Goal: Answer question/provide support: Answer question/provide support

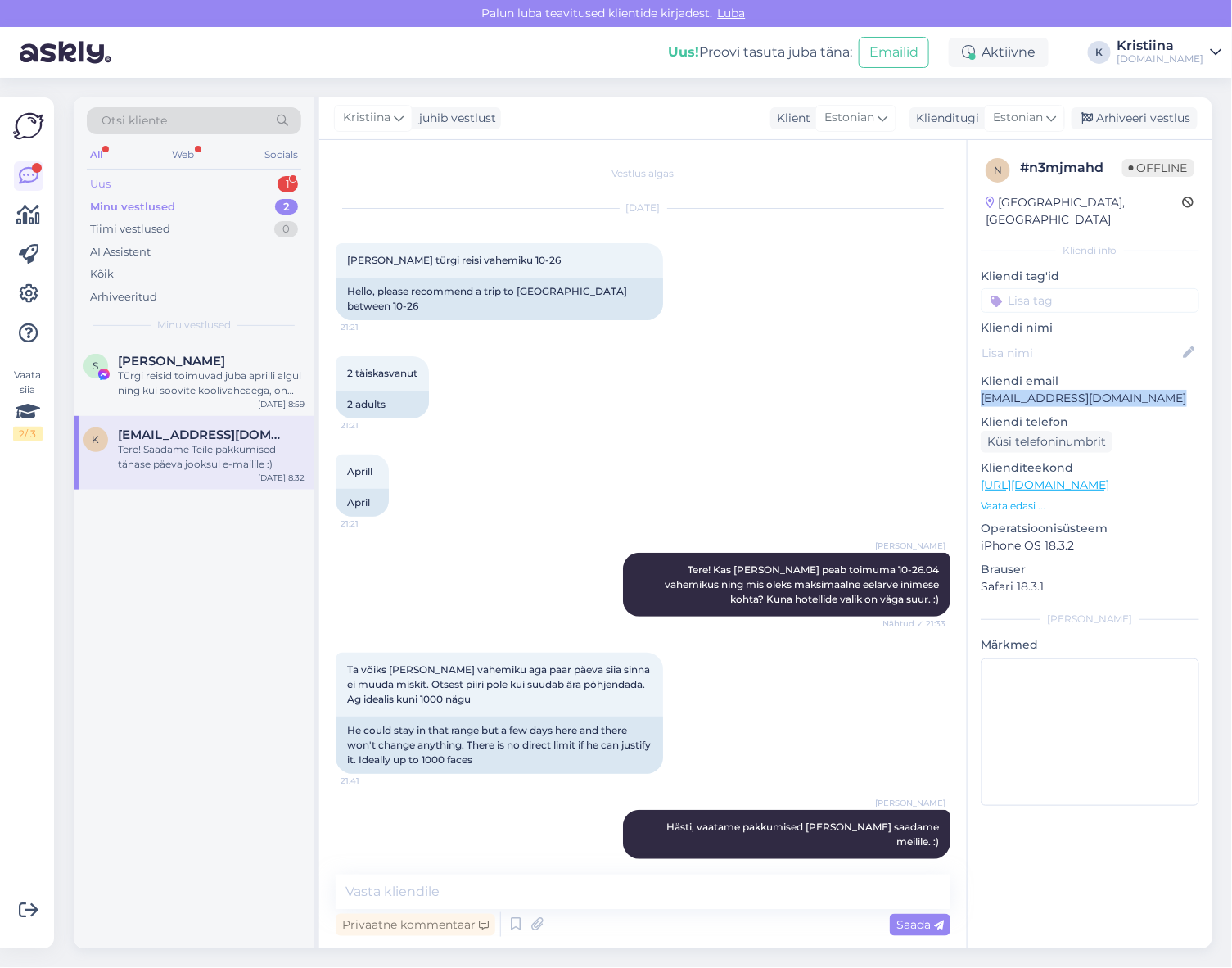
scroll to position [383, 0]
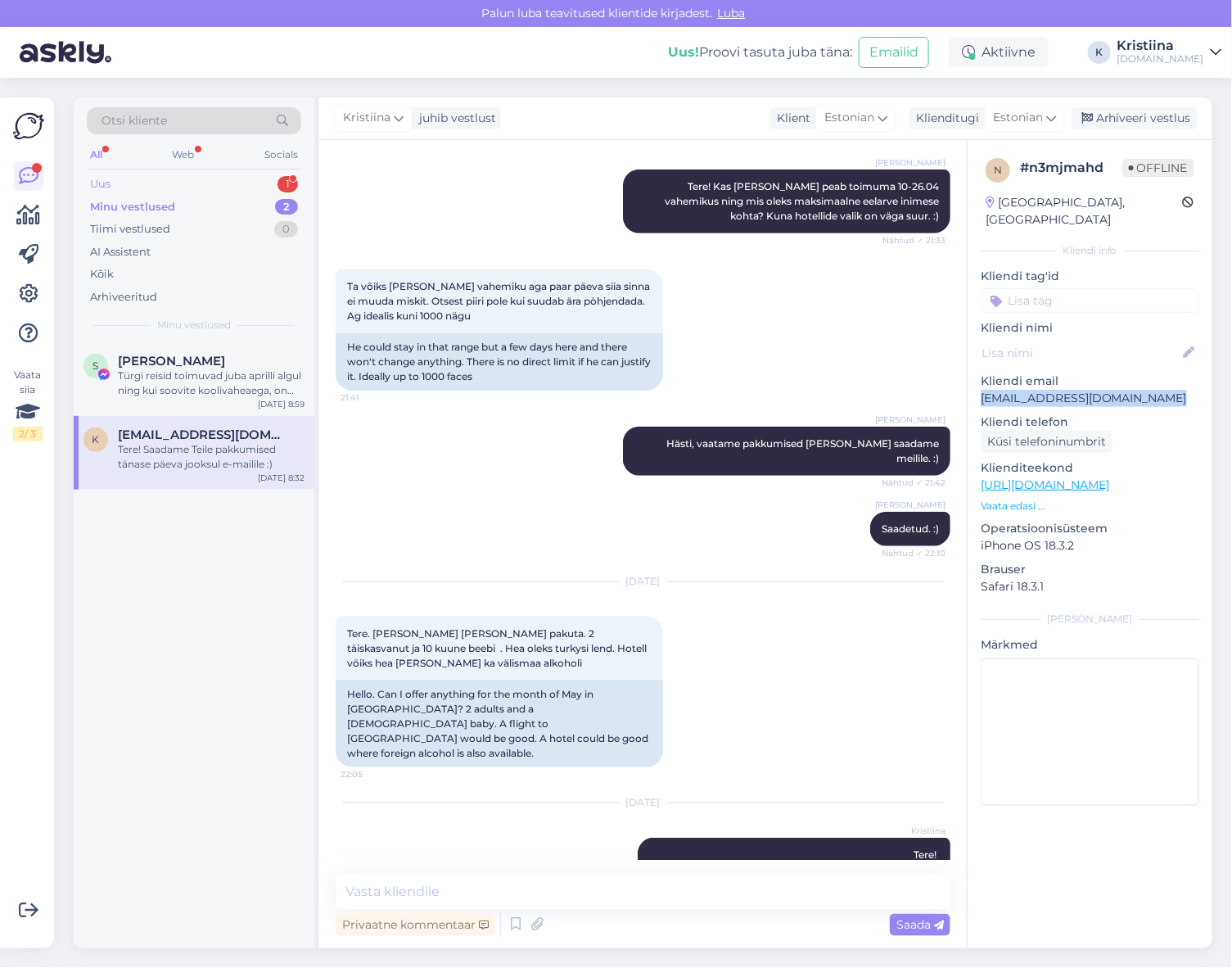
click at [205, 181] on div "Uus 1" at bounding box center [194, 183] width 215 height 23
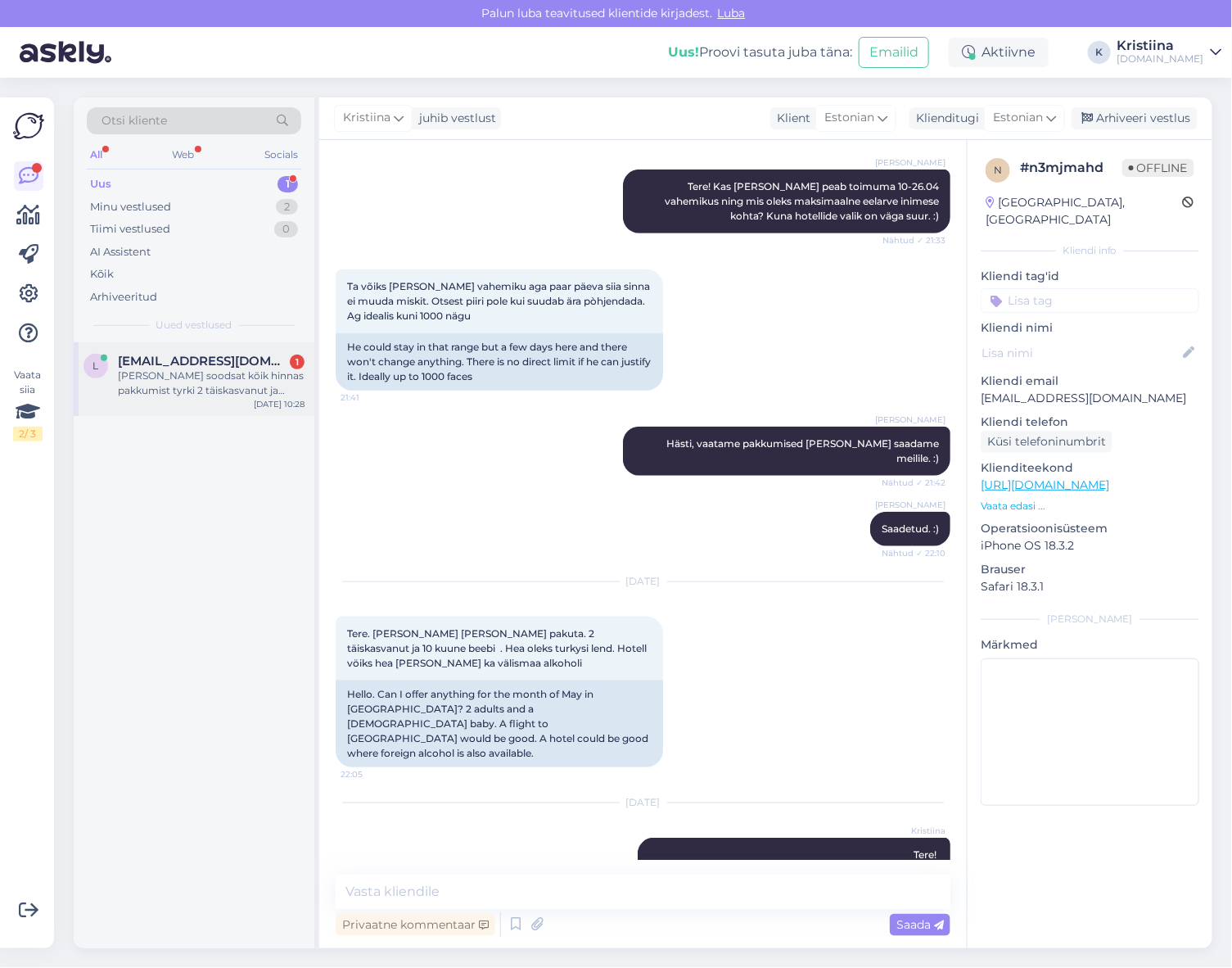
click at [190, 367] on span "[EMAIL_ADDRESS][DOMAIN_NAME]" at bounding box center [203, 361] width 171 height 14
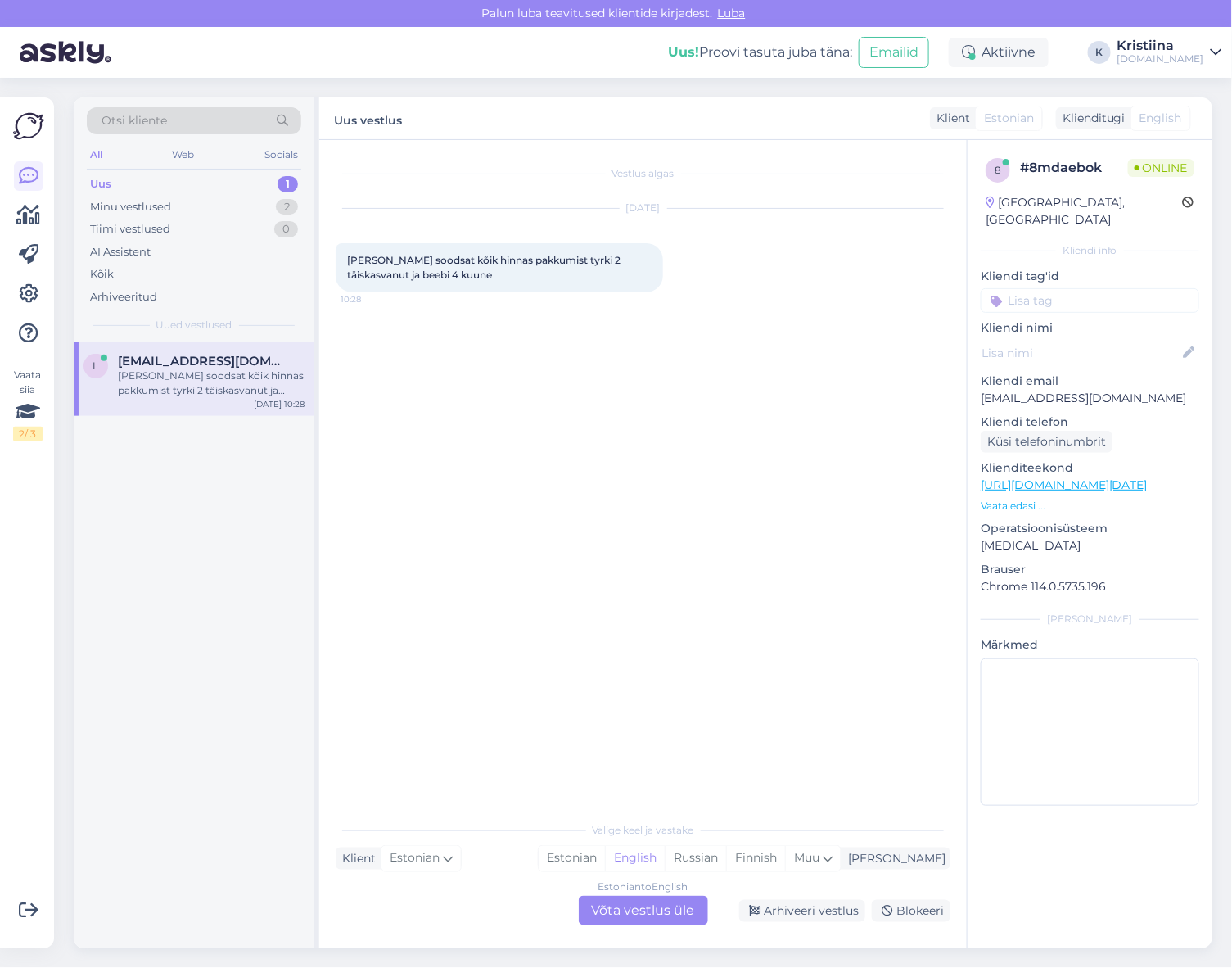
click at [647, 905] on div "Estonian to English Võta vestlus üle" at bounding box center [644, 910] width 129 height 30
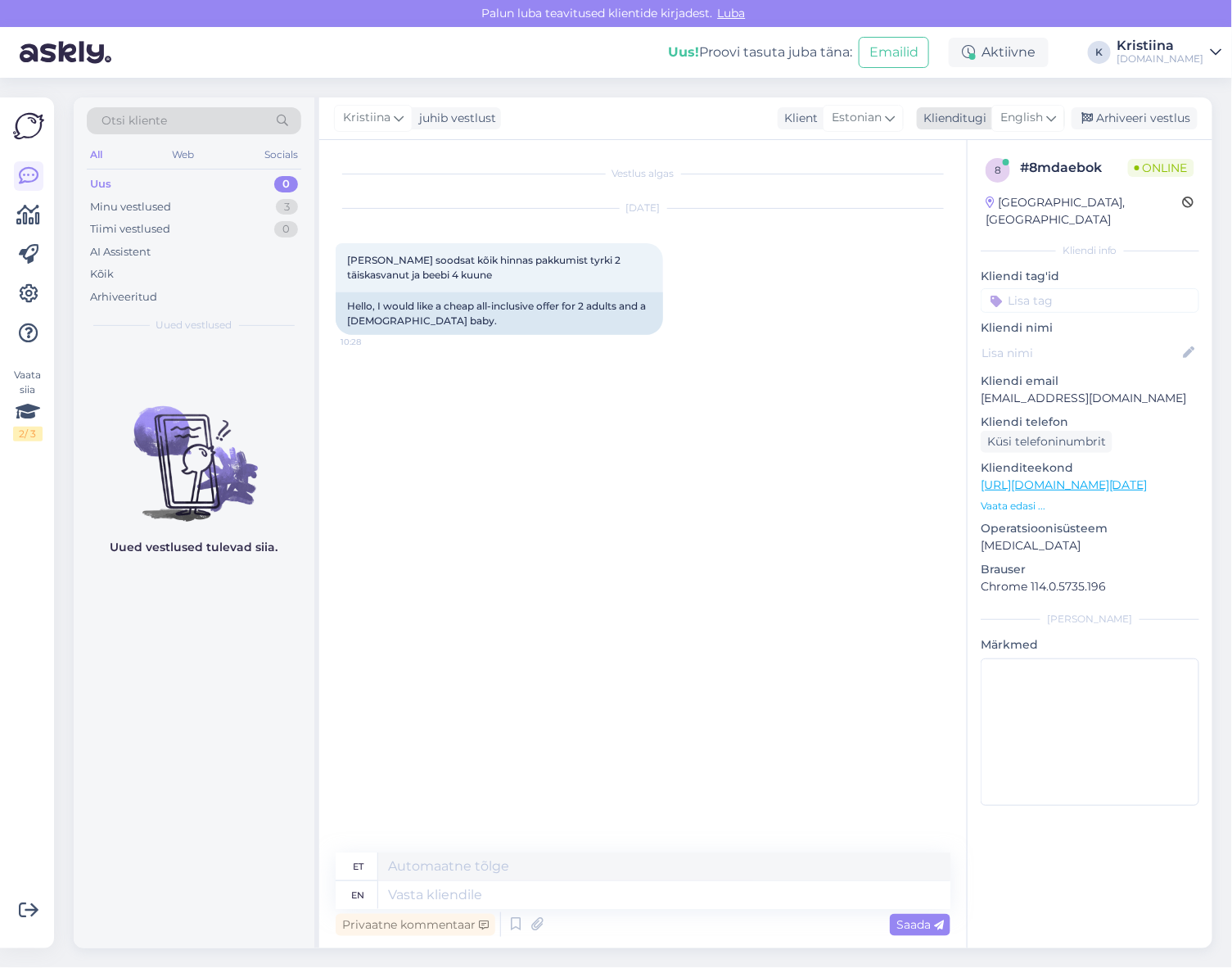
click at [1024, 121] on span "English" at bounding box center [1021, 117] width 42 height 18
click at [969, 227] on link "Estonian" at bounding box center [992, 217] width 180 height 26
click at [413, 881] on textarea at bounding box center [643, 892] width 615 height 35
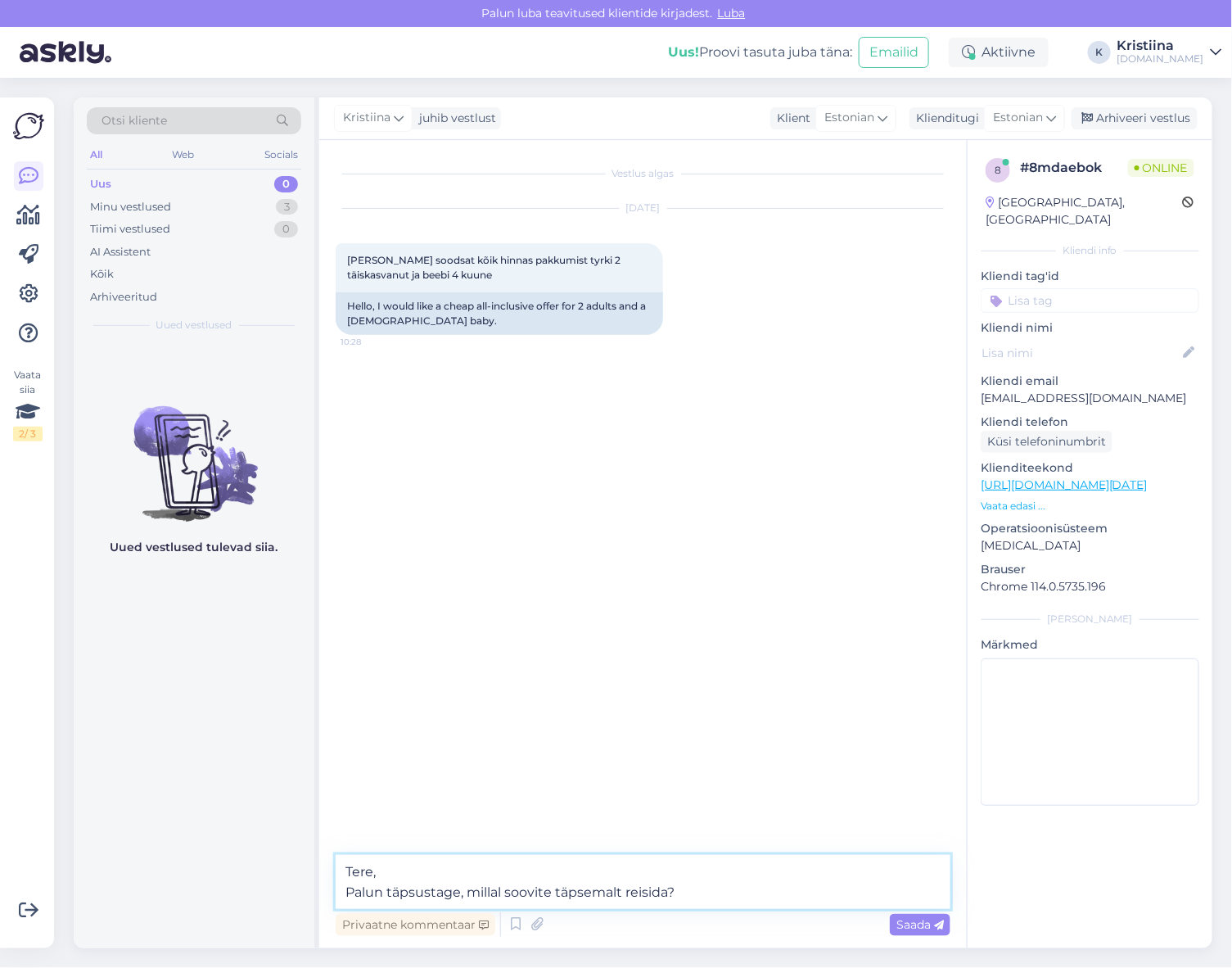
type textarea "Tere, Palun täpsustage, millal soovite täpsemalt reisida?"
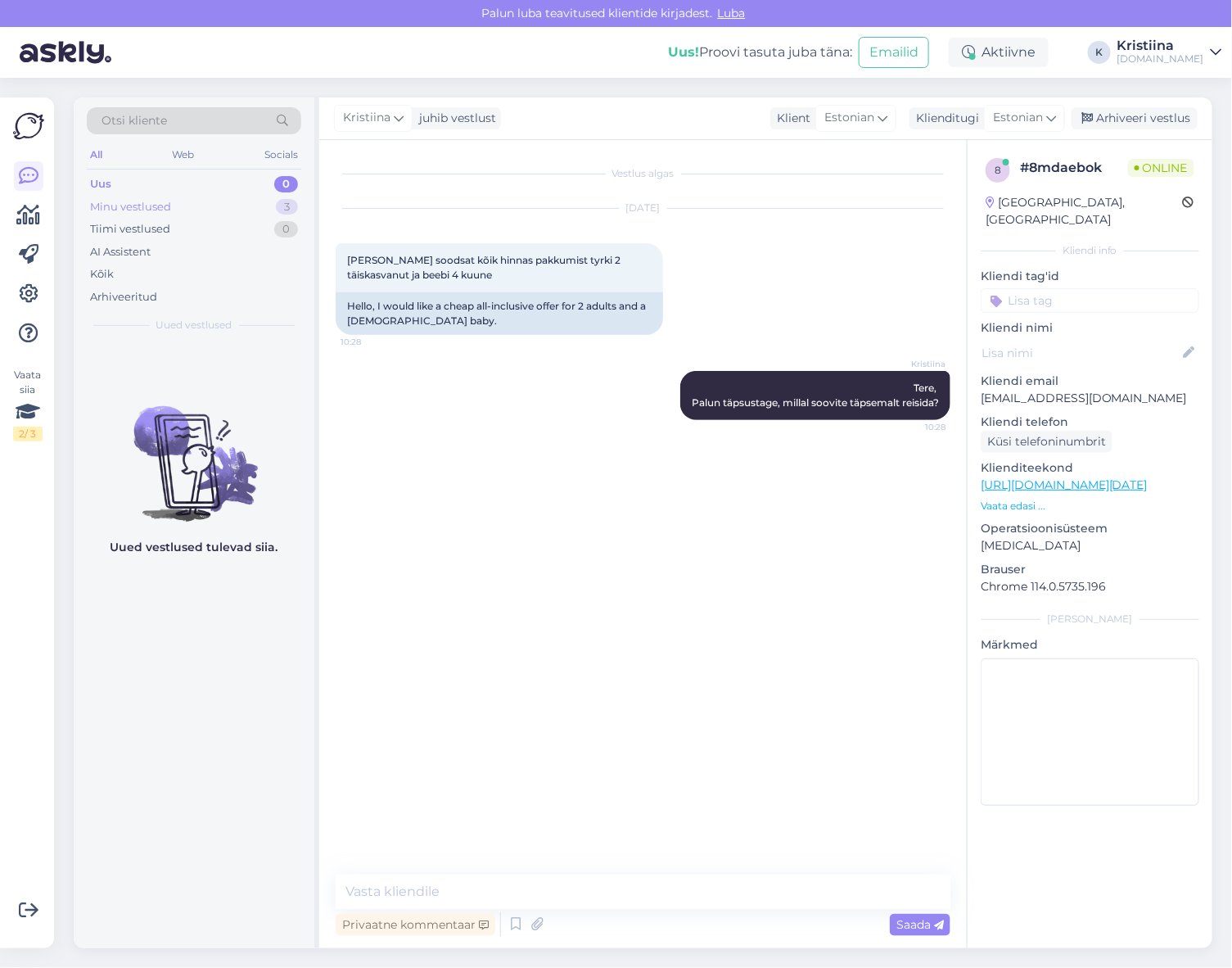
click at [225, 203] on div "Minu vestlused 3" at bounding box center [194, 206] width 215 height 23
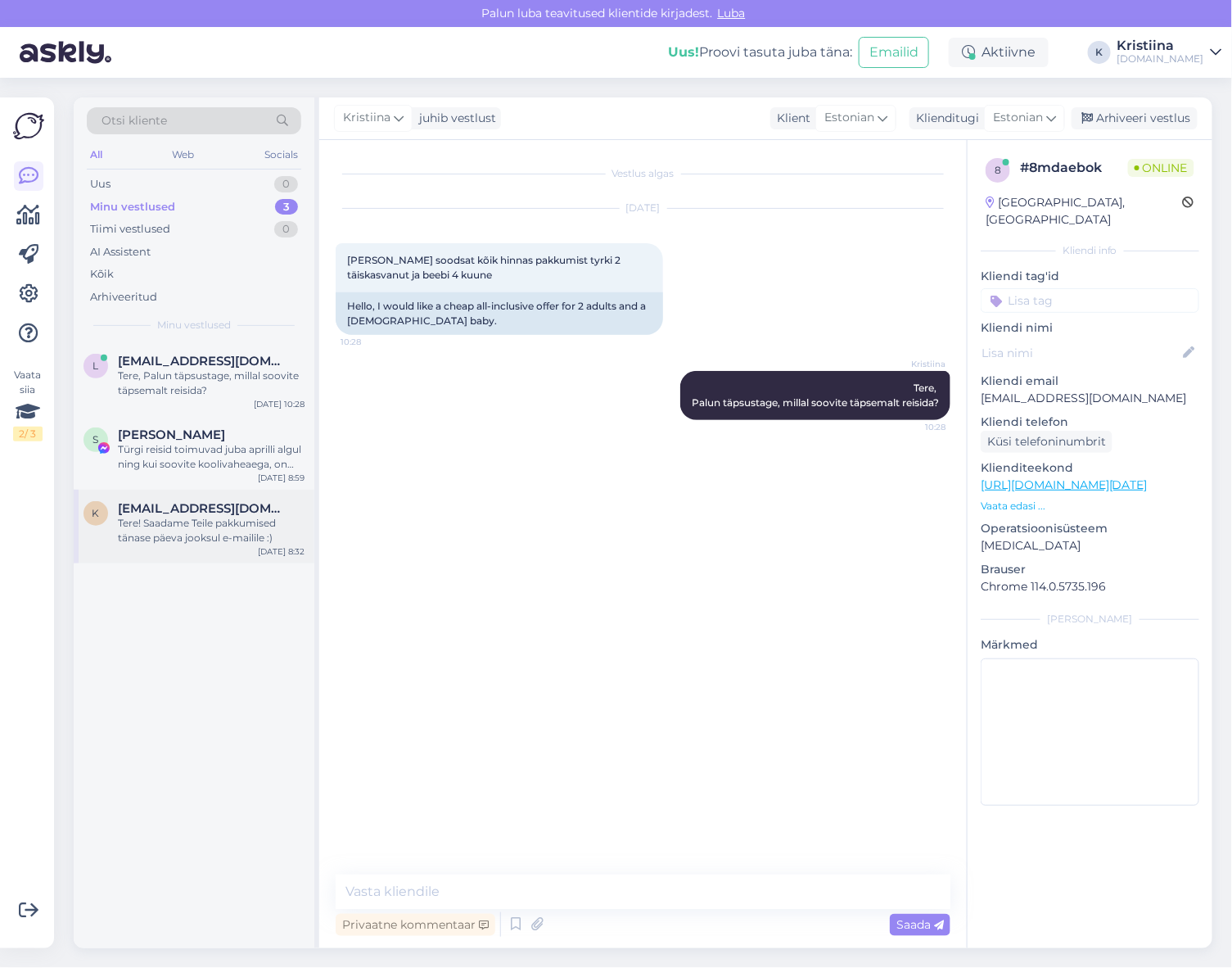
click at [202, 534] on div "Tere! Saadame Teile pakkumised tänase päeva jooksul e-mailile :)" at bounding box center [211, 531] width 187 height 30
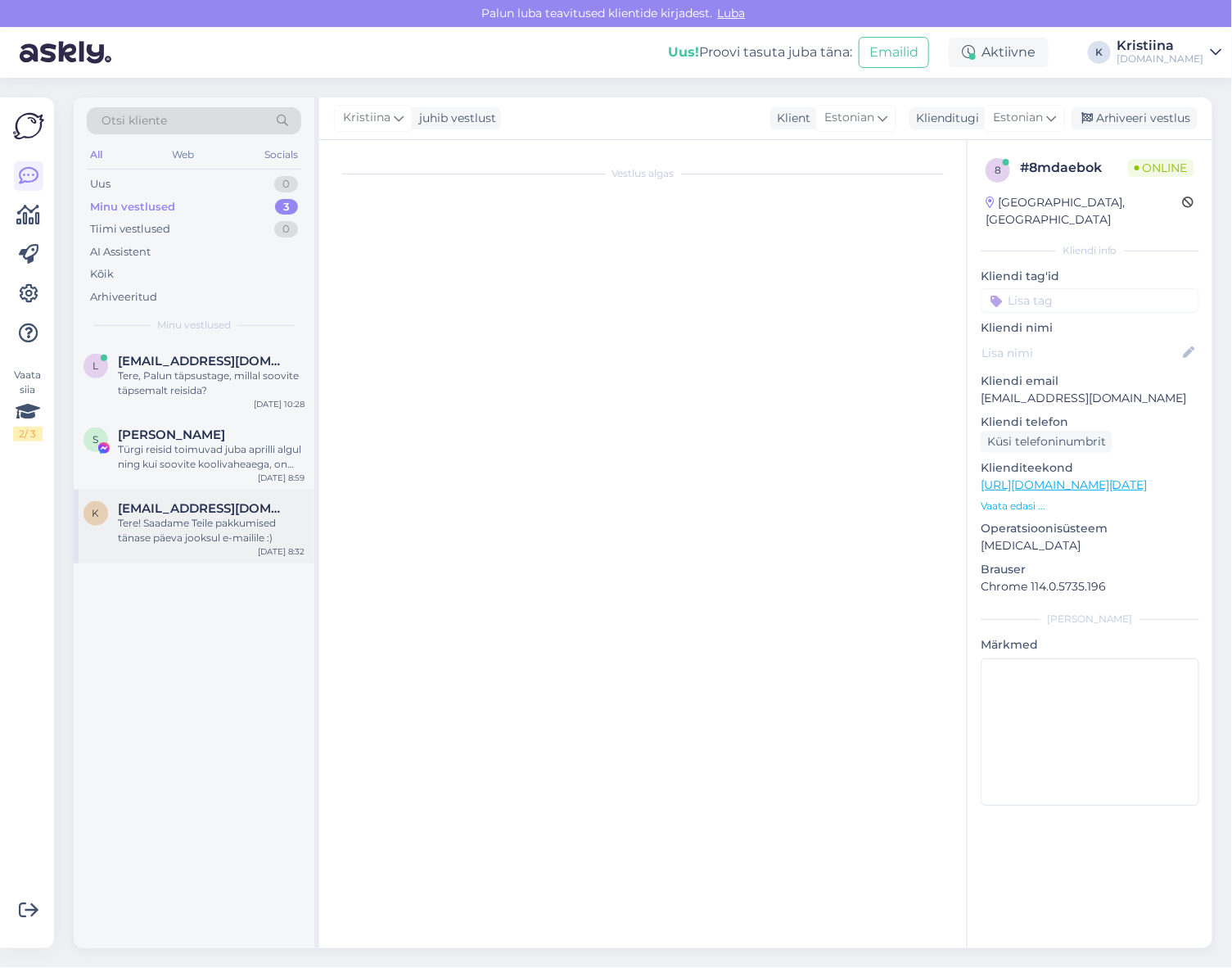
scroll to position [383, 0]
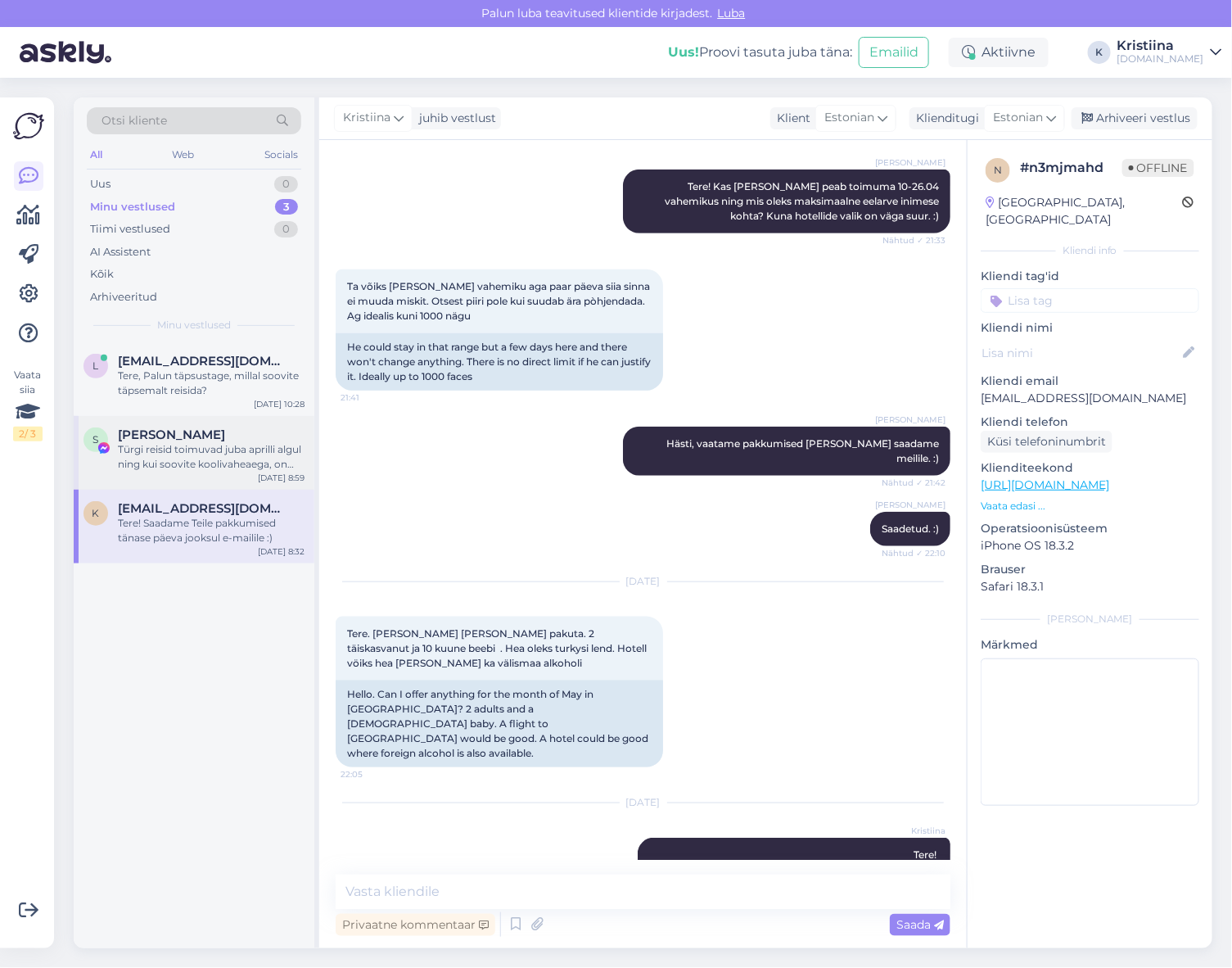
click at [232, 454] on div "Türgi reisid toimuvad juba aprilli algul ning kui soovite koolivaheaega, on see…" at bounding box center [211, 457] width 187 height 30
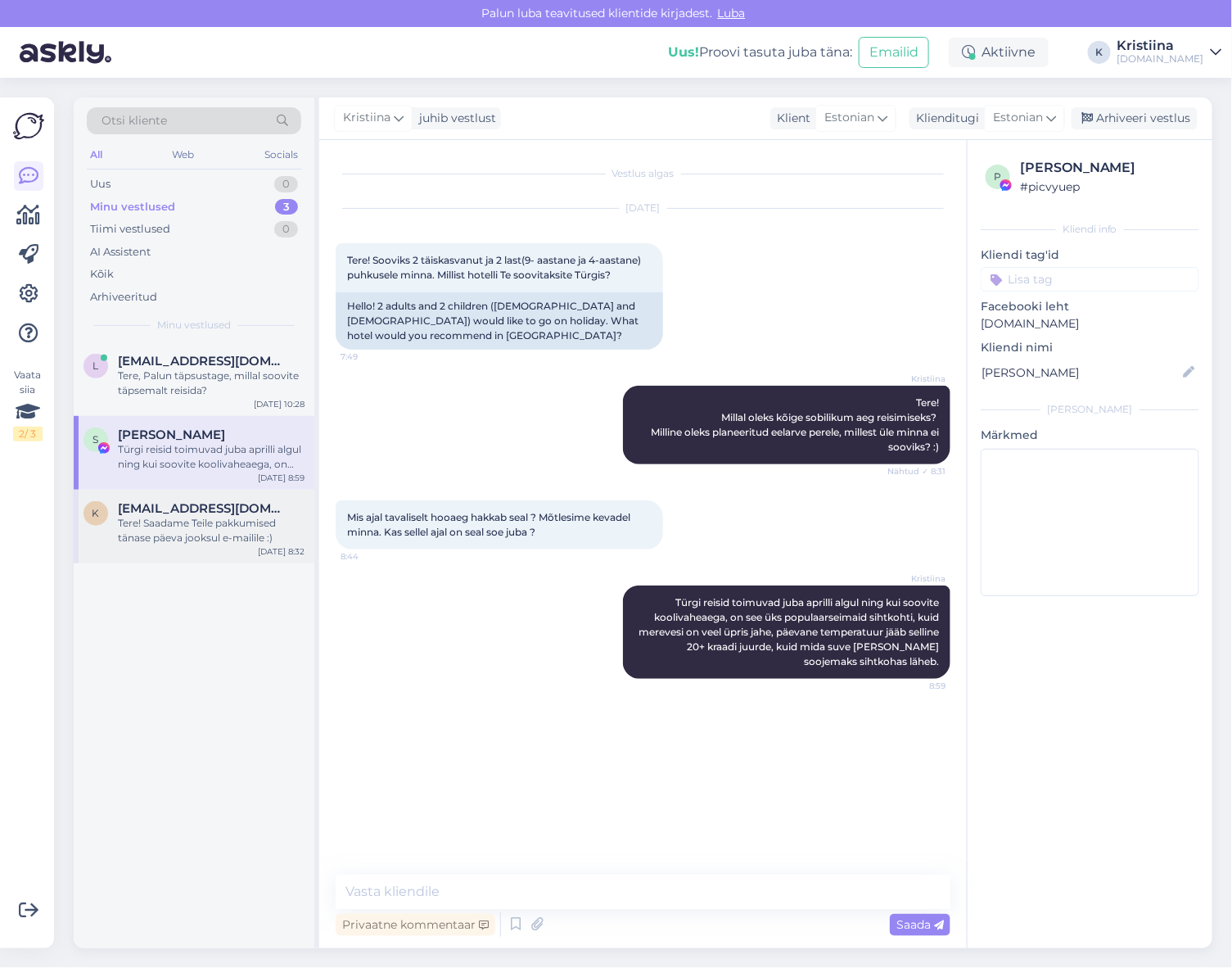
click at [194, 526] on div "Tere! Saadame Teile pakkumised tänase päeva jooksul e-mailile :)" at bounding box center [211, 531] width 187 height 30
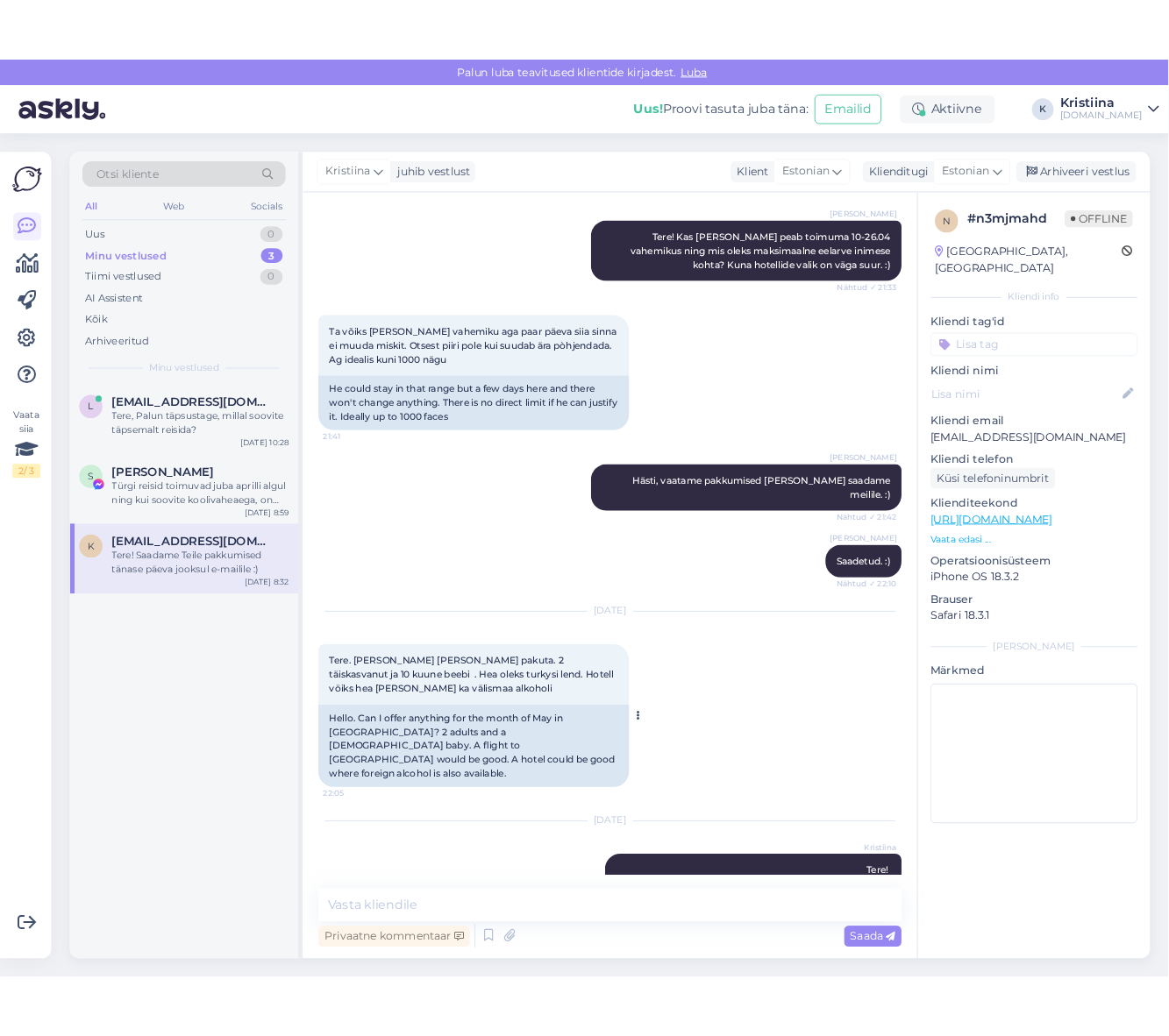
scroll to position [409, 0]
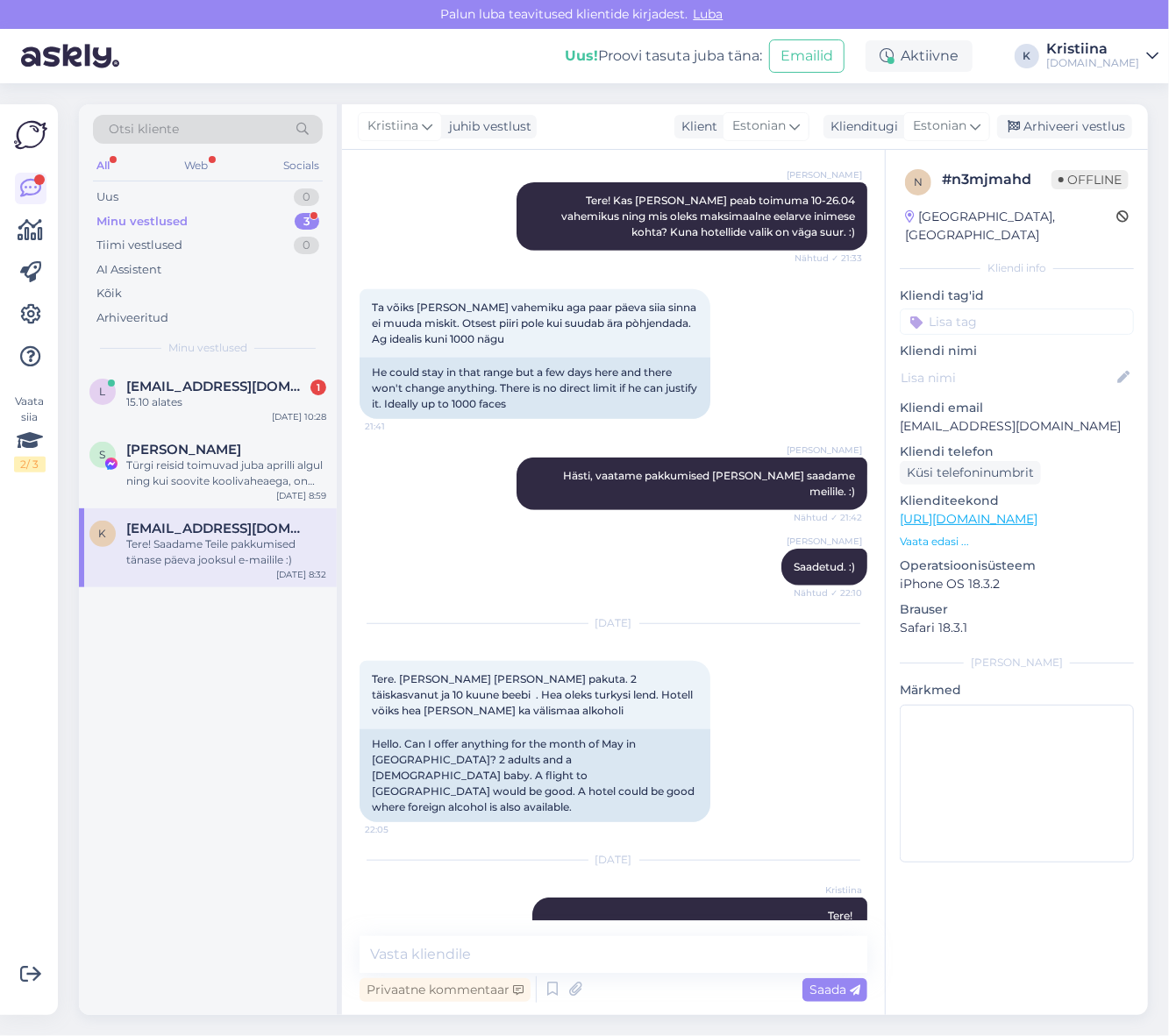
click at [228, 541] on div "Tere! Saadame Teile pakkumised tänase päeva jooksul e-mailile :)" at bounding box center [226, 552] width 200 height 32
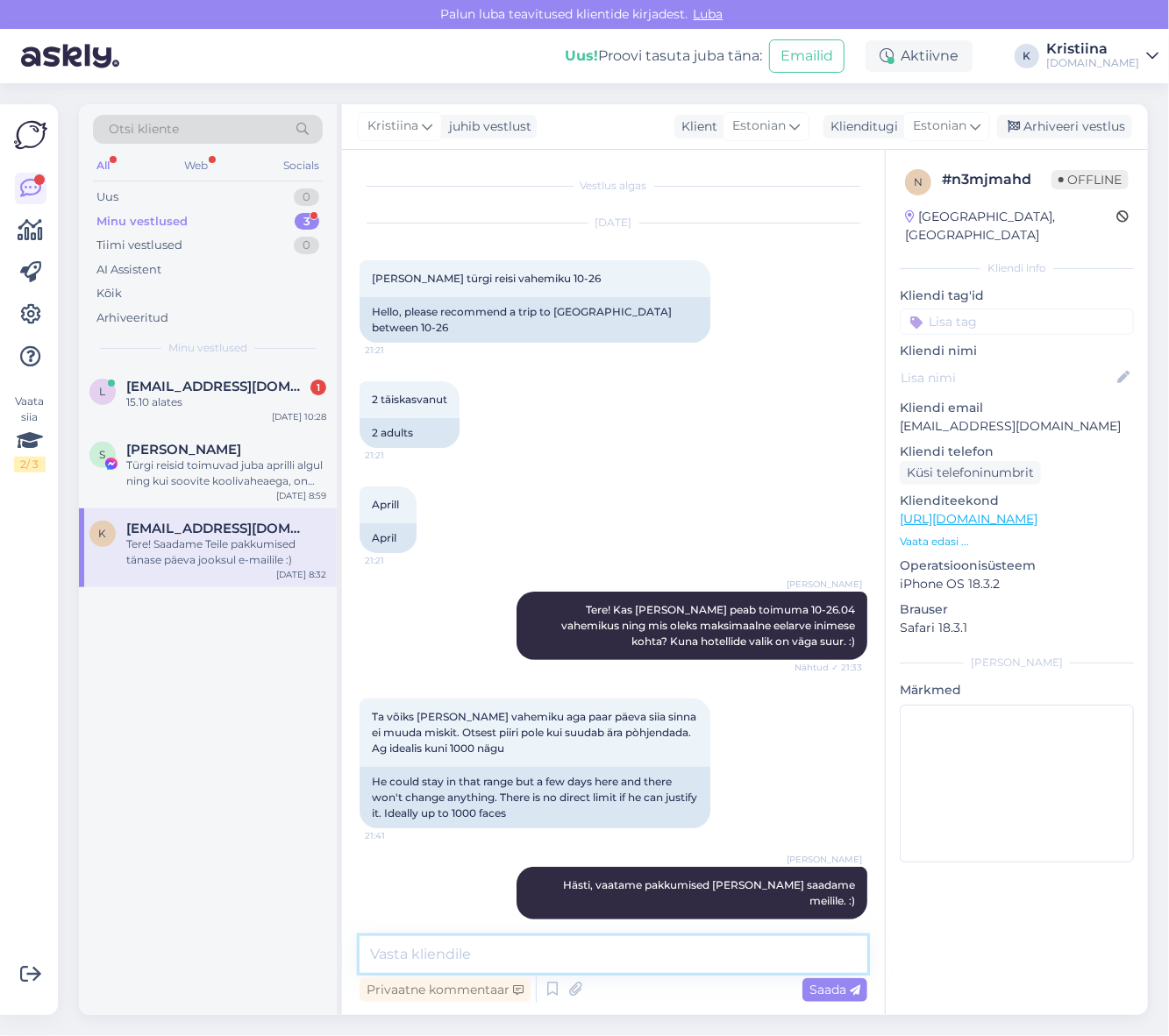
click at [504, 952] on textarea at bounding box center [613, 954] width 507 height 37
type textarea "Saatsime Teile pakkumised e-mailile :)"
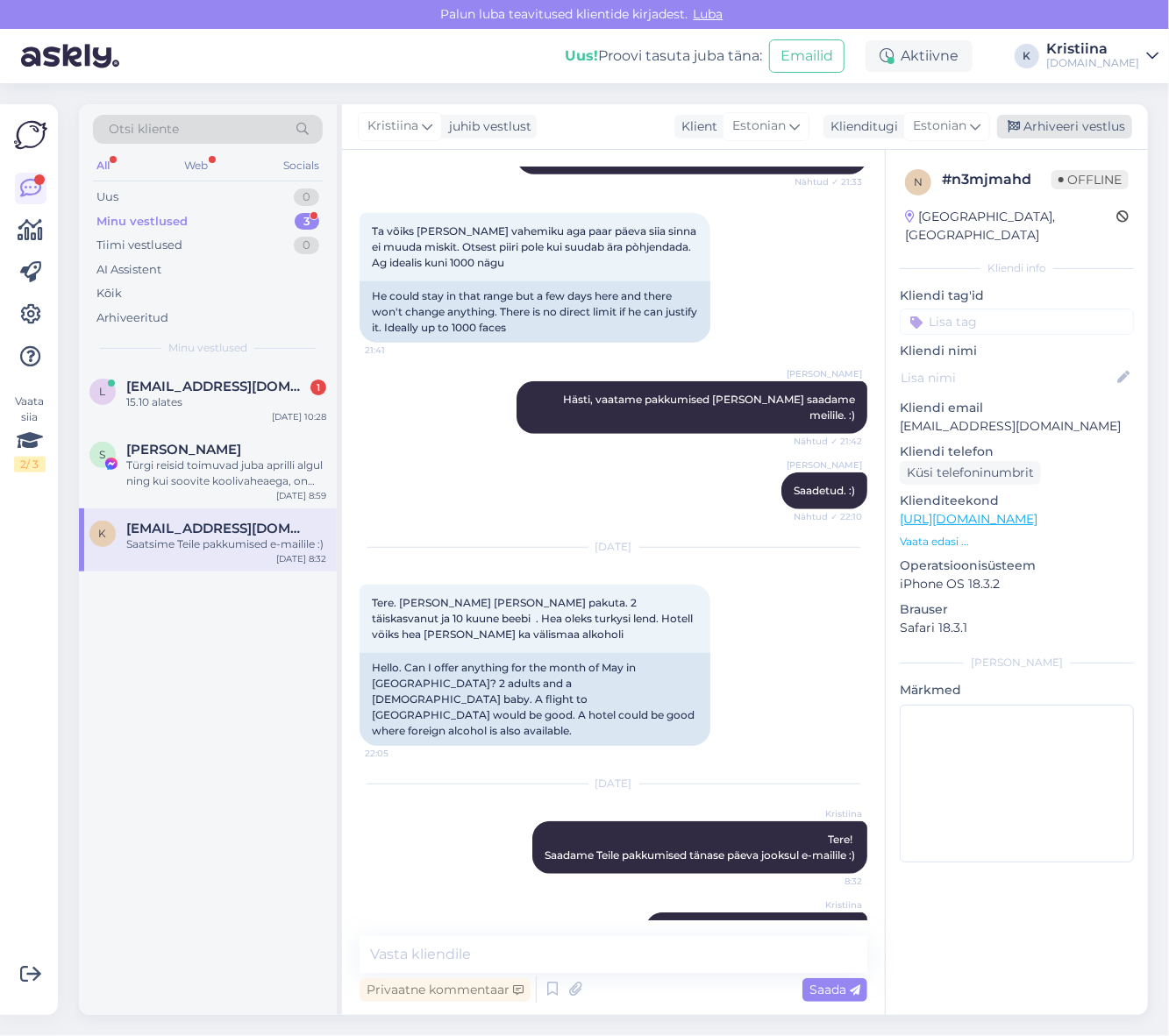
click at [1056, 127] on div "Arhiveeri vestlus" at bounding box center [1064, 126] width 135 height 24
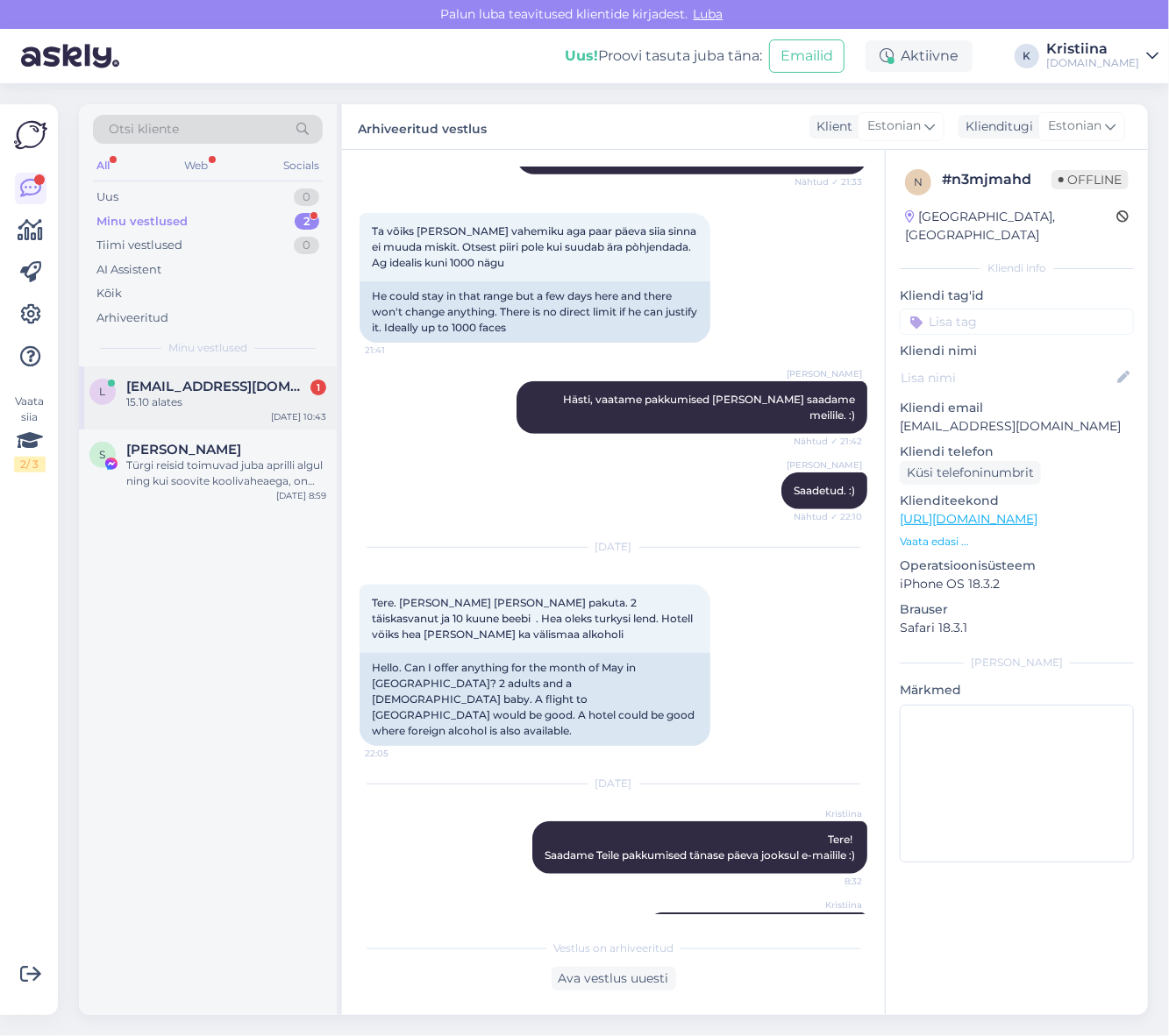
click at [223, 391] on span "[EMAIL_ADDRESS][DOMAIN_NAME]" at bounding box center [217, 386] width 183 height 15
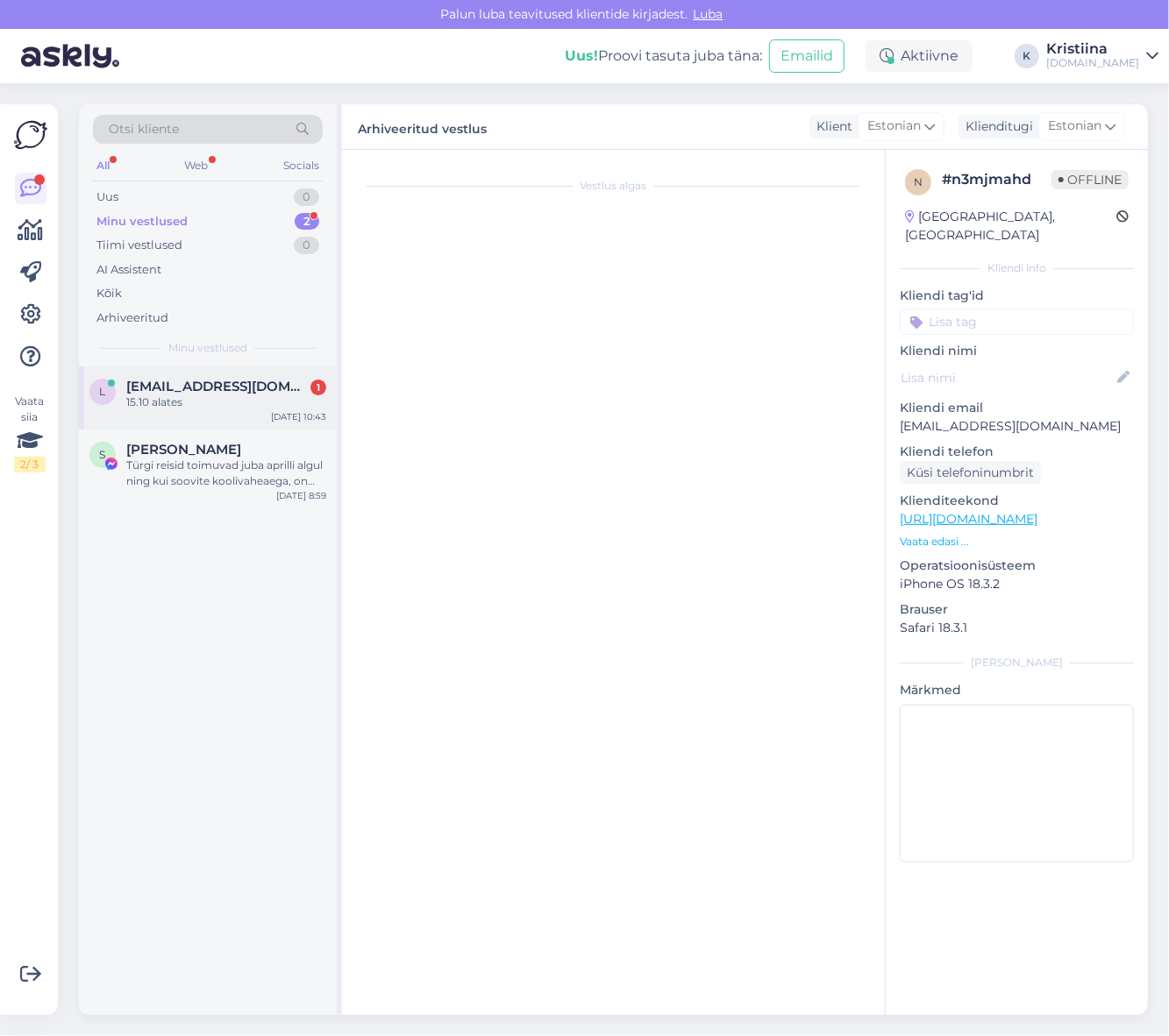
scroll to position [0, 0]
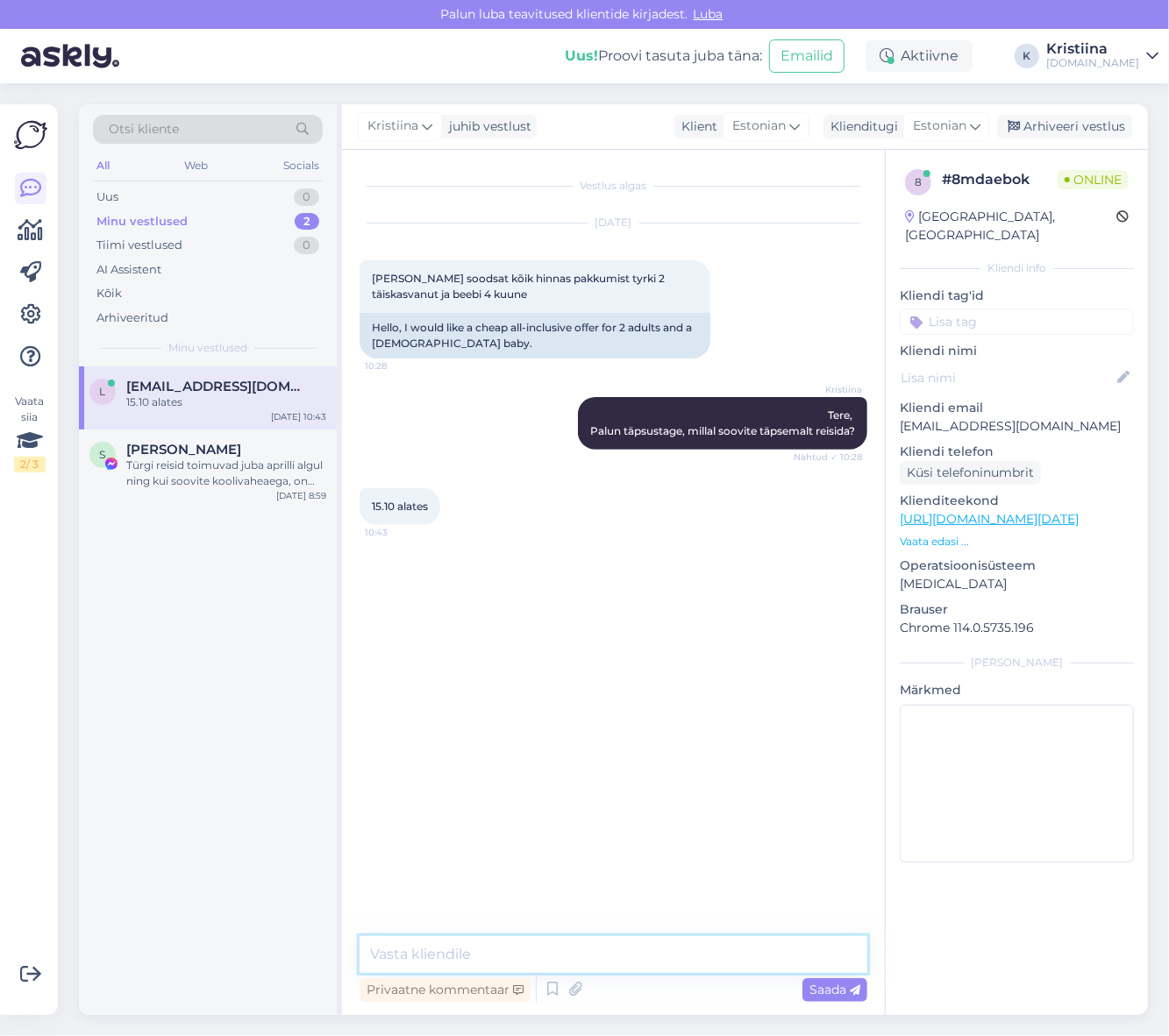
click at [480, 951] on textarea at bounding box center [613, 954] width 507 height 37
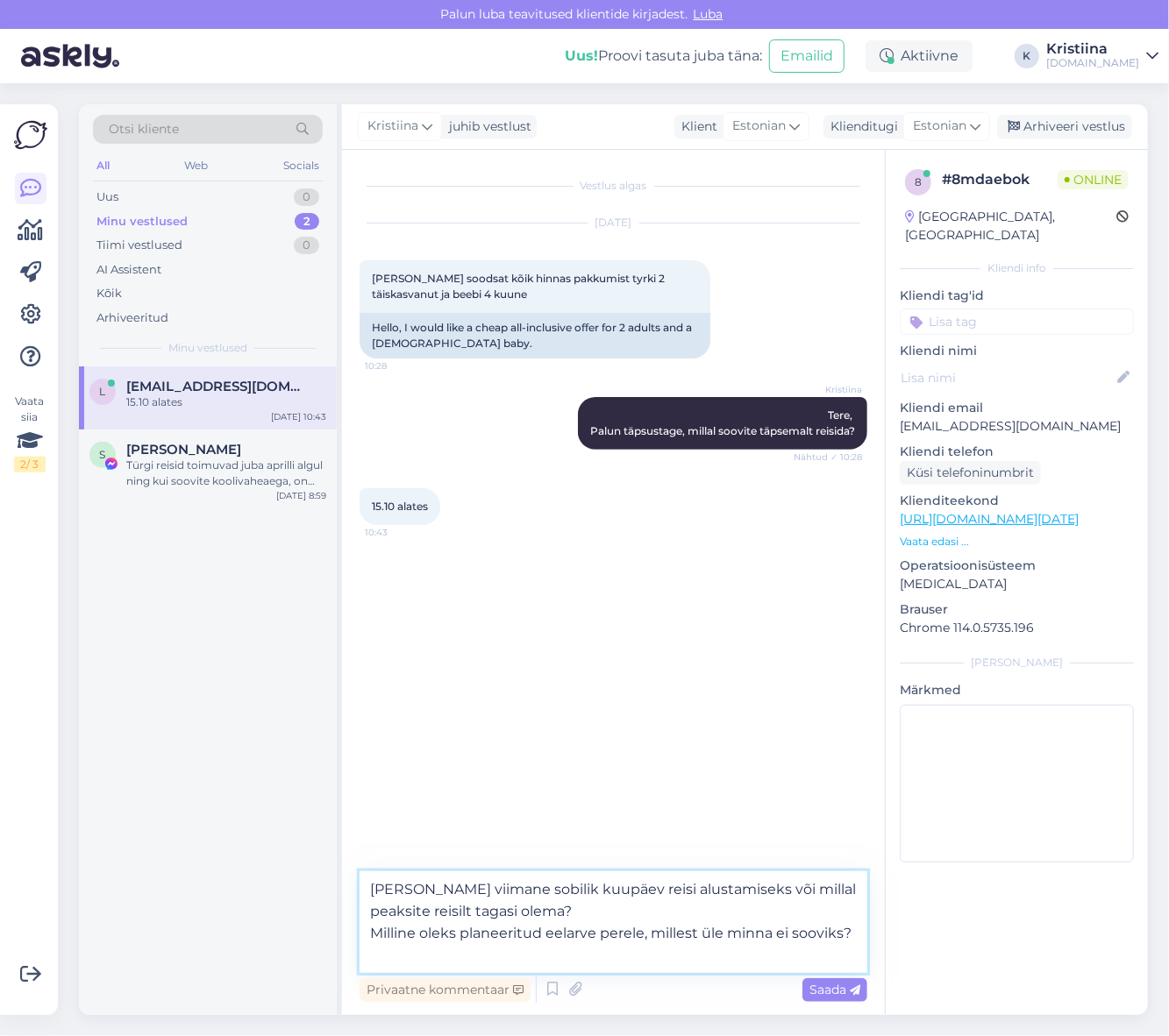
type textarea "[PERSON_NAME] viimane sobilik kuupäev reisi alustamiseks või millal peaksite re…"
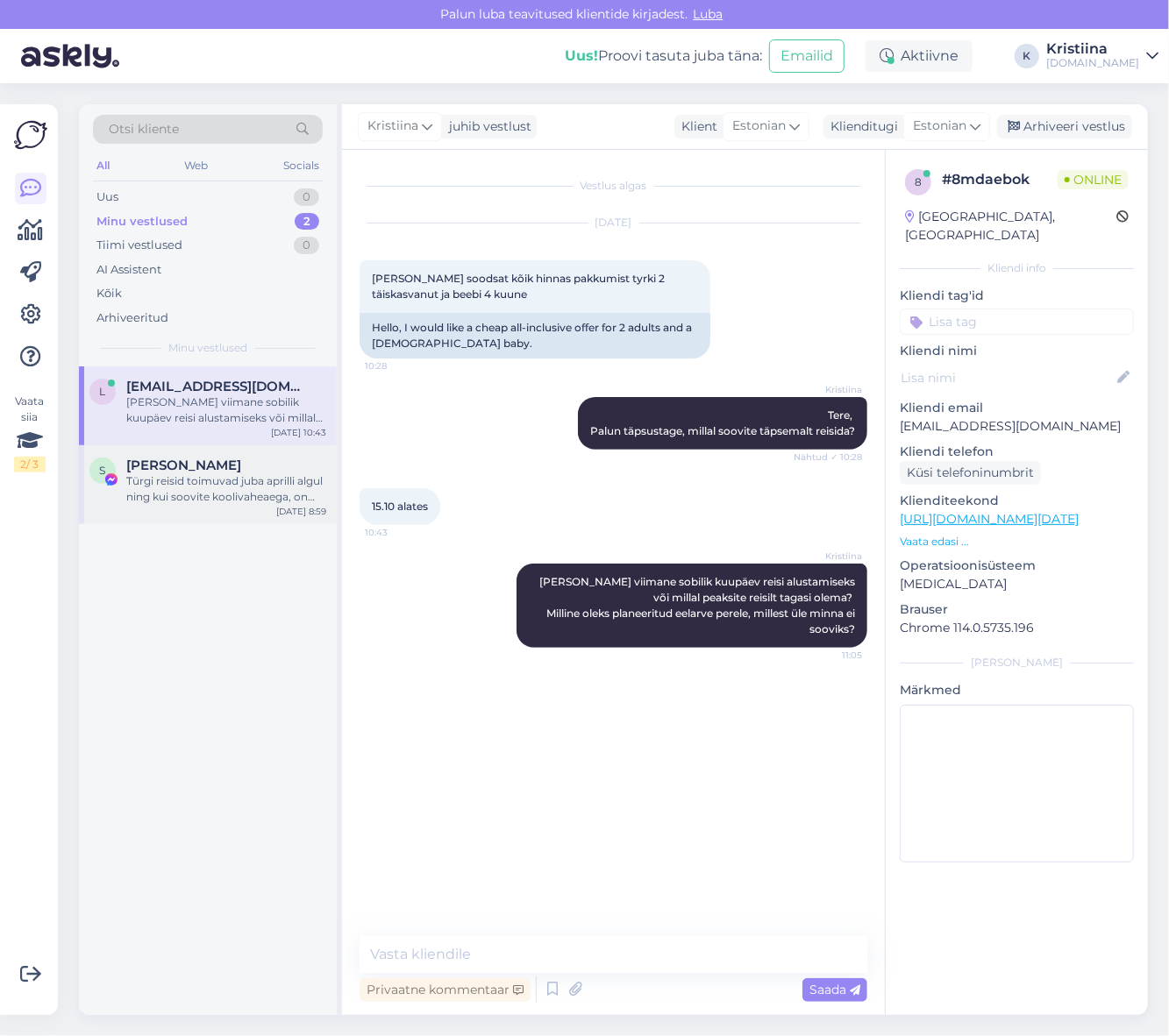
click at [236, 504] on div "Türgi reisid toimuvad juba aprilli algul ning kui soovite koolivaheaega, on see…" at bounding box center [226, 489] width 200 height 32
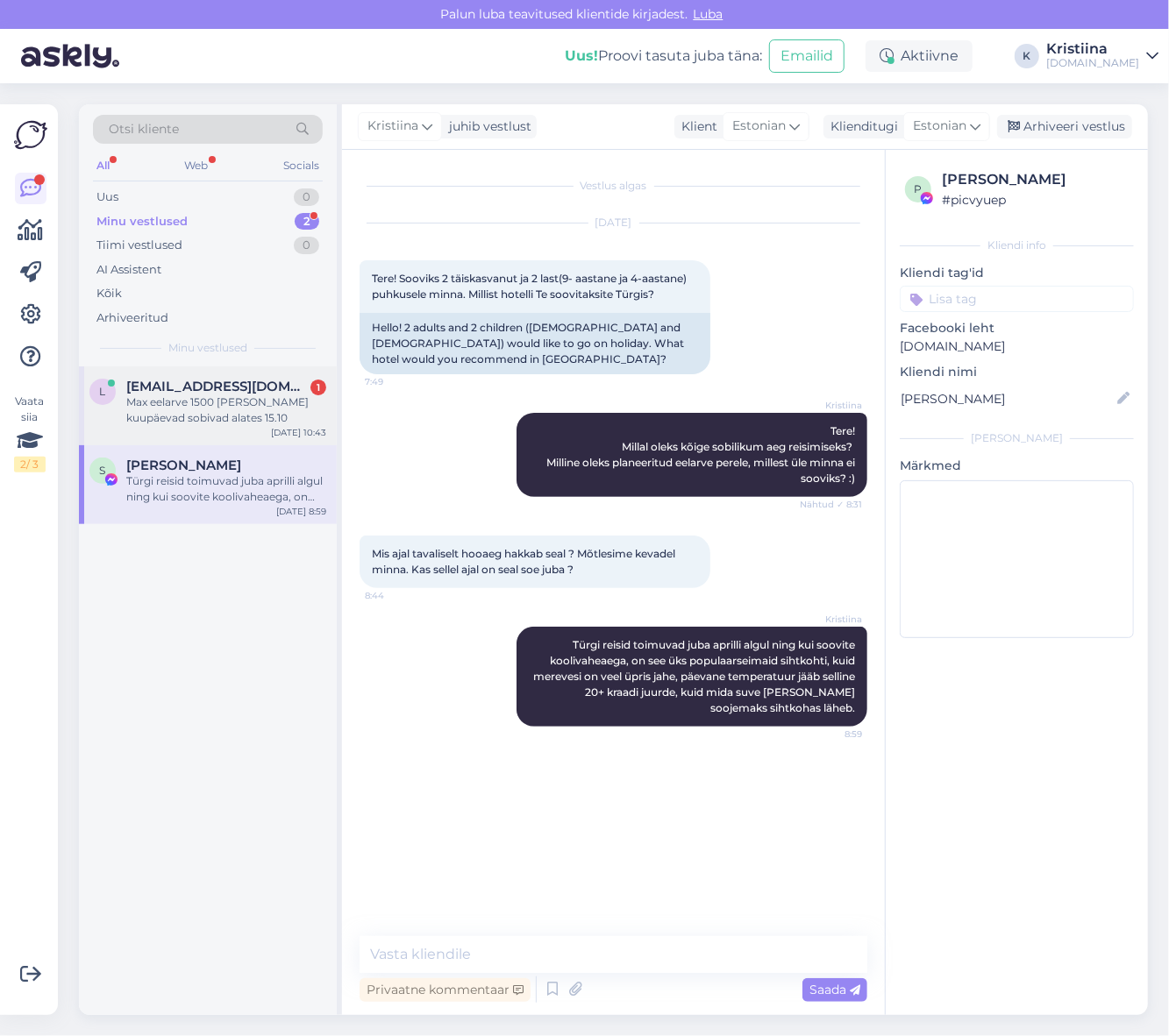
click at [237, 398] on div "Max eelarve 1500 [PERSON_NAME] kuupäevad sobivad alates 15.10" at bounding box center [226, 410] width 200 height 32
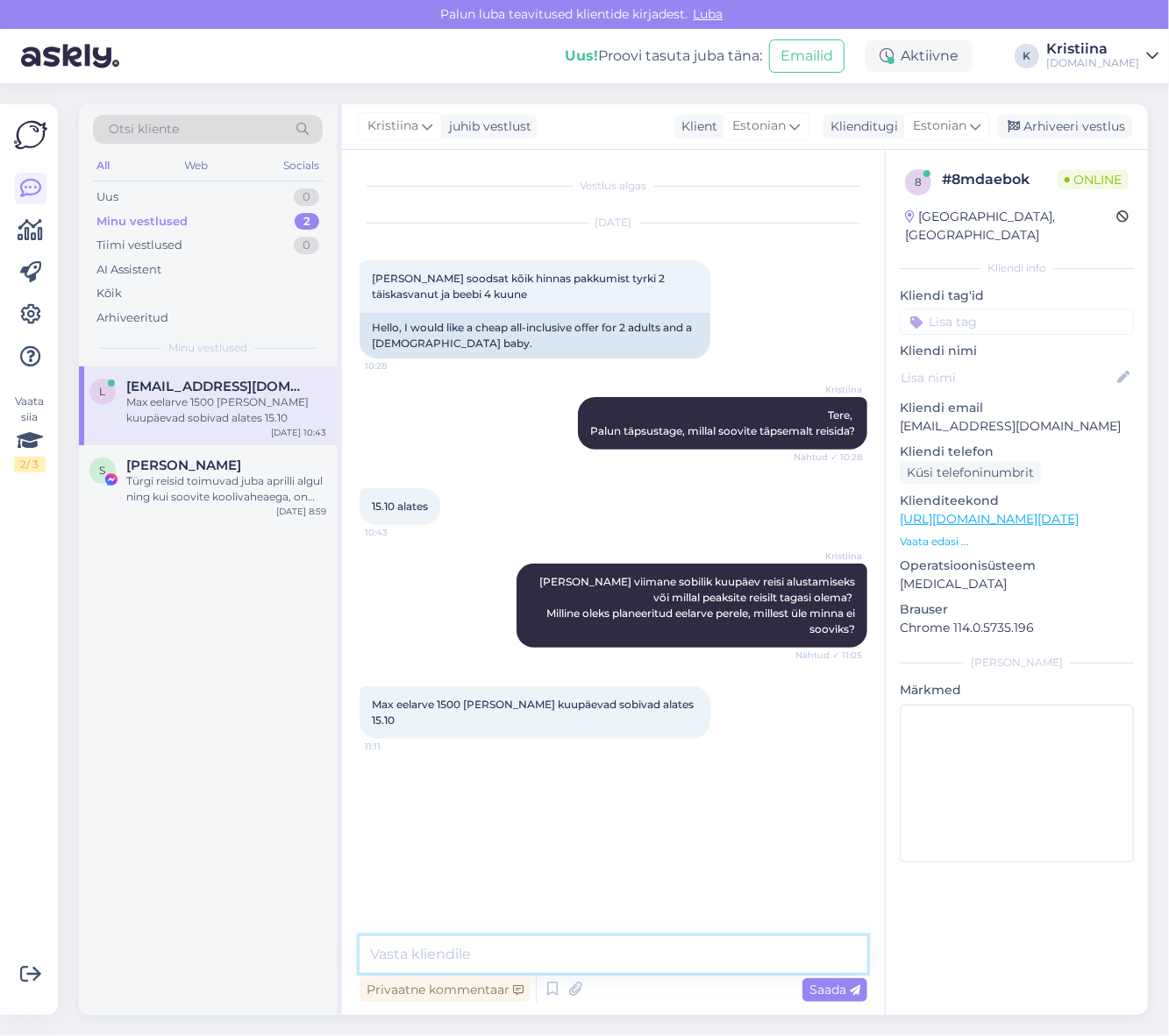
click at [494, 955] on textarea at bounding box center [613, 954] width 507 height 37
type textarea "Kas [PERSON_NAME] võib ajaliselt jääda ka novembri algusesse?"
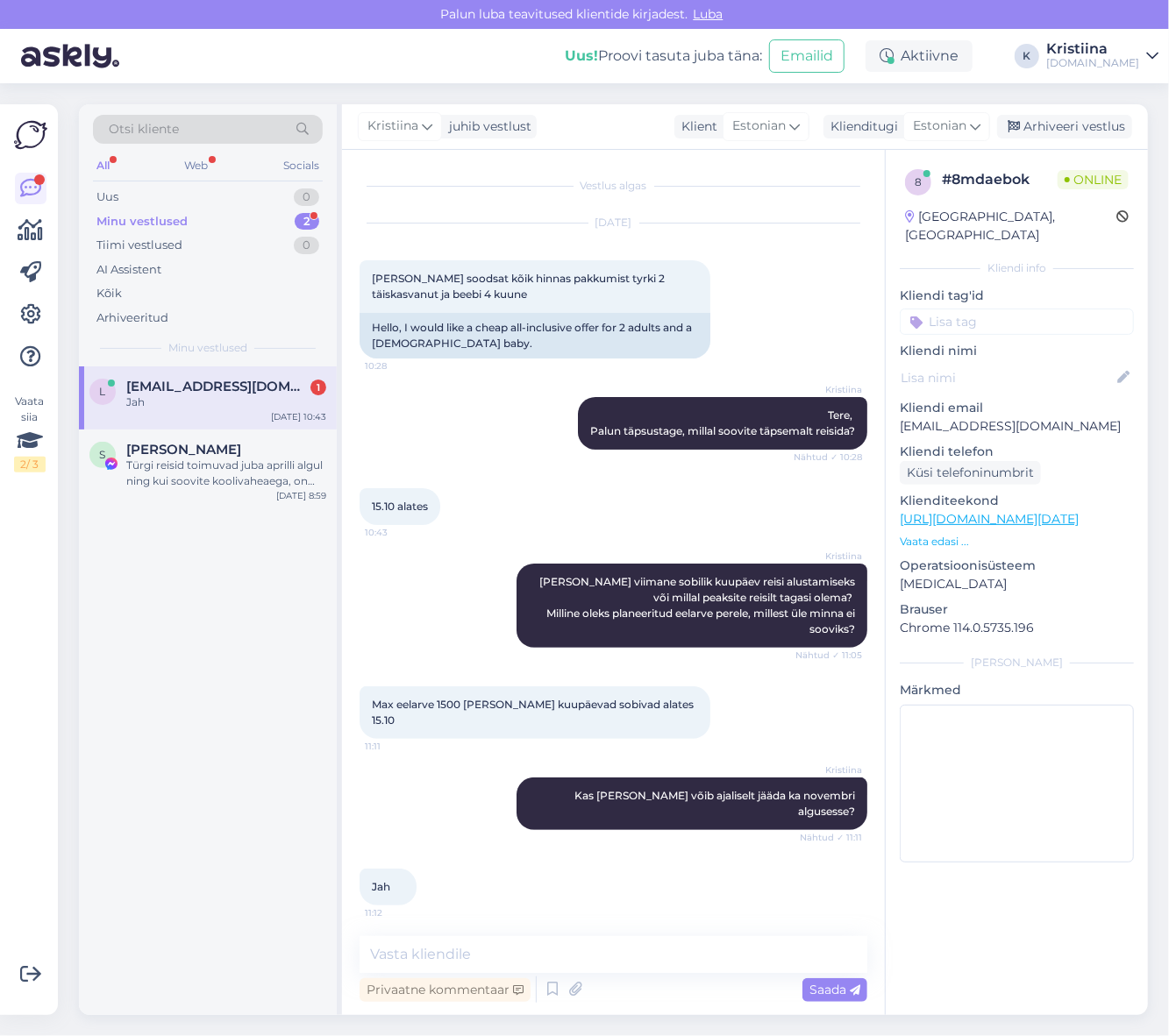
click at [185, 403] on div "Jah" at bounding box center [226, 402] width 200 height 15
click at [435, 956] on textarea at bounding box center [613, 954] width 507 height 37
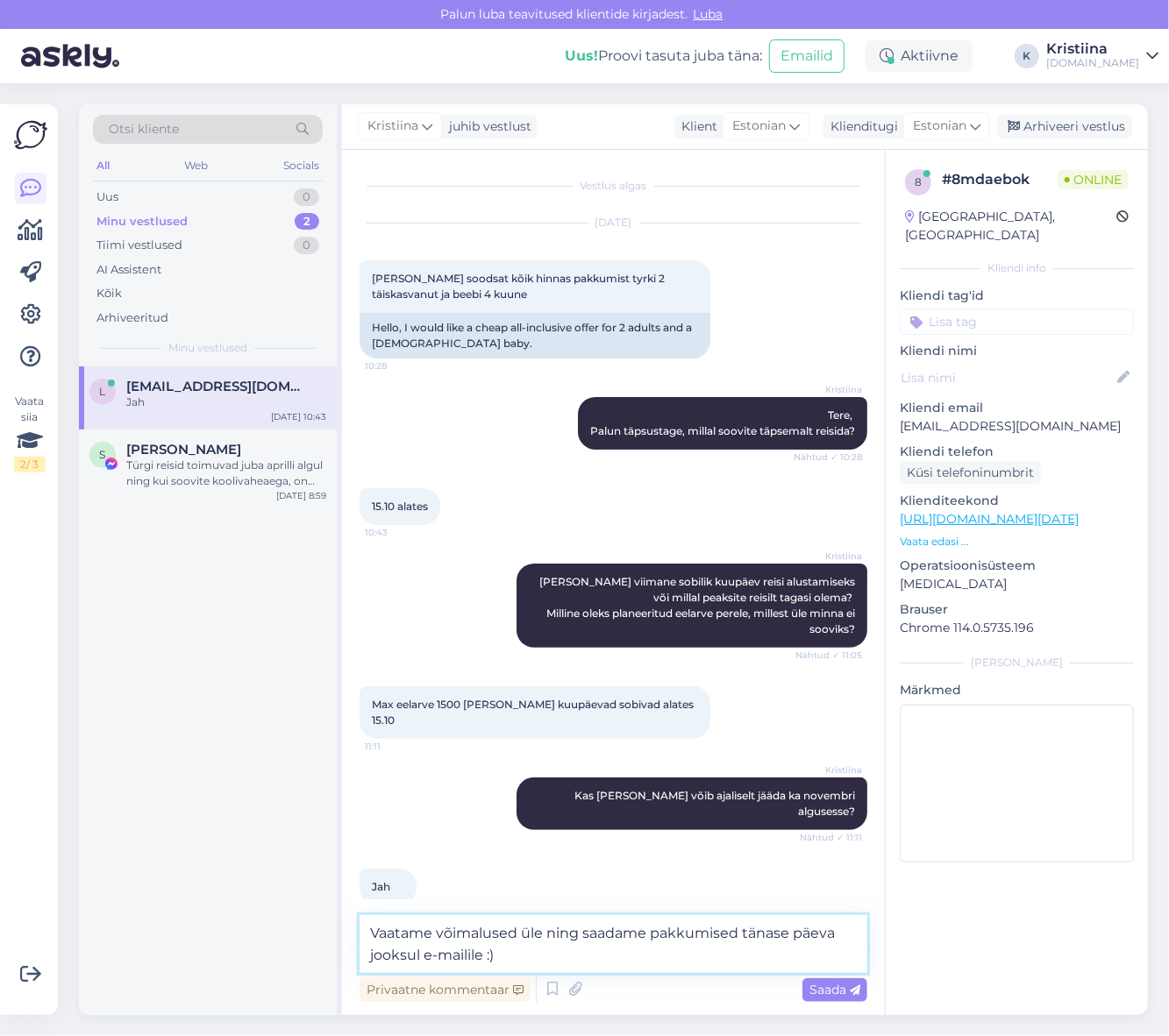
type textarea "Vaatame võimalused üle ning saadame pakkumised tänase päeva jooksul e-mailile :)"
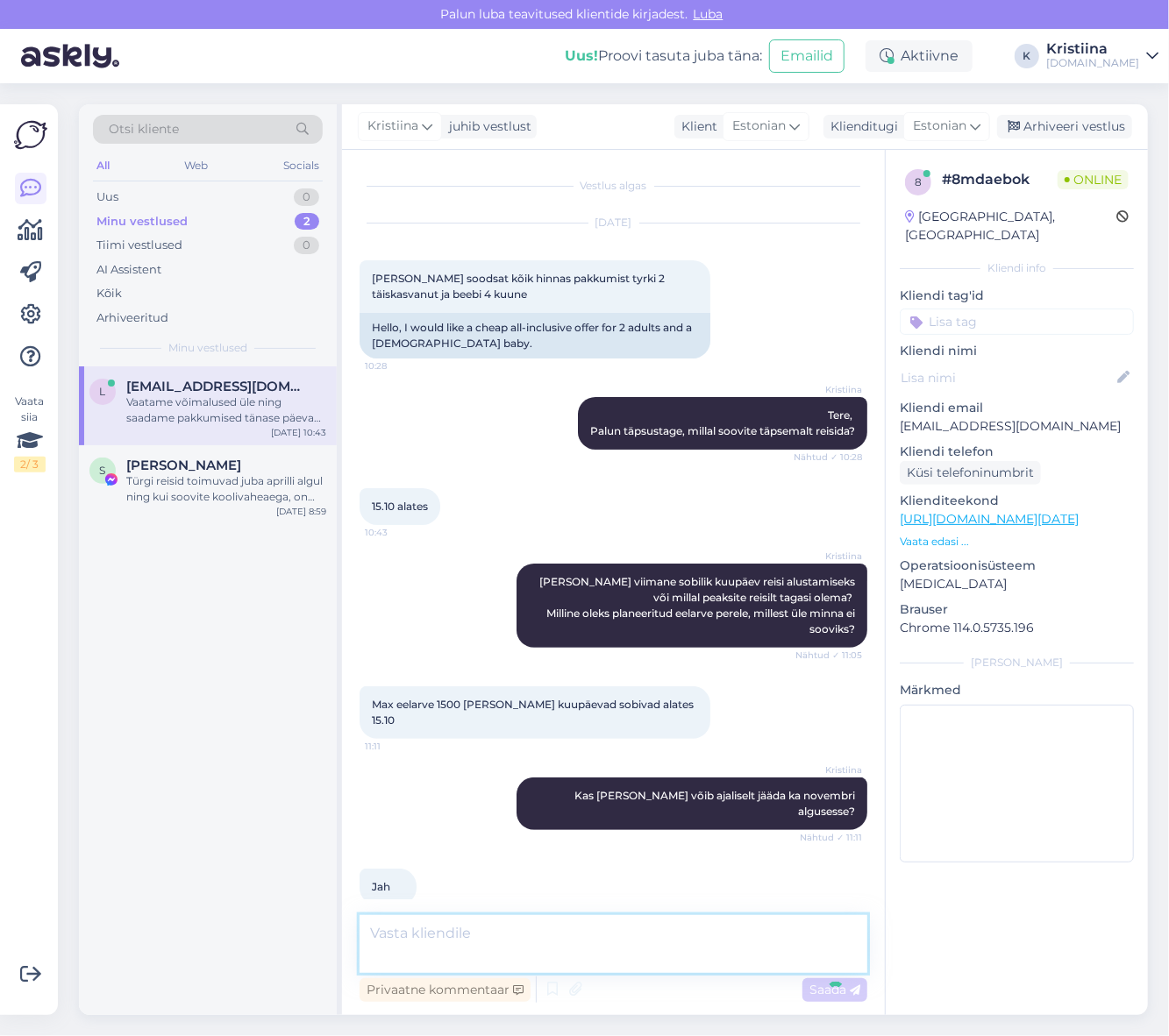
scroll to position [63, 0]
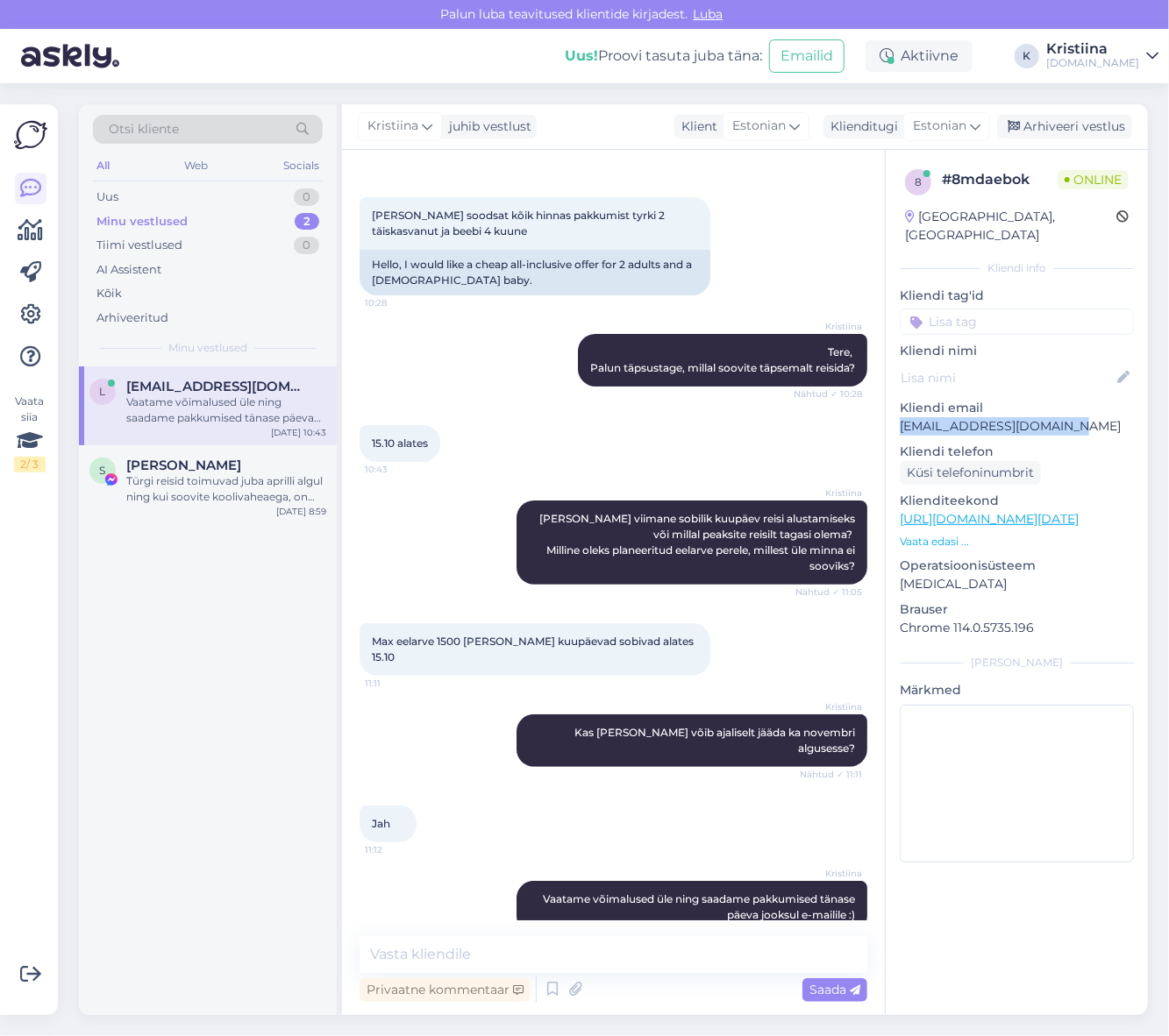
drag, startPoint x: 1068, startPoint y: 412, endPoint x: 894, endPoint y: 413, distance: 174.0
click at [894, 413] on div "8 # 8mdaebok Online [GEOGRAPHIC_DATA], Kerava Kliendi info Kliendi tag'id Klien…" at bounding box center [1016, 519] width 262 height 739
copy p "[EMAIL_ADDRESS][DOMAIN_NAME]"
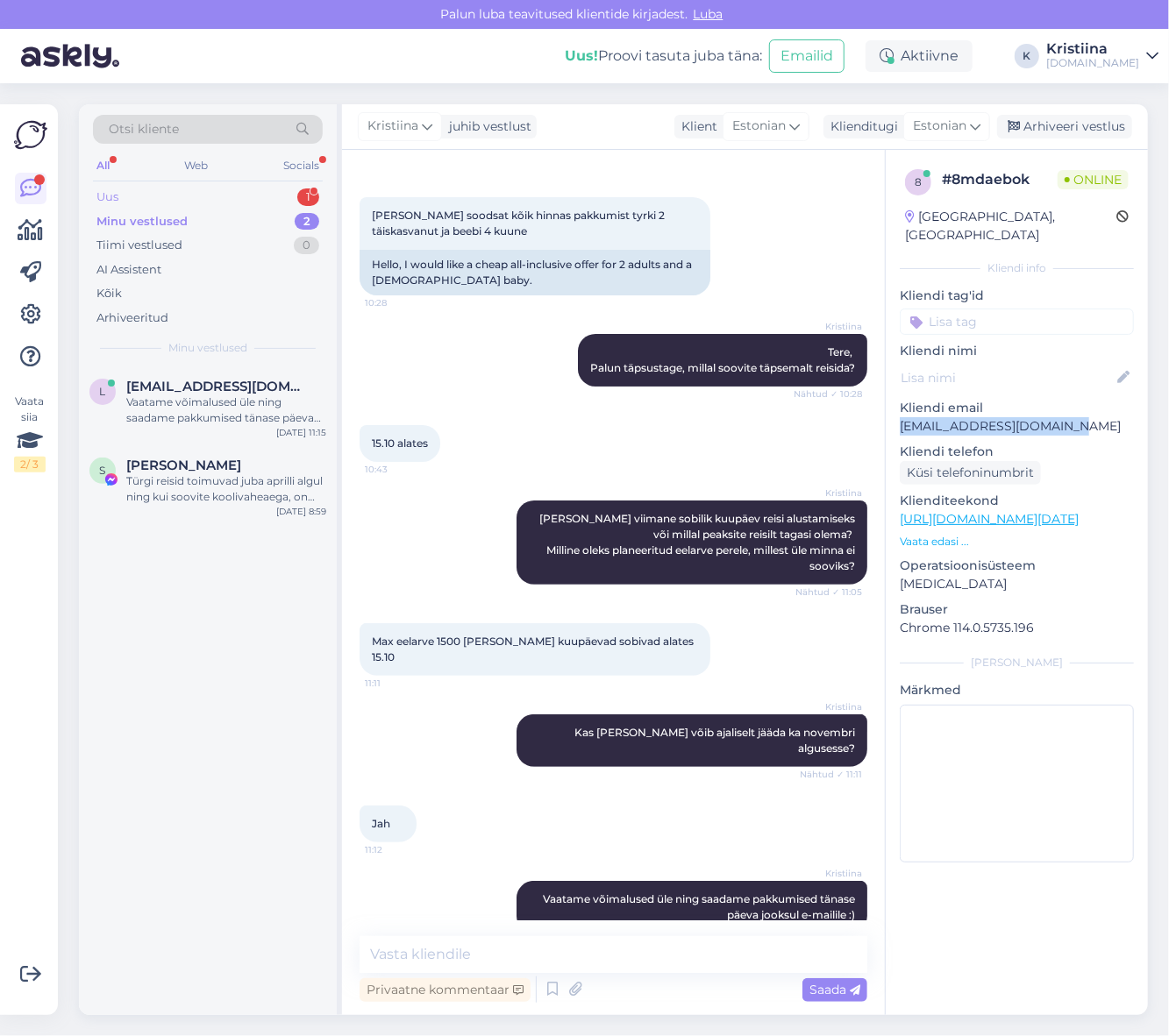
click at [165, 199] on div "Uus 1" at bounding box center [207, 196] width 230 height 25
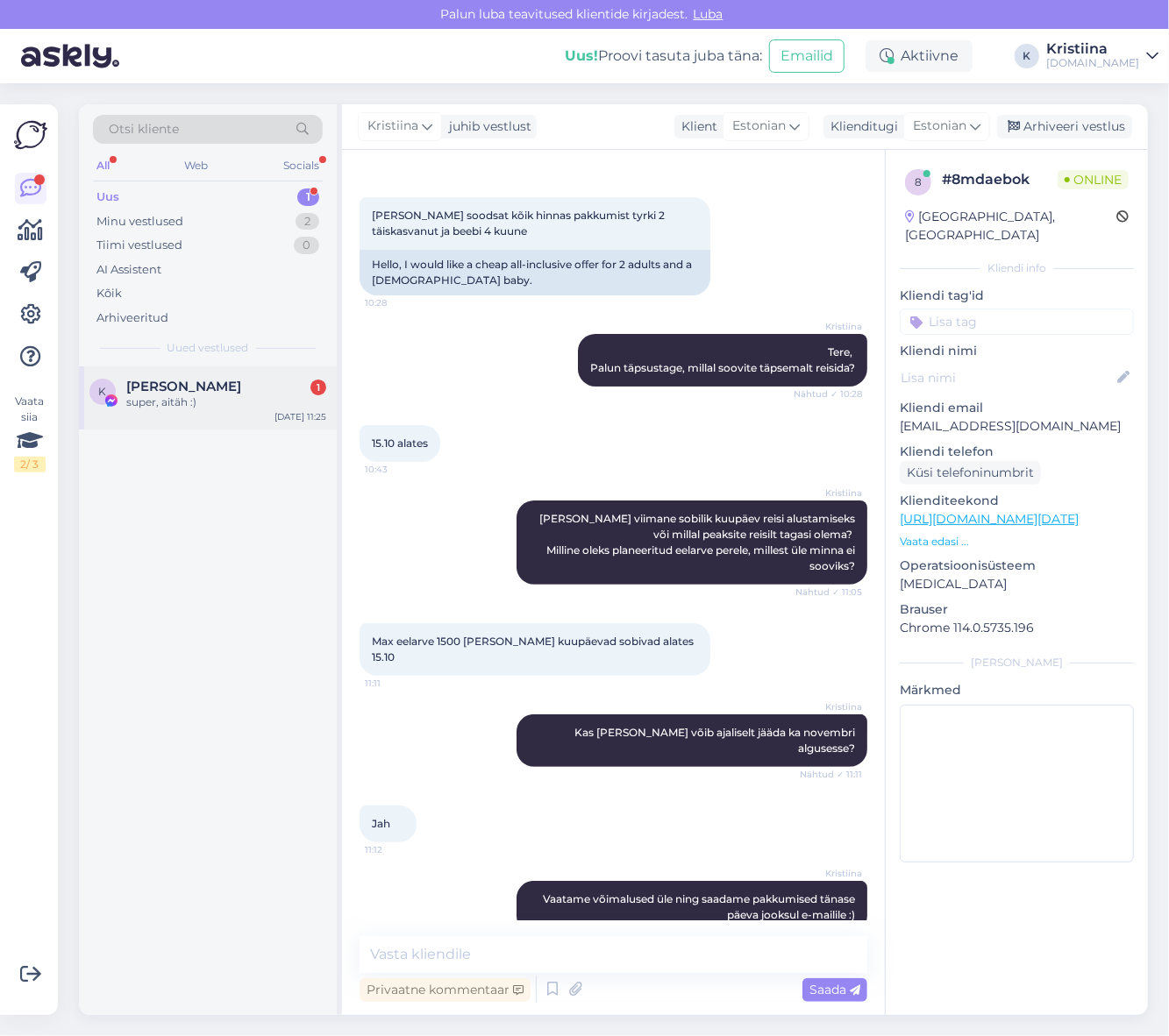
click at [188, 388] on span "[PERSON_NAME]" at bounding box center [184, 386] width 115 height 15
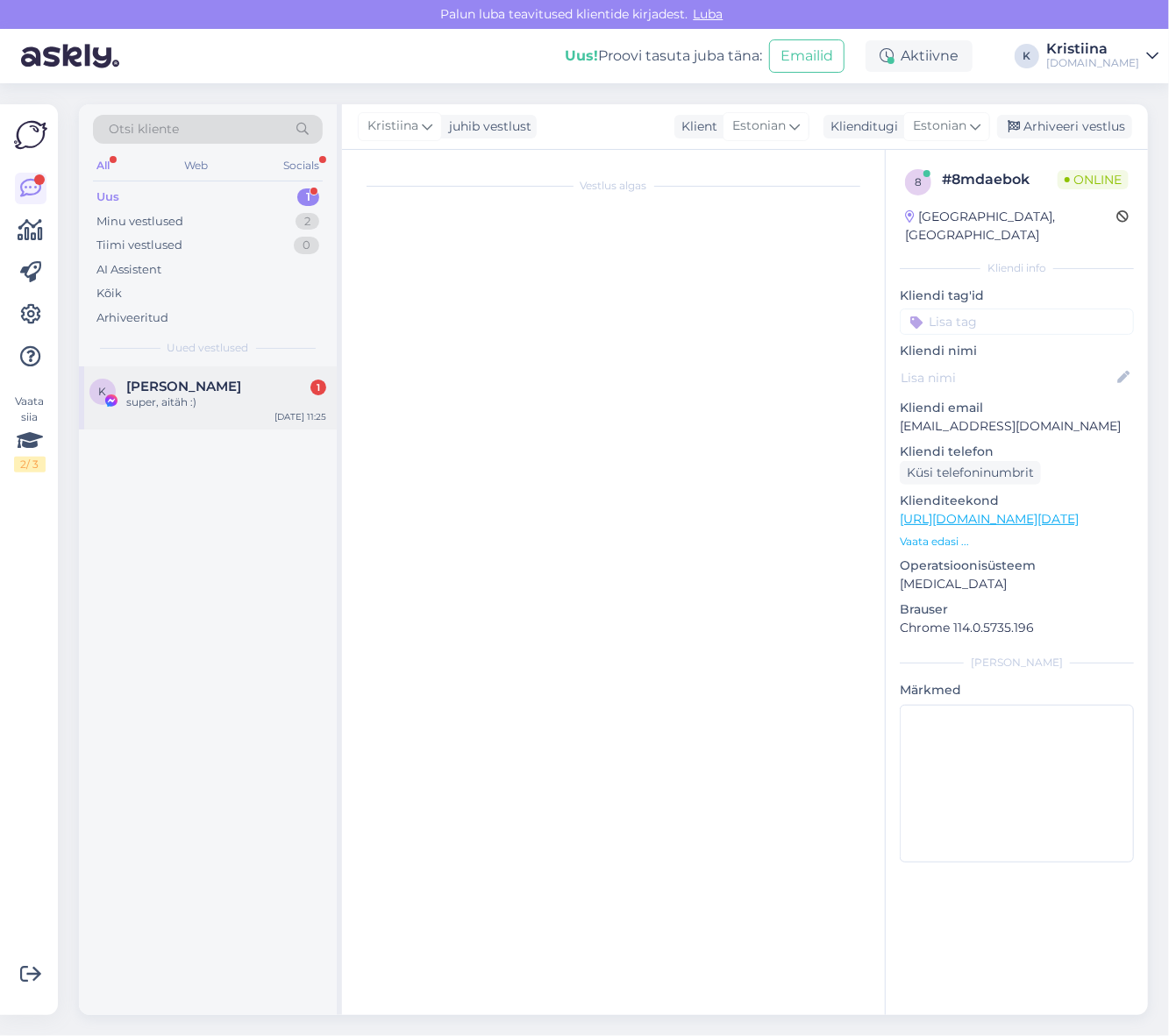
scroll to position [0, 0]
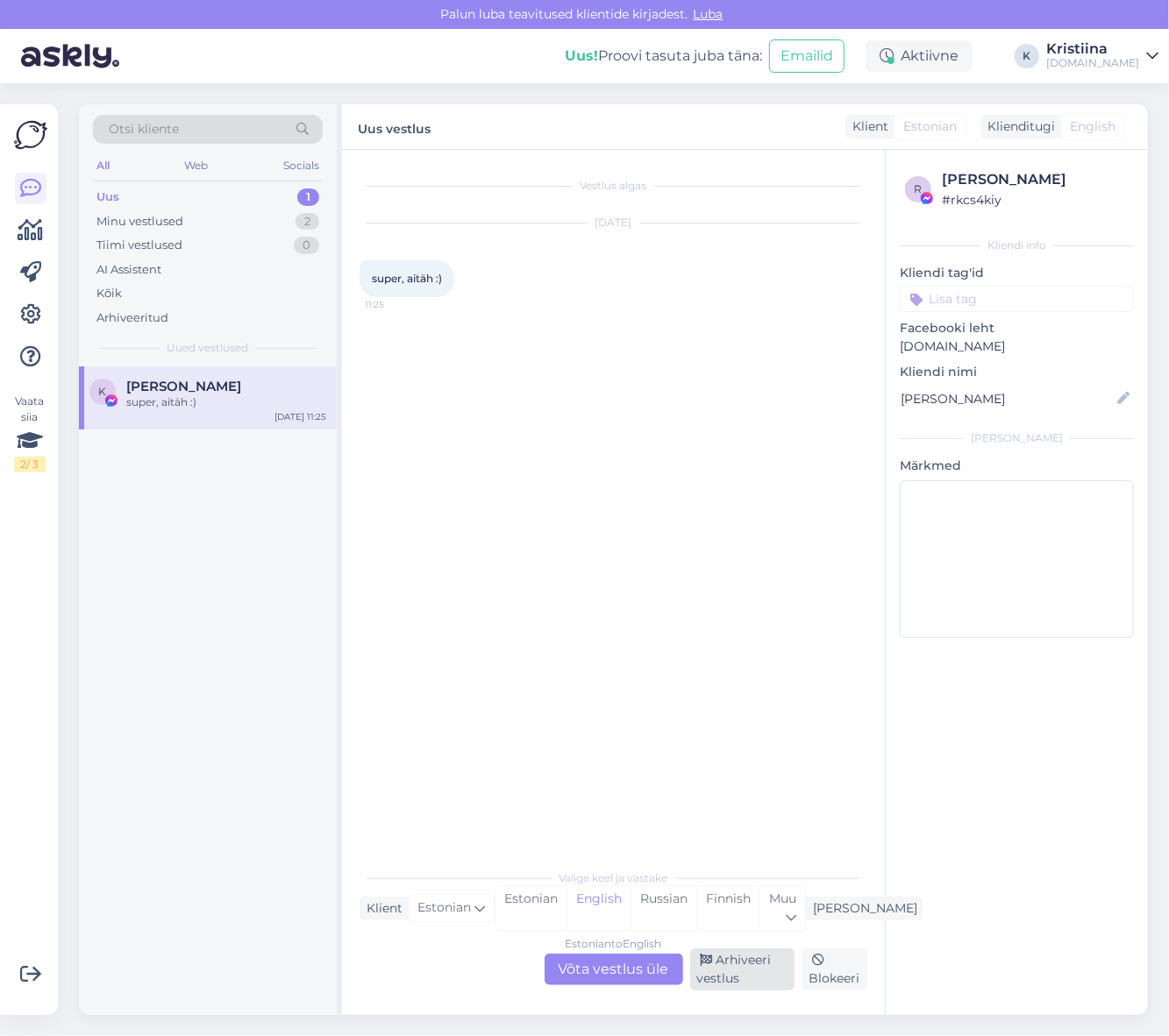
click at [754, 971] on div "Arhiveeri vestlus" at bounding box center [743, 969] width 105 height 42
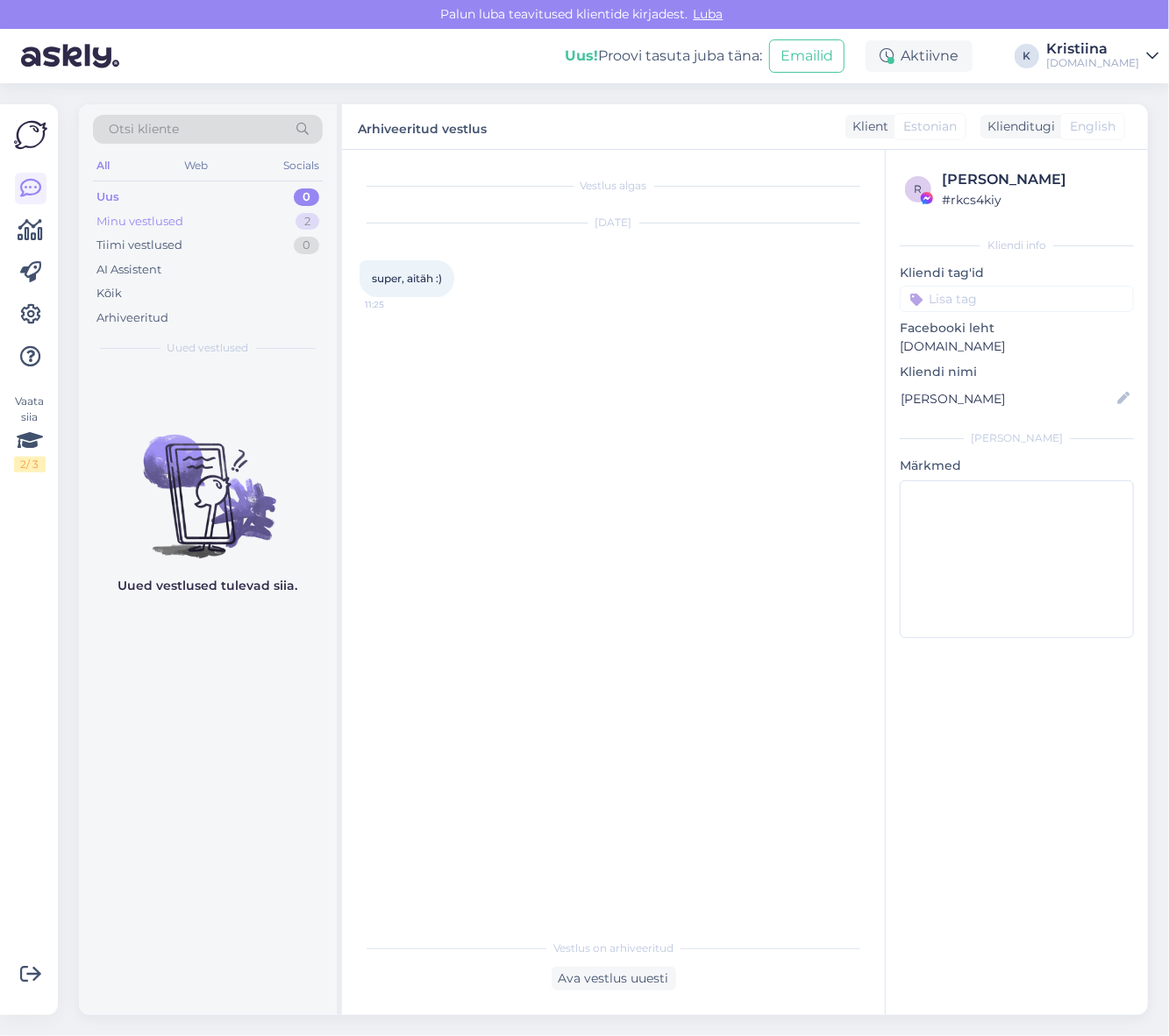
click at [222, 219] on div "Minu vestlused 2" at bounding box center [207, 221] width 230 height 25
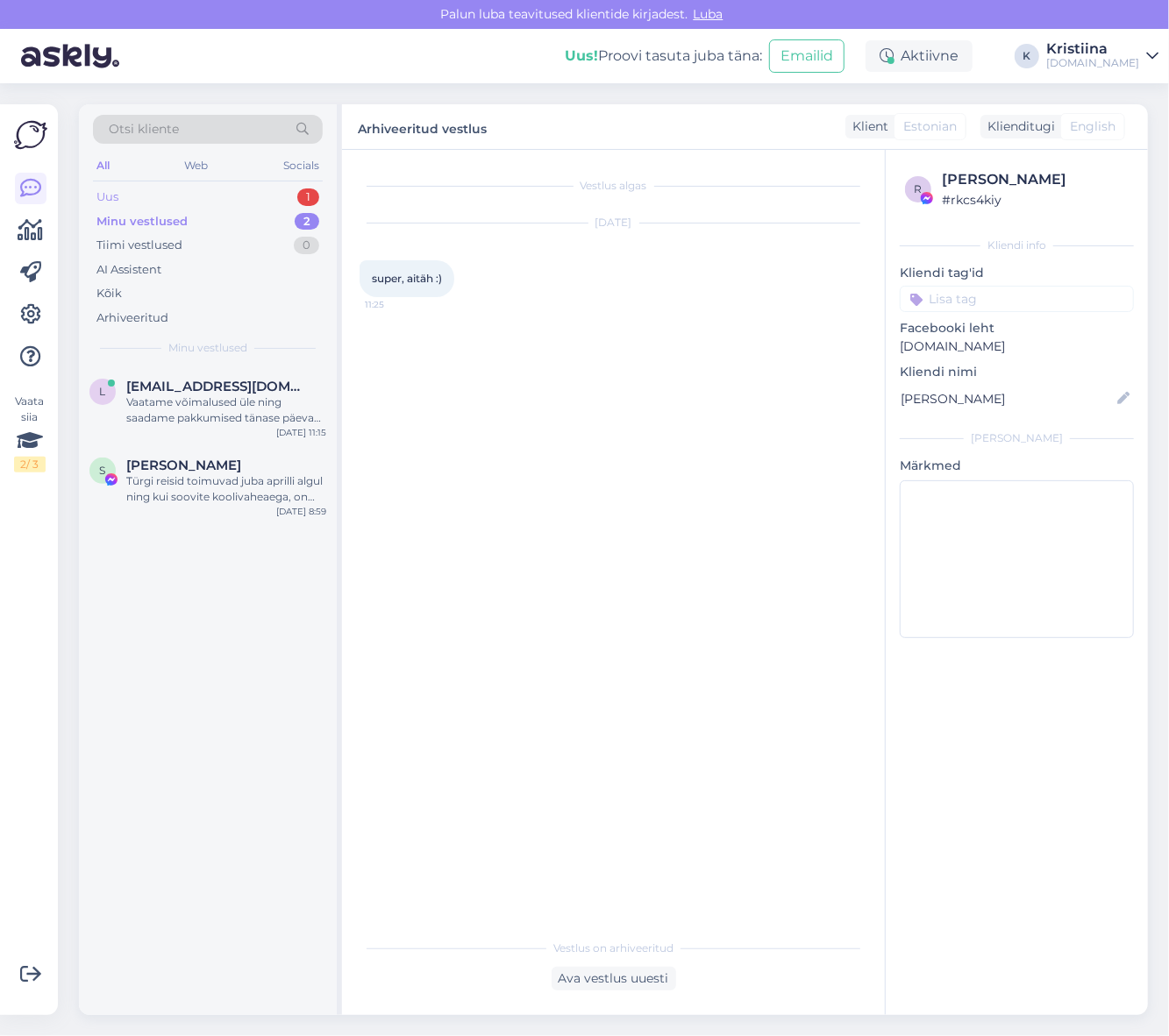
click at [223, 193] on div "Uus 1" at bounding box center [207, 196] width 230 height 25
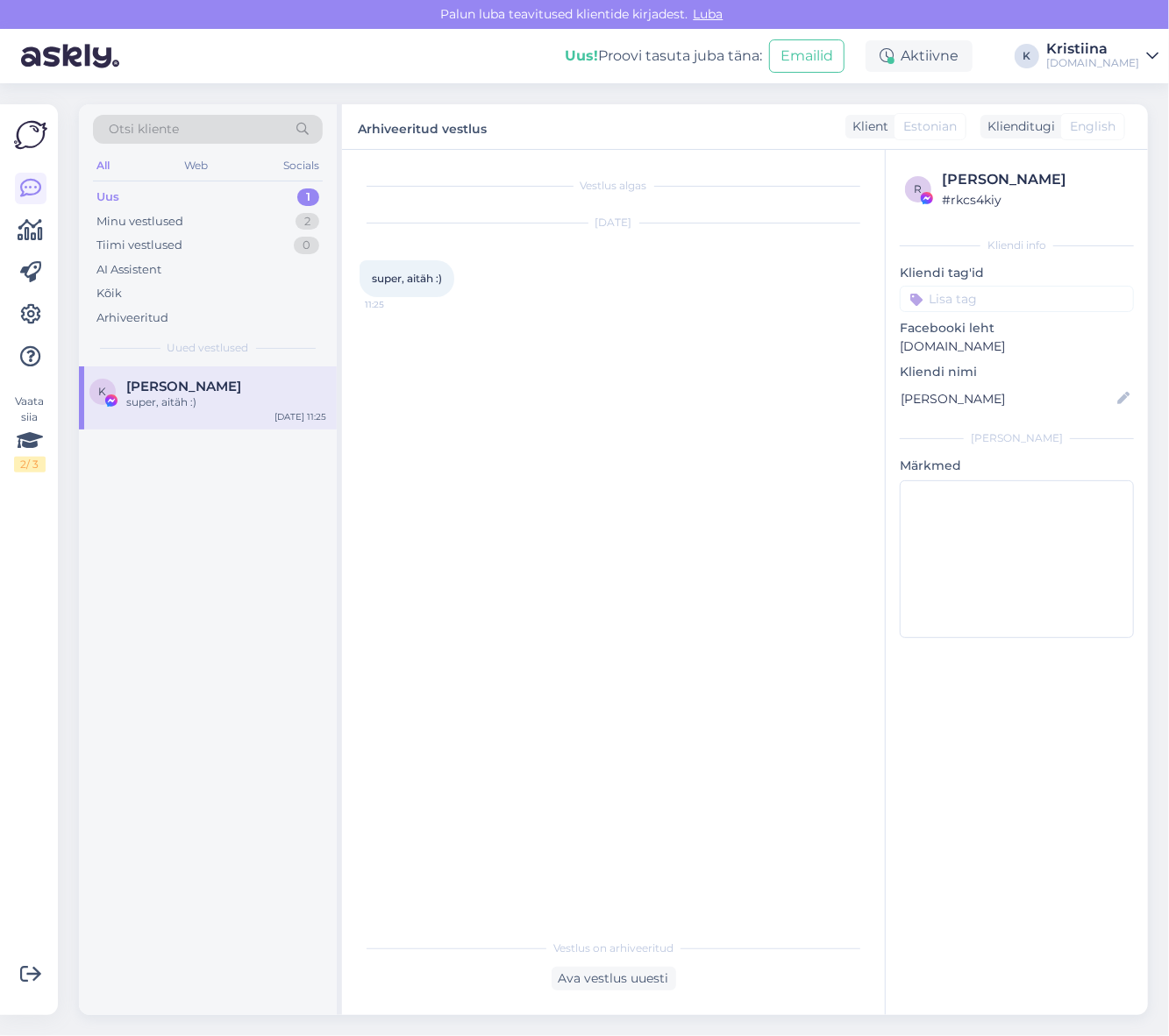
click at [198, 392] on span "[PERSON_NAME]" at bounding box center [184, 386] width 115 height 15
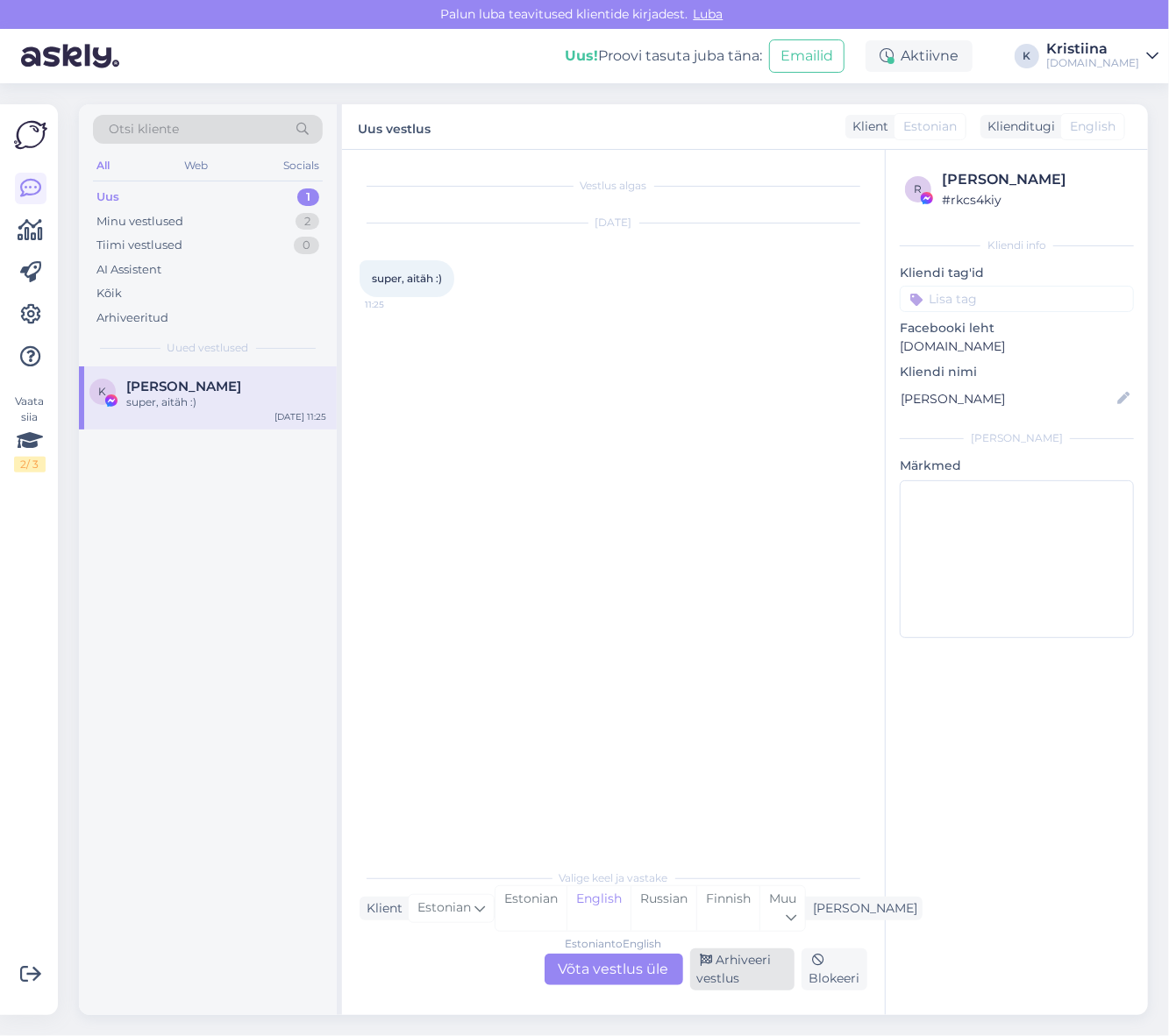
click at [732, 971] on div "Arhiveeri vestlus" at bounding box center [743, 969] width 105 height 42
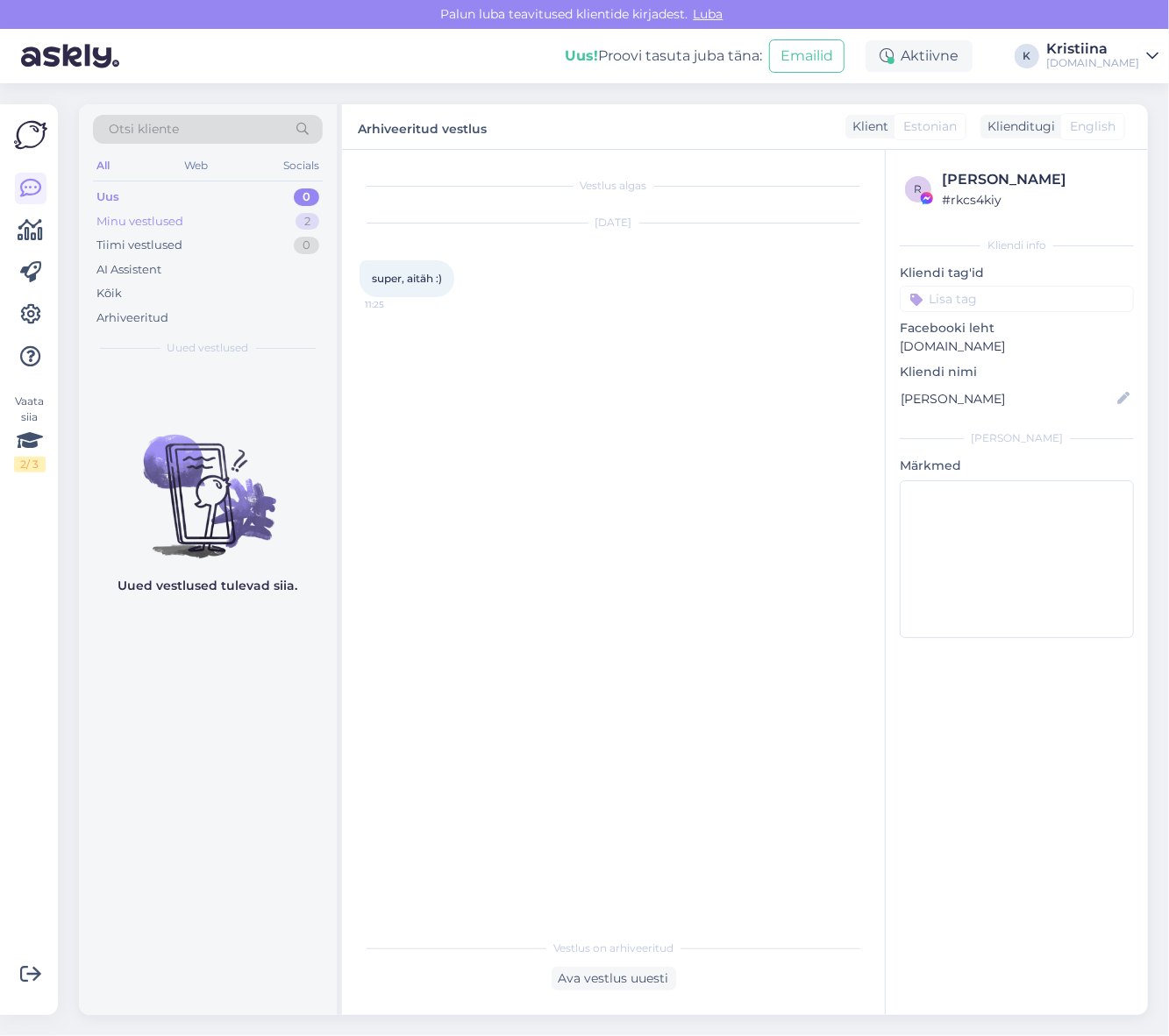
click at [191, 223] on div "Minu vestlused 2" at bounding box center [207, 221] width 230 height 25
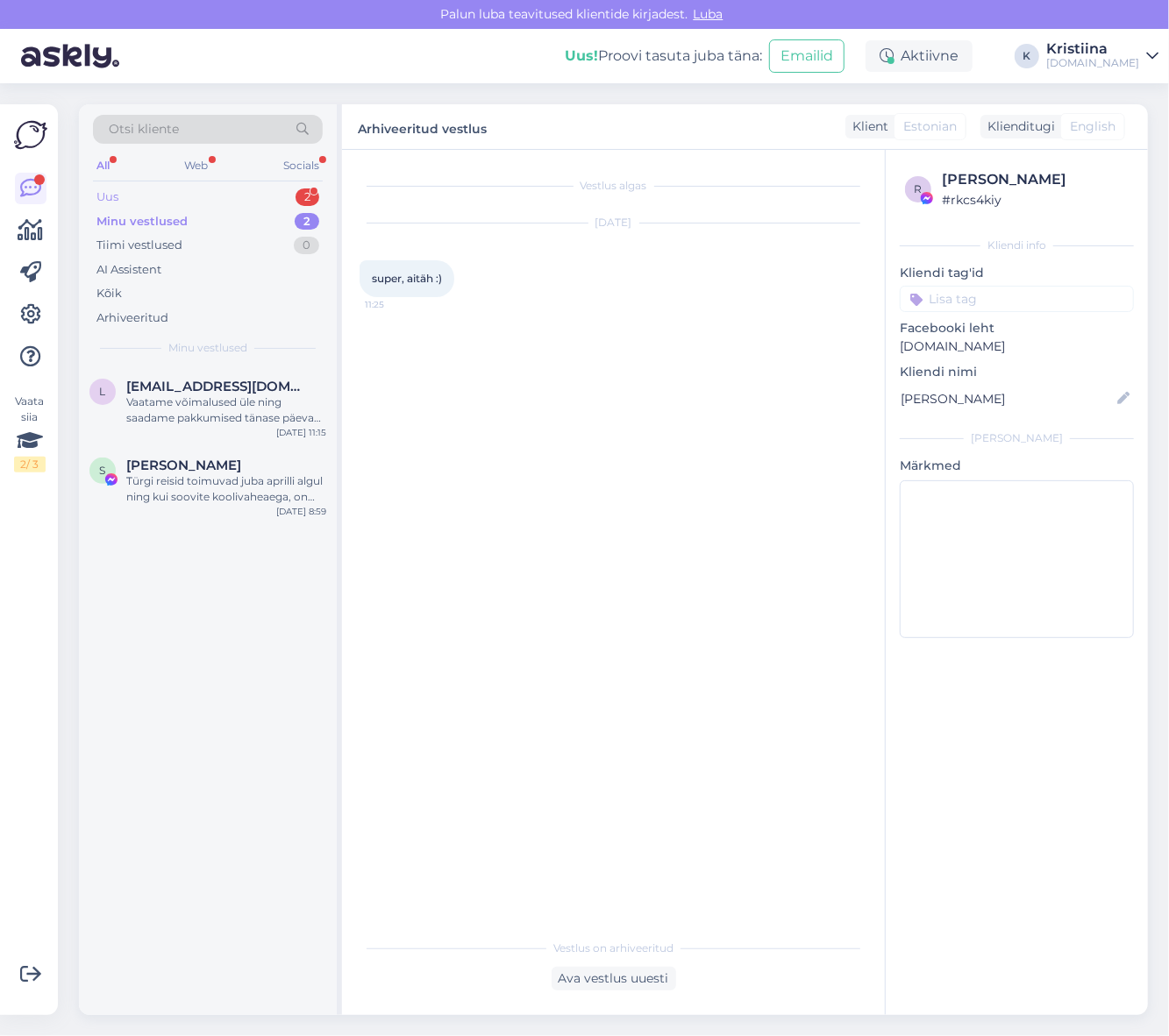
click at [234, 199] on div "Uus 2" at bounding box center [207, 196] width 230 height 25
click at [256, 473] on div "Tere, ilmselt üks reisija. [GEOGRAPHIC_DATA] linna lähedal/ linnas. Hommikusöök…" at bounding box center [226, 489] width 200 height 32
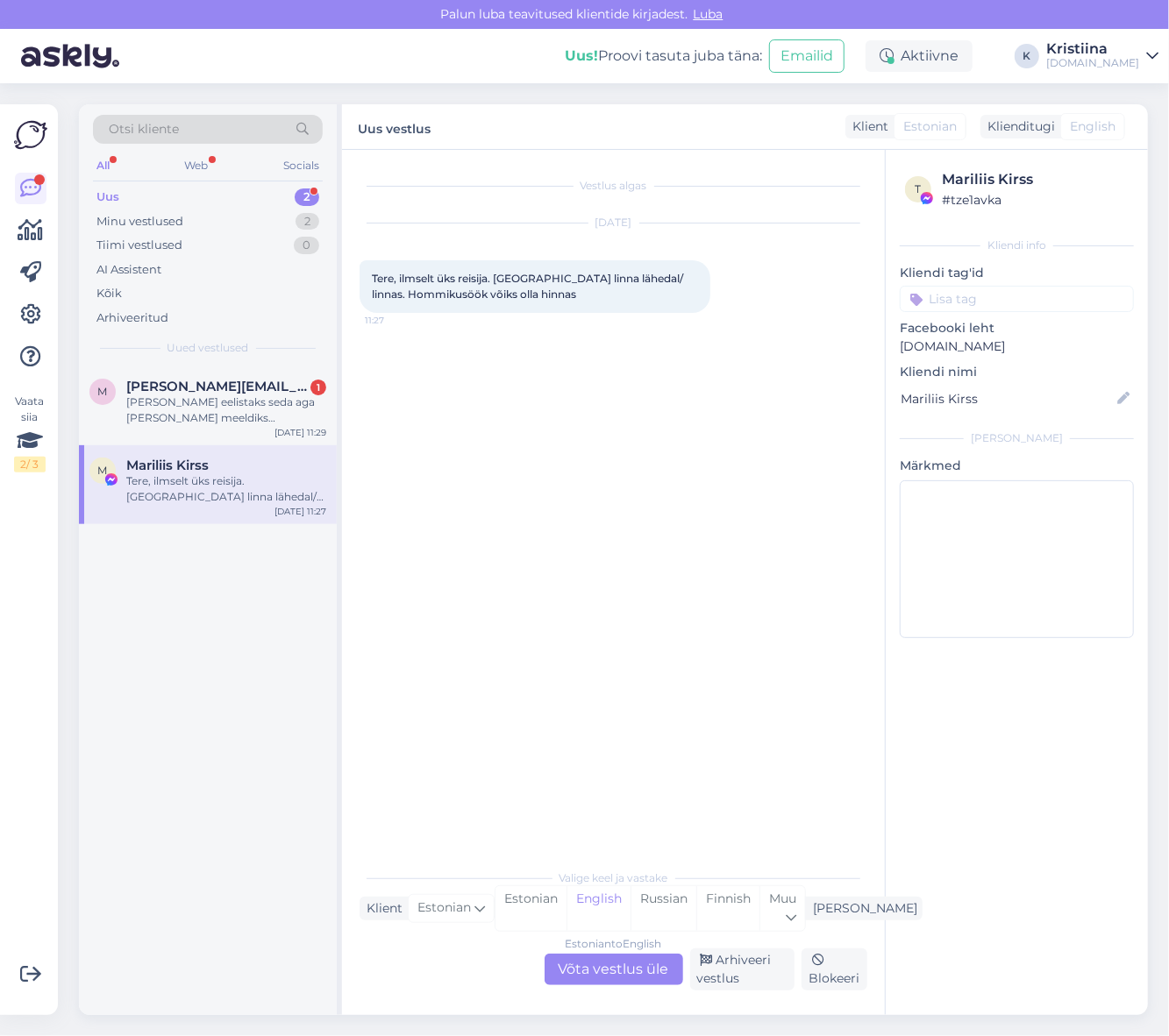
click at [591, 956] on div "Estonian to English Võta vestlus üle" at bounding box center [614, 969] width 138 height 32
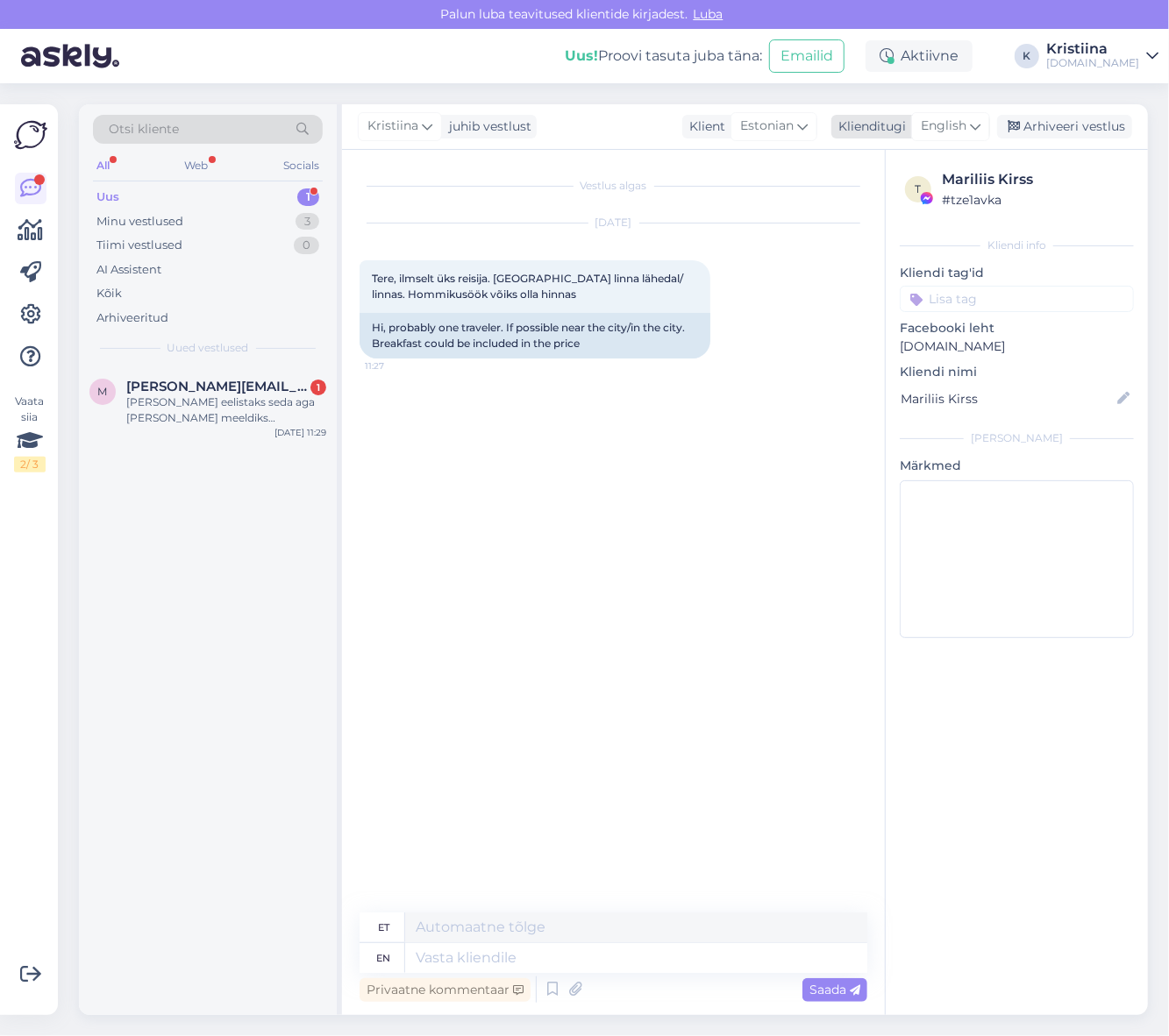
click at [965, 130] on span "English" at bounding box center [944, 125] width 45 height 19
click at [906, 230] on link "Estonian" at bounding box center [911, 232] width 193 height 28
click at [154, 410] on div "[PERSON_NAME] eelistaks seda aga [PERSON_NAME] meeldiks [PERSON_NAME]. Sest väi…" at bounding box center [226, 410] width 200 height 32
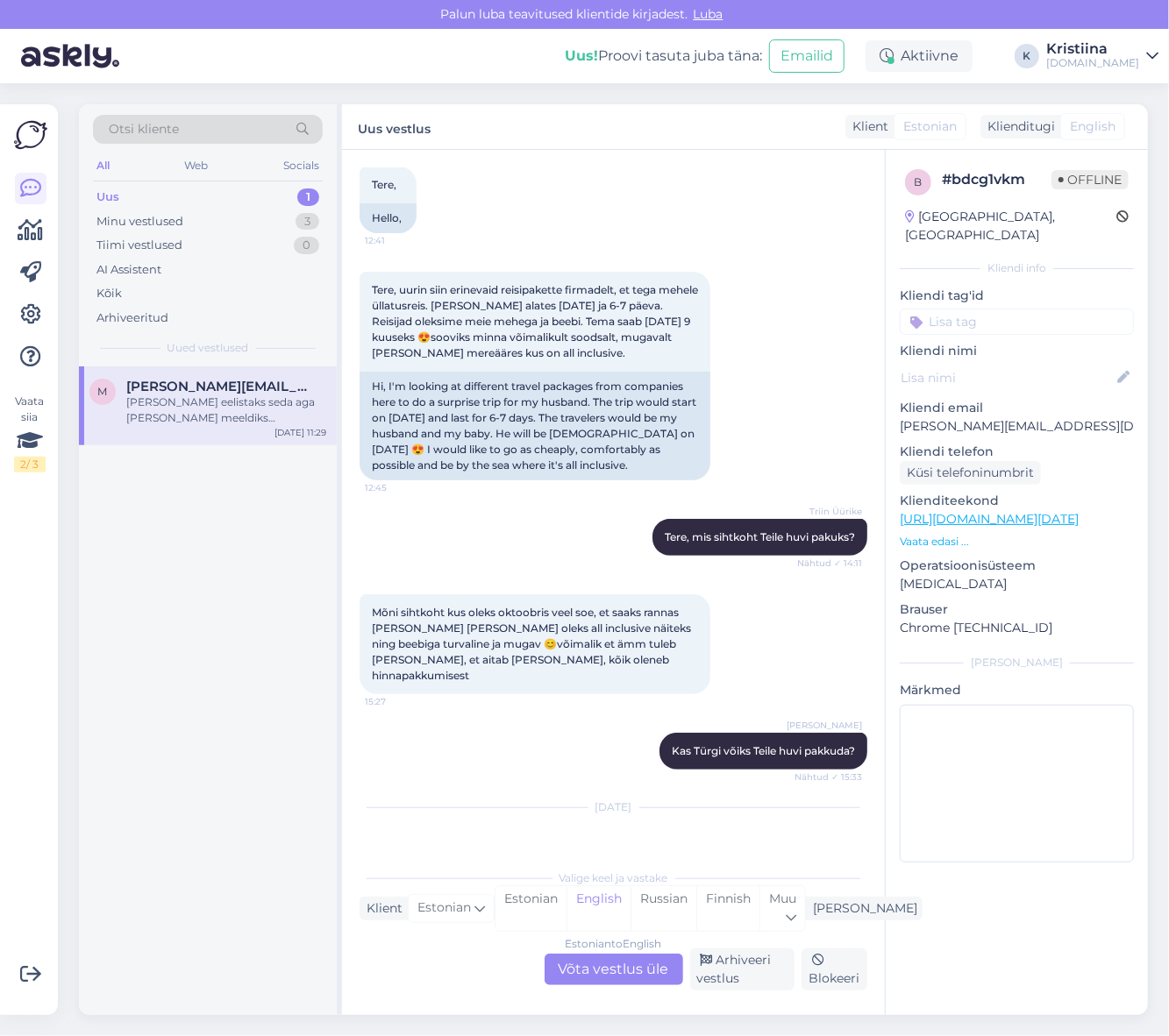
scroll to position [164, 0]
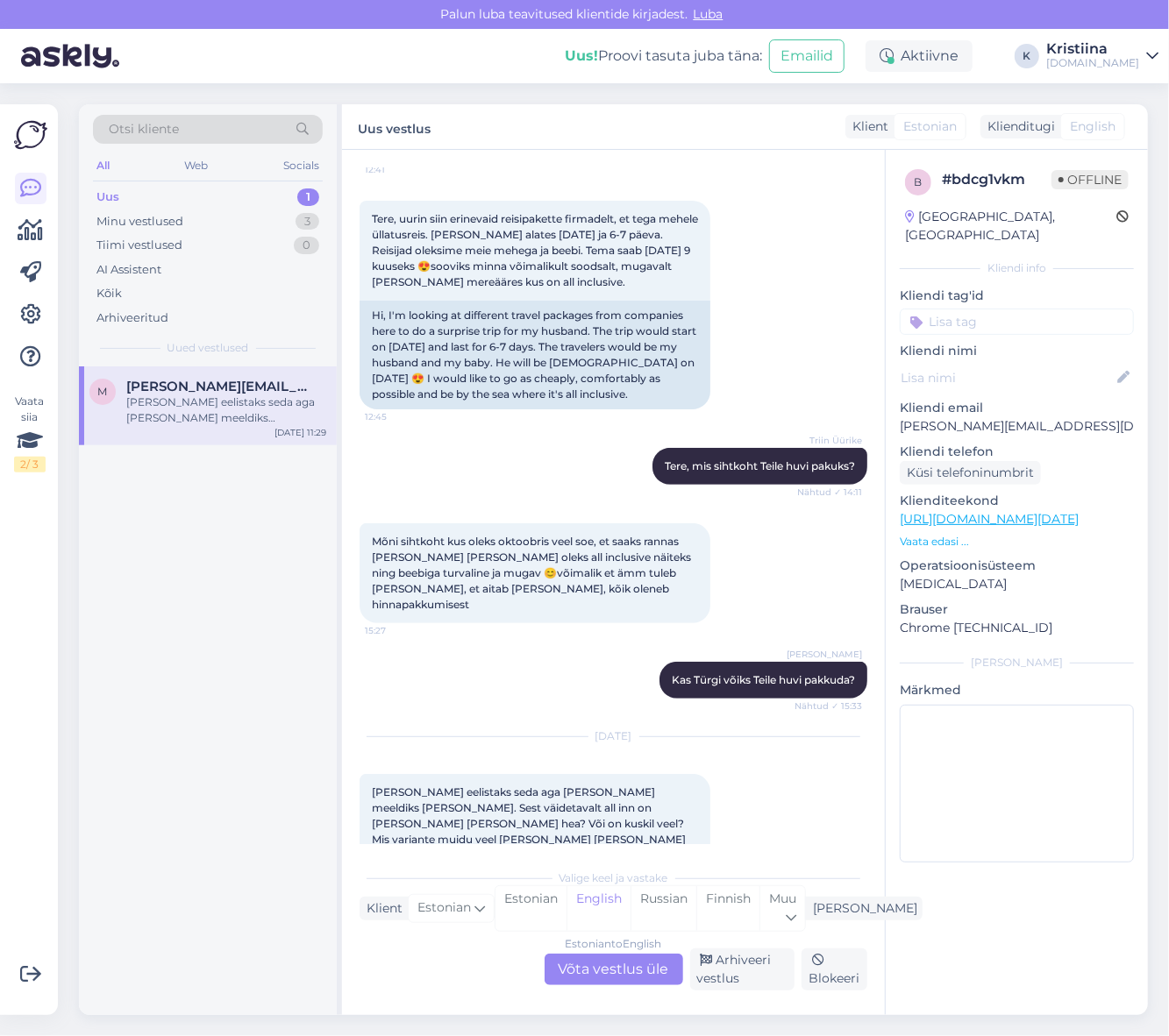
click at [624, 961] on div "Estonian to English Võta vestlus üle" at bounding box center [614, 969] width 138 height 32
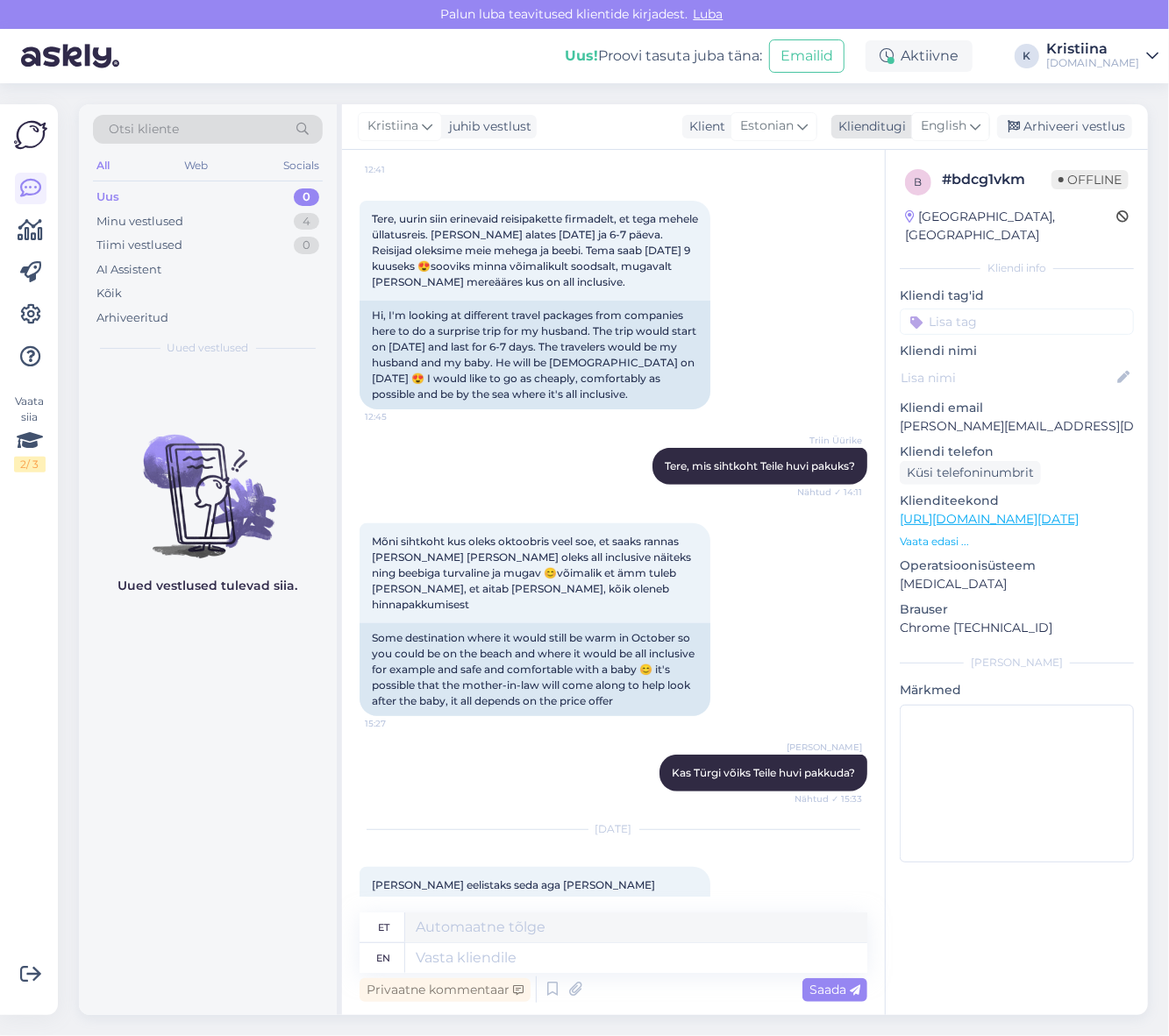
click at [950, 119] on span "English" at bounding box center [944, 125] width 45 height 19
click at [873, 221] on link "Estonian" at bounding box center [911, 232] width 193 height 28
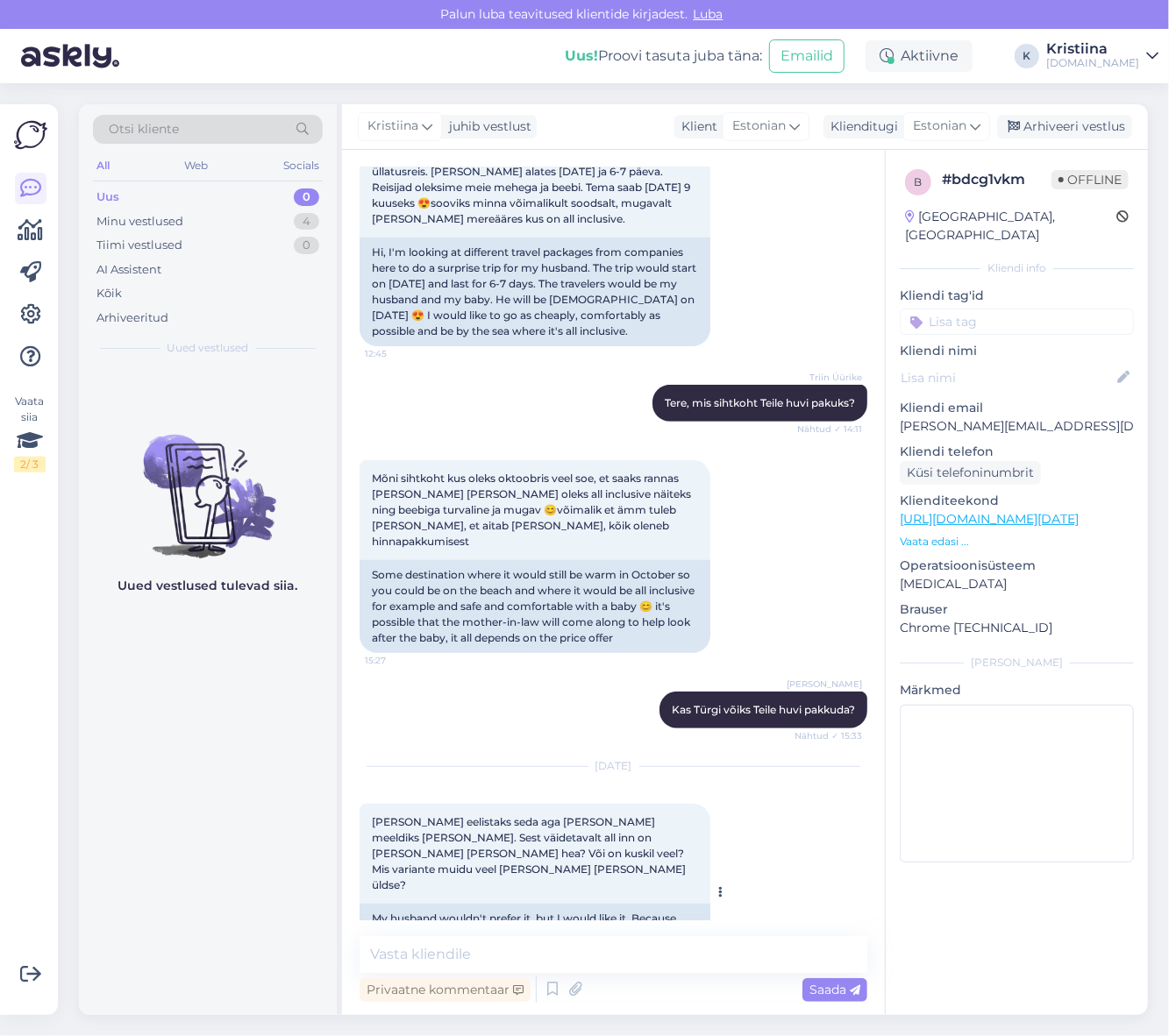
scroll to position [259, 0]
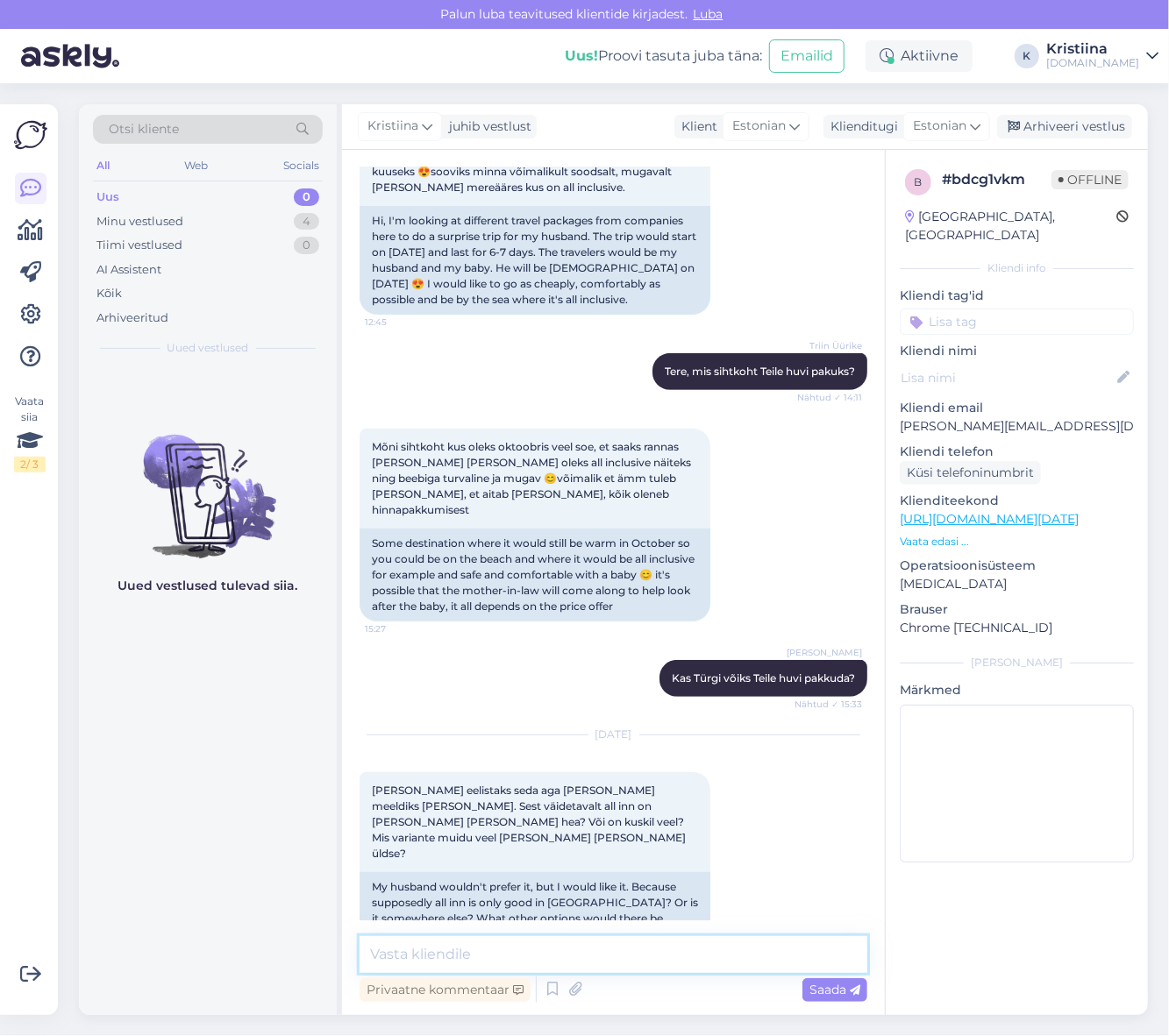
click at [505, 945] on textarea at bounding box center [613, 954] width 507 height 37
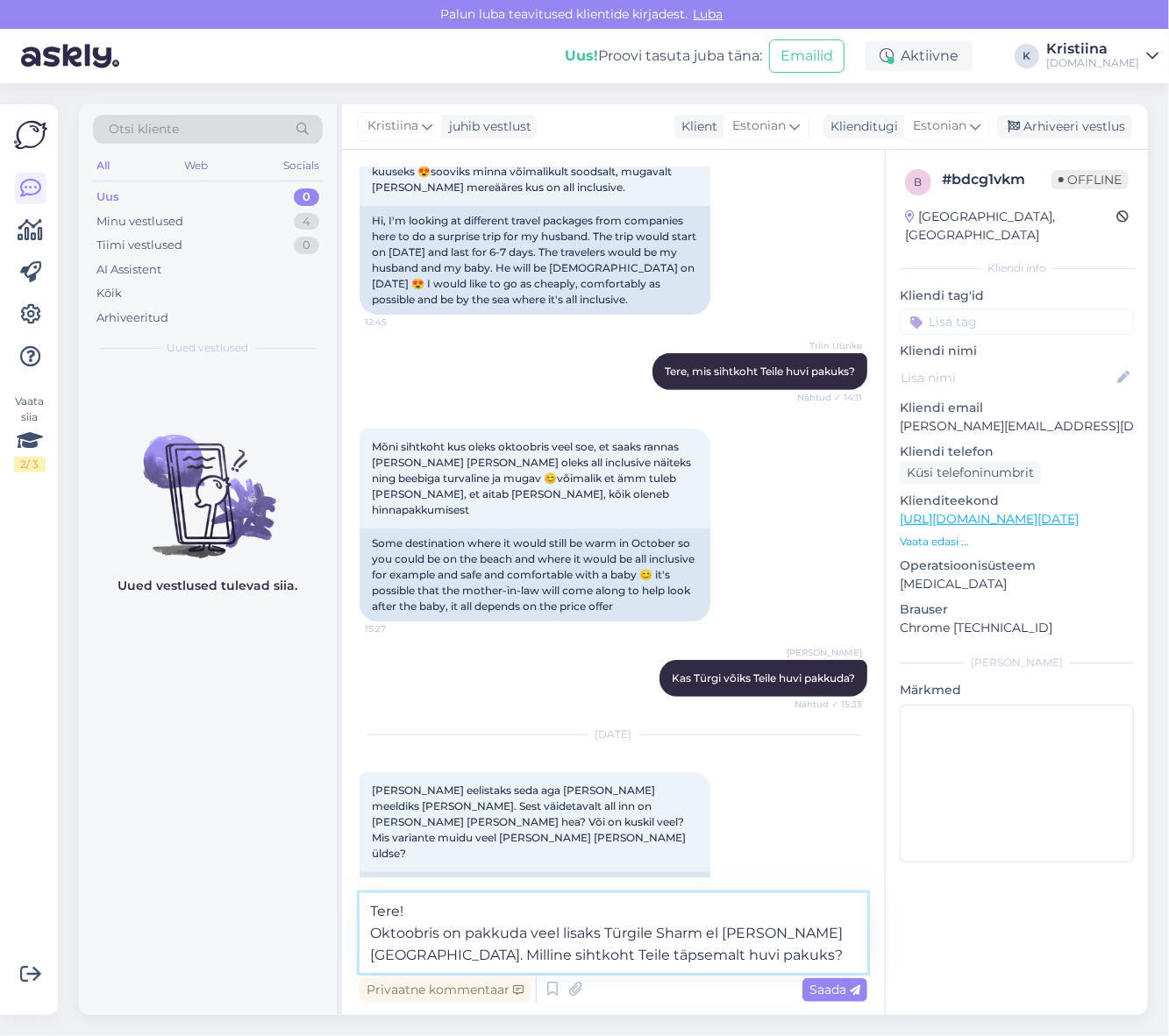
type textarea "Tere! Oktoobris on pakkuda veel lisaks Türgile Sharm el [PERSON_NAME] [GEOGRAPH…"
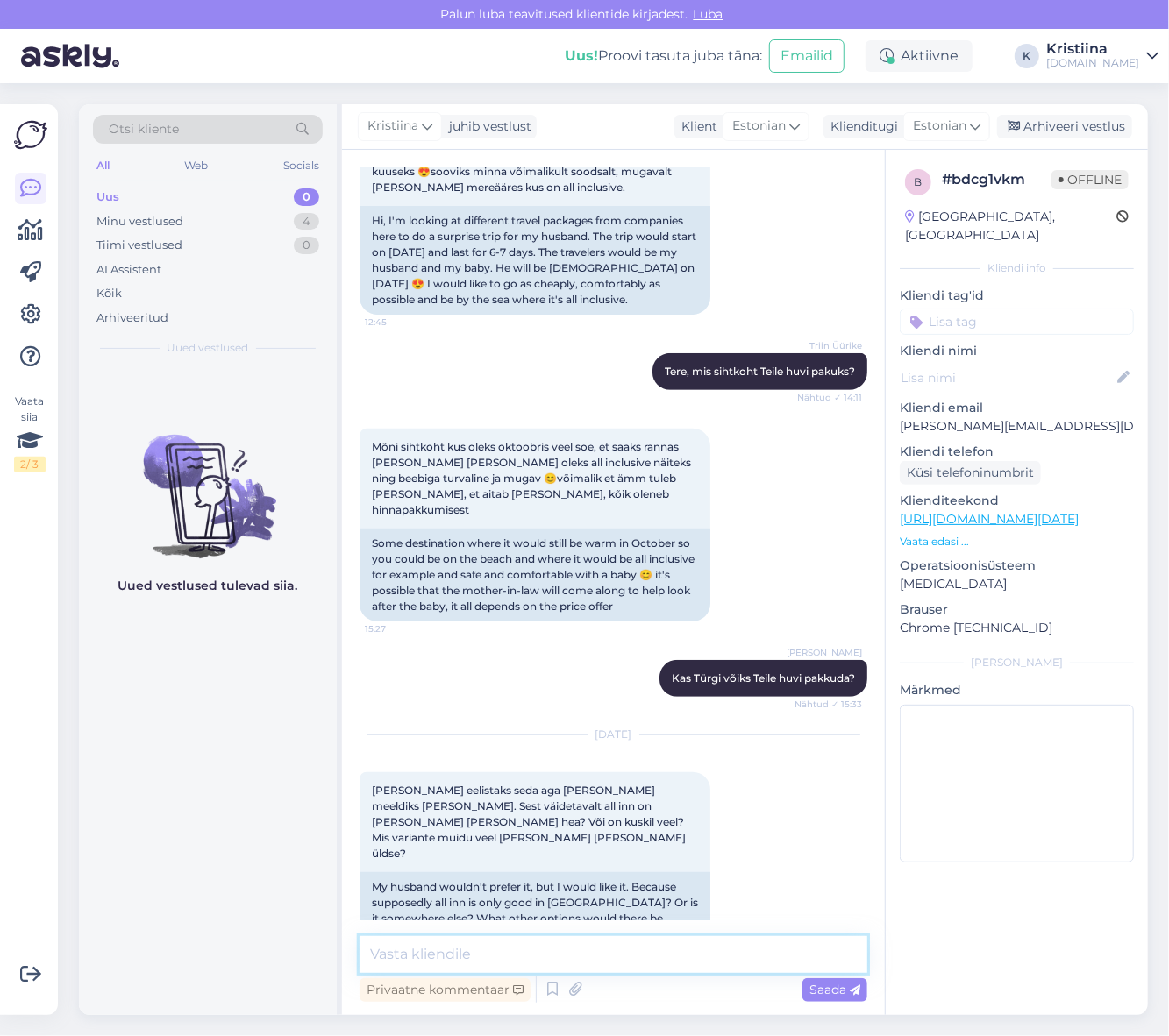
scroll to position [366, 0]
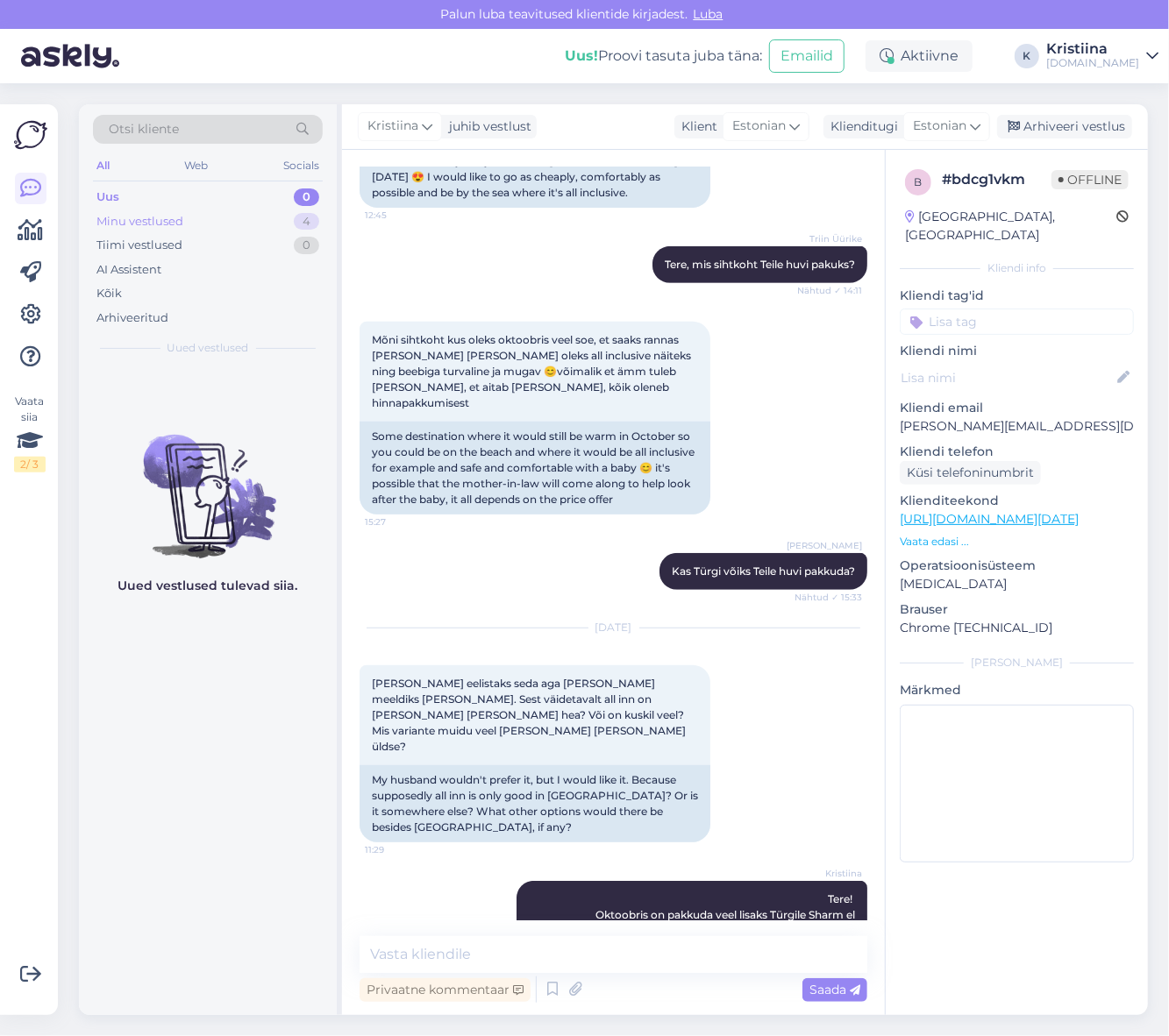
click at [246, 225] on div "Minu vestlused 4" at bounding box center [207, 221] width 230 height 25
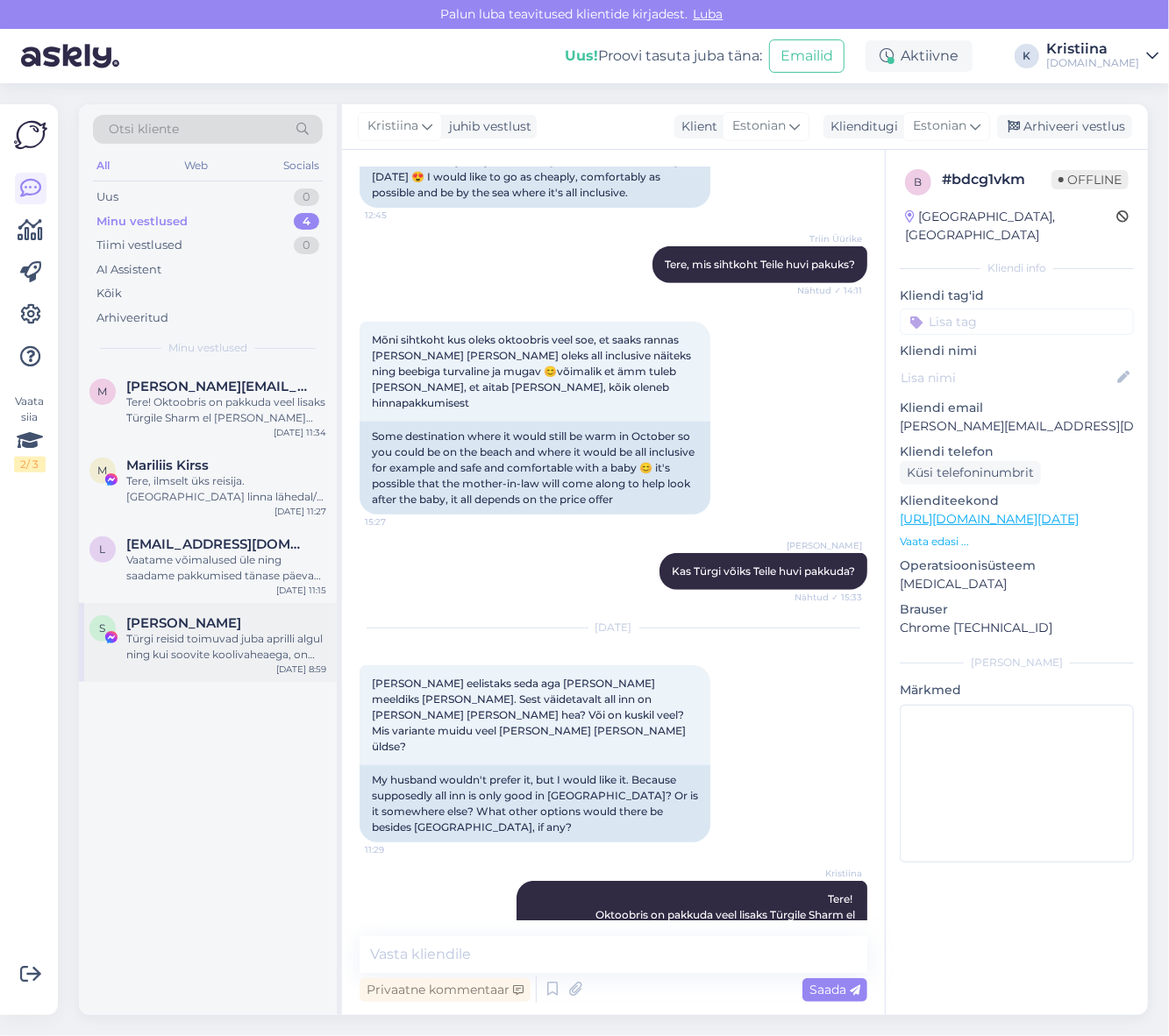
click at [212, 623] on div "[PERSON_NAME]" at bounding box center [226, 623] width 200 height 15
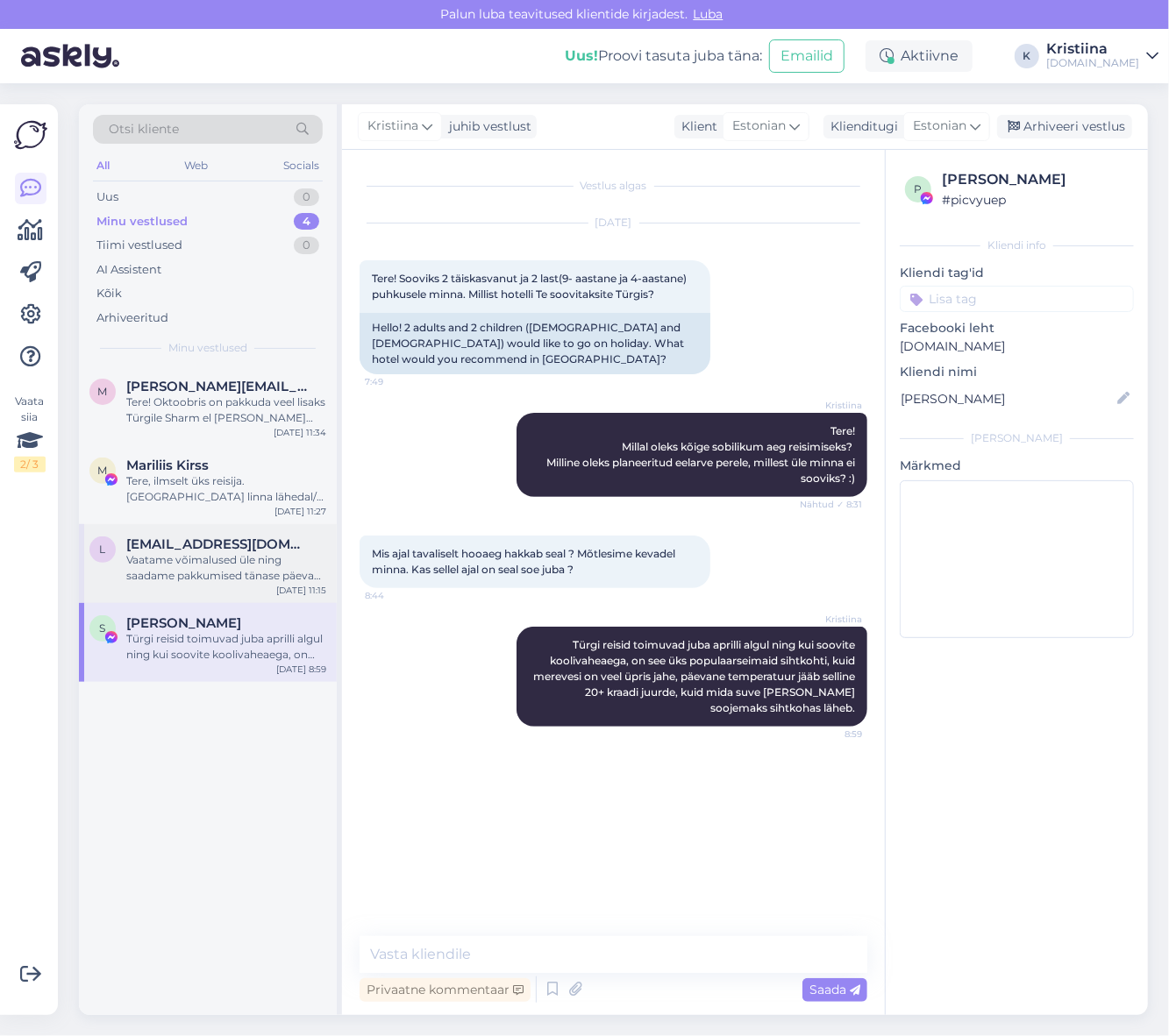
scroll to position [0, 0]
click at [176, 550] on span "[EMAIL_ADDRESS][DOMAIN_NAME]" at bounding box center [217, 543] width 183 height 15
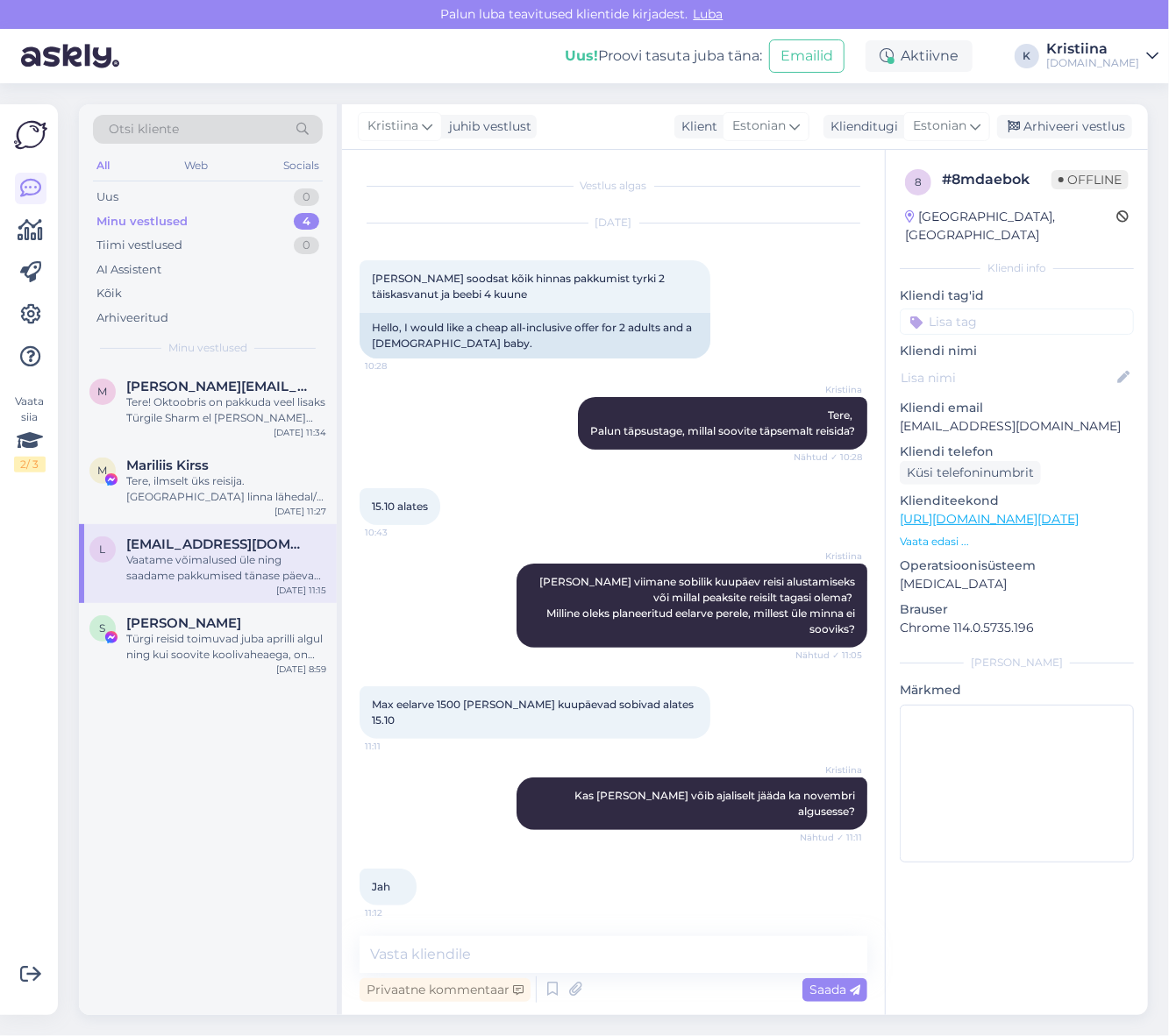
scroll to position [63, 0]
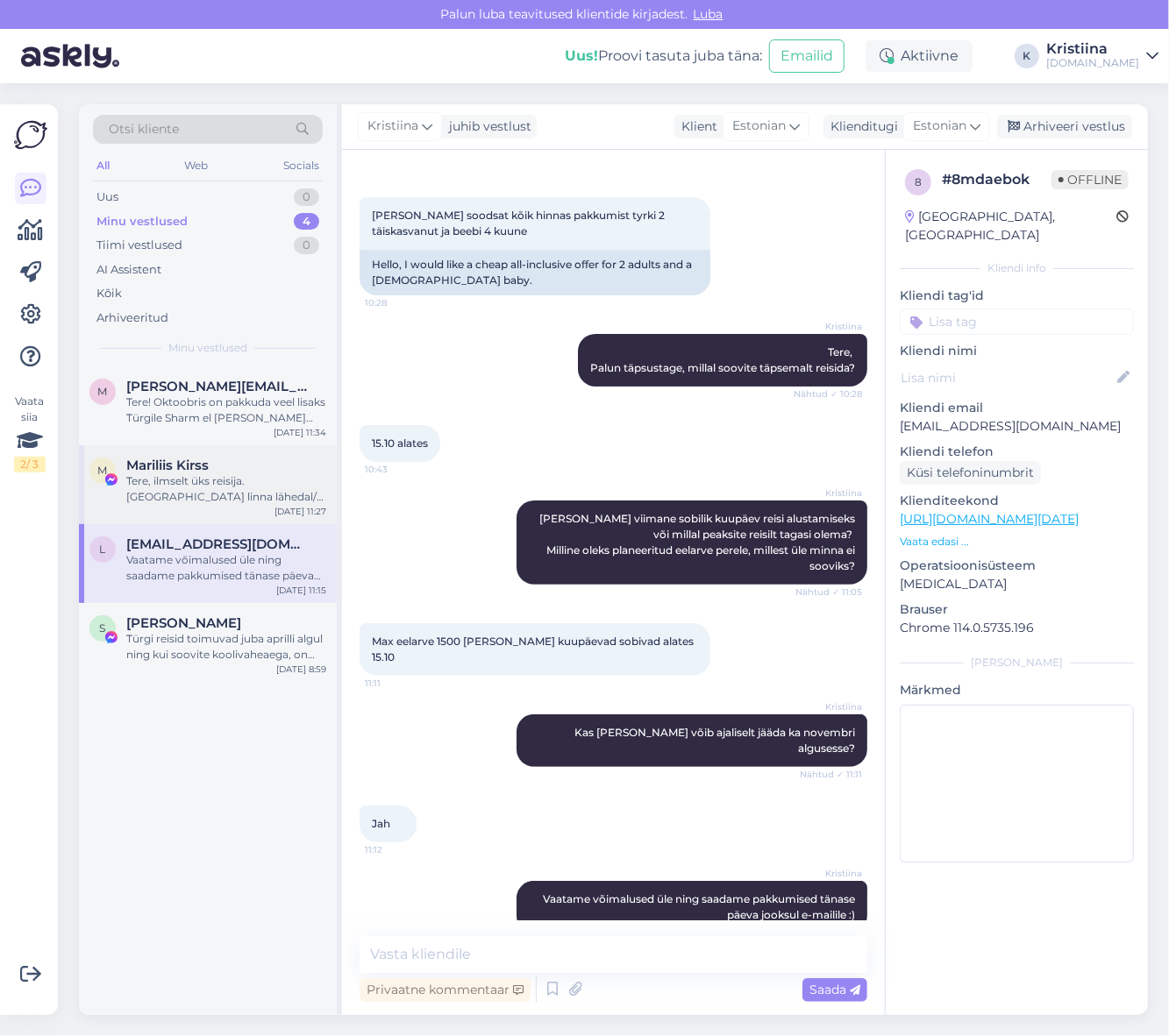
click at [179, 506] on div "M Mariliis Kirss Tere, ilmselt üks reisija. [GEOGRAPHIC_DATA] linna lähedal/ li…" at bounding box center [208, 484] width 258 height 79
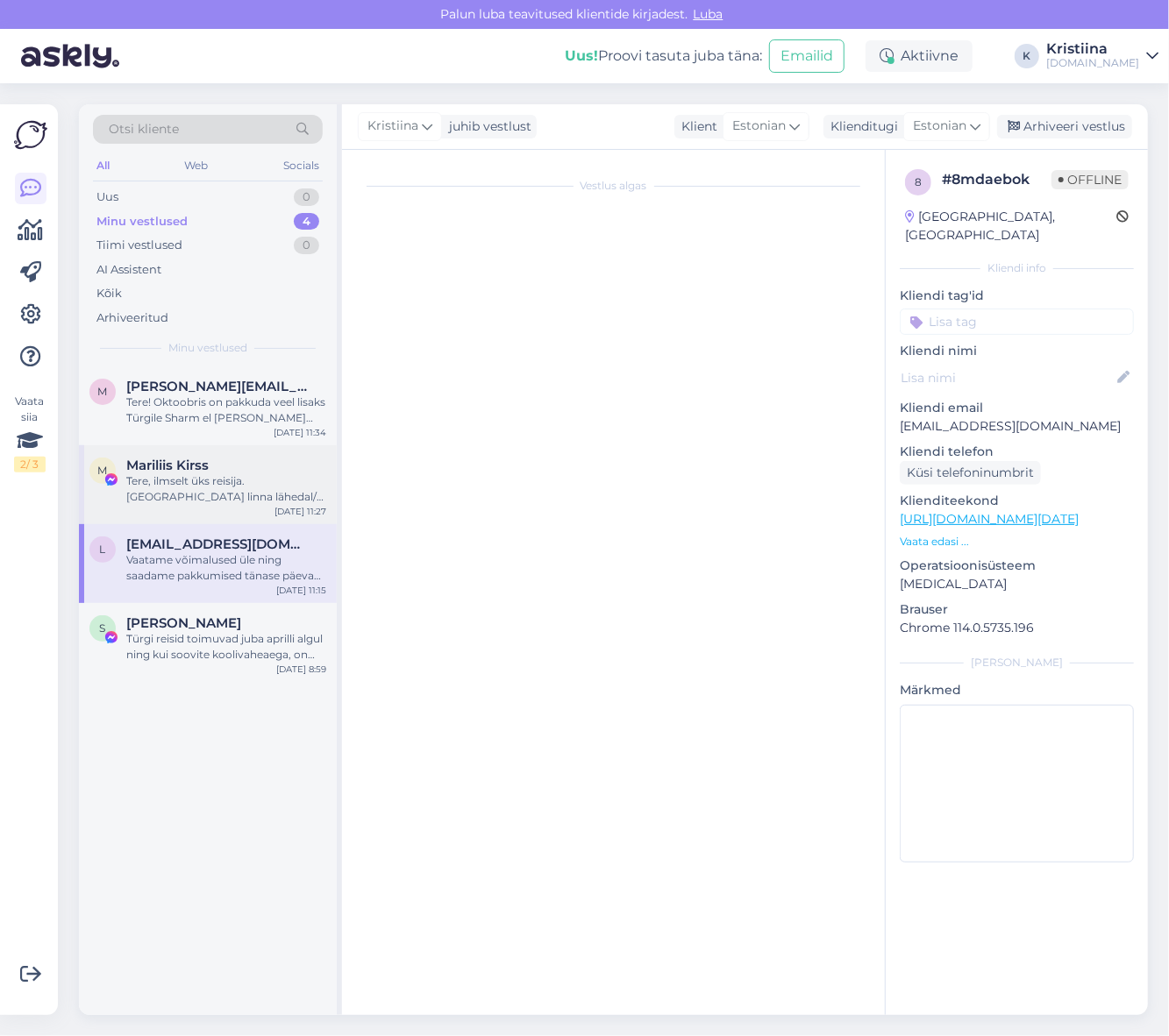
scroll to position [0, 0]
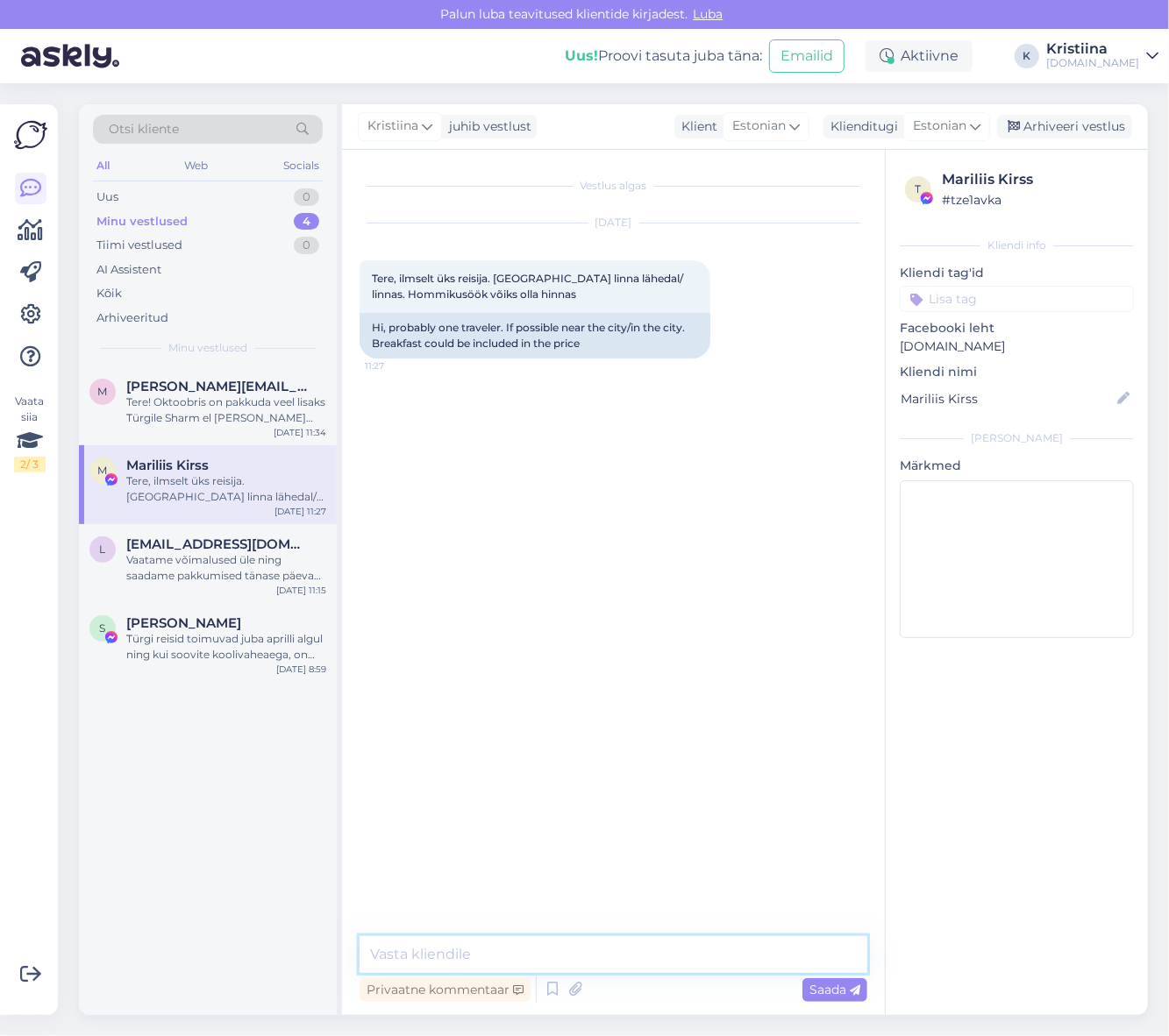
click at [455, 949] on textarea at bounding box center [613, 954] width 507 height 37
type textarea "T"
type textarea "Millisele e-mailile võiksime pakkumised saata?"
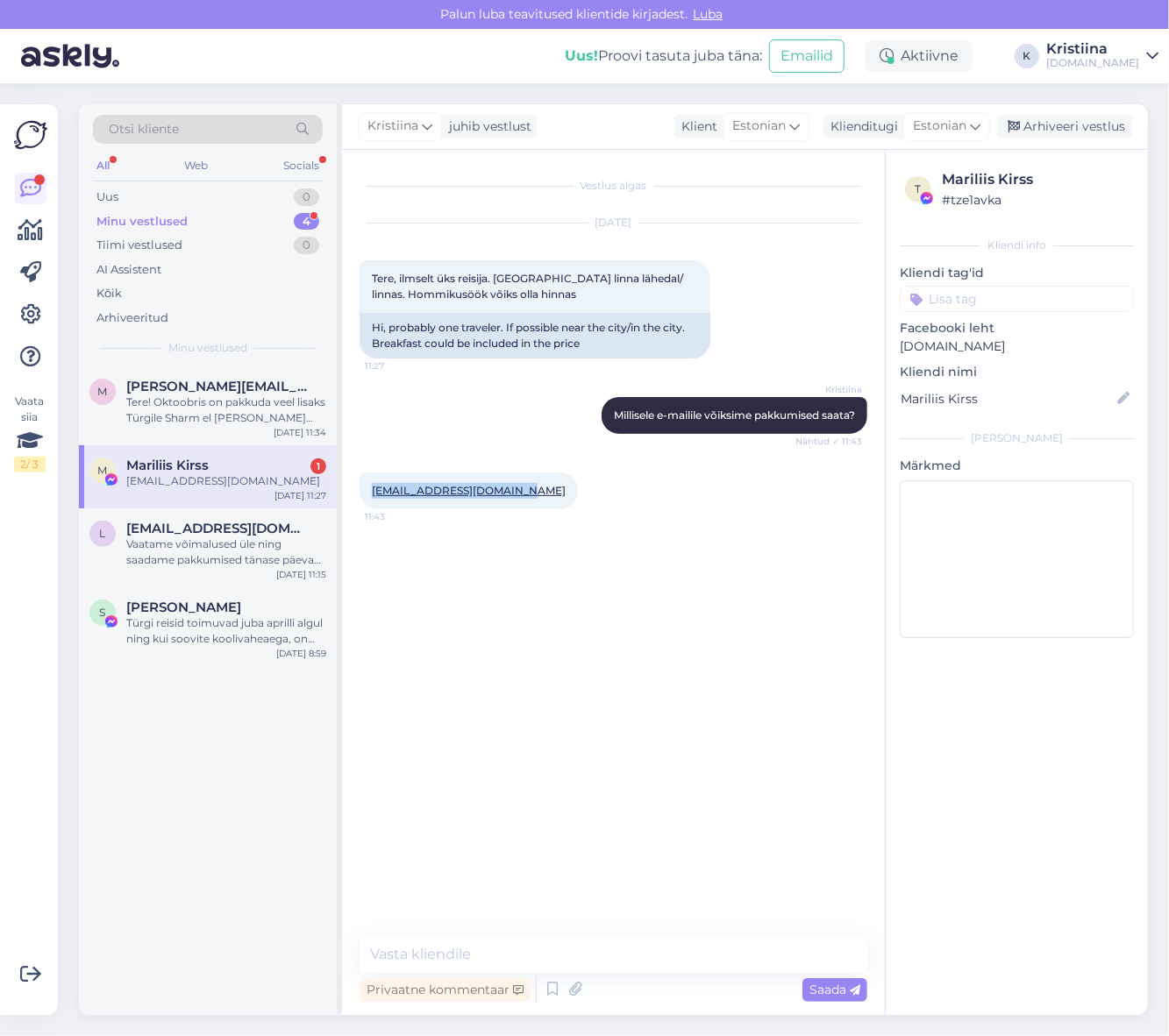
copy link "[EMAIL_ADDRESS][DOMAIN_NAME]"
drag, startPoint x: 509, startPoint y: 493, endPoint x: 368, endPoint y: 497, distance: 141.1
click at [368, 497] on div "[EMAIL_ADDRESS][DOMAIN_NAME] 11:43" at bounding box center [468, 491] width 218 height 37
click at [241, 561] on div "Vaatame võimalused üle ning saadame pakkumised tänase päeva jooksul e-mailile :)" at bounding box center [226, 552] width 200 height 32
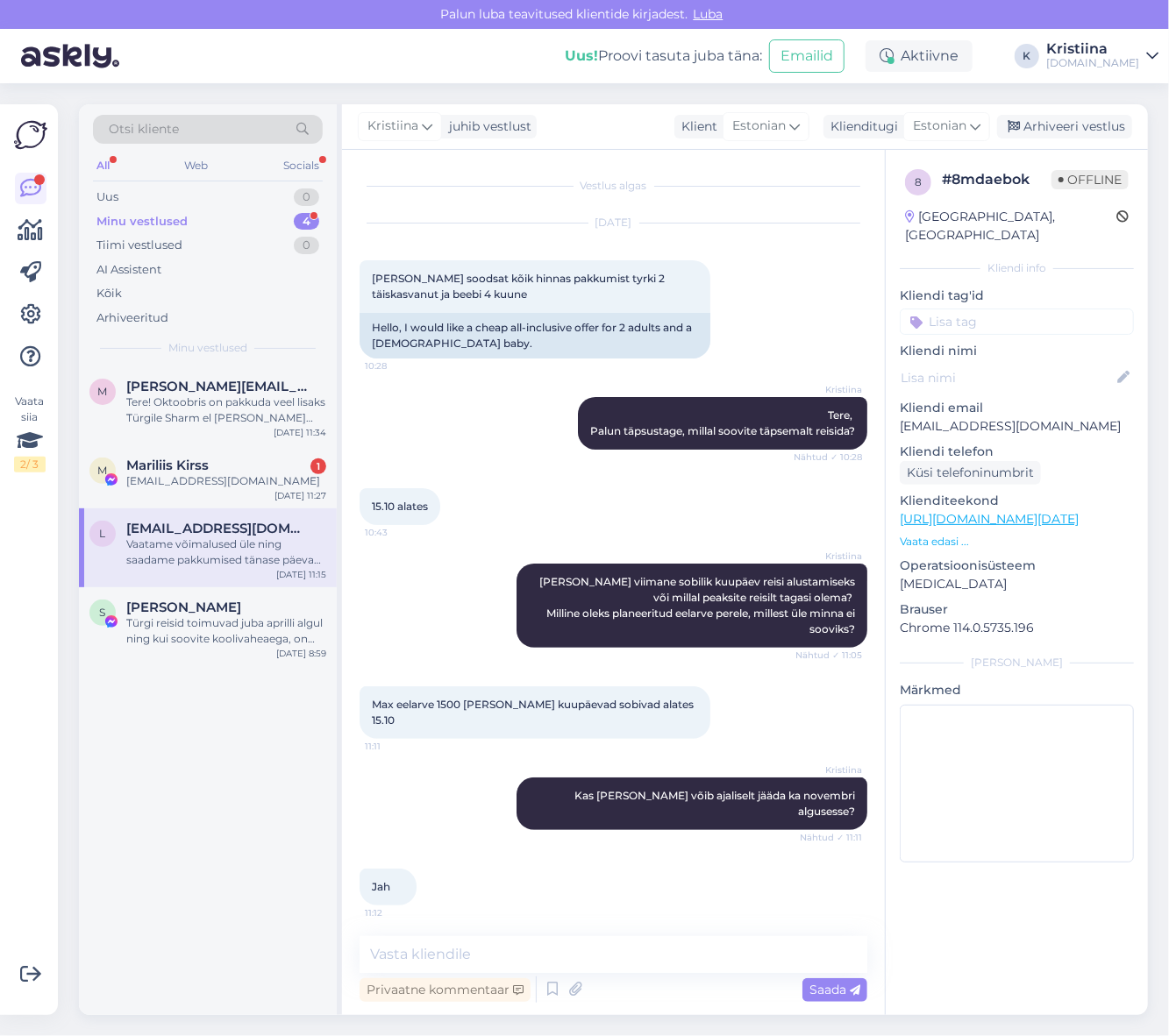
scroll to position [63, 0]
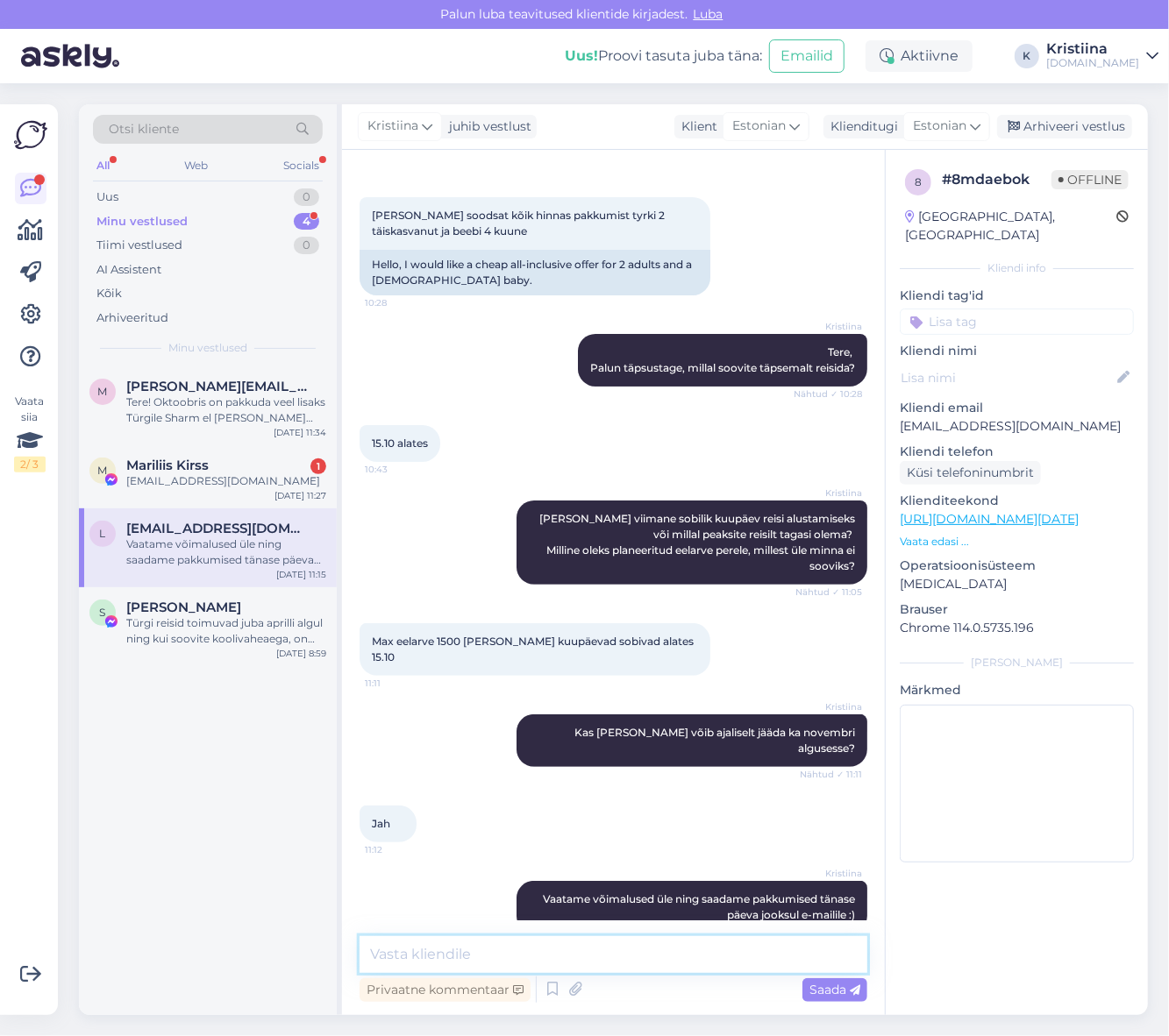
click at [573, 964] on textarea at bounding box center [613, 954] width 507 height 37
type textarea "Saatsime pakkumised Teile e-mailile :)"
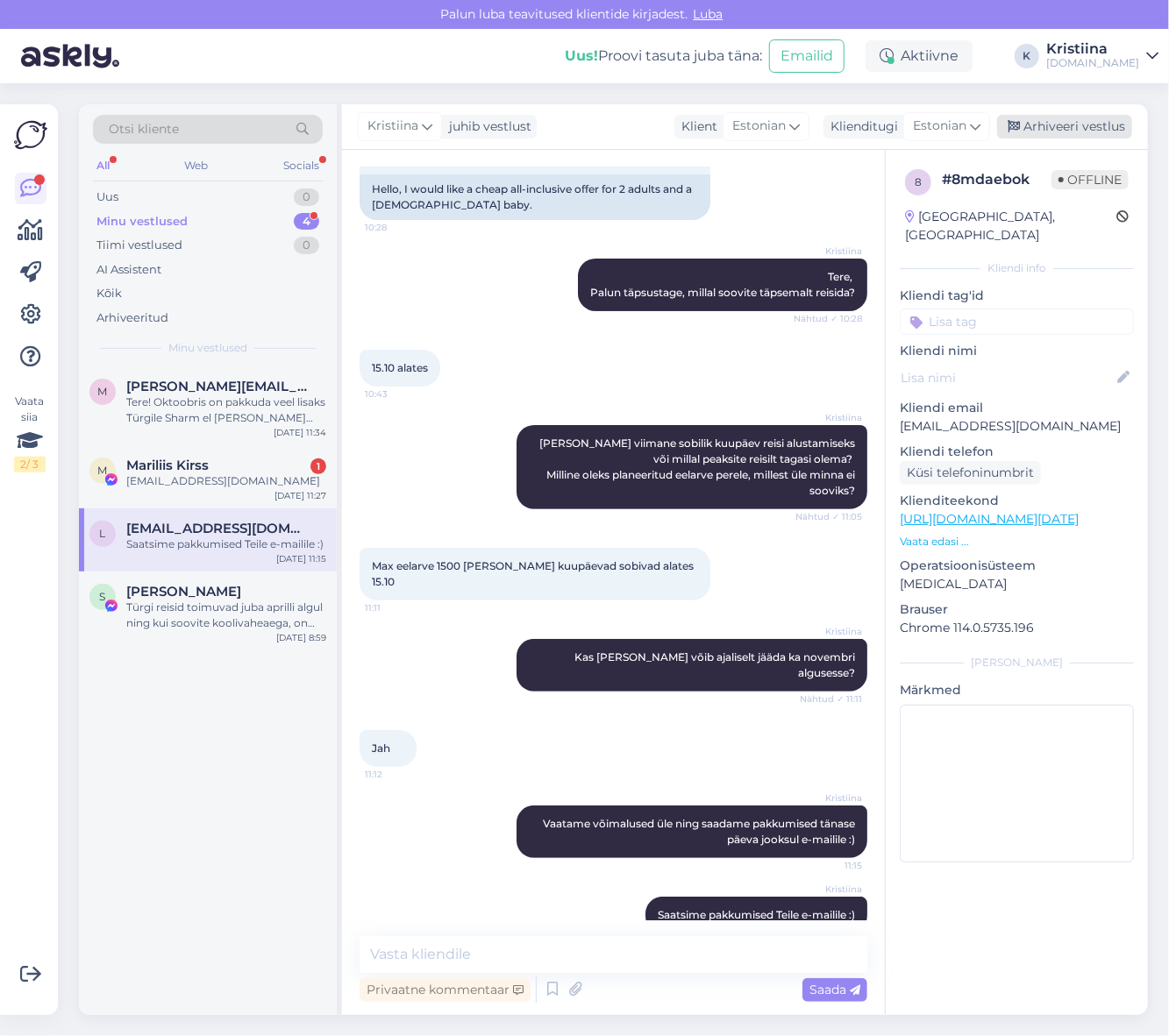
click at [1104, 124] on div "Arhiveeri vestlus" at bounding box center [1064, 126] width 135 height 24
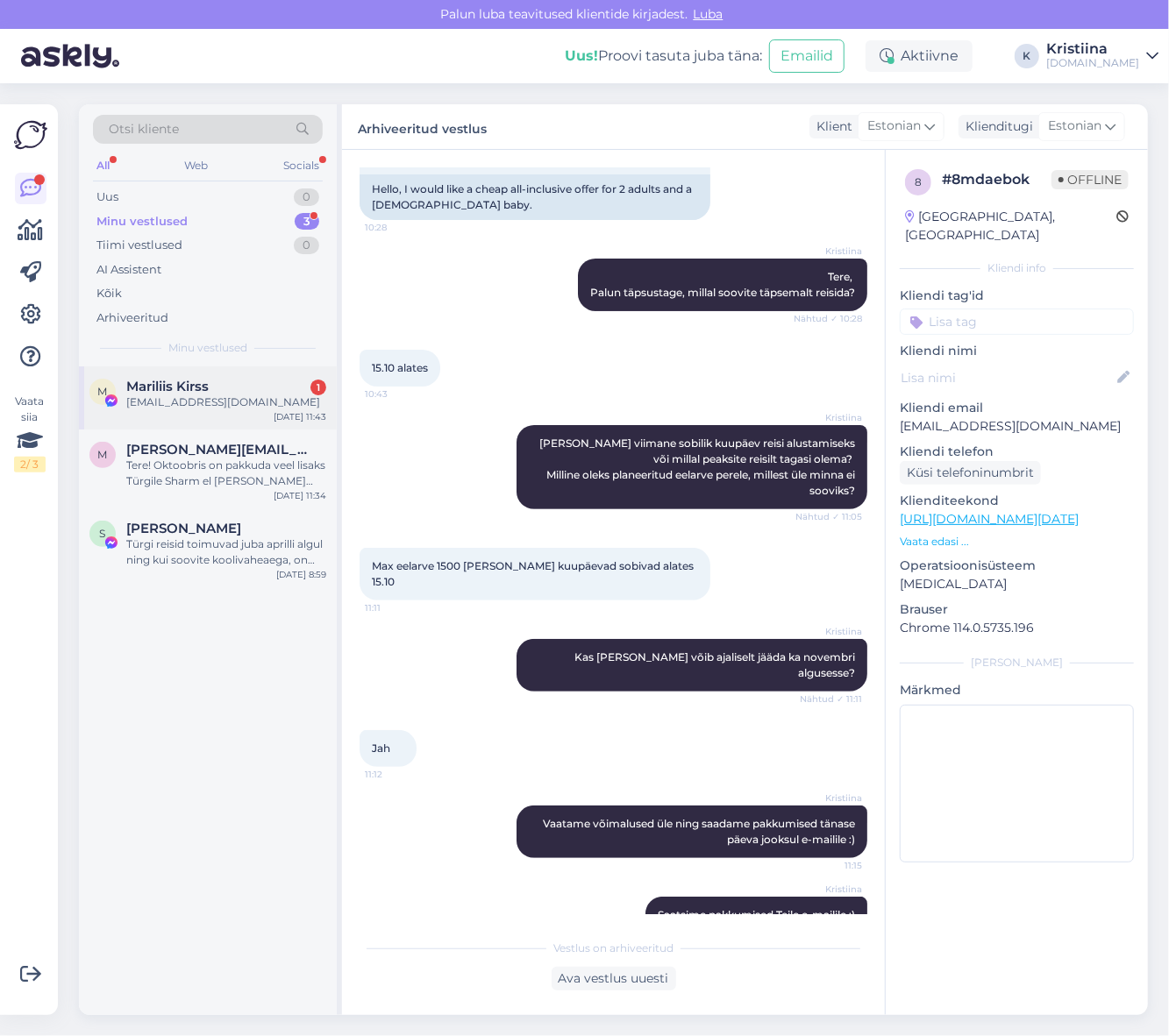
click at [238, 404] on div "[EMAIL_ADDRESS][DOMAIN_NAME]" at bounding box center [226, 402] width 200 height 15
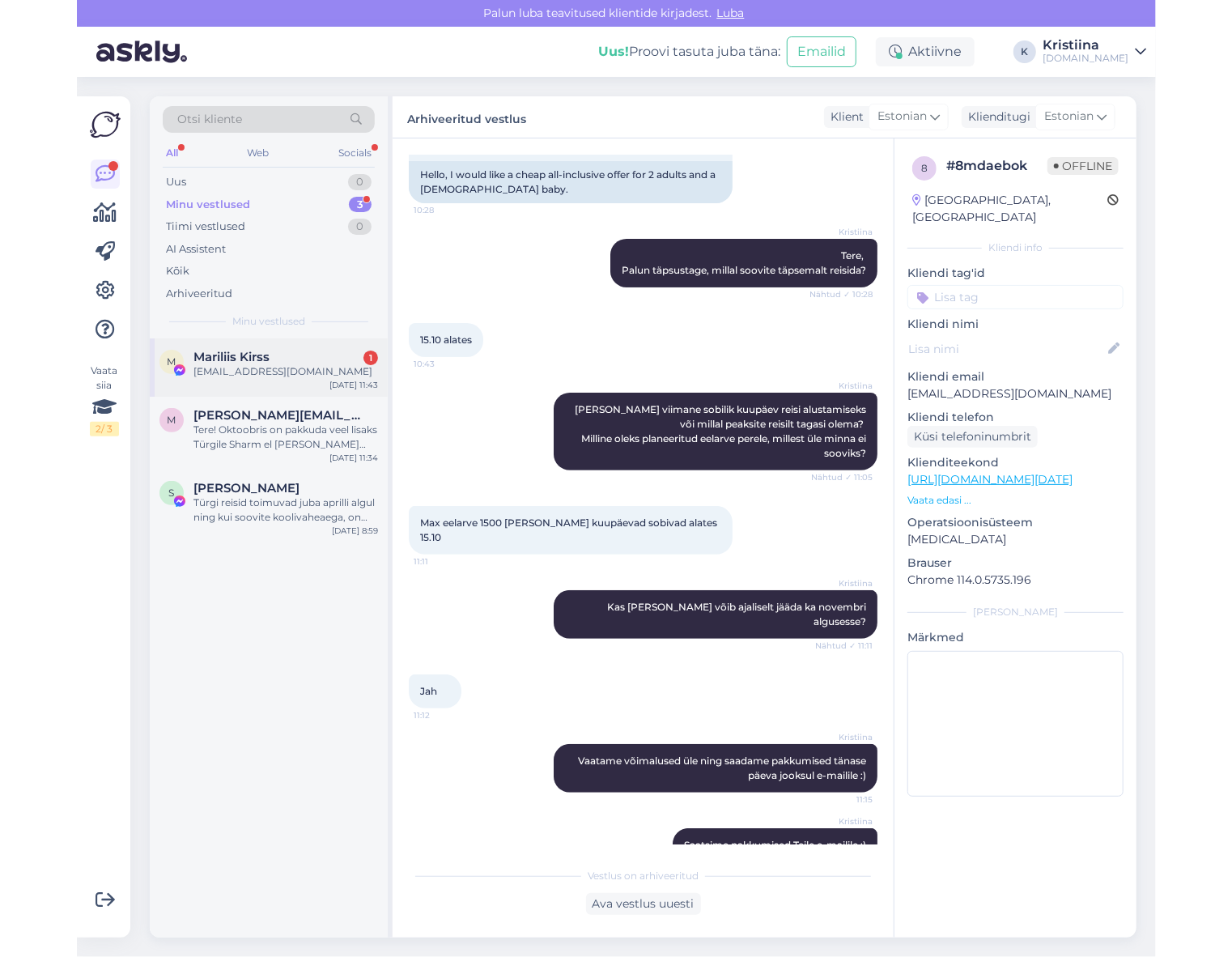
scroll to position [0, 0]
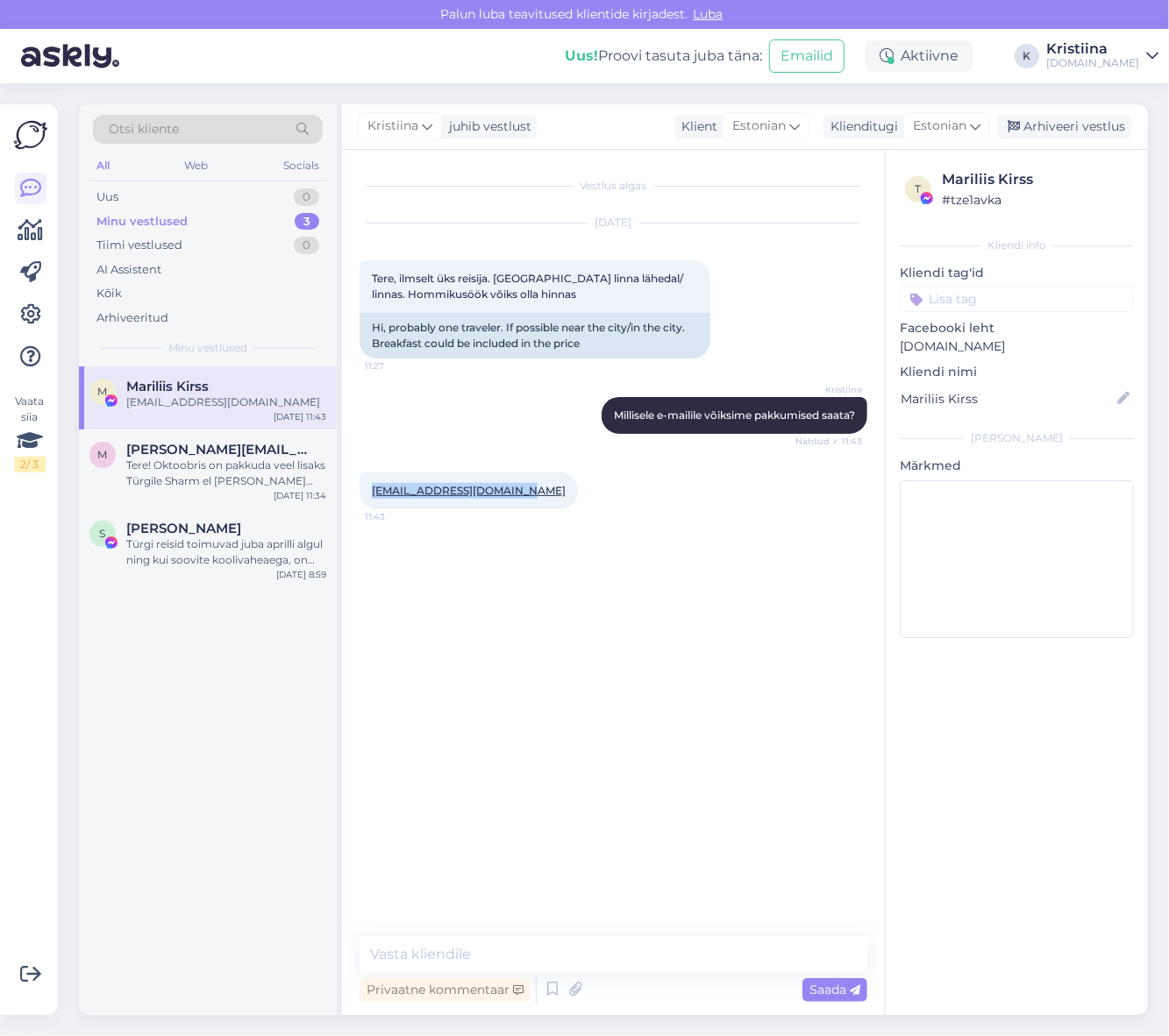
copy link "[EMAIL_ADDRESS][DOMAIN_NAME]"
drag, startPoint x: 513, startPoint y: 497, endPoint x: 373, endPoint y: 500, distance: 140.0
click at [373, 500] on div "[EMAIL_ADDRESS][DOMAIN_NAME] 11:43" at bounding box center [468, 491] width 218 height 37
click at [460, 951] on textarea at bounding box center [613, 954] width 507 height 37
type textarea "Saatsime Teile pakkumised e-mailile :)"
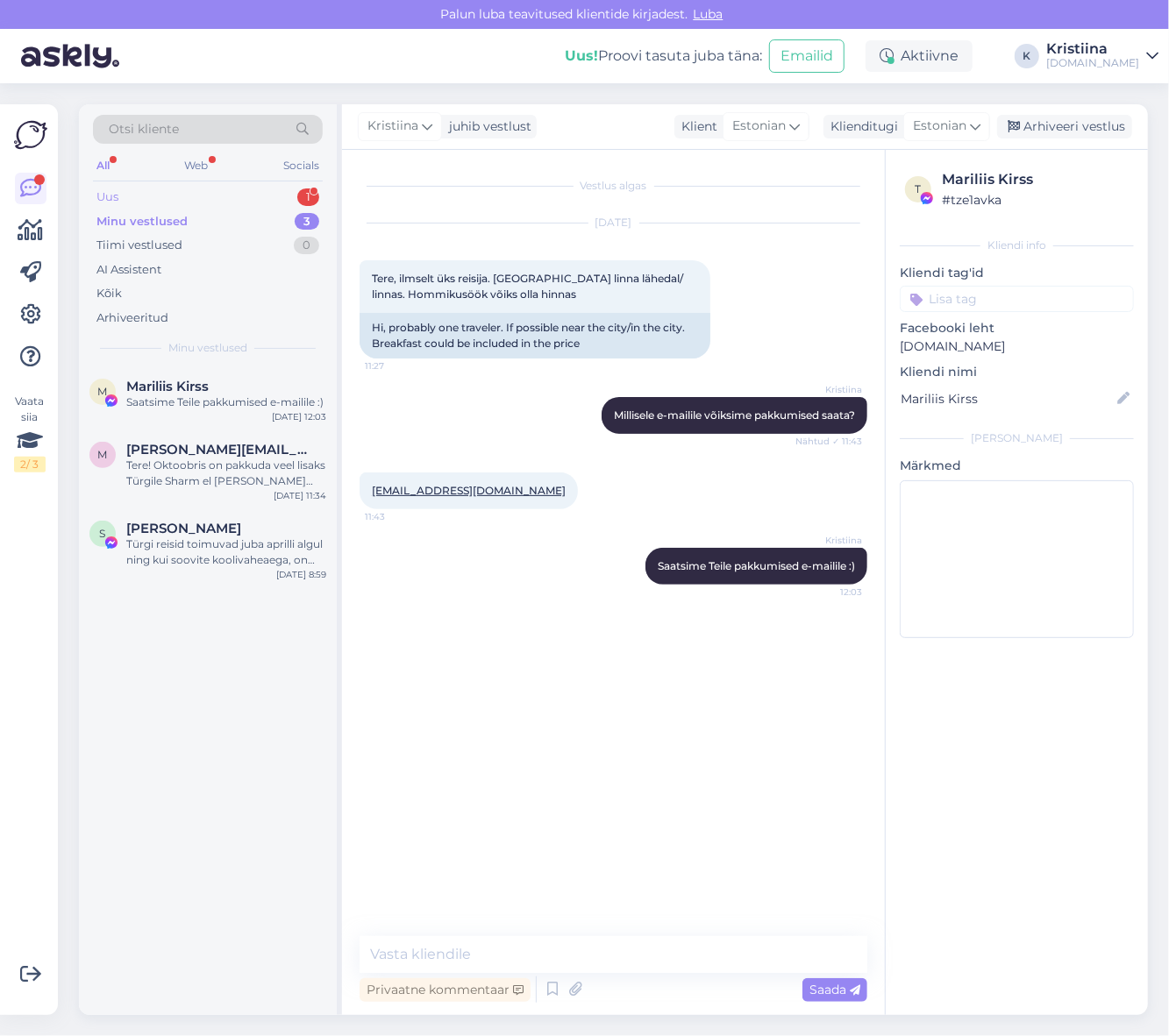
click at [222, 193] on div "Uus 1" at bounding box center [207, 196] width 230 height 25
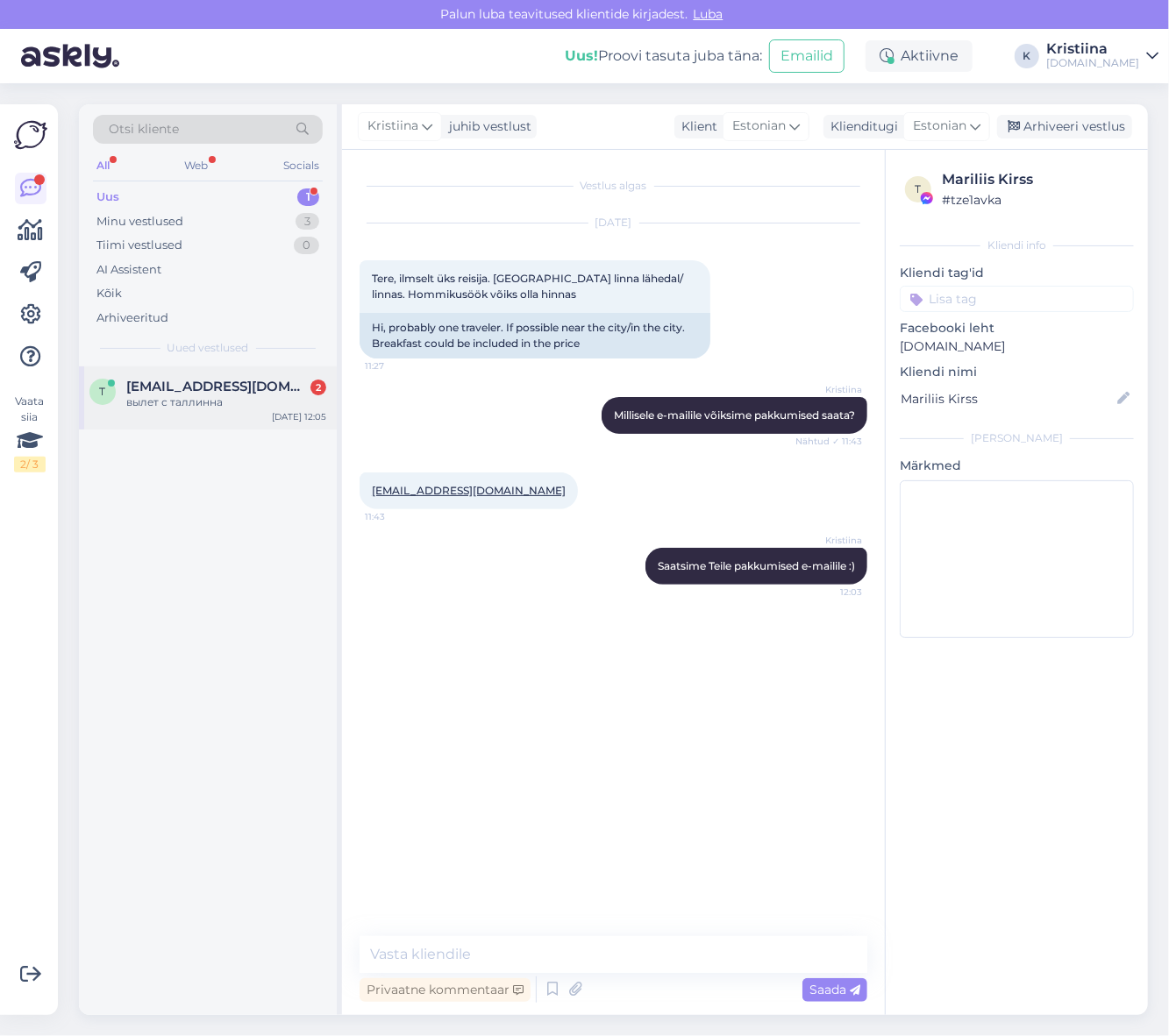
click at [176, 387] on span "[EMAIL_ADDRESS][DOMAIN_NAME]" at bounding box center [217, 386] width 183 height 15
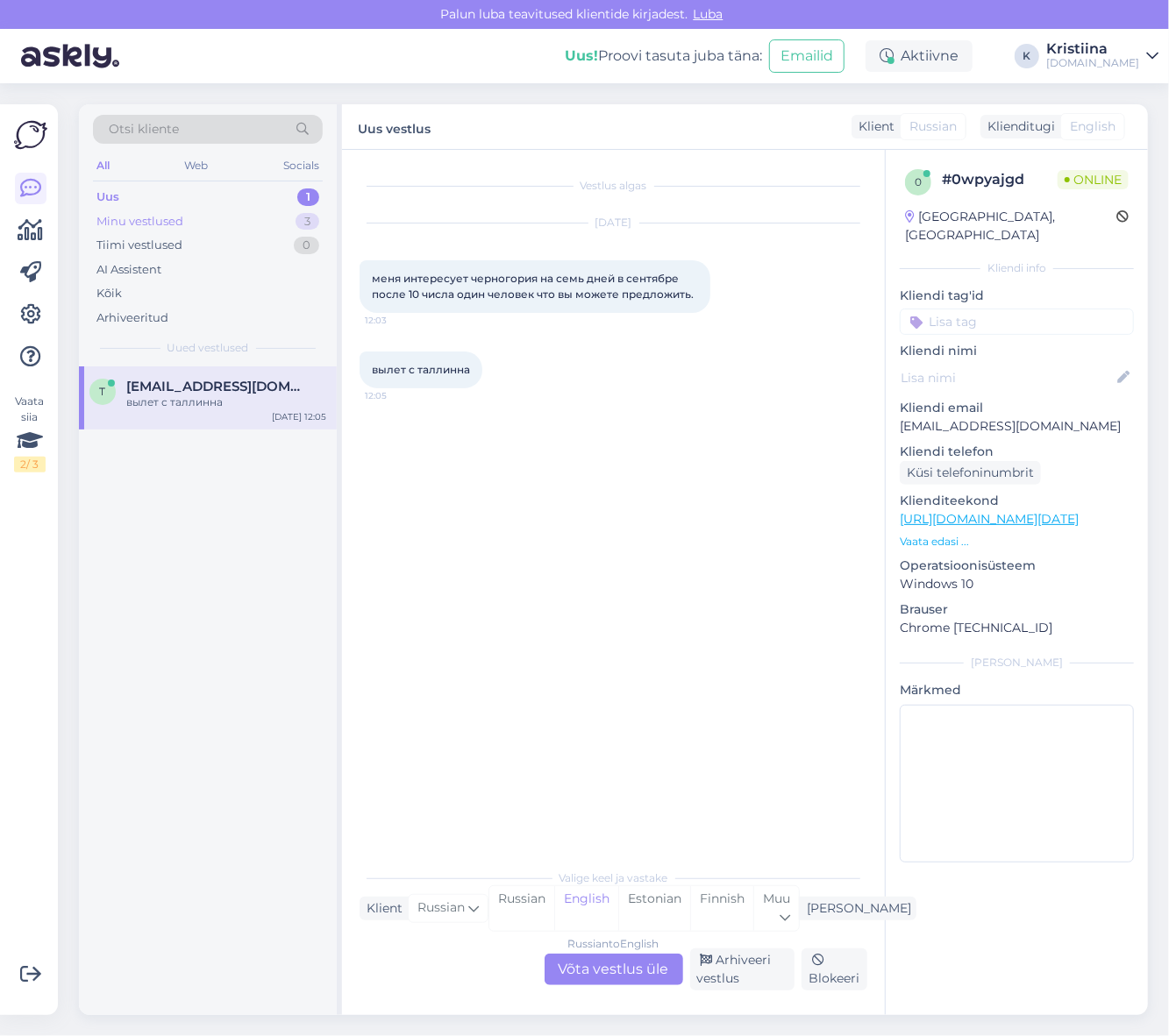
click at [234, 229] on div "Minu vestlused 3" at bounding box center [207, 221] width 230 height 25
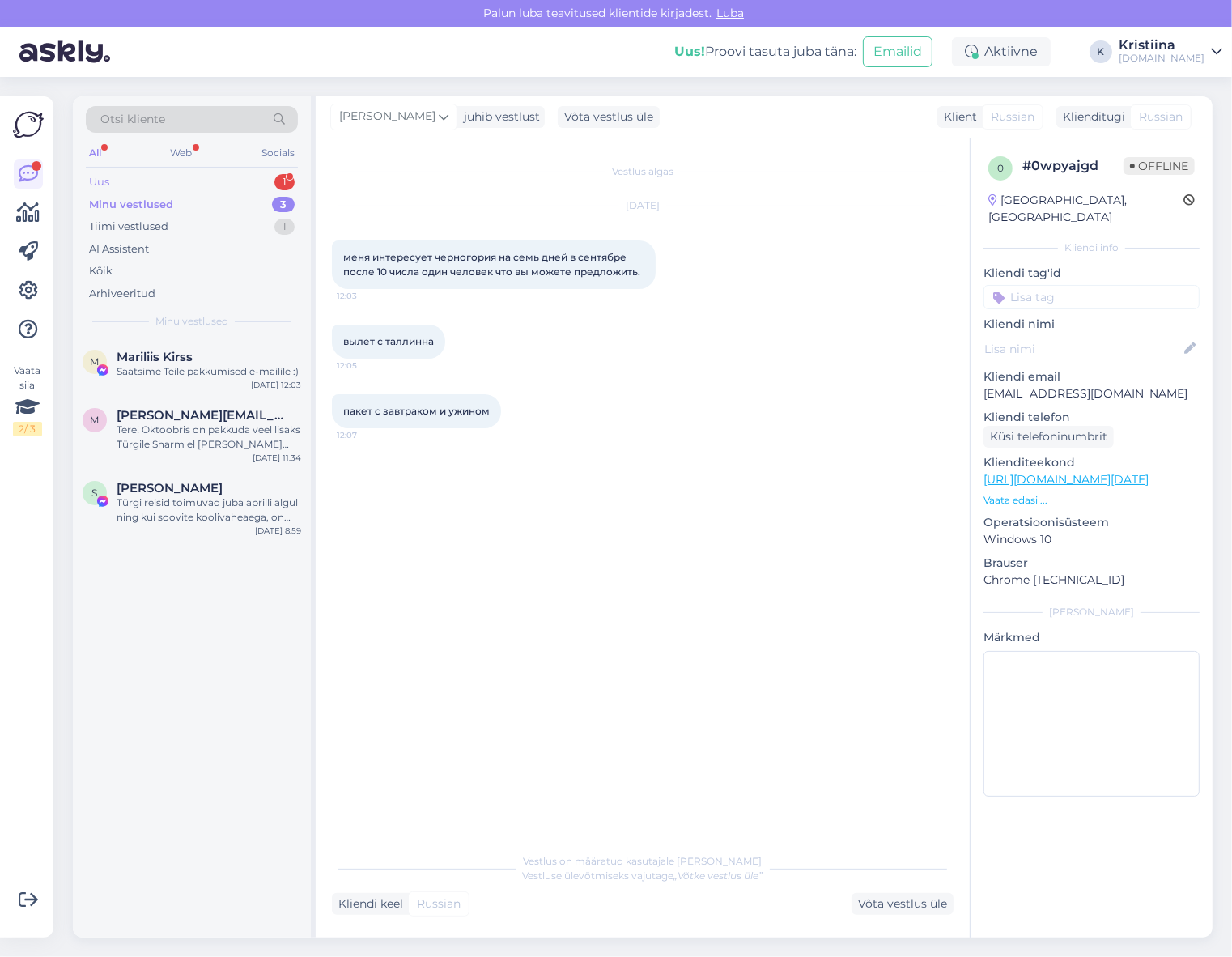
click at [175, 178] on div "Uus 1" at bounding box center [191, 181] width 212 height 23
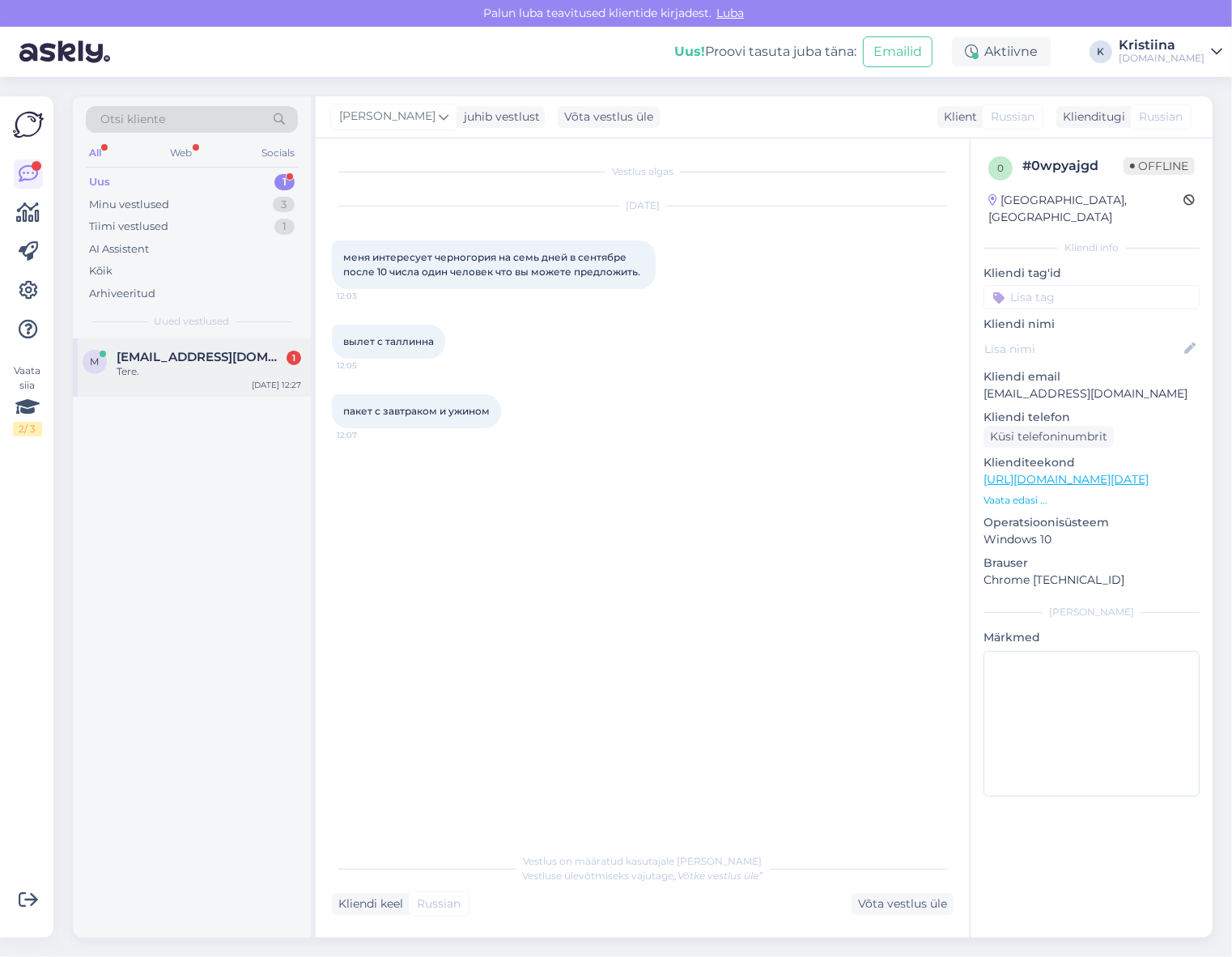
click at [212, 364] on div "Tere." at bounding box center [209, 371] width 185 height 14
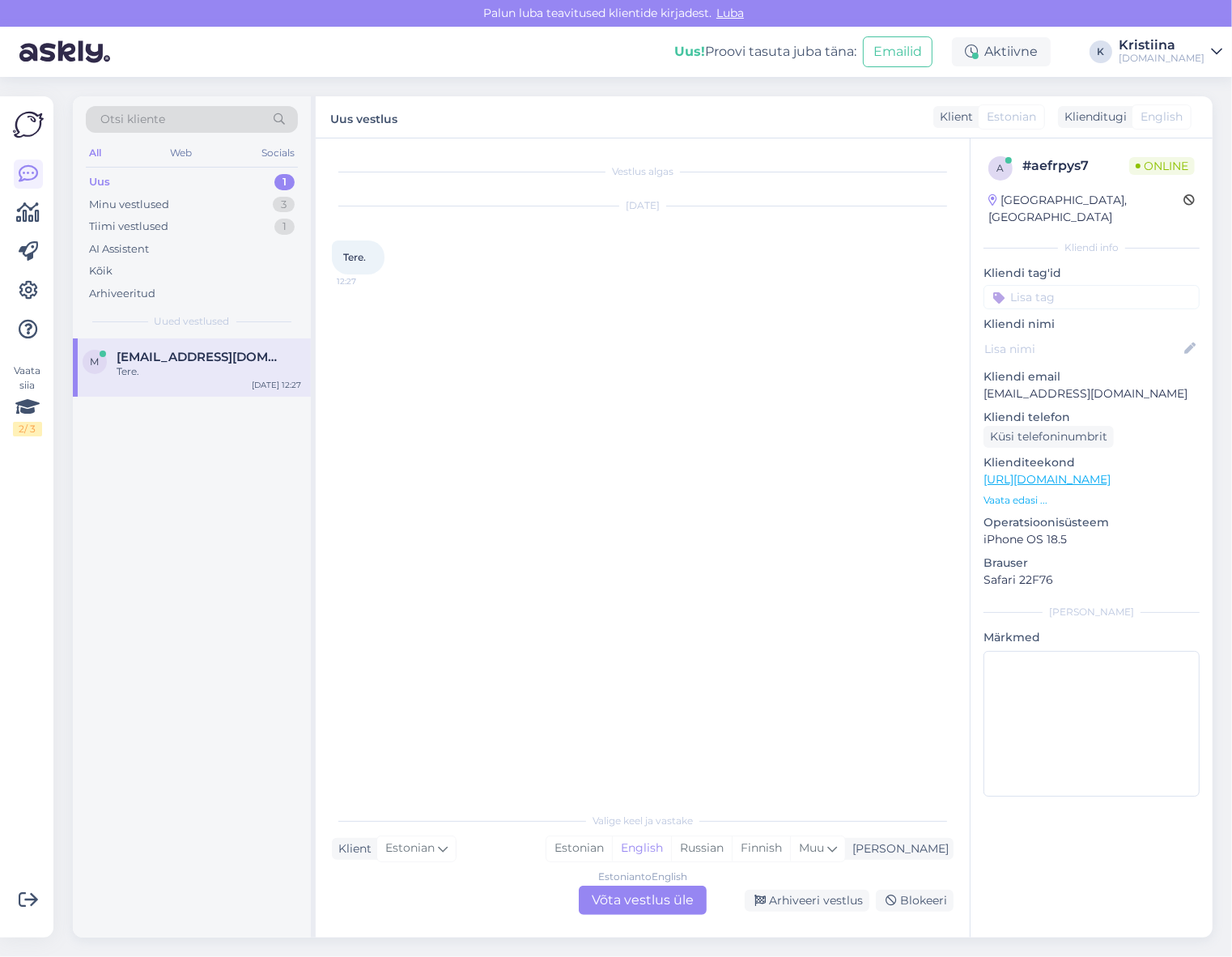
click at [648, 902] on div "Estonian to English Võta vestlus üle" at bounding box center [643, 900] width 128 height 29
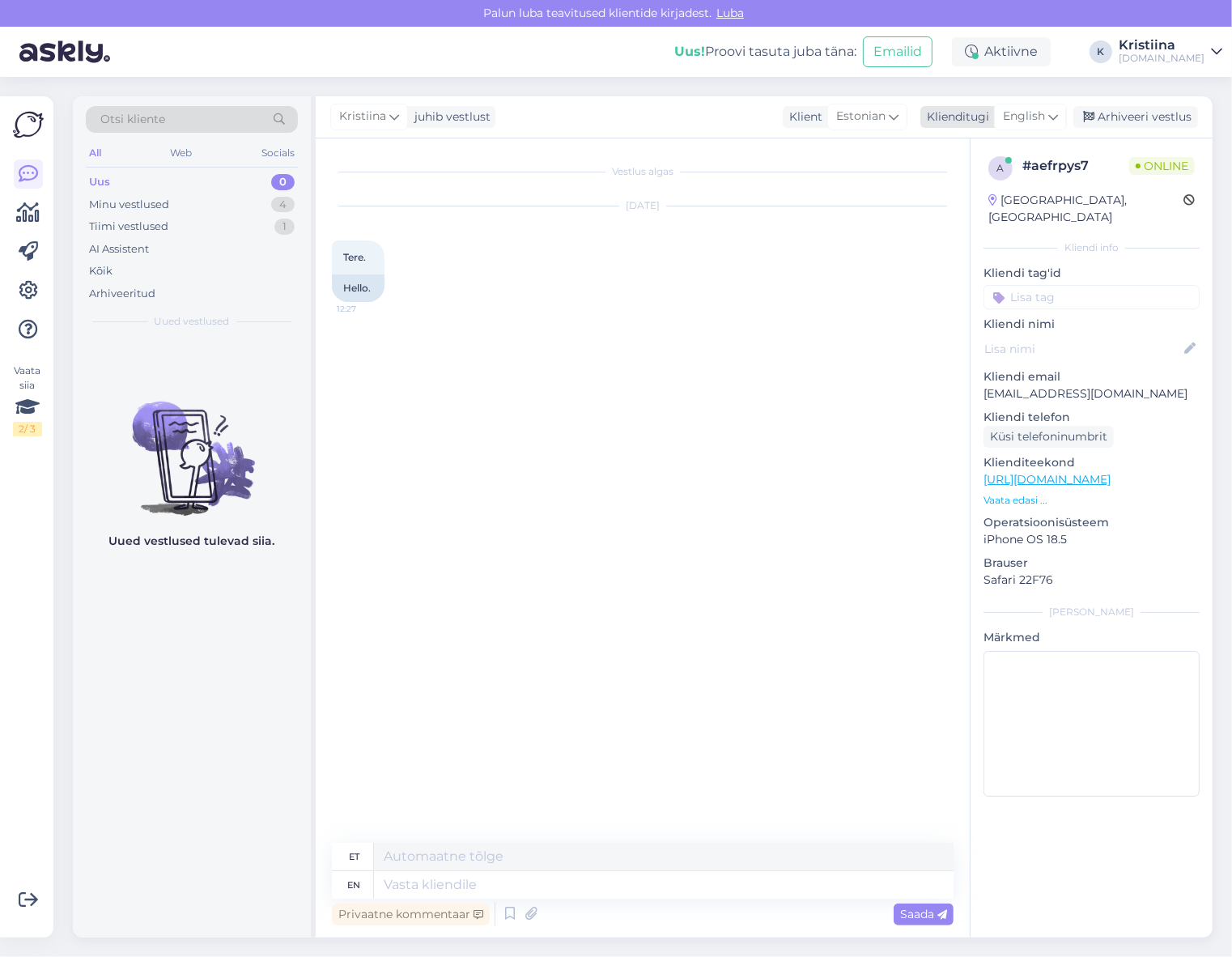
click at [1039, 115] on span "English" at bounding box center [1024, 116] width 42 height 18
drag, startPoint x: 995, startPoint y: 207, endPoint x: 968, endPoint y: 231, distance: 36.1
click at [995, 207] on link "Estonian" at bounding box center [994, 214] width 178 height 26
click at [425, 894] on textarea at bounding box center [642, 881] width 622 height 34
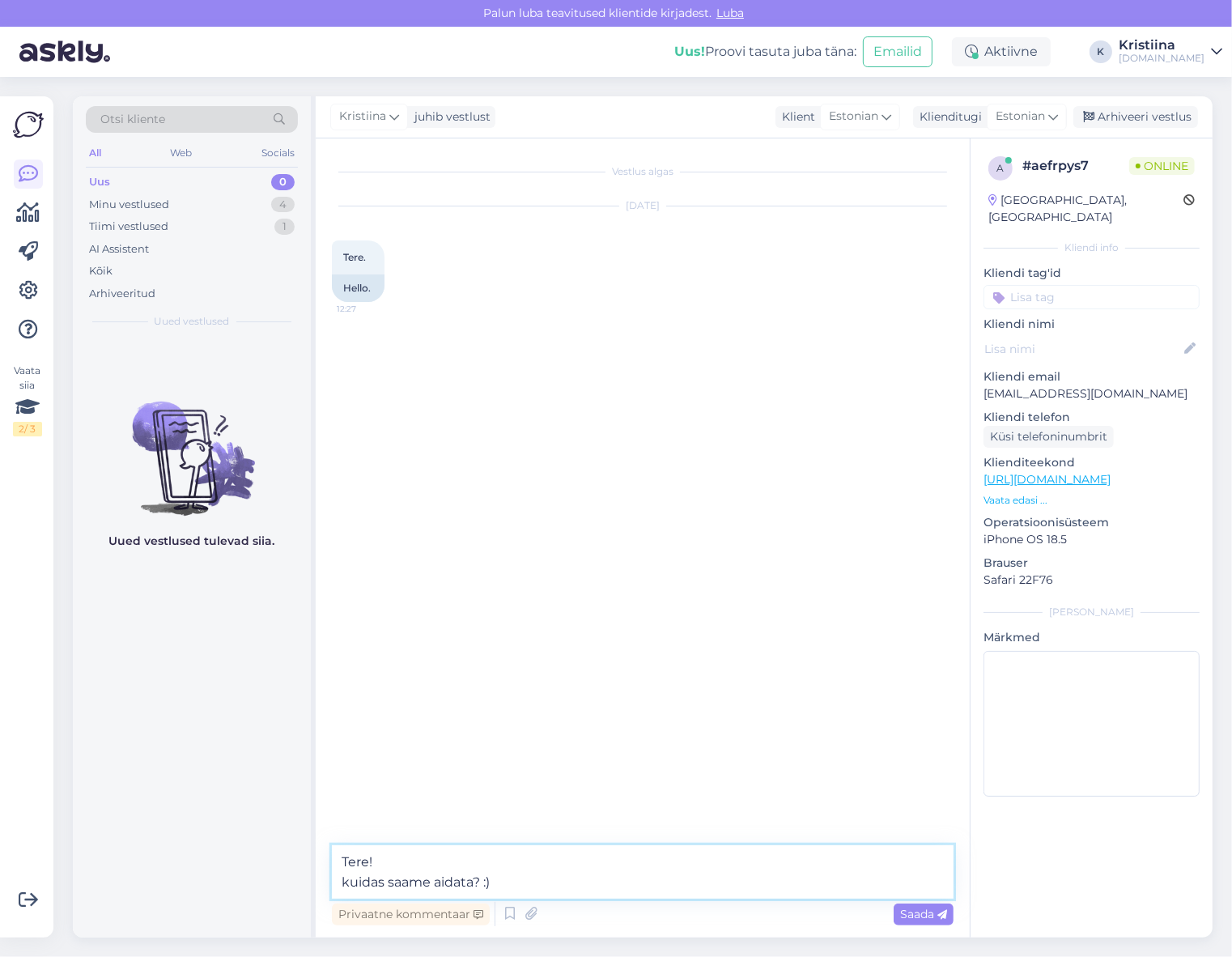
type textarea "Tere! kuidas saame aidata? :)"
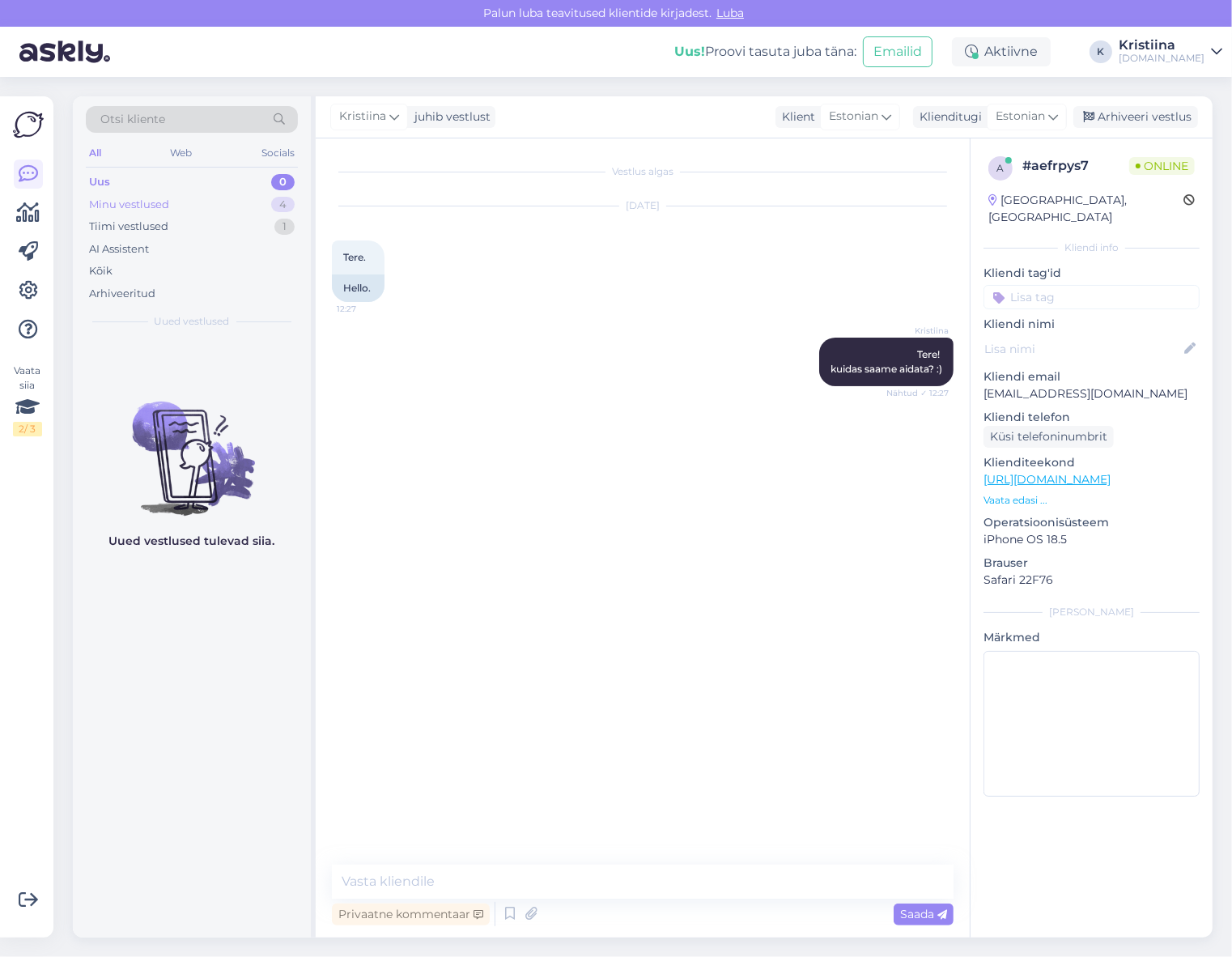
click at [212, 207] on div "Minu vestlused 4" at bounding box center [191, 204] width 212 height 23
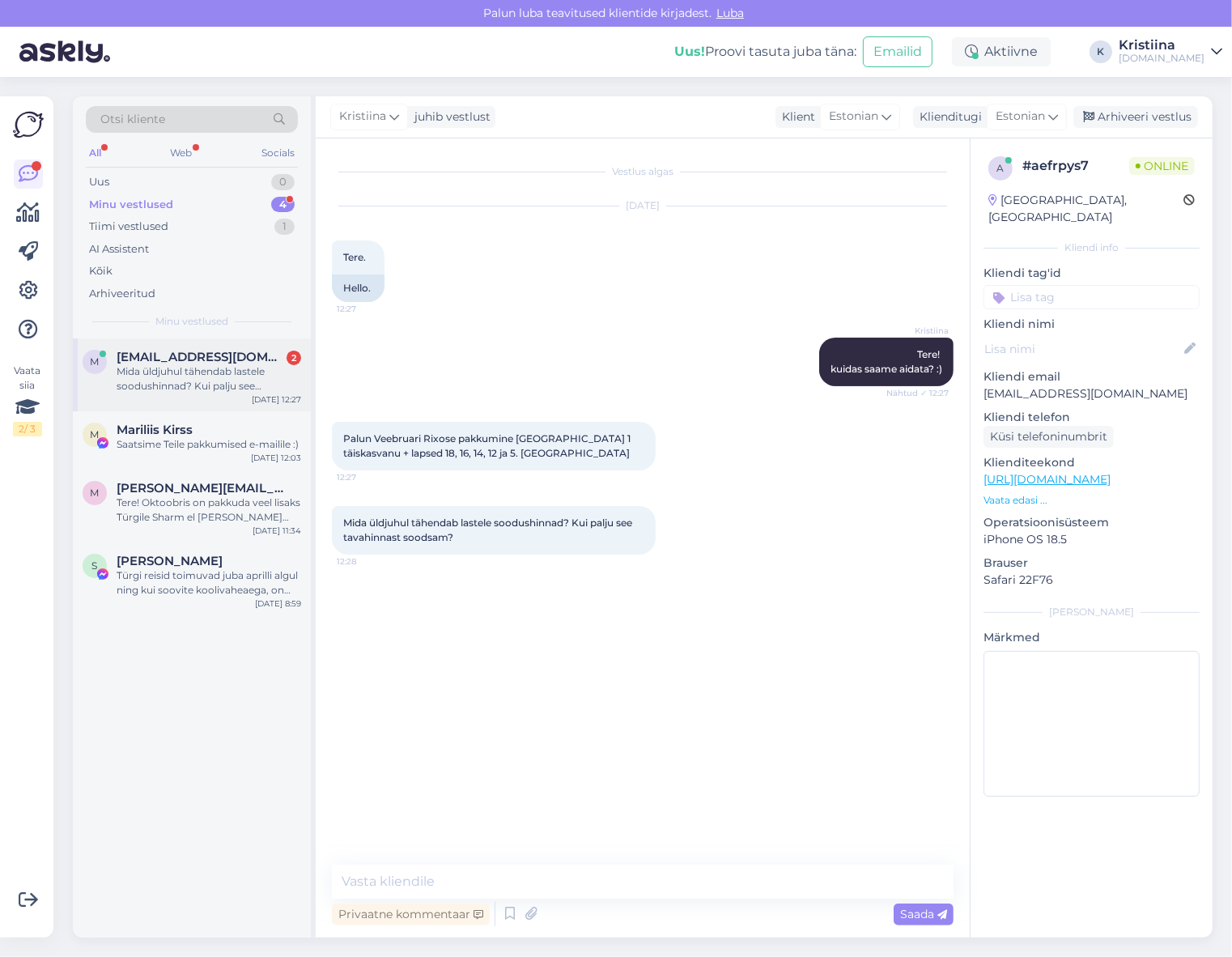
click at [211, 369] on div "Mida üldjuhul tähendab lastele soodushinnad? Kui palju see tavahinnast soodsam?" at bounding box center [209, 379] width 185 height 29
drag, startPoint x: 455, startPoint y: 436, endPoint x: 518, endPoint y: 440, distance: 63.1
click at [480, 438] on span "Palun Veebruari Rixose pakkumine [GEOGRAPHIC_DATA] 1 täiskasvanu + lapsed 18, 1…" at bounding box center [488, 446] width 290 height 27
drag, startPoint x: 518, startPoint y: 440, endPoint x: 537, endPoint y: 445, distance: 19.6
click at [519, 440] on span "Palun Veebruari Rixose pakkumine [GEOGRAPHIC_DATA] 1 täiskasvanu + lapsed 18, 1…" at bounding box center [488, 446] width 290 height 27
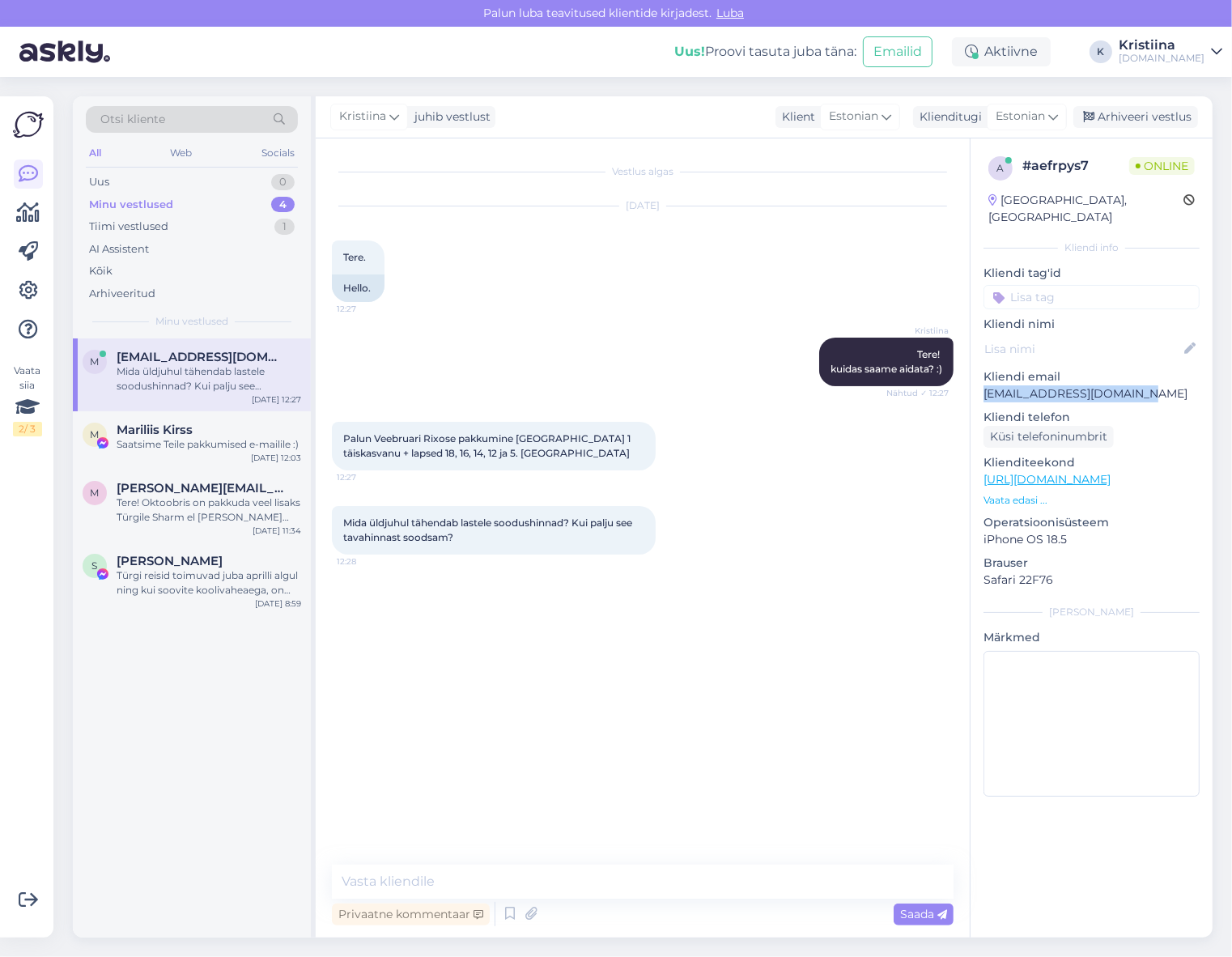
drag, startPoint x: 1142, startPoint y: 380, endPoint x: 982, endPoint y: 383, distance: 160.0
click at [982, 383] on div "a # aefrpys7 Online [GEOGRAPHIC_DATA], [GEOGRAPHIC_DATA] Kliendi info Kliendi t…" at bounding box center [1091, 479] width 242 height 682
copy p "[EMAIL_ADDRESS][DOMAIN_NAME]"
click at [484, 870] on textarea at bounding box center [642, 881] width 622 height 34
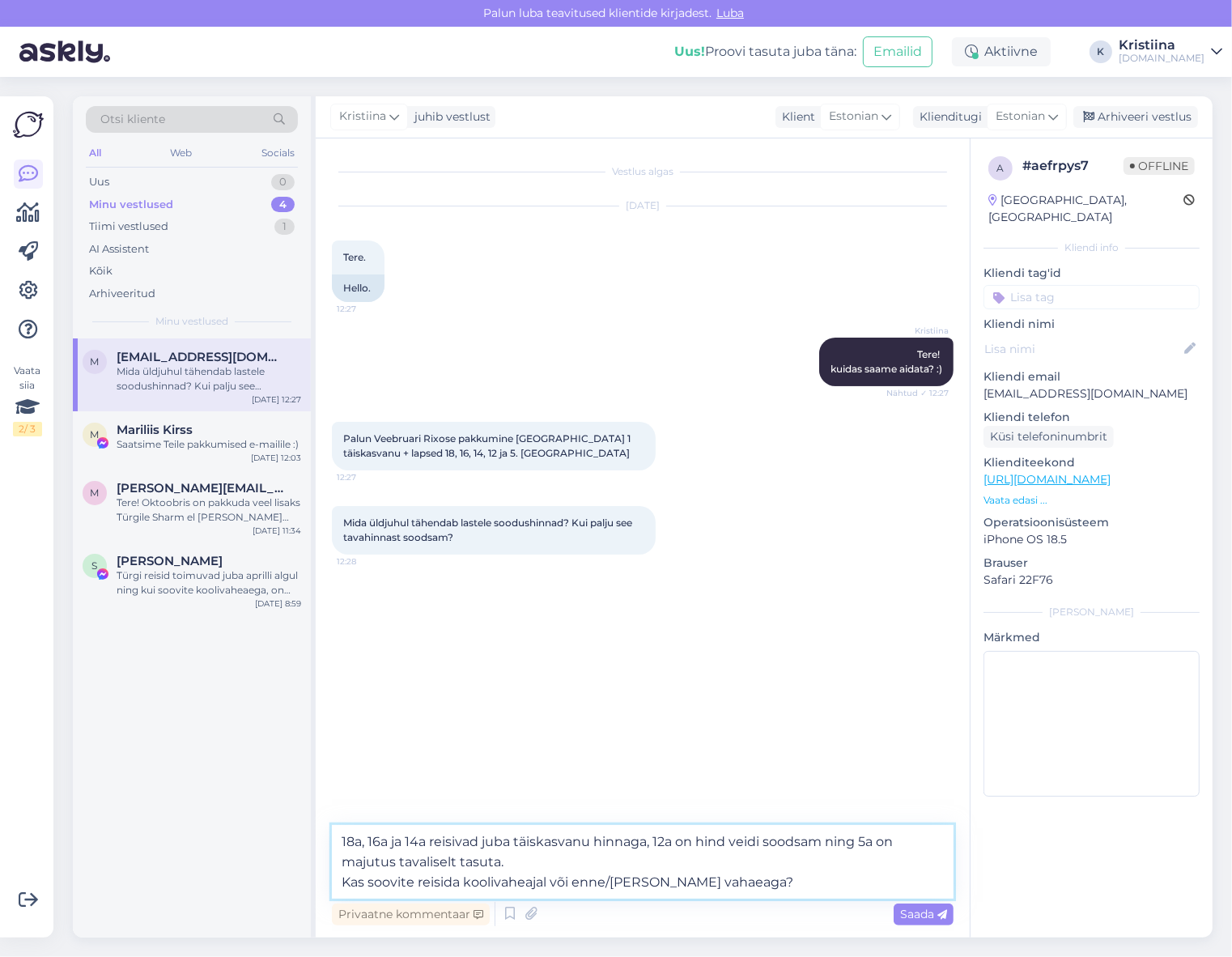
type textarea "18a, 16a ja 14a reisivad juba täiskasvanu hinnaga, 12a on hind veidi soodsam ni…"
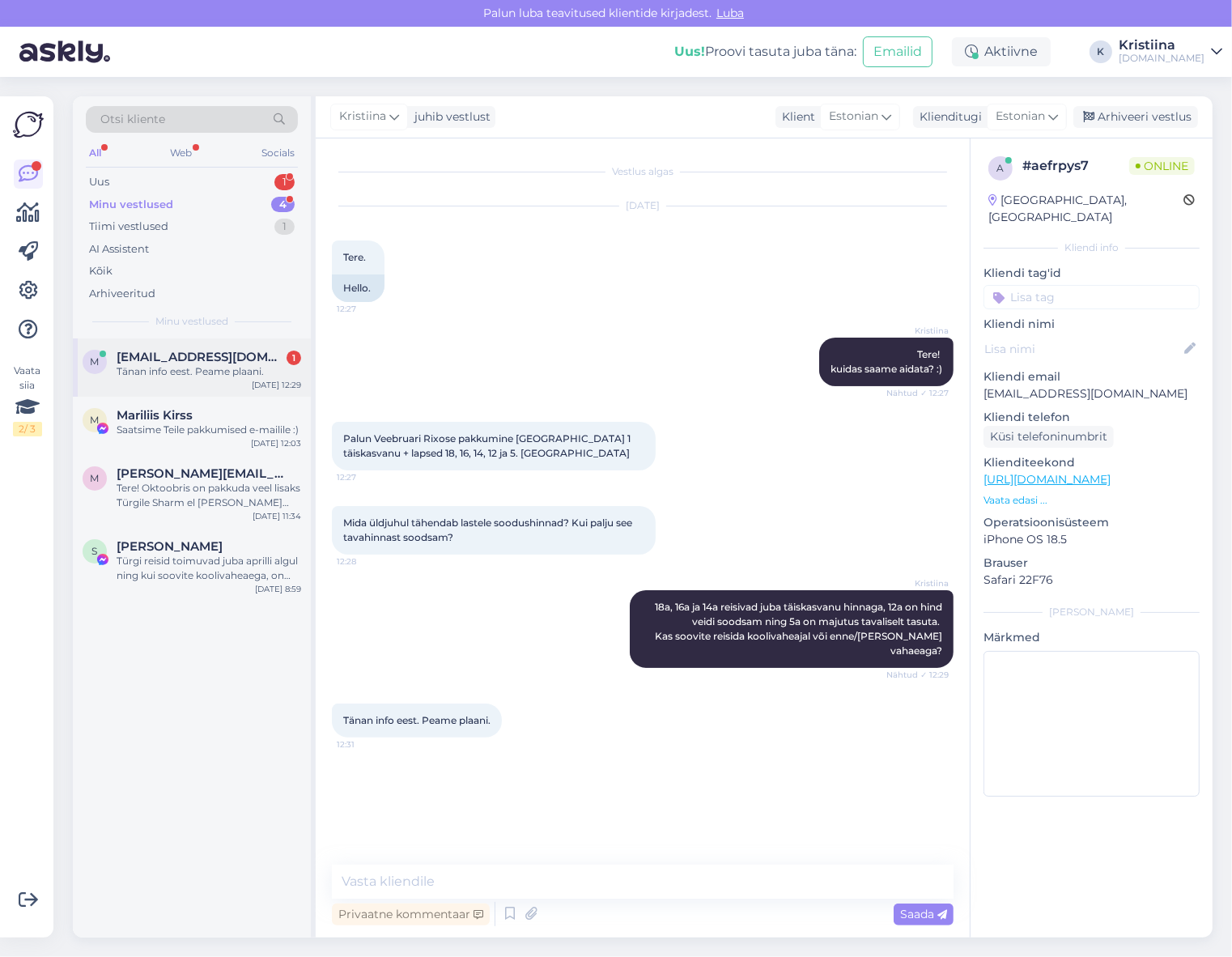
click at [208, 374] on div "Tänan info eest. Peame plaani." at bounding box center [209, 371] width 185 height 14
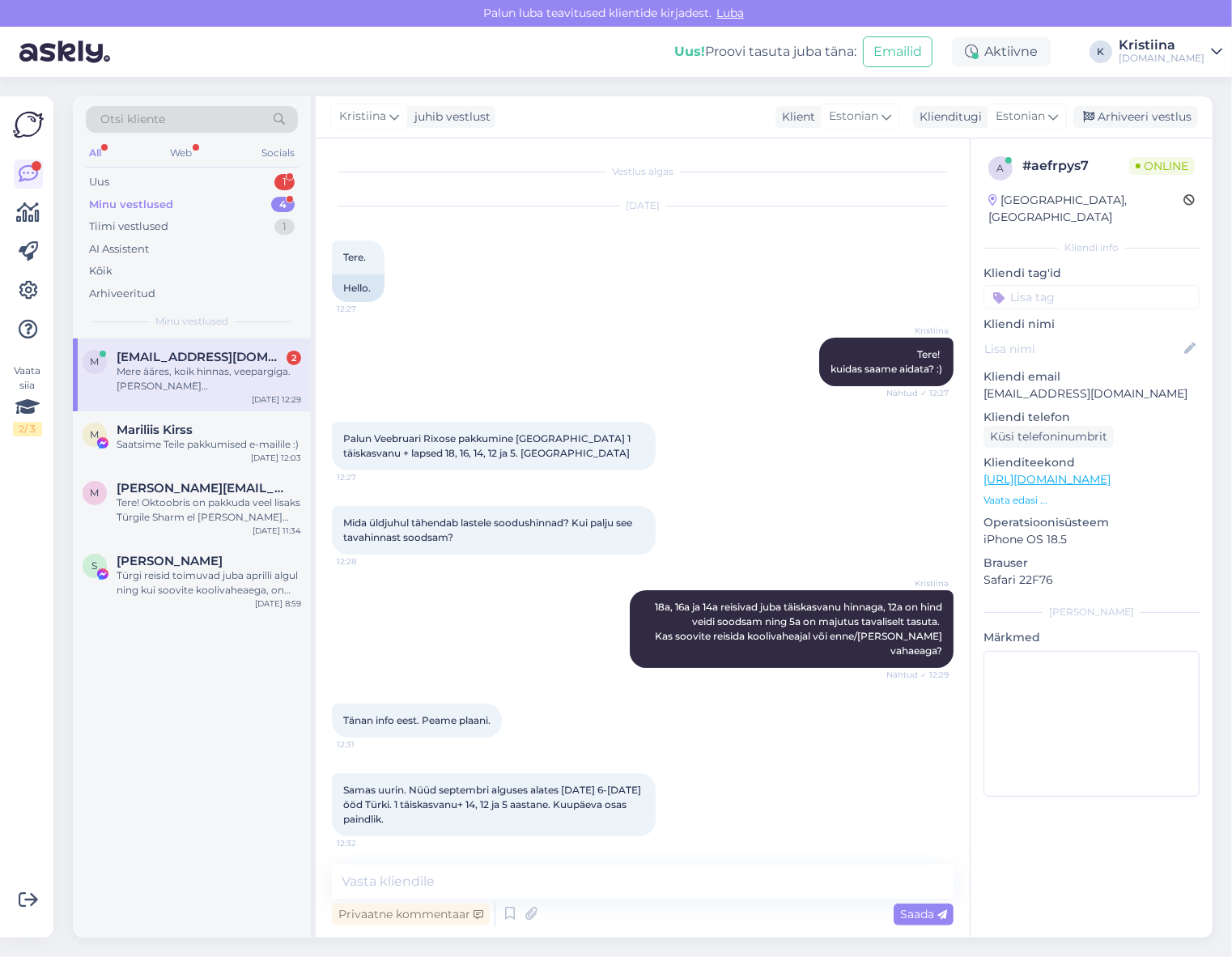
scroll to position [58, 0]
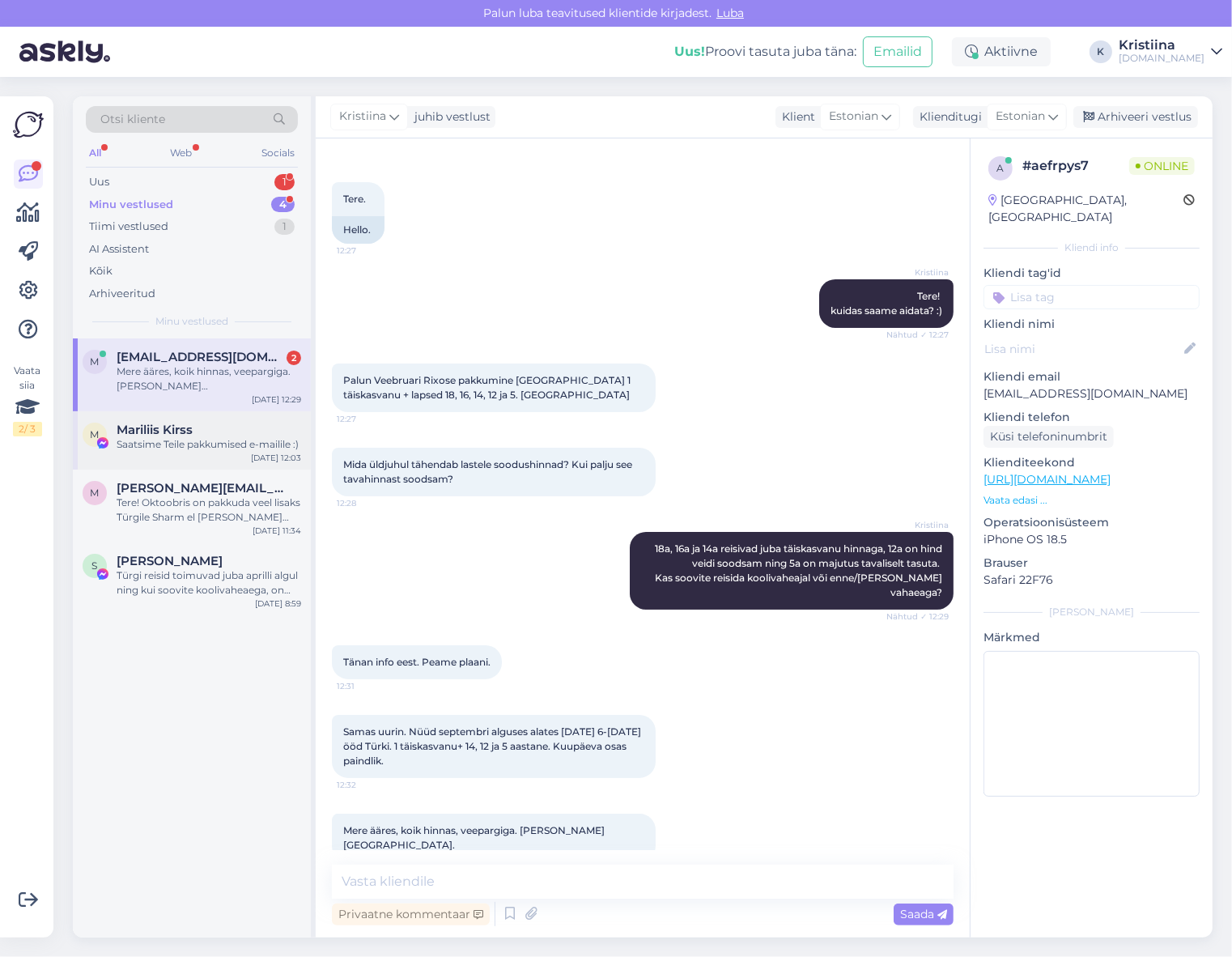
click at [196, 441] on div "Saatsime Teile pakkumised e-mailile :)" at bounding box center [209, 444] width 185 height 14
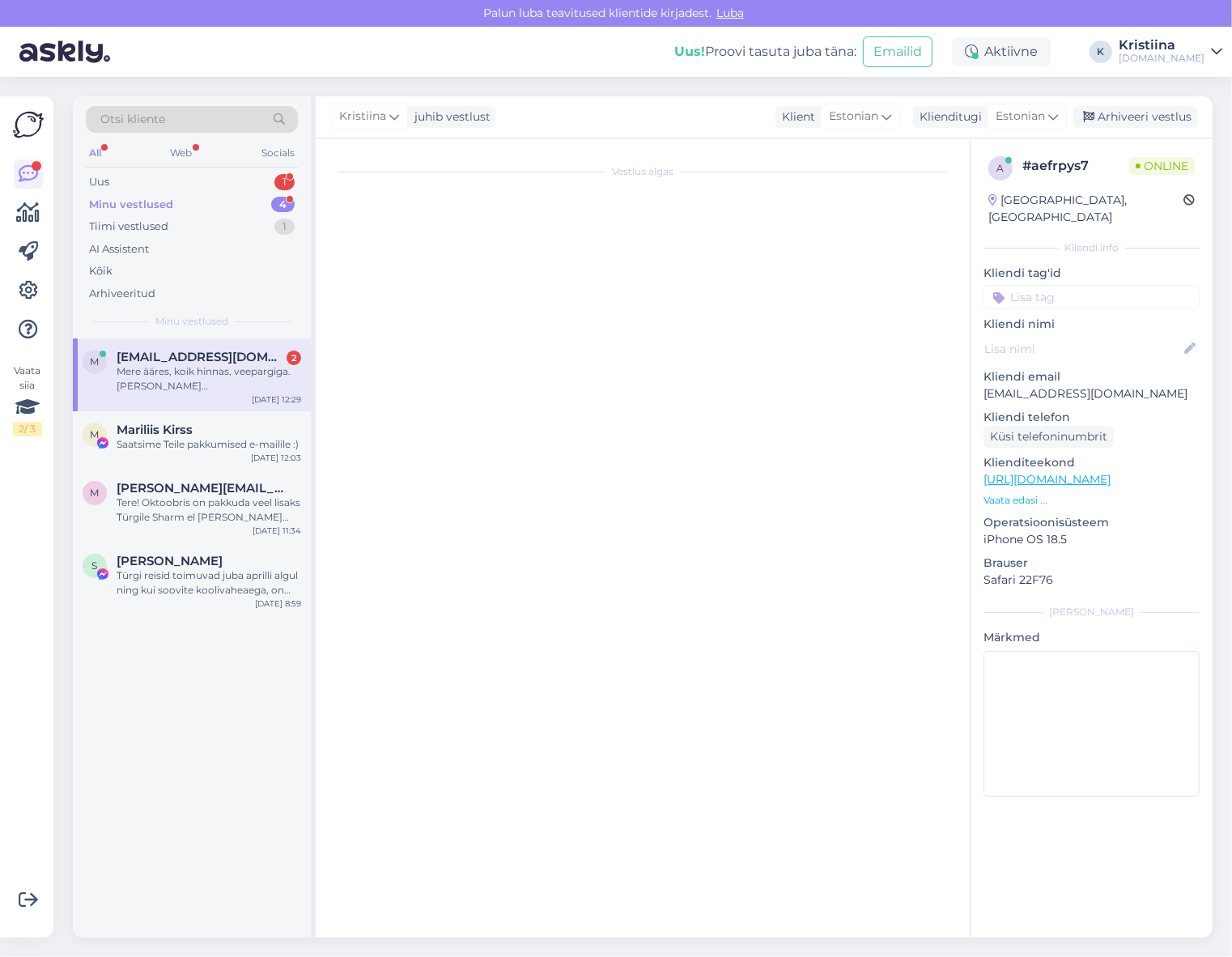
scroll to position [0, 0]
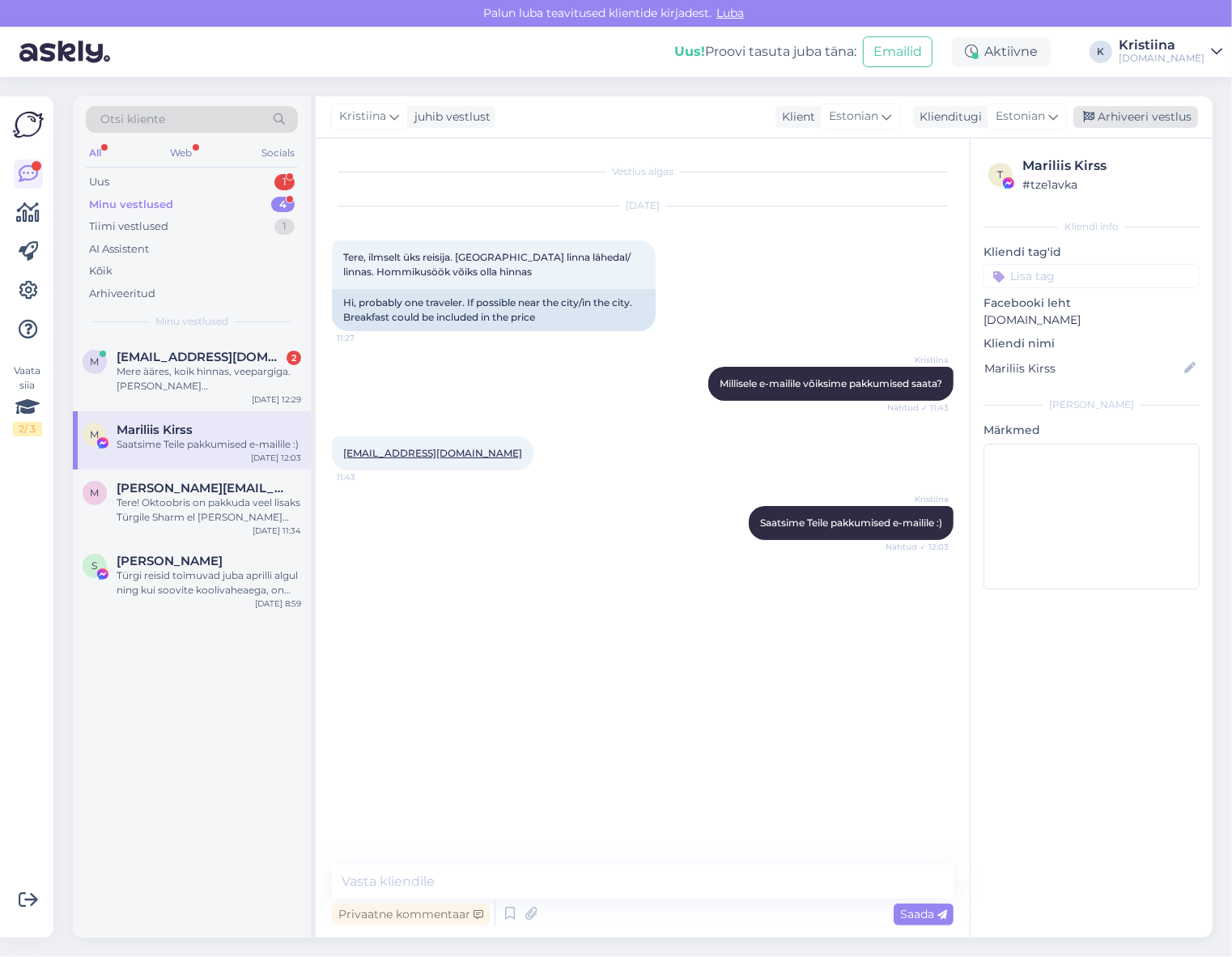
click at [1147, 117] on div "Arhiveeri vestlus" at bounding box center [1135, 117] width 125 height 22
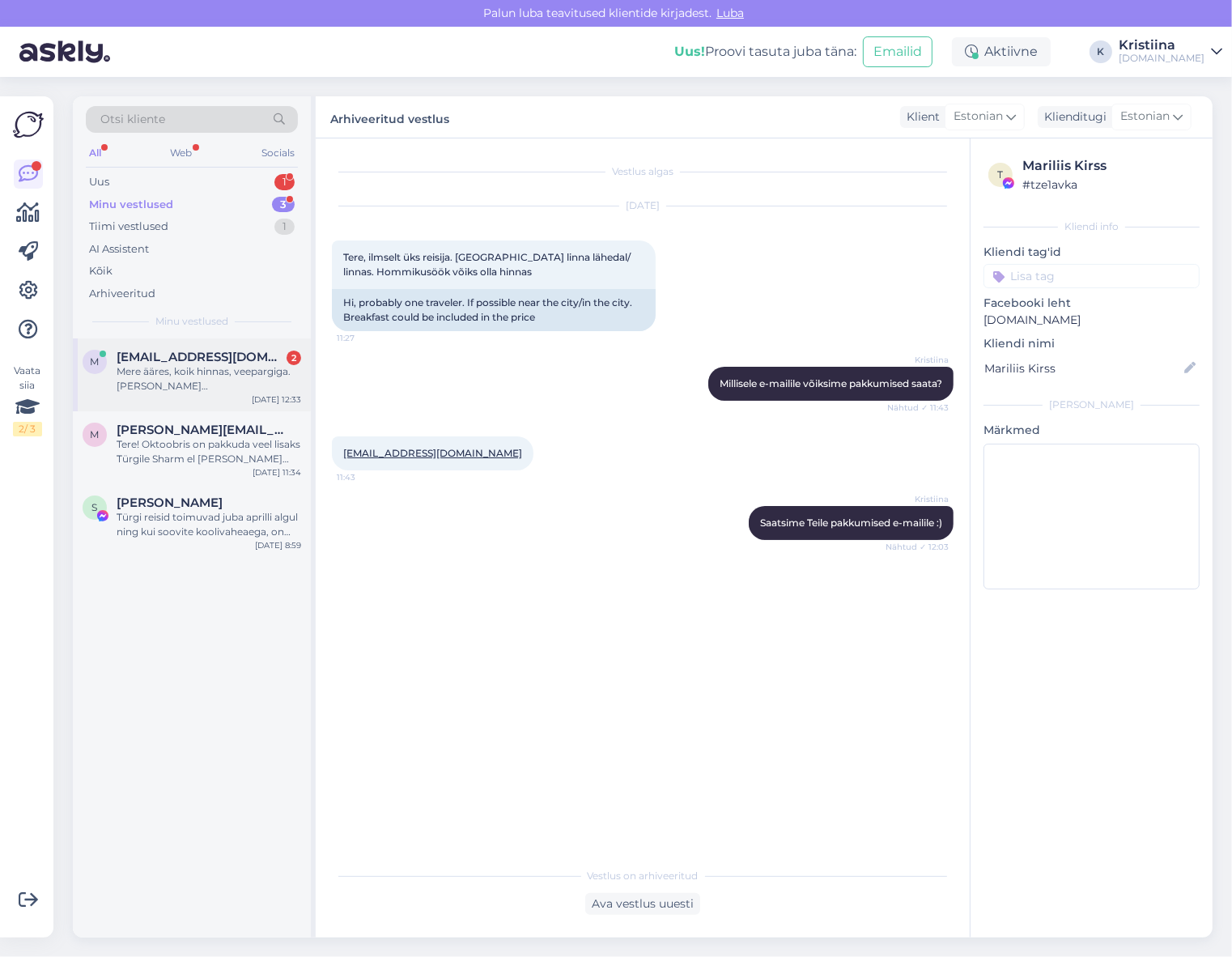
click at [198, 376] on div "Mere ääres, koik hinnas, veepargiga. [PERSON_NAME][GEOGRAPHIC_DATA]." at bounding box center [209, 379] width 185 height 29
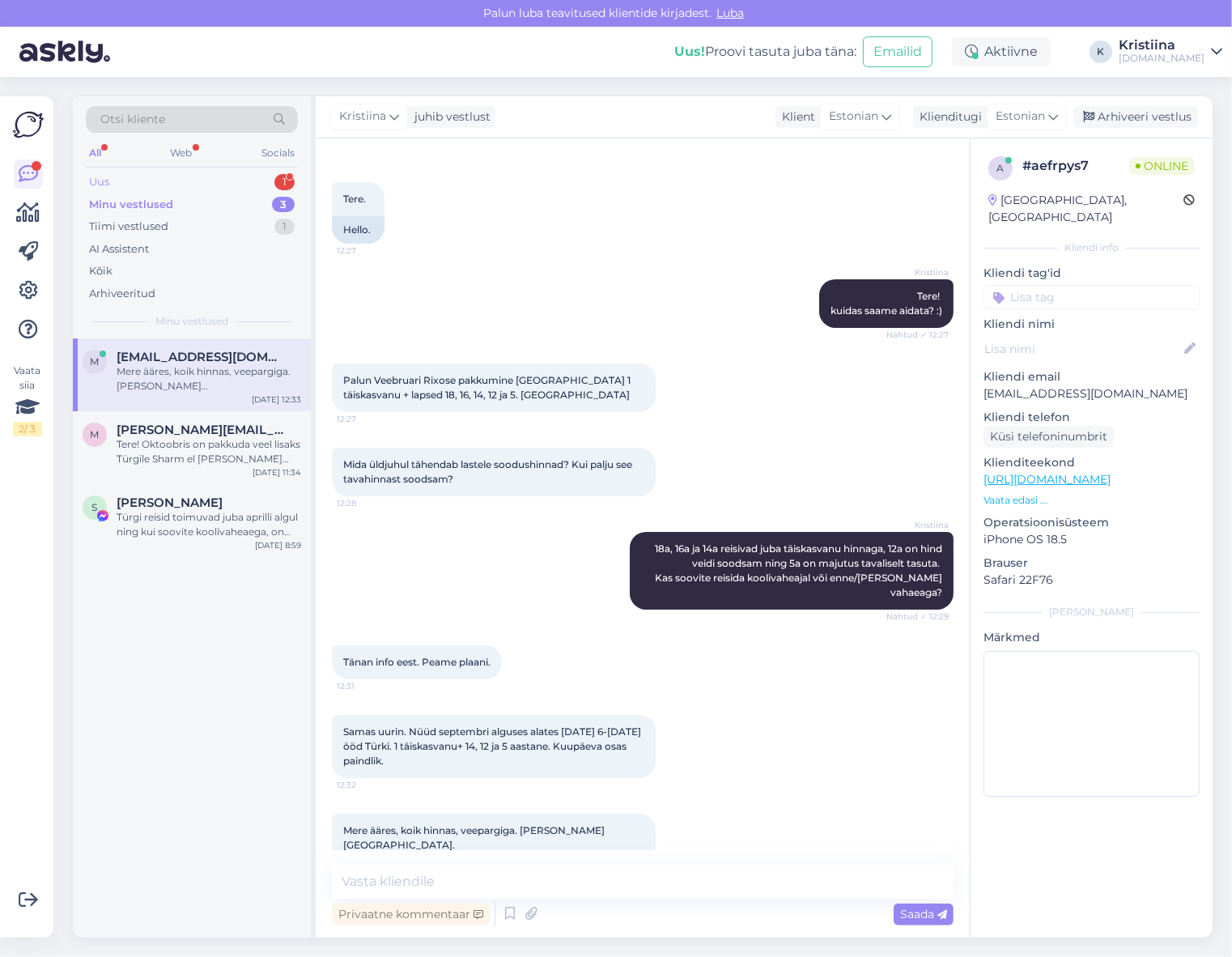
click at [166, 180] on div "Uus 1" at bounding box center [191, 181] width 212 height 23
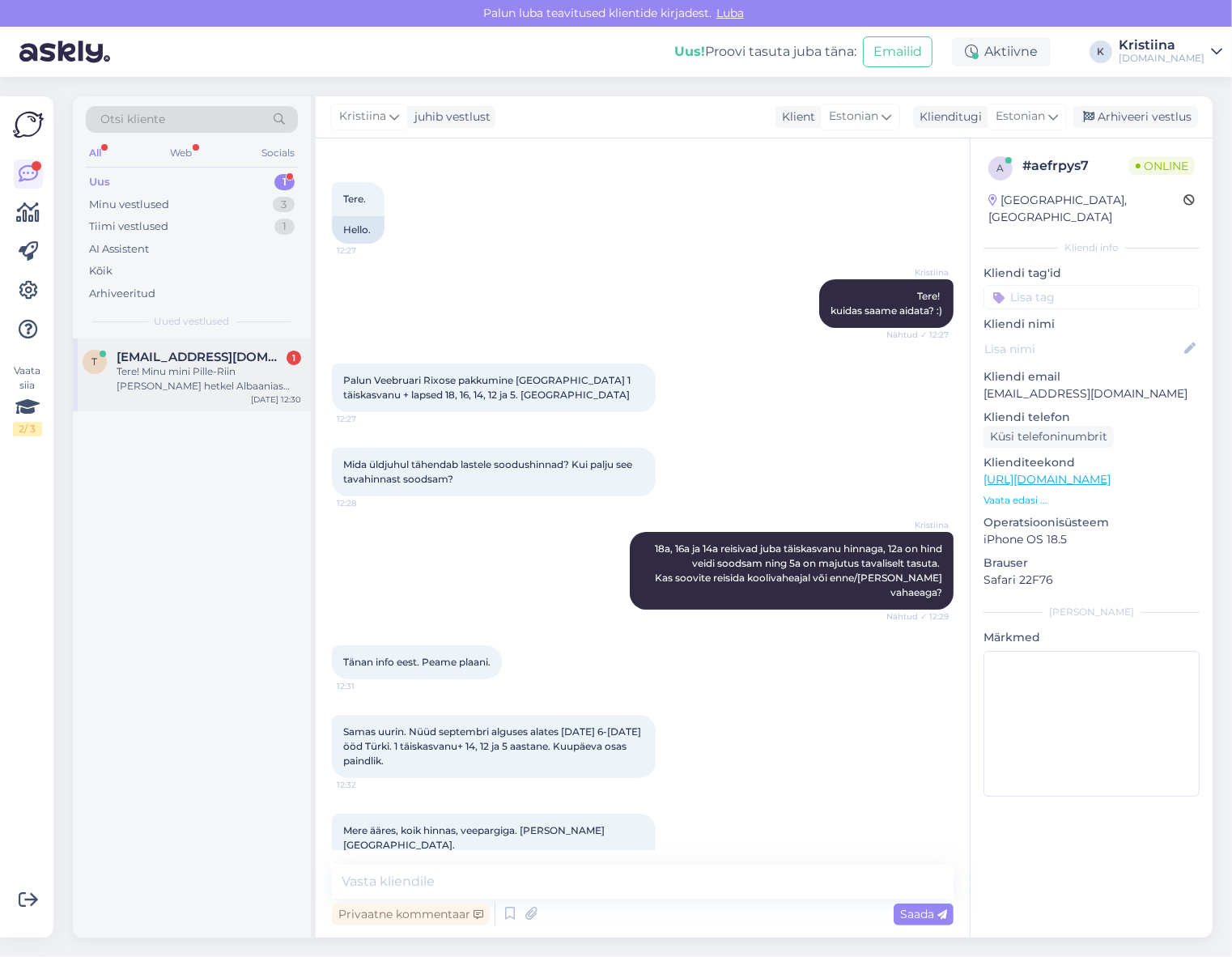
click at [191, 384] on div "Tere! Minu mini Pille-Riin [PERSON_NAME] hetkel Albaanias Pric Hotellis, saabus…" at bounding box center [209, 379] width 185 height 29
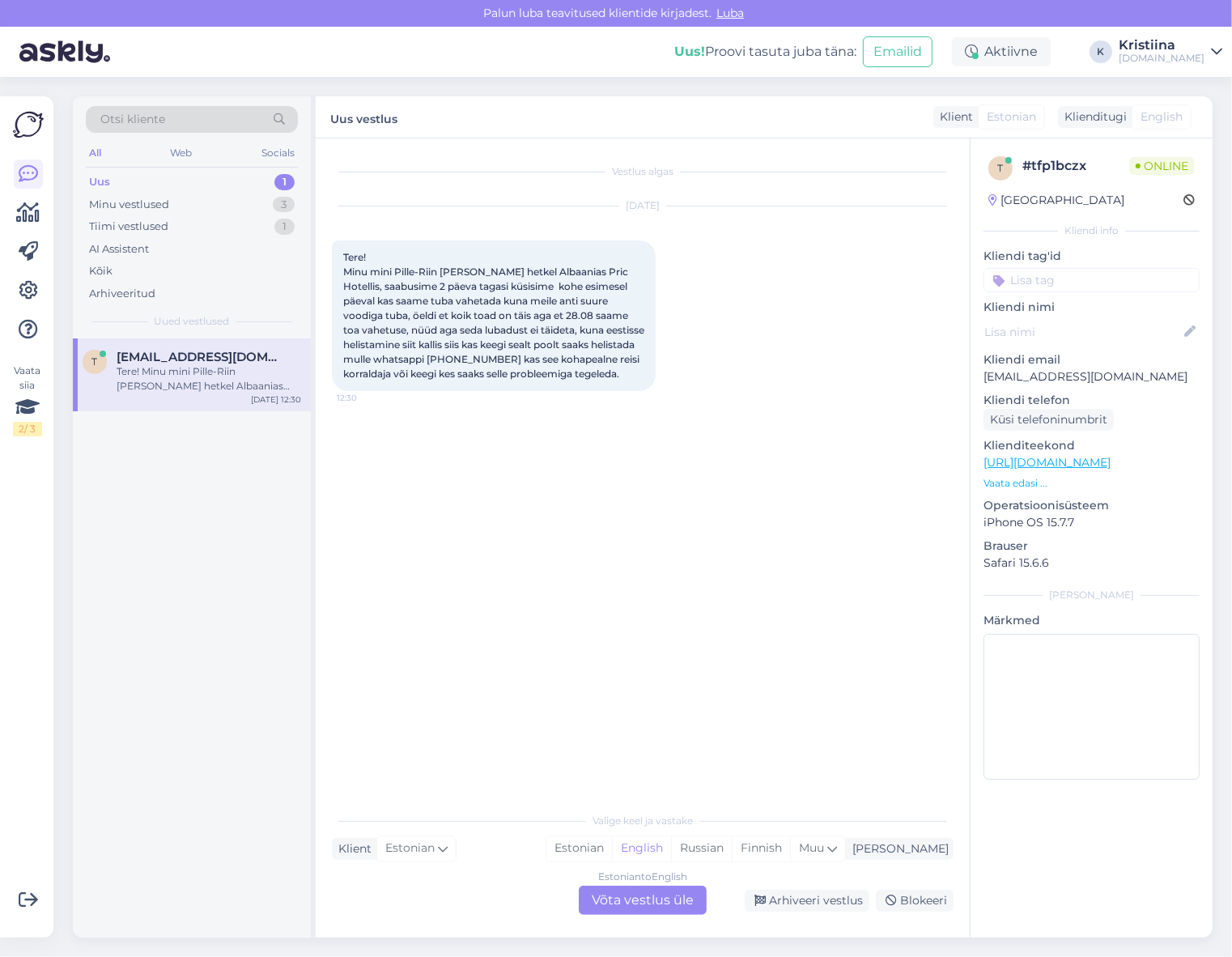
scroll to position [0, 0]
copy span "Pille-[PERSON_NAME]"
drag, startPoint x: 466, startPoint y: 270, endPoint x: 395, endPoint y: 273, distance: 71.1
click at [395, 273] on span "Tere! Minu mini Pille-Riin [PERSON_NAME] hetkel Albaanias Pric Hotellis, saabus…" at bounding box center [495, 315] width 304 height 128
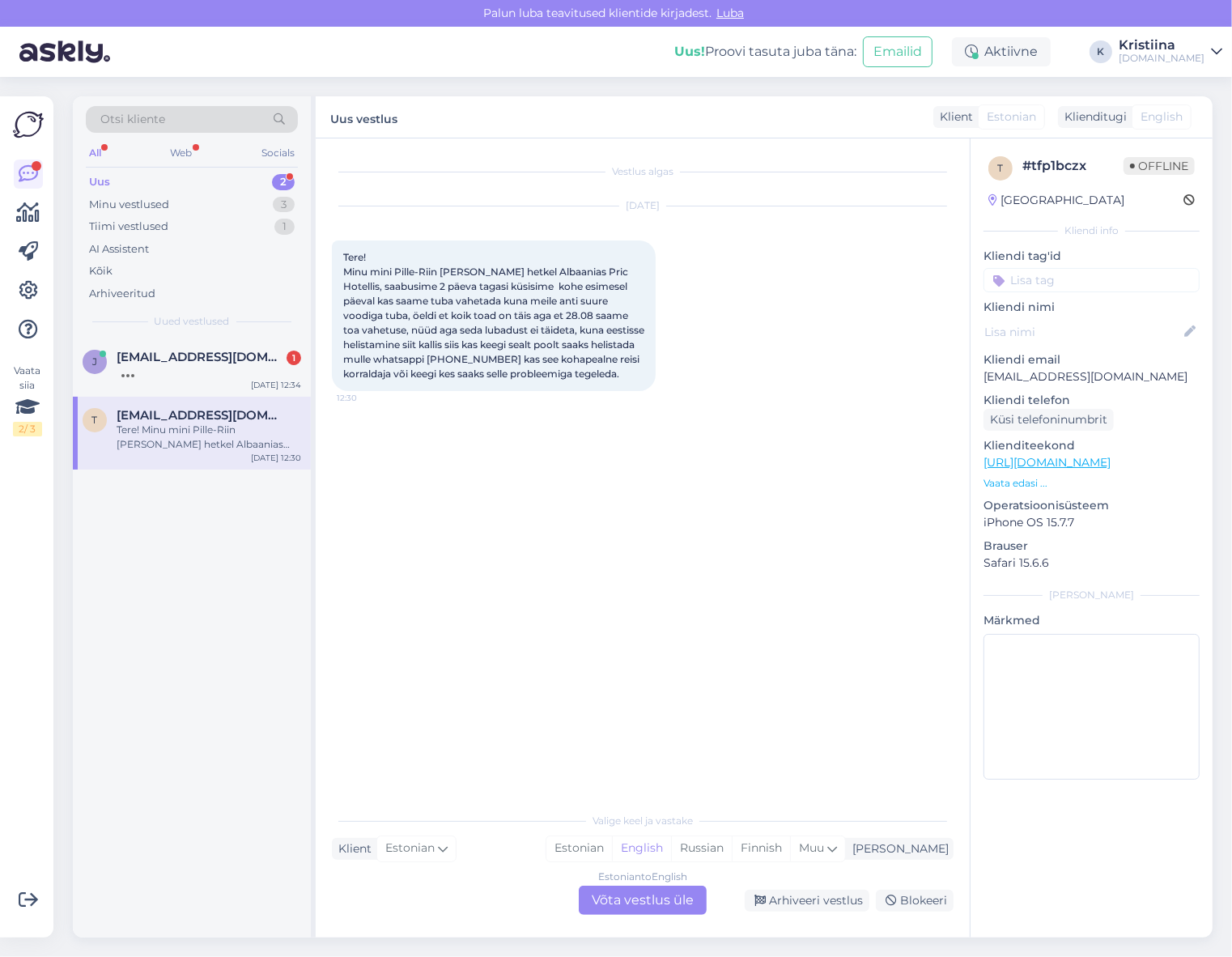
click at [414, 310] on span "Tere! Minu mini Pille-Riin [PERSON_NAME] hetkel Albaanias Pric Hotellis, saabus…" at bounding box center [495, 315] width 304 height 128
drag, startPoint x: 375, startPoint y: 294, endPoint x: 556, endPoint y: 293, distance: 181.0
click at [556, 293] on div "Tere! Minu mini Pille-Riin [PERSON_NAME] hetkel Albaanias Pric Hotellis, saabus…" at bounding box center [493, 315] width 324 height 150
click at [563, 308] on span "Tere! Minu mini Pille-Riin [PERSON_NAME] hetkel Albaanias Pric Hotellis, saabus…" at bounding box center [495, 315] width 304 height 128
drag, startPoint x: 373, startPoint y: 305, endPoint x: 608, endPoint y: 310, distance: 235.1
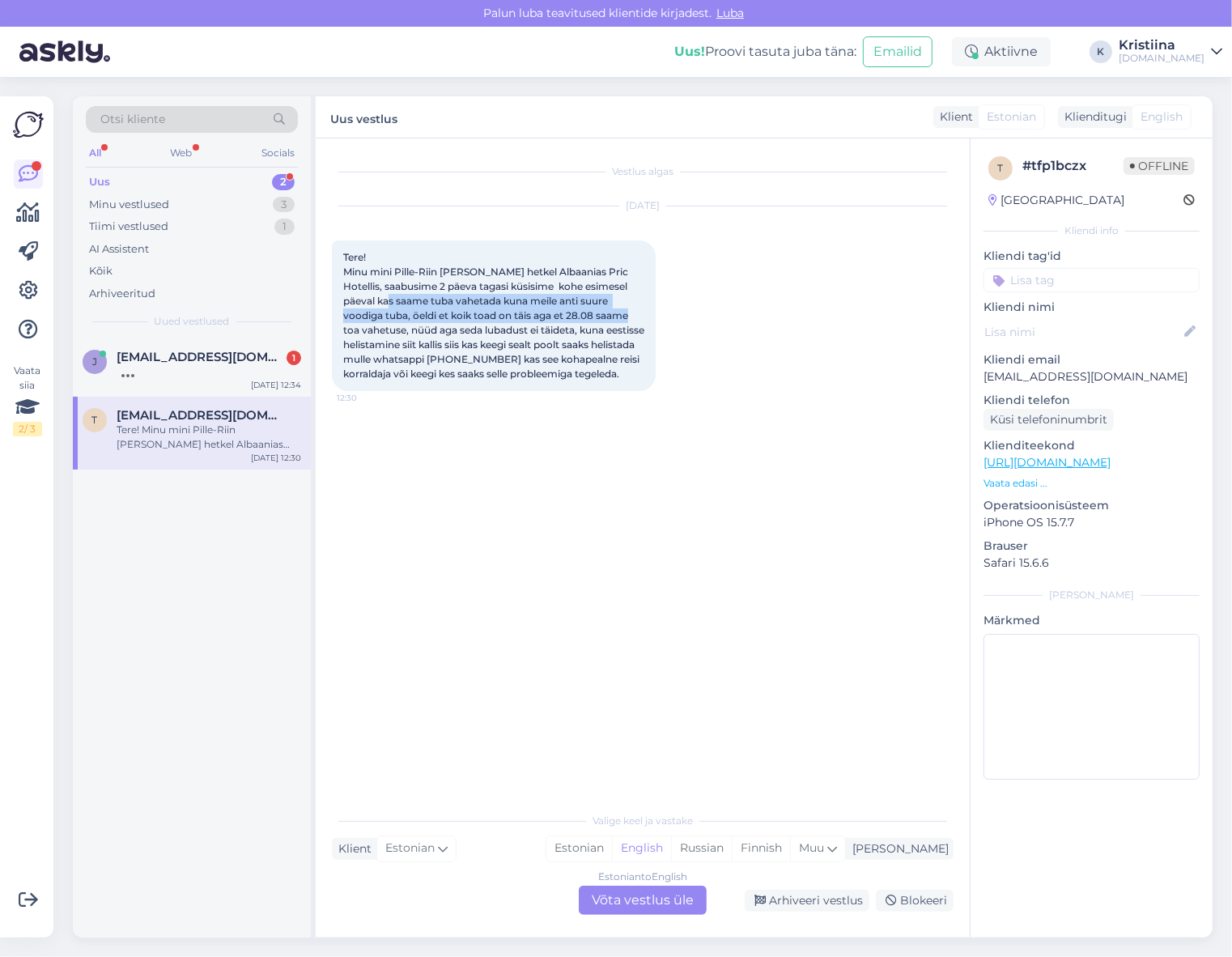
click at [608, 310] on span "Tere! Minu mini Pille-Riin [PERSON_NAME] hetkel Albaanias Pric Hotellis, saabus…" at bounding box center [495, 315] width 304 height 128
click at [608, 312] on span "Tere! Minu mini Pille-Riin [PERSON_NAME] hetkel Albaanias Pric Hotellis, saabus…" at bounding box center [495, 315] width 304 height 128
drag, startPoint x: 414, startPoint y: 316, endPoint x: 604, endPoint y: 330, distance: 190.5
click at [604, 330] on span "Tere! Minu mini Pille-Riin [PERSON_NAME] hetkel Albaanias Pric Hotellis, saabus…" at bounding box center [495, 315] width 304 height 128
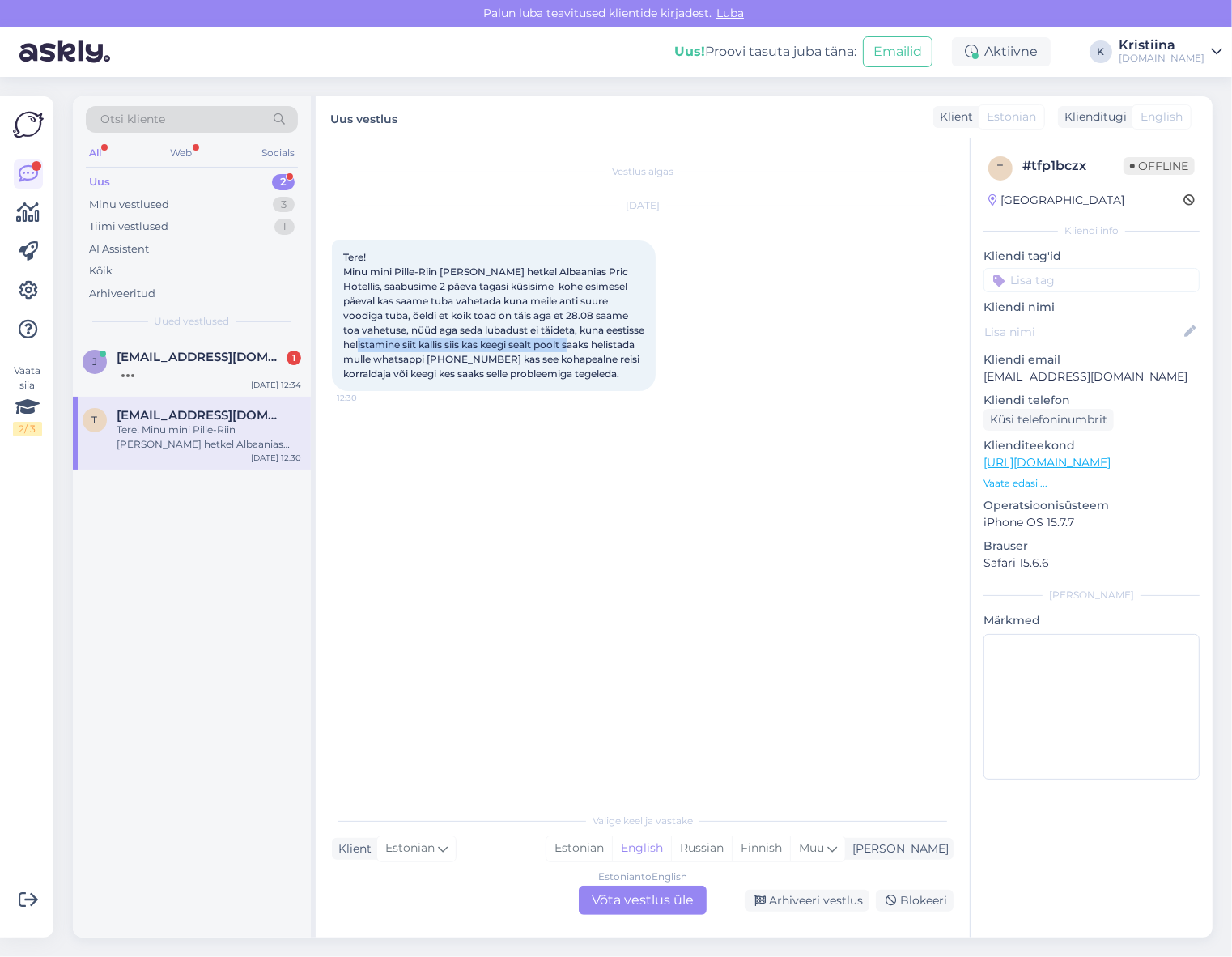
drag, startPoint x: 377, startPoint y: 344, endPoint x: 602, endPoint y: 353, distance: 225.2
click at [602, 353] on span "Tere! Minu mini Pille-Riin [PERSON_NAME] hetkel Albaanias Pric Hotellis, saabus…" at bounding box center [495, 315] width 304 height 128
click at [603, 353] on span "Tere! Minu mini Pille-Riin [PERSON_NAME] hetkel Albaanias Pric Hotellis, saabus…" at bounding box center [495, 315] width 304 height 128
click at [644, 902] on div "Estonian to English Võta vestlus üle" at bounding box center [643, 900] width 128 height 29
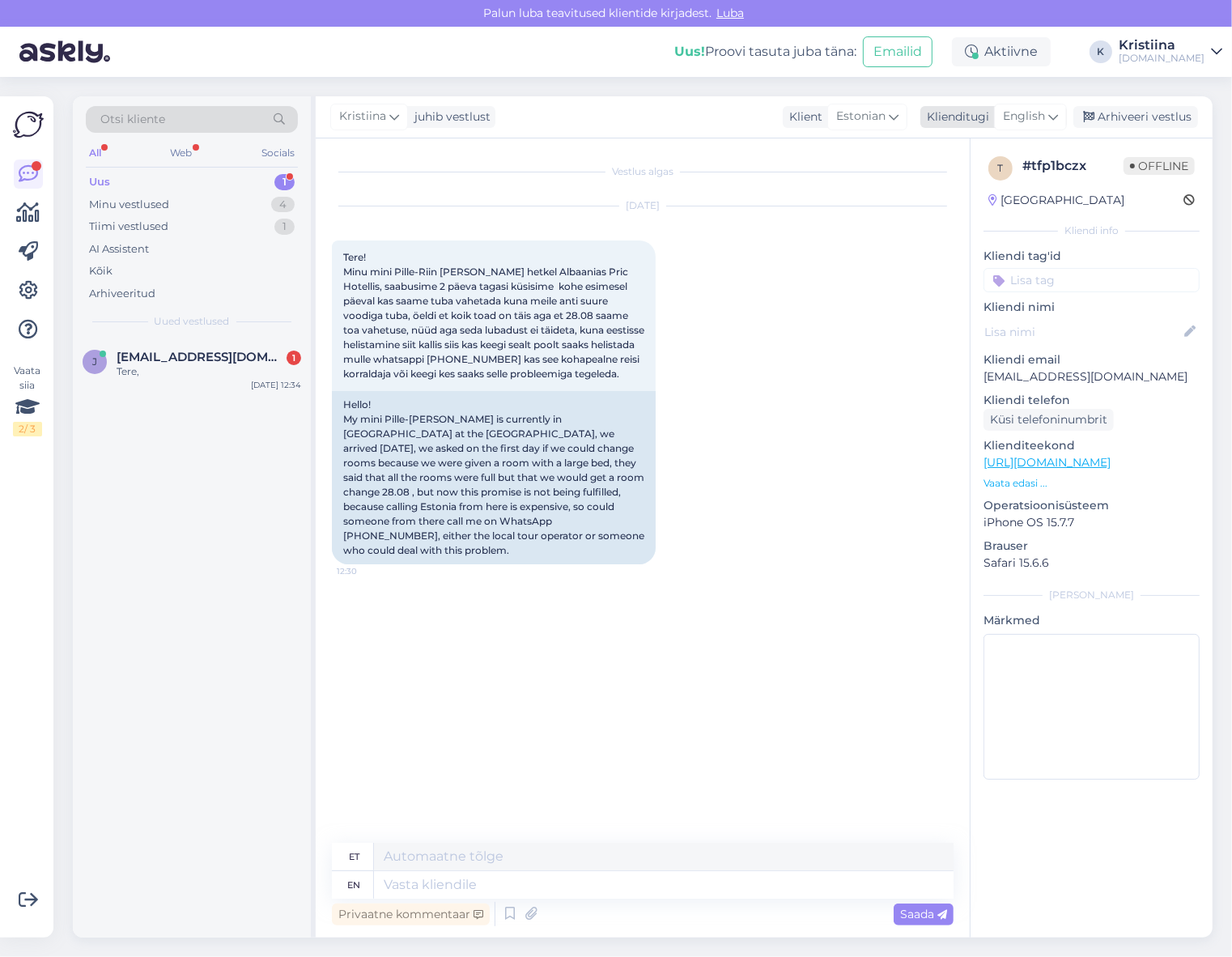
click at [1014, 120] on span "English" at bounding box center [1024, 116] width 42 height 18
click at [983, 213] on link "Estonian" at bounding box center [994, 214] width 178 height 26
click at [432, 871] on textarea at bounding box center [642, 881] width 622 height 34
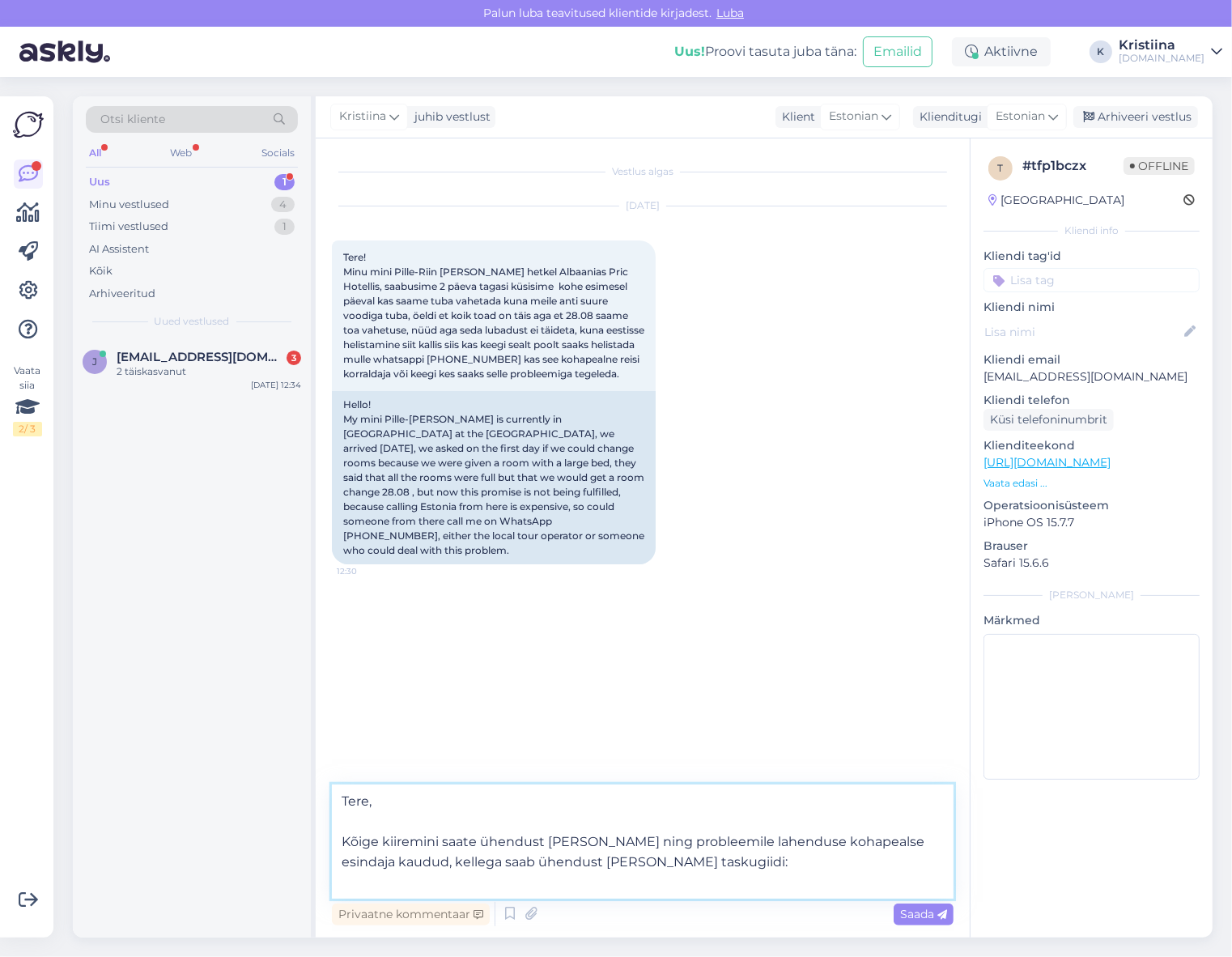
paste textarea "[URL][DOMAIN_NAME]"
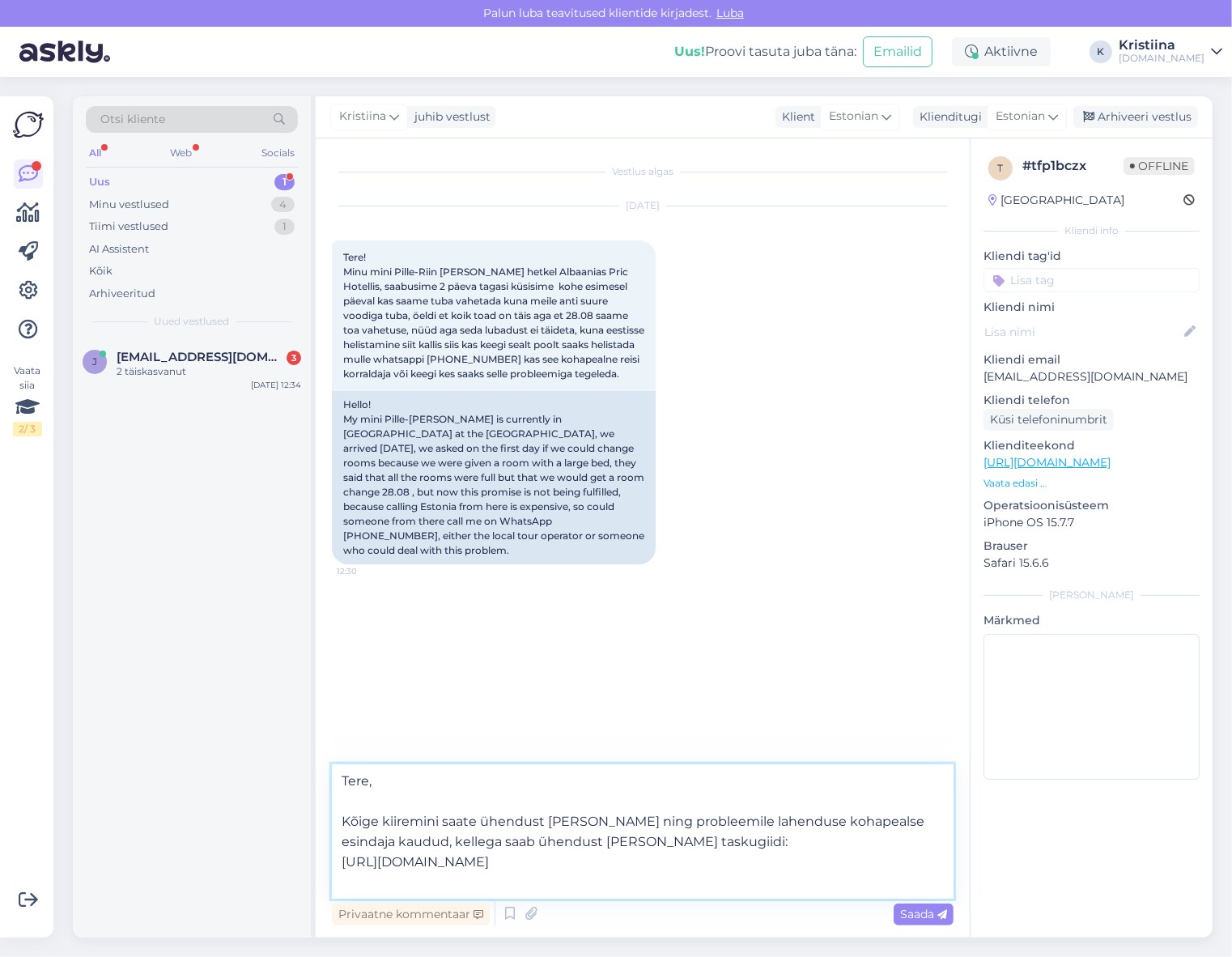
scroll to position [1, 0]
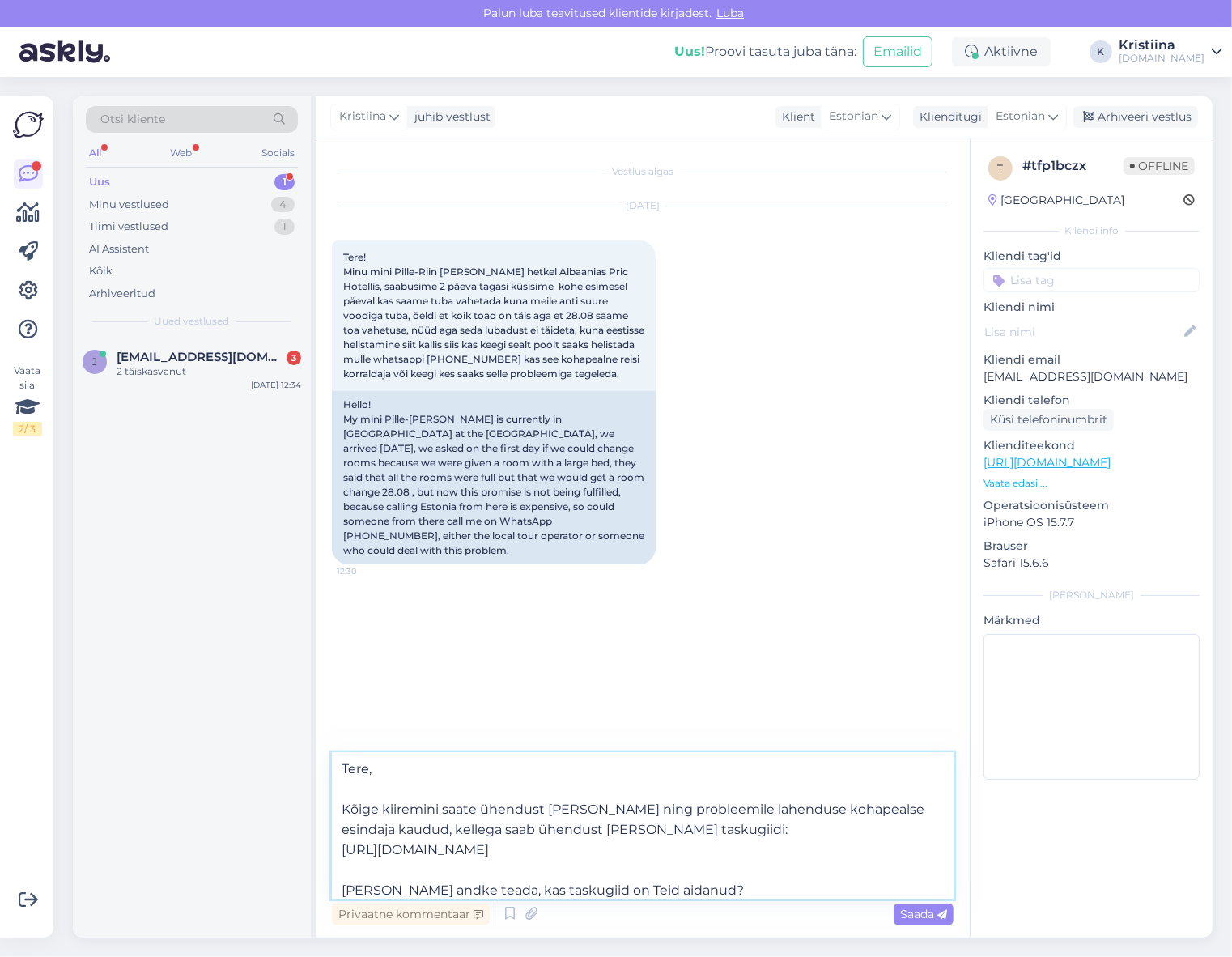
type textarea "Tere, Kõige kiiremini saate ühendust [PERSON_NAME] ning probleemile lahenduse k…"
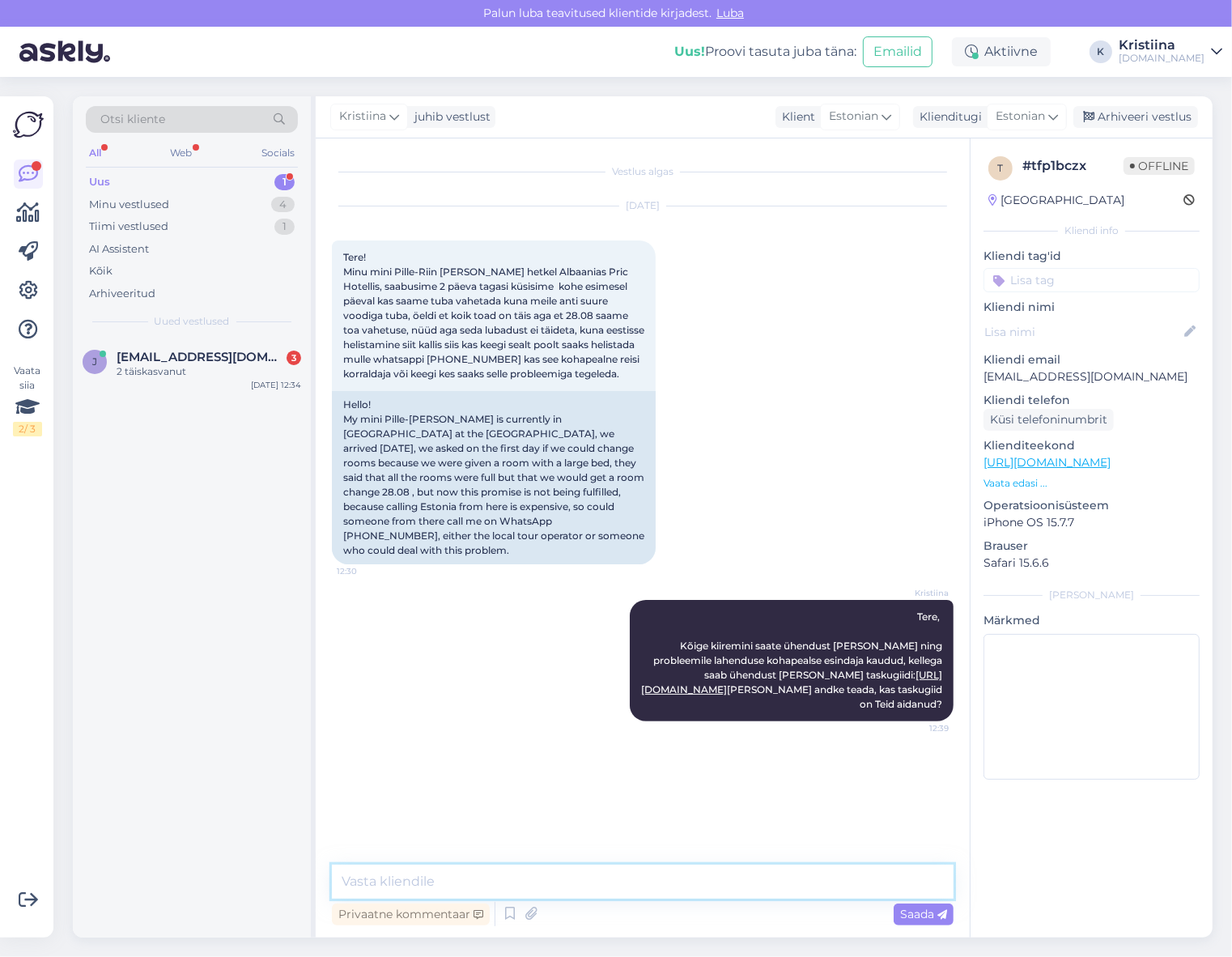
scroll to position [0, 0]
click at [178, 374] on div "2 täiskasvanut" at bounding box center [209, 371] width 185 height 14
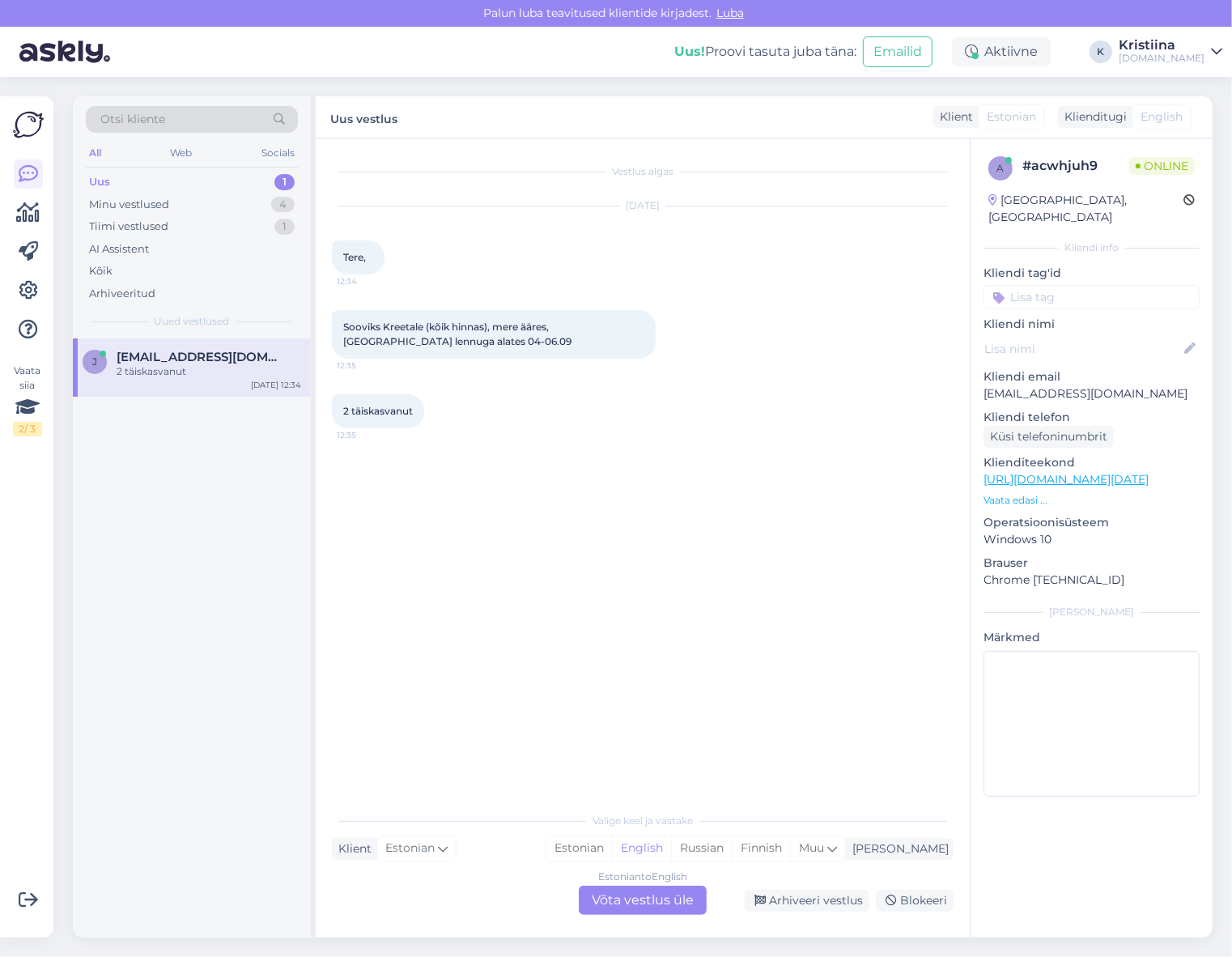
click at [638, 894] on div "Estonian to English Võta vestlus üle" at bounding box center [643, 900] width 128 height 29
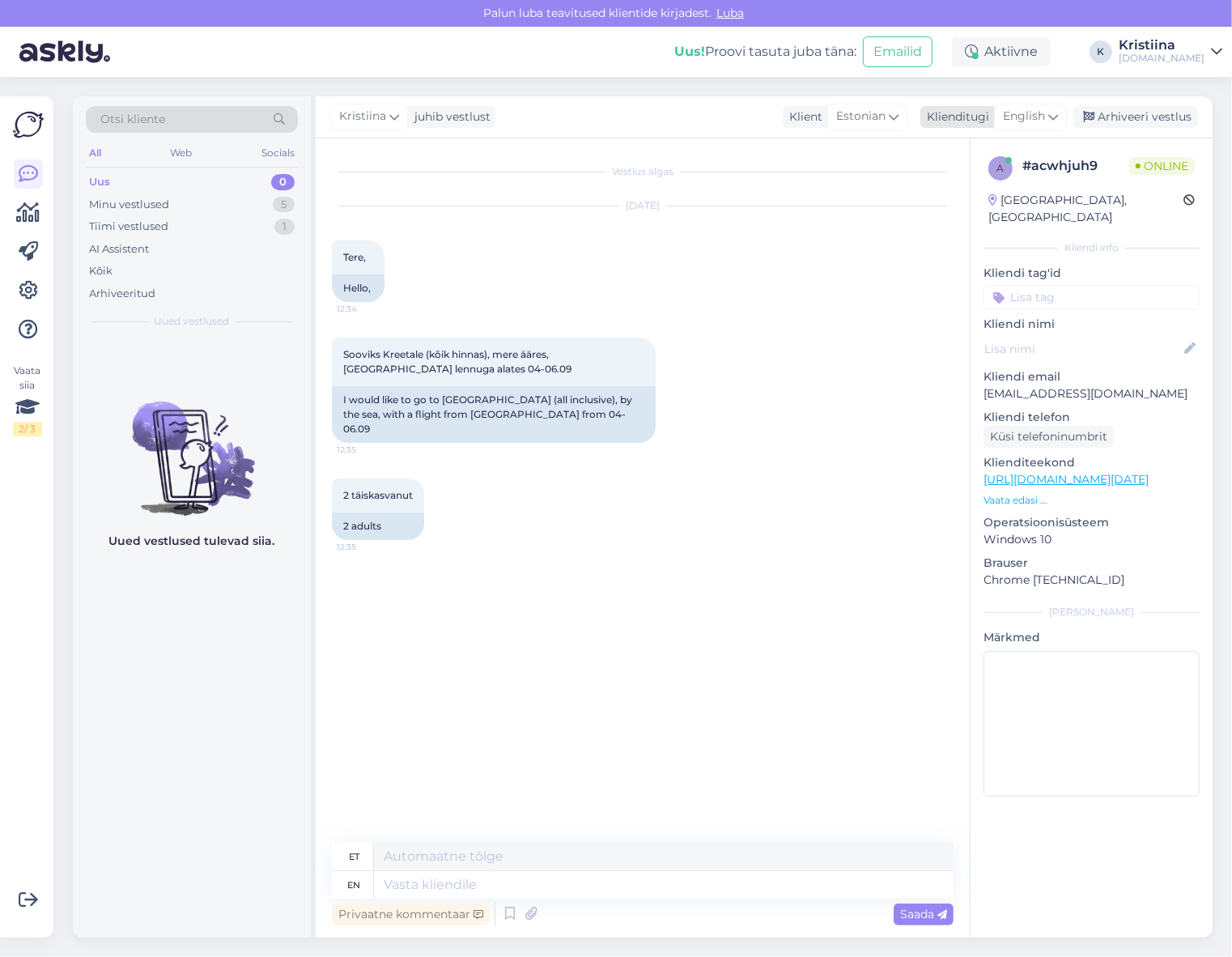
click at [1021, 114] on span "English" at bounding box center [1024, 116] width 42 height 18
drag, startPoint x: 1007, startPoint y: 207, endPoint x: 996, endPoint y: 243, distance: 37.6
click at [1007, 207] on link "Estonian" at bounding box center [994, 214] width 178 height 26
click at [157, 196] on div "Minu vestlused" at bounding box center [128, 204] width 80 height 16
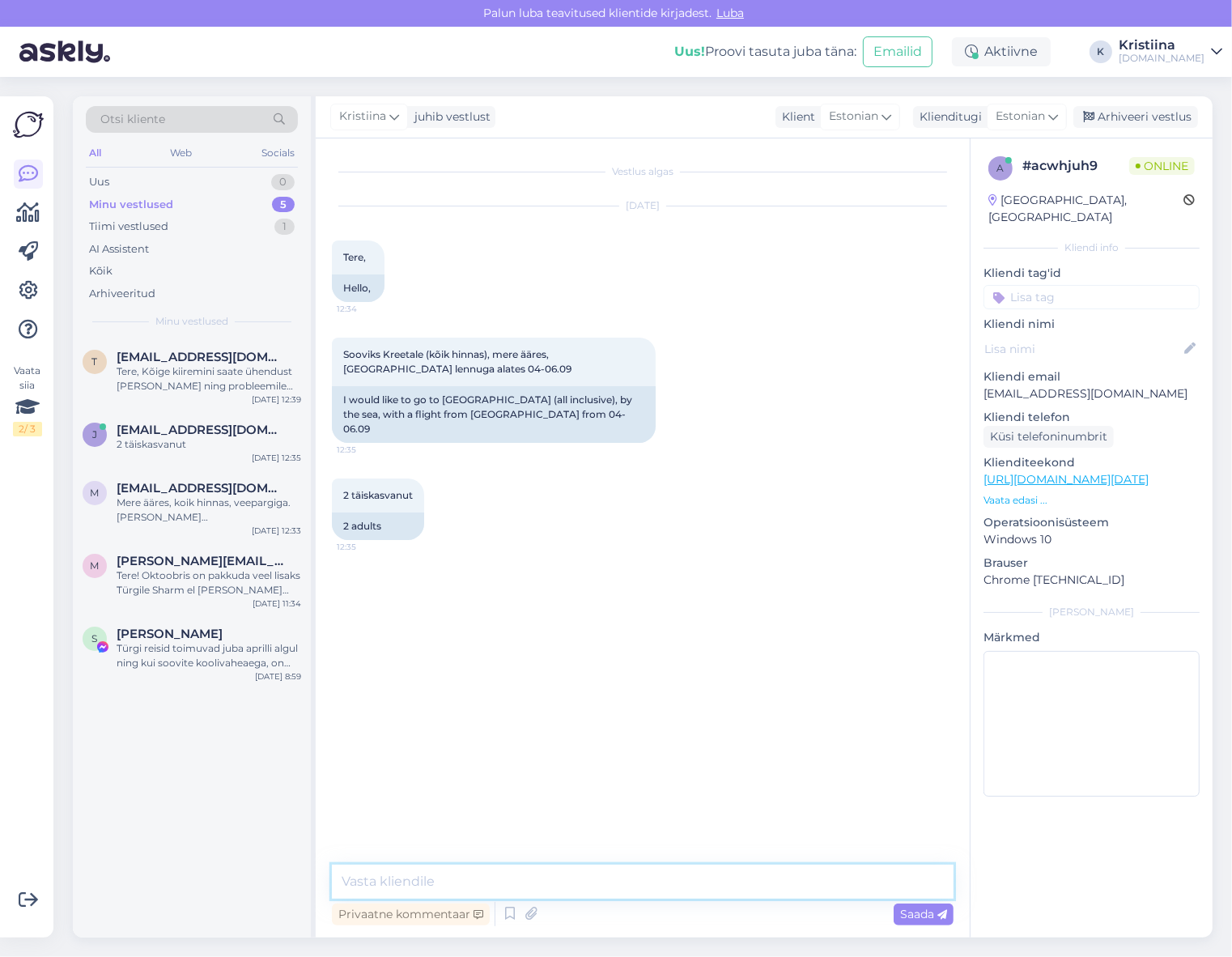
click at [451, 871] on textarea at bounding box center [642, 881] width 622 height 34
type textarea "S"
type textarea "Tere! Saadame pakkumised esimesel võimalusel e-mailile :)"
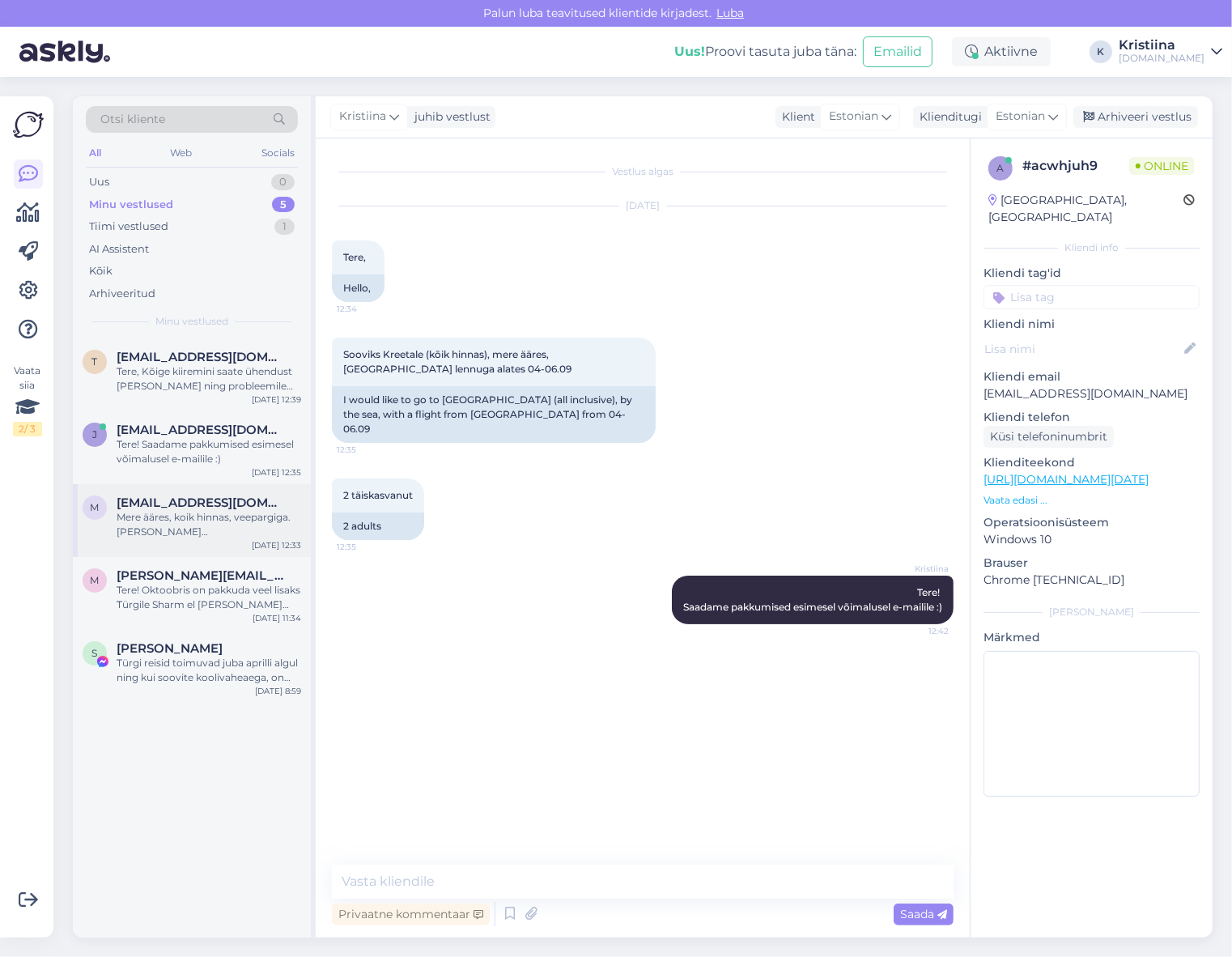
click at [207, 522] on div "Mere ääres, koik hinnas, veepargiga. [PERSON_NAME][GEOGRAPHIC_DATA]." at bounding box center [209, 525] width 185 height 29
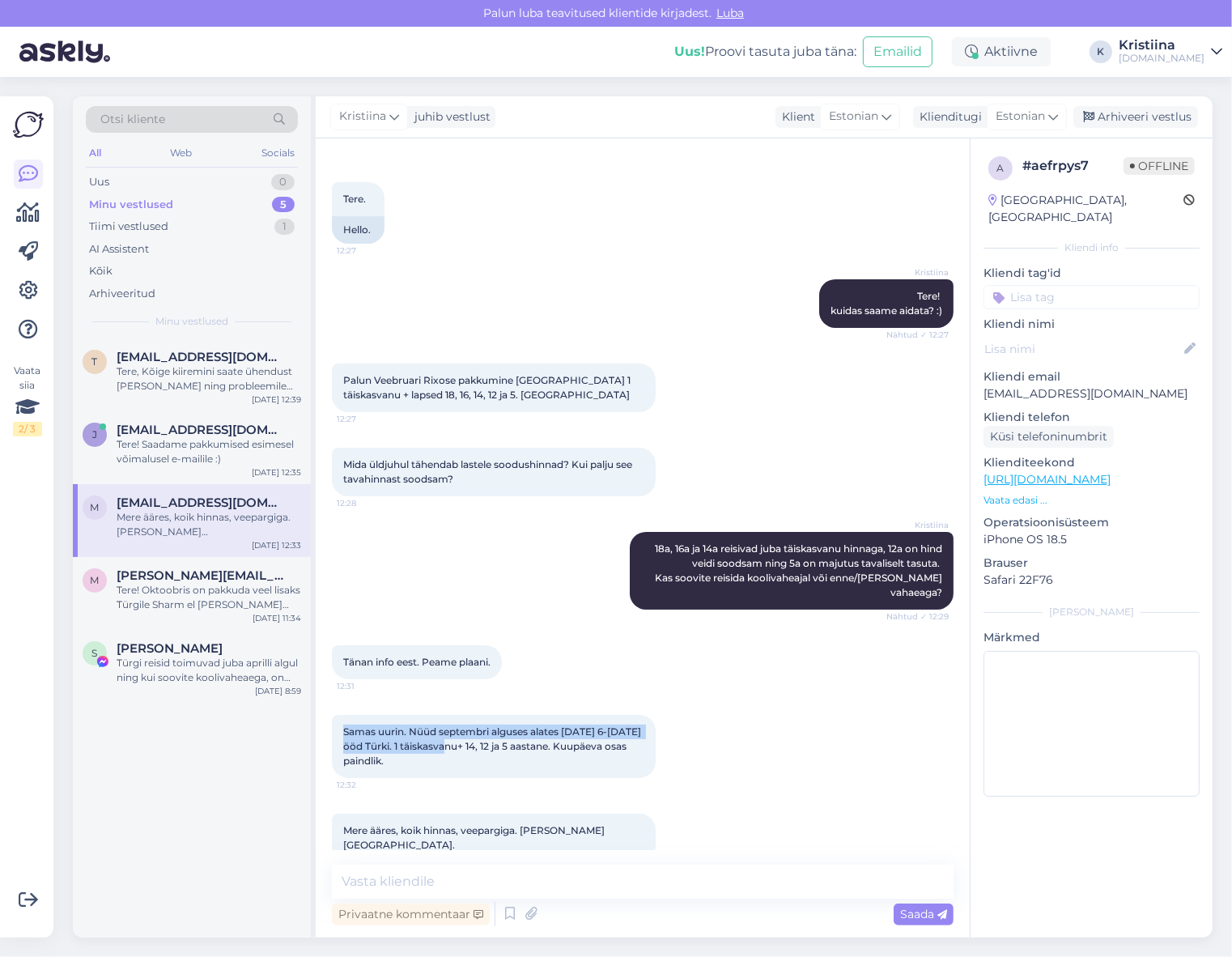
drag, startPoint x: 343, startPoint y: 716, endPoint x: 538, endPoint y: 740, distance: 196.5
click at [526, 737] on div "Samas uurin. Nüüd septembri alguses alates [DATE] 6-[DATE] ööd Türki. 1 täiskas…" at bounding box center [493, 746] width 324 height 63
click at [540, 741] on div "Samas uurin. Nüüd septembri alguses alates [DATE] 6-[DATE] ööd Türki. 1 täiskas…" at bounding box center [493, 746] width 324 height 63
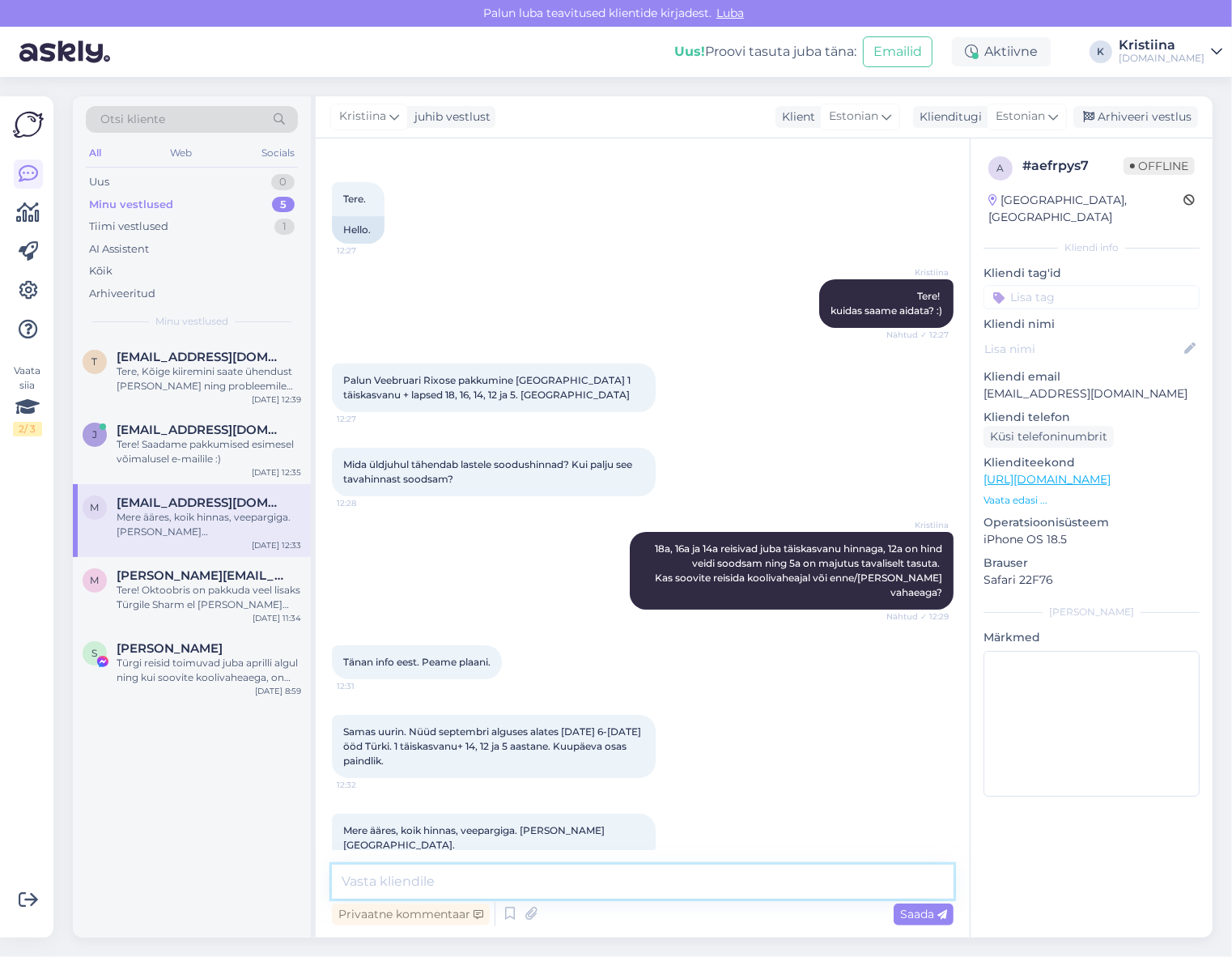
click at [456, 881] on textarea at bounding box center [642, 881] width 622 height 34
type textarea "Vaatame võimalused üle ning saadame pakkumised Teile e-mailile :)"
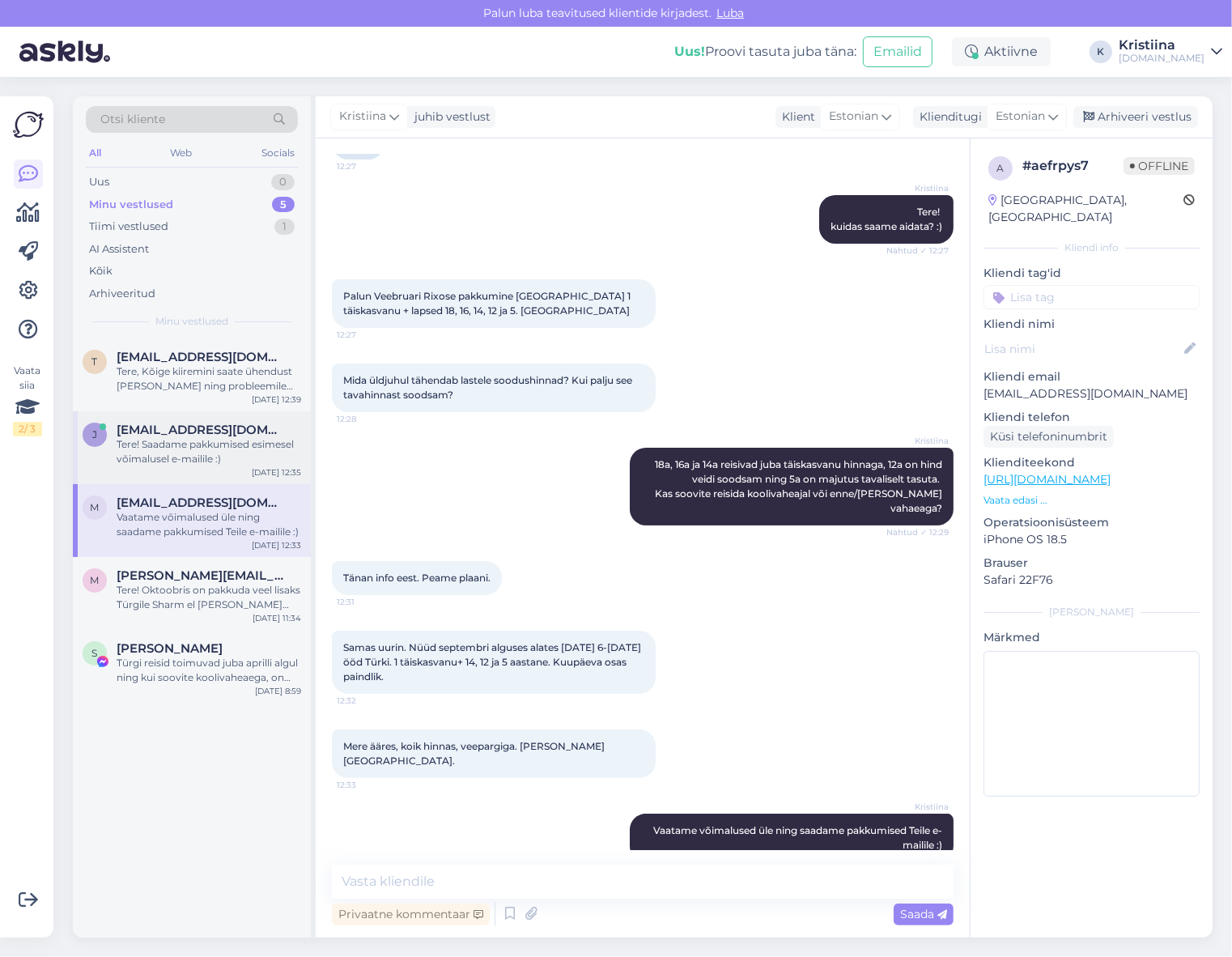
click at [227, 447] on div "Tere! Saadame pakkumised esimesel võimalusel e-mailile :)" at bounding box center [209, 452] width 185 height 29
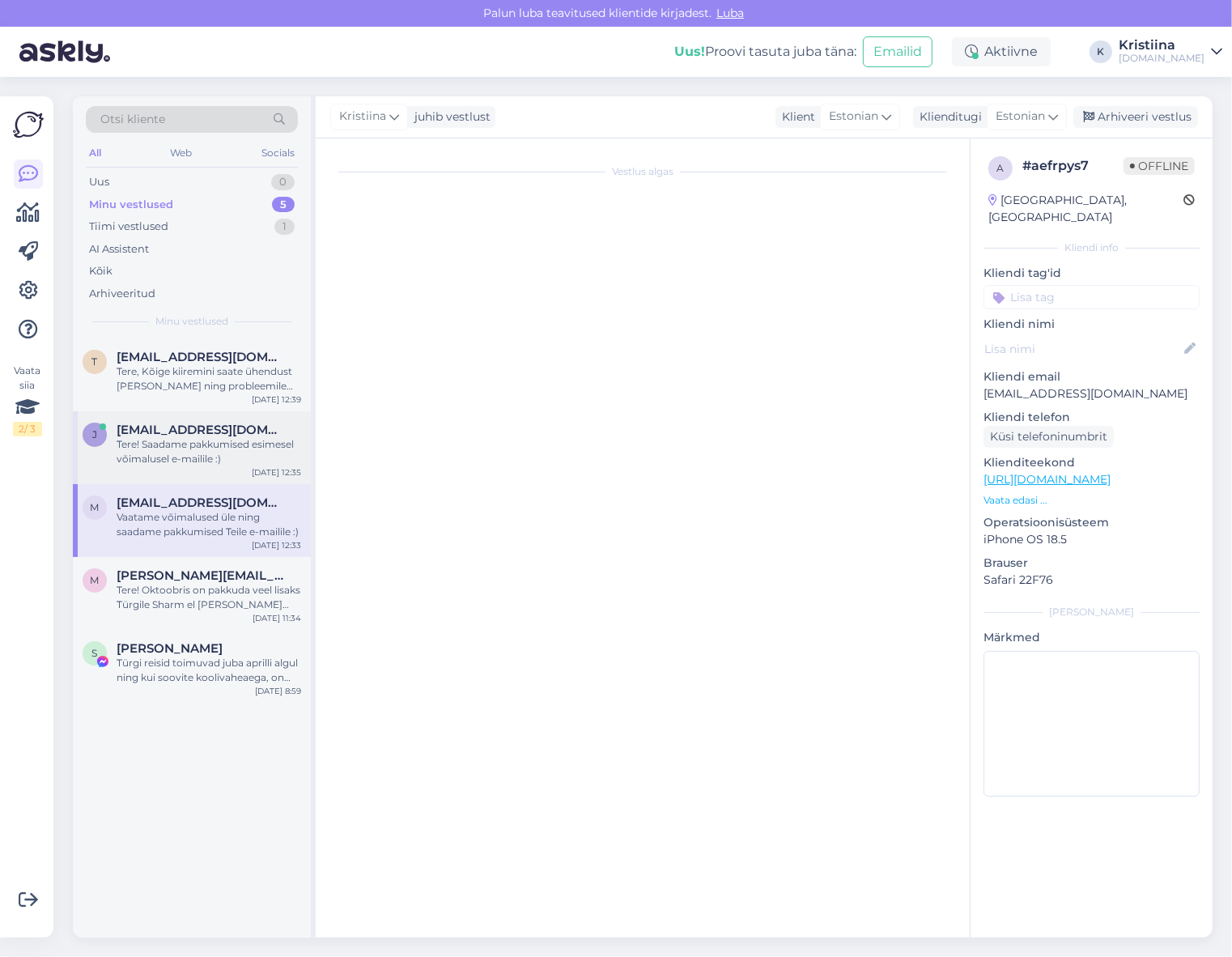
scroll to position [0, 0]
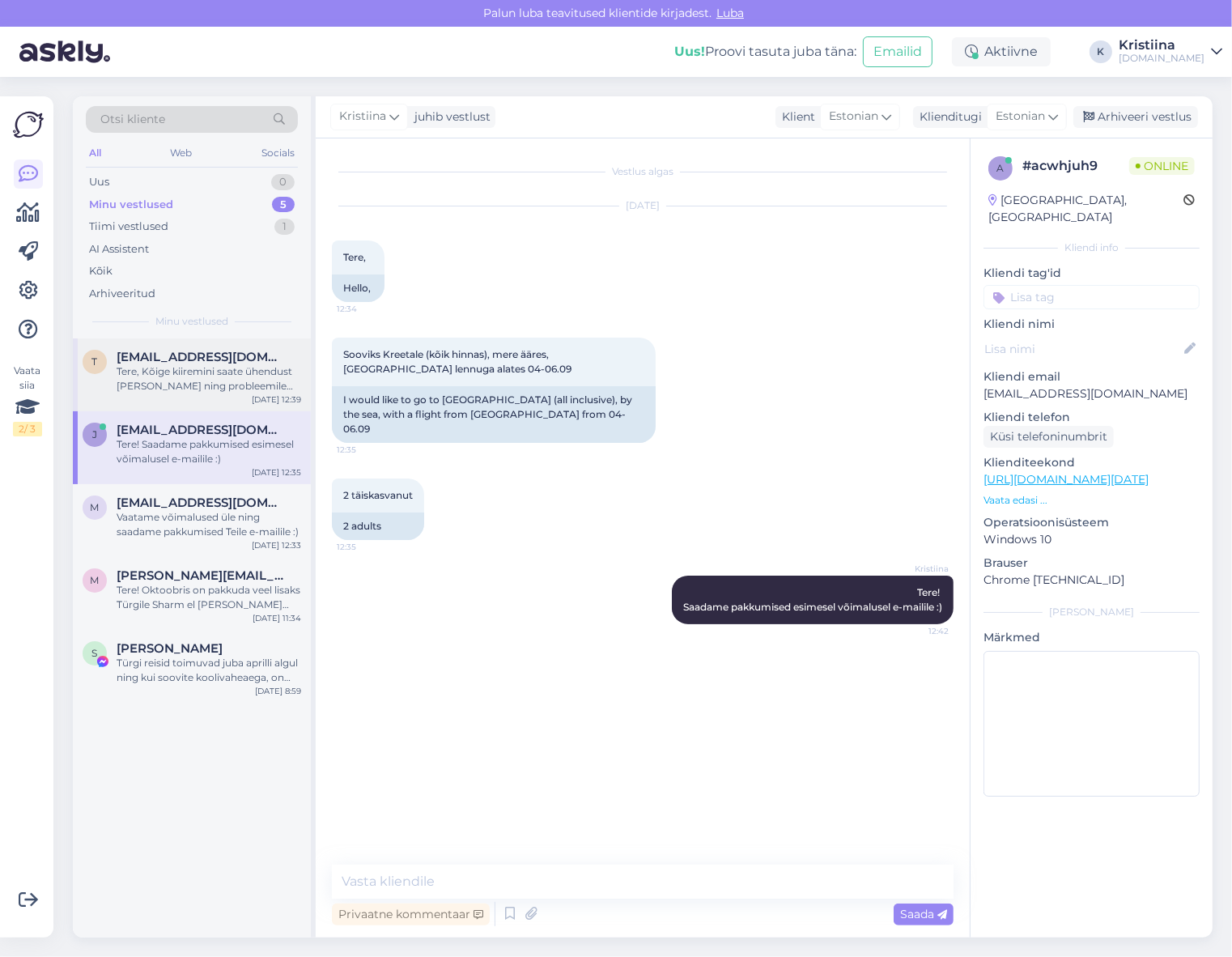
click at [216, 398] on div "t [EMAIL_ADDRESS][DOMAIN_NAME] Tere, Kõige kiiremini saate ühendust [PERSON_NAM…" at bounding box center [192, 374] width 238 height 73
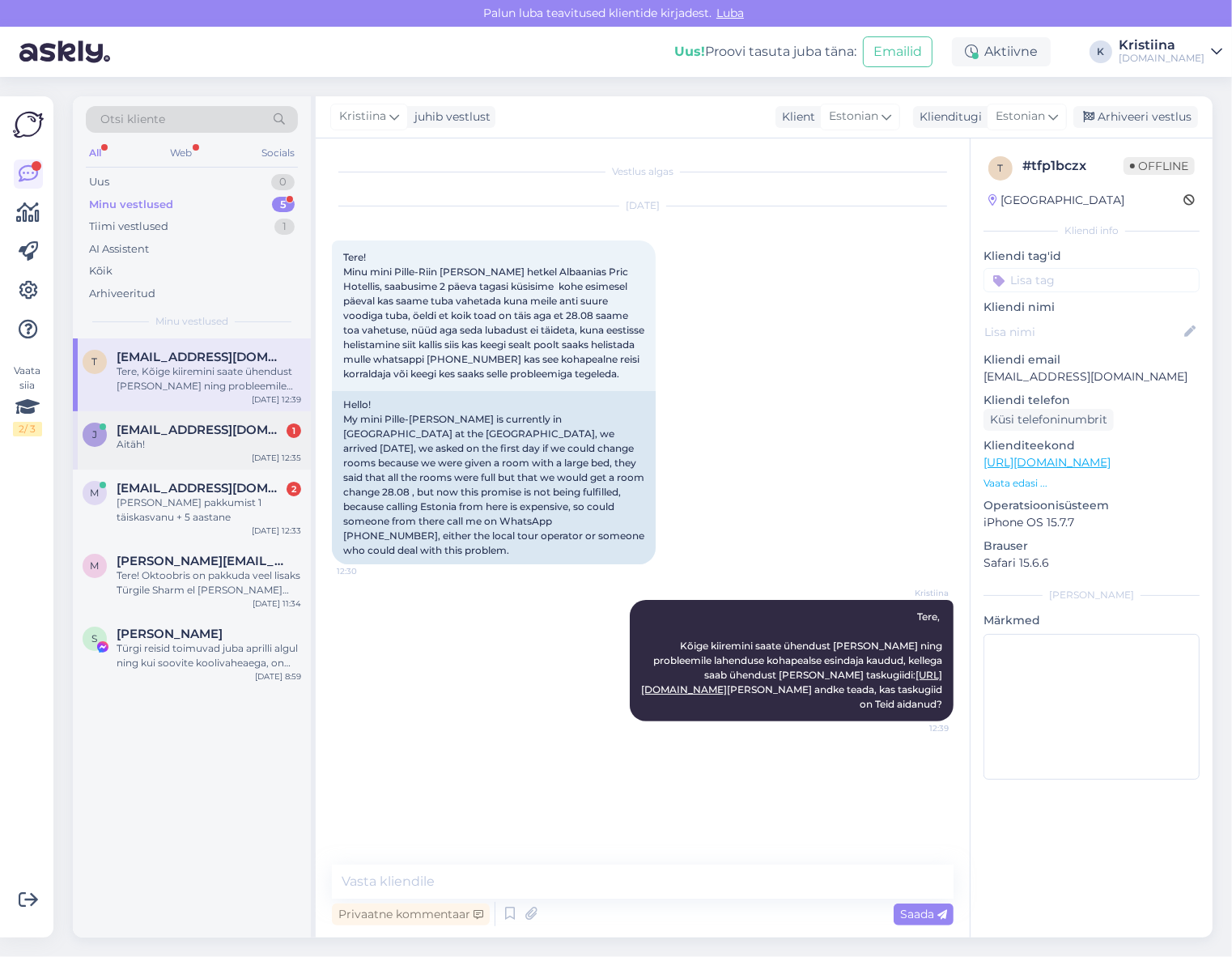
click at [206, 440] on div "Aitäh!" at bounding box center [209, 444] width 185 height 14
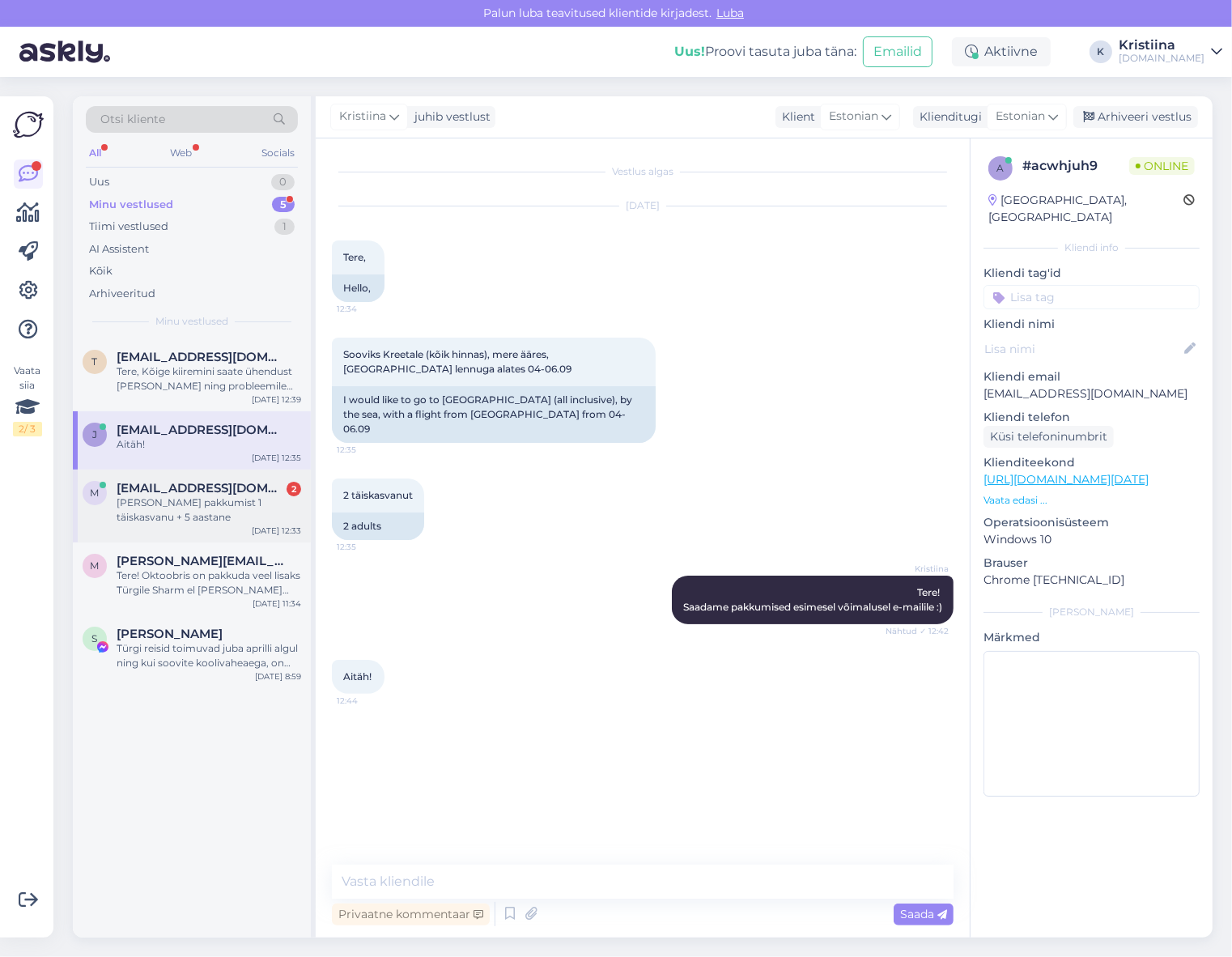
click at [211, 511] on div "[PERSON_NAME] pakkumist 1 täiskasvanu + 5 aastane" at bounding box center [209, 510] width 185 height 29
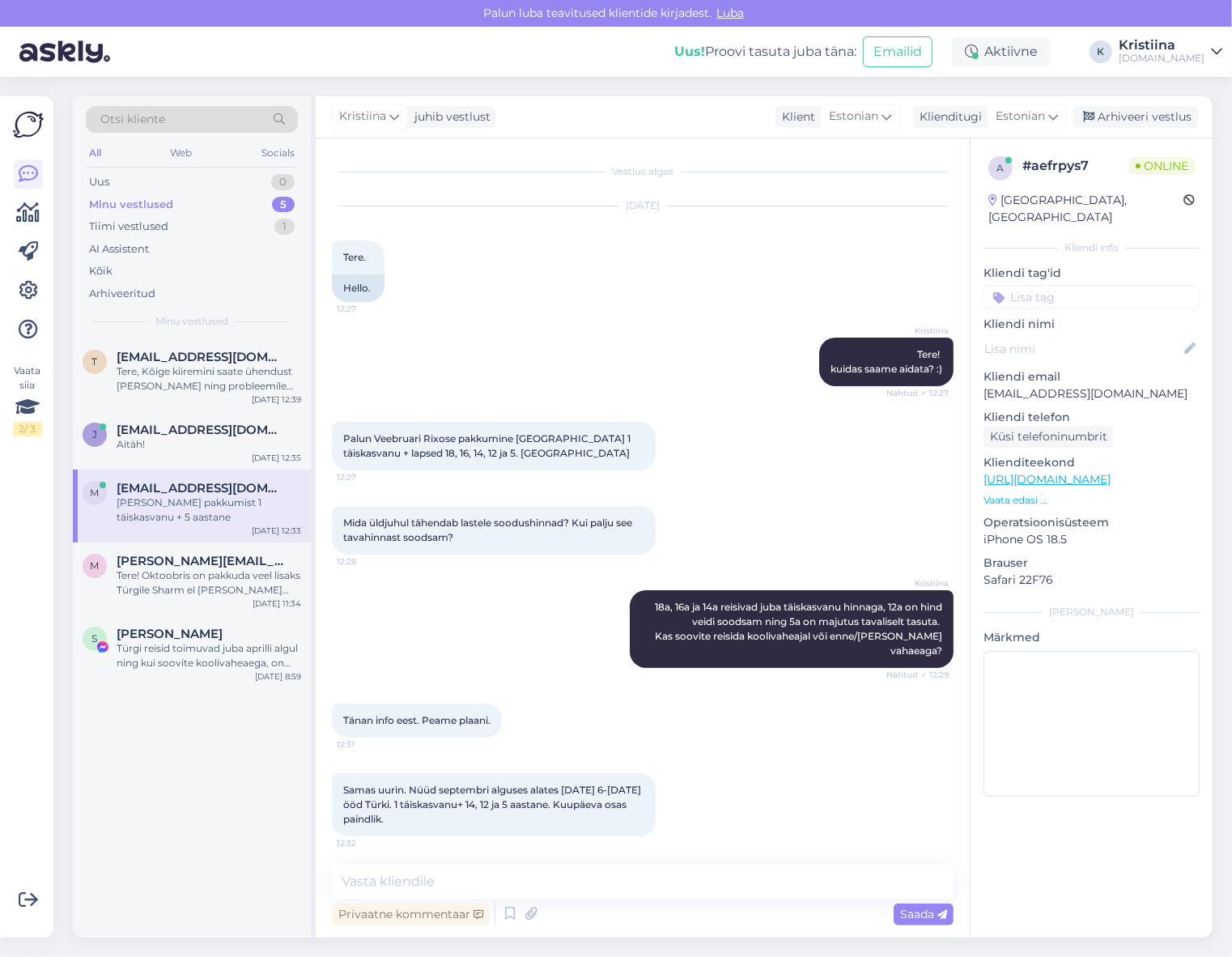
scroll to position [282, 0]
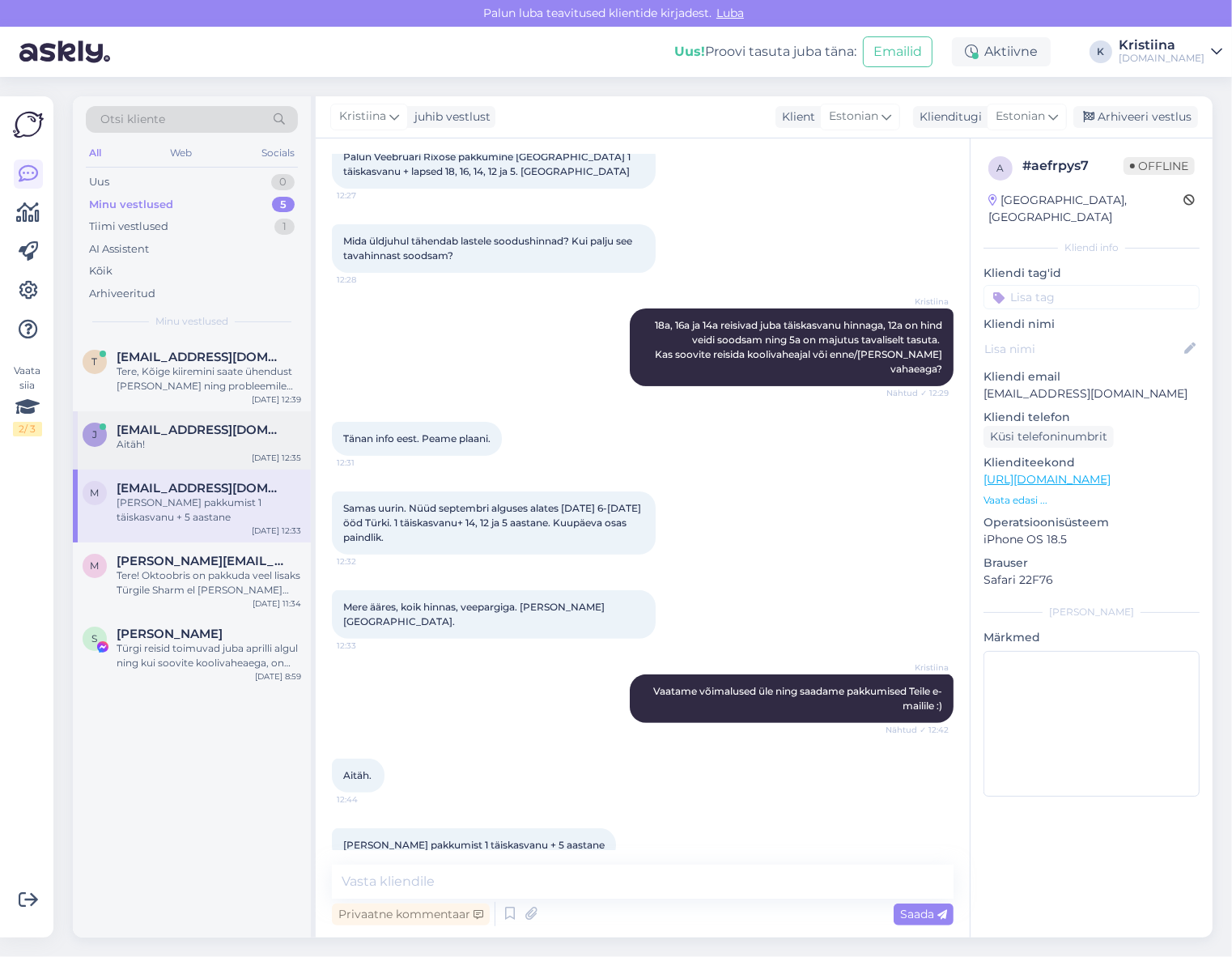
click at [166, 432] on span "[EMAIL_ADDRESS][DOMAIN_NAME]" at bounding box center [201, 429] width 169 height 14
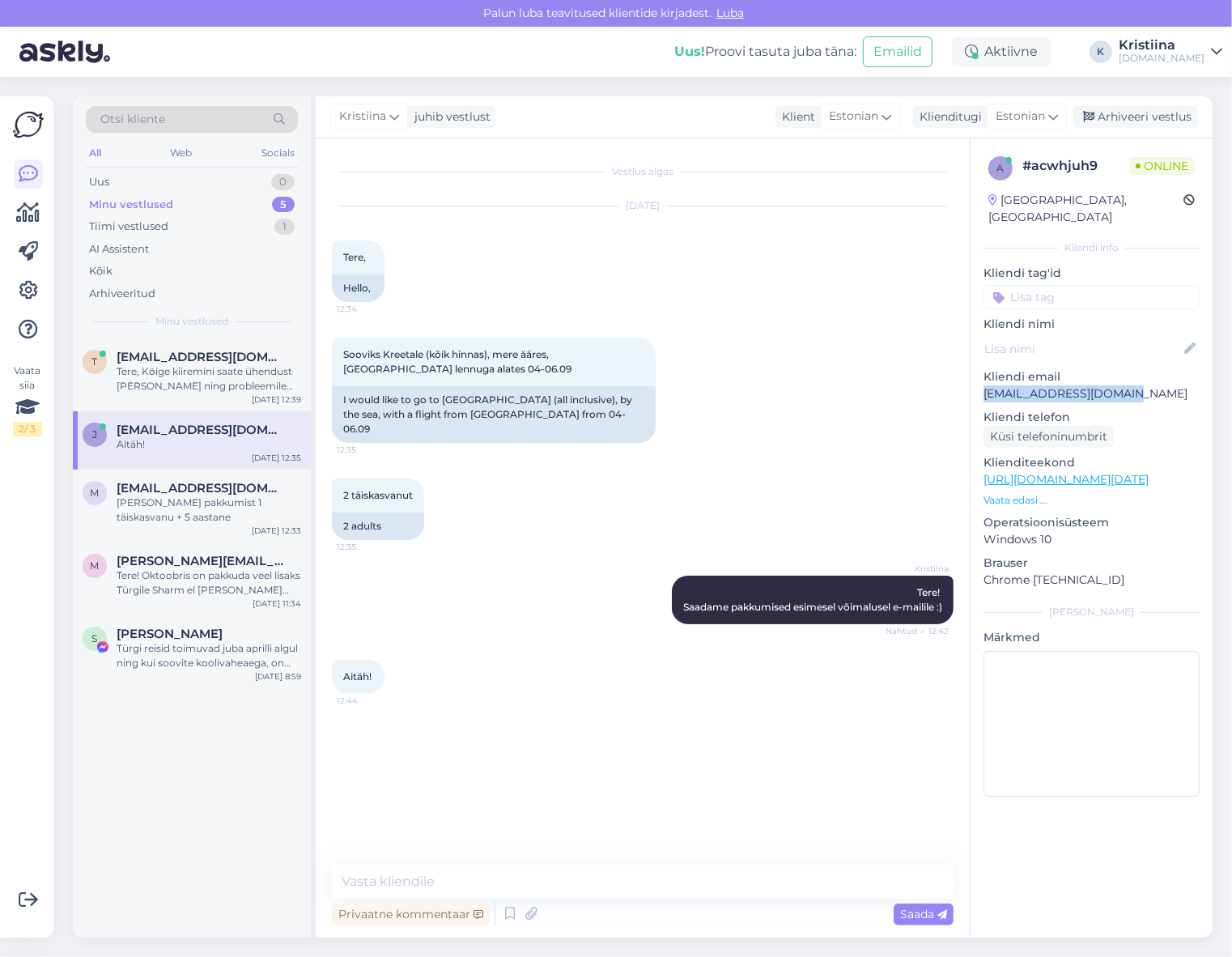
drag, startPoint x: 1133, startPoint y: 378, endPoint x: 974, endPoint y: 382, distance: 159.1
click at [974, 382] on div "a # acwhjuh9 Online [GEOGRAPHIC_DATA], [GEOGRAPHIC_DATA] Kliendi info Kliendi t…" at bounding box center [1091, 479] width 242 height 682
copy p "[EMAIL_ADDRESS][DOMAIN_NAME]"
click at [458, 581] on div "Kristiina Tere! Saadame pakkumised esimesel võimalusel e-mailile :) Nähtud ✓ 12…" at bounding box center [642, 599] width 622 height 84
click at [1134, 112] on div "Arhiveeri vestlus" at bounding box center [1135, 117] width 125 height 22
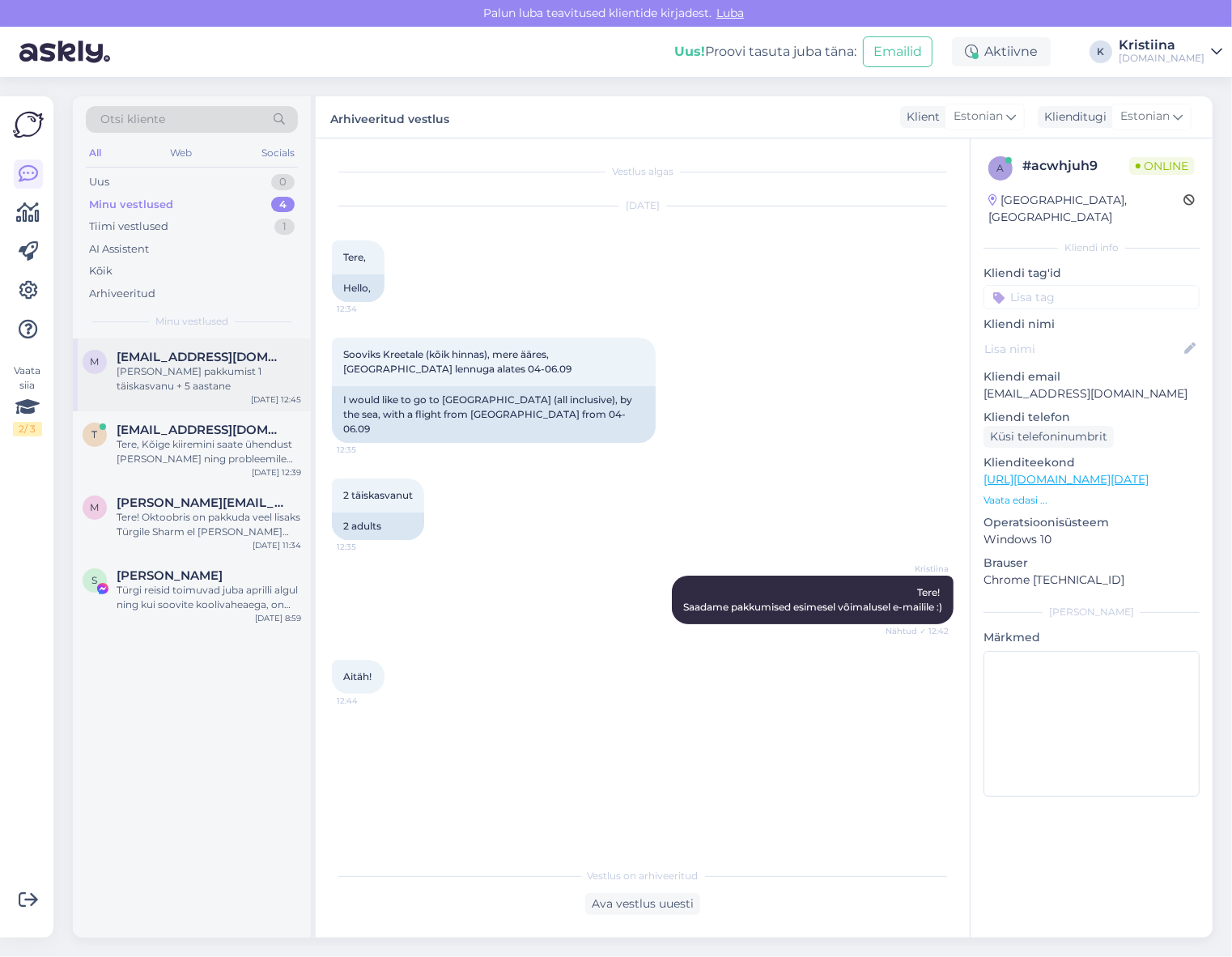
click at [170, 374] on div "[PERSON_NAME] pakkumist 1 täiskasvanu + 5 aastane" at bounding box center [209, 379] width 185 height 29
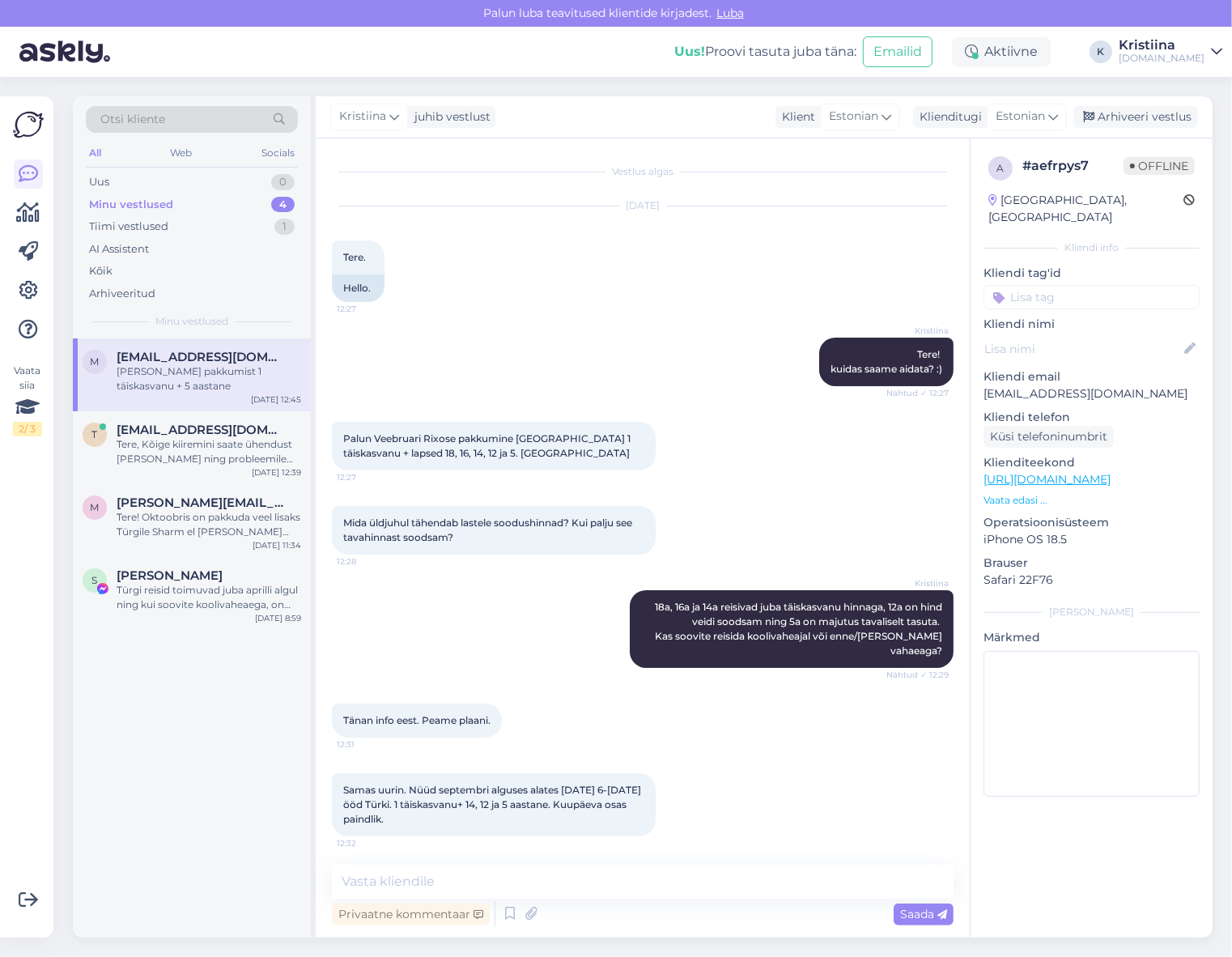
scroll to position [282, 0]
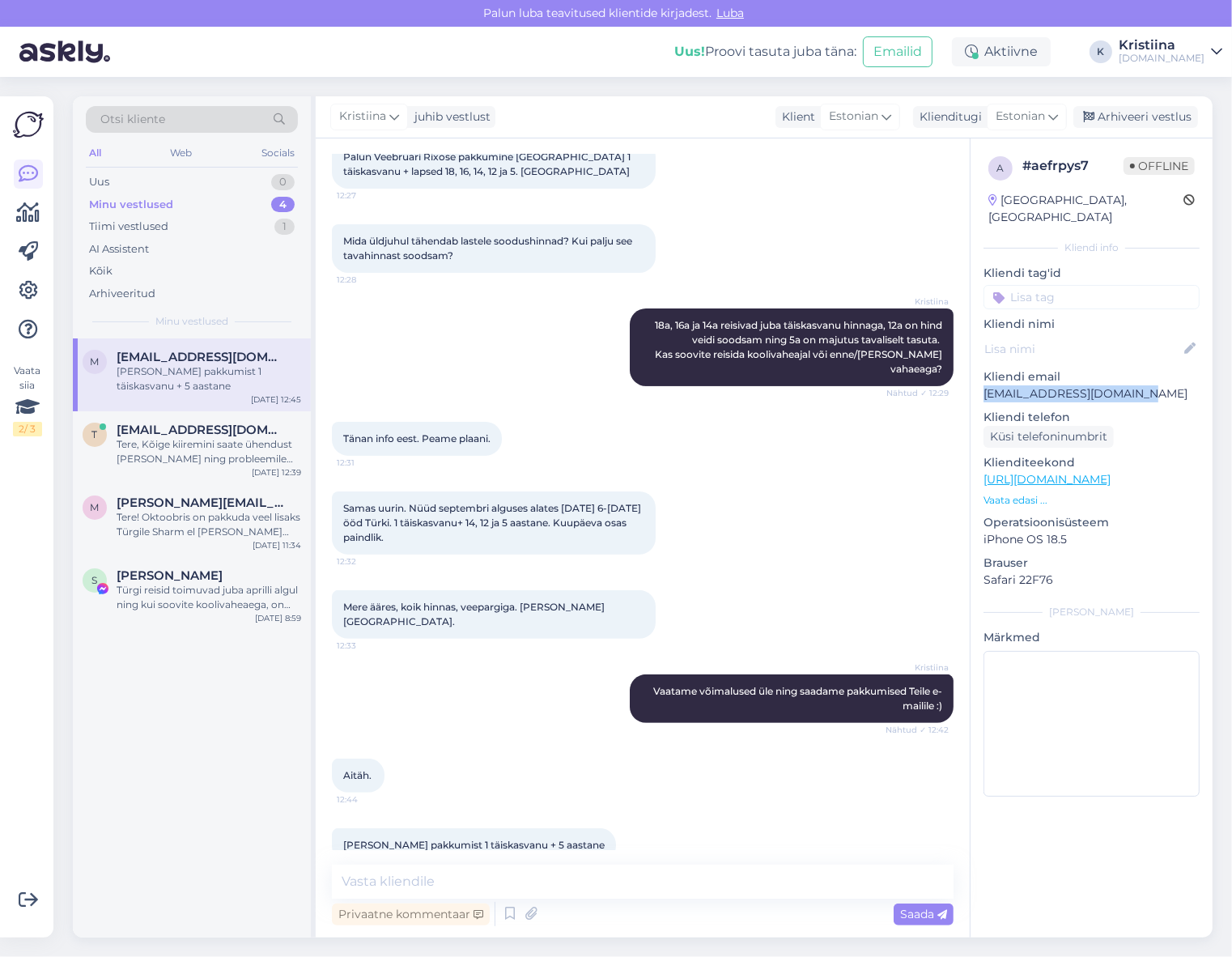
copy p "[EMAIL_ADDRESS][DOMAIN_NAME]"
drag, startPoint x: 1147, startPoint y: 377, endPoint x: 983, endPoint y: 378, distance: 164.0
click at [984, 385] on p "[EMAIL_ADDRESS][DOMAIN_NAME]" at bounding box center [1091, 394] width 216 height 17
click at [173, 429] on span "[EMAIL_ADDRESS][DOMAIN_NAME]" at bounding box center [201, 429] width 169 height 14
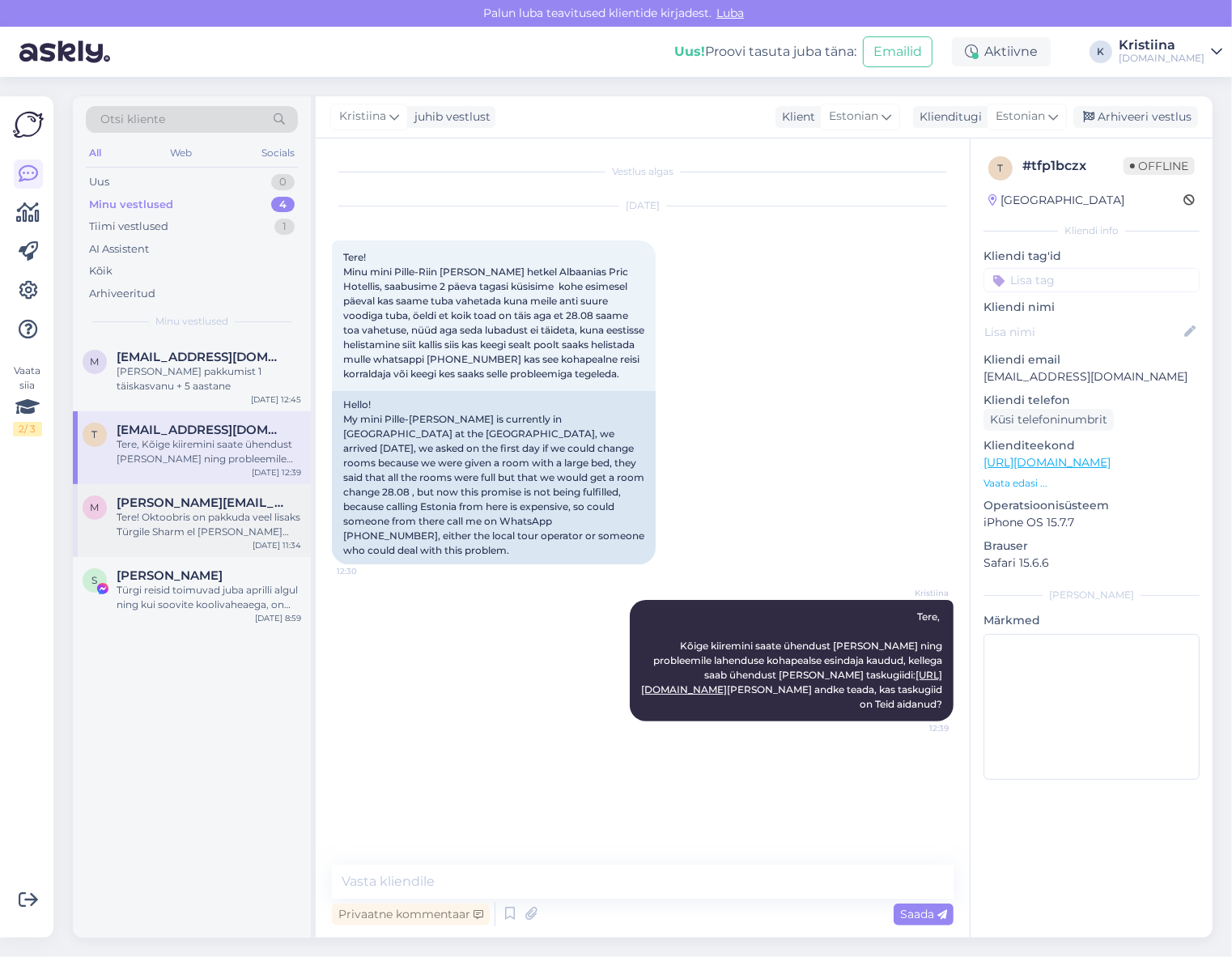
click at [125, 524] on div "Tere! Oktoobris on pakkuda veel lisaks Türgile Sharm el [PERSON_NAME] [GEOGRAPH…" at bounding box center [209, 525] width 185 height 29
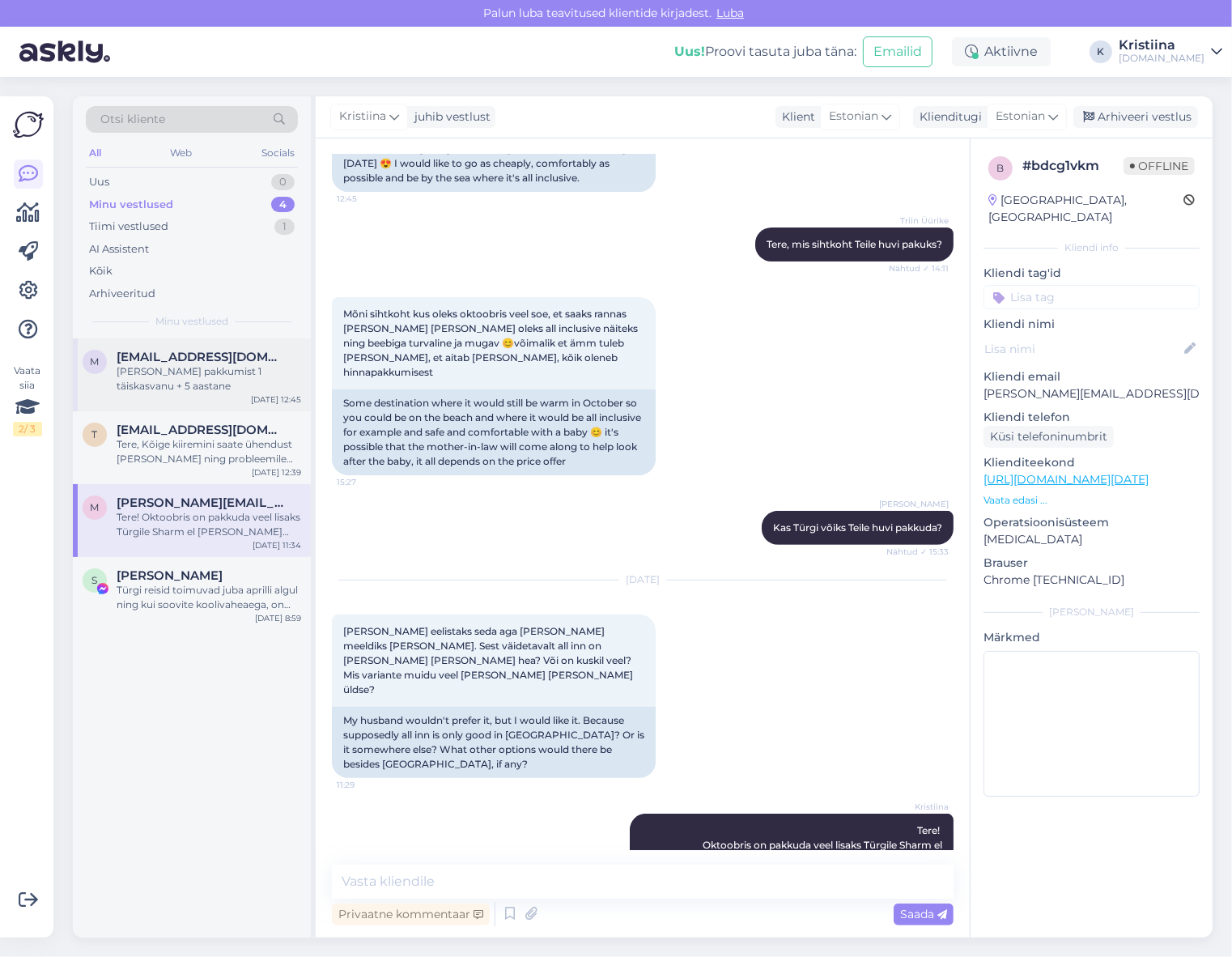
click at [162, 370] on div "[PERSON_NAME] pakkumist 1 täiskasvanu + 5 aastane" at bounding box center [209, 379] width 185 height 29
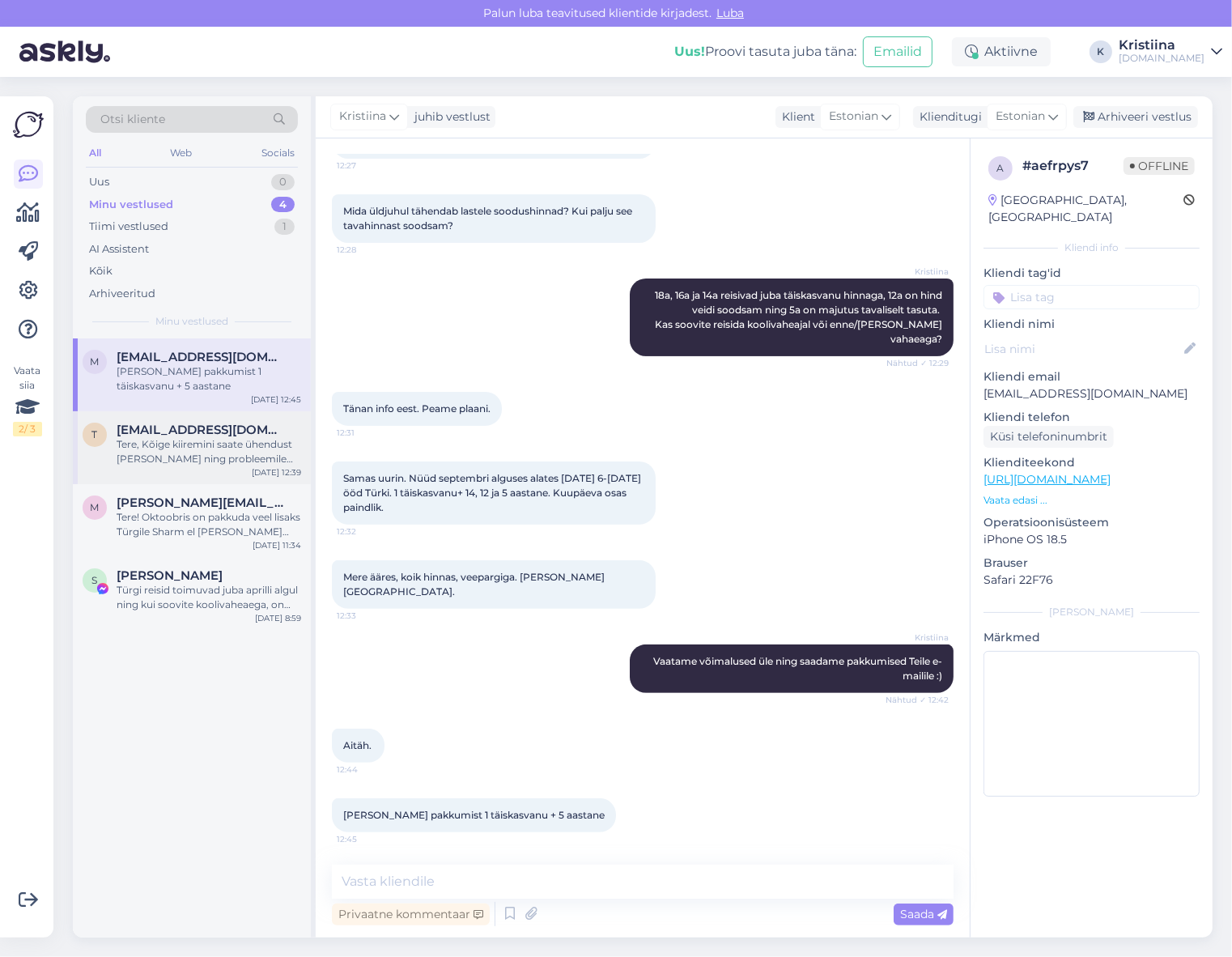
scroll to position [282, 0]
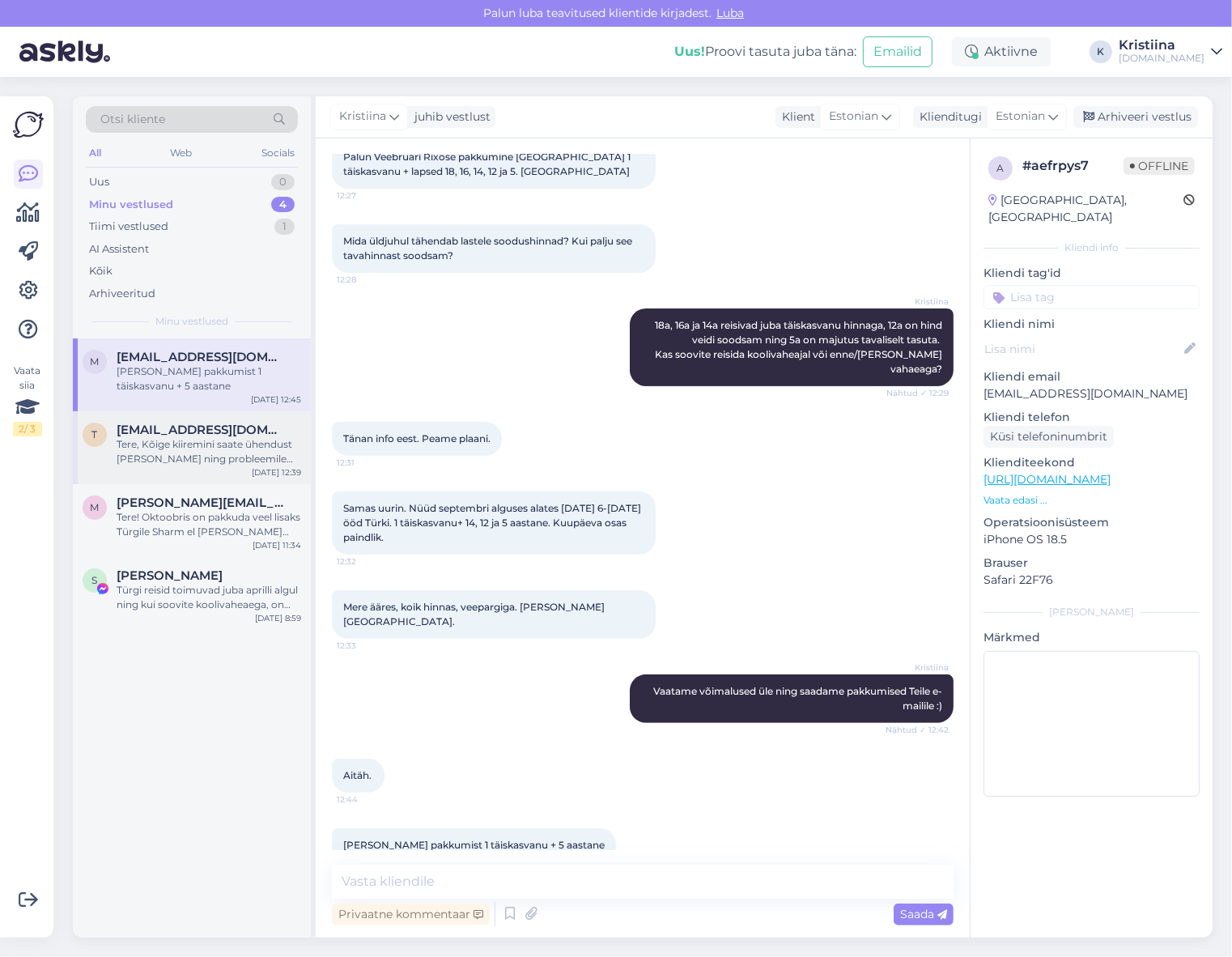
click at [194, 450] on div "Tere, Kõige kiiremini saate ühendust [PERSON_NAME] ning probleemile lahenduse k…" at bounding box center [209, 452] width 185 height 29
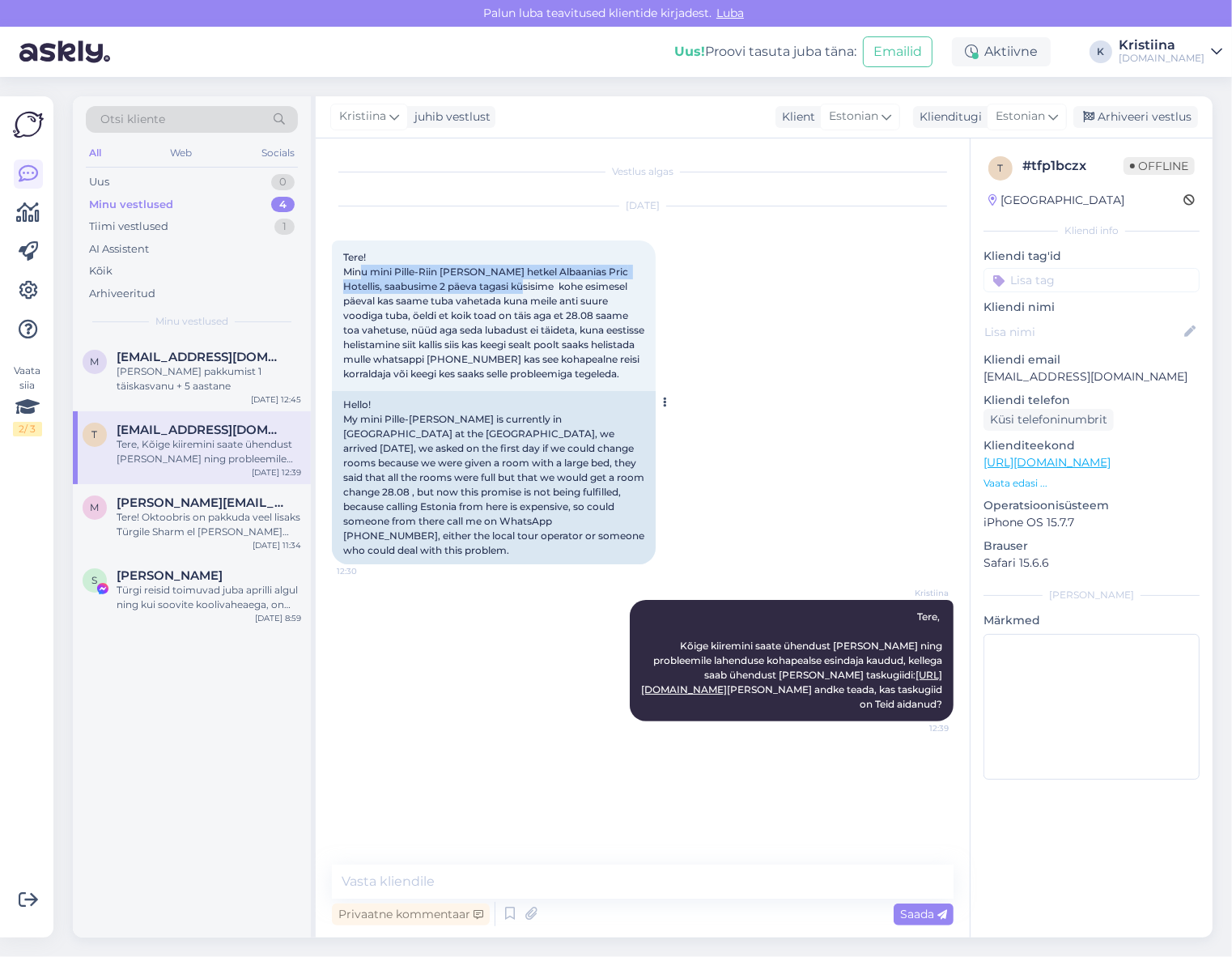
drag, startPoint x: 364, startPoint y: 272, endPoint x: 509, endPoint y: 294, distance: 146.7
click at [504, 292] on div "Tere! Minu mini Pille-Riin [PERSON_NAME] hetkel Albaanias Pric Hotellis, saabus…" at bounding box center [493, 315] width 324 height 150
click at [509, 294] on span "Tere! Minu mini Pille-Riin [PERSON_NAME] hetkel Albaanias Pric Hotellis, saabus…" at bounding box center [495, 315] width 304 height 128
copy span "Pille-[PERSON_NAME]"
drag, startPoint x: 467, startPoint y: 272, endPoint x: 398, endPoint y: 271, distance: 69.0
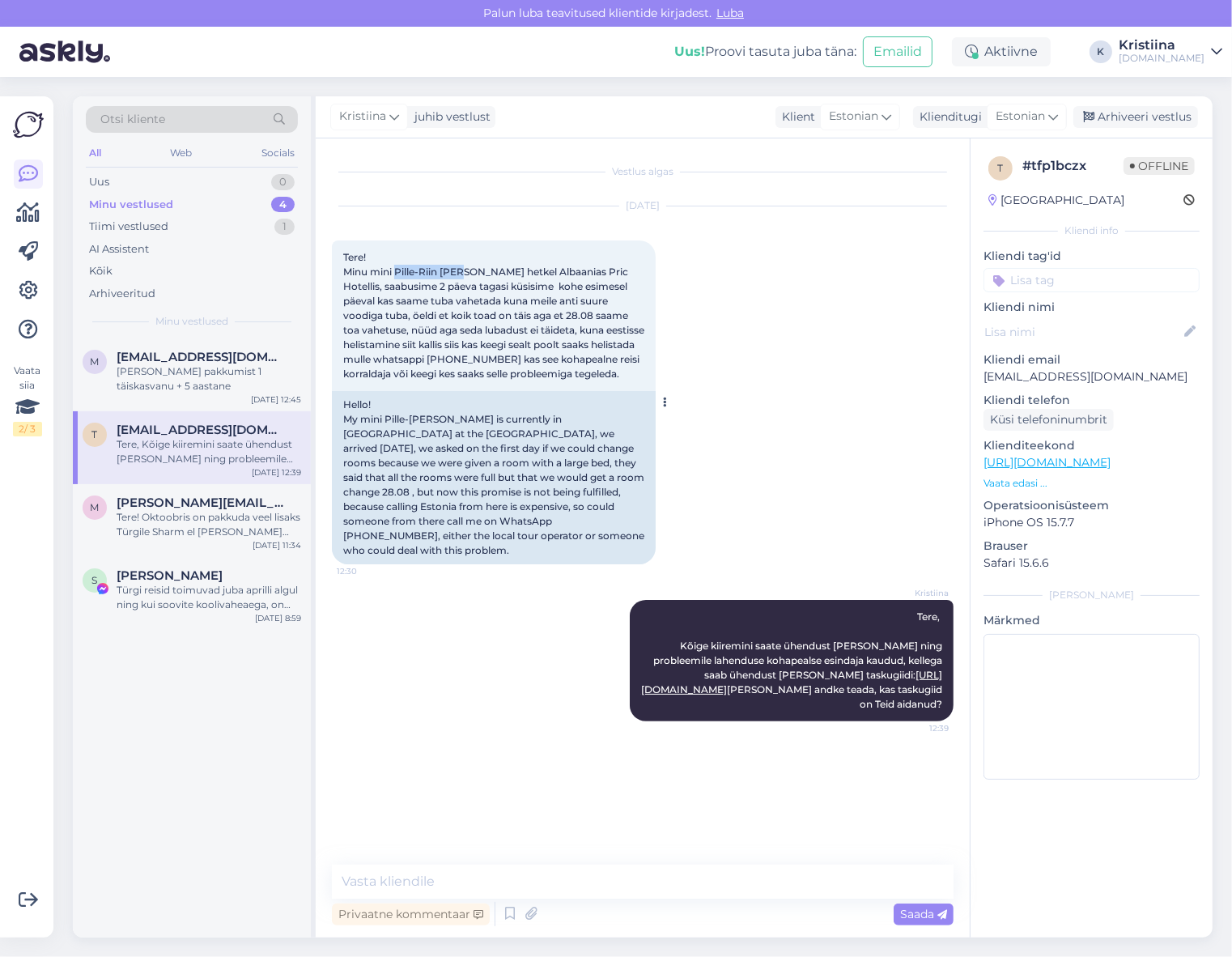
click at [398, 271] on span "Tere! Minu mini Pille-Riin [PERSON_NAME] hetkel Albaanias Pric Hotellis, saabus…" at bounding box center [495, 315] width 304 height 128
click at [582, 881] on textarea at bounding box center [642, 881] width 622 height 34
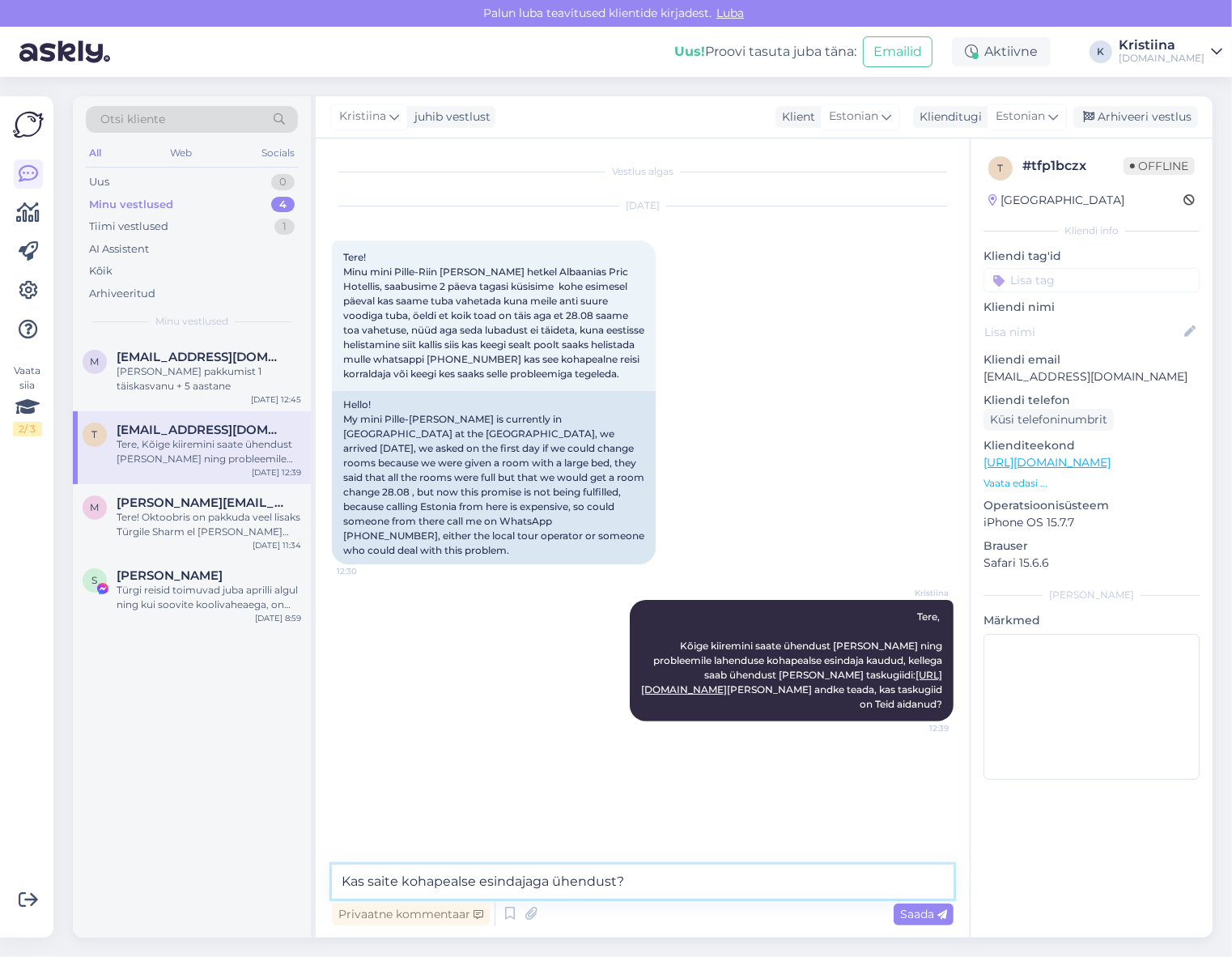
type textarea "Kas saite kohapealse esindajaga ühendust?"
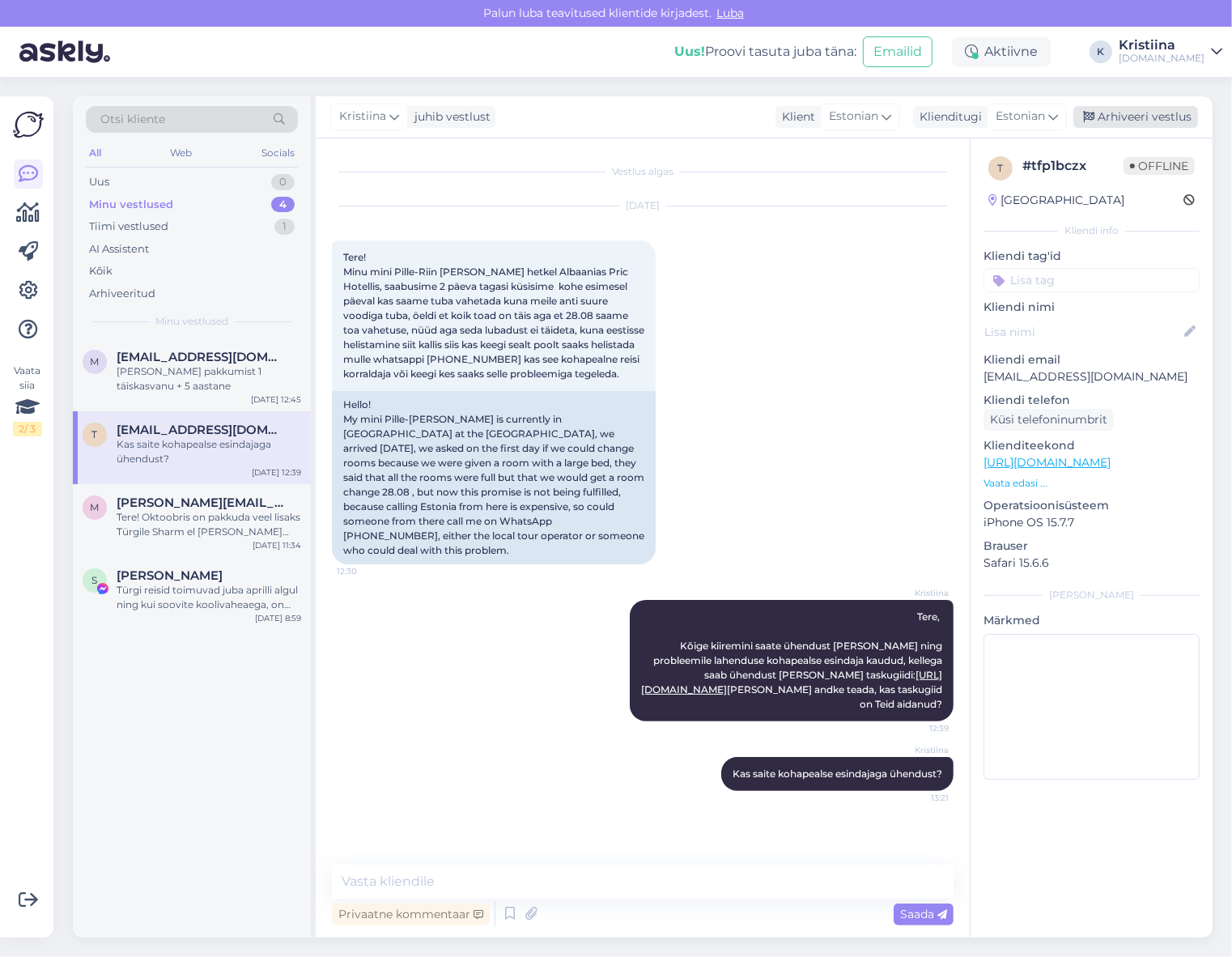
click at [1135, 112] on div "Arhiveeri vestlus" at bounding box center [1135, 117] width 125 height 22
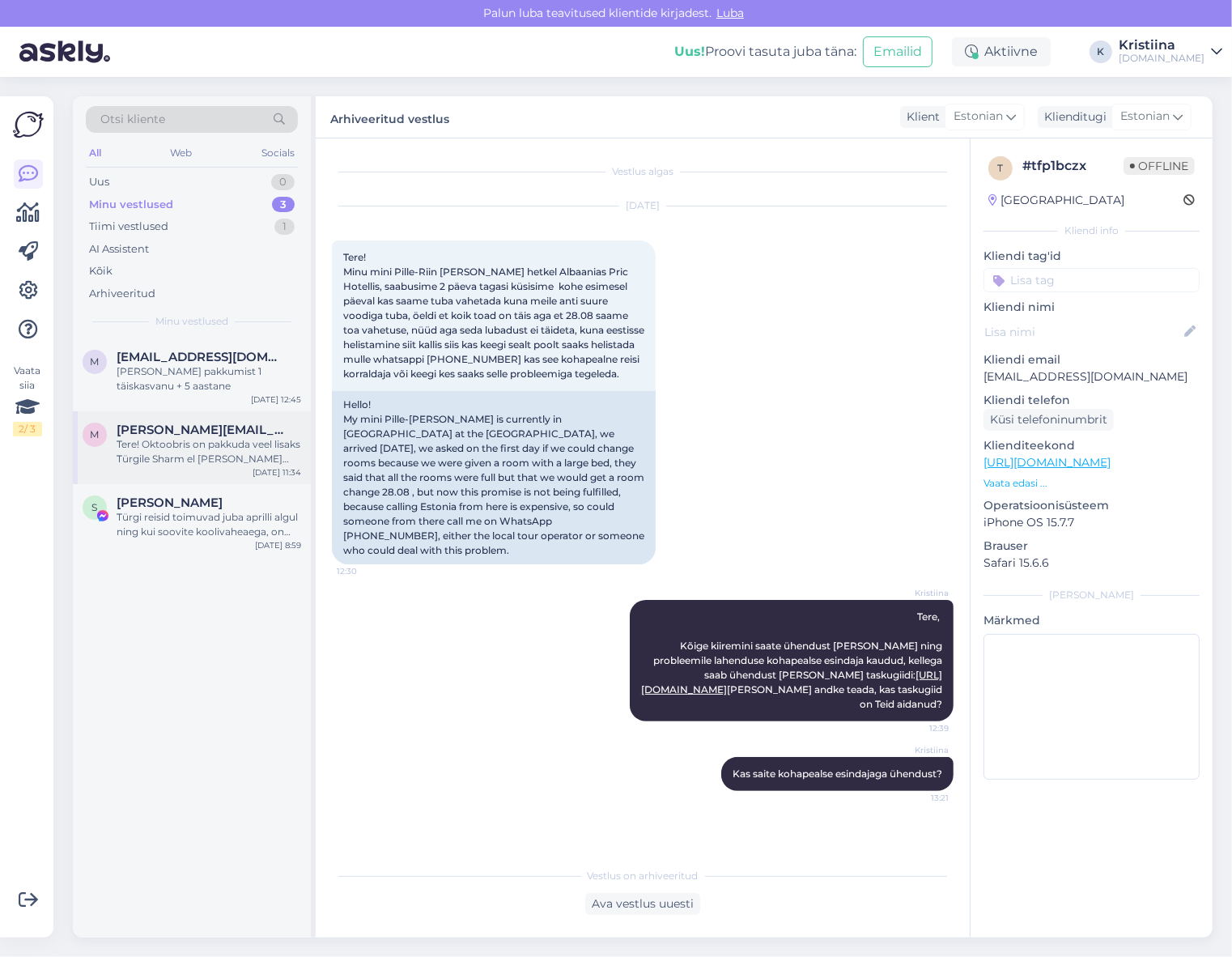
click at [138, 451] on div "Tere! Oktoobris on pakkuda veel lisaks Türgile Sharm el [PERSON_NAME] [GEOGRAPH…" at bounding box center [209, 452] width 185 height 29
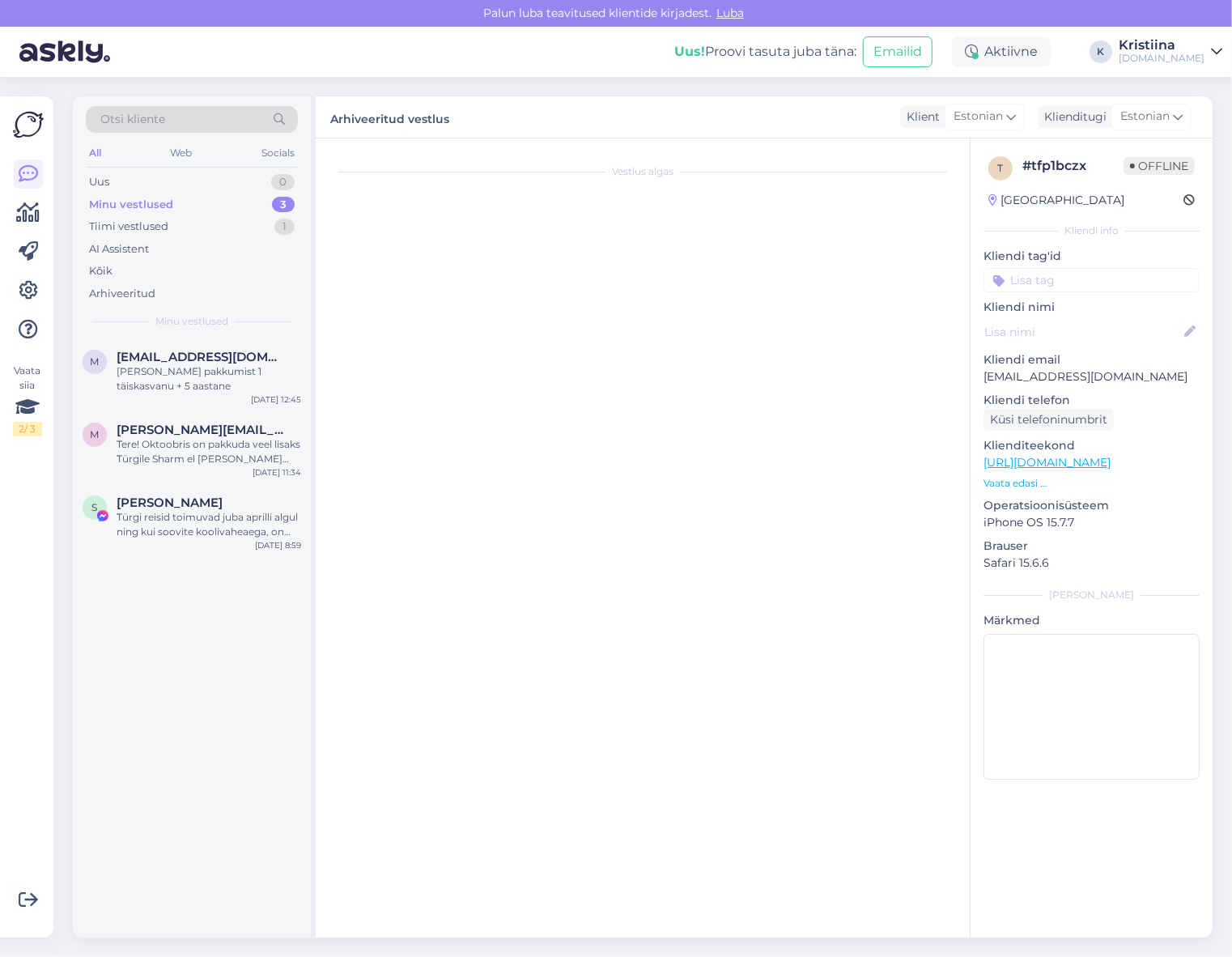
scroll to position [338, 0]
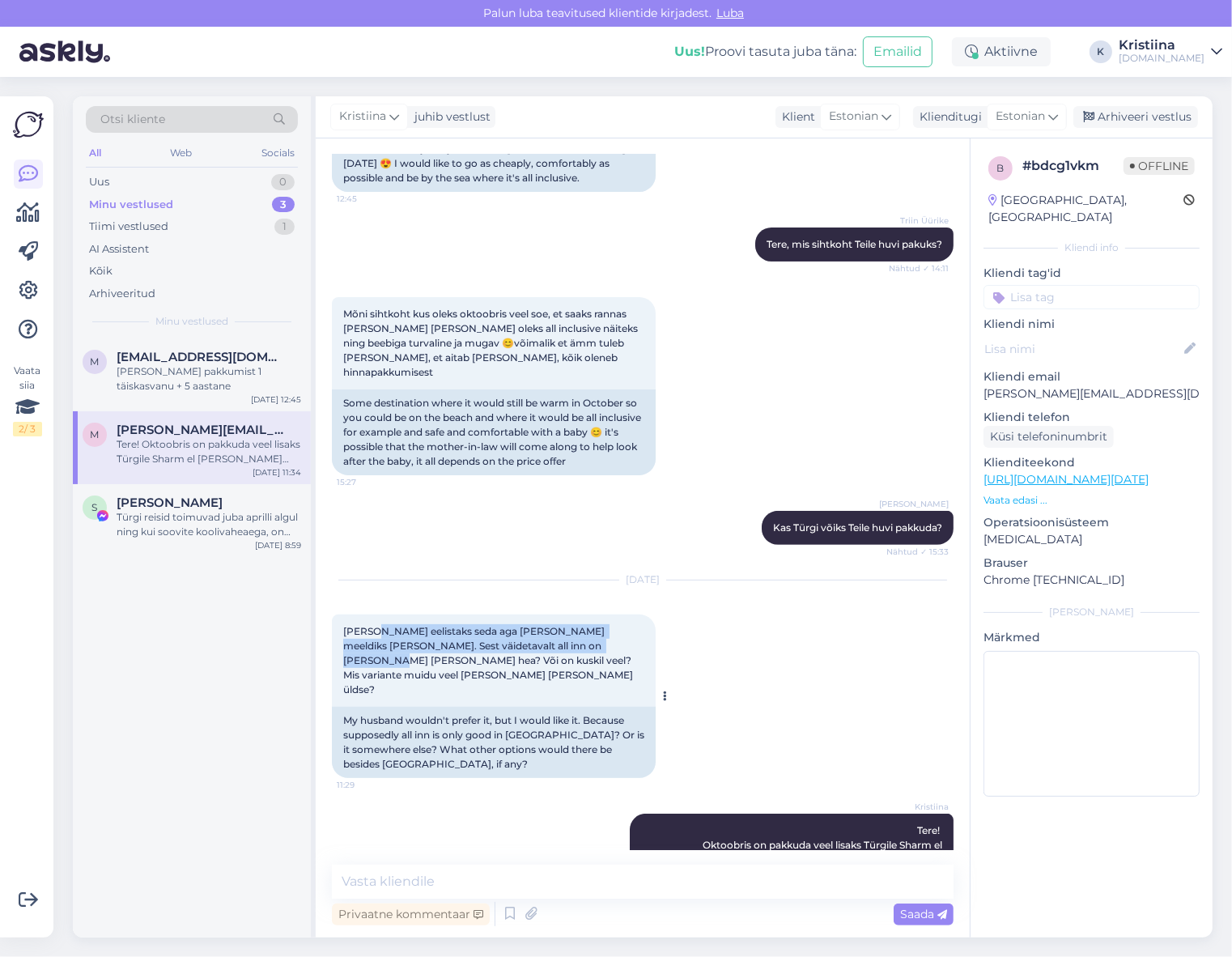
drag, startPoint x: 375, startPoint y: 614, endPoint x: 583, endPoint y: 633, distance: 208.9
click at [578, 629] on span "[PERSON_NAME] eelistaks seda aga [PERSON_NAME] meeldiks [PERSON_NAME]. Sest väi…" at bounding box center [489, 660] width 292 height 71
click at [588, 635] on div "[PERSON_NAME] eelistaks seda aga [PERSON_NAME] meeldiks [PERSON_NAME]. Sest väi…" at bounding box center [493, 661] width 324 height 92
click at [1169, 116] on div "Arhiveeri vestlus" at bounding box center [1135, 117] width 125 height 22
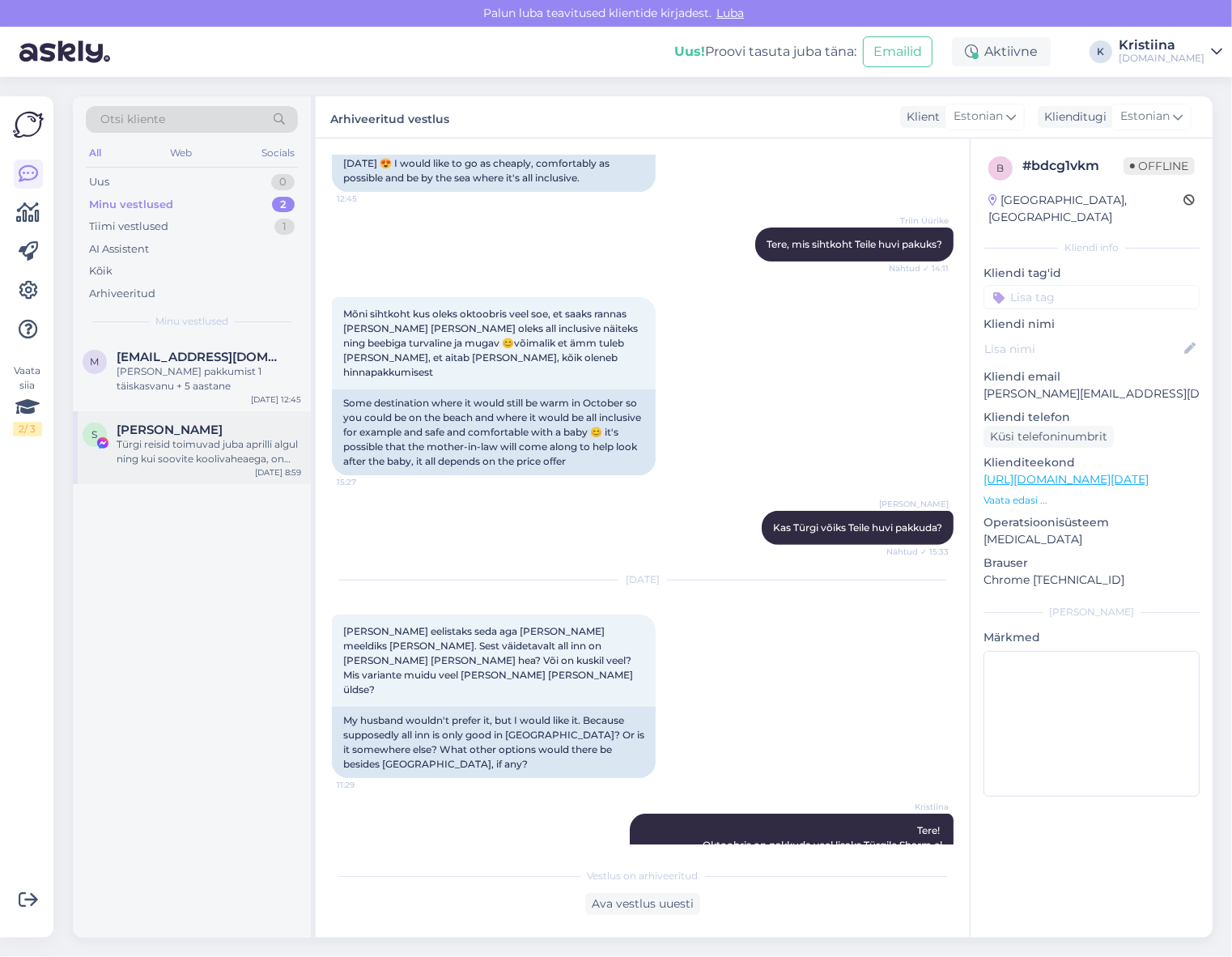
click at [218, 467] on div "S [PERSON_NAME] Türgi reisid toimuvad juba aprilli algul ning kui soovite kooli…" at bounding box center [192, 447] width 238 height 73
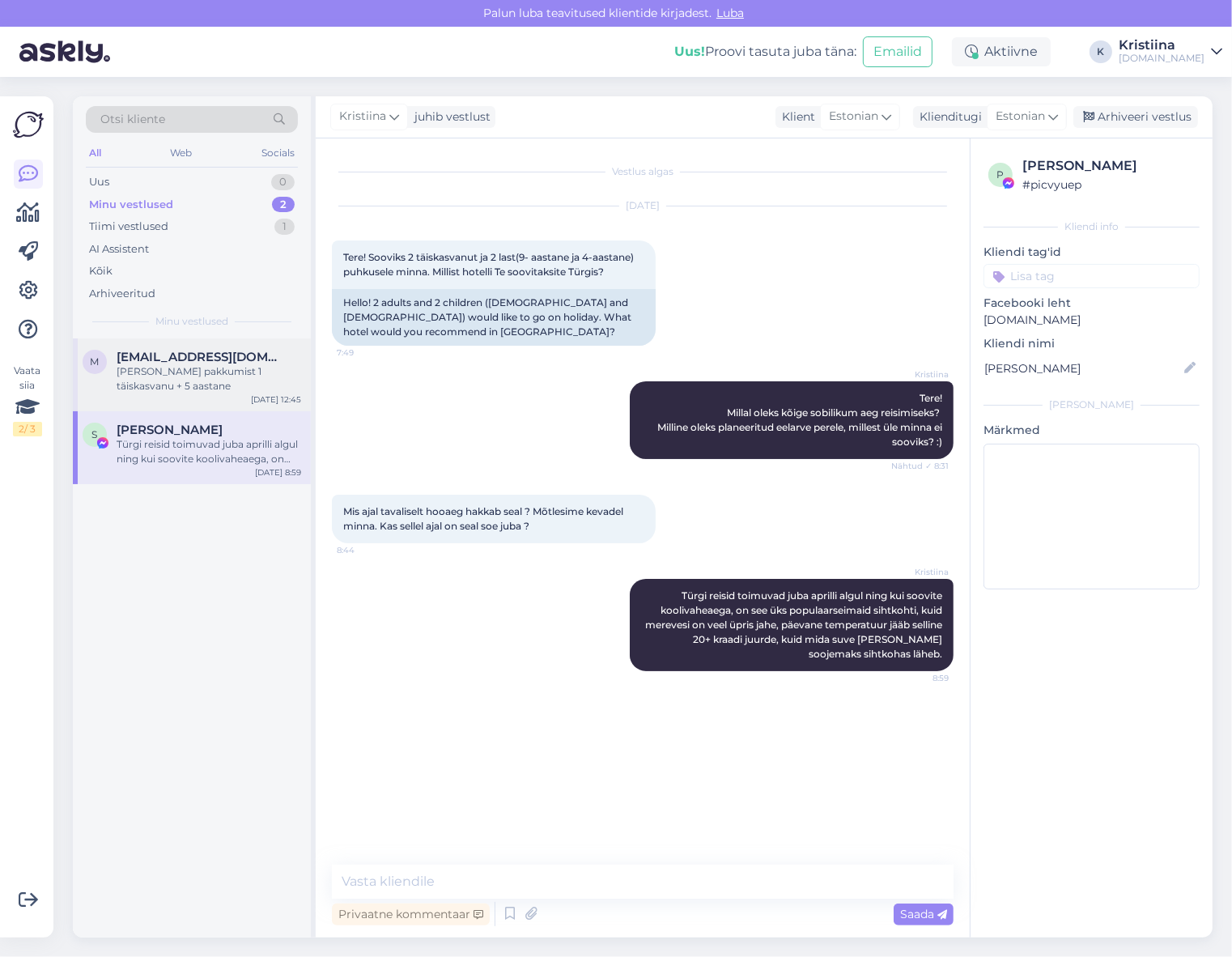
click at [227, 384] on div "[PERSON_NAME] pakkumist 1 täiskasvanu + 5 aastane" at bounding box center [209, 379] width 185 height 29
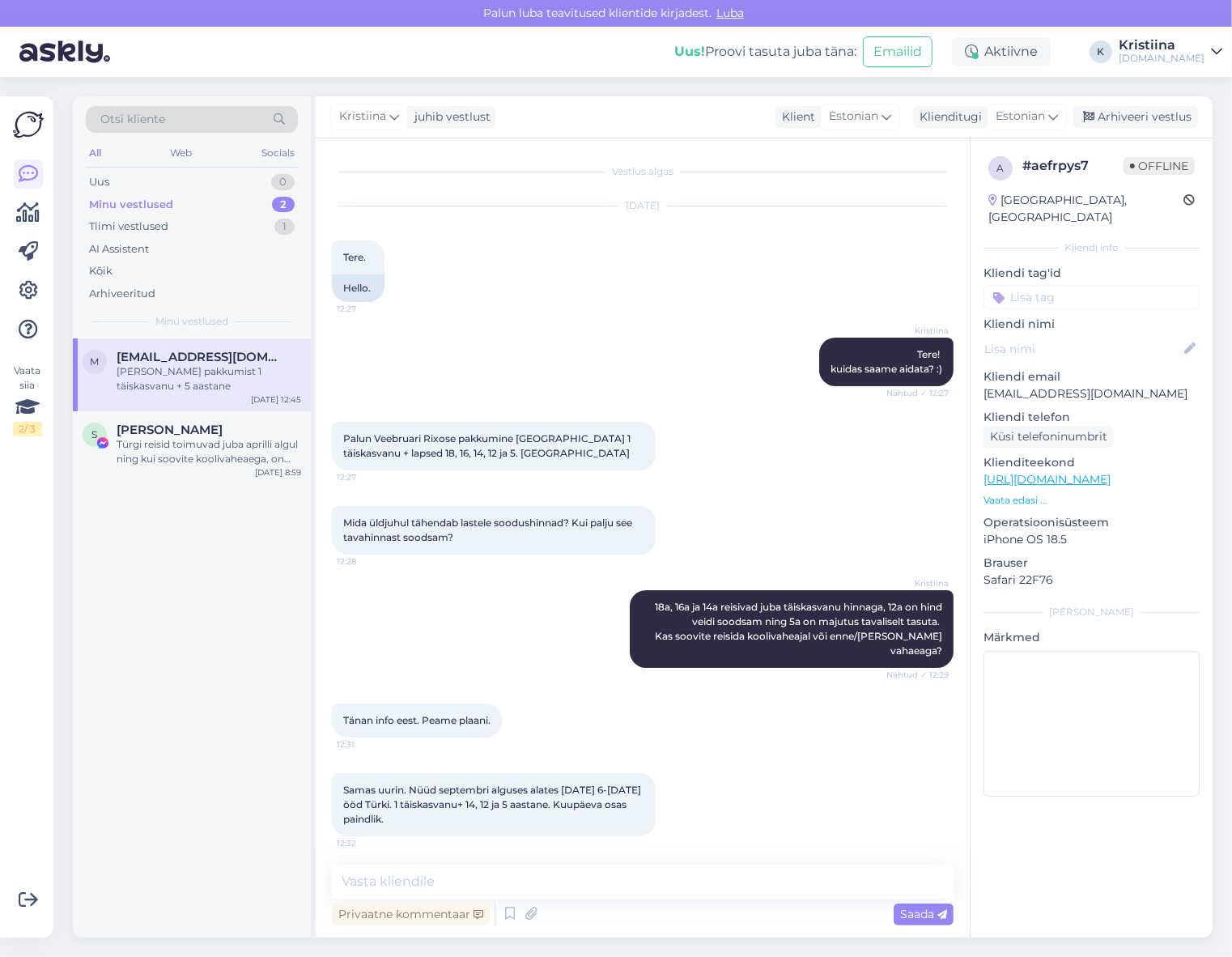
click at [187, 380] on div "[PERSON_NAME] pakkumist 1 täiskasvanu + 5 aastane" at bounding box center [209, 379] width 185 height 29
copy p "[EMAIL_ADDRESS][DOMAIN_NAME]"
drag, startPoint x: 1166, startPoint y: 378, endPoint x: 968, endPoint y: 381, distance: 198.0
click at [969, 381] on div "a # aefrpys7 Offline [GEOGRAPHIC_DATA], [GEOGRAPHIC_DATA] Kliendi info Kliendi …" at bounding box center [1090, 538] width 243 height 799
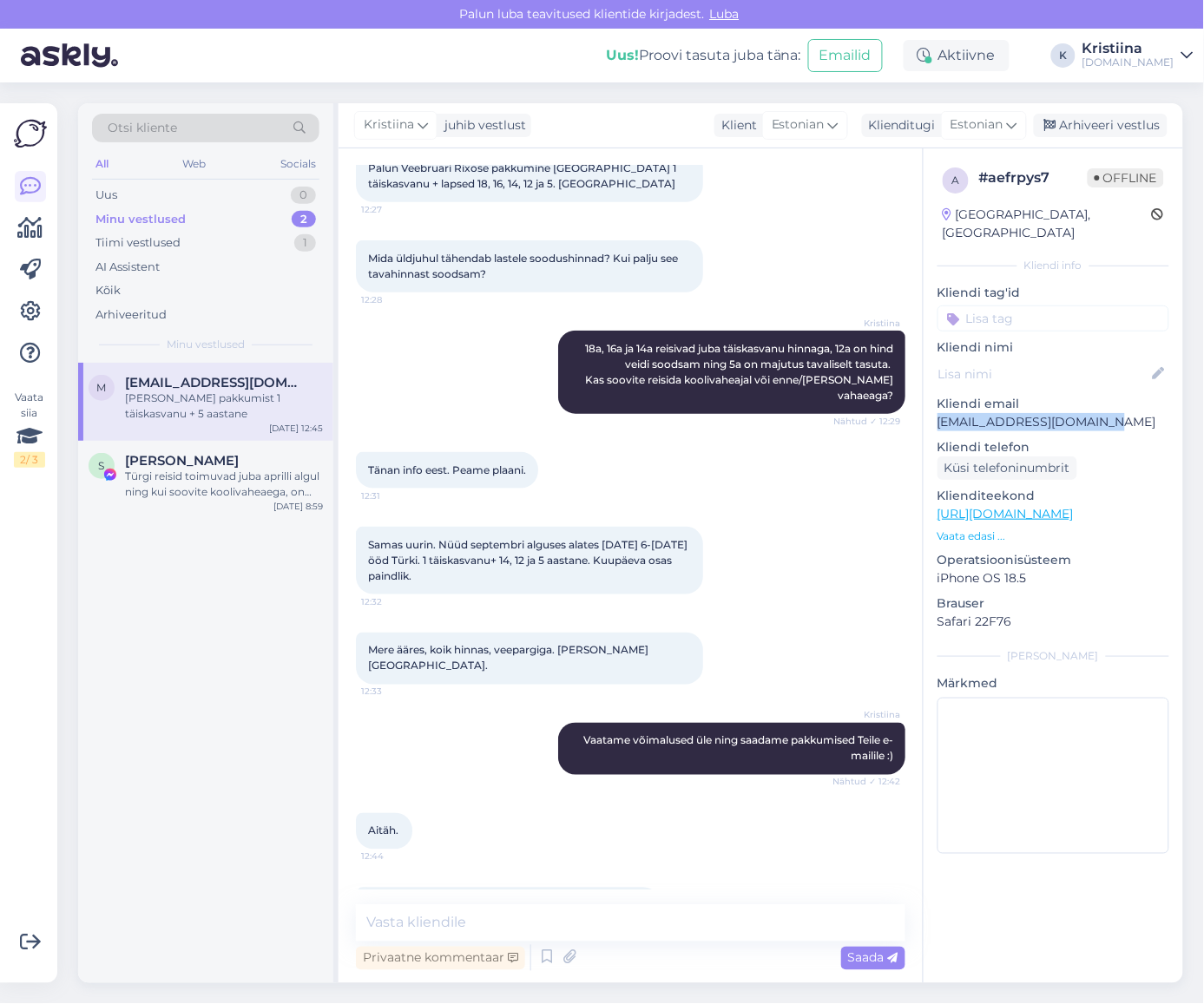
scroll to position [324, 0]
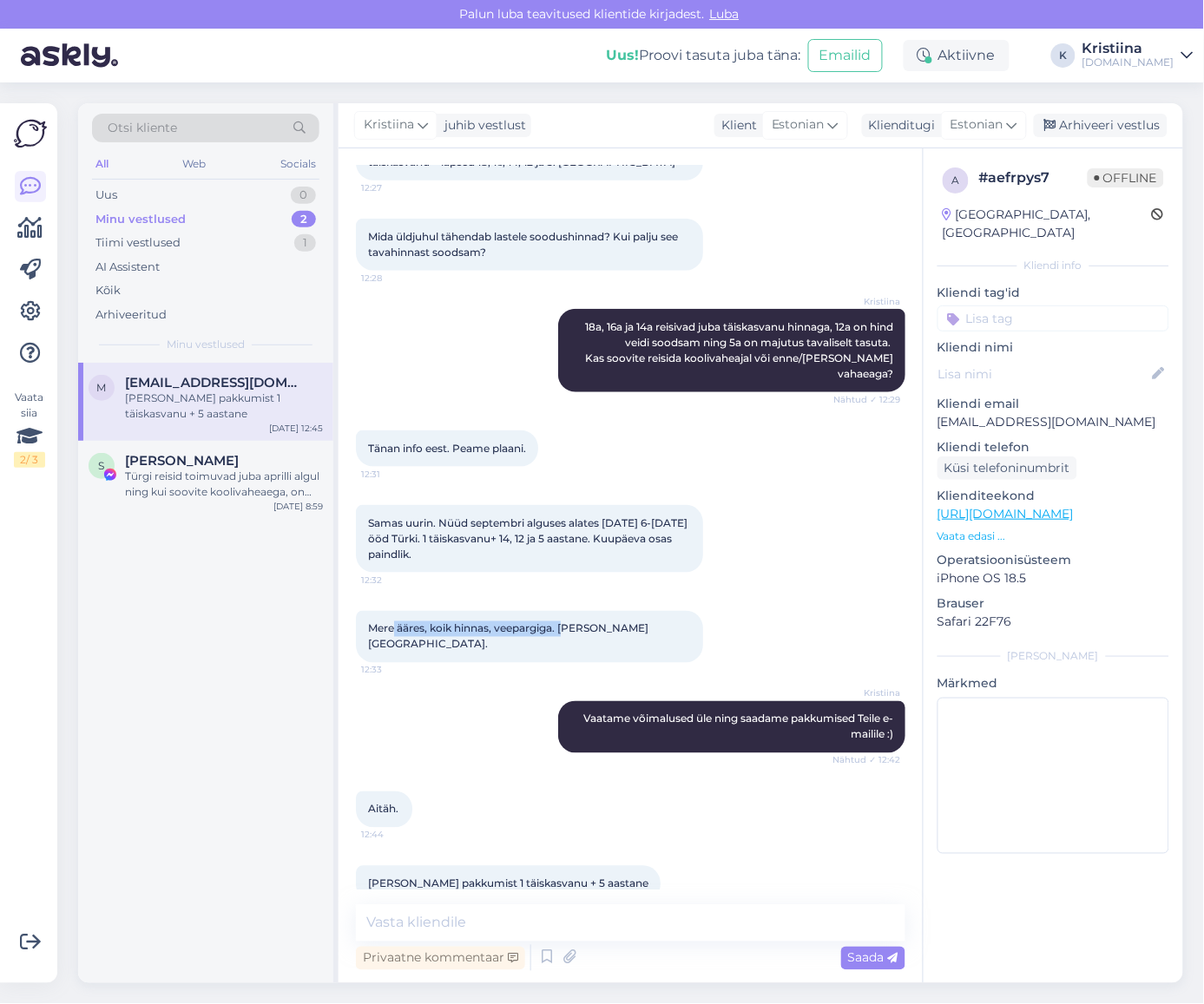
drag, startPoint x: 394, startPoint y: 613, endPoint x: 567, endPoint y: 610, distance: 173.0
click at [567, 622] on span "Mere ääres, koik hinnas, veepargiga. [PERSON_NAME][GEOGRAPHIC_DATA]." at bounding box center [508, 636] width 280 height 29
click at [215, 200] on div "Uus 1" at bounding box center [205, 194] width 228 height 24
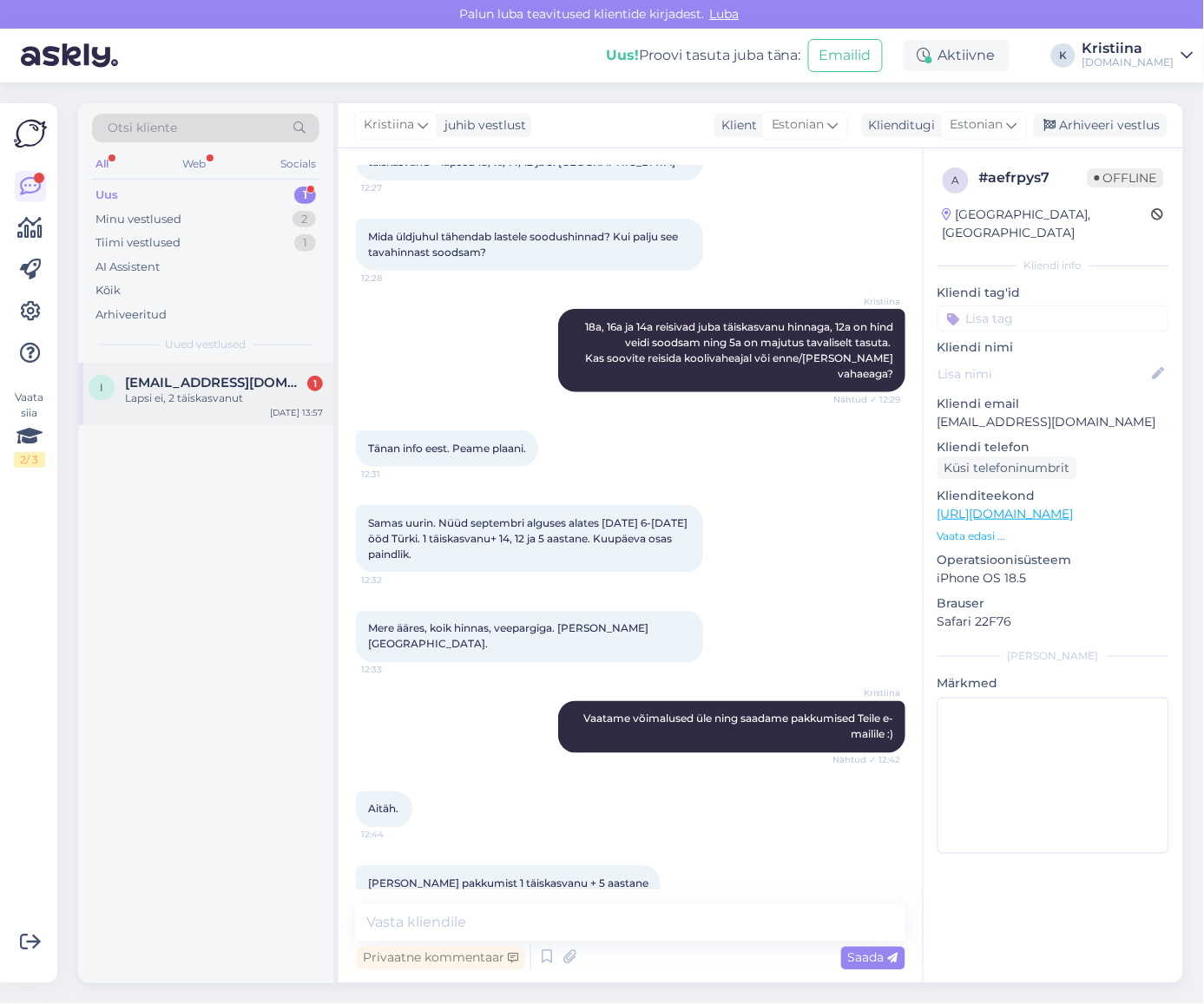
click at [193, 396] on div "Lapsi ei, 2 täiskasvanut" at bounding box center [224, 398] width 198 height 15
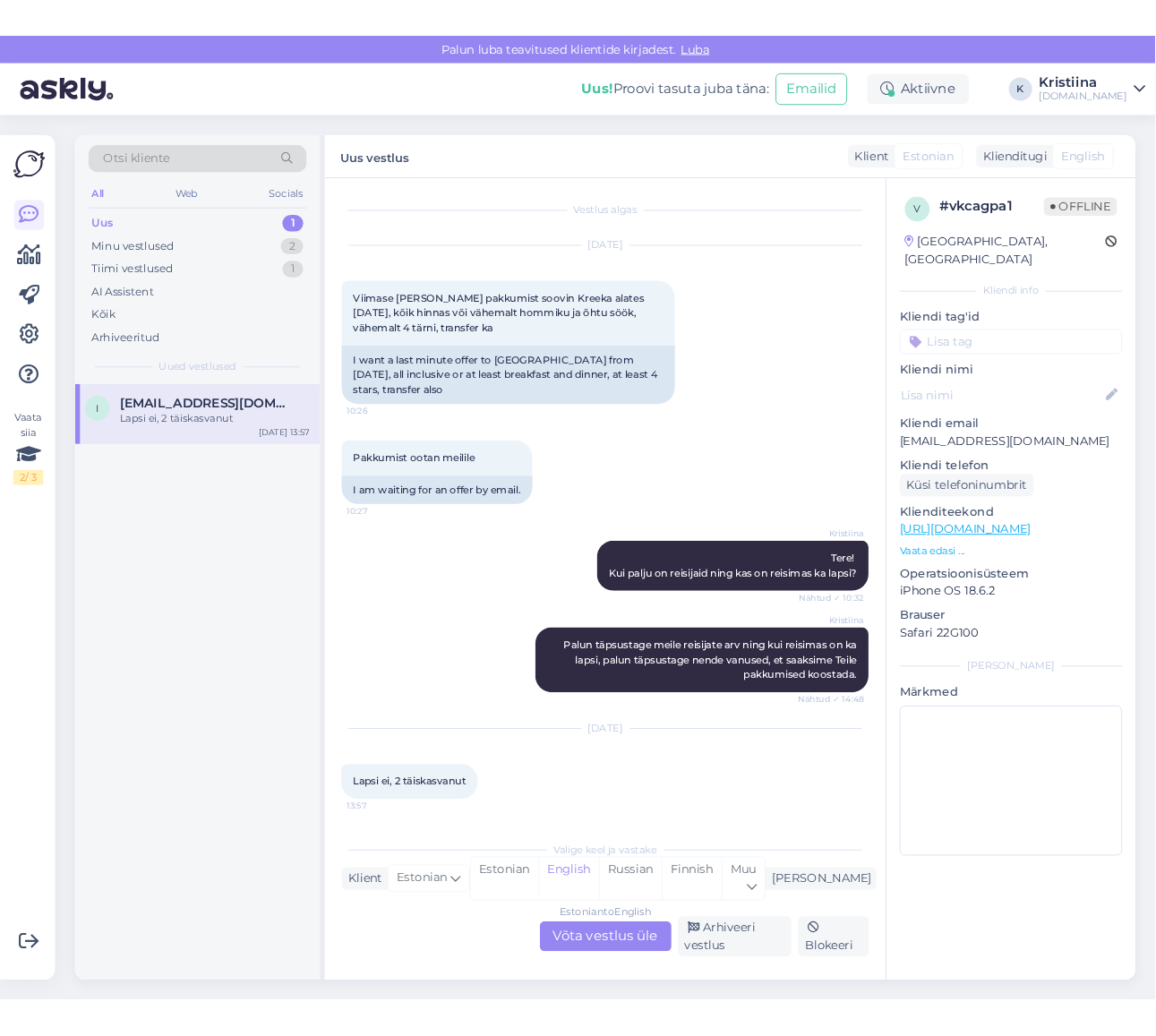
scroll to position [0, 0]
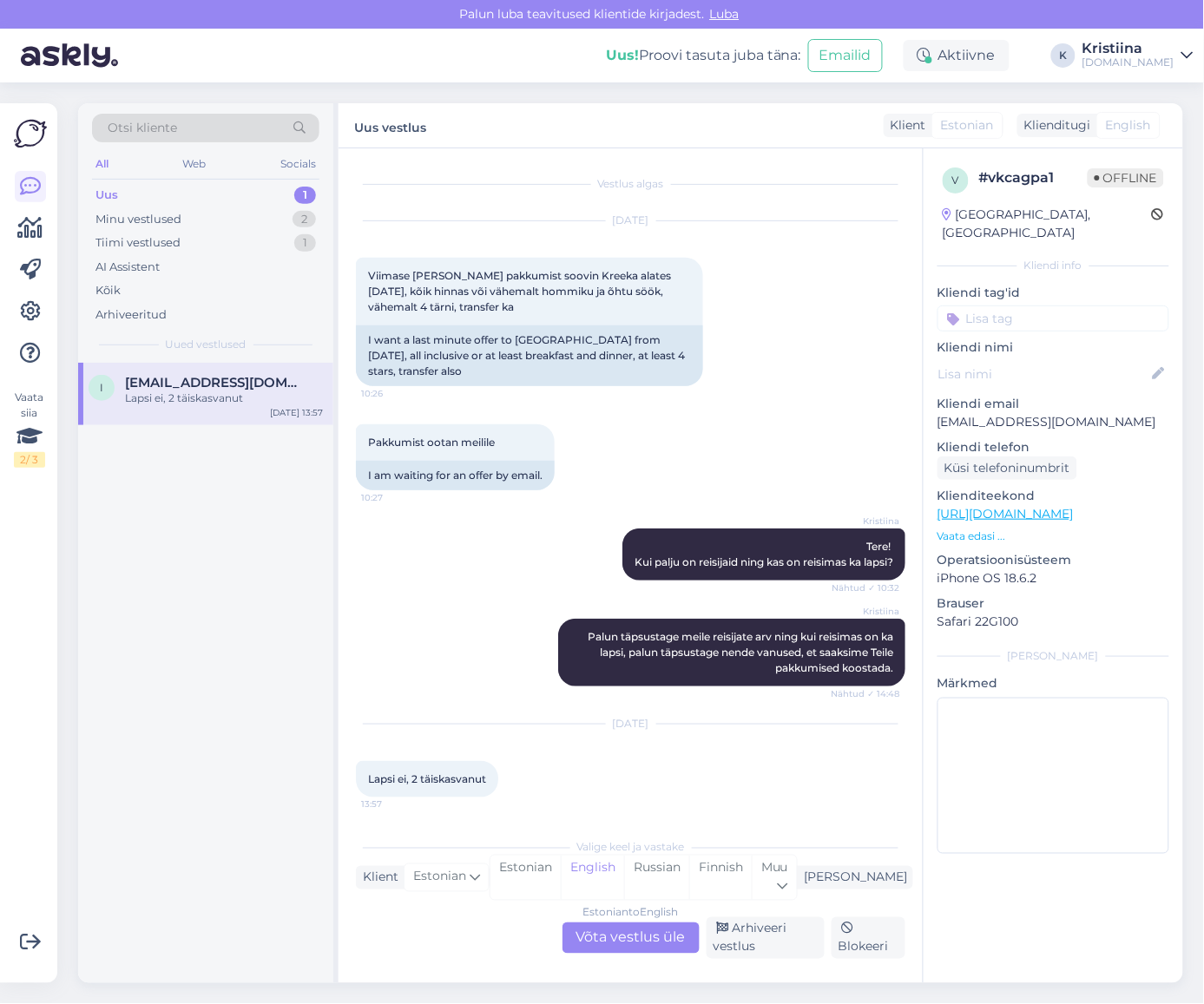
click at [627, 939] on div "Estonian to English Võta vestlus üle" at bounding box center [631, 937] width 137 height 31
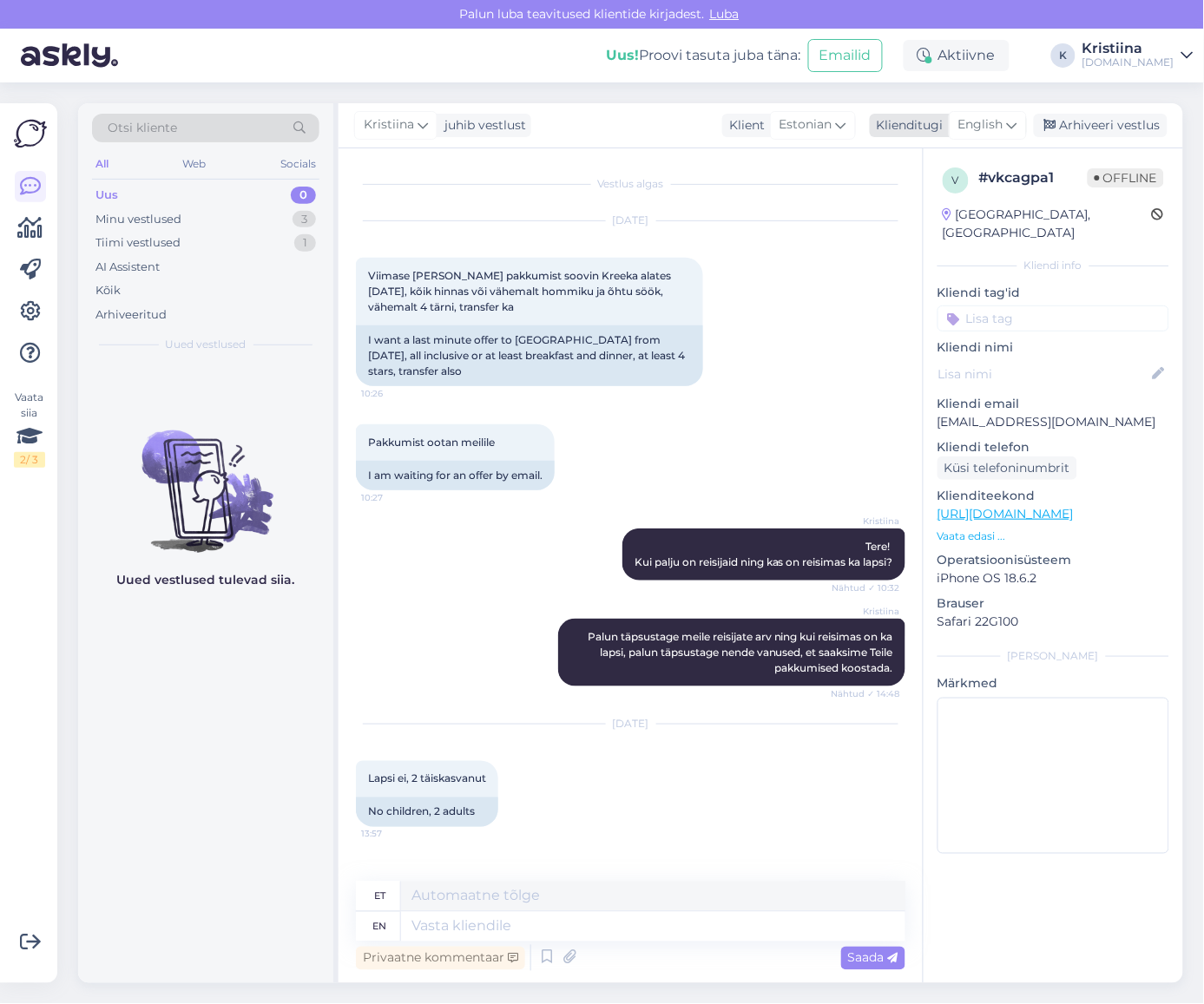
click at [1002, 125] on span "English" at bounding box center [981, 124] width 45 height 19
click at [956, 226] on link "Estonian" at bounding box center [948, 229] width 191 height 28
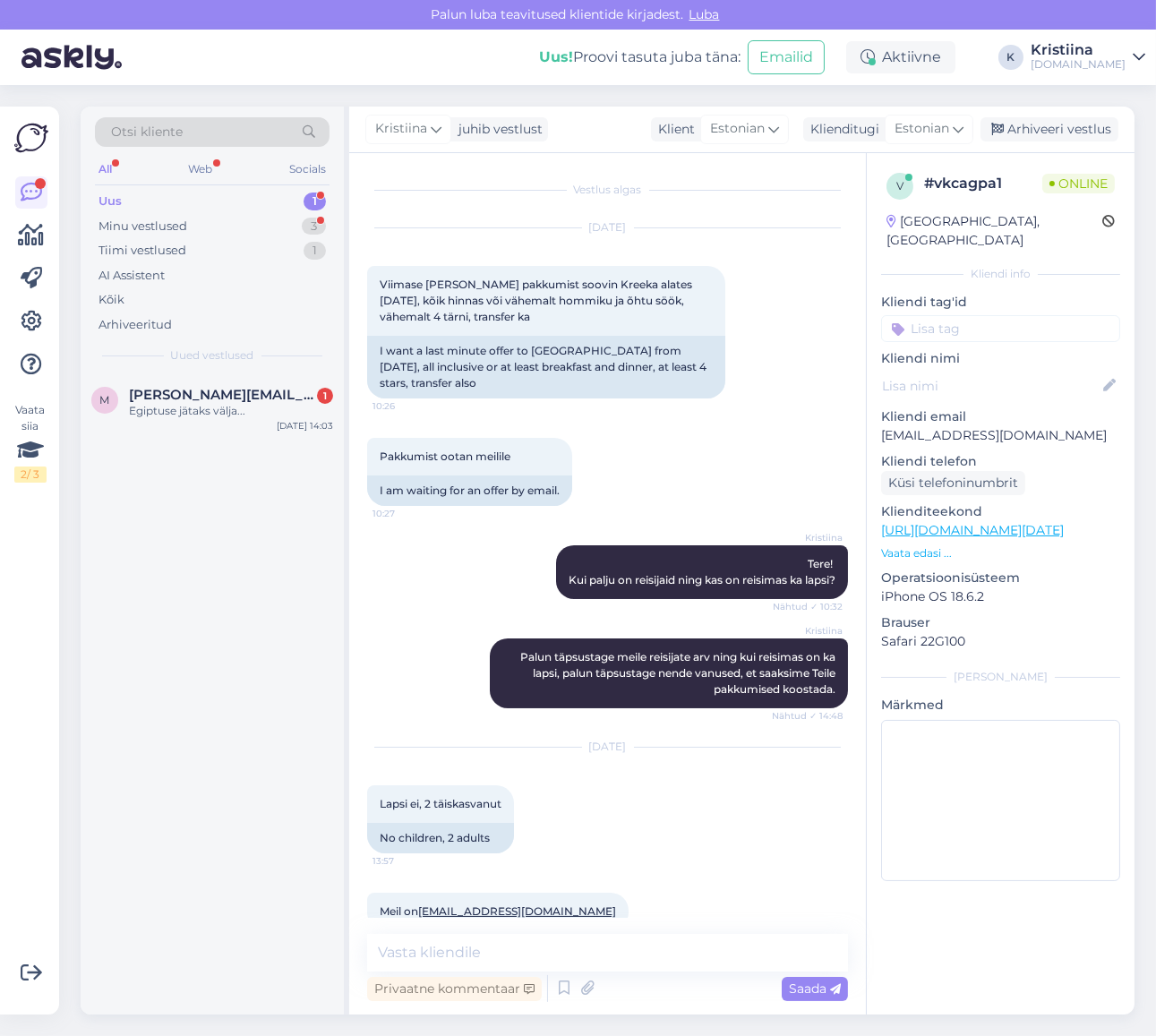
scroll to position [14, 0]
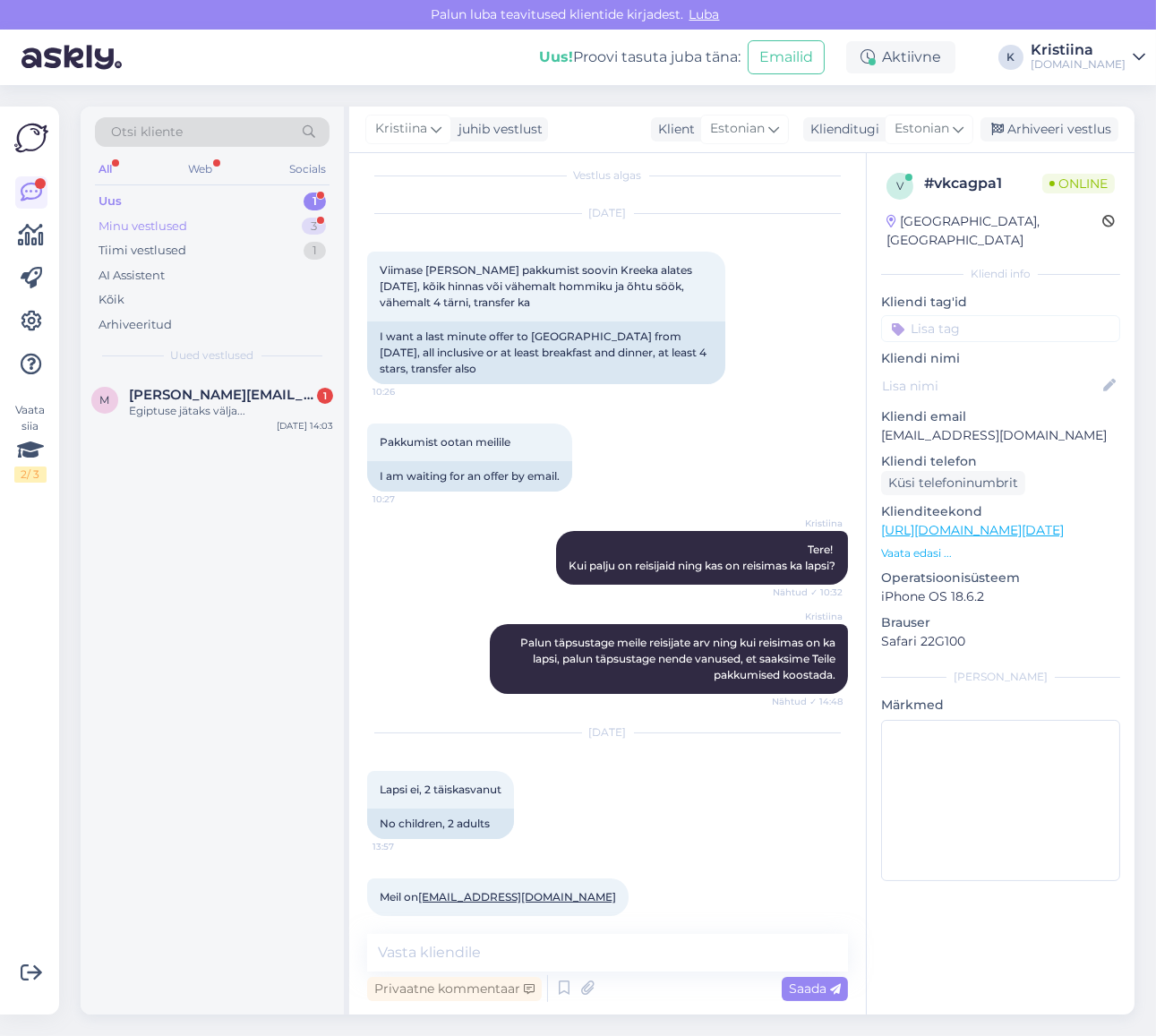
click at [175, 226] on div "Minu vestlused" at bounding box center [142, 226] width 88 height 18
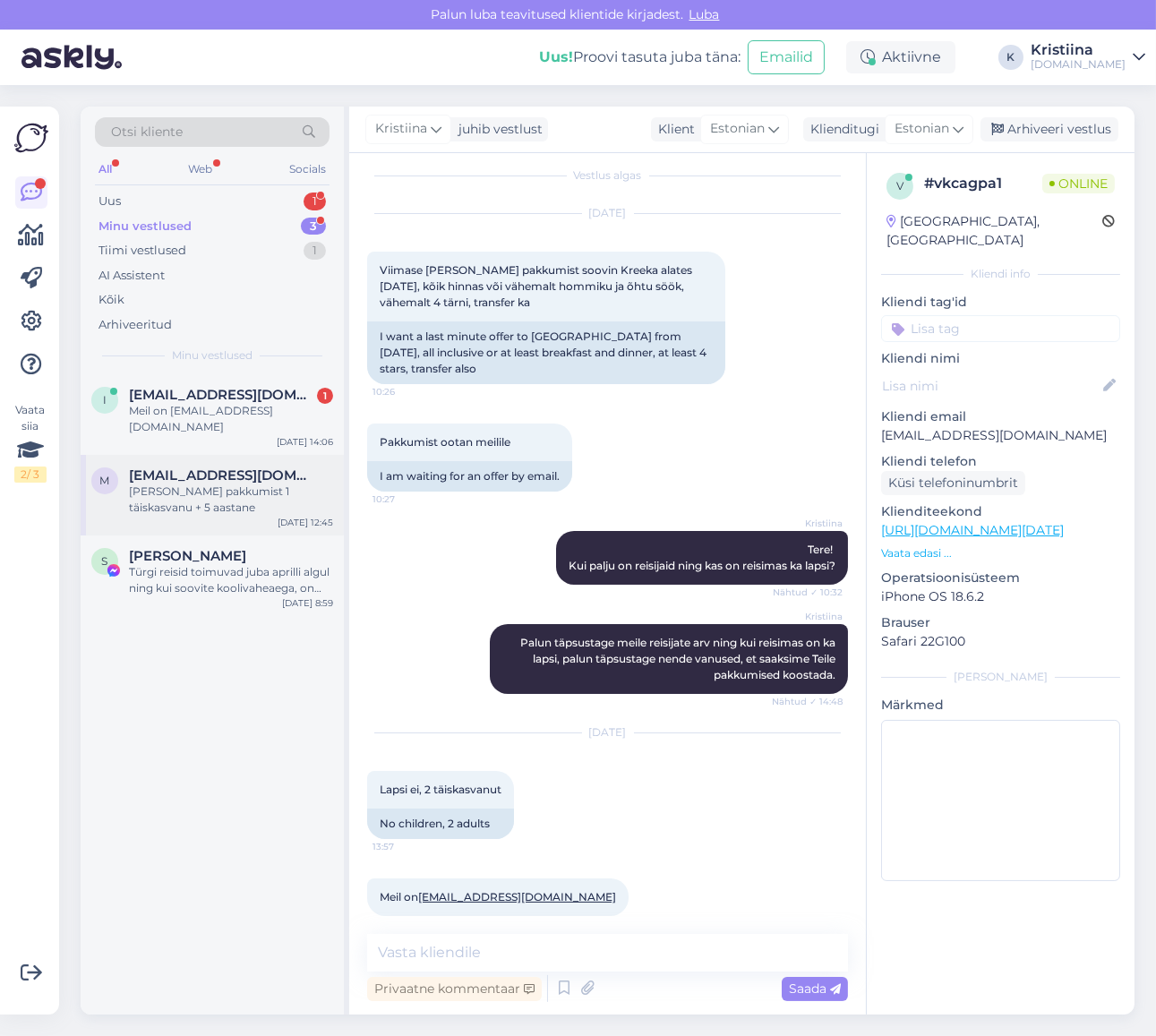
click at [206, 467] on span "[EMAIL_ADDRESS][DOMAIN_NAME]" at bounding box center [222, 474] width 187 height 16
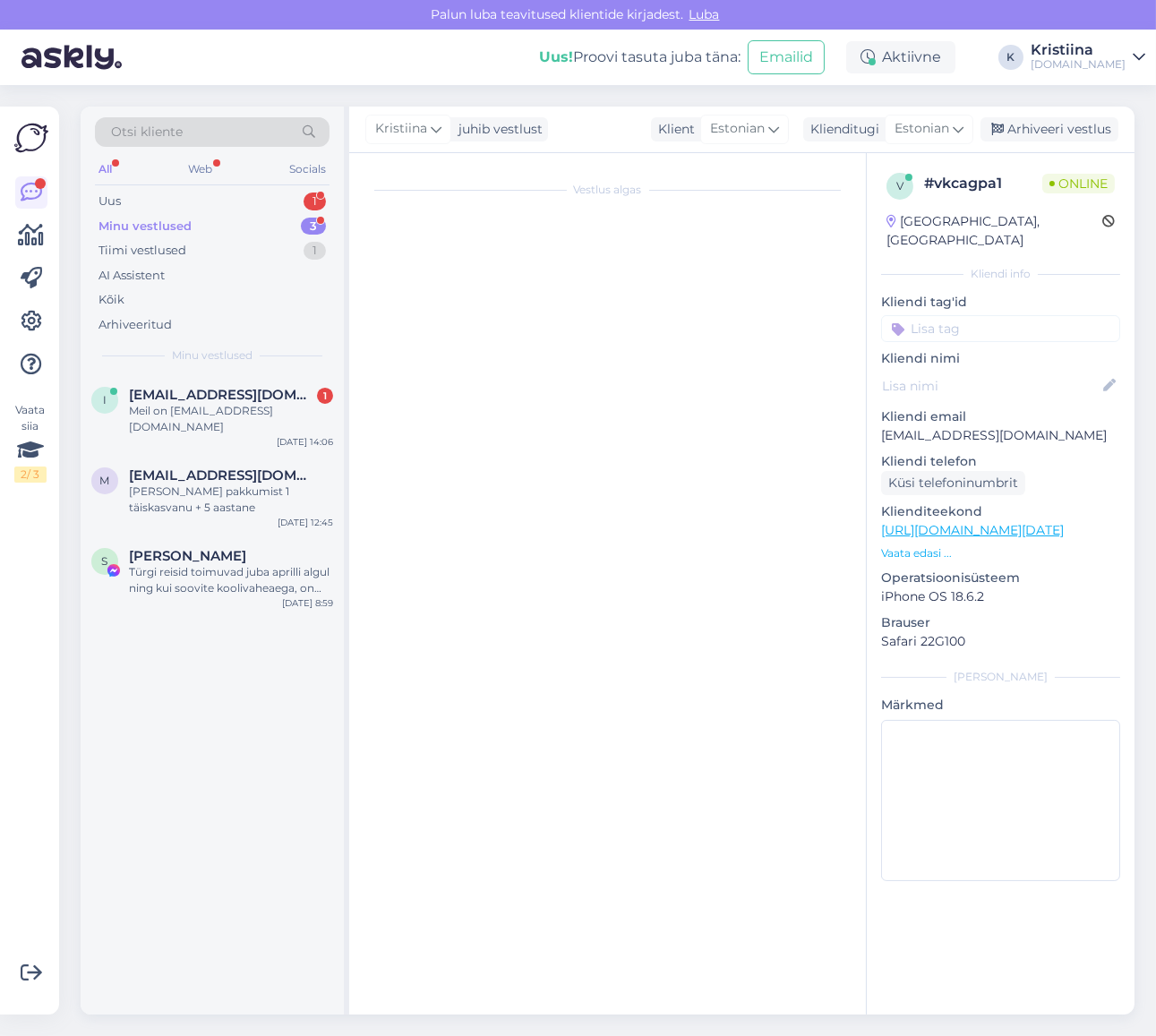
scroll to position [334, 0]
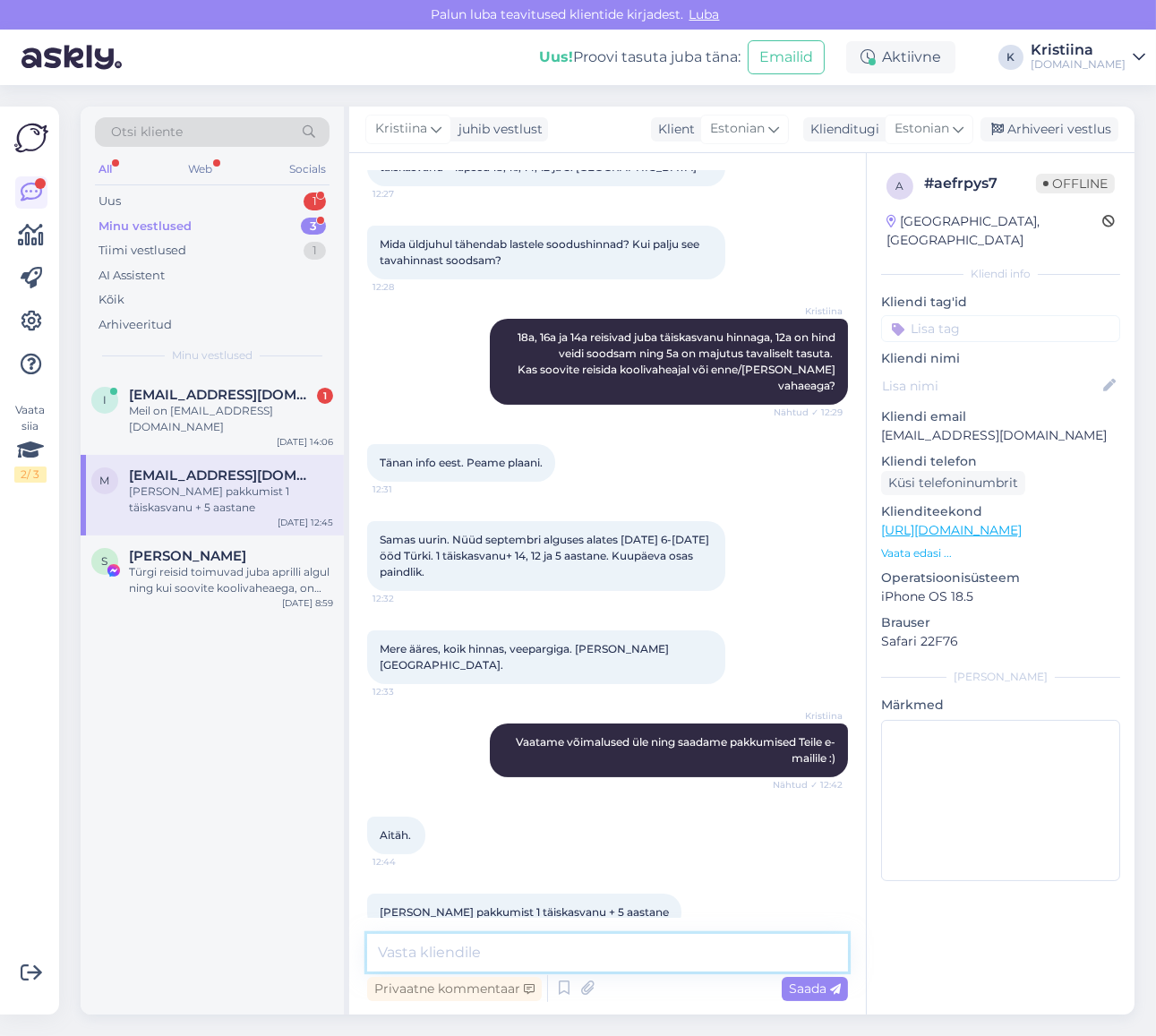
click at [486, 952] on textarea at bounding box center [607, 952] width 481 height 38
type textarea "Saatsime Teile pakkumised e-mailile :)"
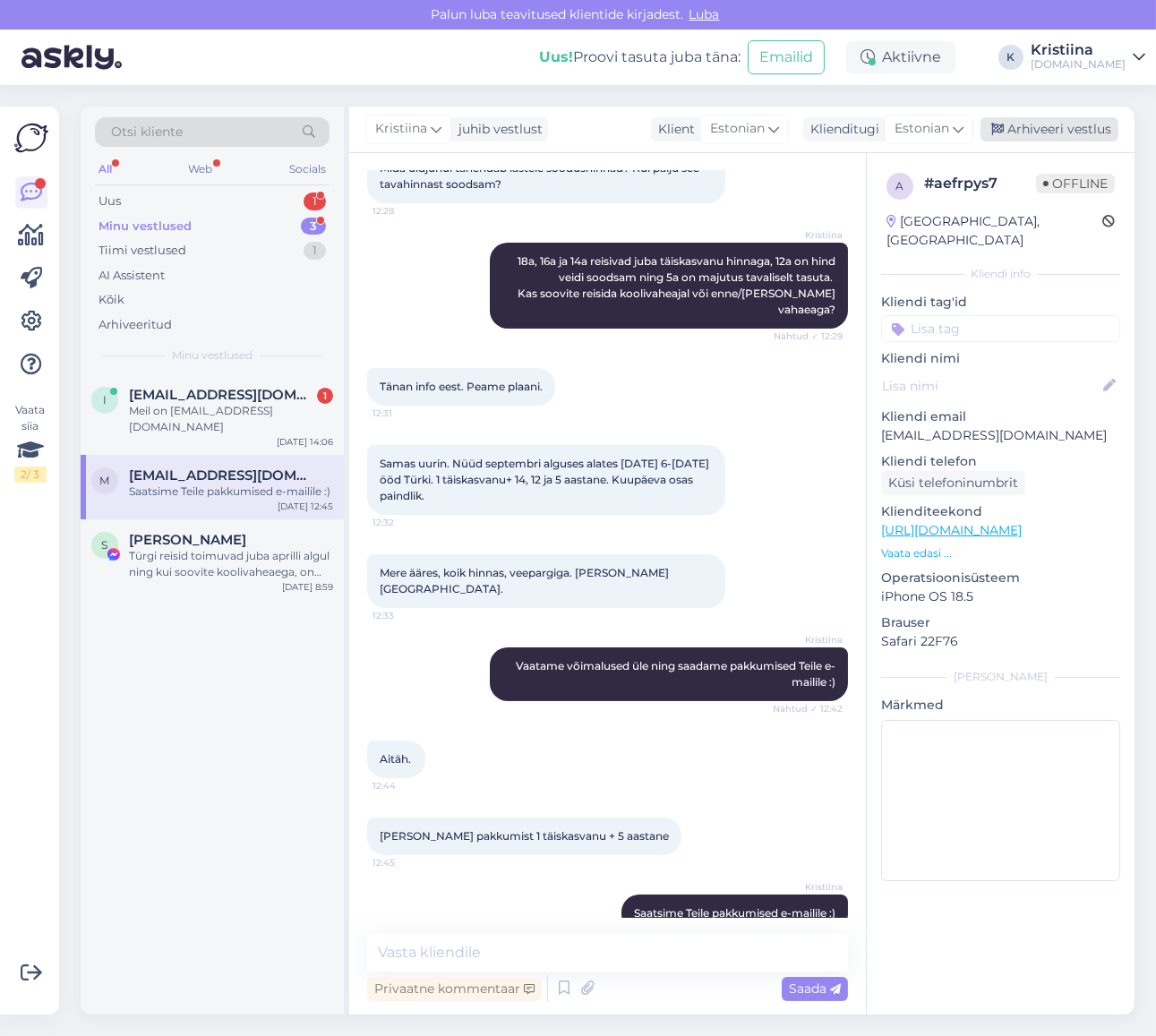
click at [1085, 120] on div "Arhiveeri vestlus" at bounding box center [1049, 129] width 138 height 24
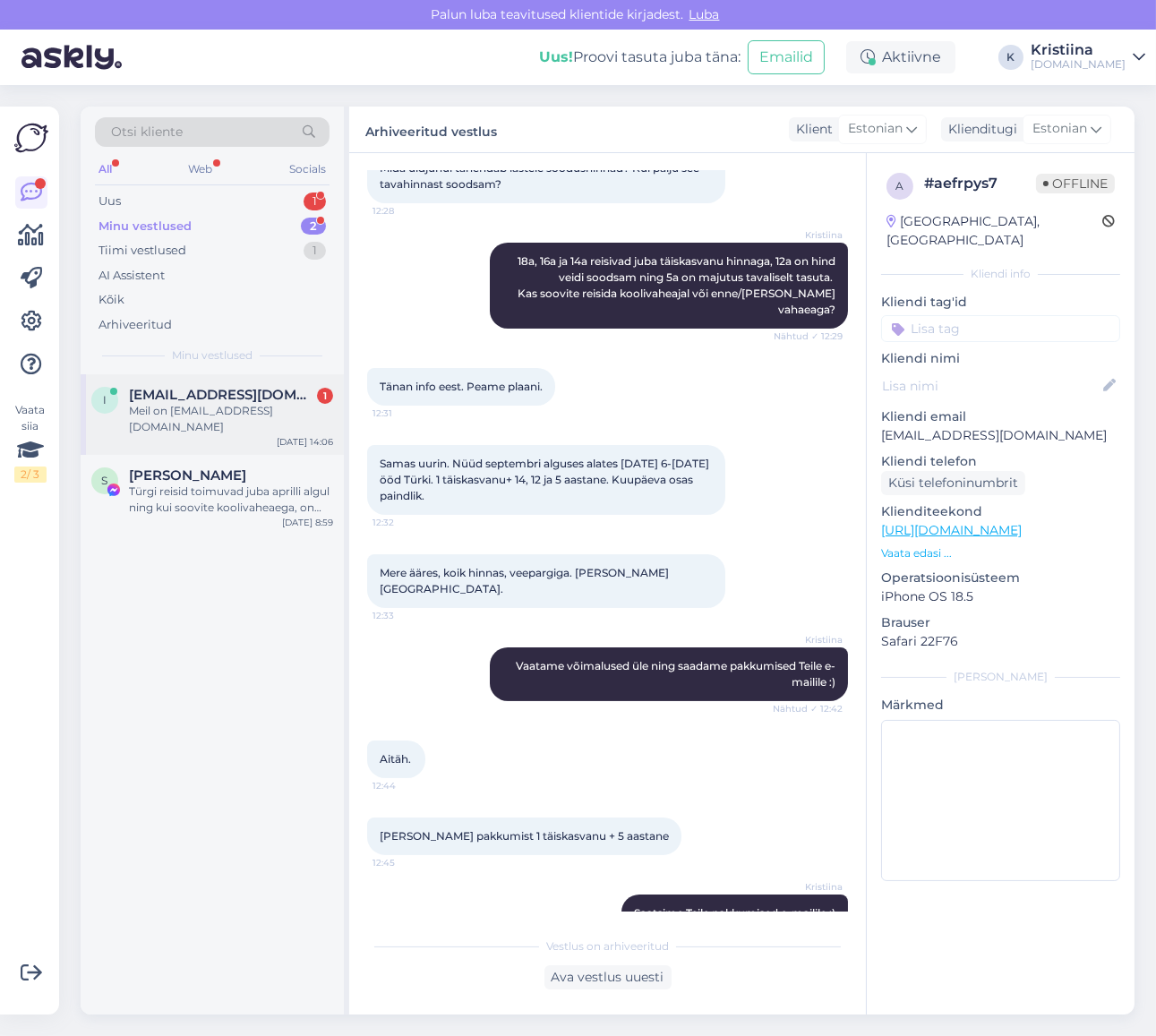
click at [234, 412] on div "Meil on [EMAIL_ADDRESS][DOMAIN_NAME]" at bounding box center [231, 419] width 204 height 32
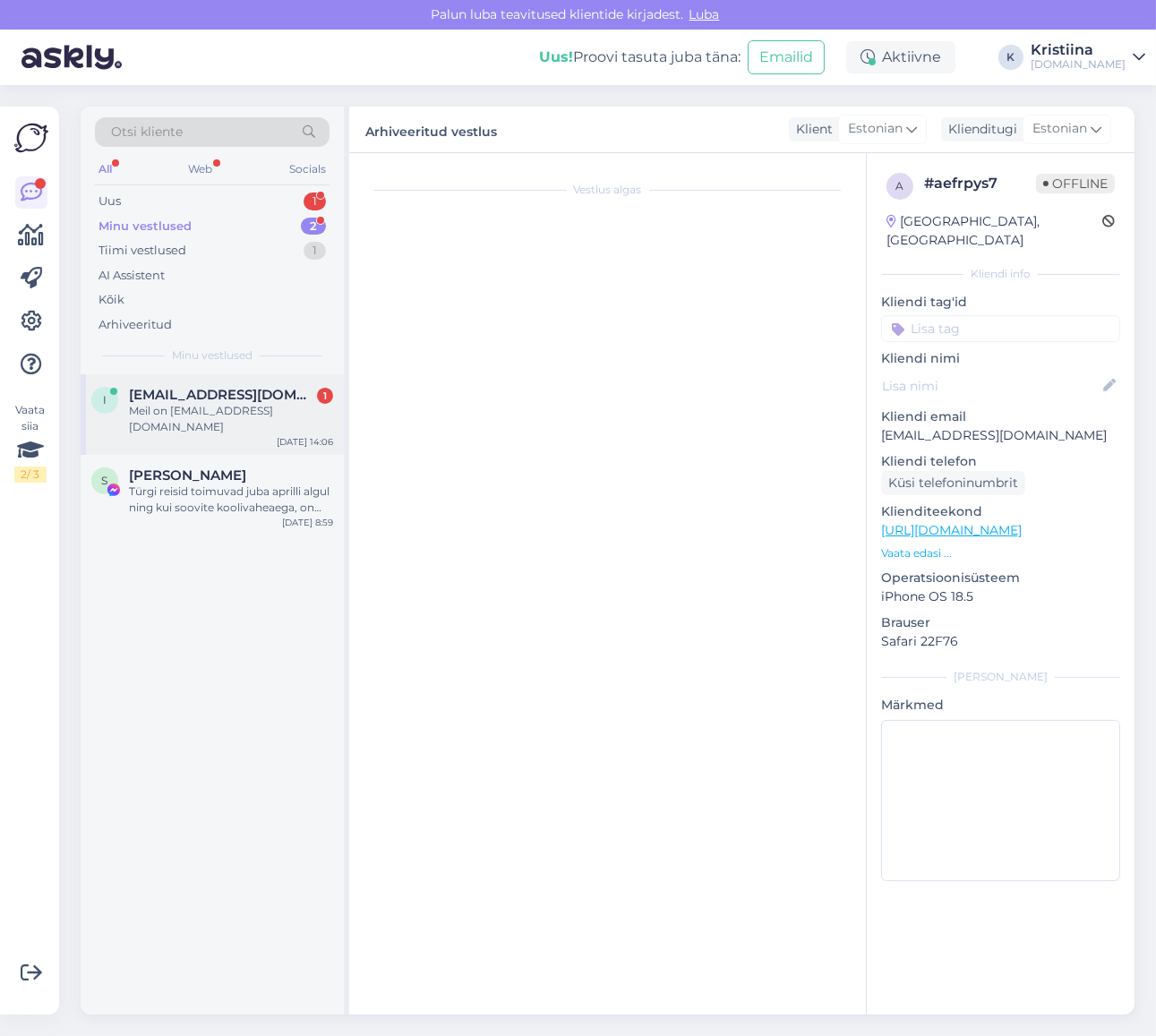
scroll to position [14, 0]
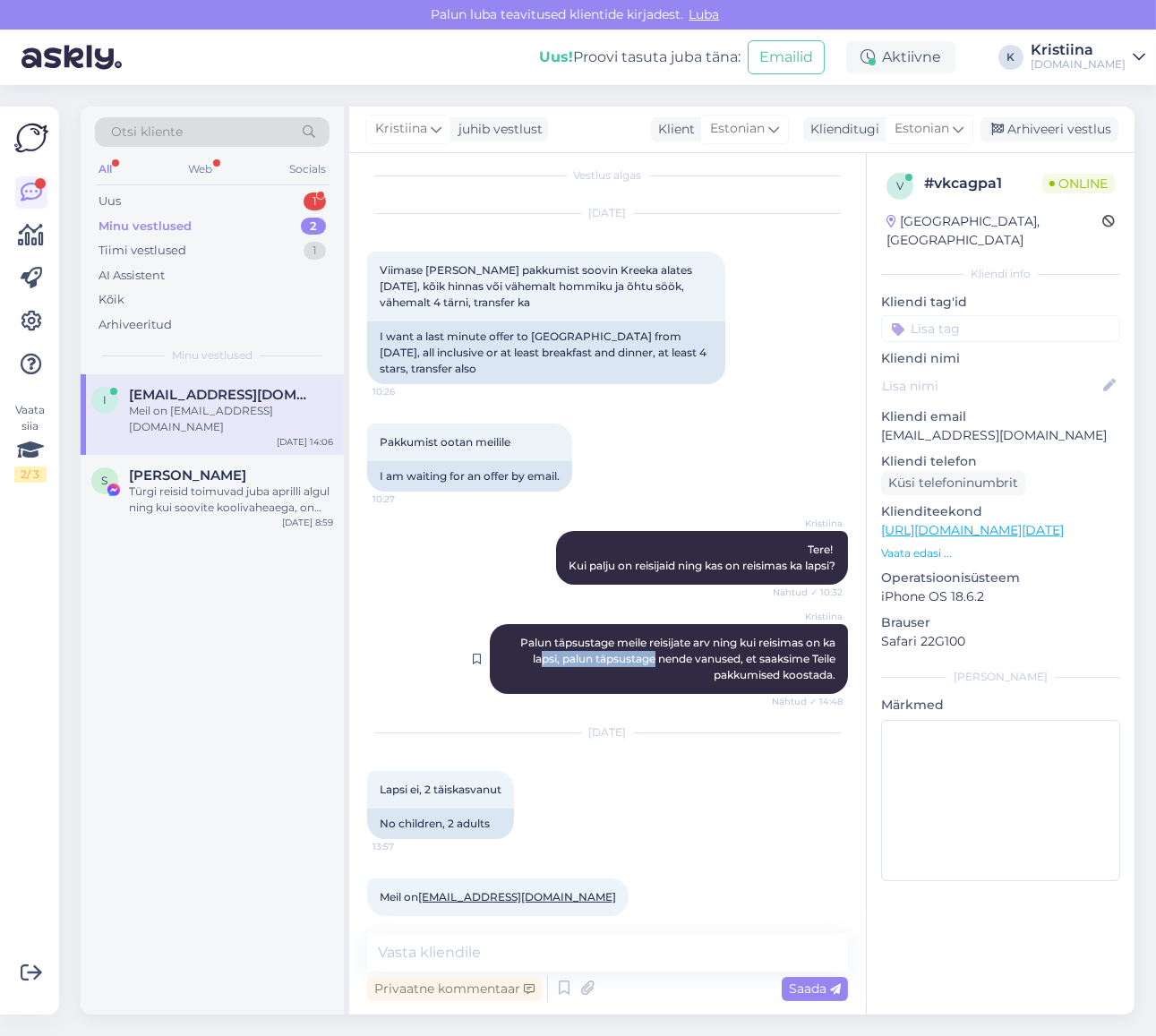
drag, startPoint x: 522, startPoint y: 645, endPoint x: 646, endPoint y: 645, distance: 124.0
click at [646, 645] on span "Palun täpsustage meile reisijate arv ning kui reisimas on ka lapsi, palun täpsu…" at bounding box center [679, 658] width 318 height 45
click at [651, 646] on span "Palun täpsustage meile reisijate arv ning kui reisimas on ka lapsi, palun täpsu…" at bounding box center [679, 658] width 318 height 45
click at [234, 208] on div "Uus 1" at bounding box center [212, 201] width 235 height 25
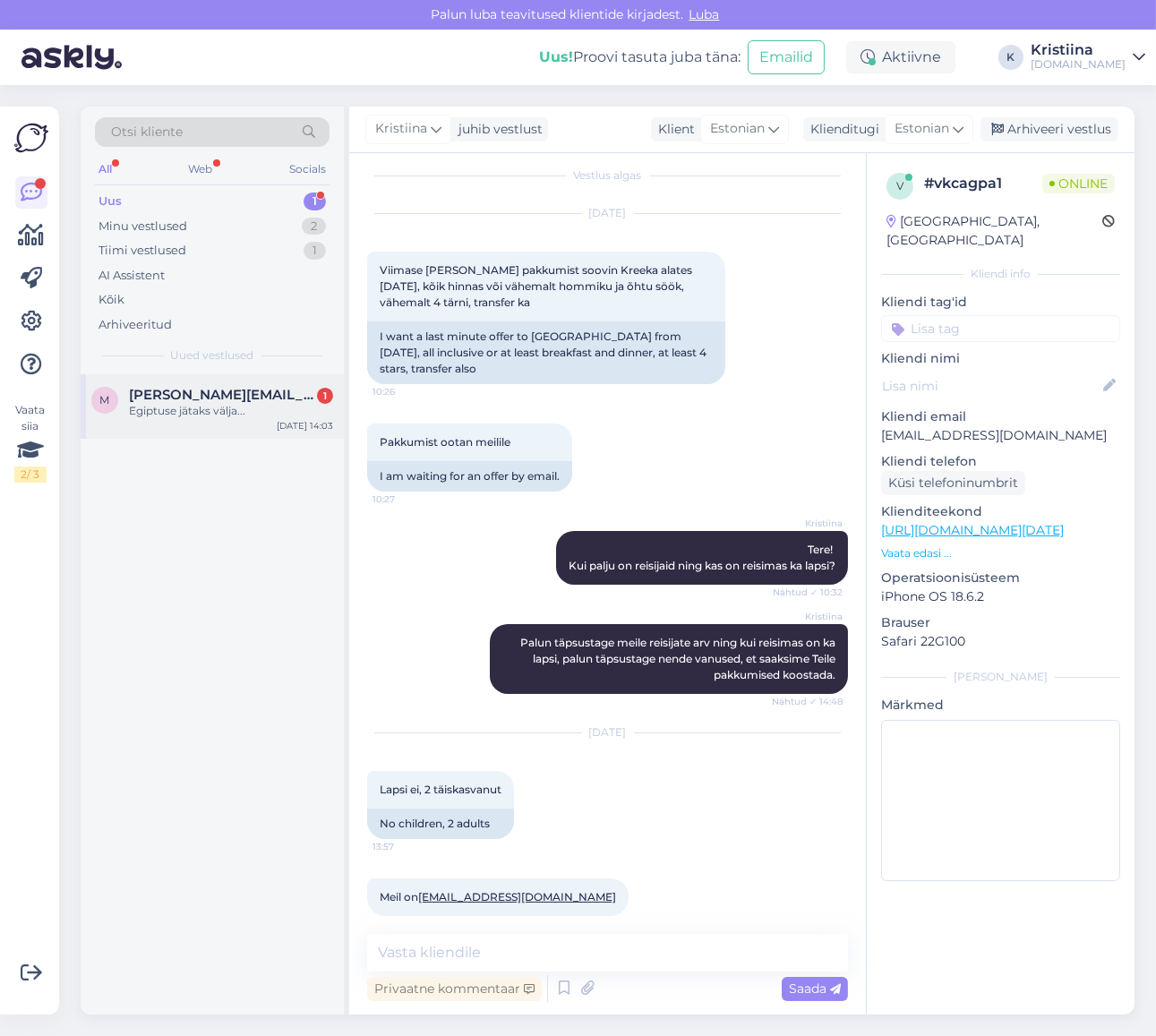
click at [210, 380] on div "m [PERSON_NAME][EMAIL_ADDRESS][DOMAIN_NAME] 1 Egiptuse jätaks välja... [DATE] 1…" at bounding box center [213, 406] width 264 height 64
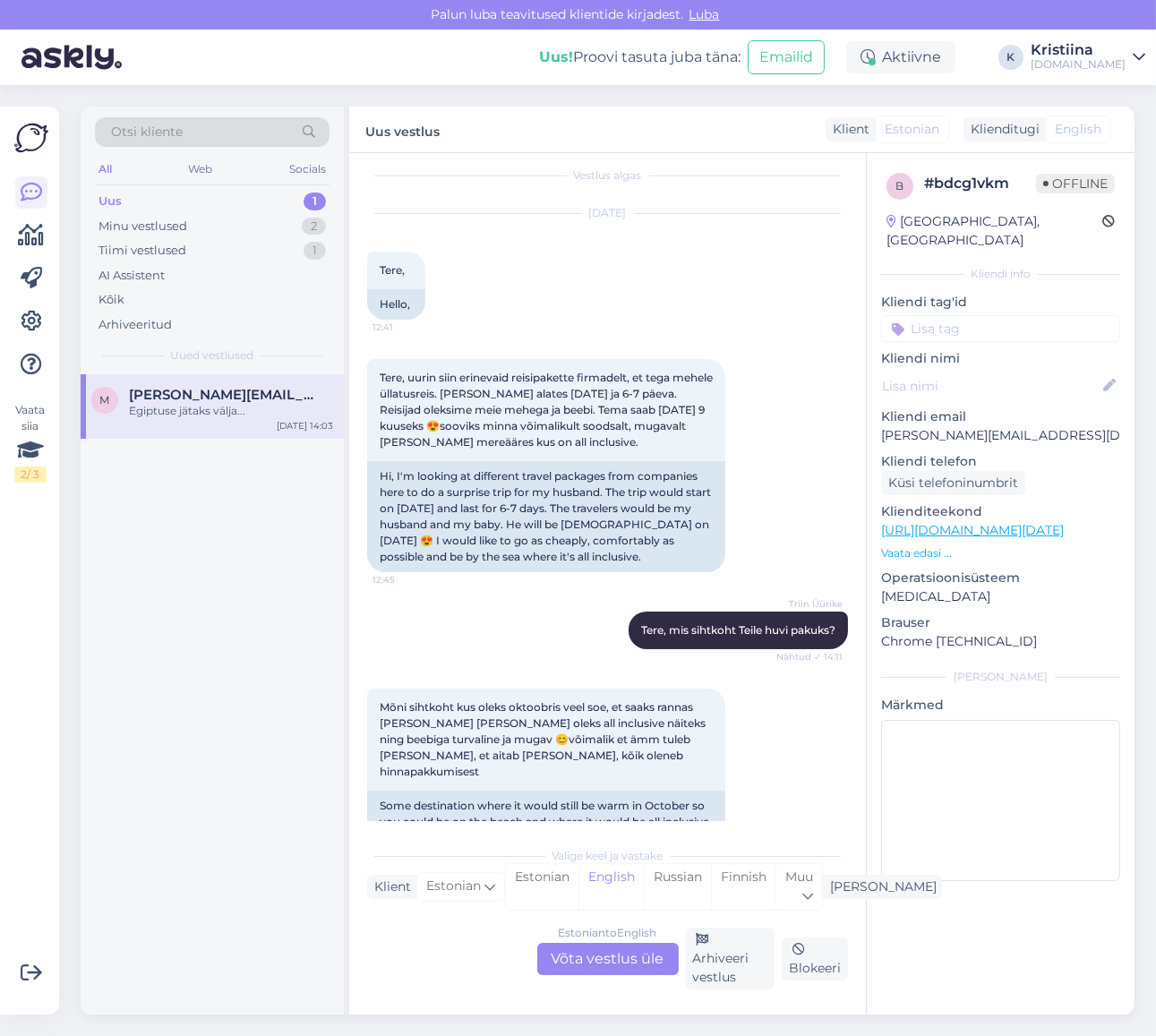
scroll to position [550, 0]
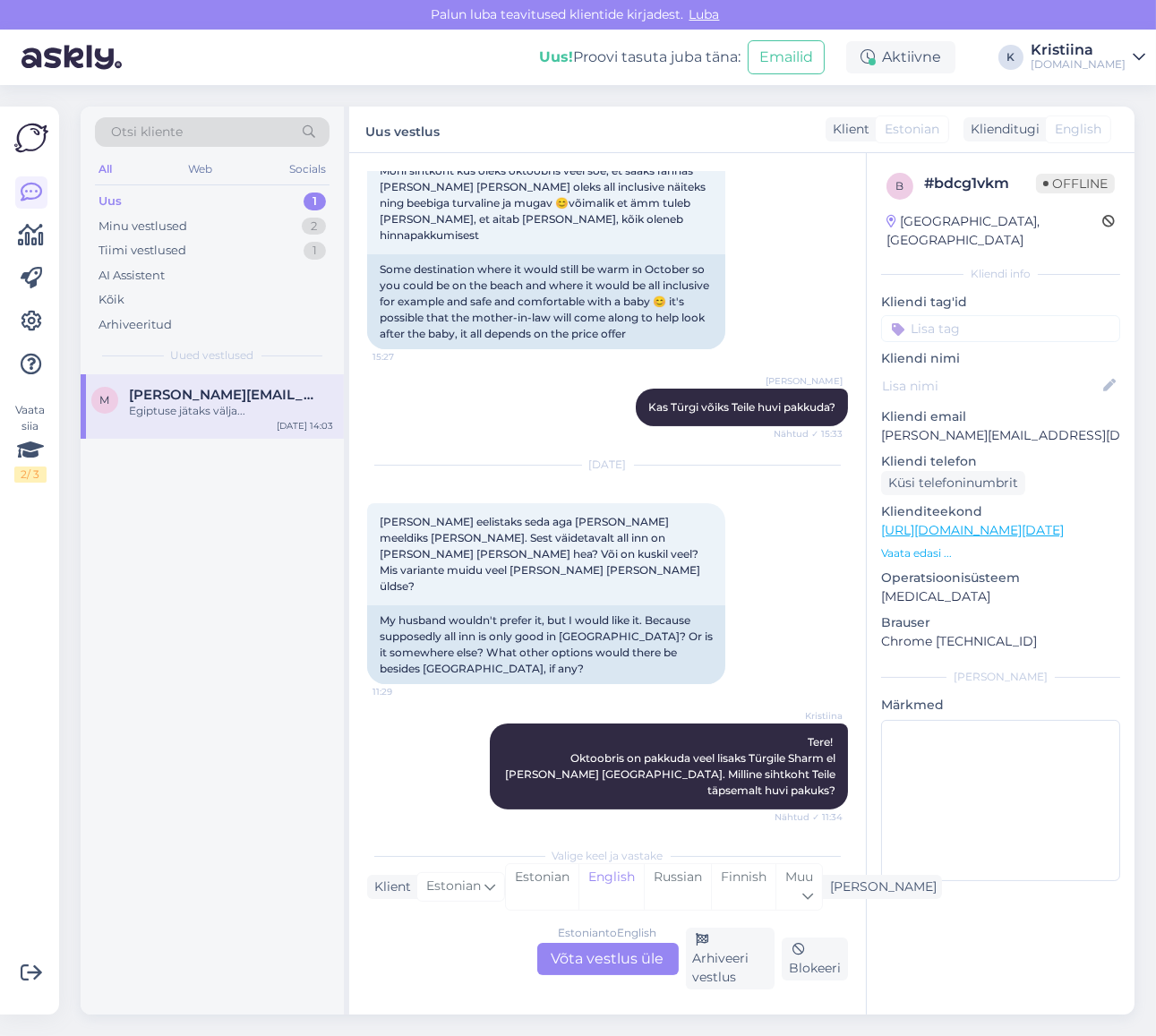
click at [648, 962] on div "Estonian to English Võta vestlus üle" at bounding box center [608, 958] width 141 height 32
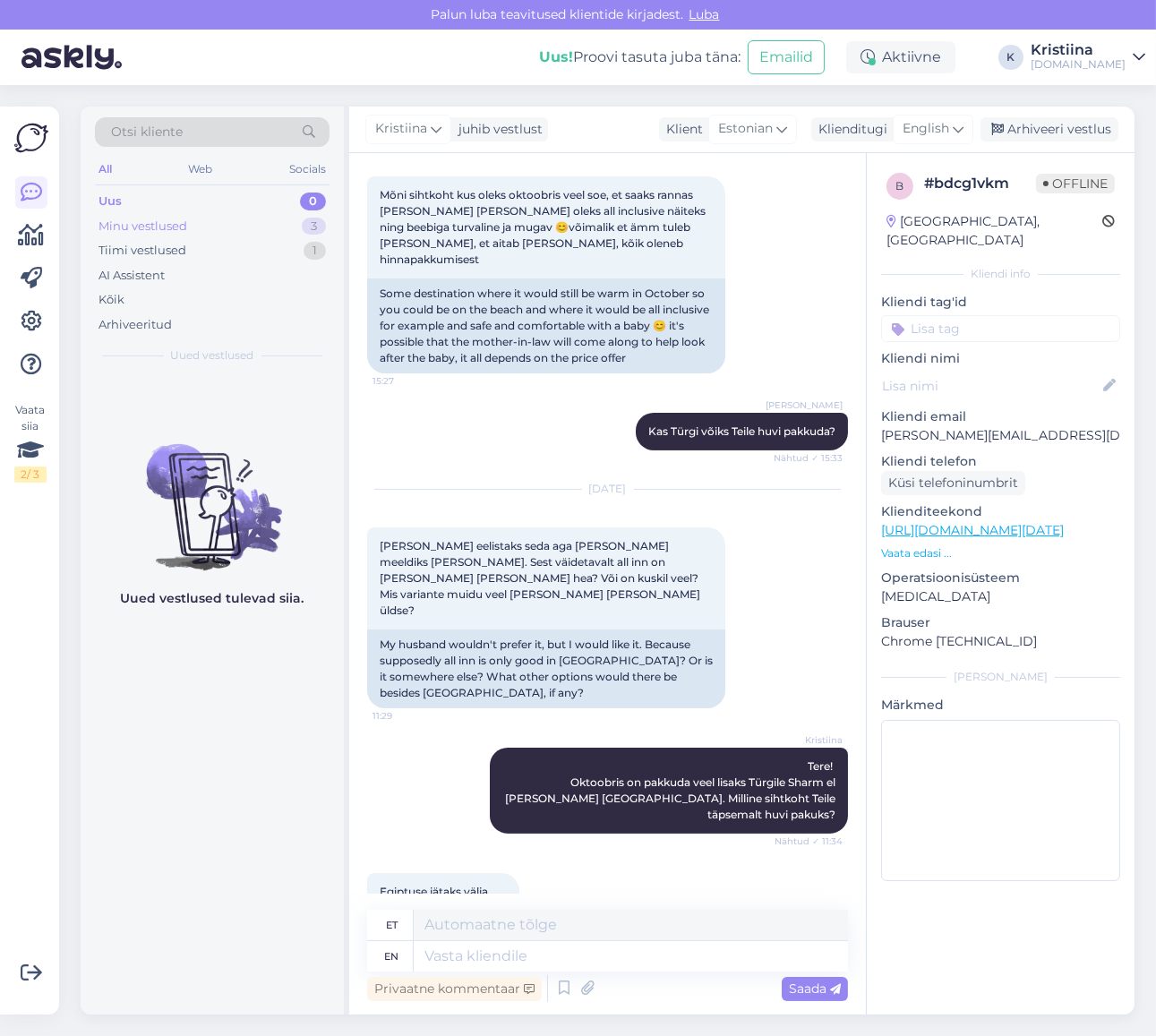
click at [173, 219] on div "Minu vestlused" at bounding box center [142, 226] width 88 height 18
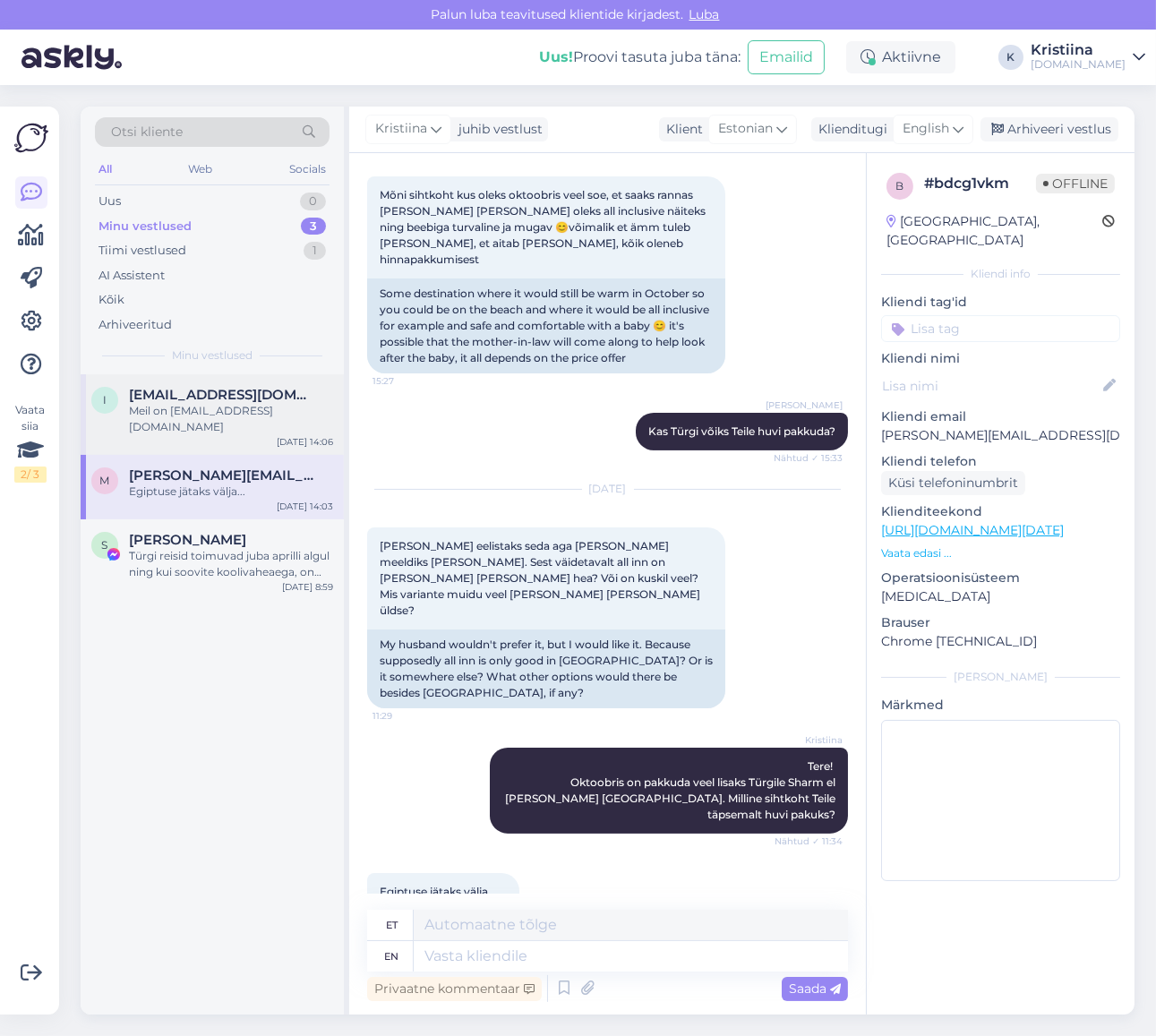
click at [229, 401] on span "[EMAIL_ADDRESS][DOMAIN_NAME]" at bounding box center [222, 395] width 187 height 16
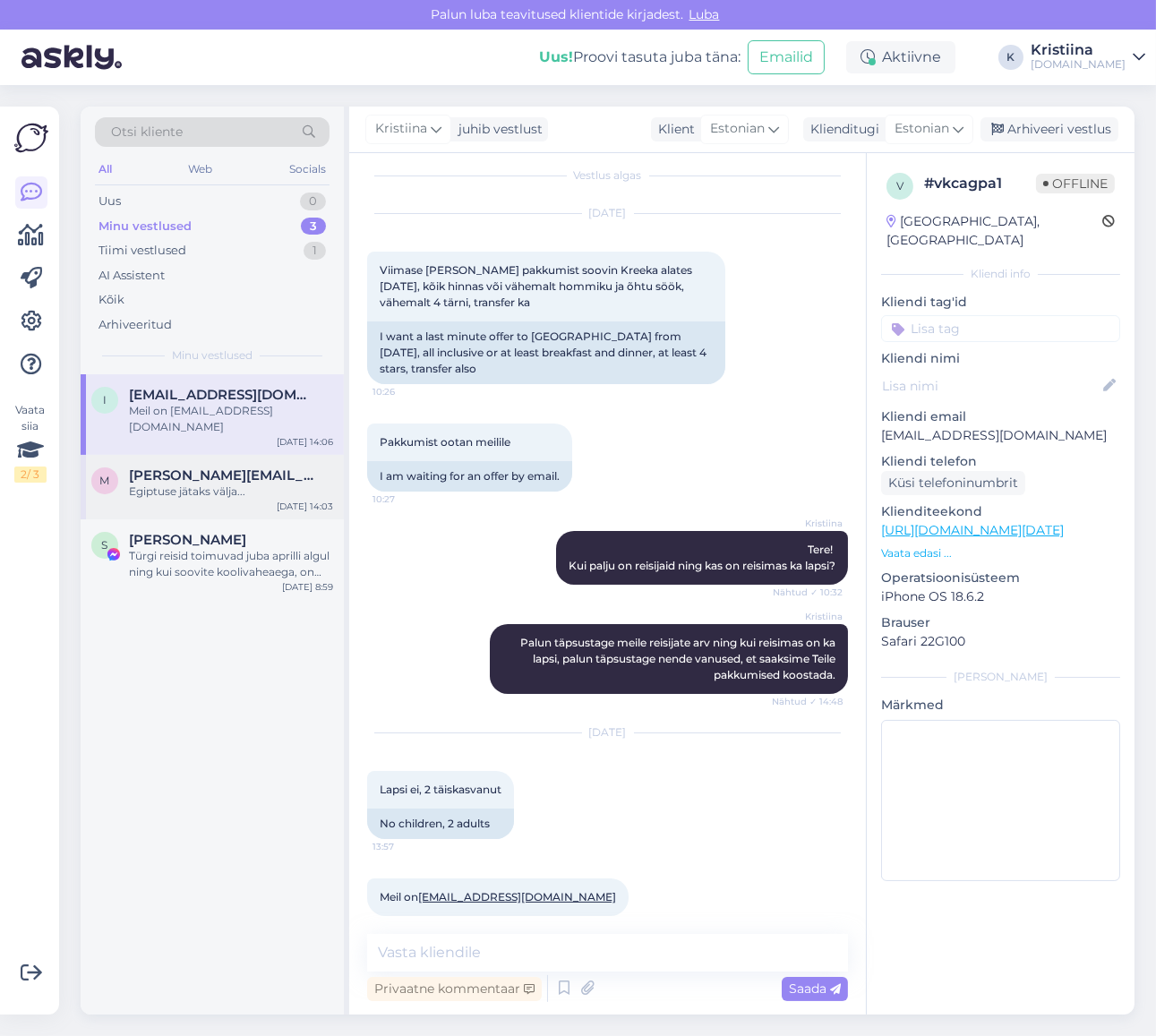
click at [239, 467] on span "[PERSON_NAME][EMAIL_ADDRESS][DOMAIN_NAME]" at bounding box center [222, 474] width 187 height 16
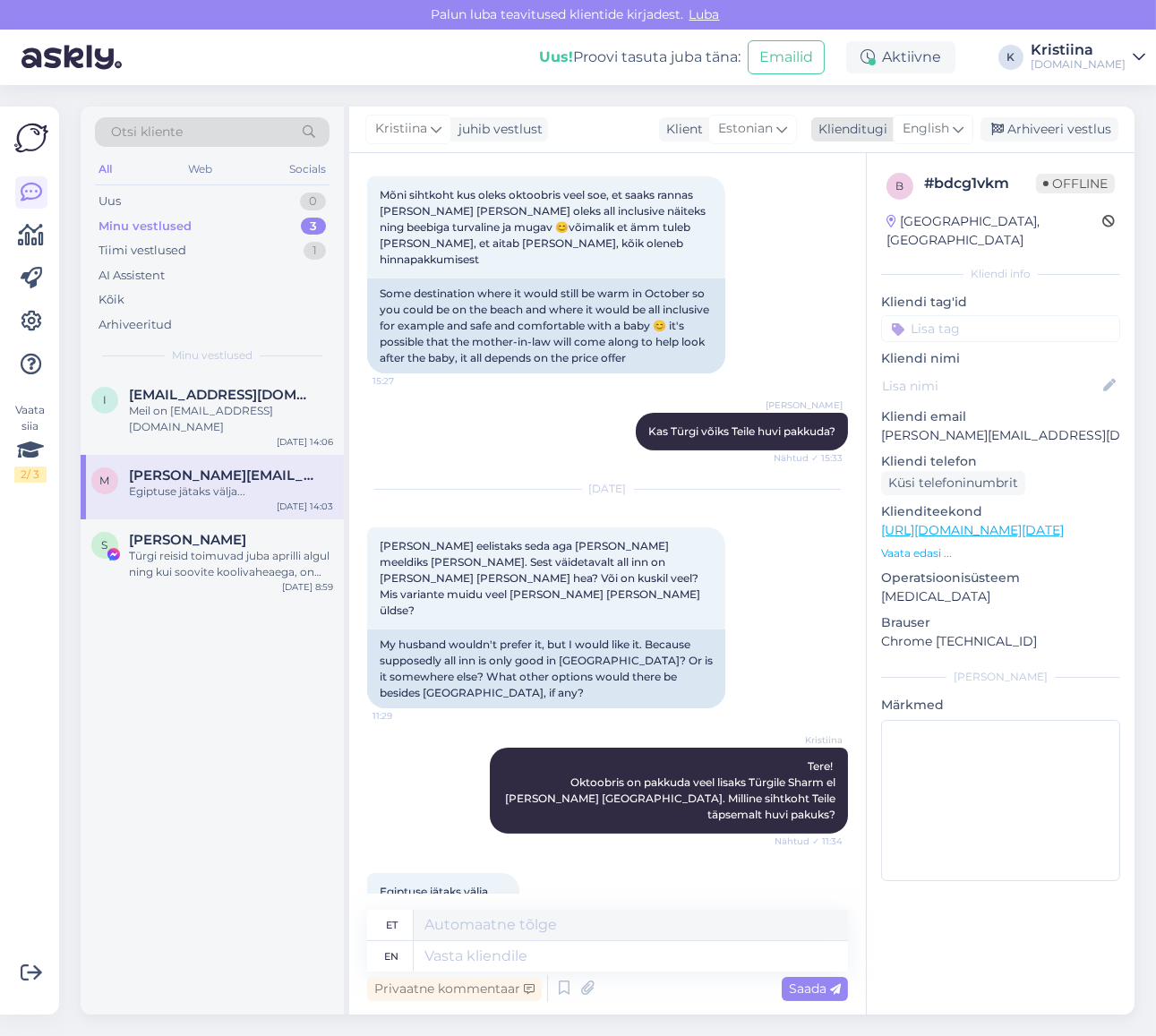
click at [939, 127] on span "English" at bounding box center [926, 128] width 46 height 19
click at [882, 240] on link "Estonian" at bounding box center [892, 237] width 197 height 29
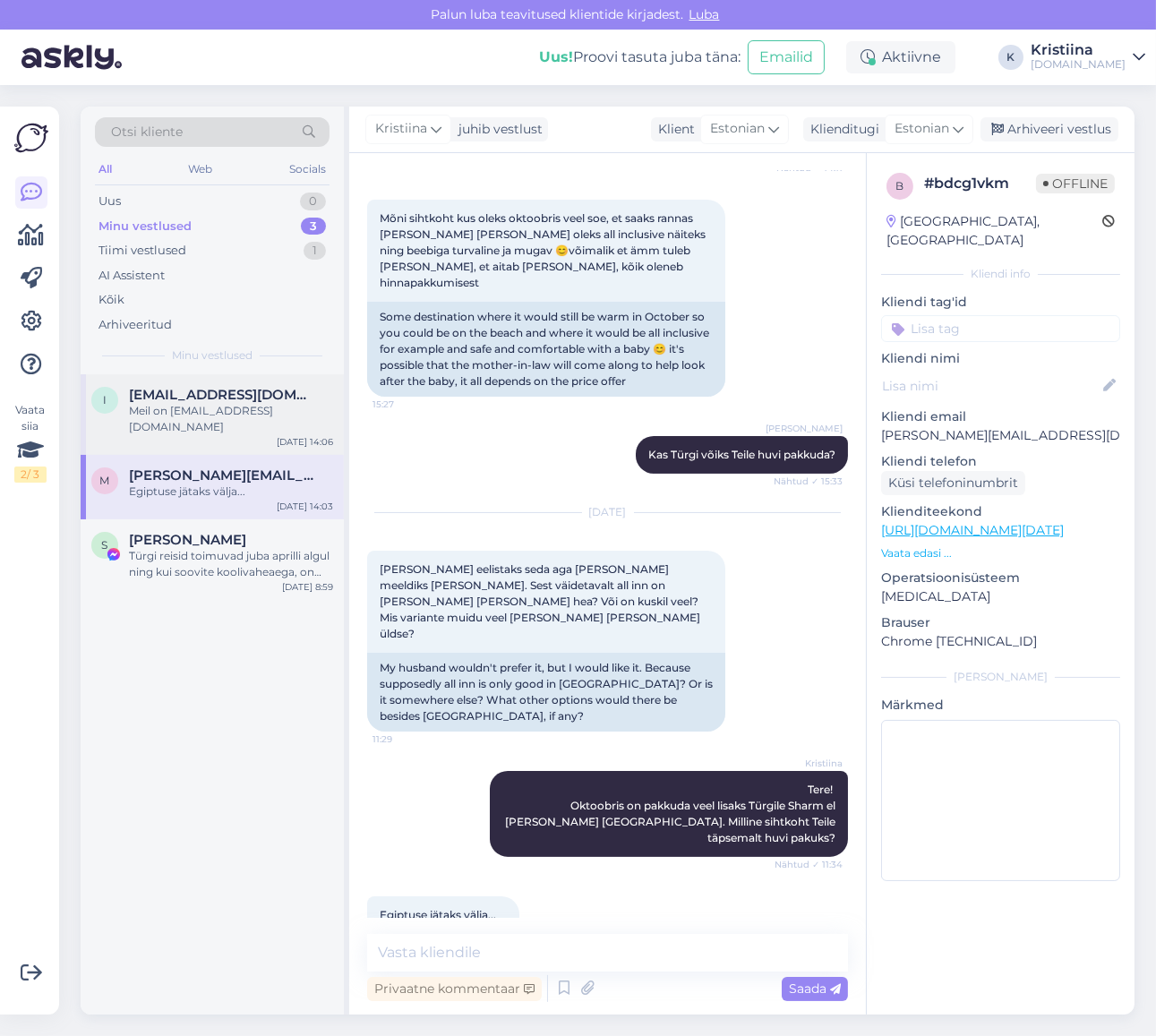
click at [184, 400] on span "[EMAIL_ADDRESS][DOMAIN_NAME]" at bounding box center [222, 395] width 187 height 16
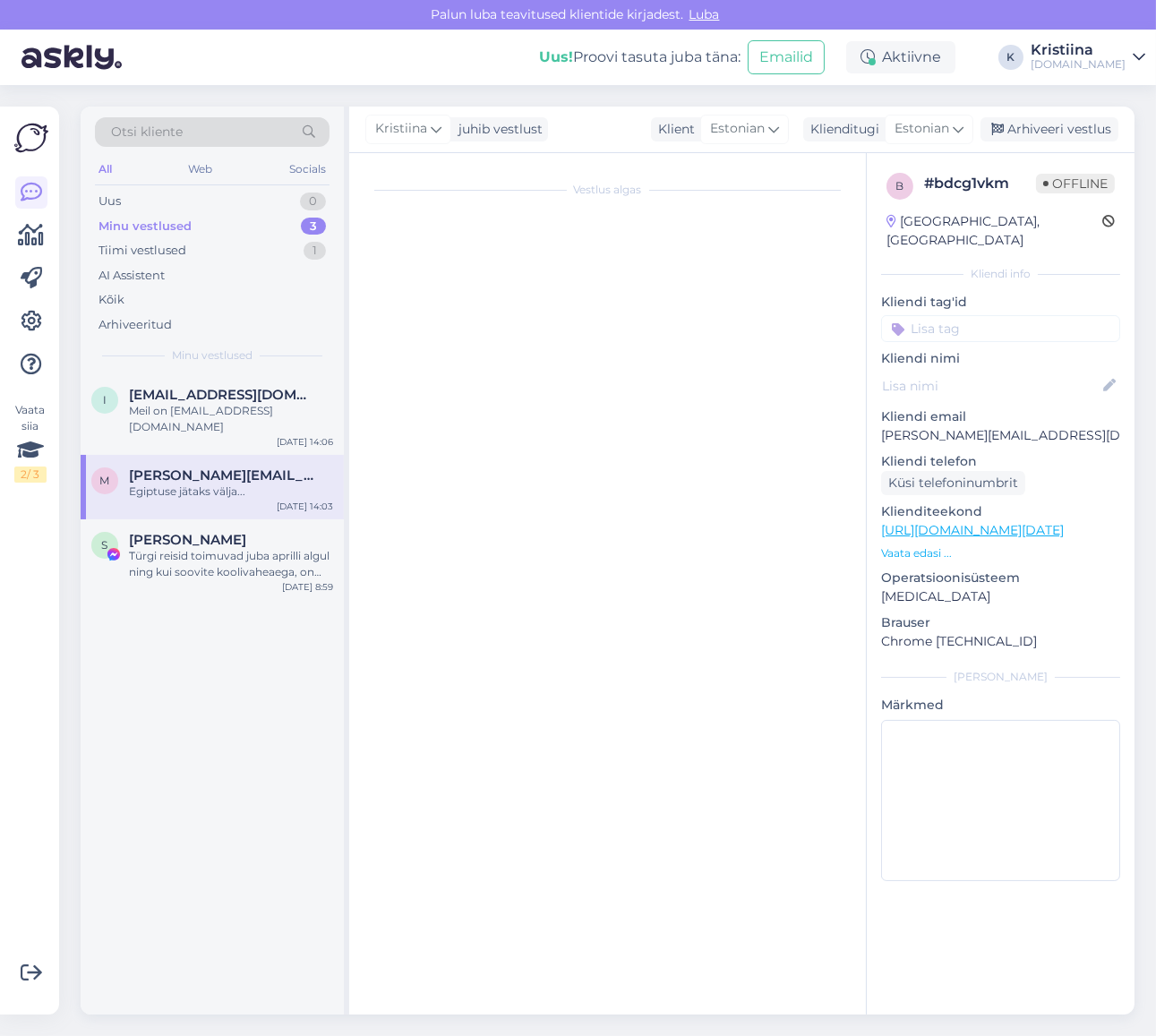
scroll to position [14, 0]
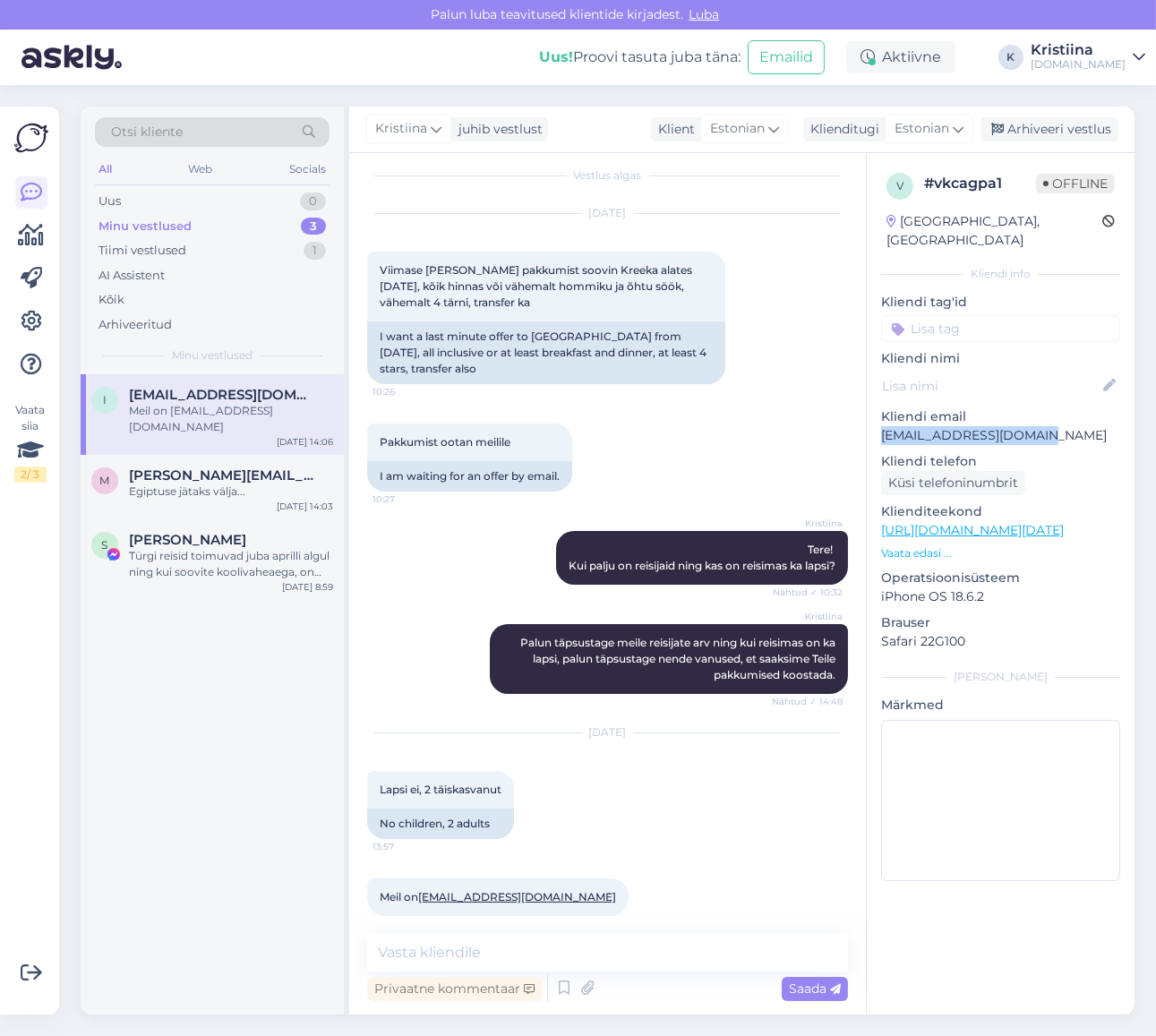
copy p "[EMAIL_ADDRESS][DOMAIN_NAME]"
drag, startPoint x: 1022, startPoint y: 418, endPoint x: 879, endPoint y: 423, distance: 143.1
click at [879, 423] on div "v # vkcagpa1 Offline [GEOGRAPHIC_DATA], [GEOGRAPHIC_DATA] Kliendi info Kliendi …" at bounding box center [1001, 530] width 267 height 755
click at [214, 189] on div "Uus 1" at bounding box center [212, 201] width 235 height 25
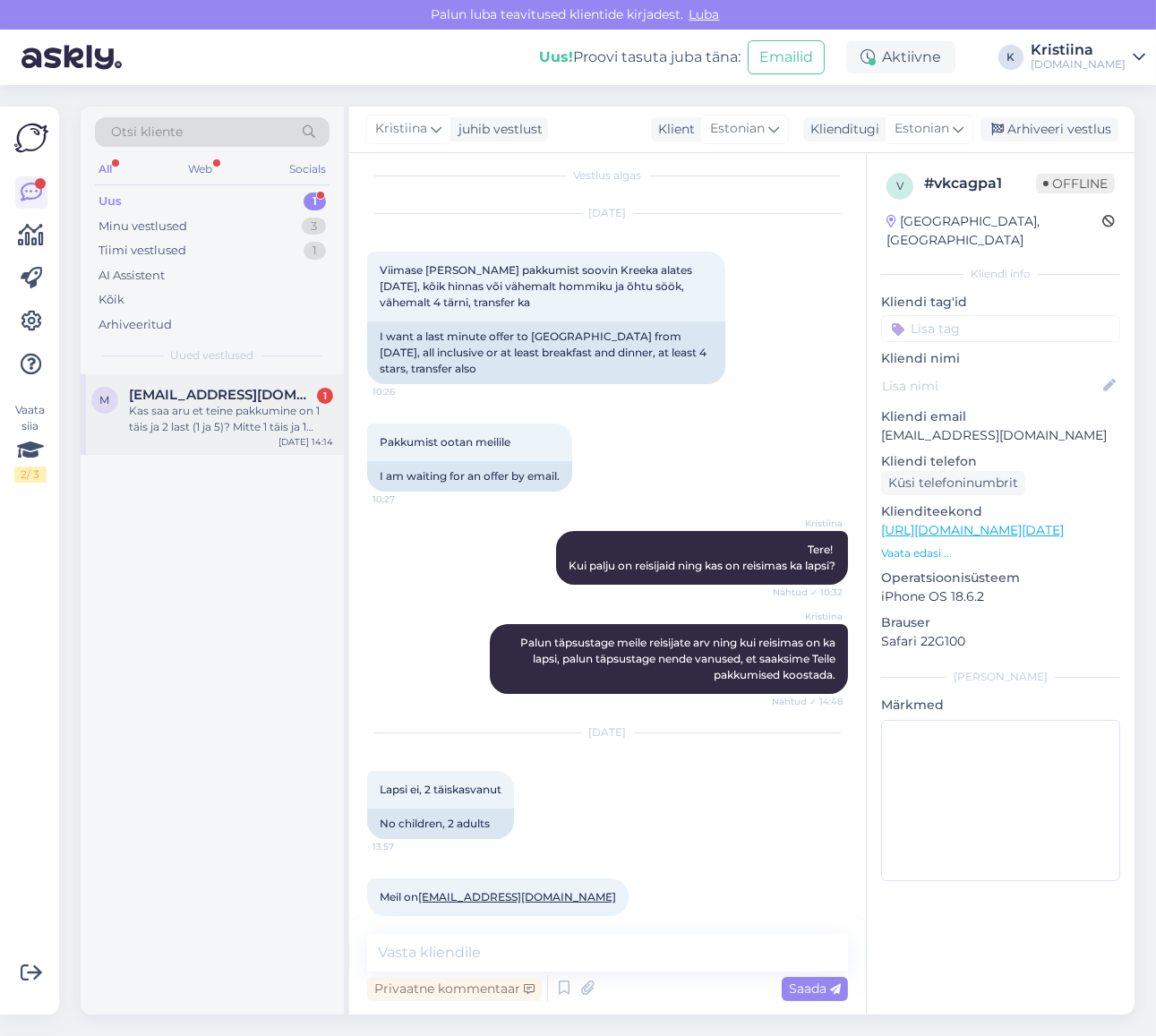
click at [217, 396] on span "[EMAIL_ADDRESS][DOMAIN_NAME]" at bounding box center [222, 395] width 187 height 16
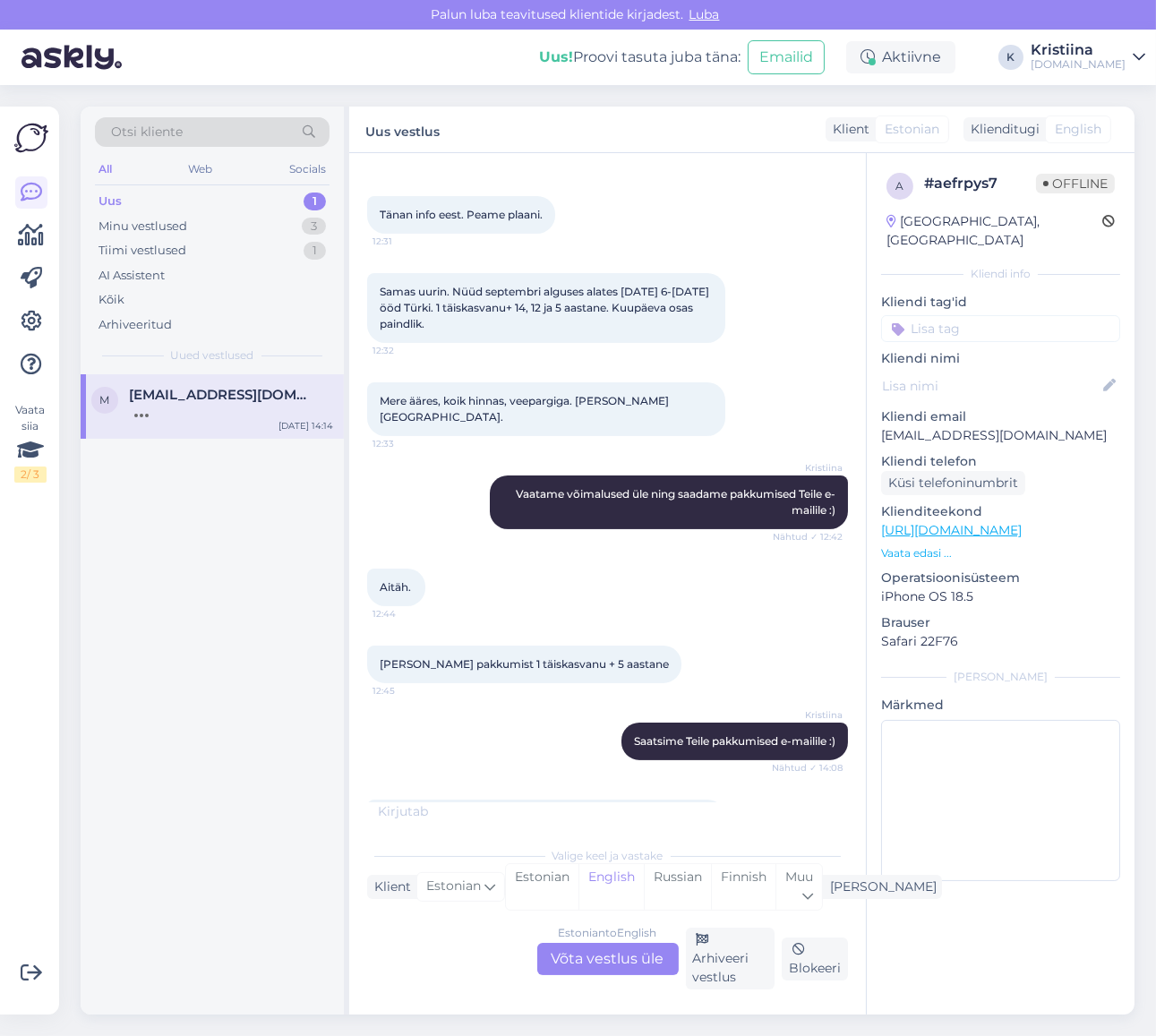
click at [603, 964] on div "Estonian to English Võta vestlus üle" at bounding box center [608, 958] width 141 height 32
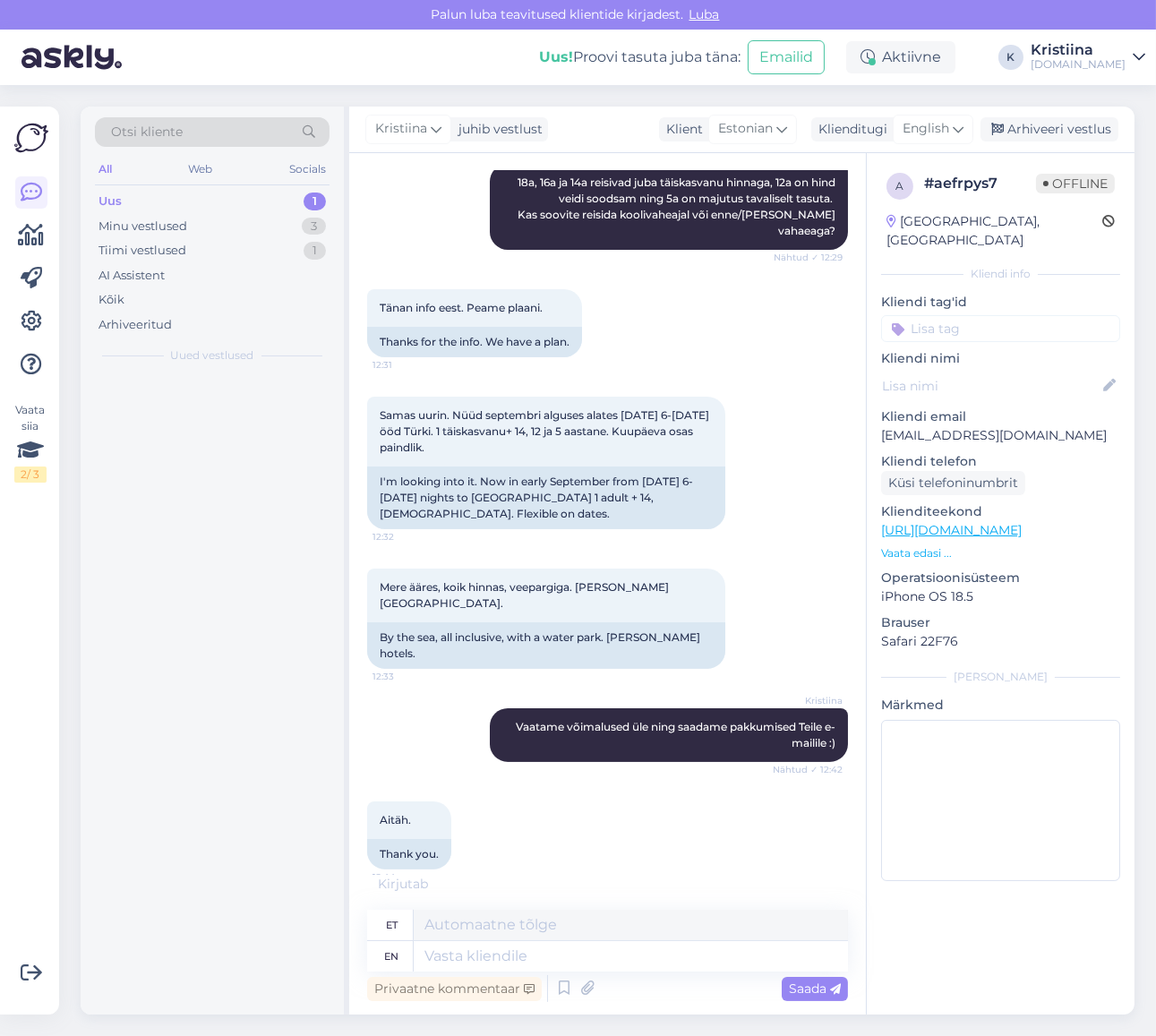
scroll to position [674, 0]
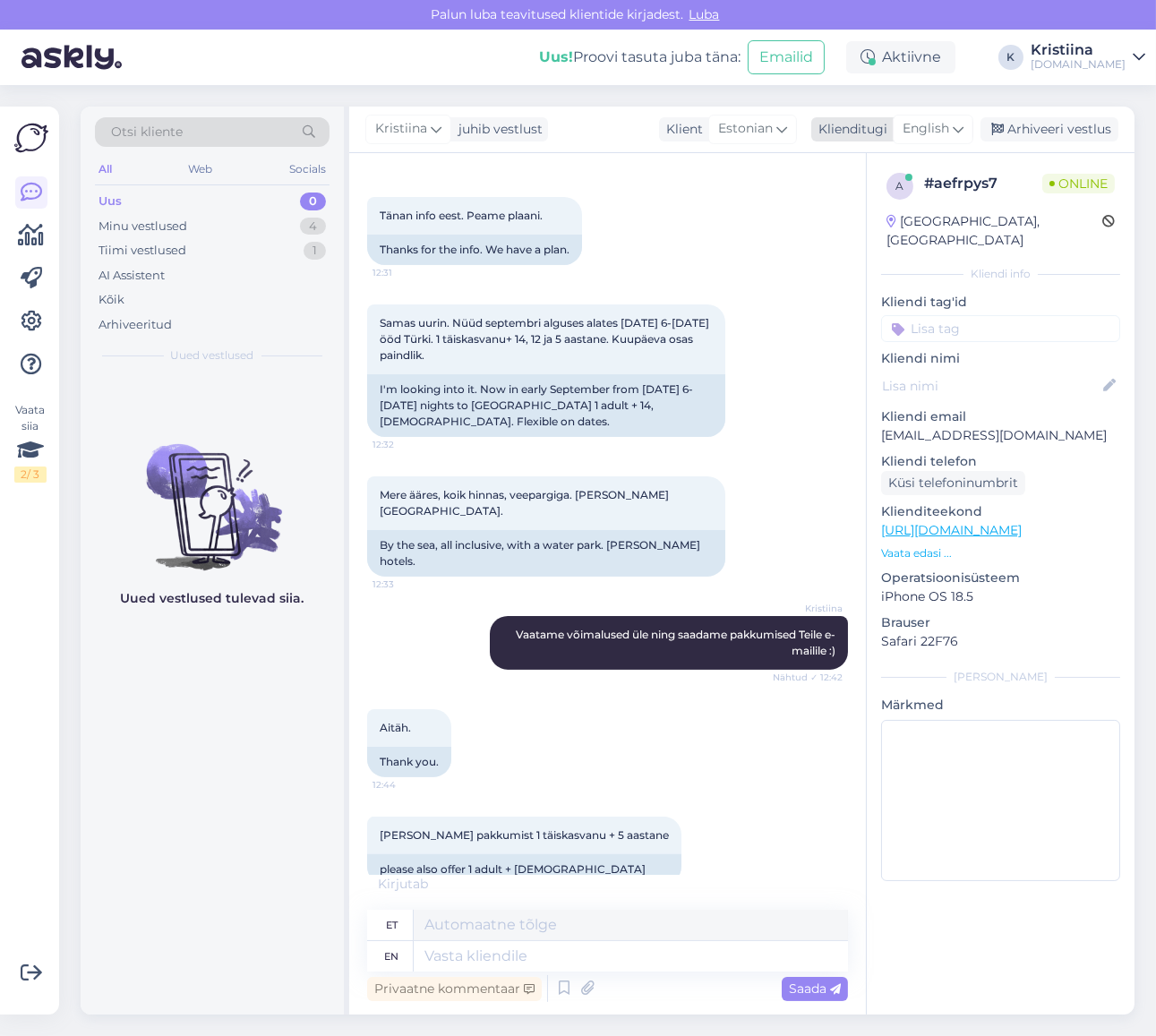
click at [952, 132] on div "English" at bounding box center [932, 128] width 81 height 29
click at [887, 227] on link "Estonian" at bounding box center [892, 237] width 197 height 29
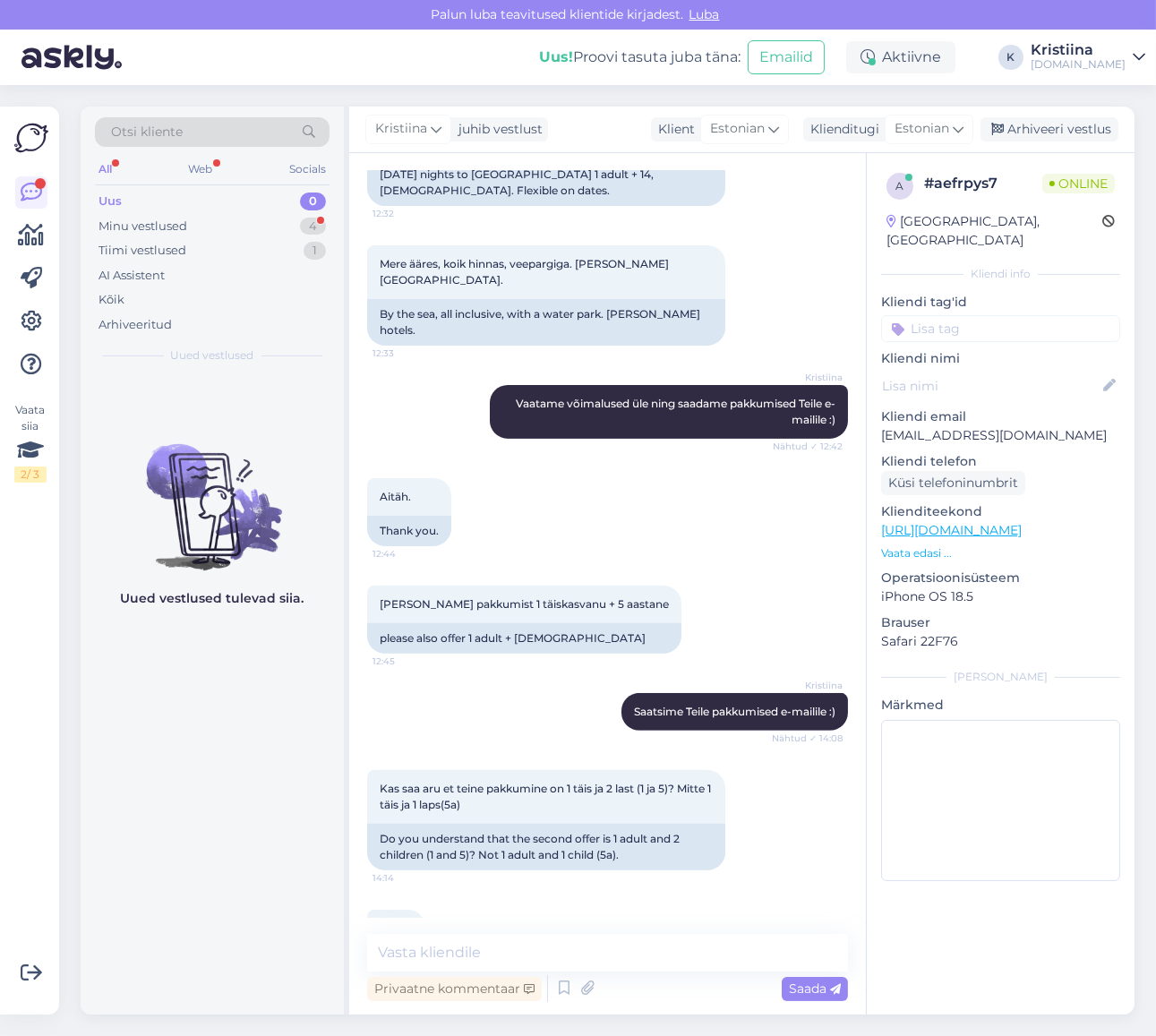
scroll to position [904, 0]
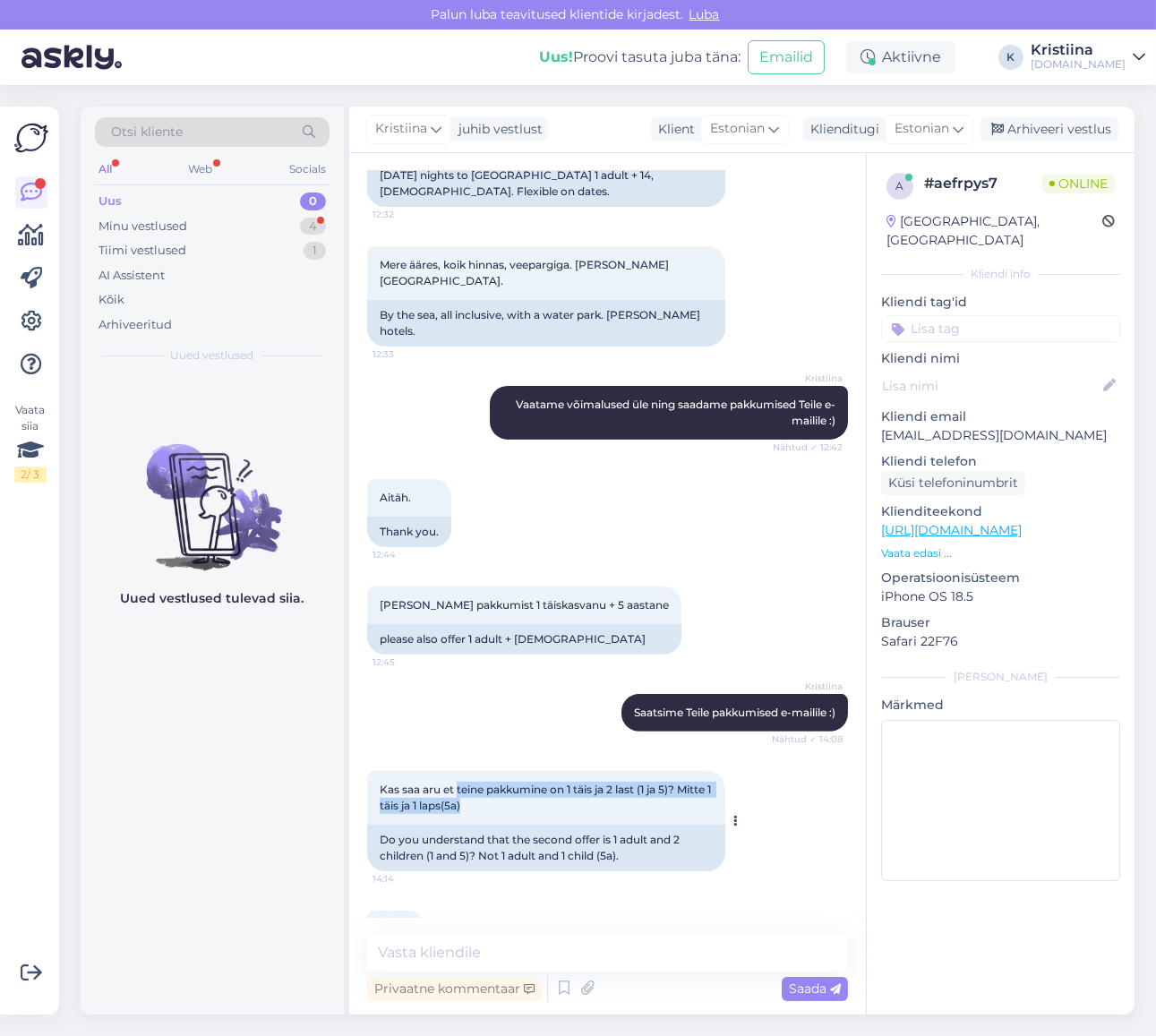
drag, startPoint x: 480, startPoint y: 741, endPoint x: 583, endPoint y: 756, distance: 104.1
click at [546, 771] on div "Kas saa aru et teine pakkumine on 1 täis ja 2 last (1 ja 5)? Mitte 1 täis ja 1 …" at bounding box center [546, 797] width 358 height 54
click at [584, 771] on div "Kas saa aru et teine pakkumine on 1 täis ja 2 last (1 ja 5)? Mitte 1 täis ja 1 …" at bounding box center [546, 797] width 358 height 54
click at [619, 771] on div "Kas saa aru et teine pakkumine on 1 täis ja 2 last (1 ja 5)? Mitte 1 täis ja 1 …" at bounding box center [546, 797] width 358 height 54
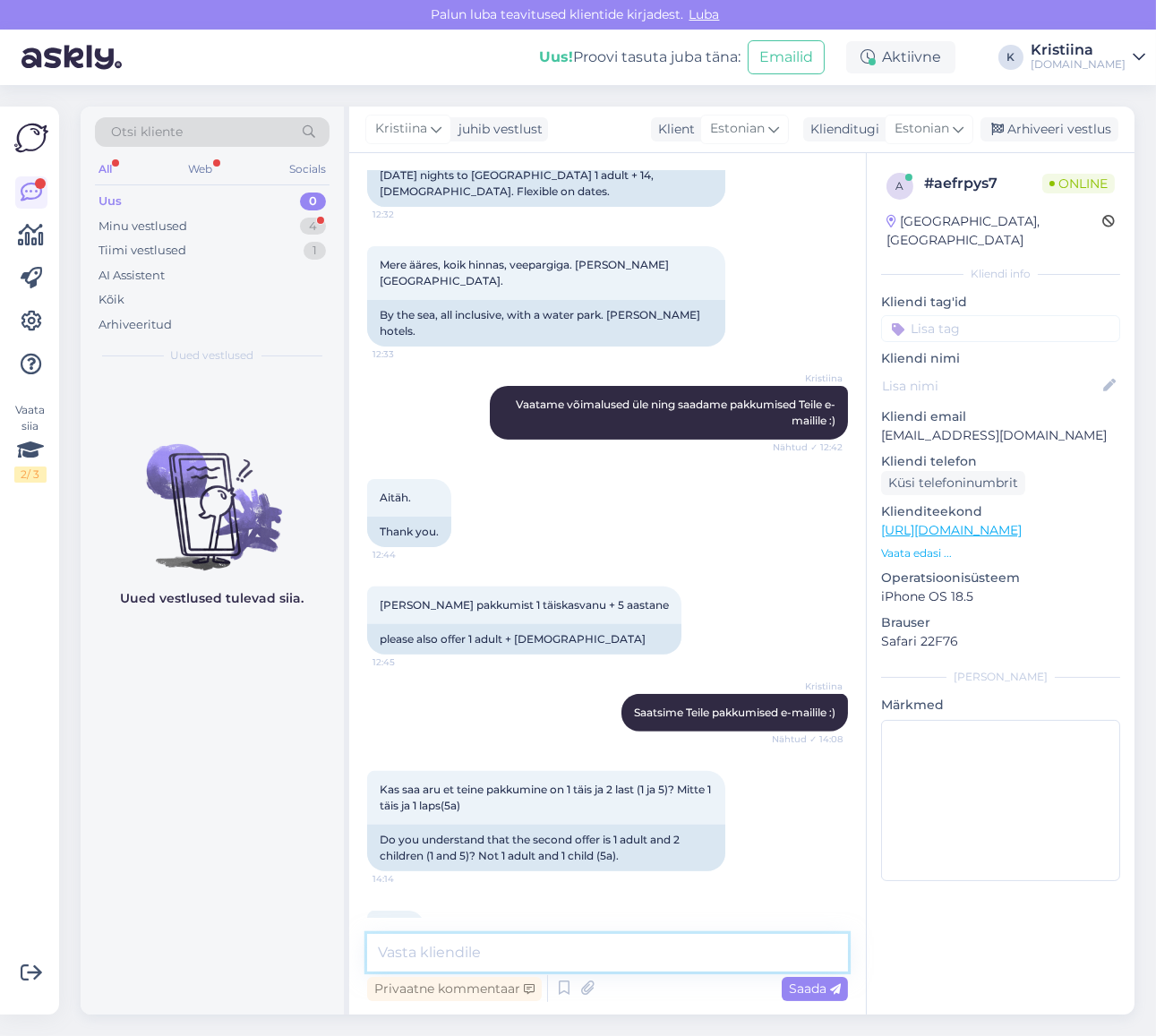
click at [486, 970] on textarea at bounding box center [607, 952] width 481 height 38
type textarea "Vabandust, teine pakkumine on 1-le täiskasvanule + 5a lapsele kokku."
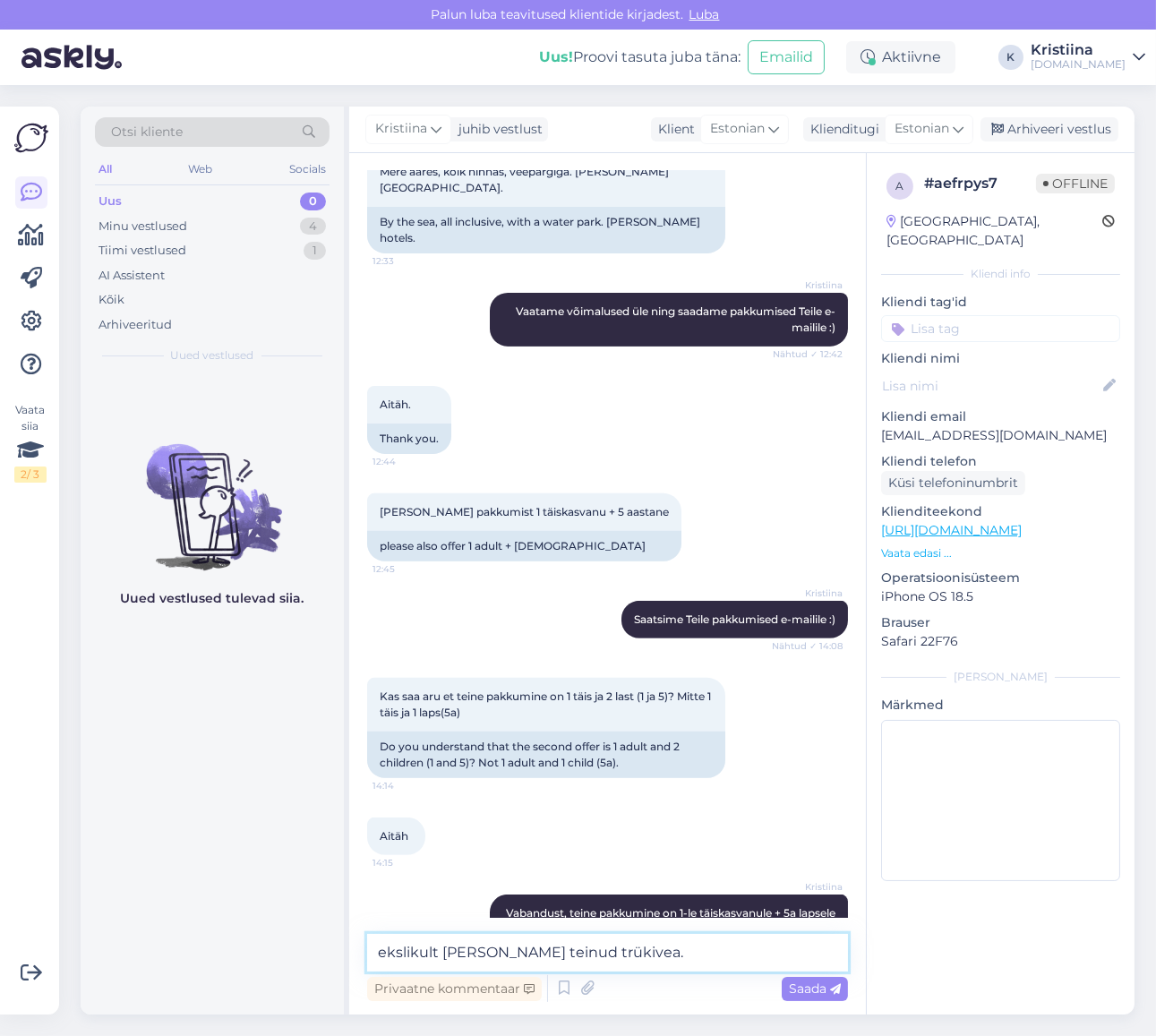
type textarea "ekslikult [PERSON_NAME] teinud trükivea."
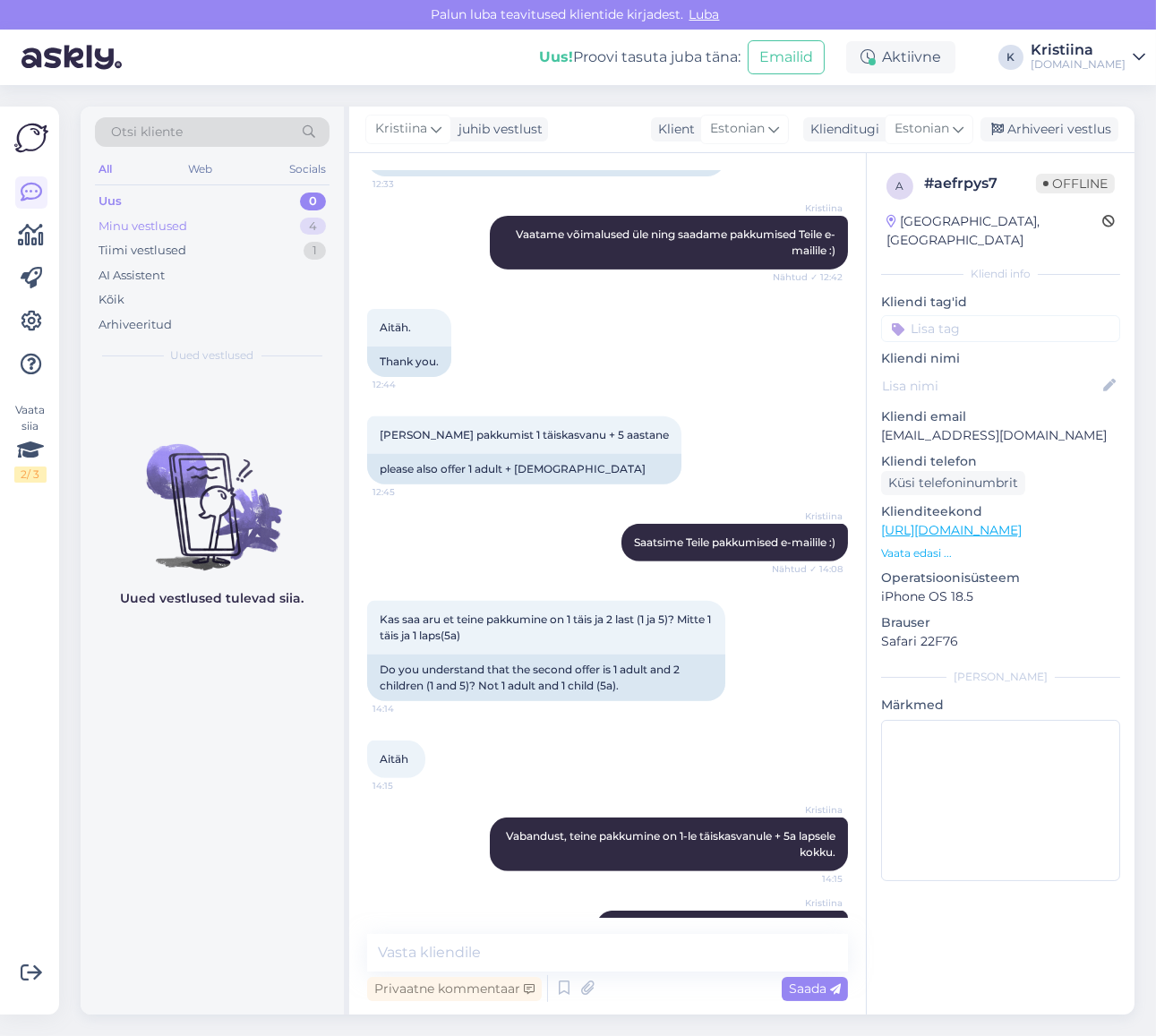
click at [236, 221] on div "Minu vestlused 4" at bounding box center [212, 226] width 235 height 25
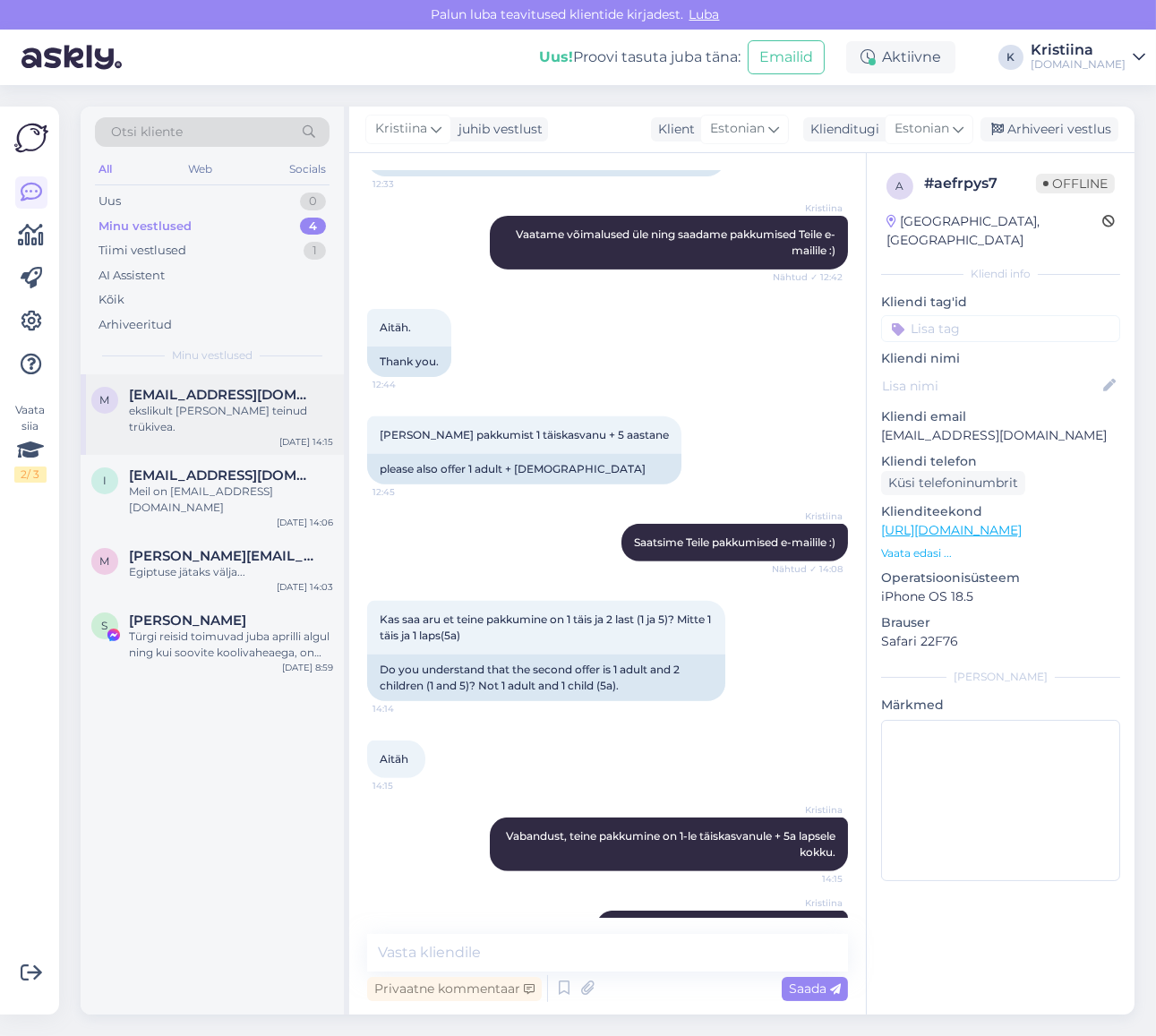
click at [200, 434] on div "m [EMAIL_ADDRESS][DOMAIN_NAME] ekslikult [PERSON_NAME] teinud trükivea. [DATE] …" at bounding box center [213, 414] width 264 height 81
click at [565, 951] on textarea at bounding box center [607, 952] width 481 height 38
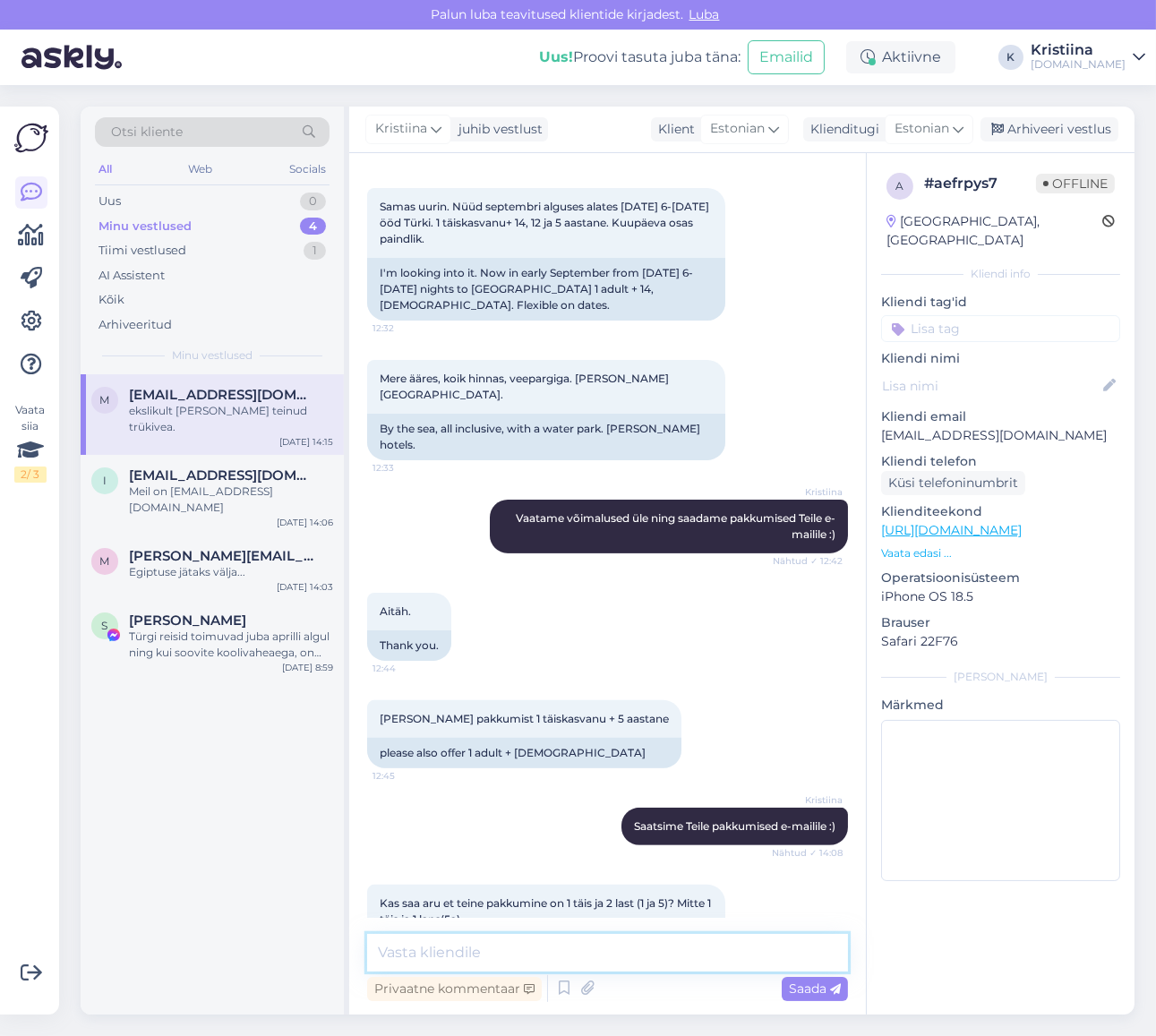
scroll to position [676, 0]
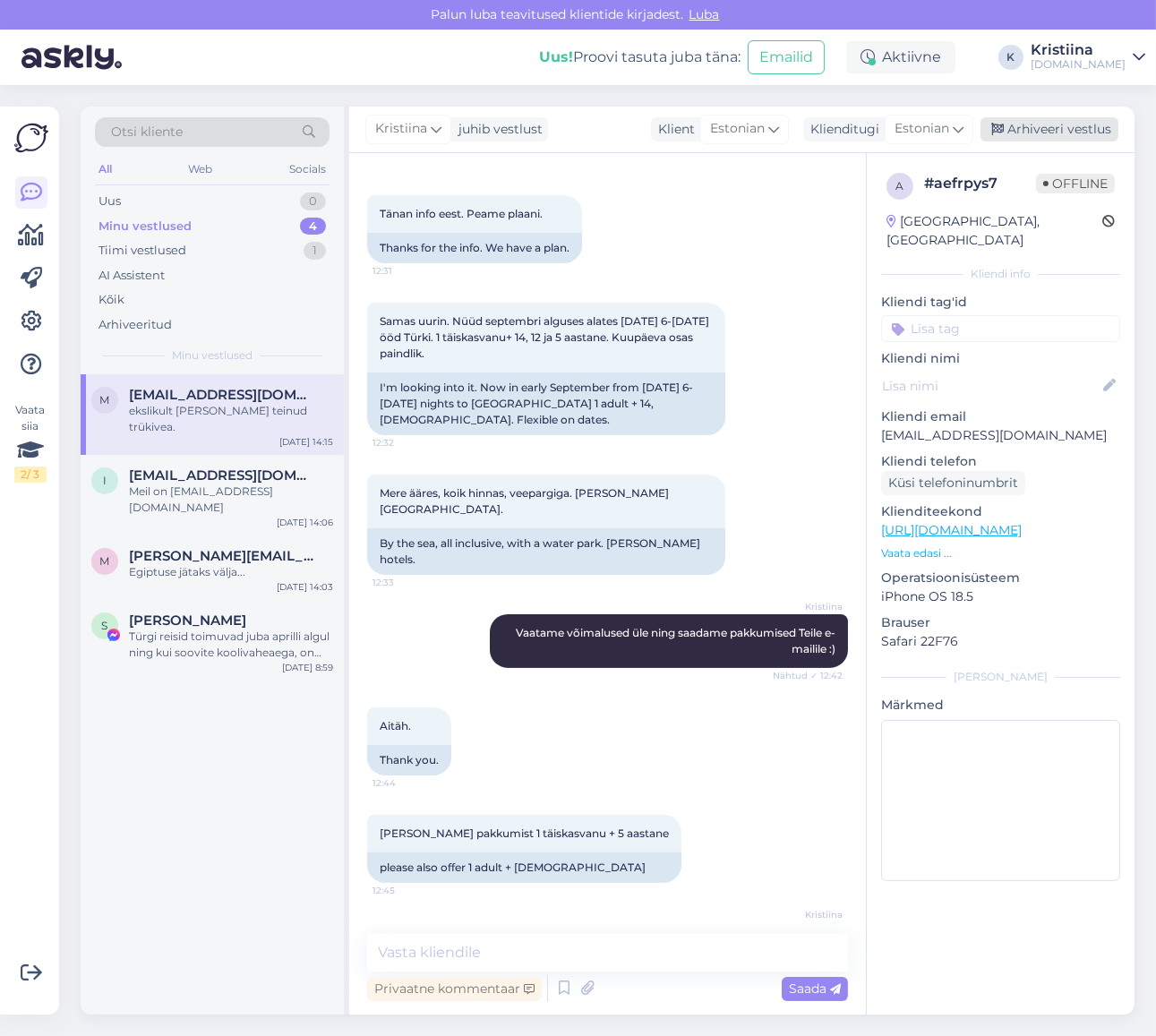
click at [1048, 126] on div "Arhiveeri vestlus" at bounding box center [1049, 129] width 138 height 24
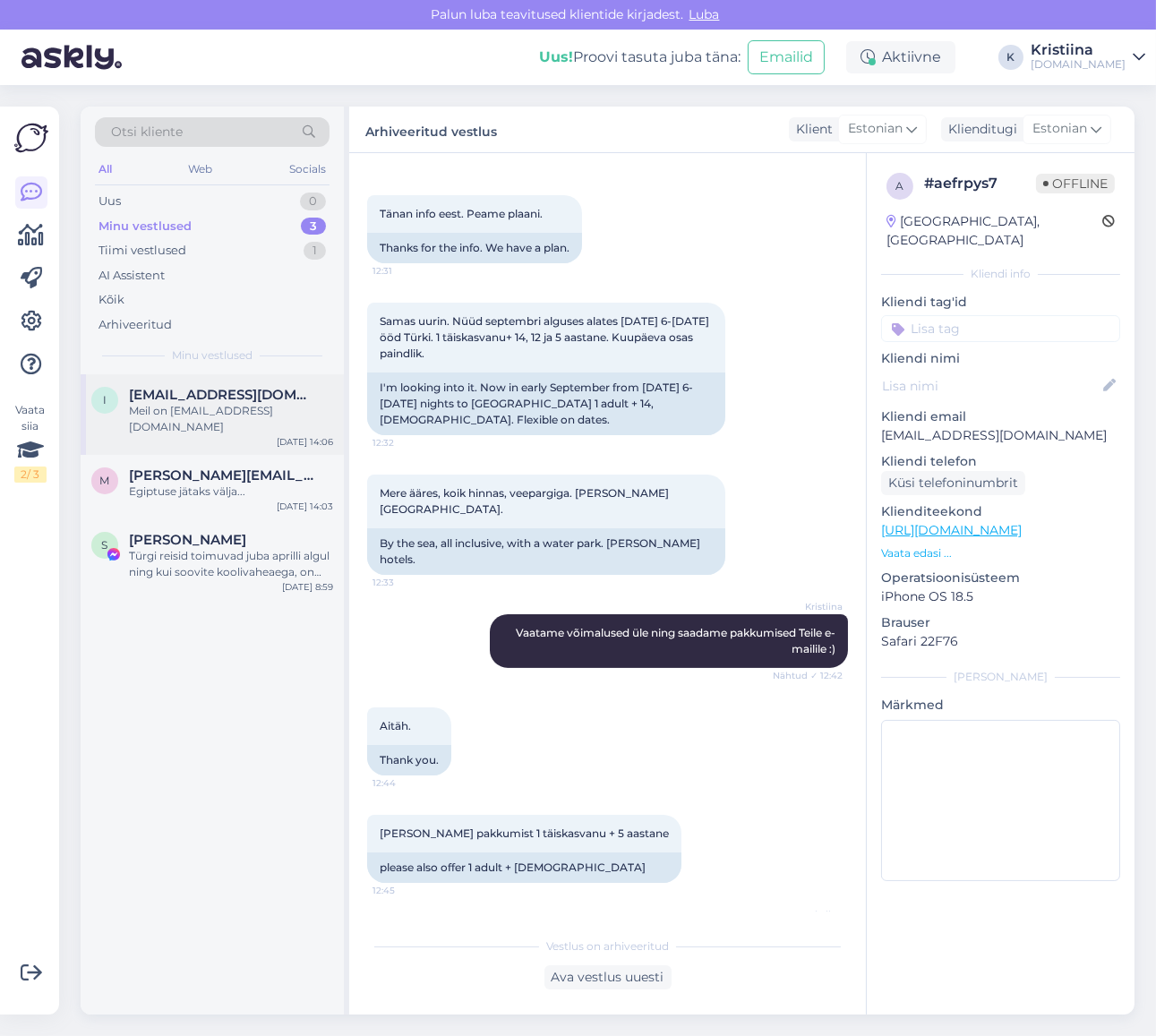
click at [192, 421] on div "i [EMAIL_ADDRESS][DOMAIN_NAME] Meil on [EMAIL_ADDRESS][DOMAIN_NAME] [DATE] 14:06" at bounding box center [213, 414] width 264 height 81
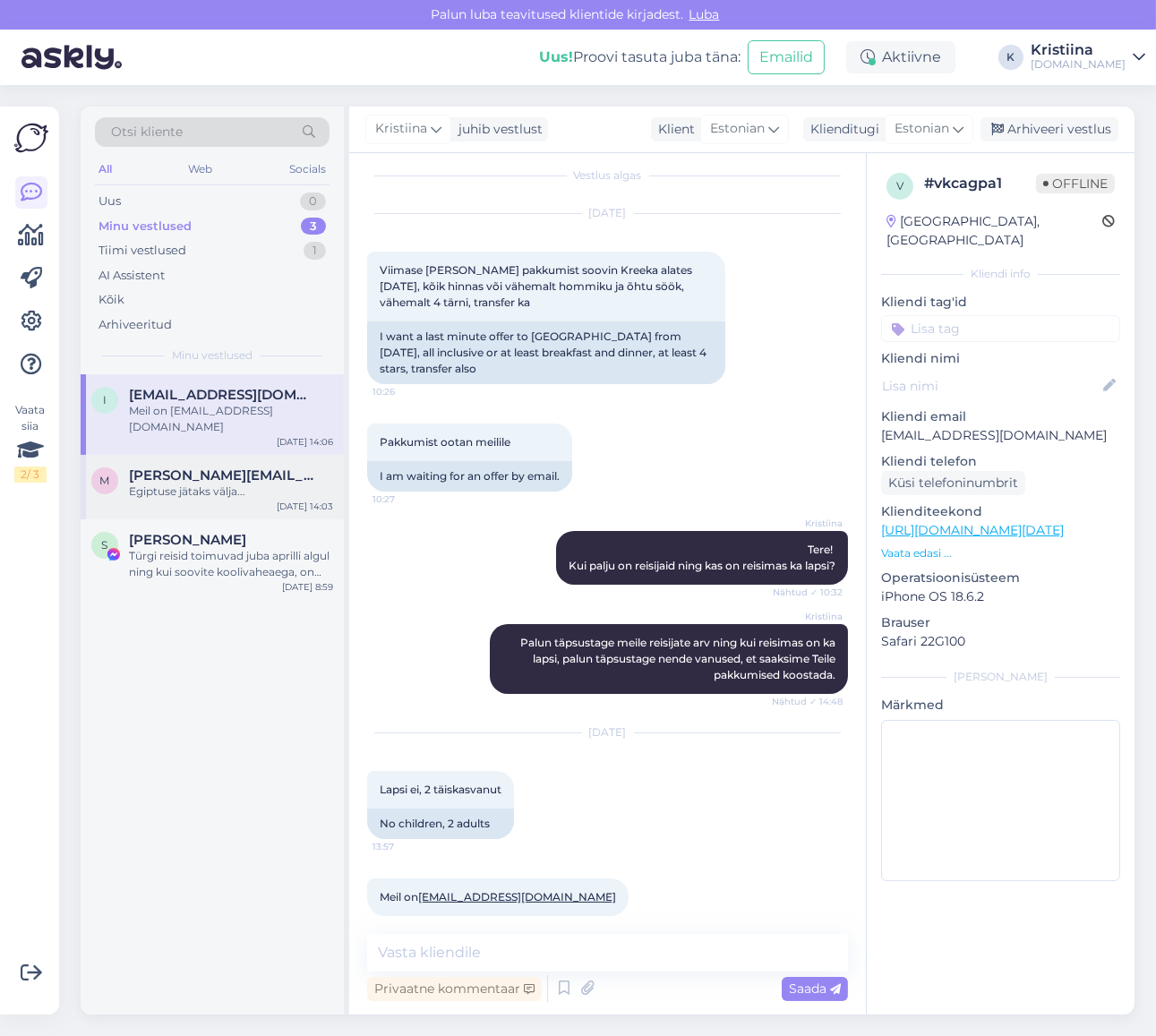
click at [260, 487] on div "m [PERSON_NAME][EMAIL_ADDRESS][DOMAIN_NAME] Egiptuse jätaks välja... [DATE] 14:…" at bounding box center [213, 486] width 264 height 64
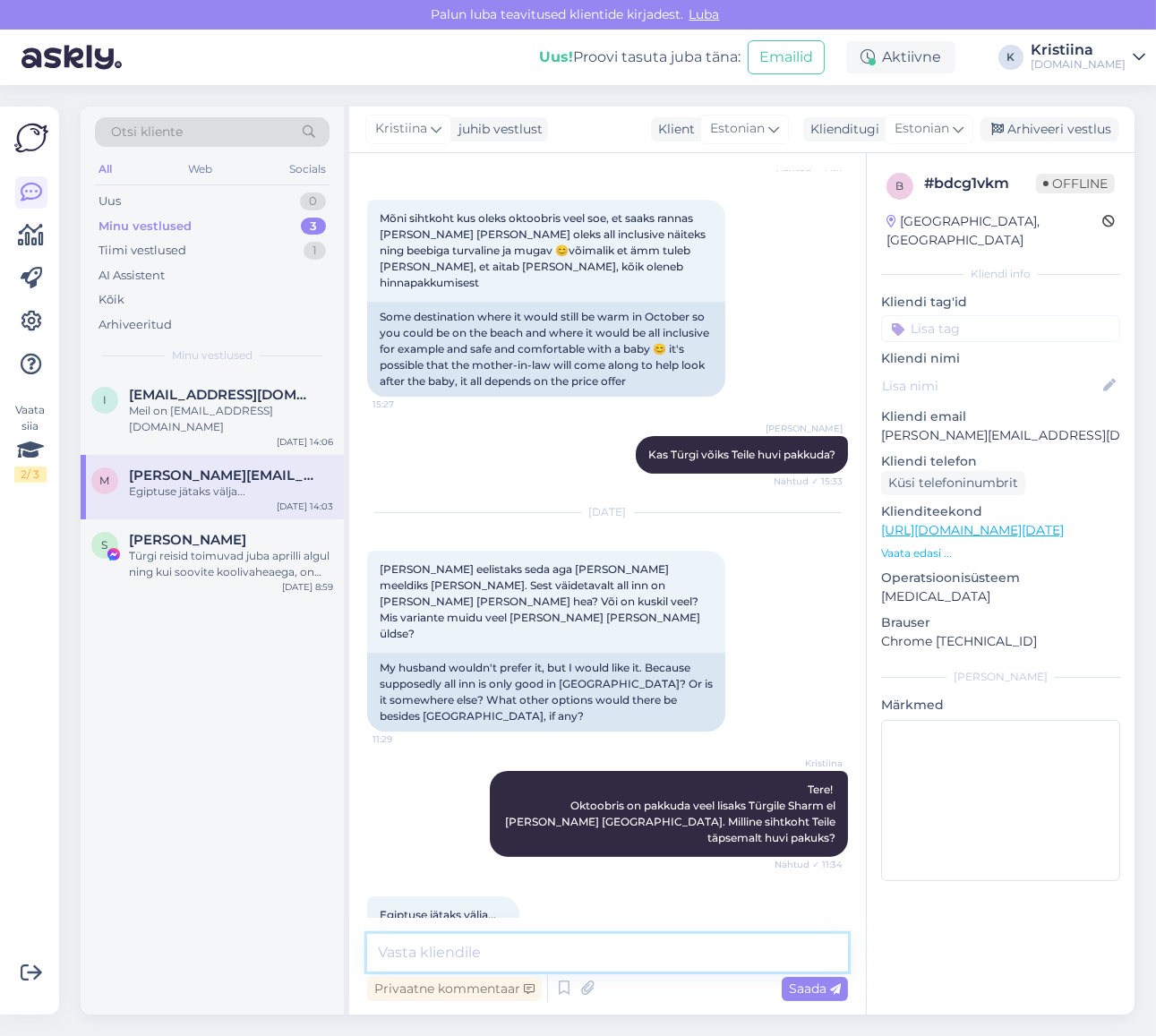
click at [408, 942] on textarea at bounding box center [607, 952] width 481 height 38
type textarea "[PERSON_NAME] nendest sihtkohtadest sobiks Teile? :)"
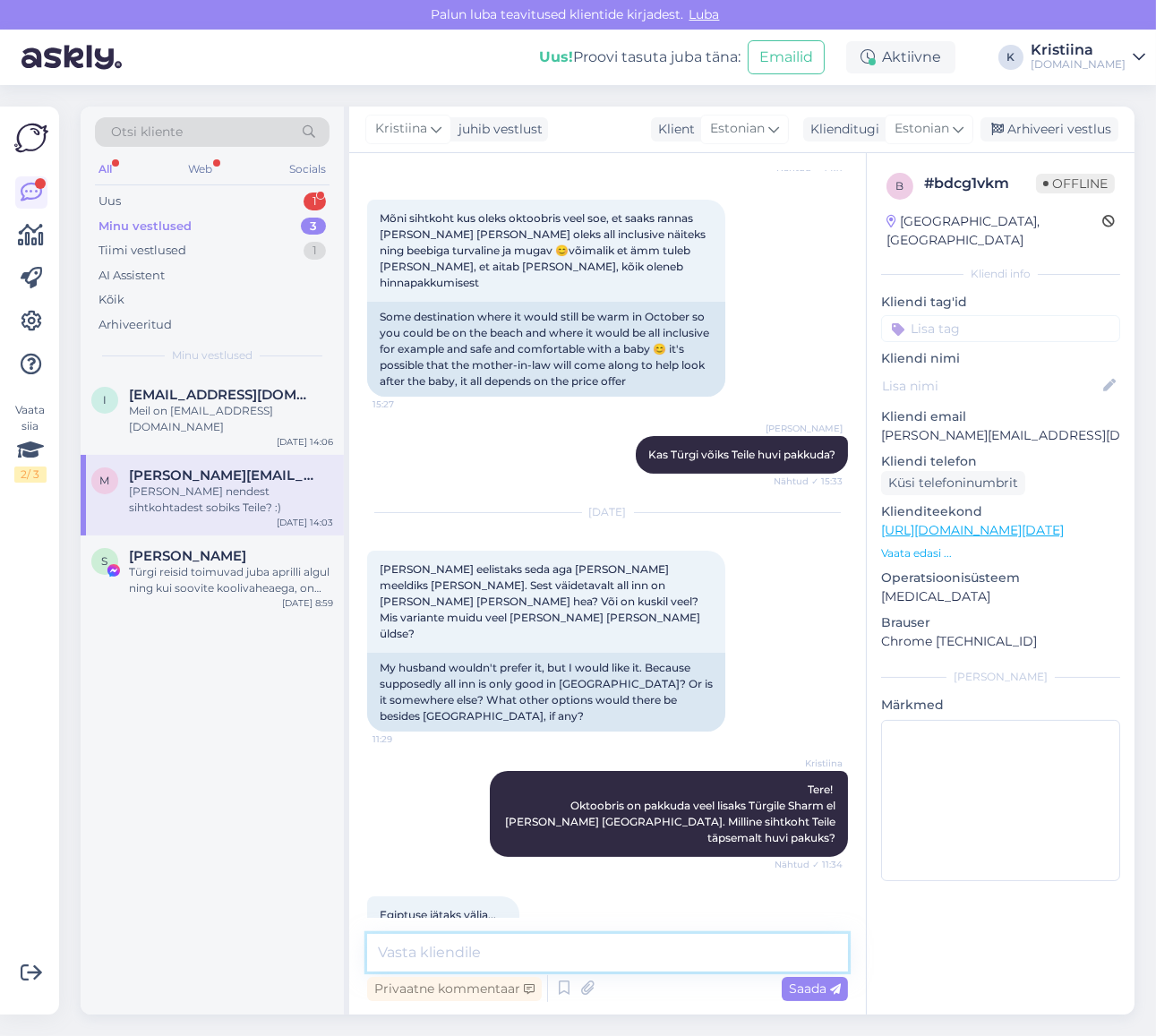
scroll to position [580, 0]
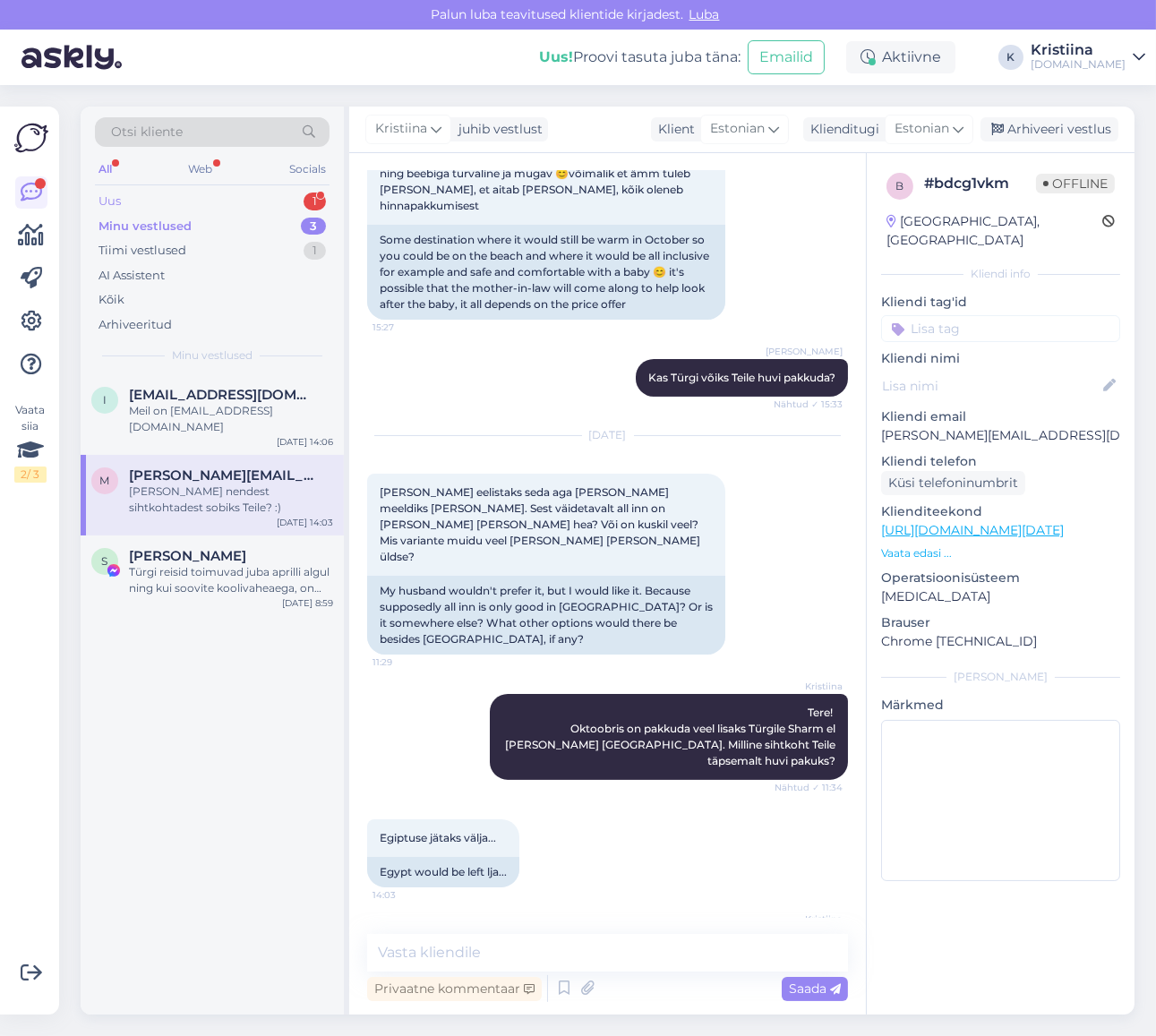
click at [204, 199] on div "Uus 1" at bounding box center [212, 201] width 235 height 25
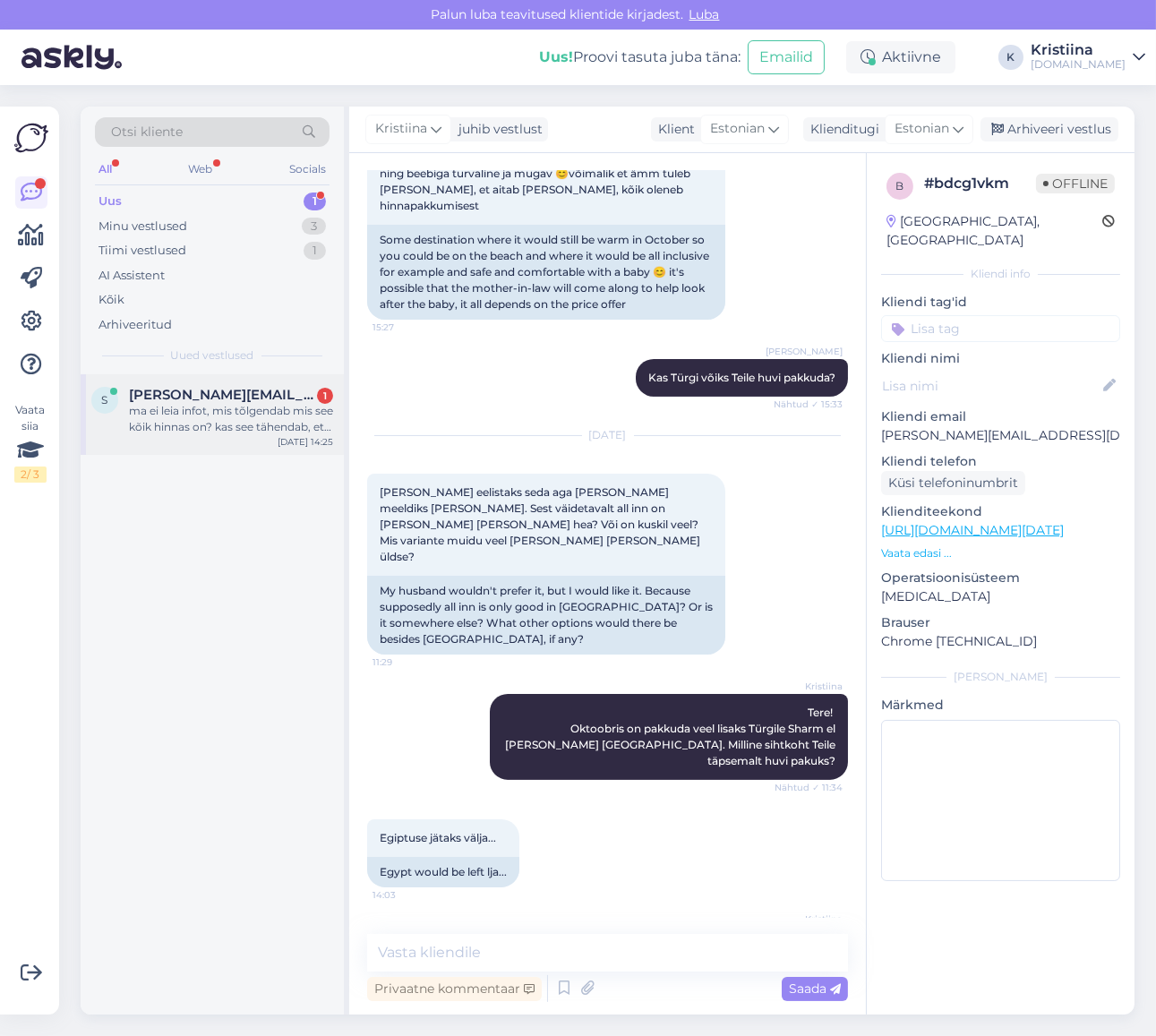
click at [193, 406] on div "ma ei leia infot, mis tõlgendab mis see kõik hinnas on? kas see tähendab, et le…" at bounding box center [231, 419] width 204 height 32
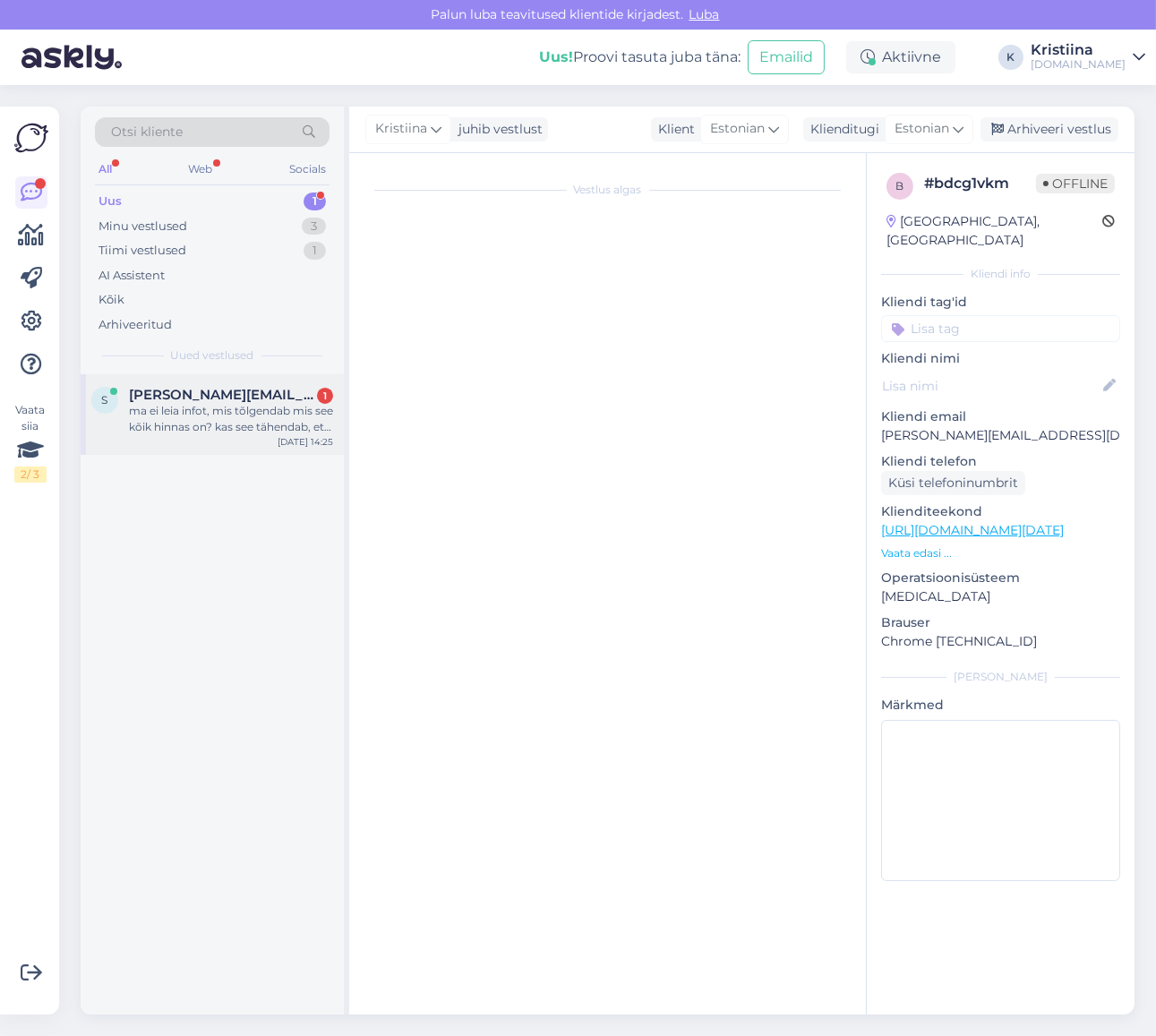
scroll to position [0, 0]
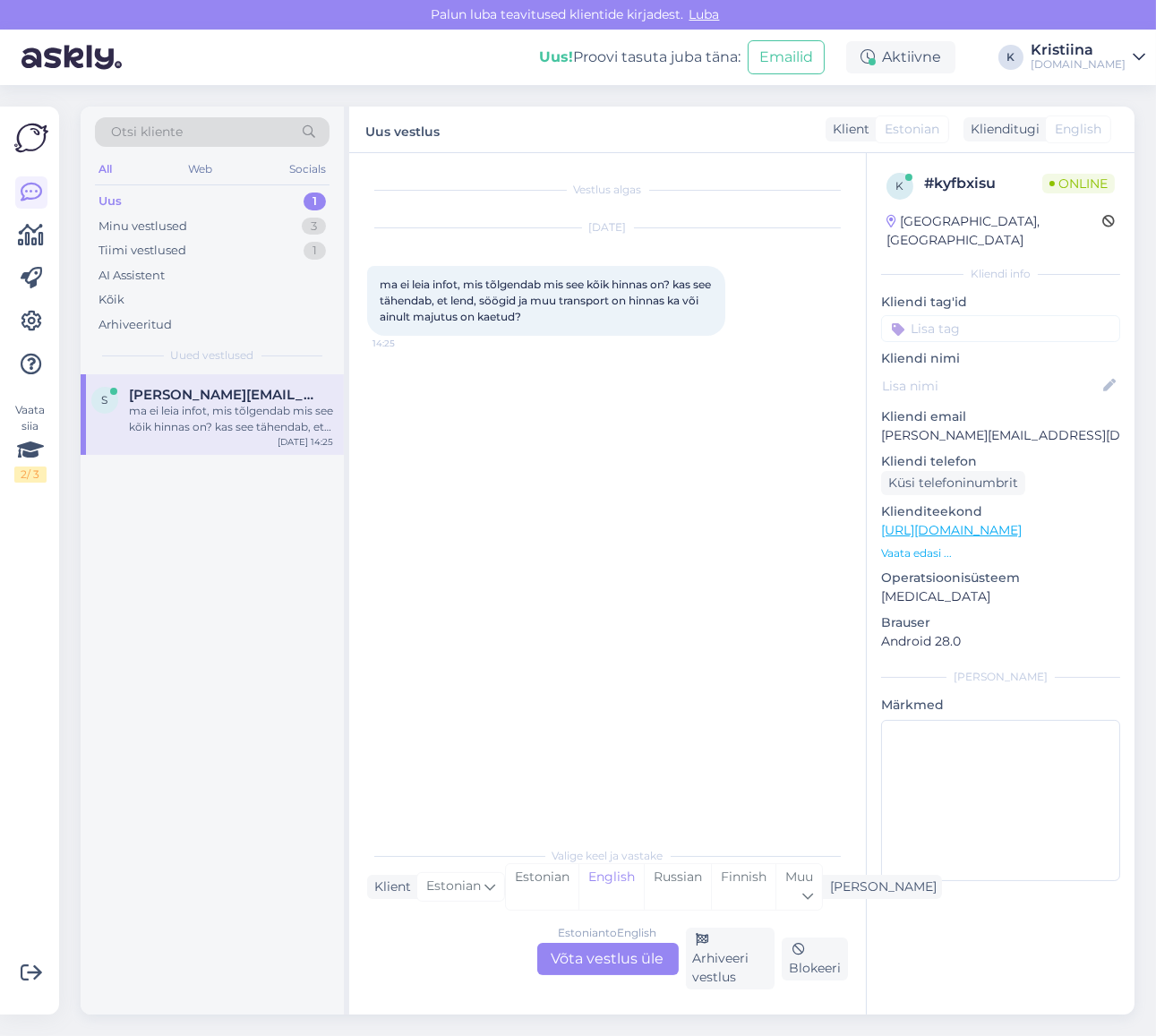
click at [610, 967] on div "Estonian to English Võta vestlus üle" at bounding box center [608, 958] width 141 height 32
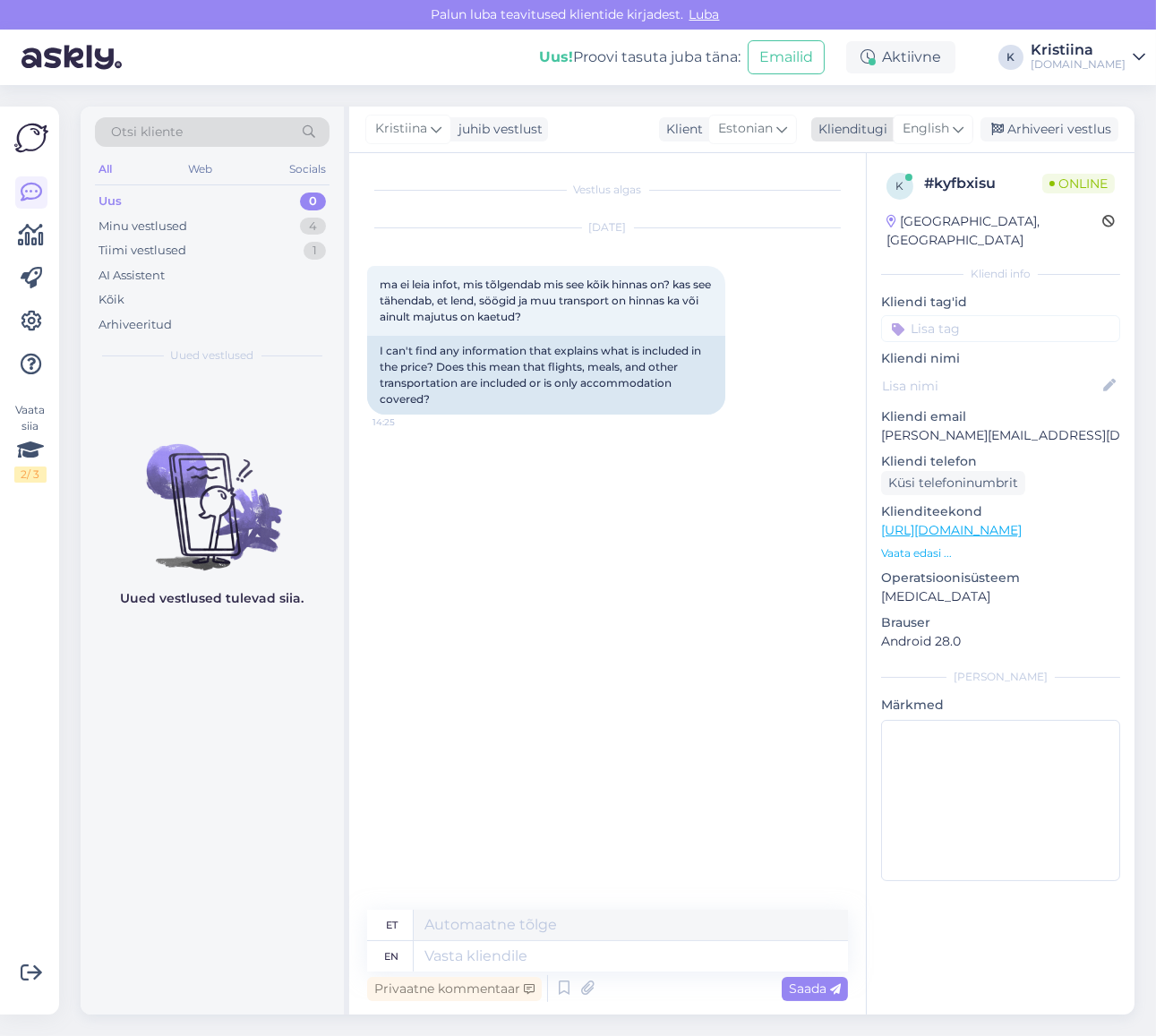
click at [937, 132] on span "English" at bounding box center [926, 128] width 46 height 19
click at [900, 237] on link "Estonian" at bounding box center [892, 237] width 197 height 29
click at [448, 950] on textarea at bounding box center [607, 952] width 481 height 38
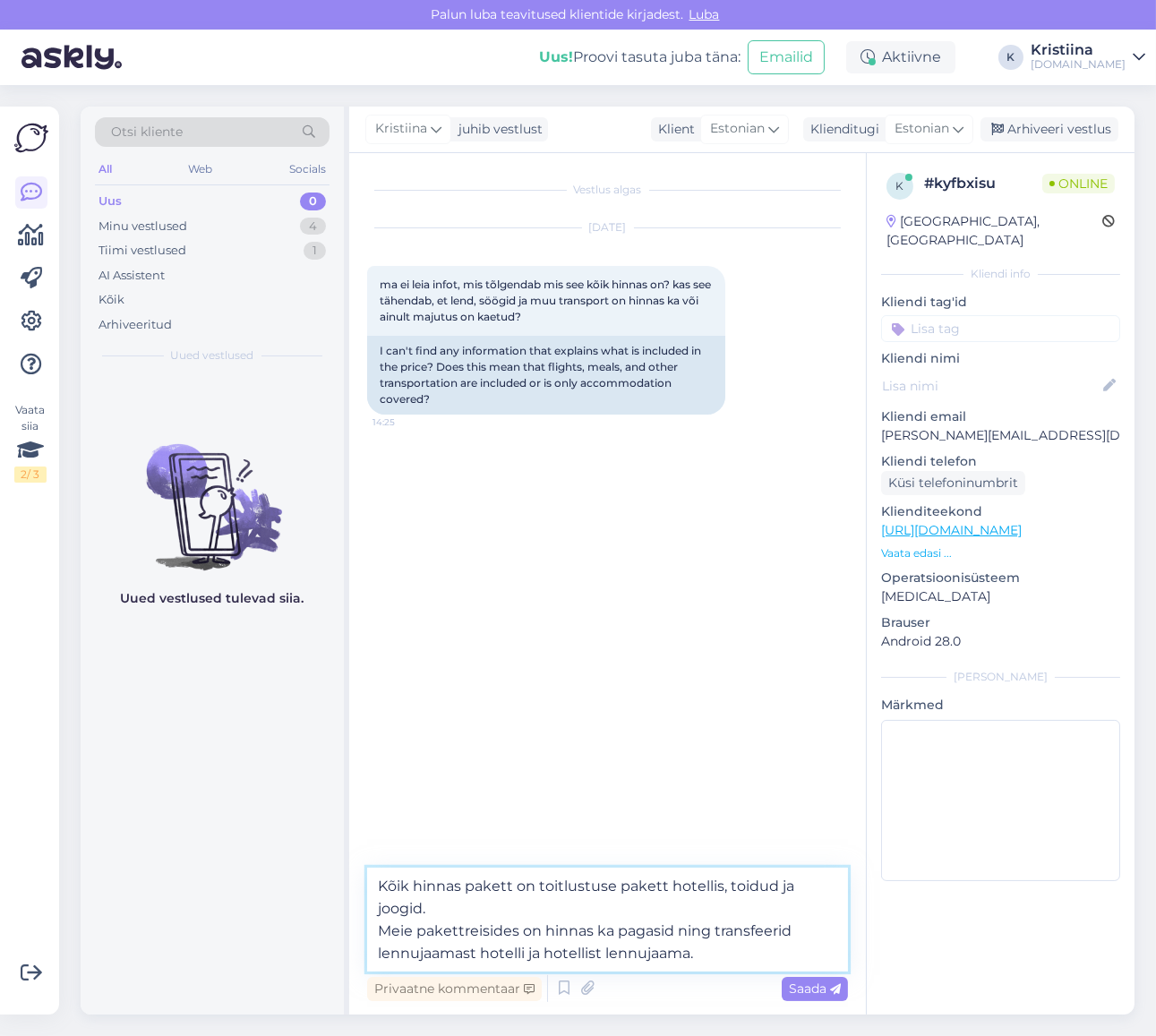
type textarea "Kõik hinnas pakett on toitlustuse pakett hotellis, toidud ja joogid. Meie paket…"
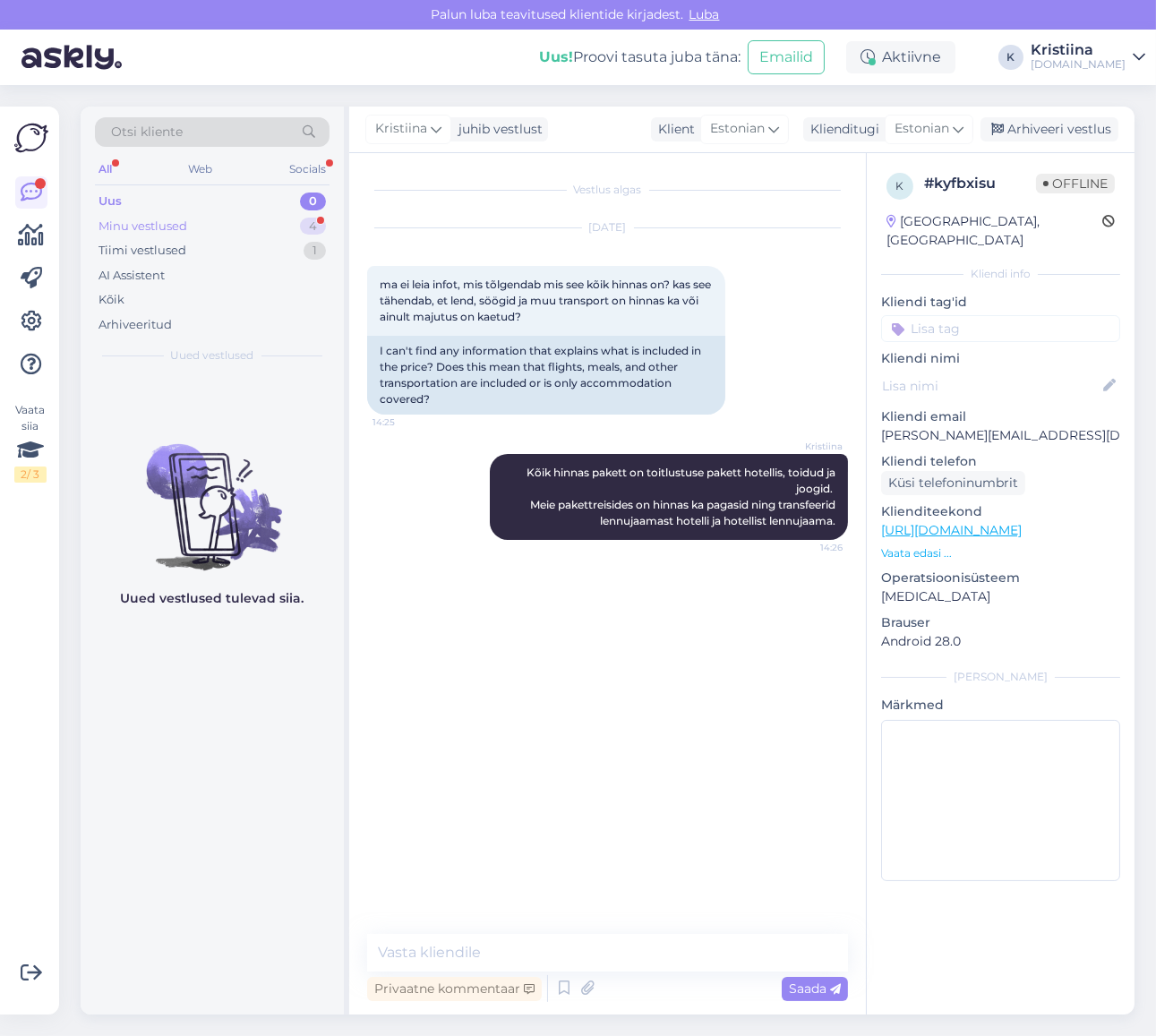
click at [179, 214] on div "Minu vestlused 4" at bounding box center [212, 226] width 235 height 25
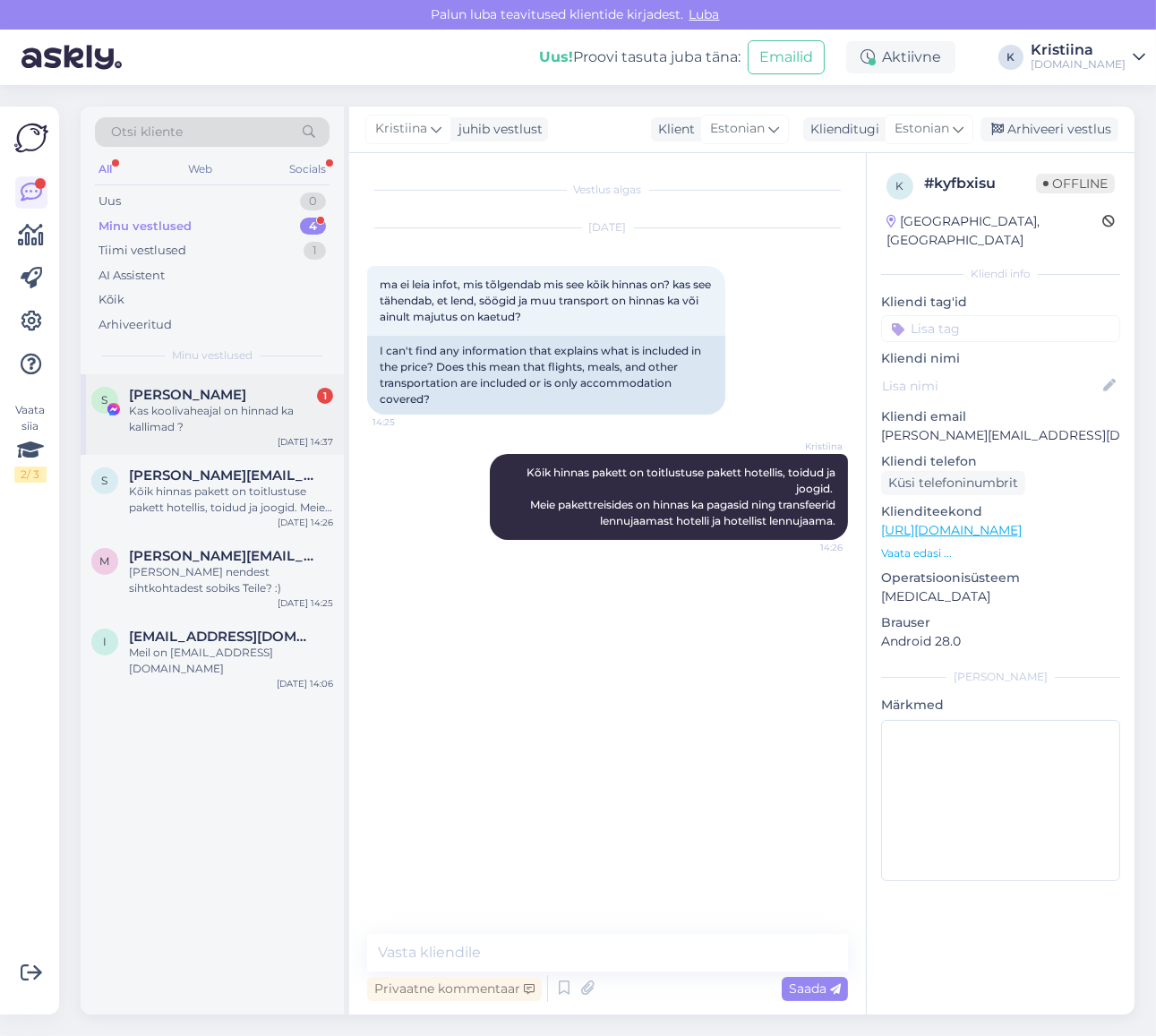
click at [206, 392] on div "[PERSON_NAME] 1" at bounding box center [231, 395] width 204 height 16
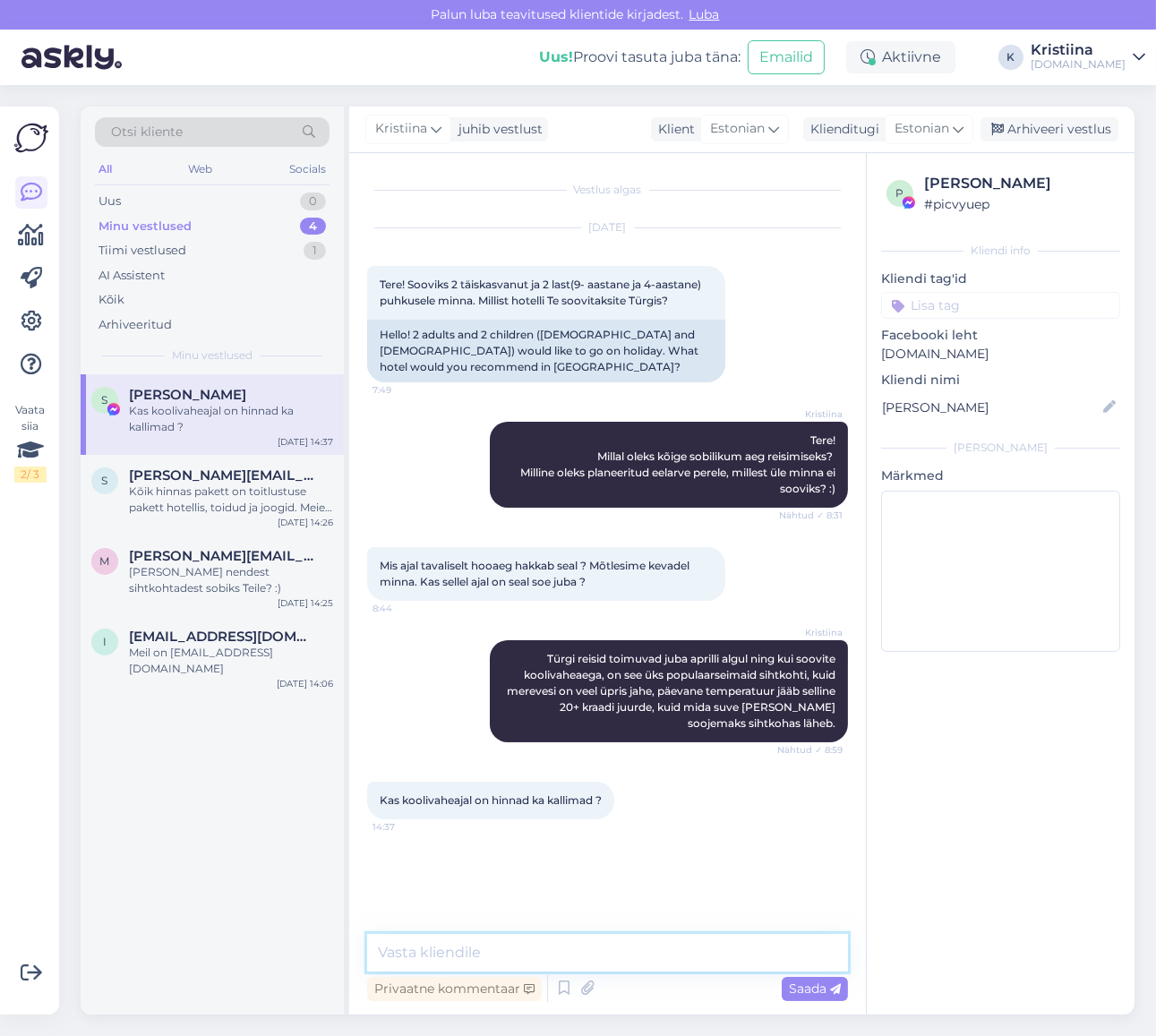
click at [499, 951] on textarea at bounding box center [607, 952] width 481 height 38
type textarea "Koolivaheaja hinnad on kõrgemad kui väljaspool koolivaheaja väljumist."
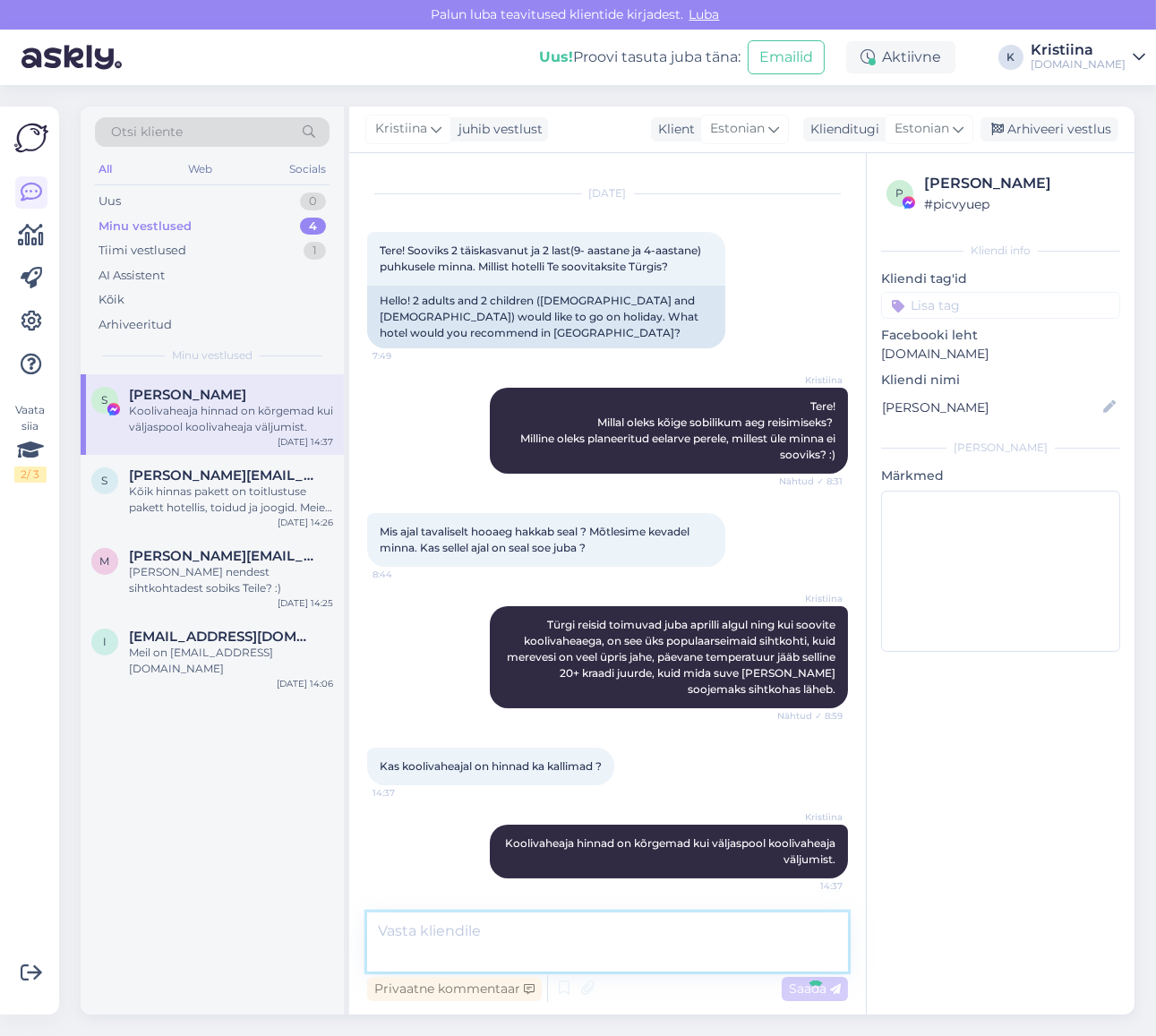
scroll to position [13, 0]
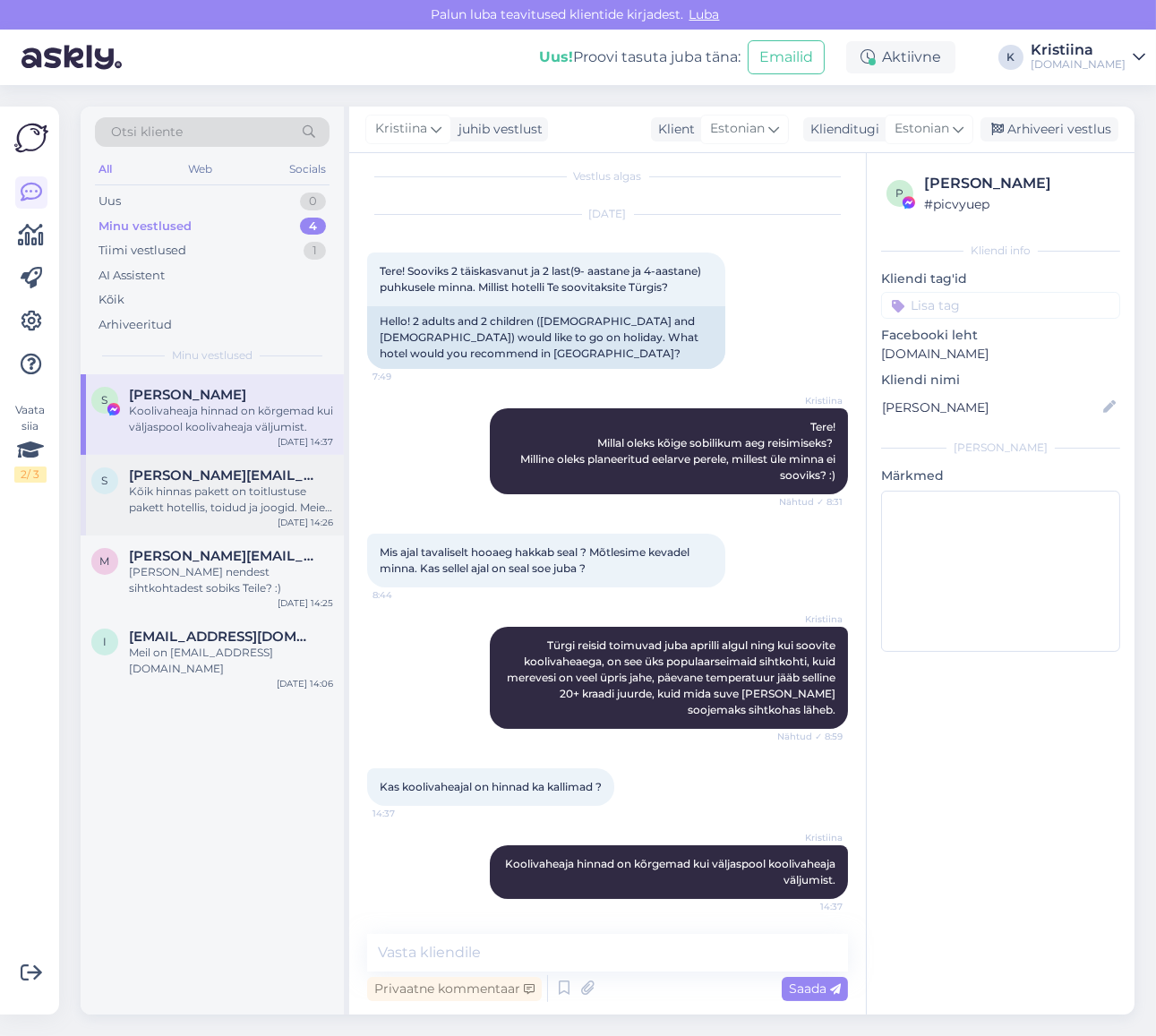
click at [189, 499] on div "Kõik hinnas pakett on toitlustuse pakett hotellis, toidud ja joogid. Meie paket…" at bounding box center [231, 499] width 204 height 32
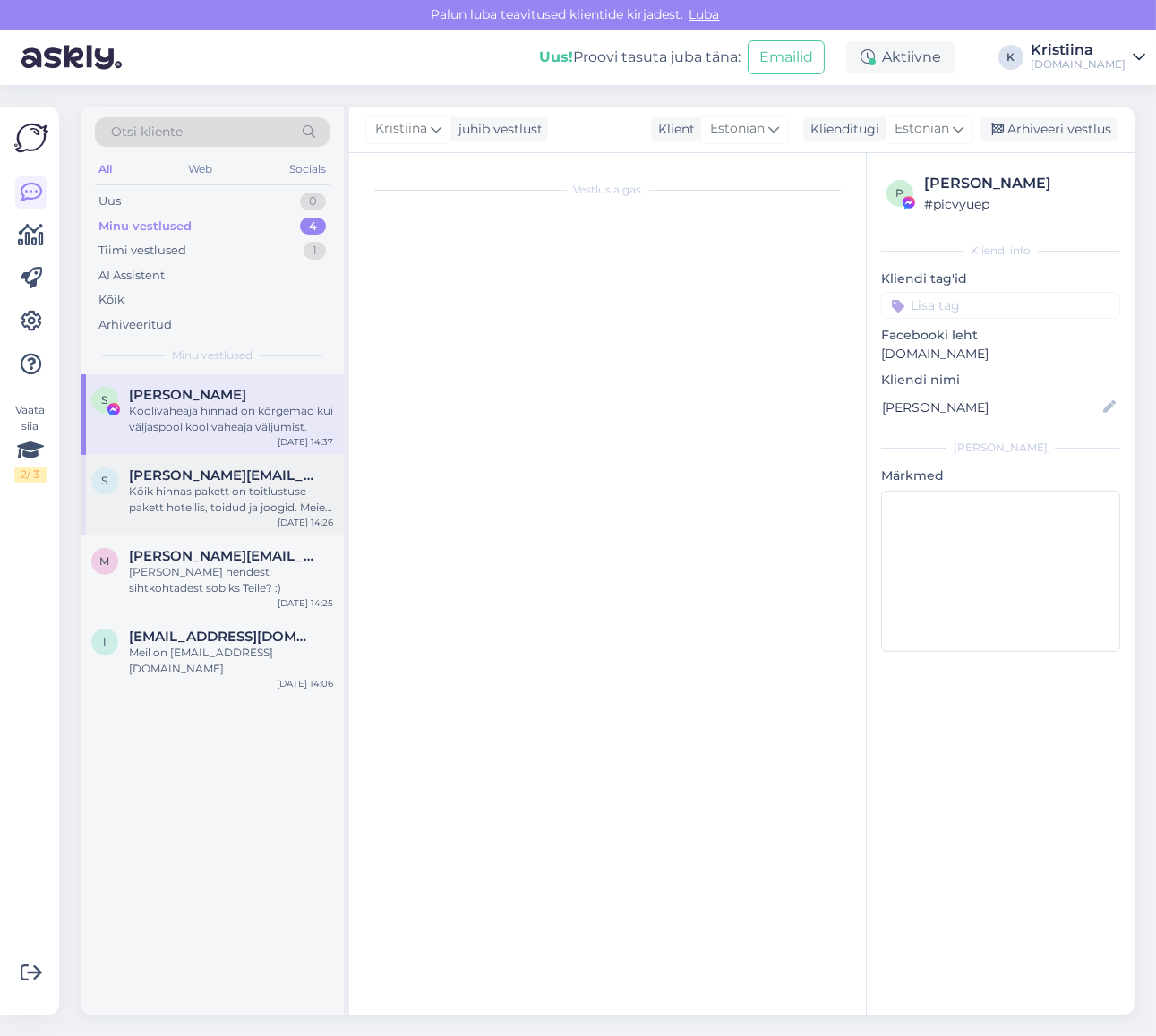
scroll to position [0, 0]
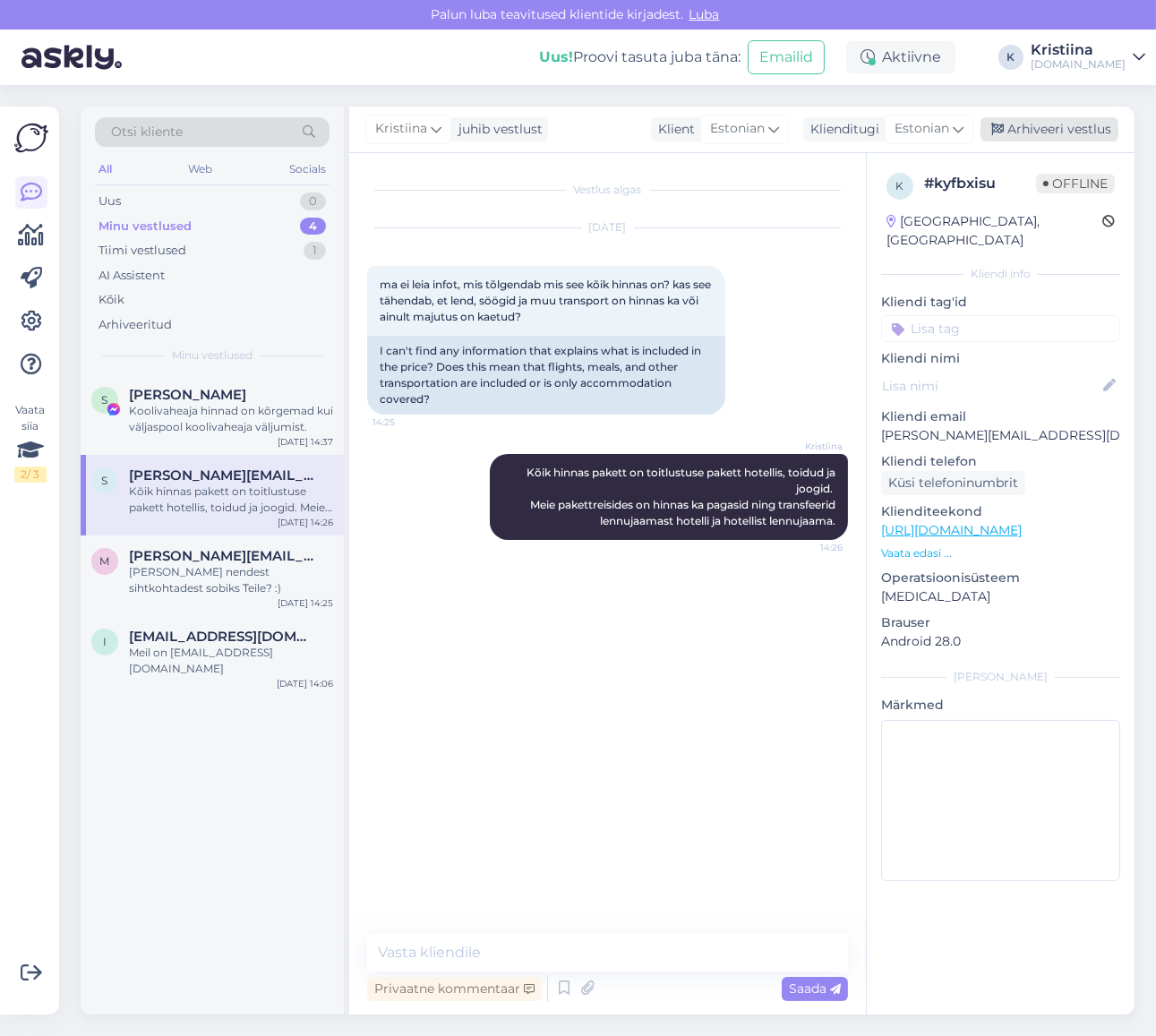
click at [1049, 118] on div "Arhiveeri vestlus" at bounding box center [1049, 129] width 138 height 24
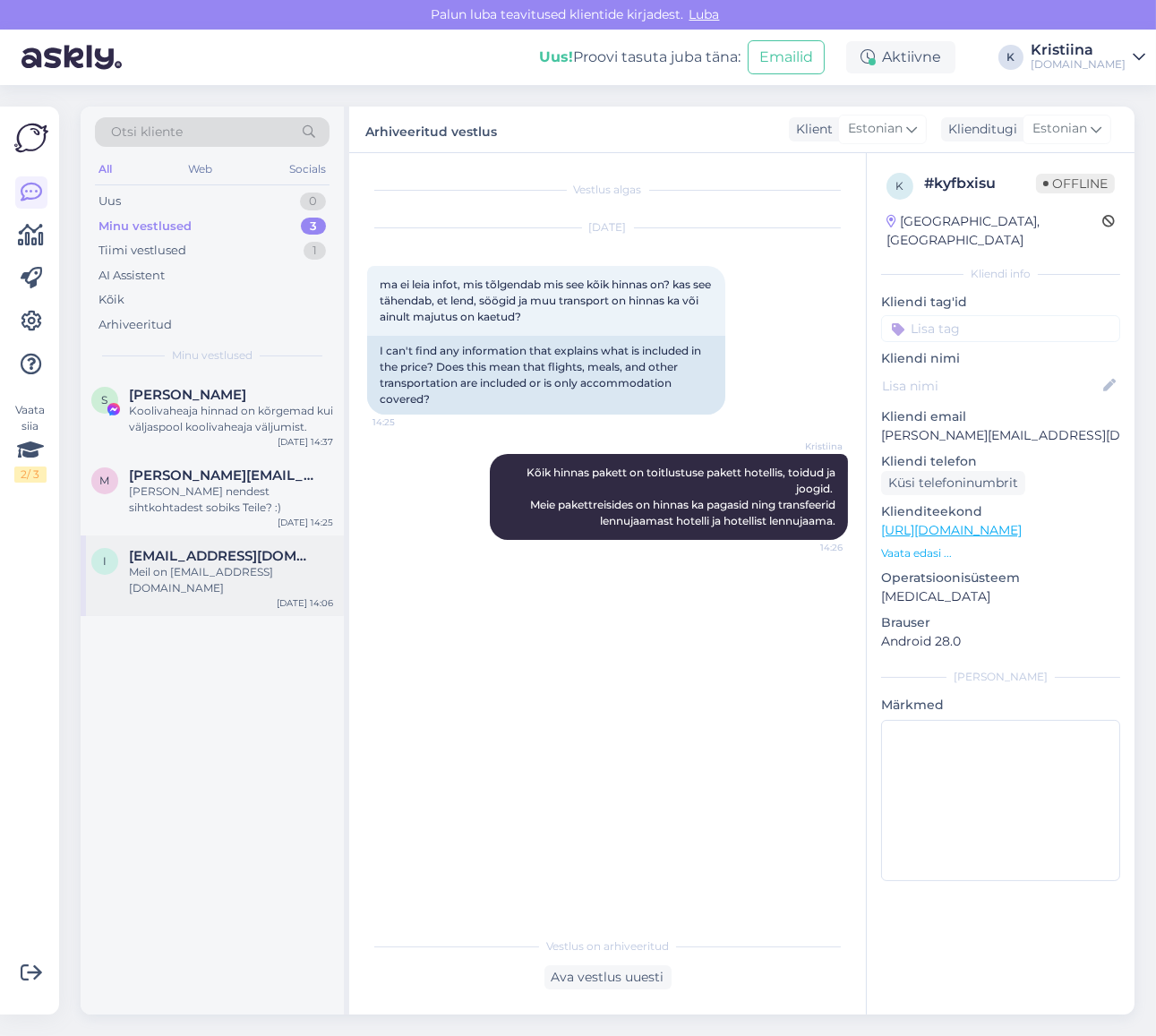
click at [189, 575] on div "Meil on [EMAIL_ADDRESS][DOMAIN_NAME]" at bounding box center [231, 580] width 204 height 32
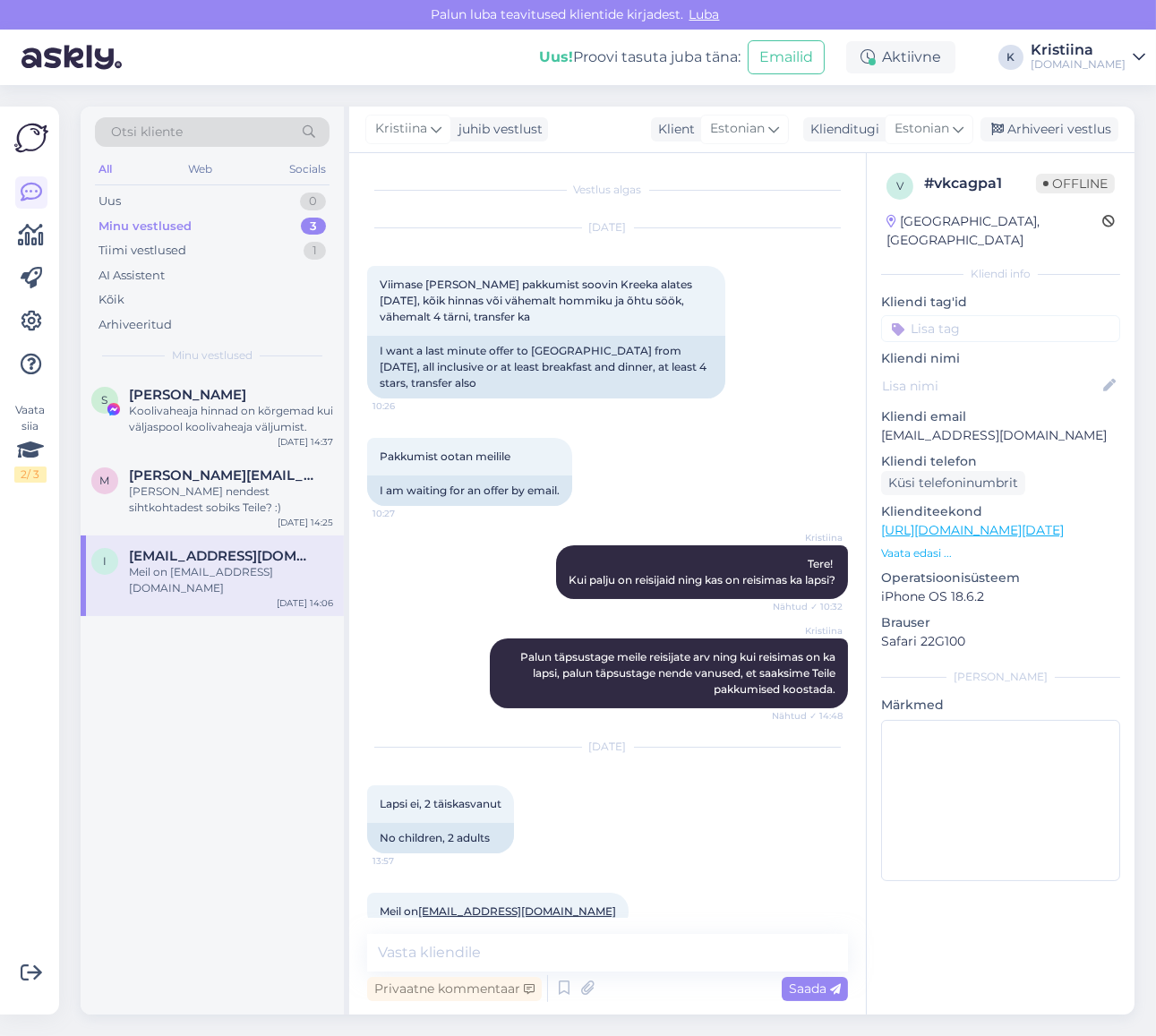
scroll to position [14, 0]
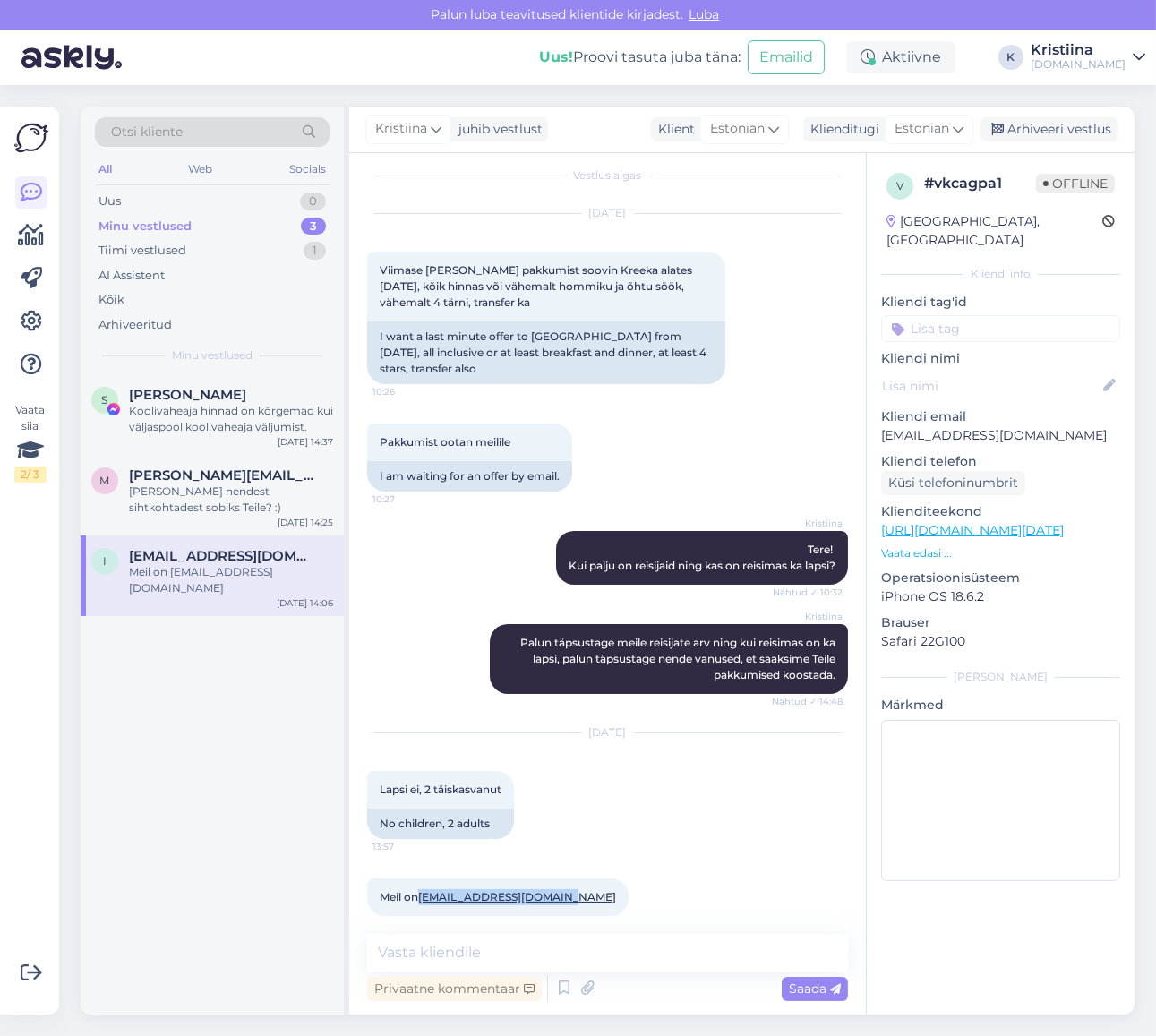
drag, startPoint x: 562, startPoint y: 884, endPoint x: 422, endPoint y: 890, distance: 140.1
click at [422, 890] on div "Meil on [EMAIL_ADDRESS][DOMAIN_NAME] 14:06" at bounding box center [498, 897] width 262 height 38
click at [280, 505] on div "[PERSON_NAME] nendest sihtkohtadest sobiks Teile? :)" at bounding box center [231, 499] width 204 height 32
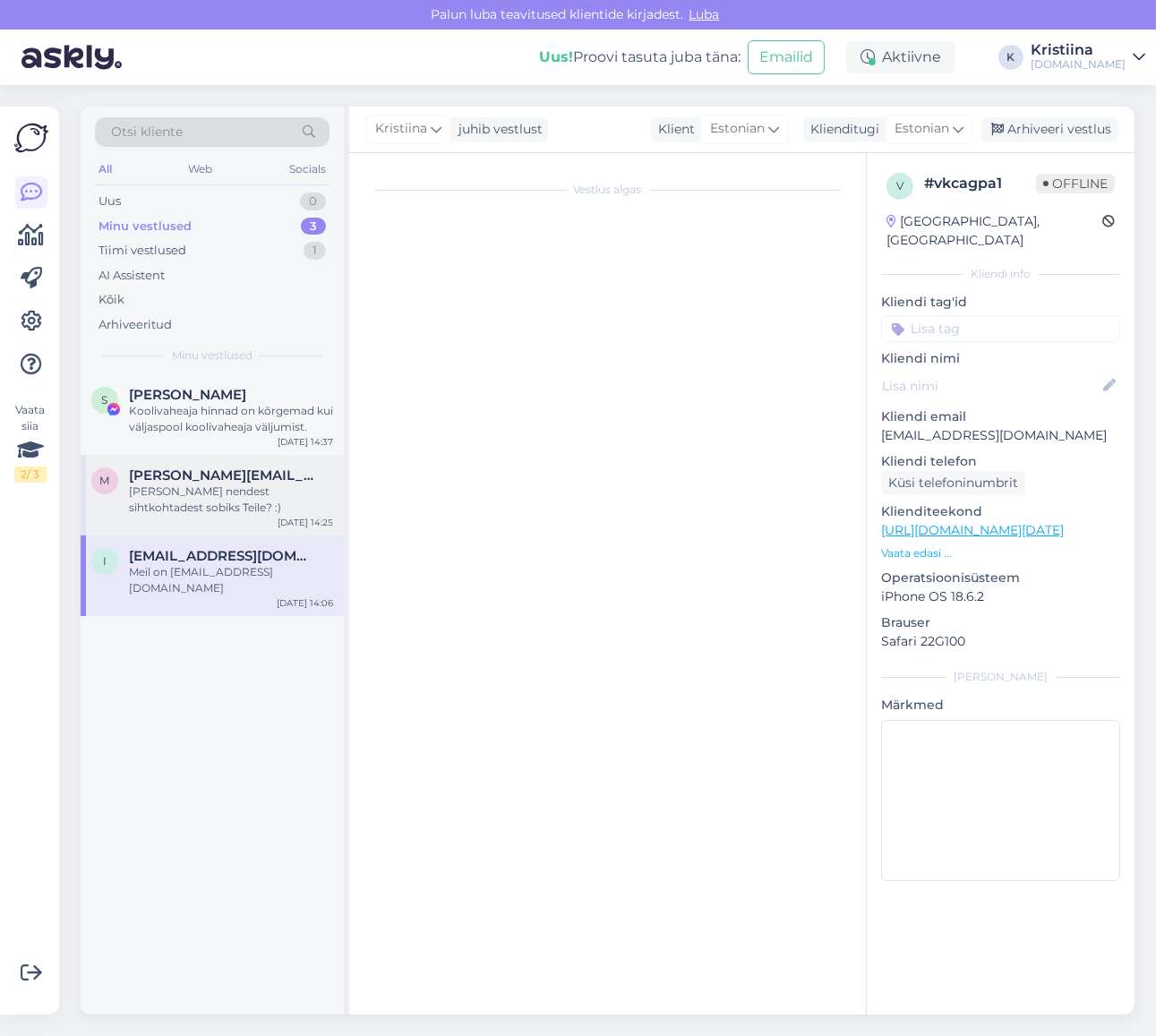
scroll to position [580, 0]
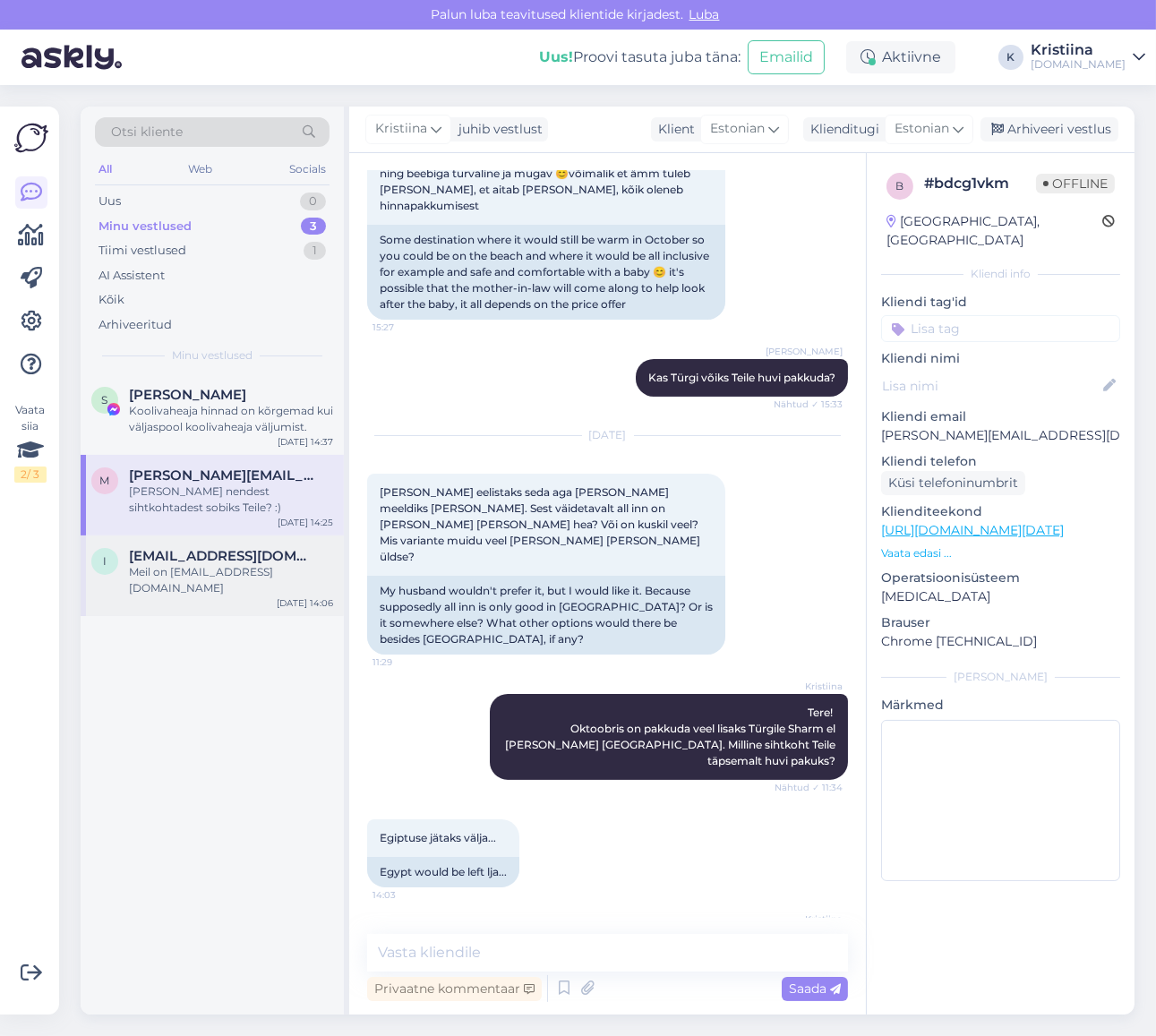
click at [253, 561] on span "[EMAIL_ADDRESS][DOMAIN_NAME]" at bounding box center [222, 555] width 187 height 16
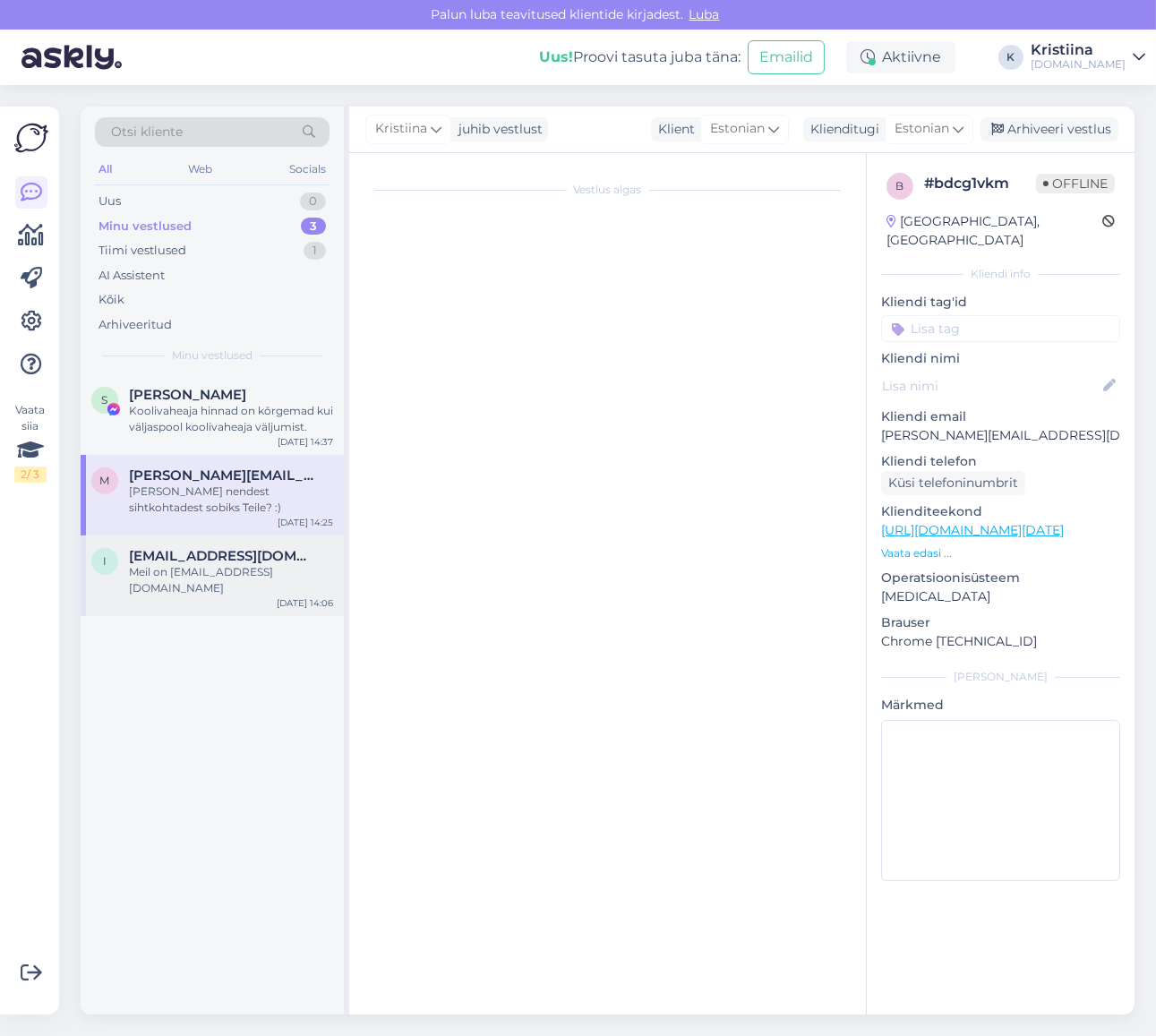
scroll to position [14, 0]
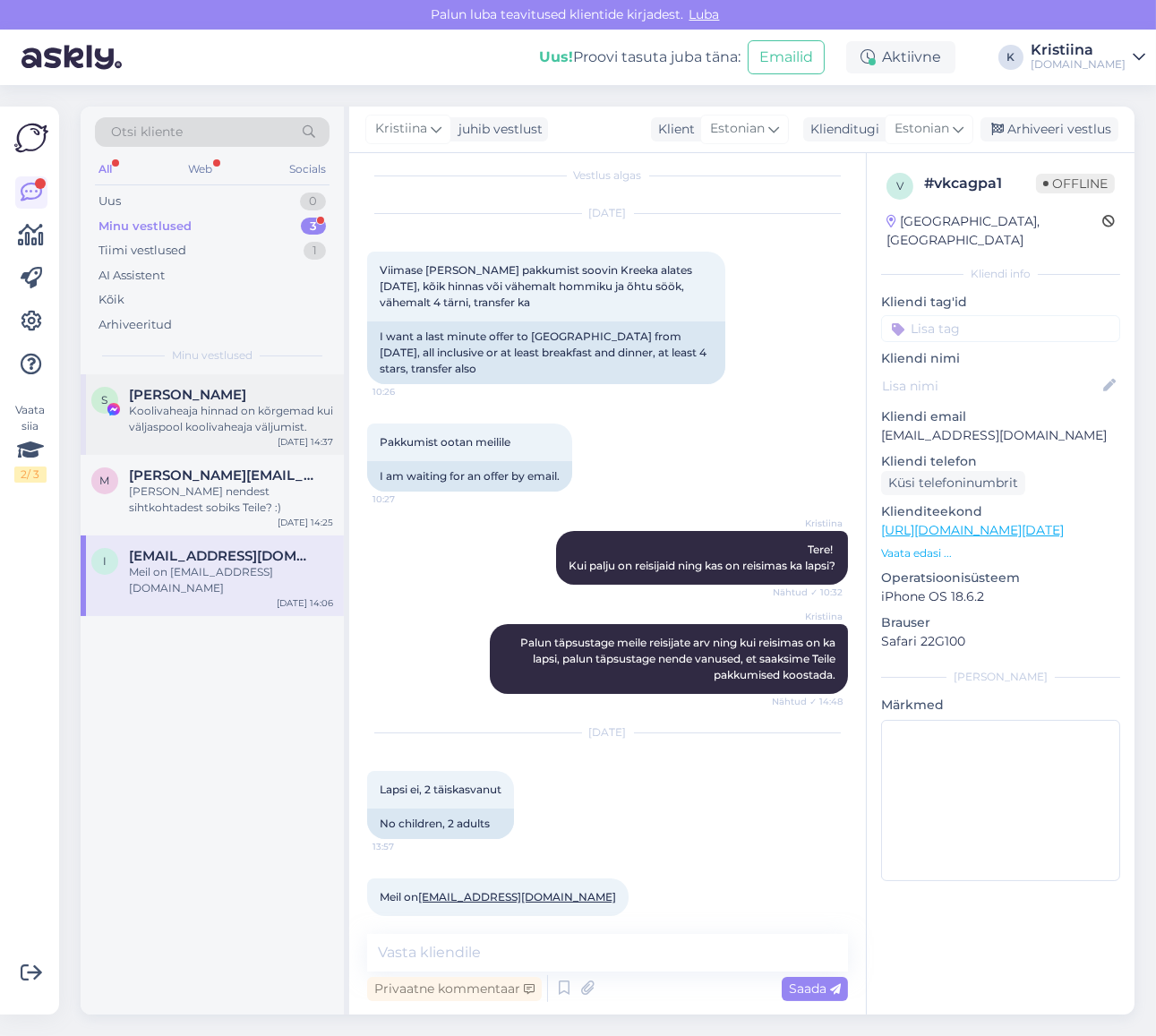
click at [202, 426] on div "Koolivaheaja hinnad on kõrgemad kui väljaspool koolivaheaja väljumist." at bounding box center [231, 419] width 204 height 32
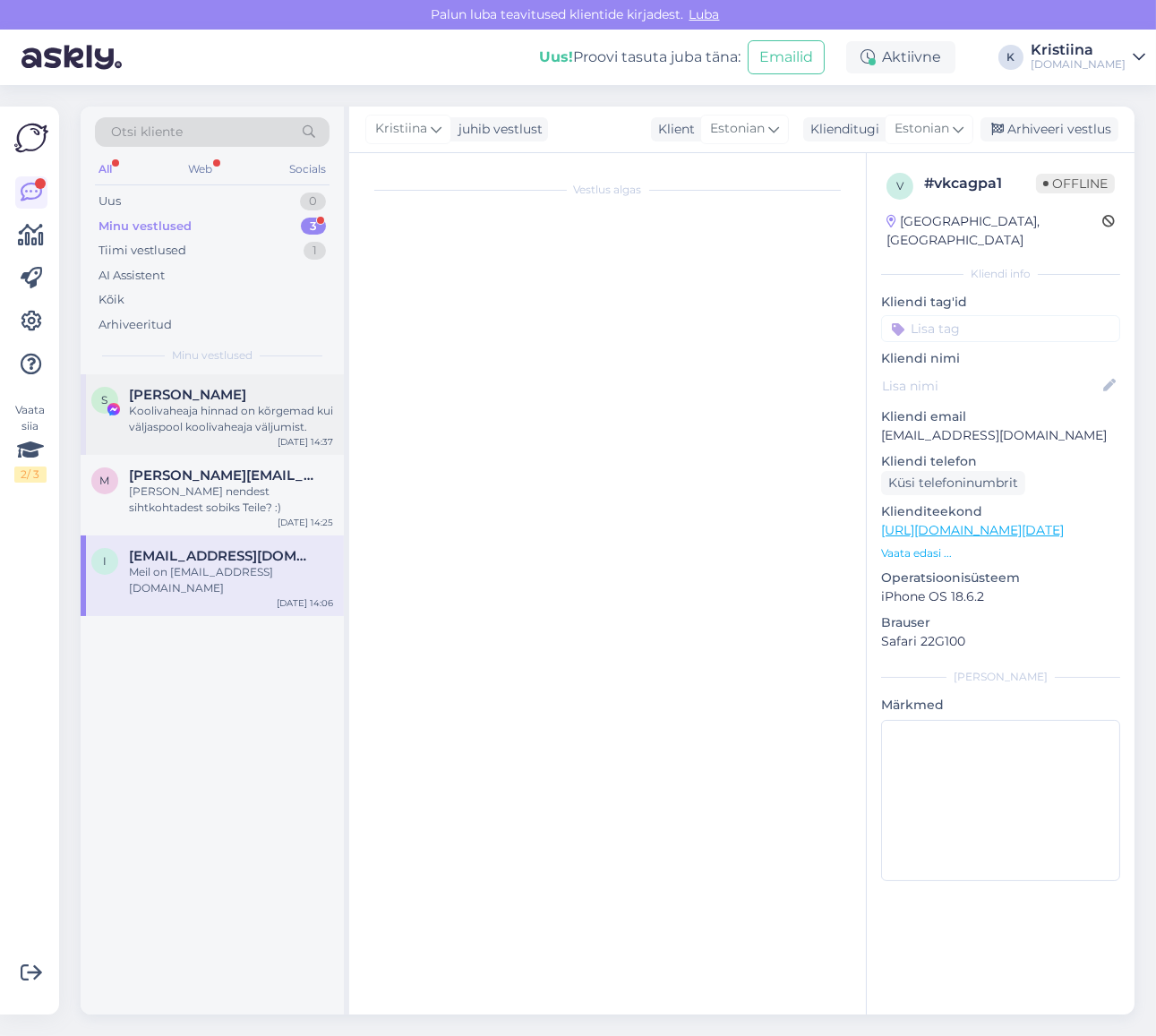
scroll to position [13, 0]
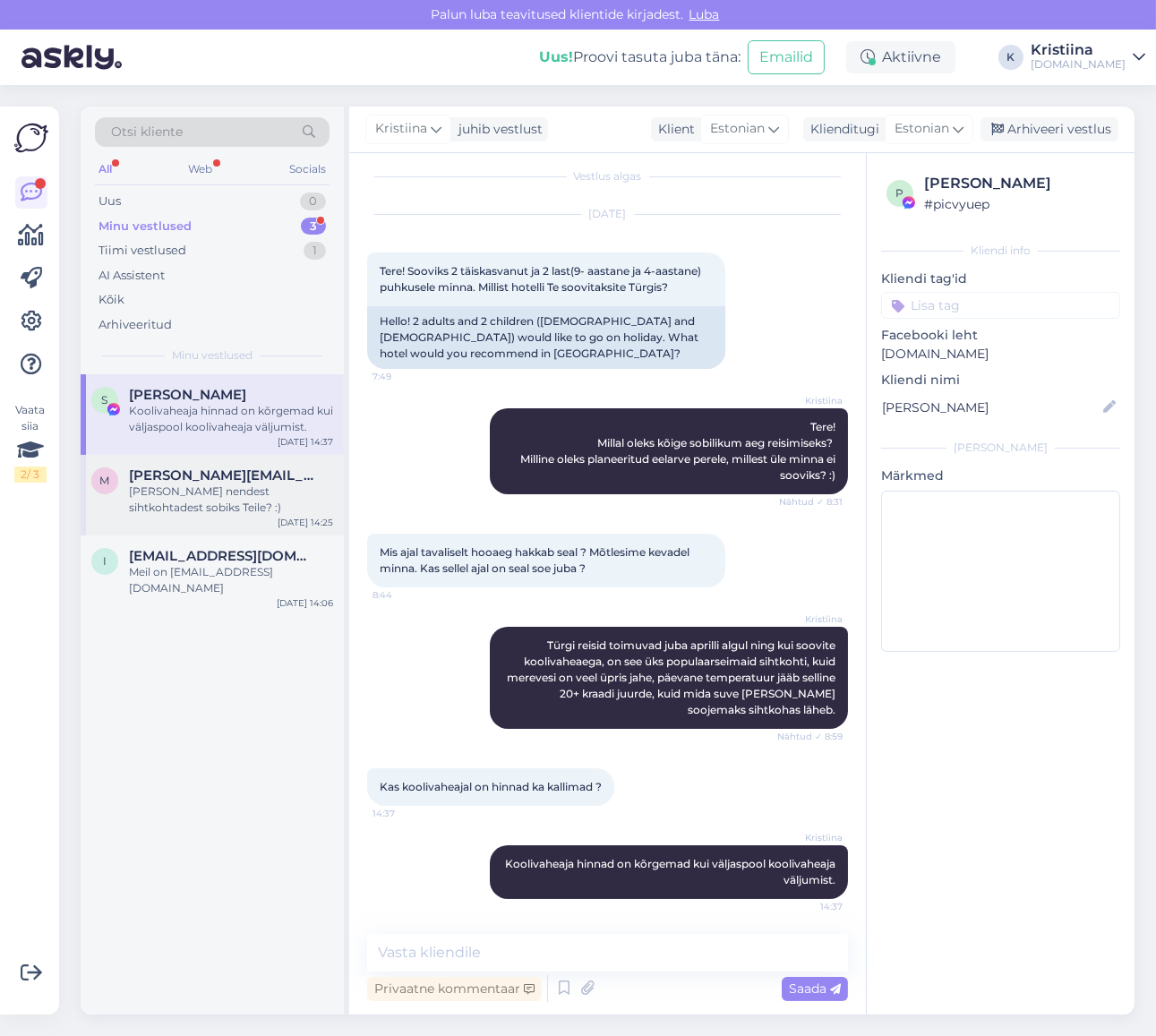
click at [236, 495] on div "[PERSON_NAME] nendest sihtkohtadest sobiks Teile? :)" at bounding box center [231, 499] width 204 height 32
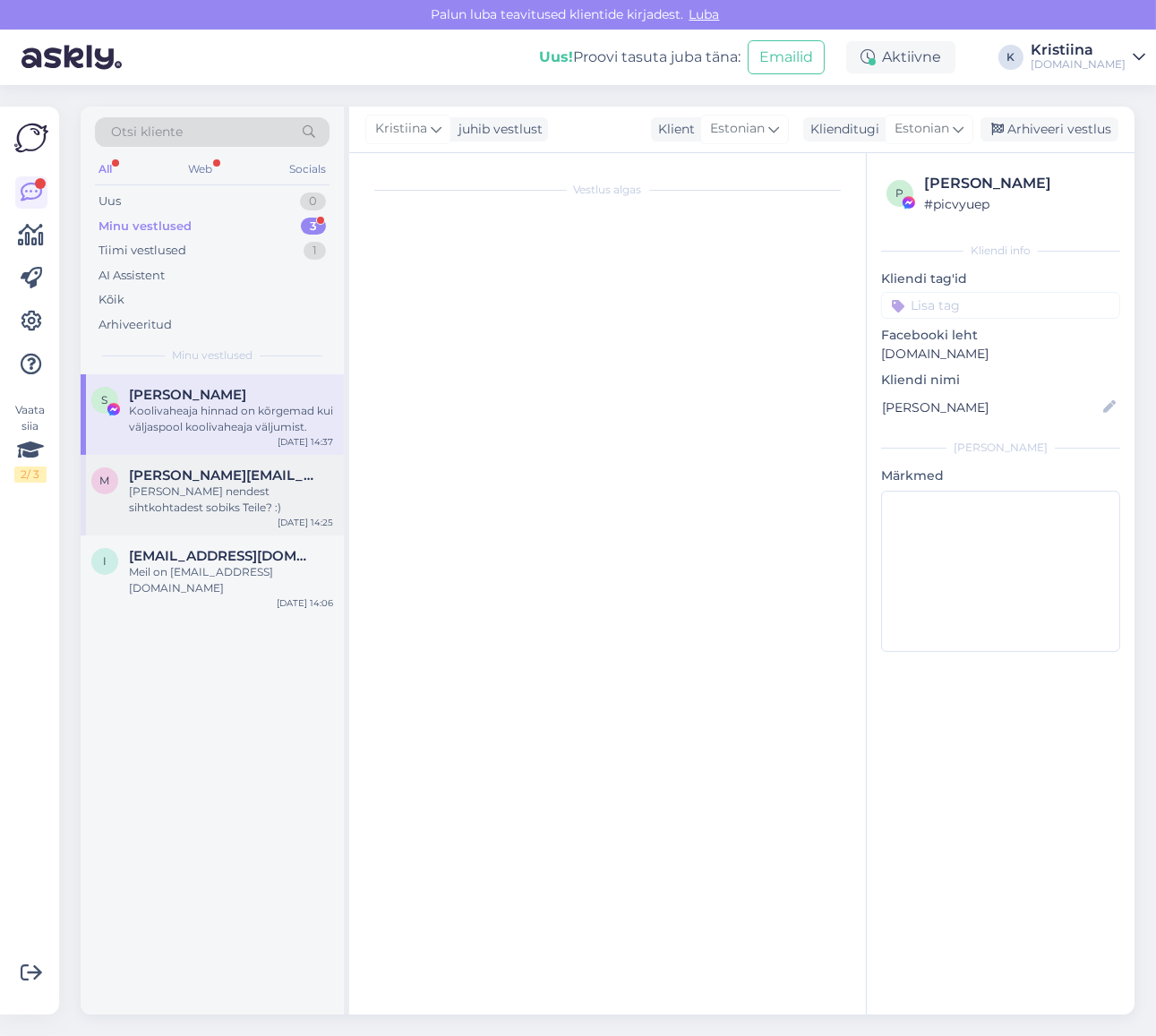
scroll to position [580, 0]
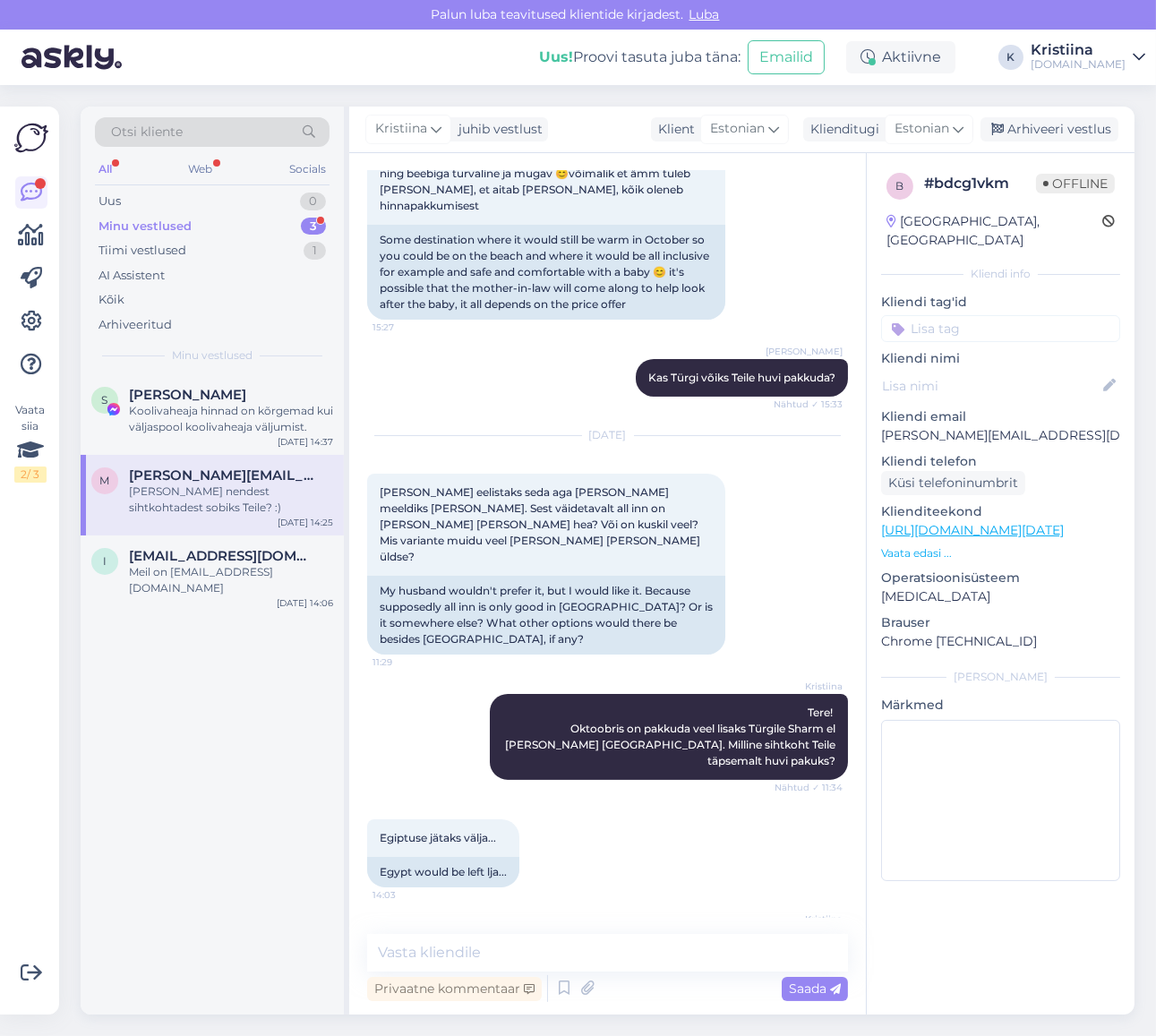
click at [234, 534] on div "m [PERSON_NAME][EMAIL_ADDRESS][DOMAIN_NAME] Milline nendest sihtkohtadest sobik…" at bounding box center [213, 495] width 264 height 81
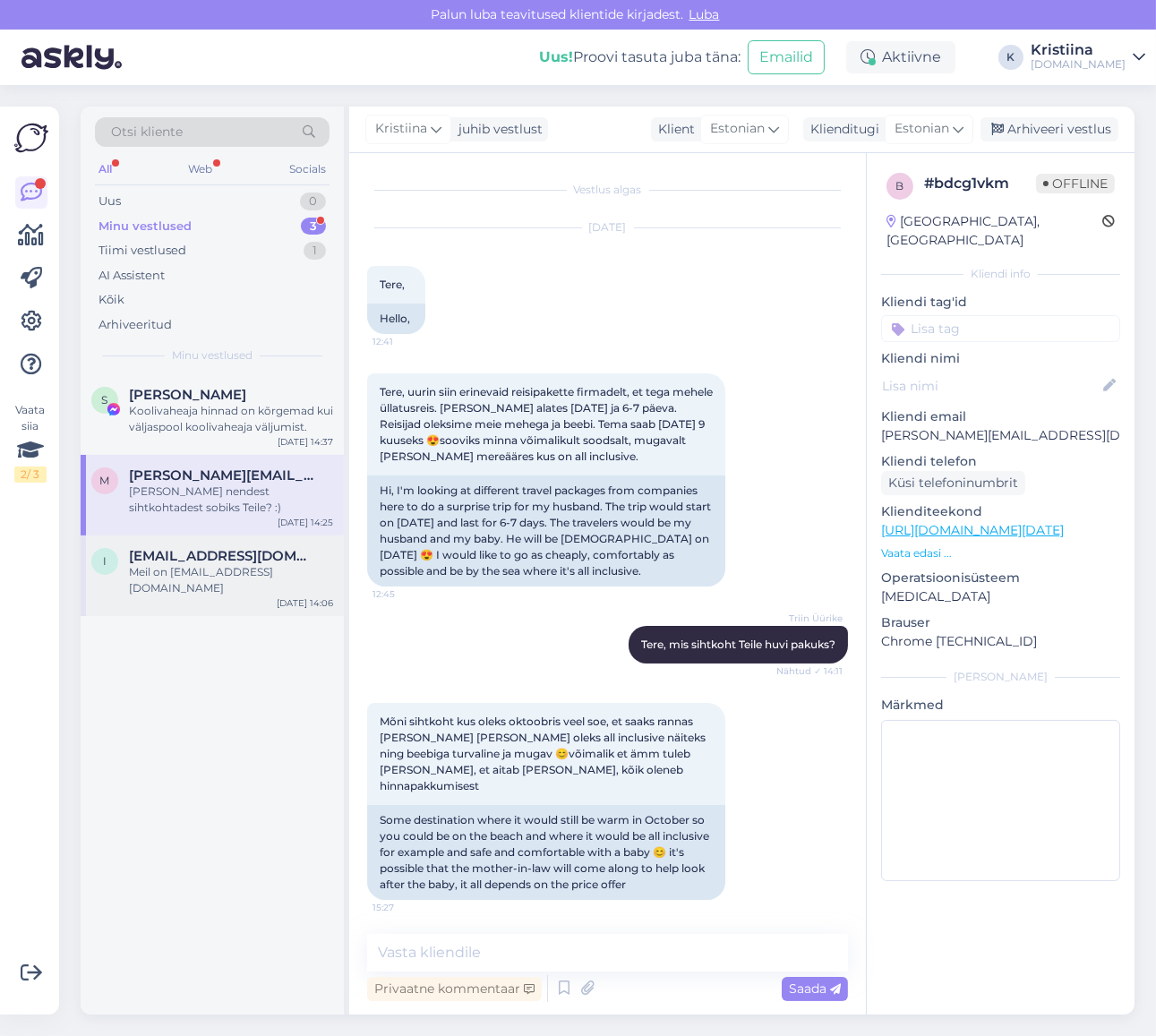
click at [230, 549] on span "[EMAIL_ADDRESS][DOMAIN_NAME]" at bounding box center [222, 555] width 187 height 16
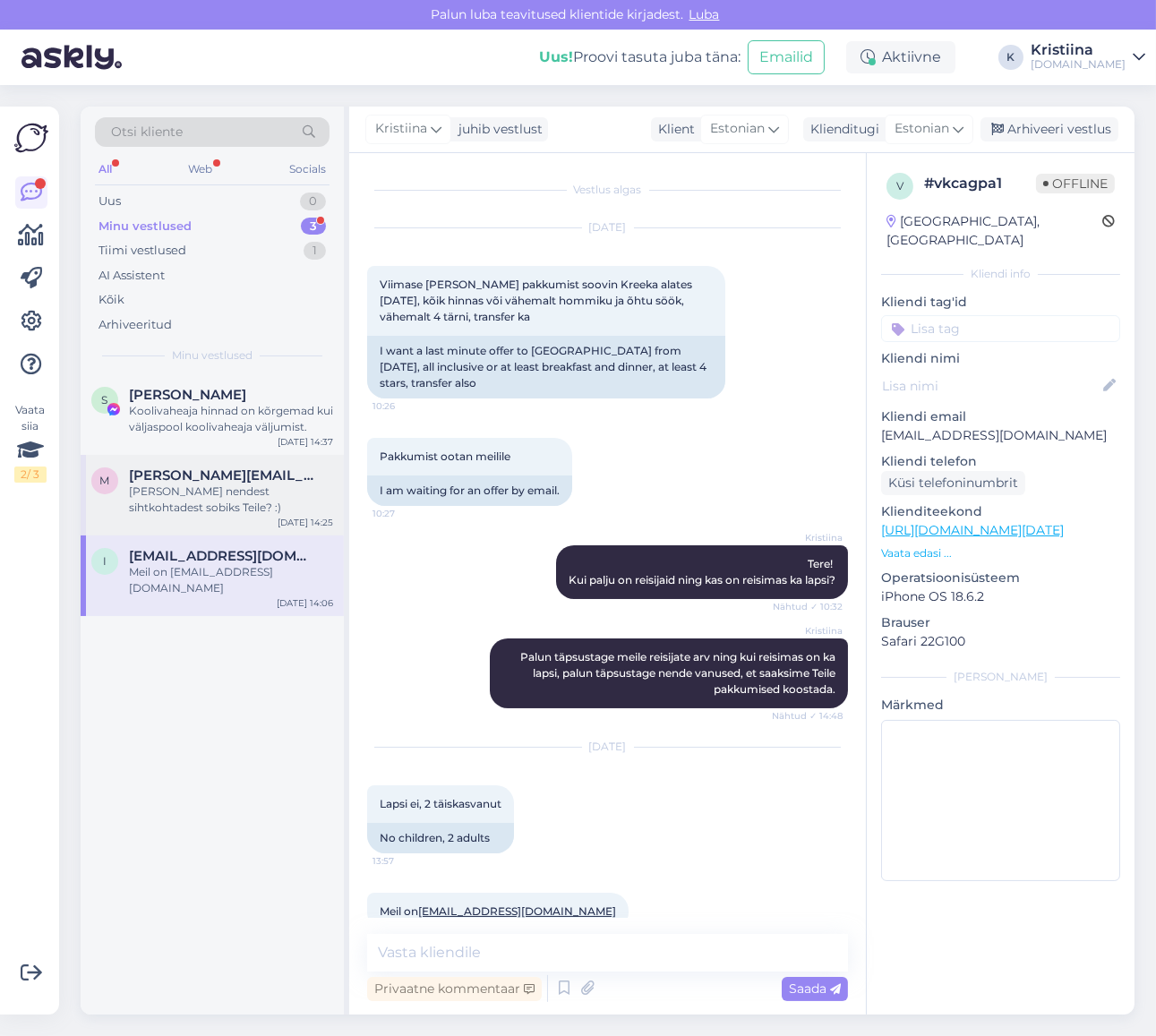
scroll to position [14, 0]
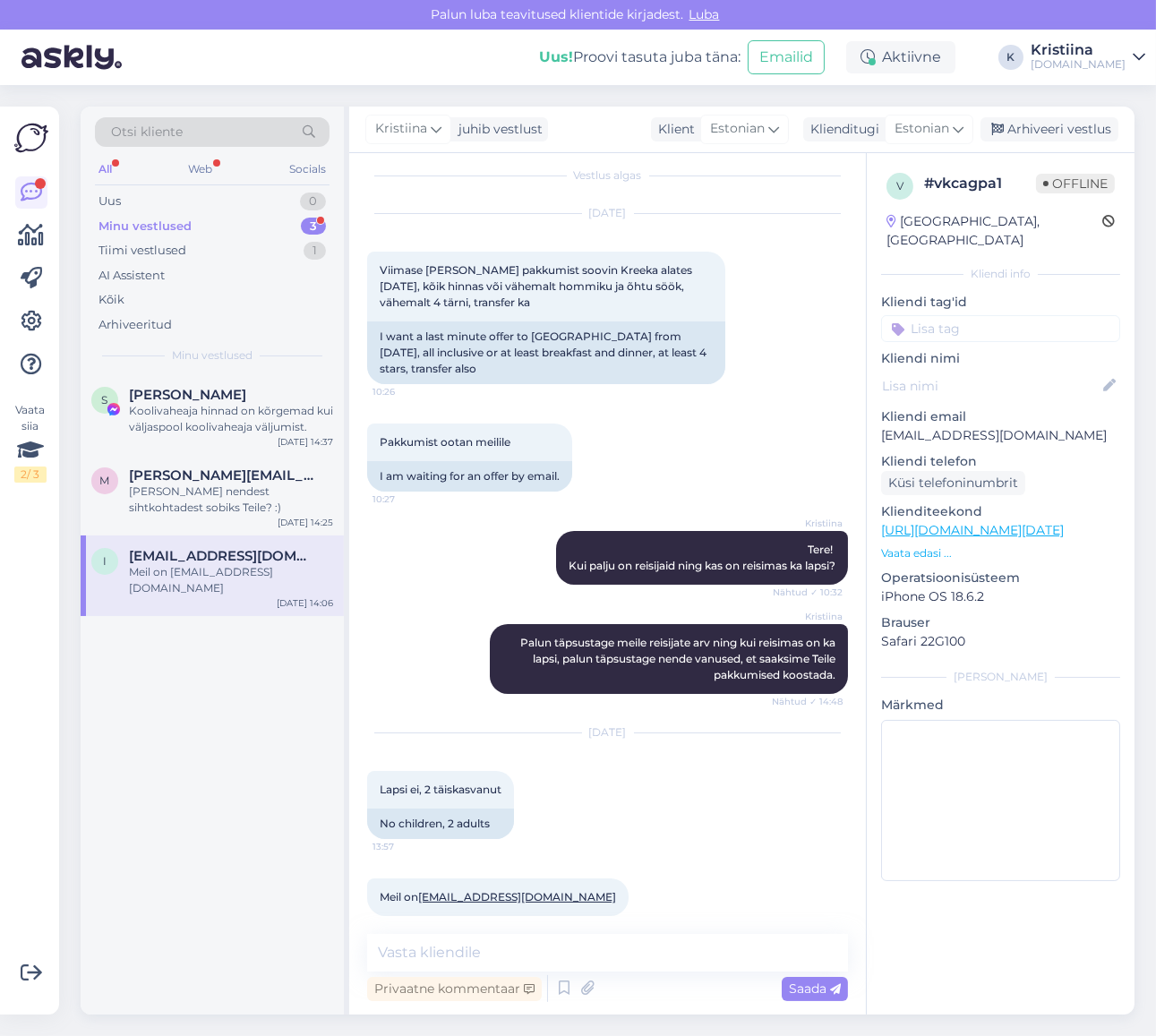
click at [216, 229] on div "Minu vestlused 3" at bounding box center [212, 226] width 235 height 25
click at [213, 261] on div "Tiimi vestlused 1" at bounding box center [212, 251] width 235 height 25
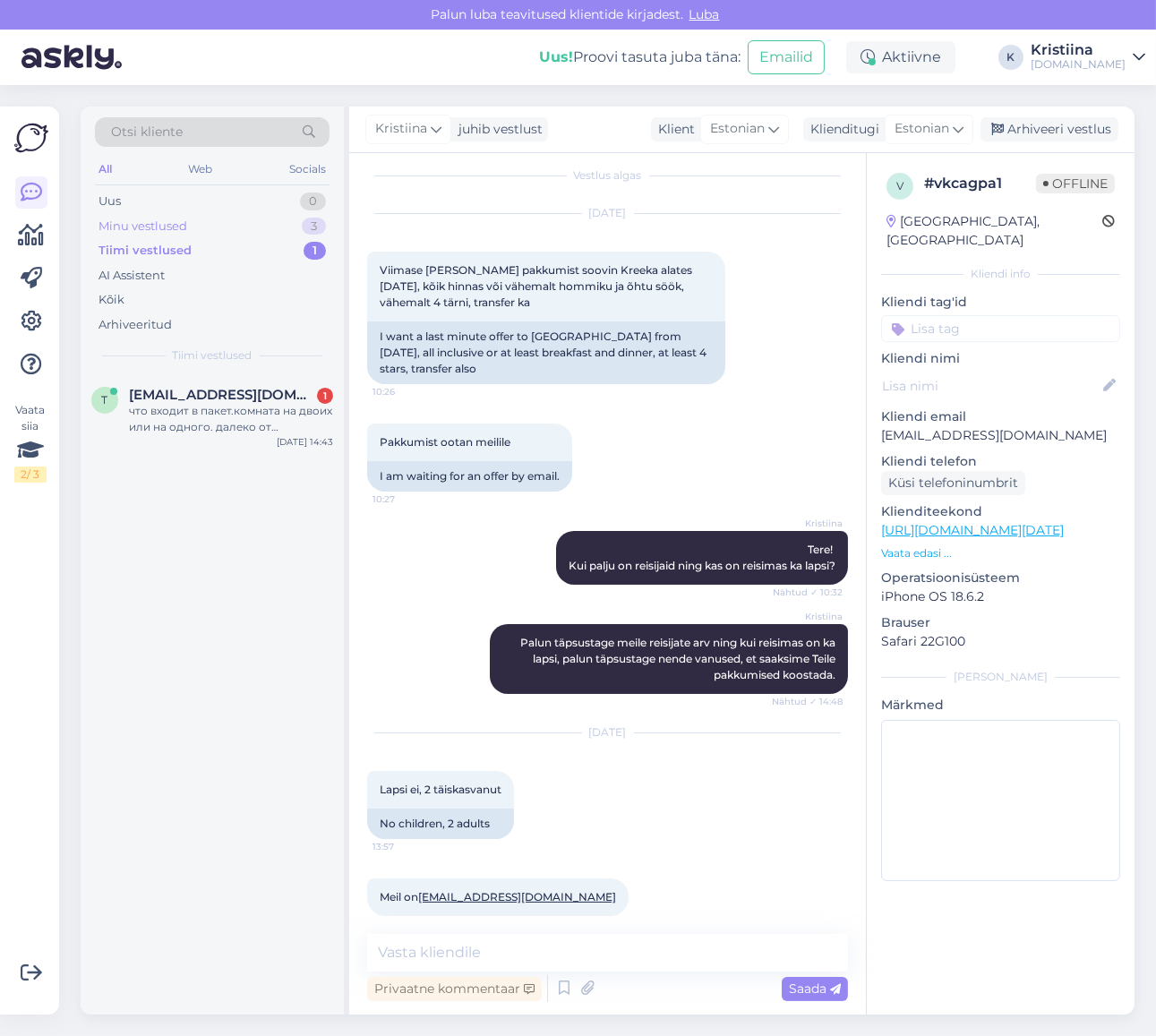
click at [190, 230] on div "Minu vestlused 3" at bounding box center [212, 226] width 235 height 25
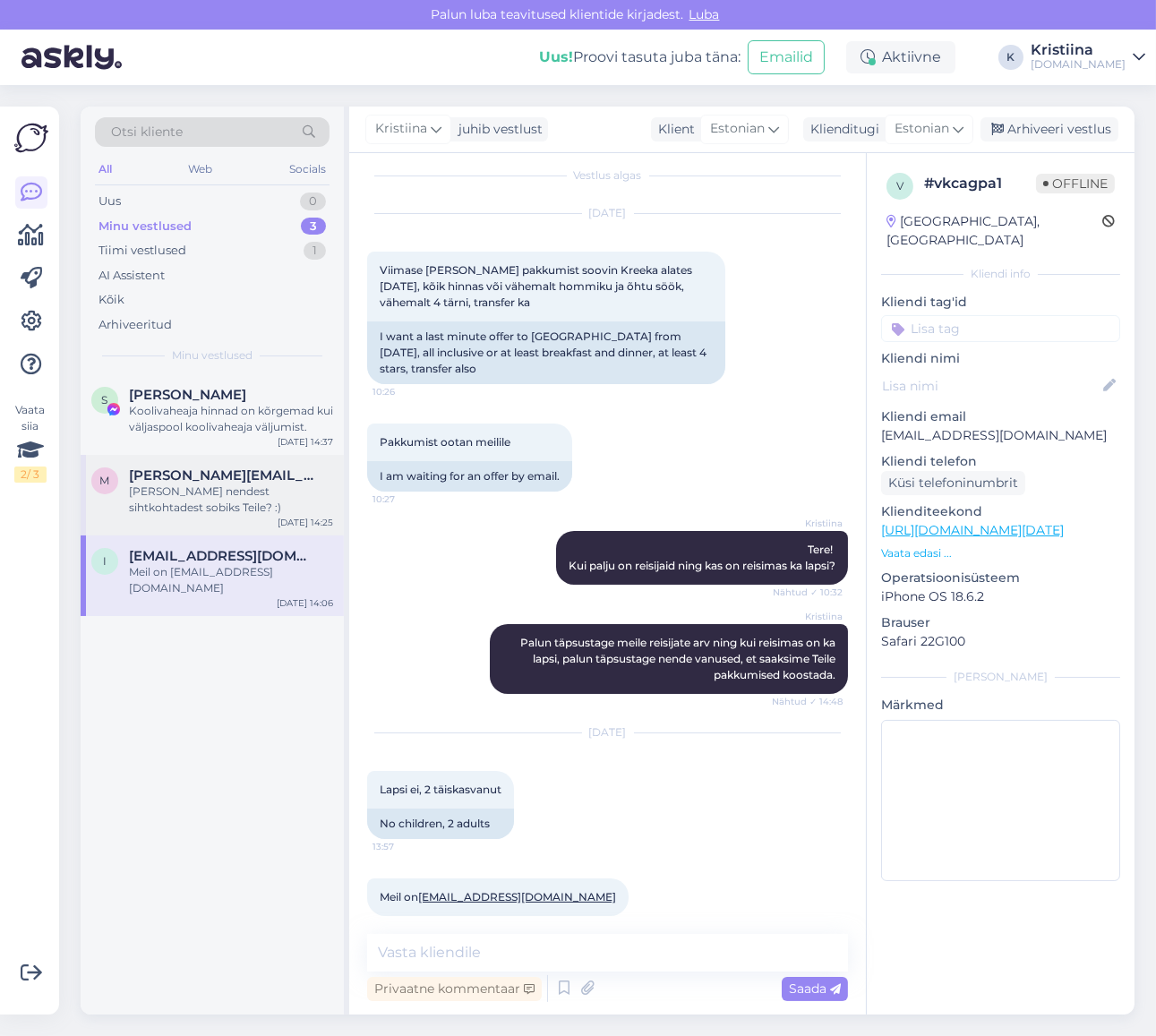
click at [222, 499] on div "[PERSON_NAME] nendest sihtkohtadest sobiks Teile? :)" at bounding box center [231, 499] width 204 height 32
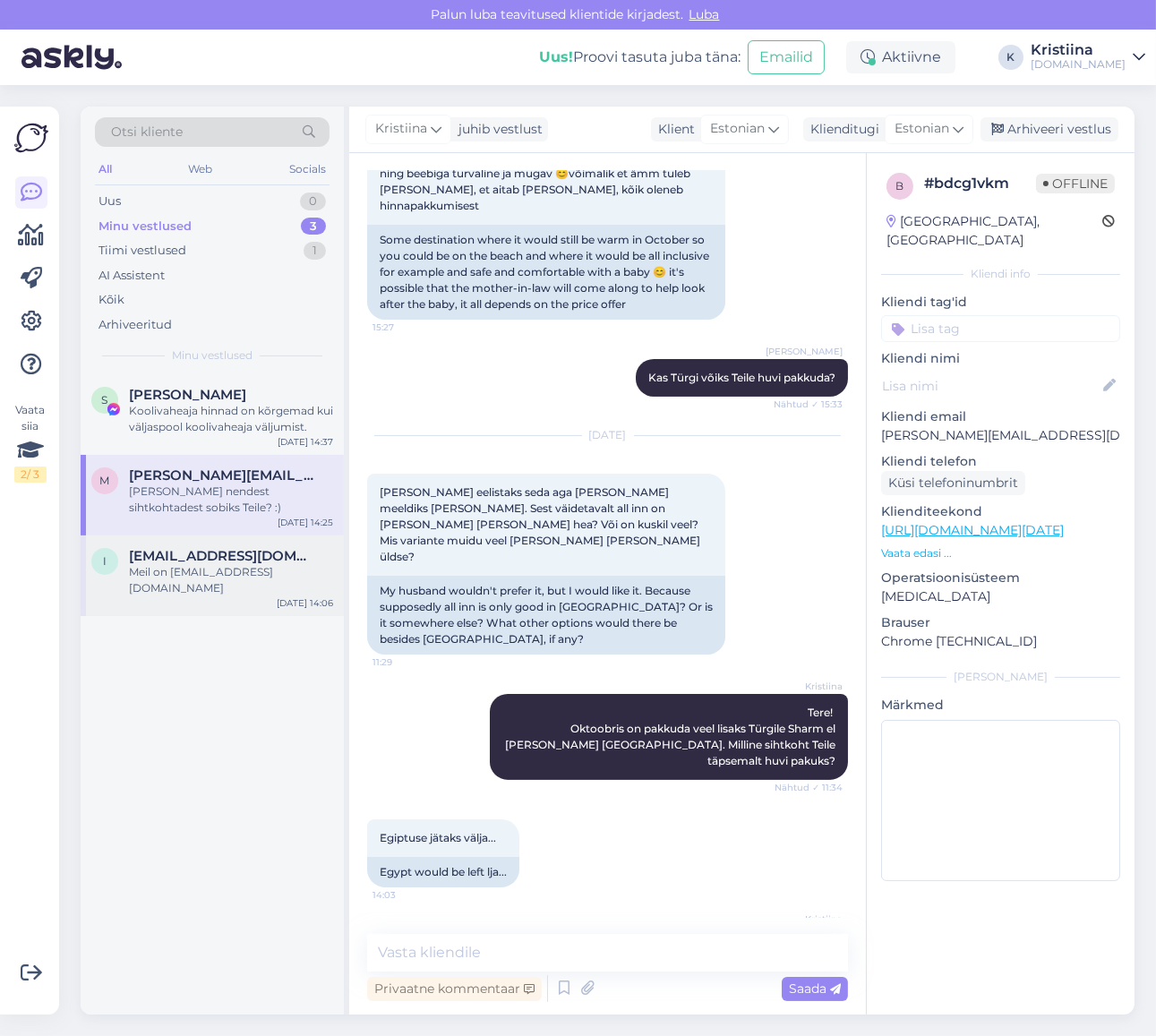
click at [233, 578] on div "Meil on [EMAIL_ADDRESS][DOMAIN_NAME]" at bounding box center [231, 580] width 204 height 32
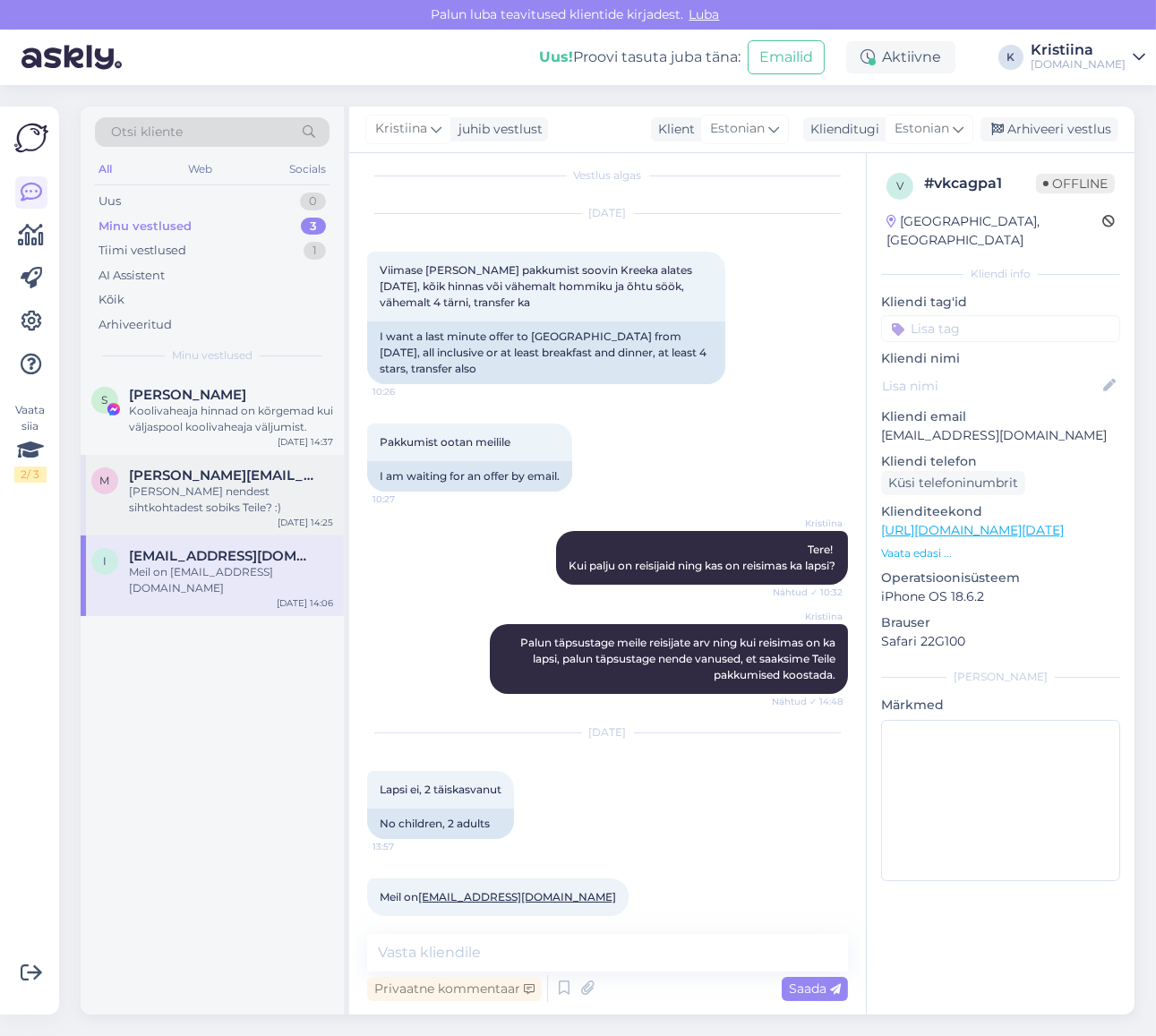
click at [222, 498] on div "[PERSON_NAME] nendest sihtkohtadest sobiks Teile? :)" at bounding box center [231, 499] width 204 height 32
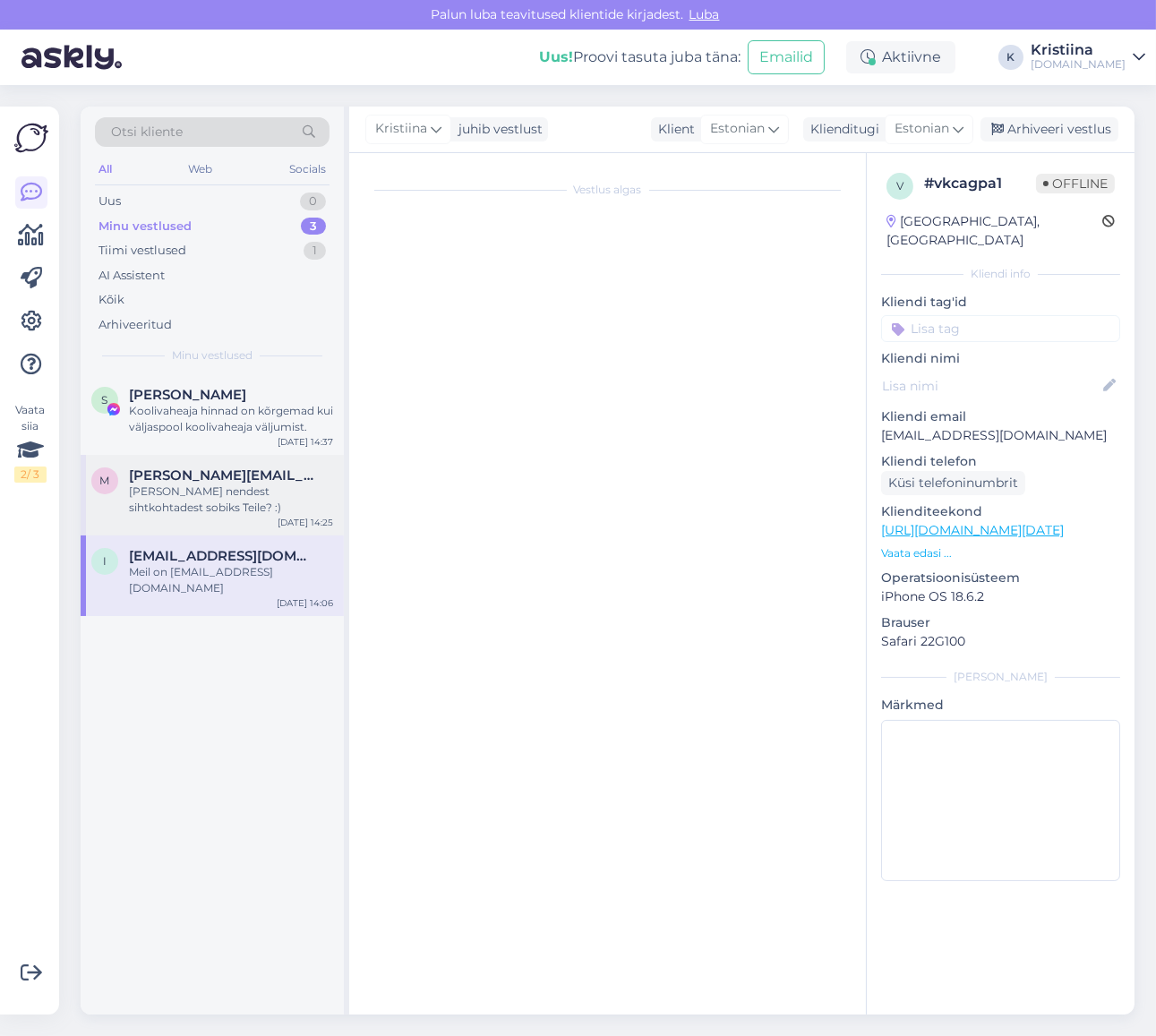
scroll to position [580, 0]
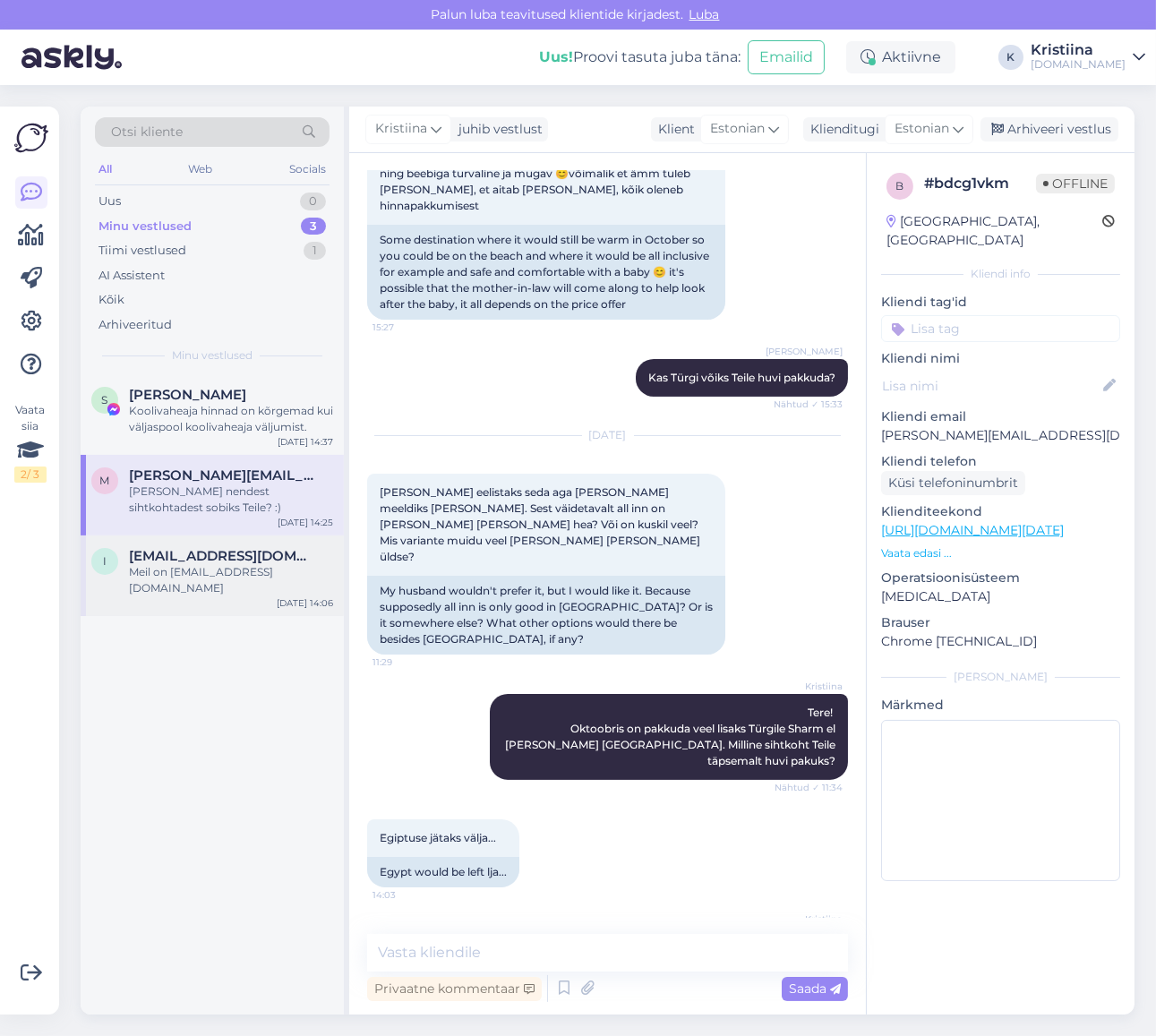
click at [252, 562] on span "[EMAIL_ADDRESS][DOMAIN_NAME]" at bounding box center [222, 555] width 187 height 16
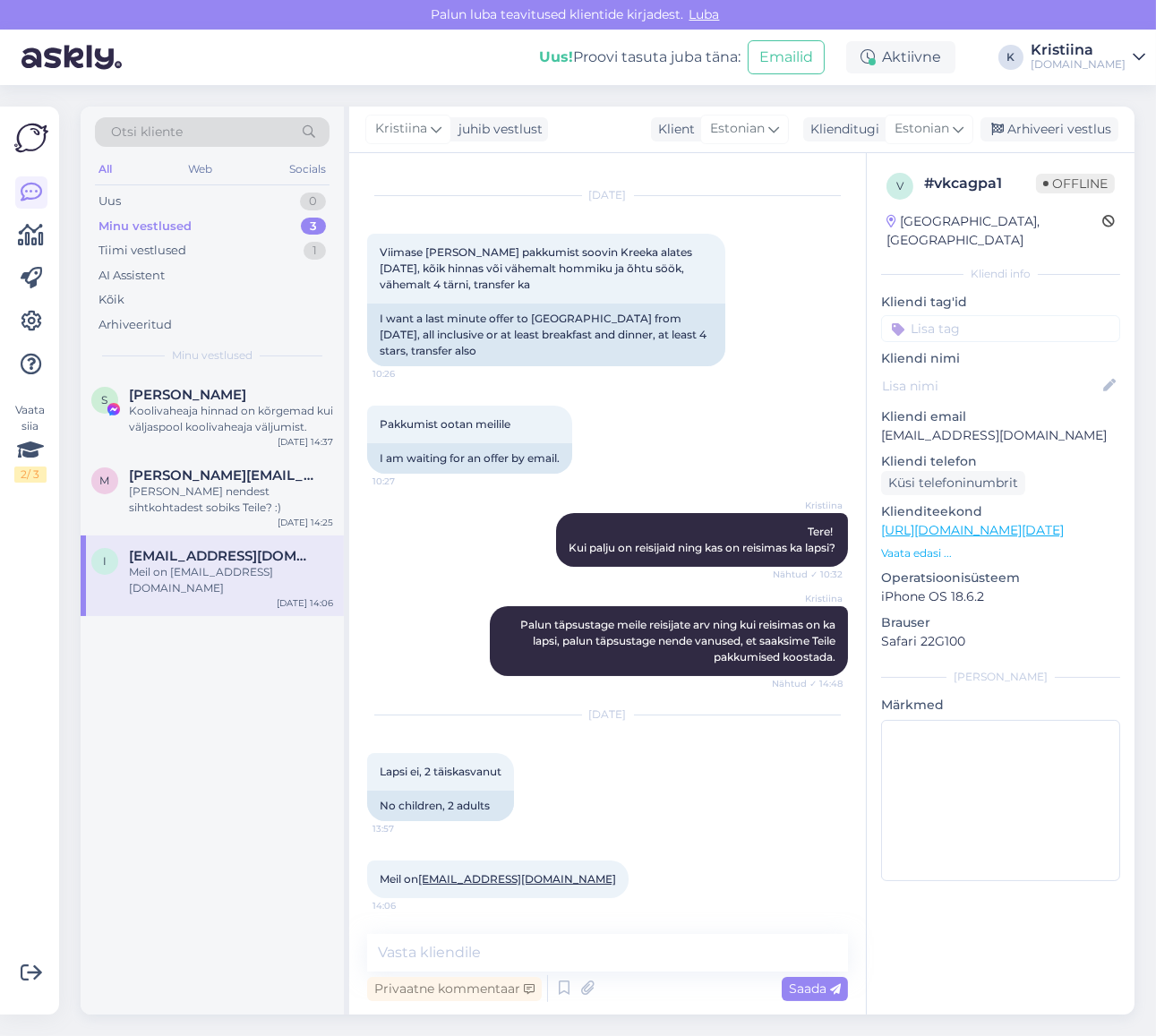
scroll to position [14, 0]
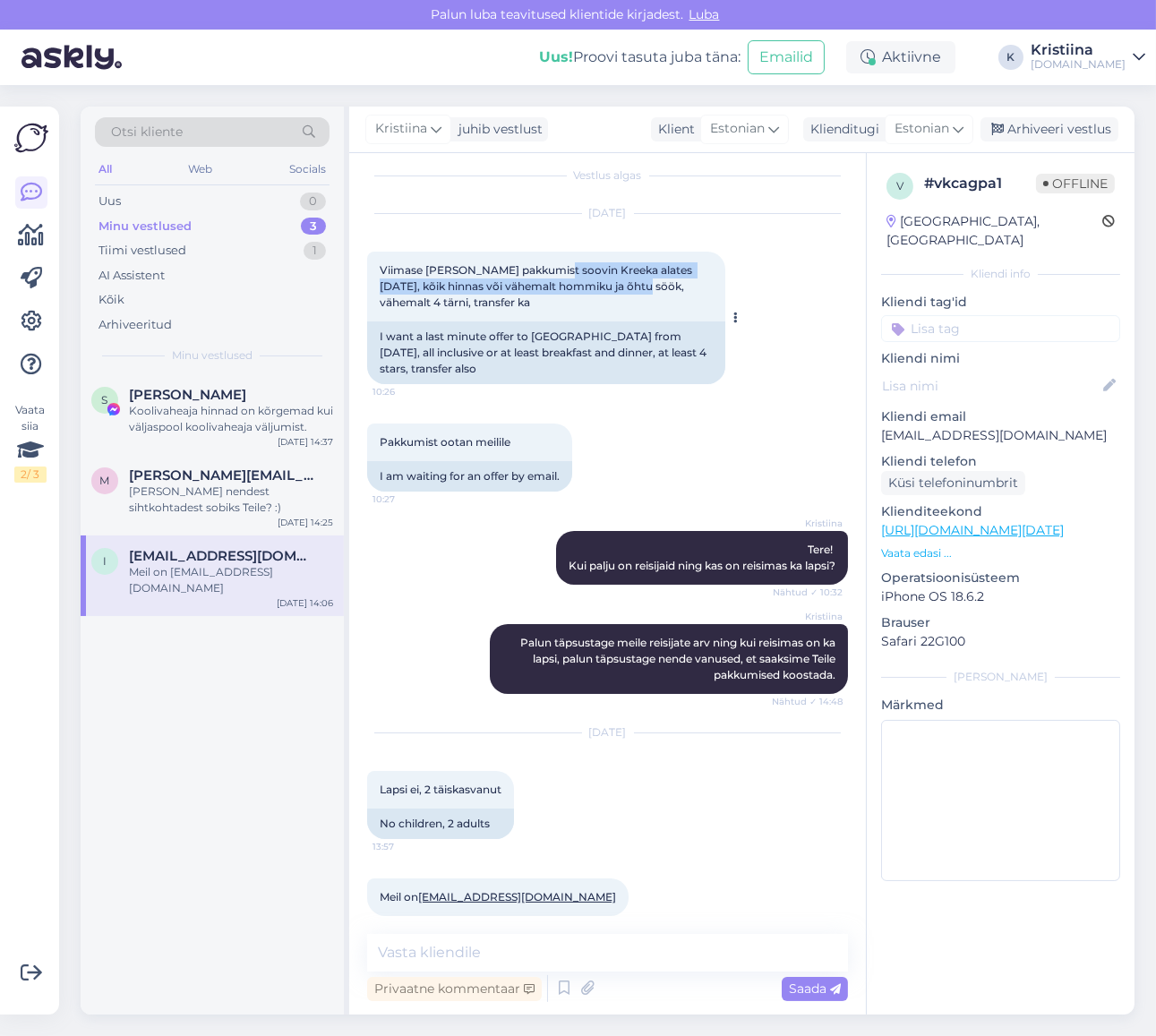
drag, startPoint x: 557, startPoint y: 276, endPoint x: 633, endPoint y: 281, distance: 76.2
click at [633, 281] on div "Viimase [PERSON_NAME] pakkumist soovin Kreeka alates [DATE], kõik hinnas või vä…" at bounding box center [546, 286] width 358 height 70
click at [640, 281] on span "Viimase [PERSON_NAME] pakkumist soovin Kreeka alates [DATE], kõik hinnas või vä…" at bounding box center [537, 286] width 315 height 45
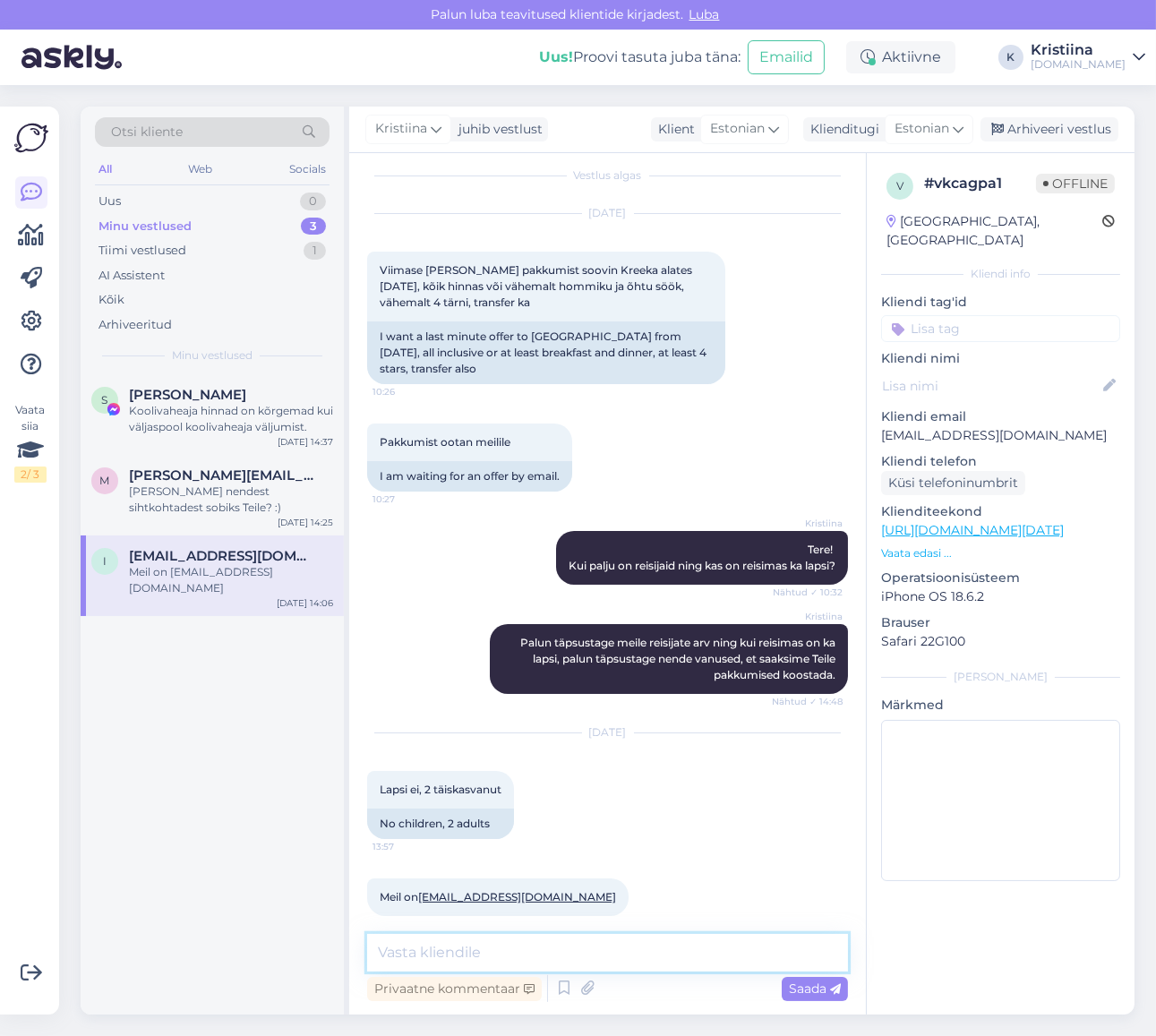
click at [435, 941] on textarea at bounding box center [607, 952] width 481 height 38
type textarea "Edastasin Teile parimad võimalikud valikud e-mailile."
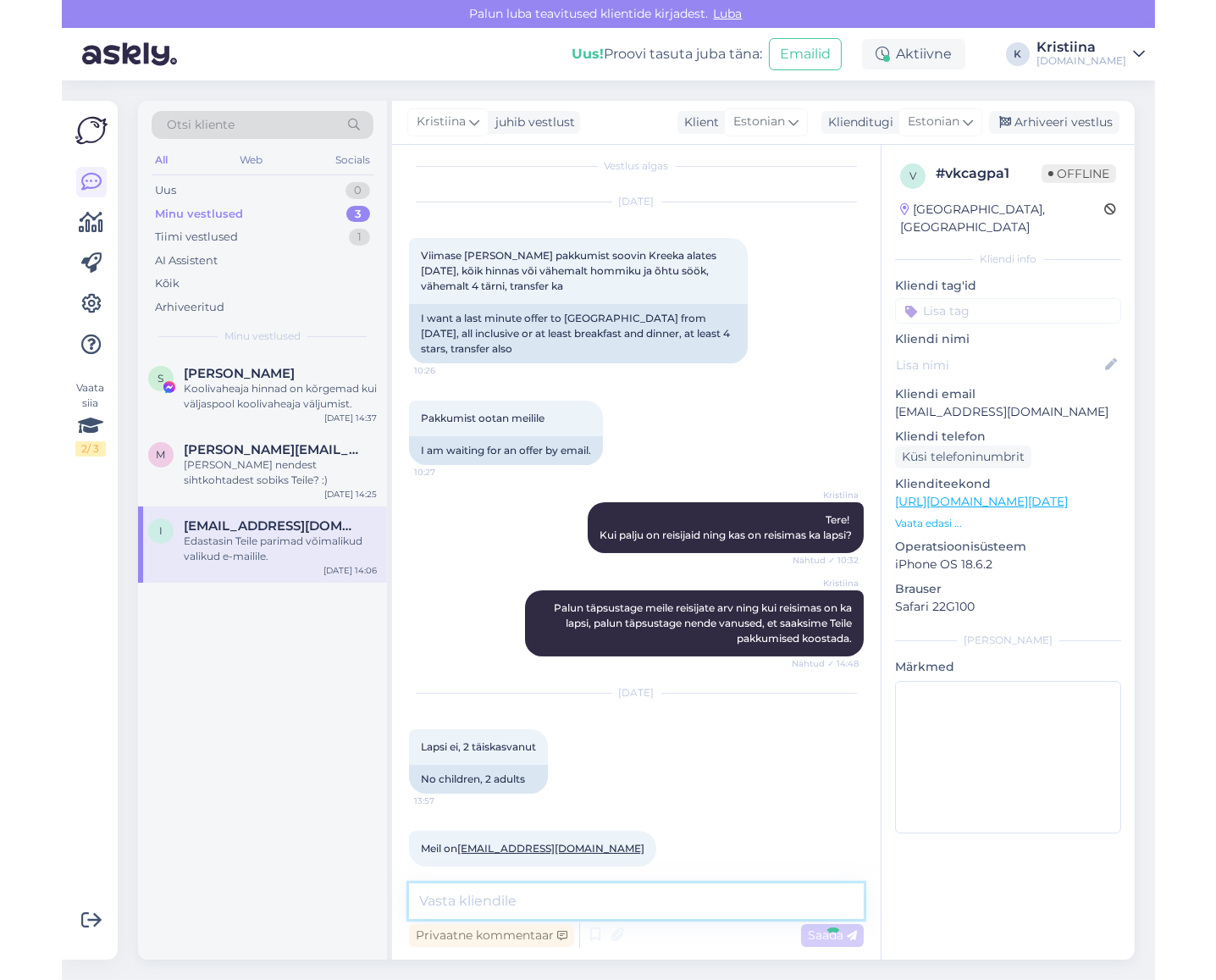
scroll to position [87, 0]
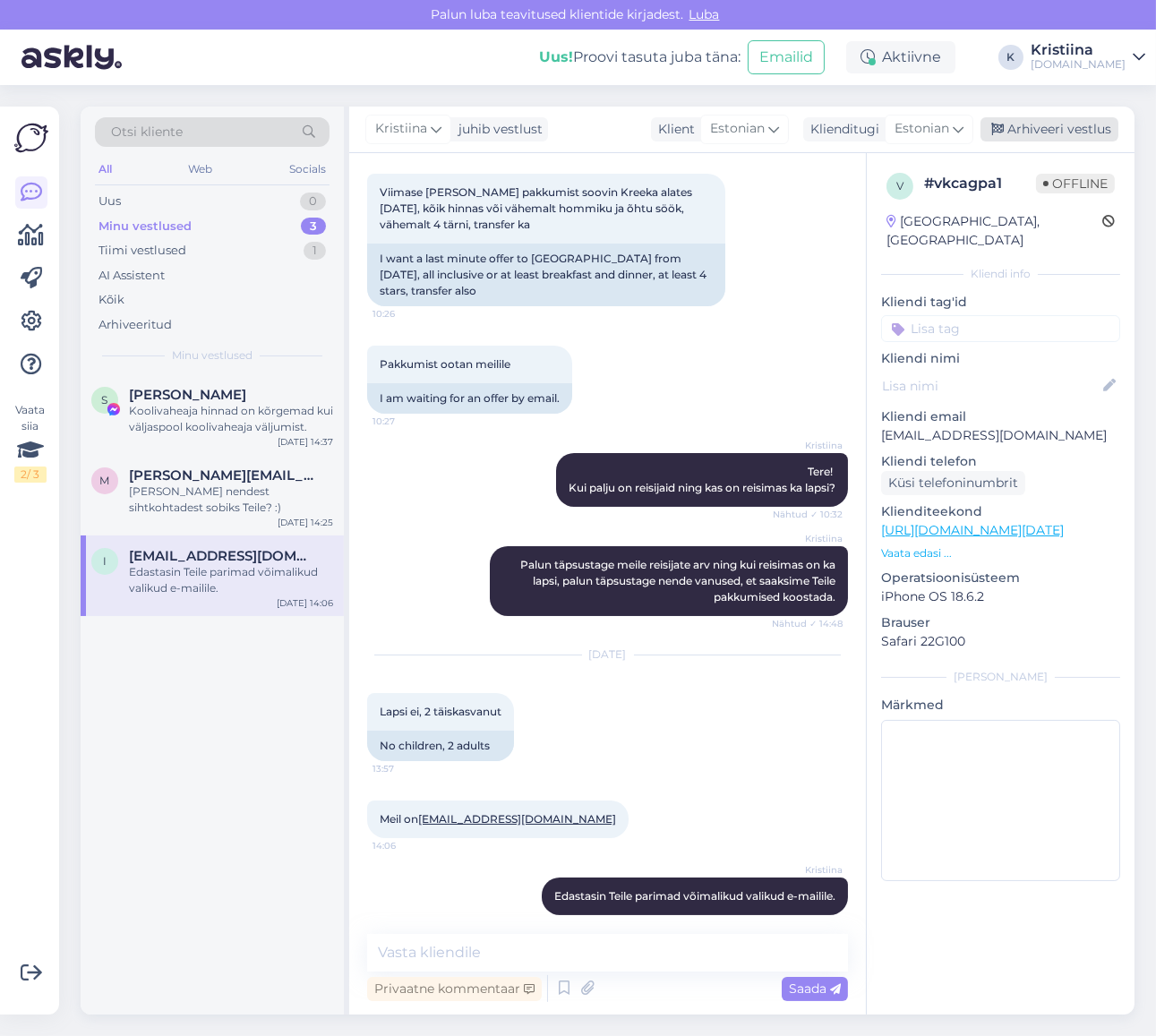
click at [1067, 135] on div "Arhiveeri vestlus" at bounding box center [1049, 129] width 138 height 24
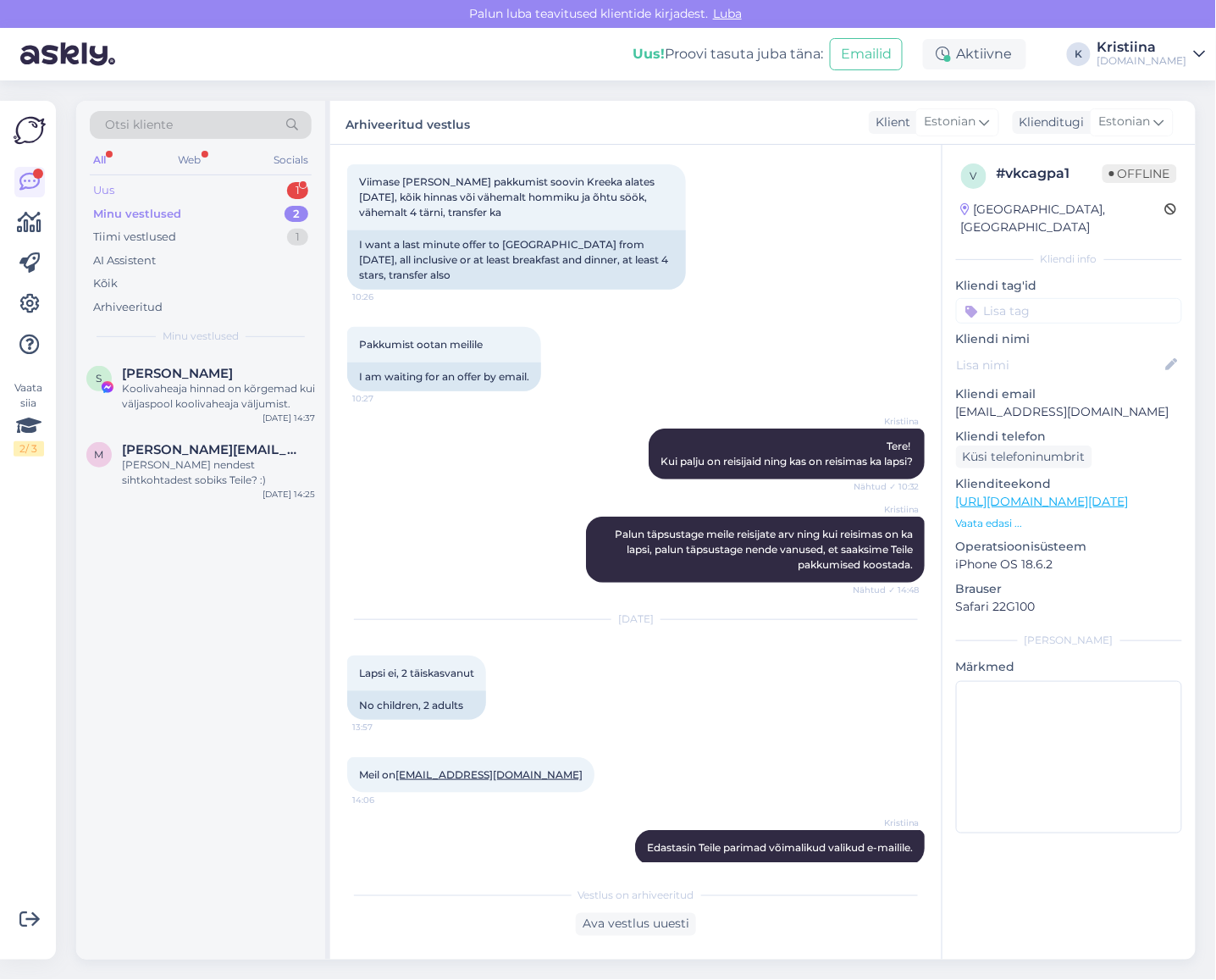
click at [191, 186] on div "Uus 1" at bounding box center [200, 190] width 222 height 24
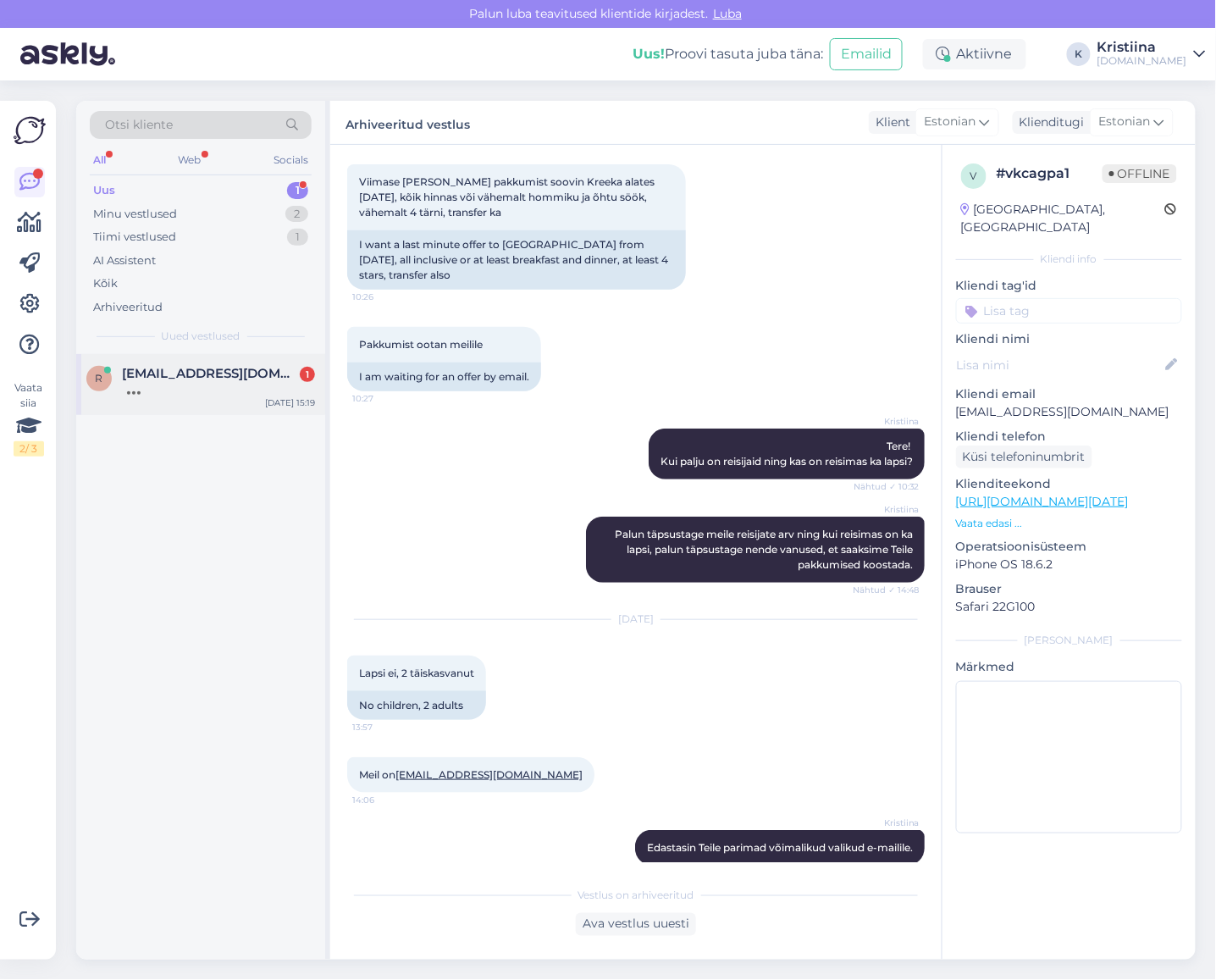
click at [184, 399] on div "r [EMAIL_ADDRESS][DOMAIN_NAME] [DATE] 15:19" at bounding box center [201, 384] width 249 height 61
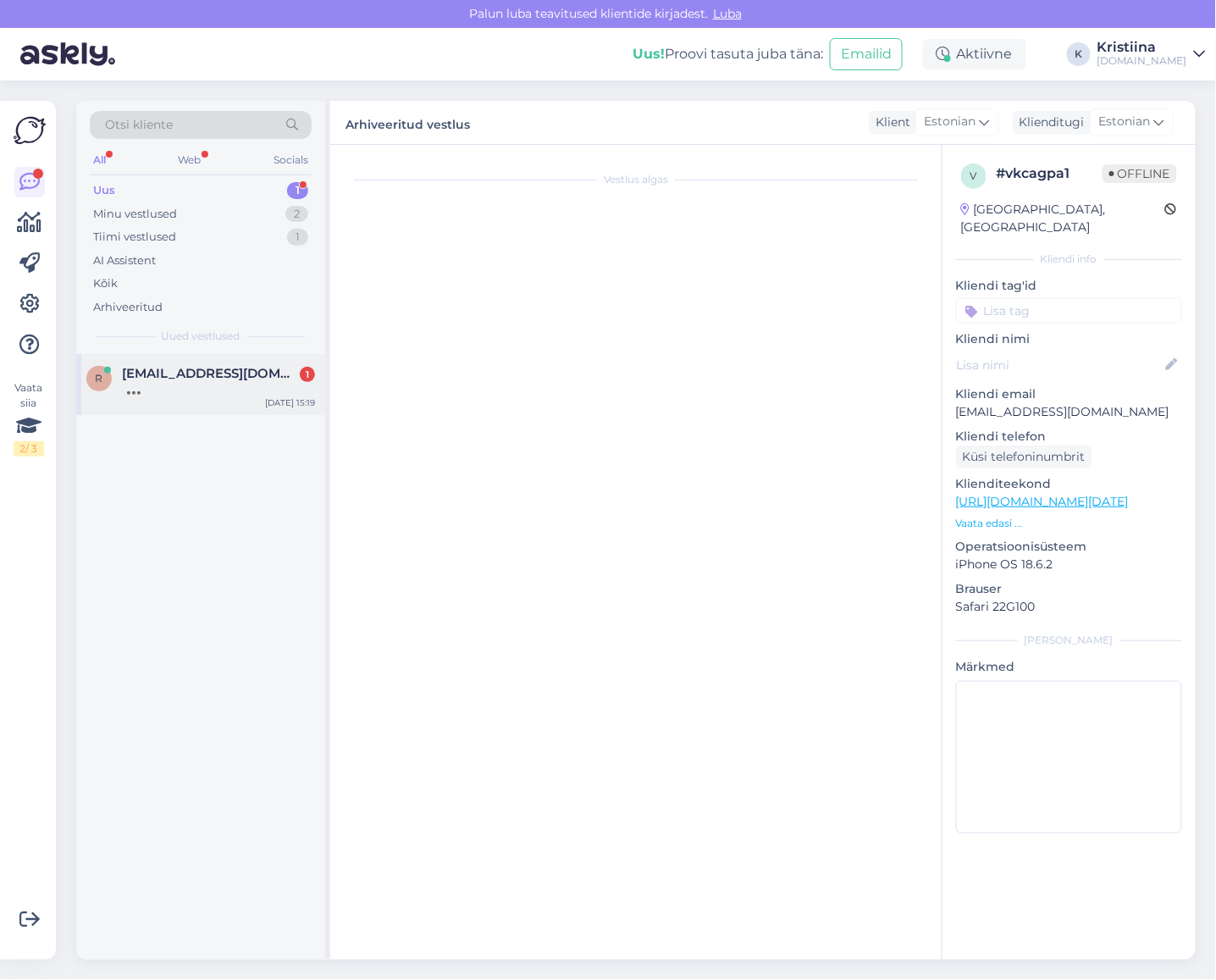
scroll to position [0, 0]
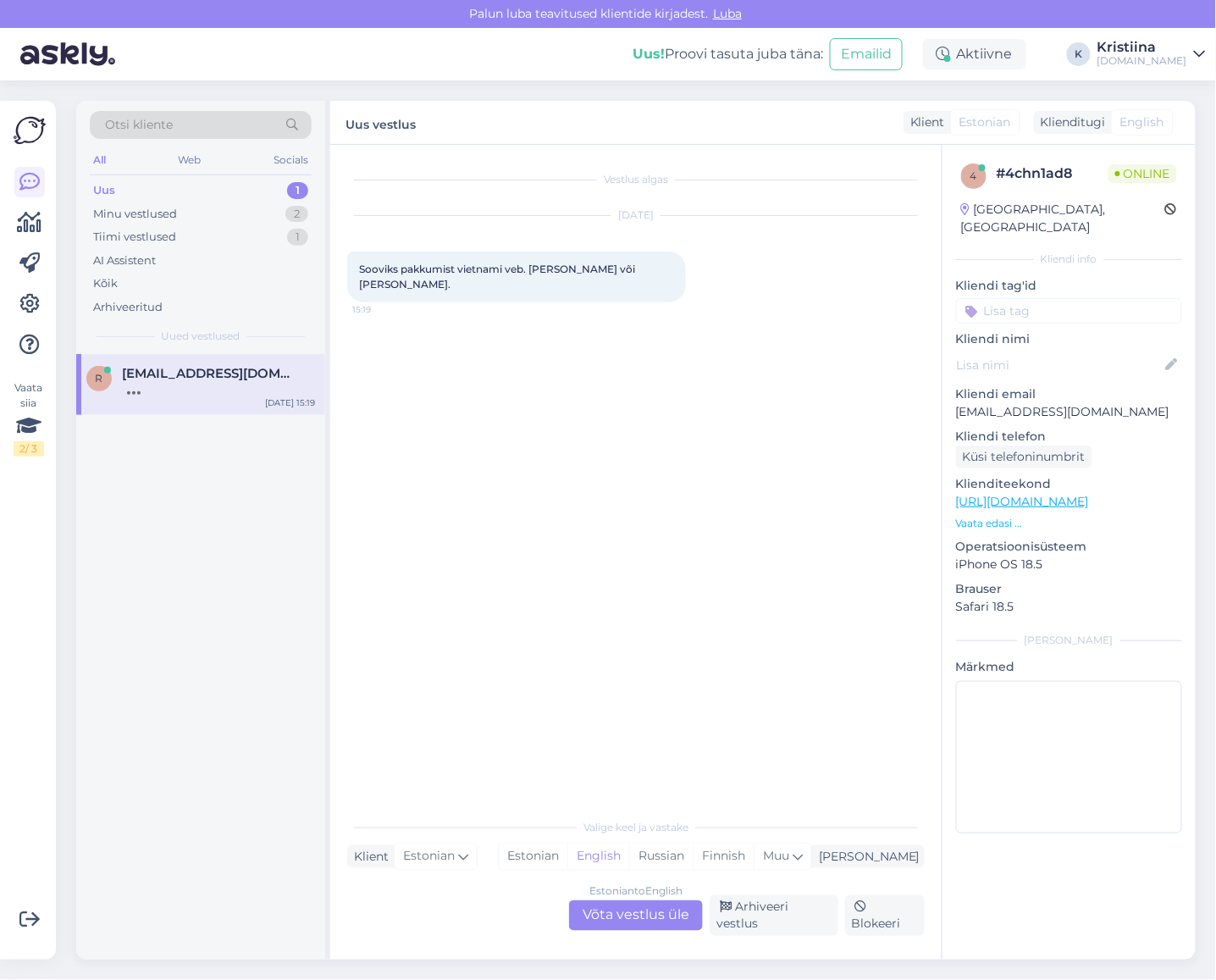
click at [629, 906] on div "Estonian to English Võta vestlus üle" at bounding box center [636, 915] width 133 height 31
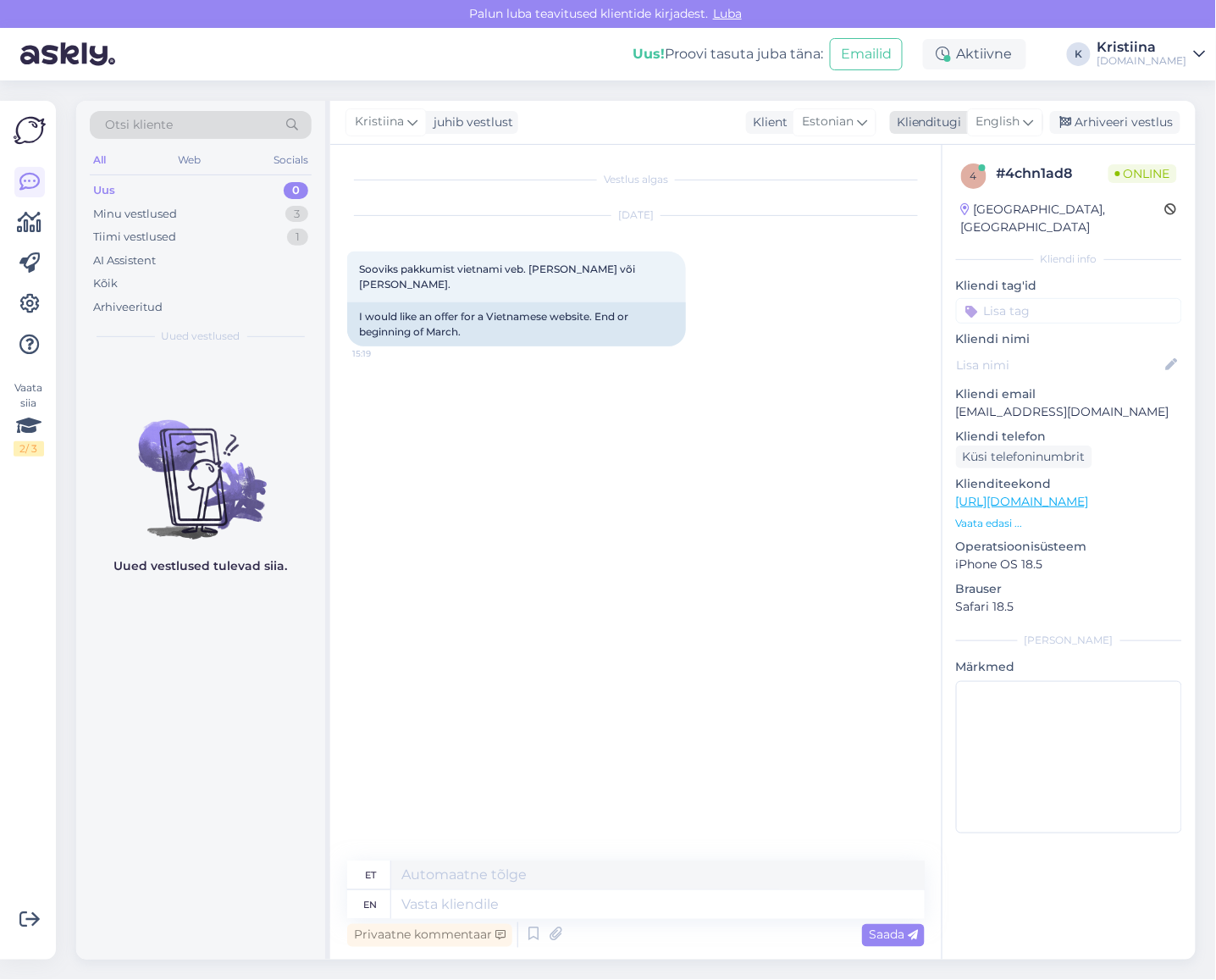
click at [1009, 115] on span "English" at bounding box center [998, 121] width 44 height 18
click at [984, 197] on link "Chinese" at bounding box center [967, 197] width 186 height 27
click at [1011, 124] on span "Chinese" at bounding box center [997, 121] width 47 height 18
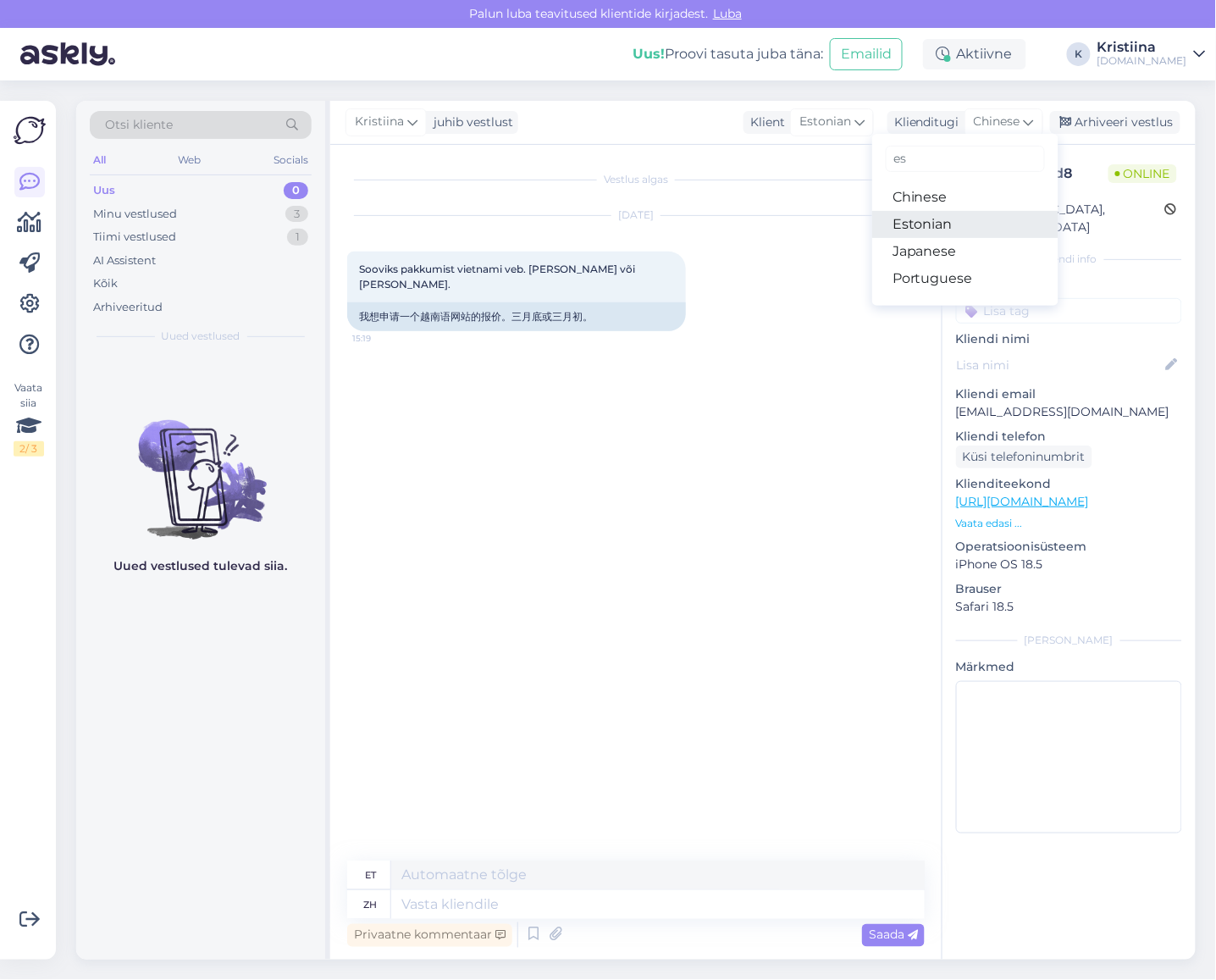
click at [972, 227] on link "Estonian" at bounding box center [965, 224] width 186 height 27
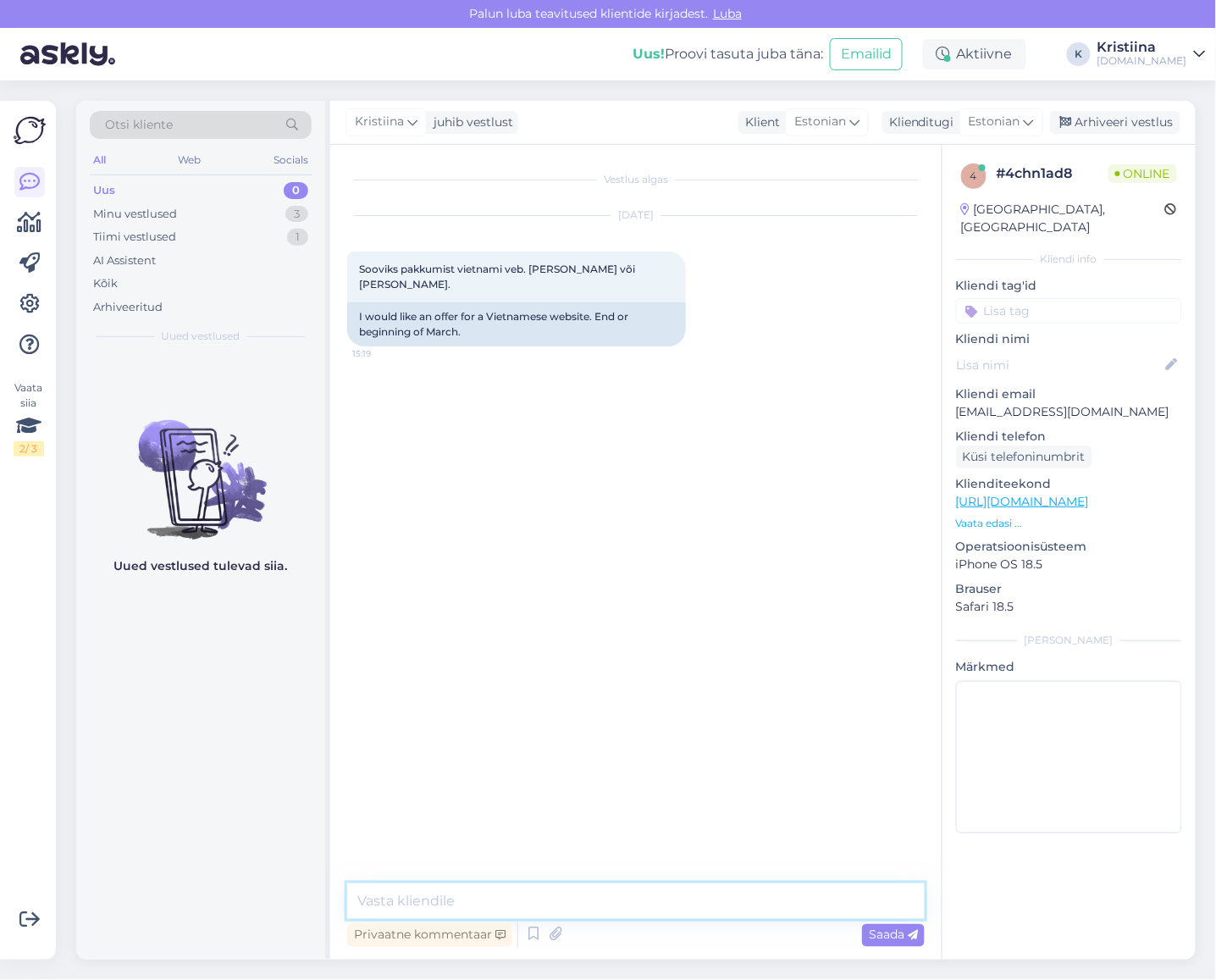
click at [421, 901] on textarea at bounding box center [636, 901] width 578 height 36
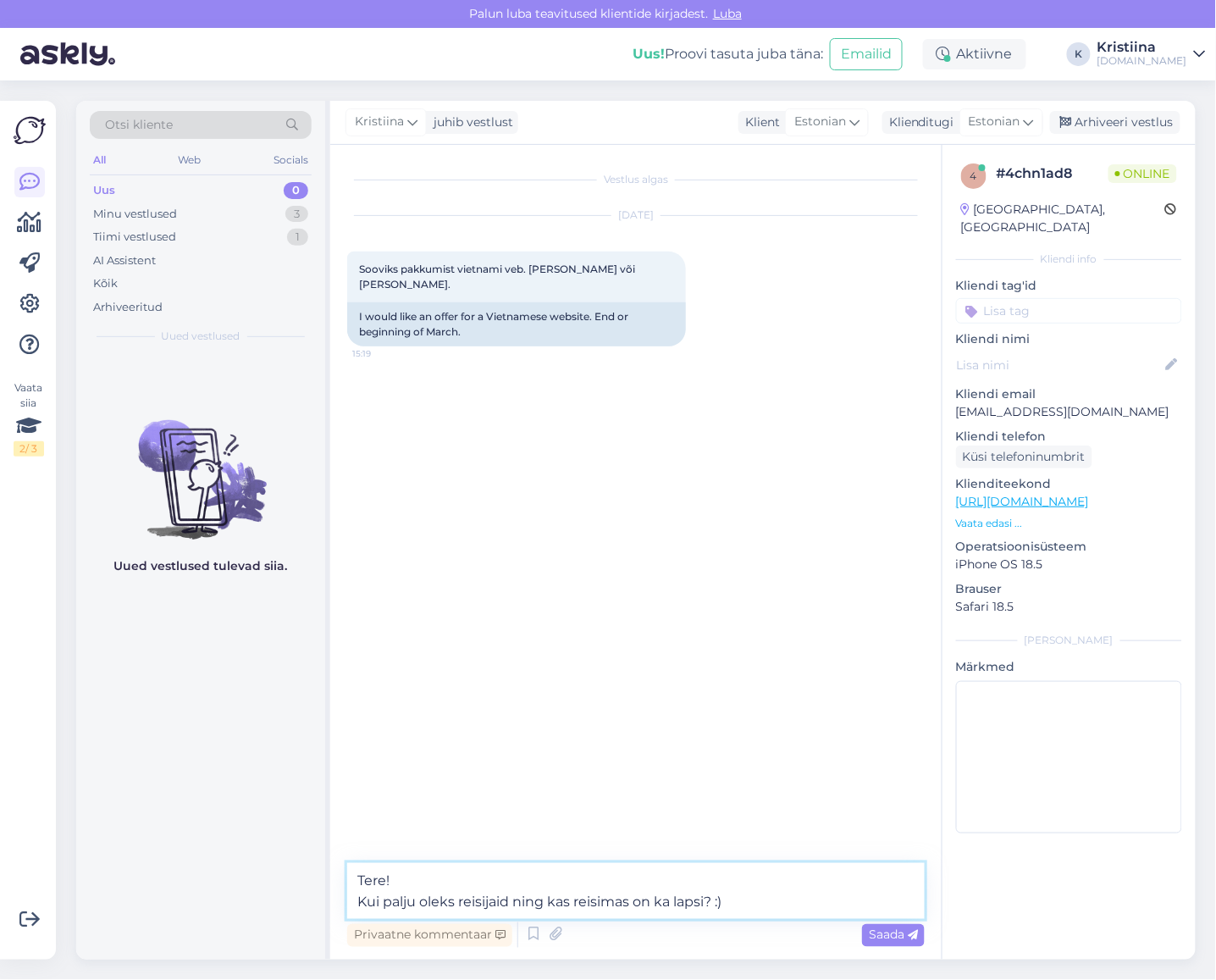
type textarea "Tere! Kui palju oleks reisijaid ning kas reisimas on ka lapsi? :)"
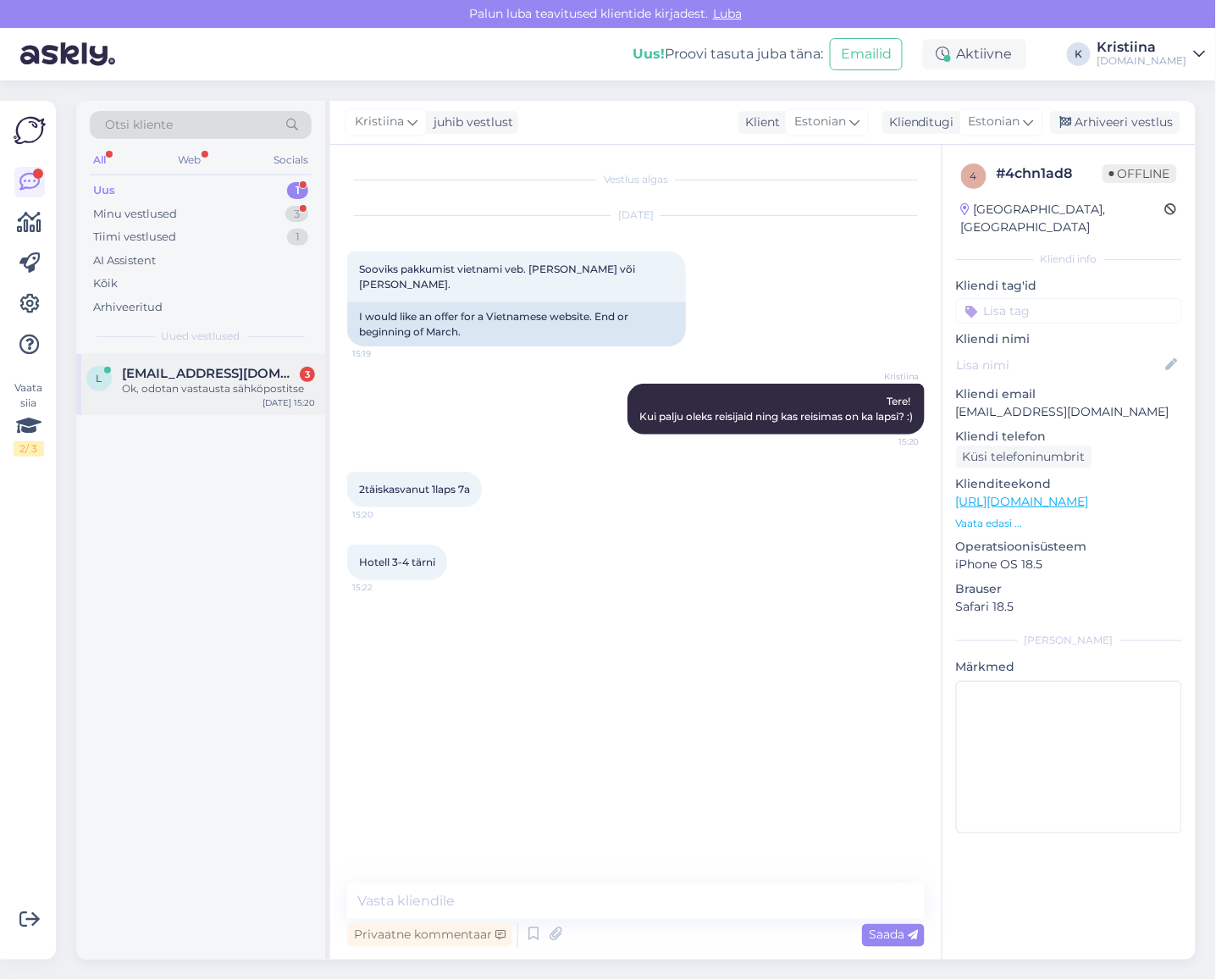
click at [218, 390] on div "Ok, odotan vastausta sähköpostitse" at bounding box center [219, 388] width 193 height 15
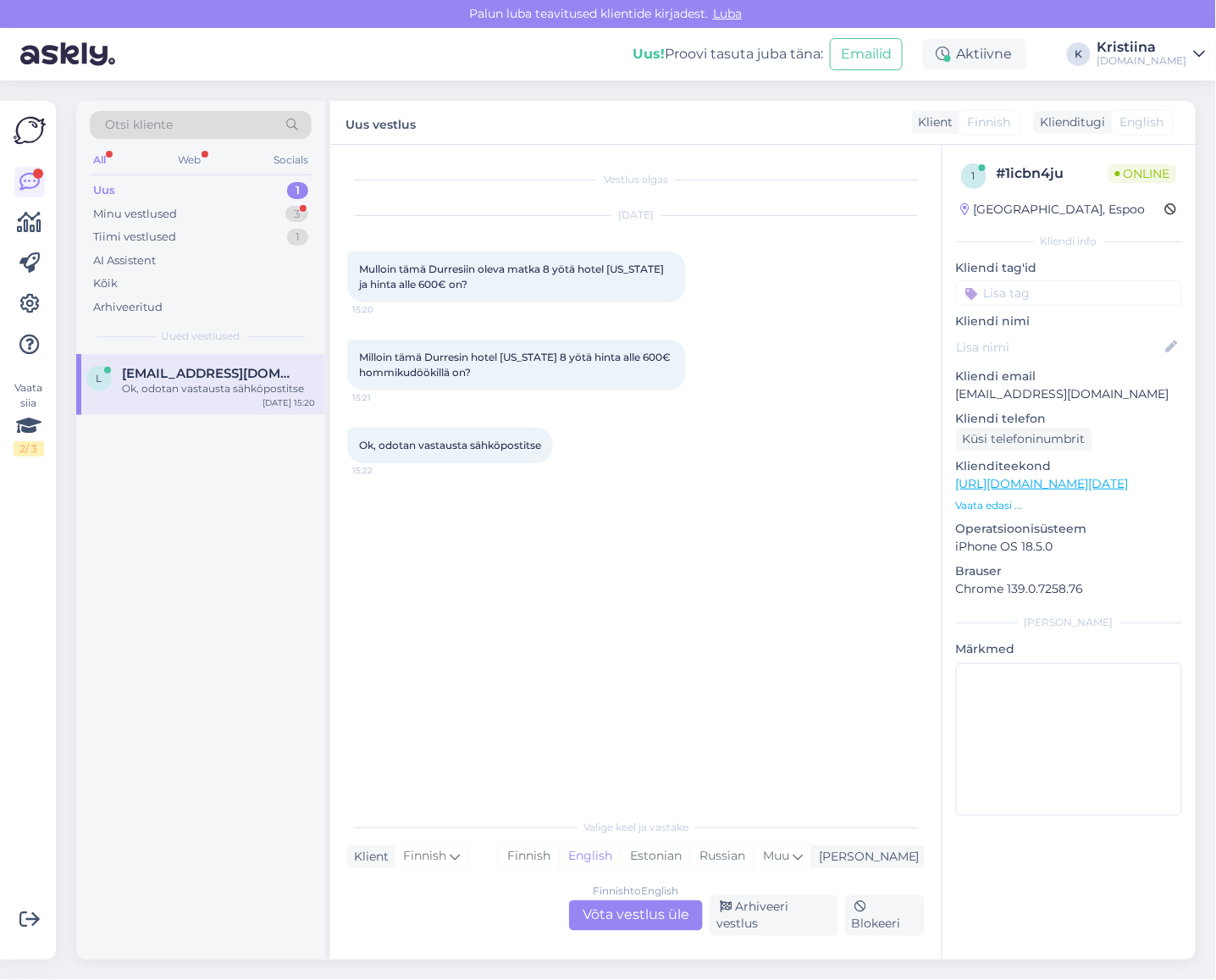
click at [656, 915] on div "Finnish to English Võta vestlus üle" at bounding box center [636, 915] width 133 height 31
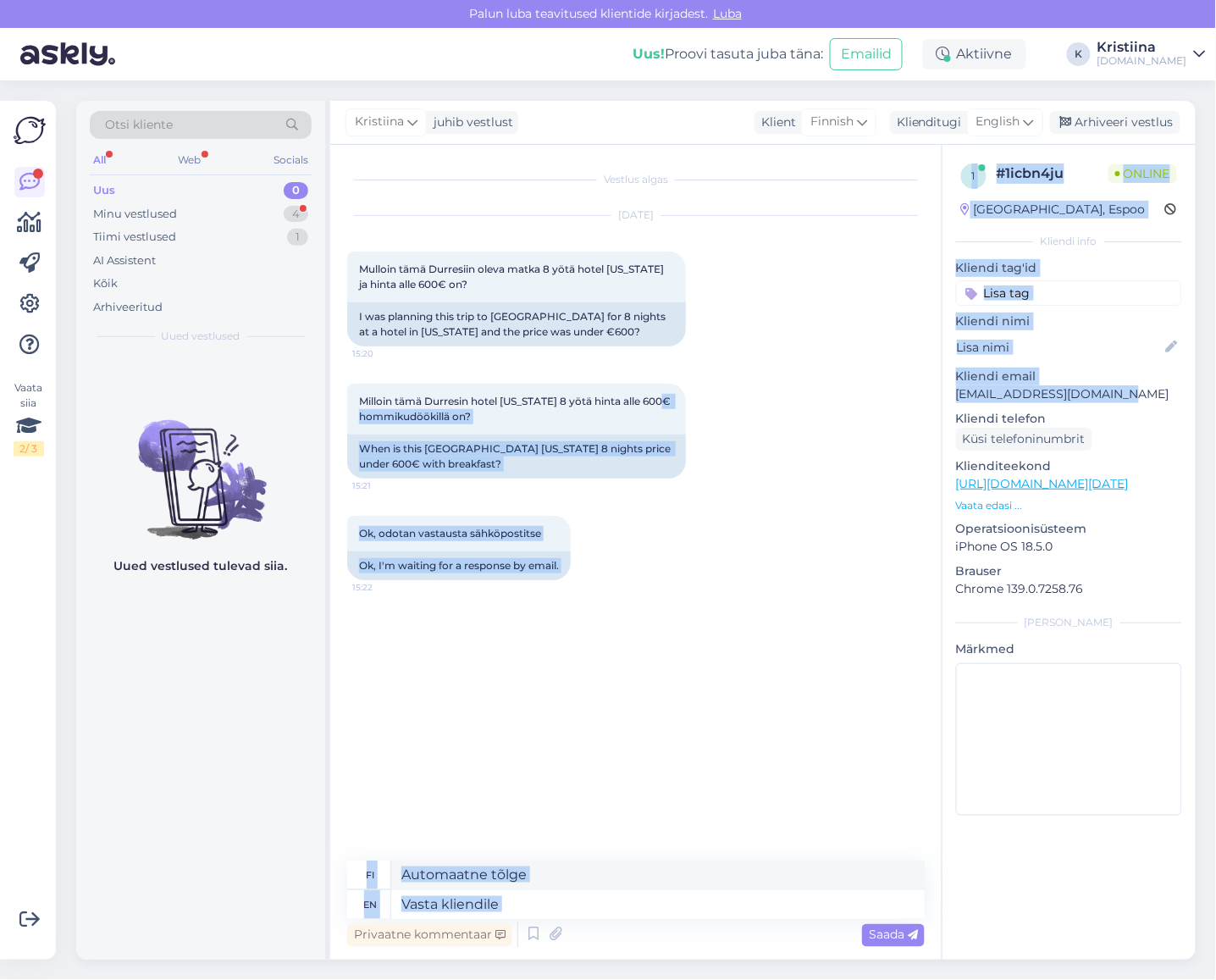
drag, startPoint x: 1115, startPoint y: 394, endPoint x: 935, endPoint y: 393, distance: 180.0
click at [935, 393] on div "Vestlus algas [DATE] Mulloin tämä Durresiin oleva matka 8 yötä hotel [US_STATE]…" at bounding box center [763, 552] width 866 height 815
click at [935, 393] on div "Vestlus algas [DATE] Mulloin tämä Durresiin oleva matka 8 yötä hotel [US_STATE]…" at bounding box center [643, 503] width 593 height 683
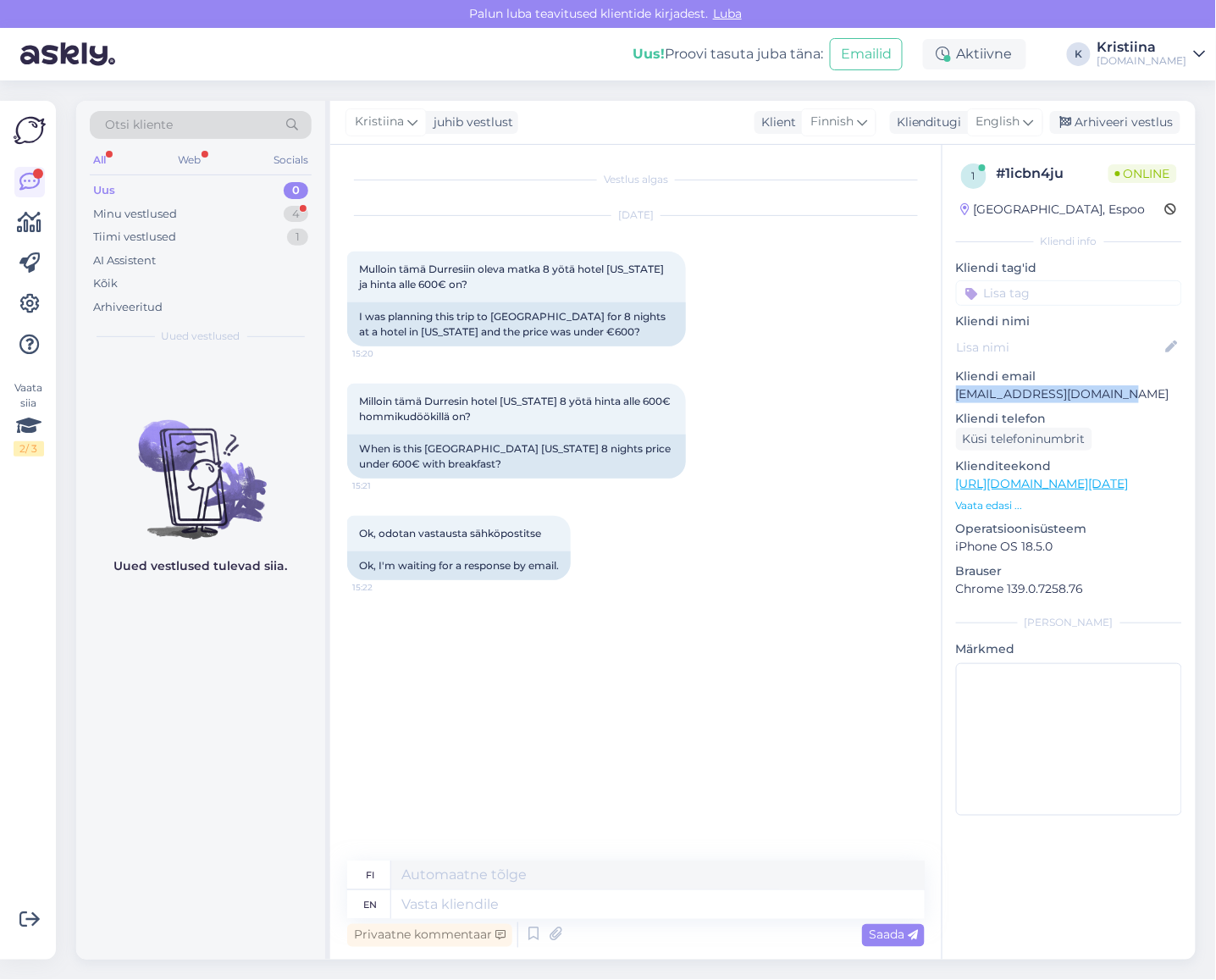
drag, startPoint x: 1121, startPoint y: 396, endPoint x: 957, endPoint y: 390, distance: 164.1
click at [957, 390] on p "[EMAIL_ADDRESS][DOMAIN_NAME]" at bounding box center [1068, 394] width 226 height 18
click at [1013, 117] on span "English" at bounding box center [998, 121] width 44 height 18
click at [961, 215] on link "Estonian" at bounding box center [967, 224] width 186 height 27
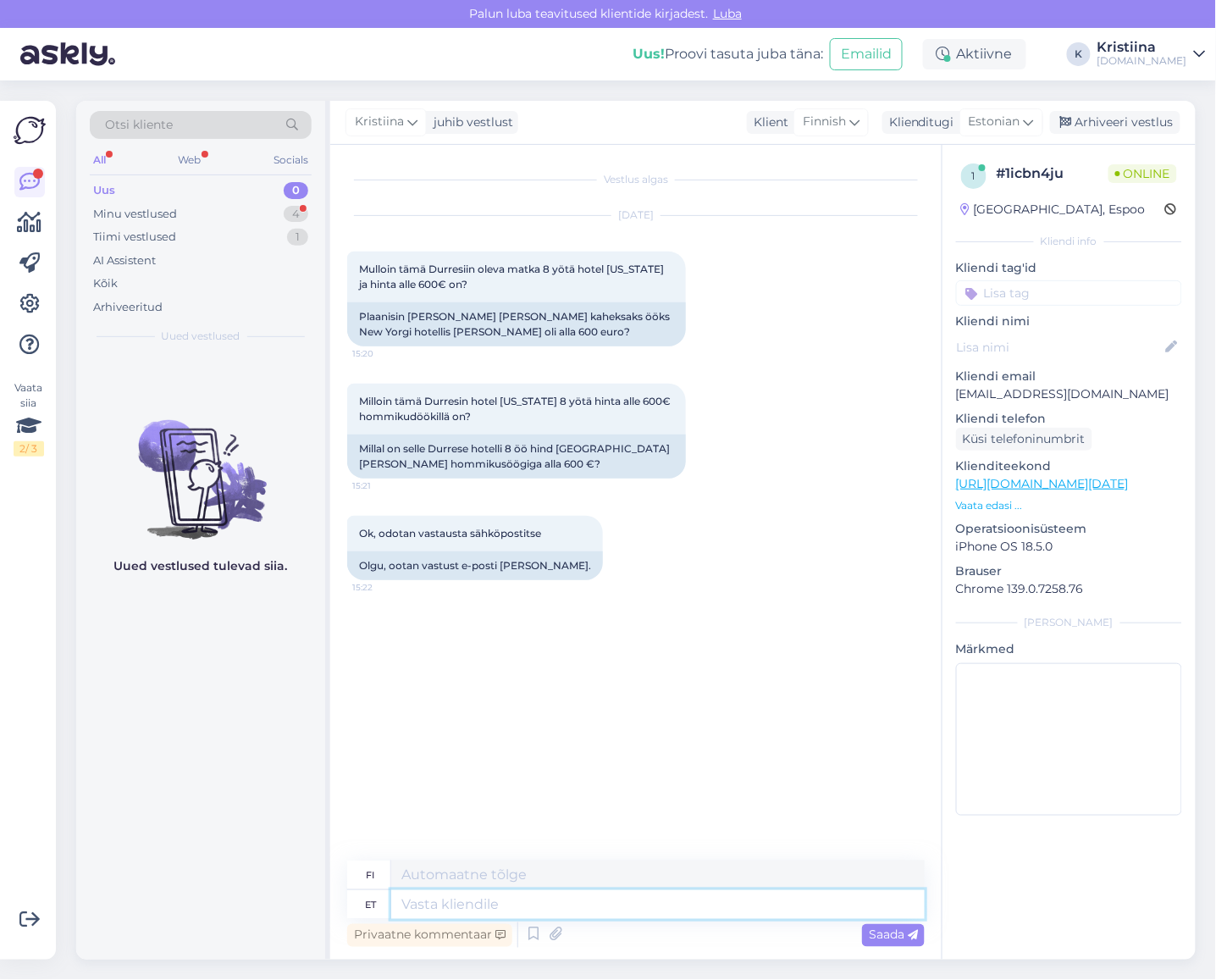
click at [455, 907] on textarea at bounding box center [658, 904] width 534 height 29
type textarea "Tere!"
type textarea "Hei!"
type textarea "Tere! Mis"
type textarea "Hei! Mitä"
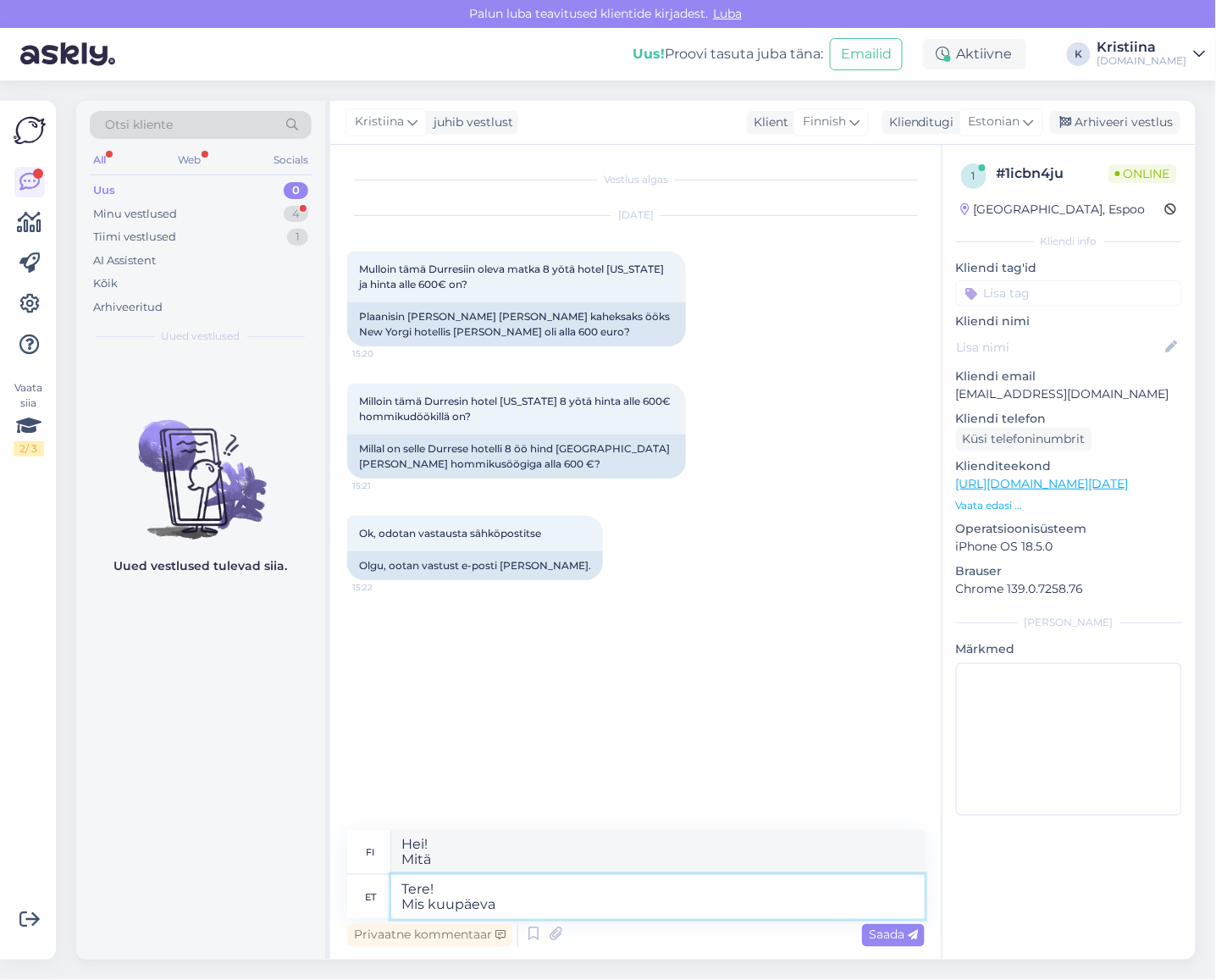
type textarea "Tere! Mis kuupäeva v"
type textarea "Hei! Mikä päivämäärä?"
type textarea "Tere! Mis kuupäeva v"
type textarea "Hei! Mikä päivämäärä nyt on?"
type textarea "Tere! Mis kuupäeva väljumist soov"
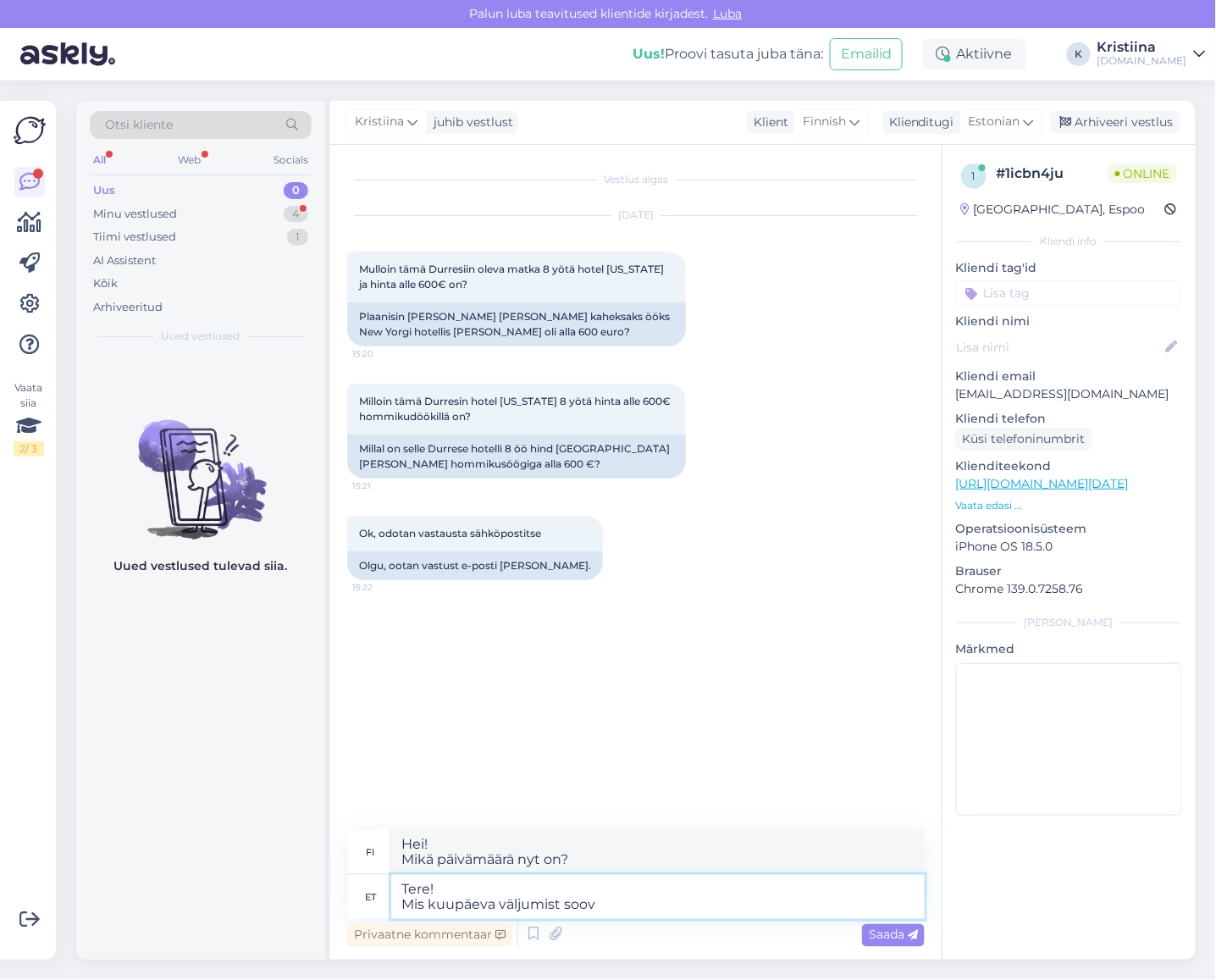
type textarea "Hei! Mikä on lähtöpäivä?"
type textarea "Tere! Mis kuupäeva väljumist sooviksite?"
type textarea "Hei! Minä päivänä haluaisit lähteä?"
type textarea "Tere! Mis kuupäeva väljumist sooviksite?"
click at [895, 925] on div "Saada" at bounding box center [893, 935] width 62 height 23
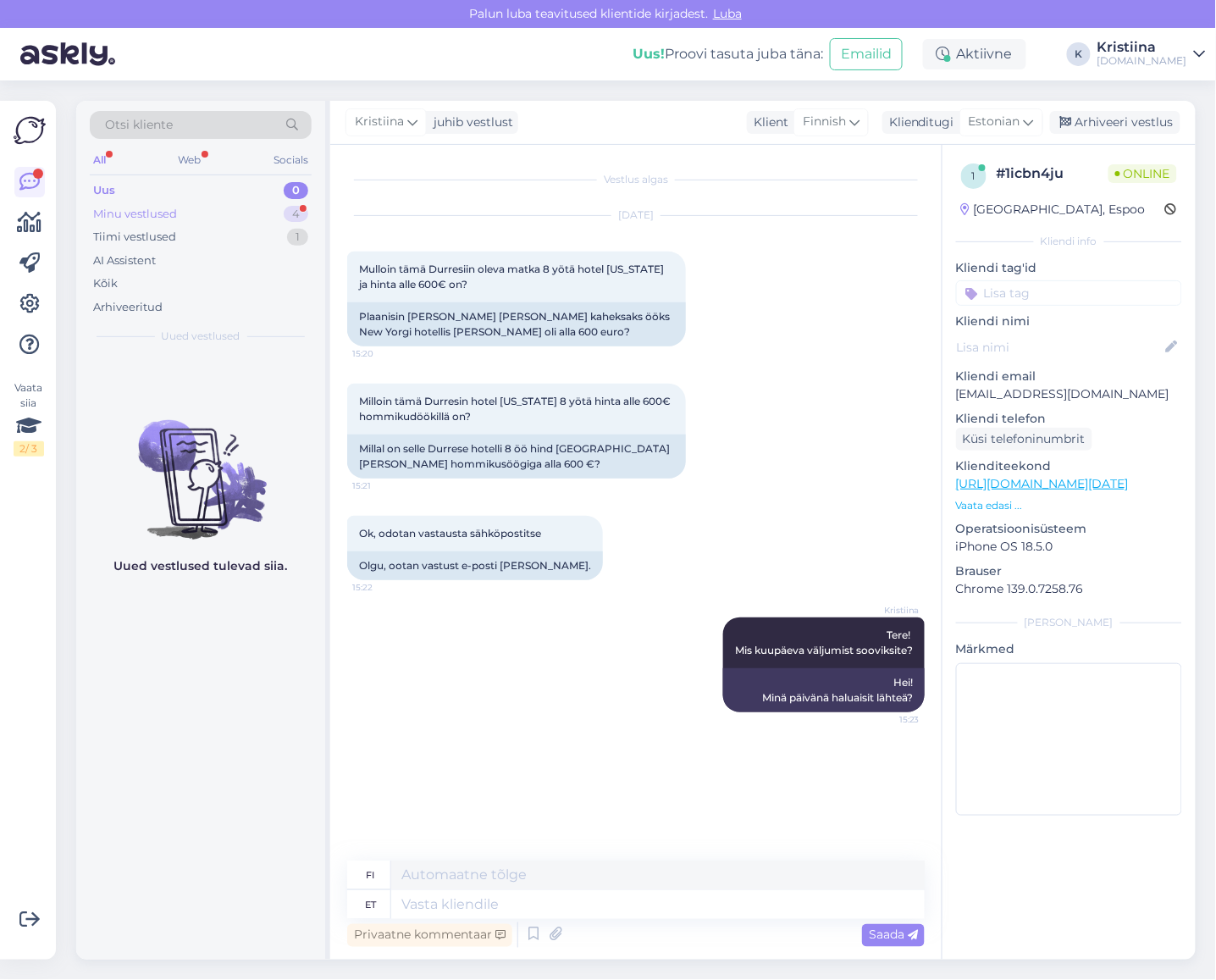
click at [178, 205] on div "Minu vestlused 4" at bounding box center [200, 213] width 222 height 24
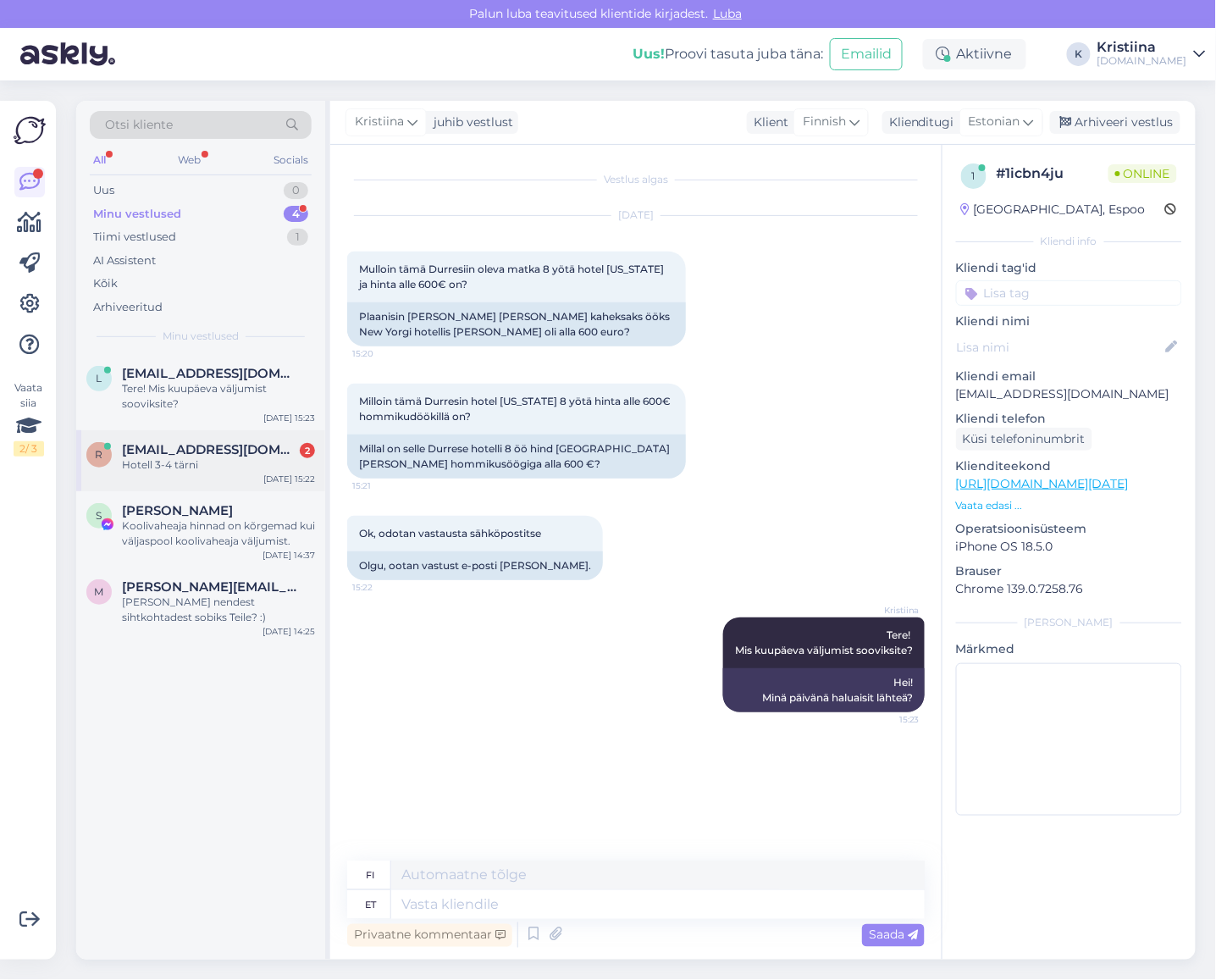
click at [164, 465] on div "Hotell 3-4 tärni" at bounding box center [219, 465] width 193 height 15
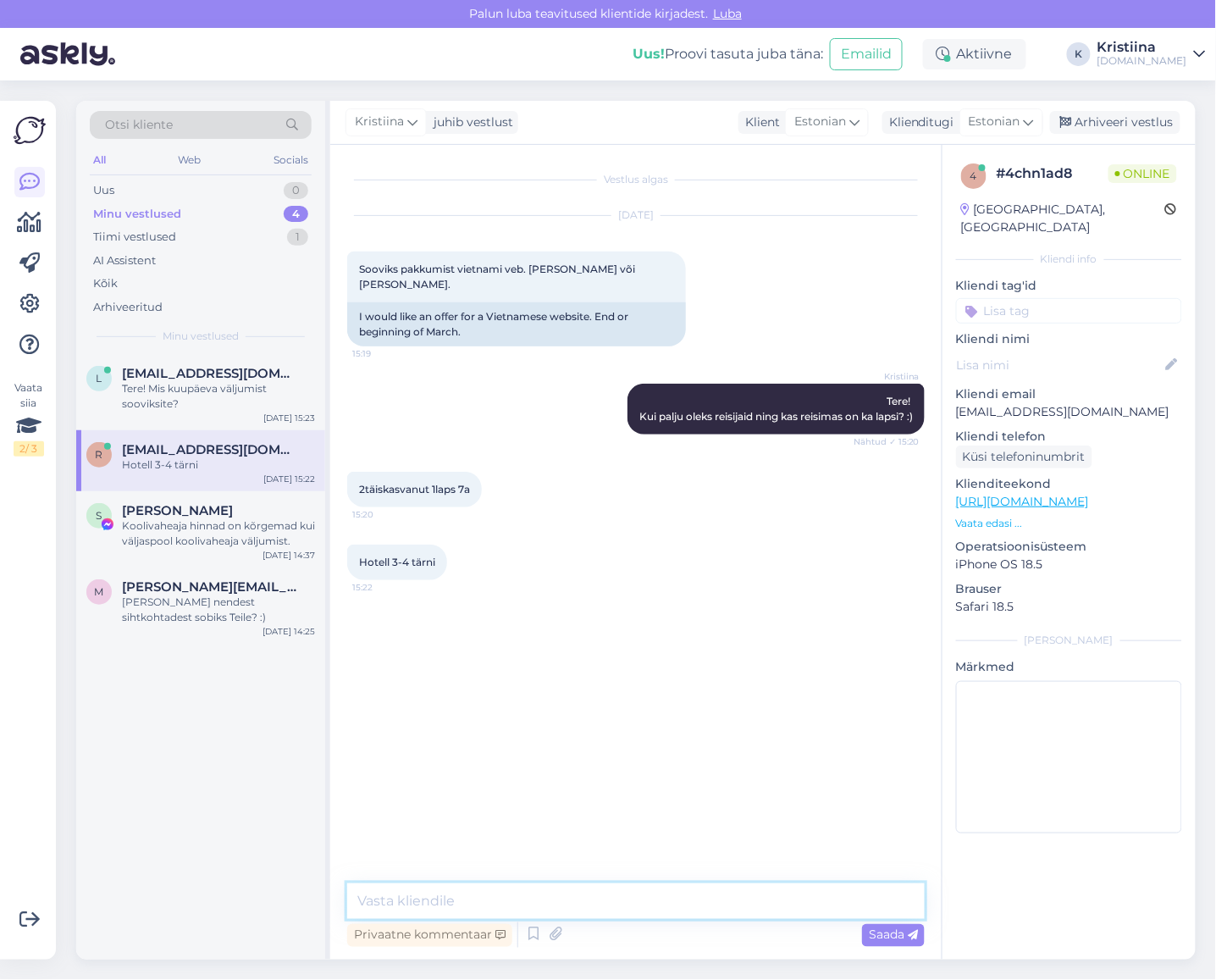
click at [478, 907] on textarea at bounding box center [636, 901] width 578 height 36
type textarea "Saadame pakkumised tänase päeva jooksul e-mailile :)"
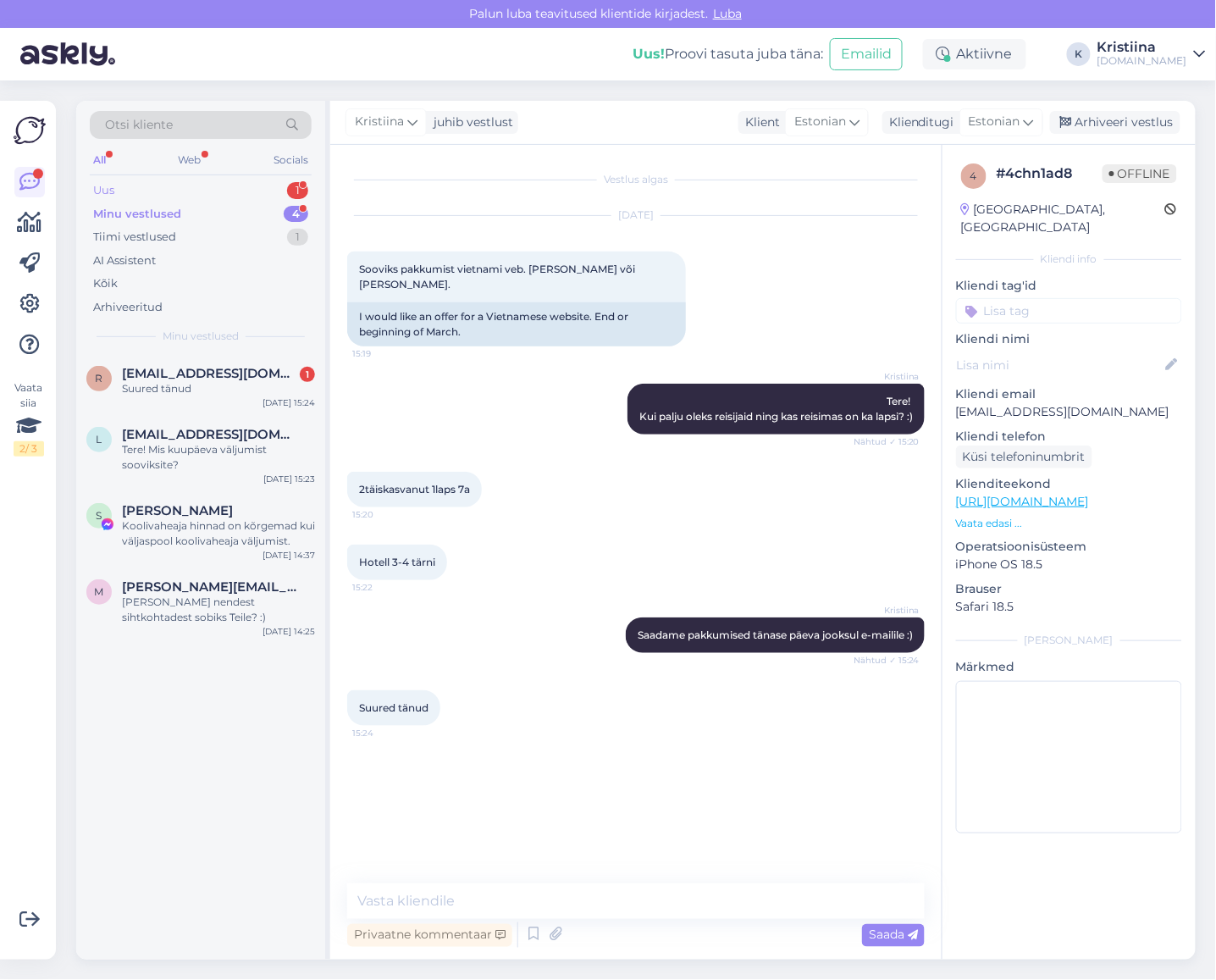
click at [200, 191] on div "Uus 1" at bounding box center [200, 190] width 222 height 24
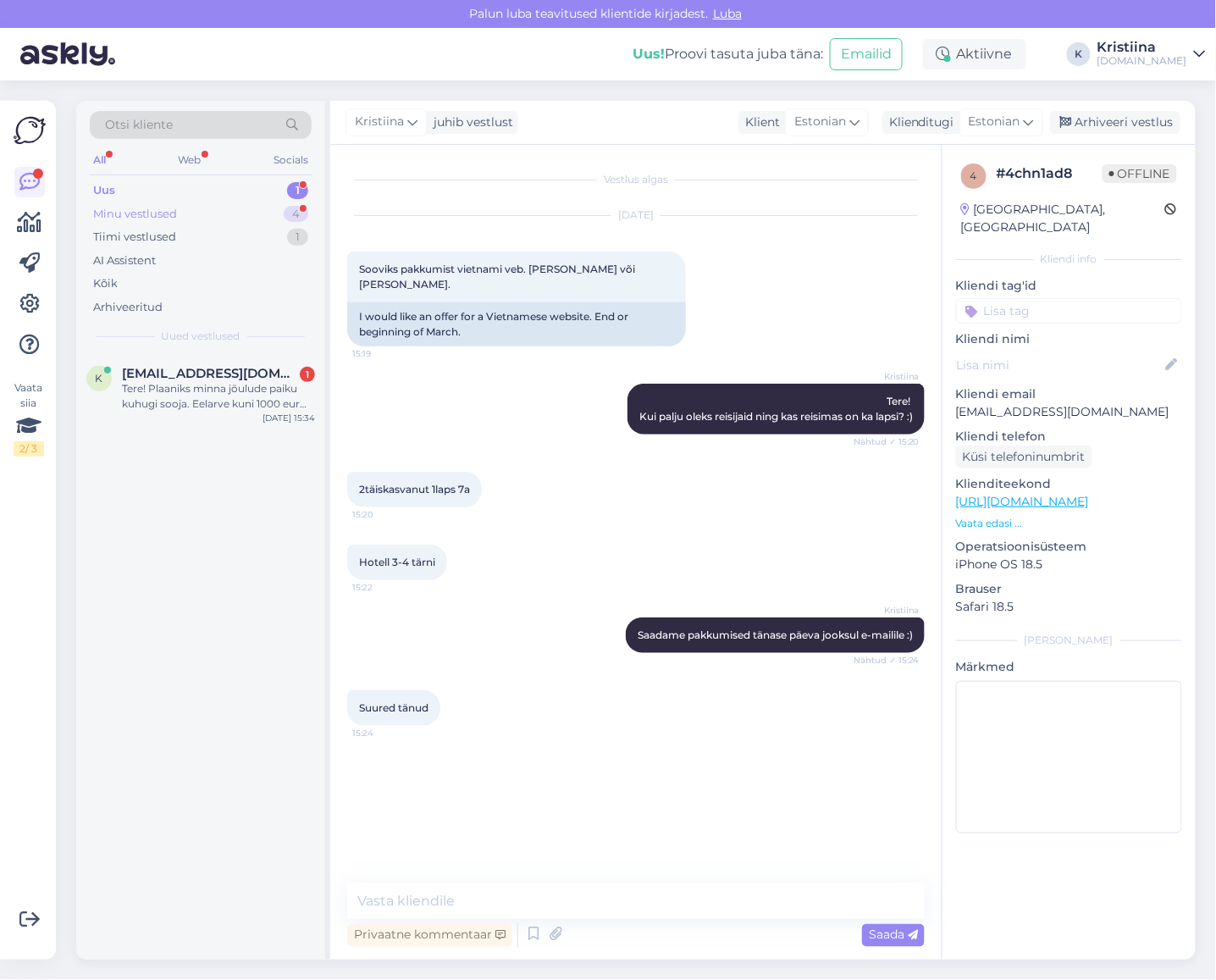
click at [156, 220] on div "Minu vestlused" at bounding box center [134, 213] width 83 height 17
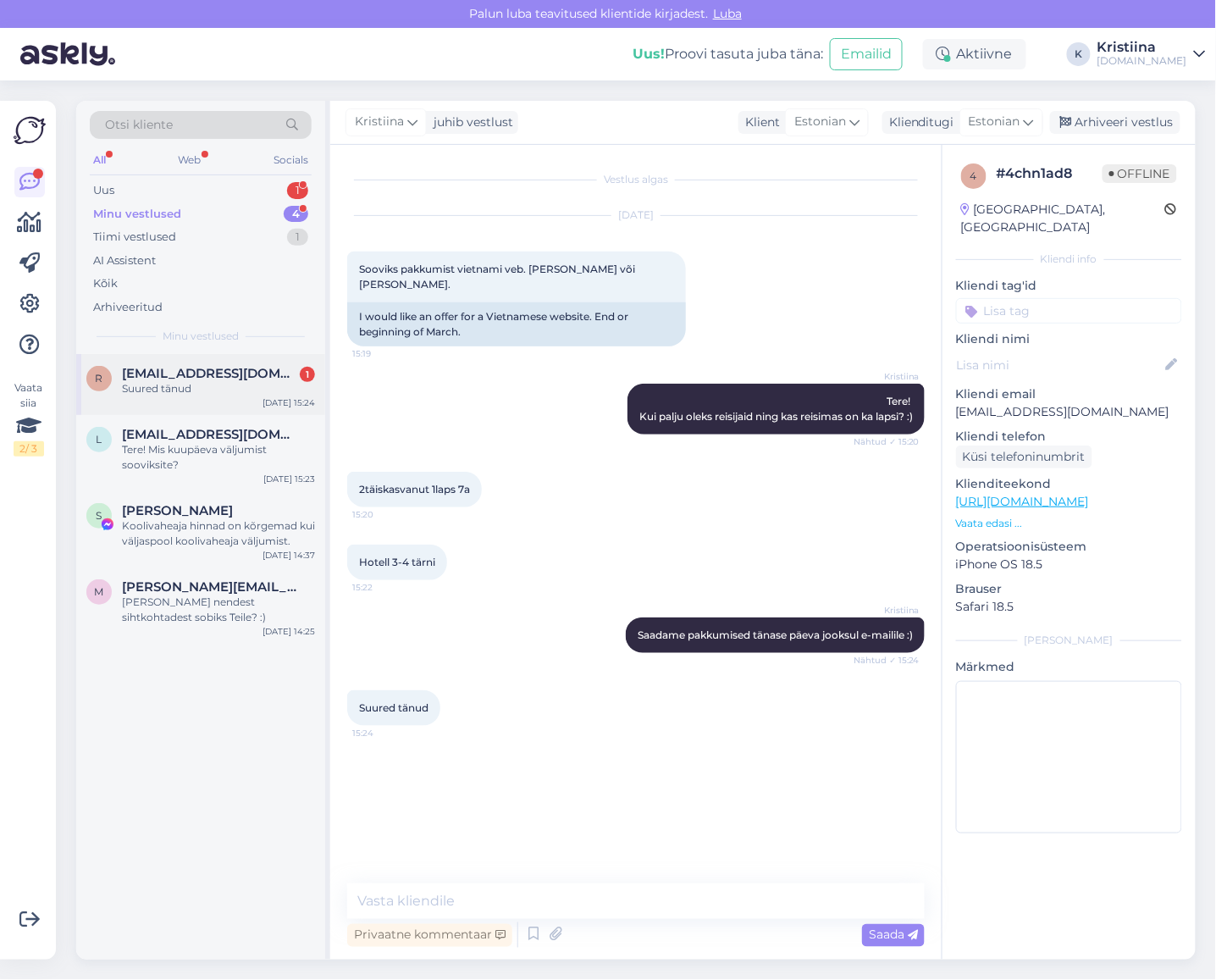
click at [196, 379] on span "[EMAIL_ADDRESS][DOMAIN_NAME]" at bounding box center [210, 373] width 176 height 15
click at [180, 442] on div "Tere! Mis kuupäeva väljumist sooviksite?" at bounding box center [219, 457] width 193 height 31
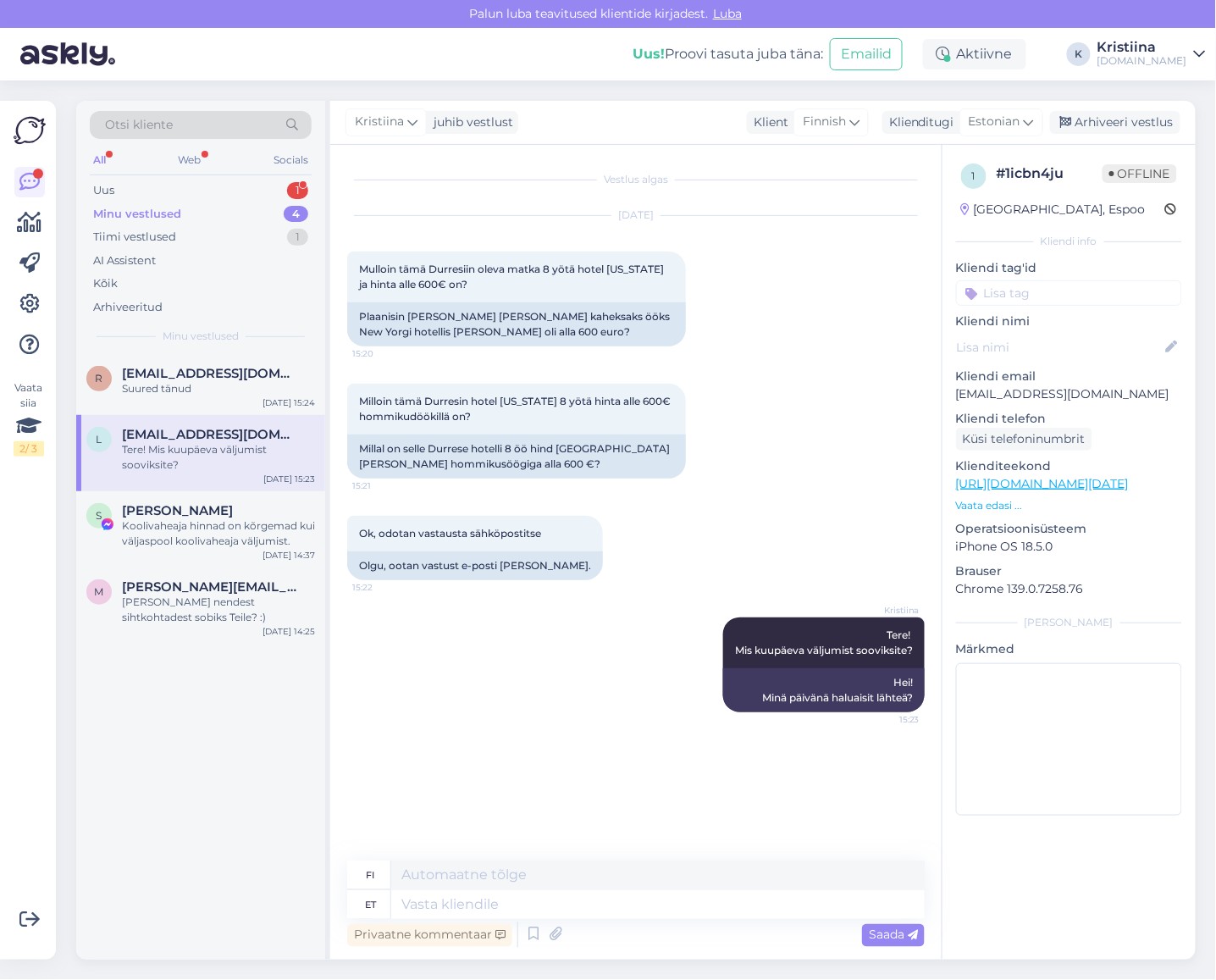
click at [1009, 485] on link "[URL][DOMAIN_NAME][DATE]" at bounding box center [1042, 483] width 173 height 15
drag, startPoint x: 382, startPoint y: 317, endPoint x: 511, endPoint y: 331, distance: 129.8
click at [511, 331] on div "Plaanisin [PERSON_NAME] [PERSON_NAME] kaheksaks ööks New Yorgi hotellis [PERSON…" at bounding box center [516, 324] width 339 height 44
click at [536, 331] on div "Plaanisin [PERSON_NAME] [PERSON_NAME] kaheksaks ööks New Yorgi hotellis [PERSON…" at bounding box center [516, 324] width 339 height 44
drag, startPoint x: 502, startPoint y: 451, endPoint x: 564, endPoint y: 458, distance: 62.4
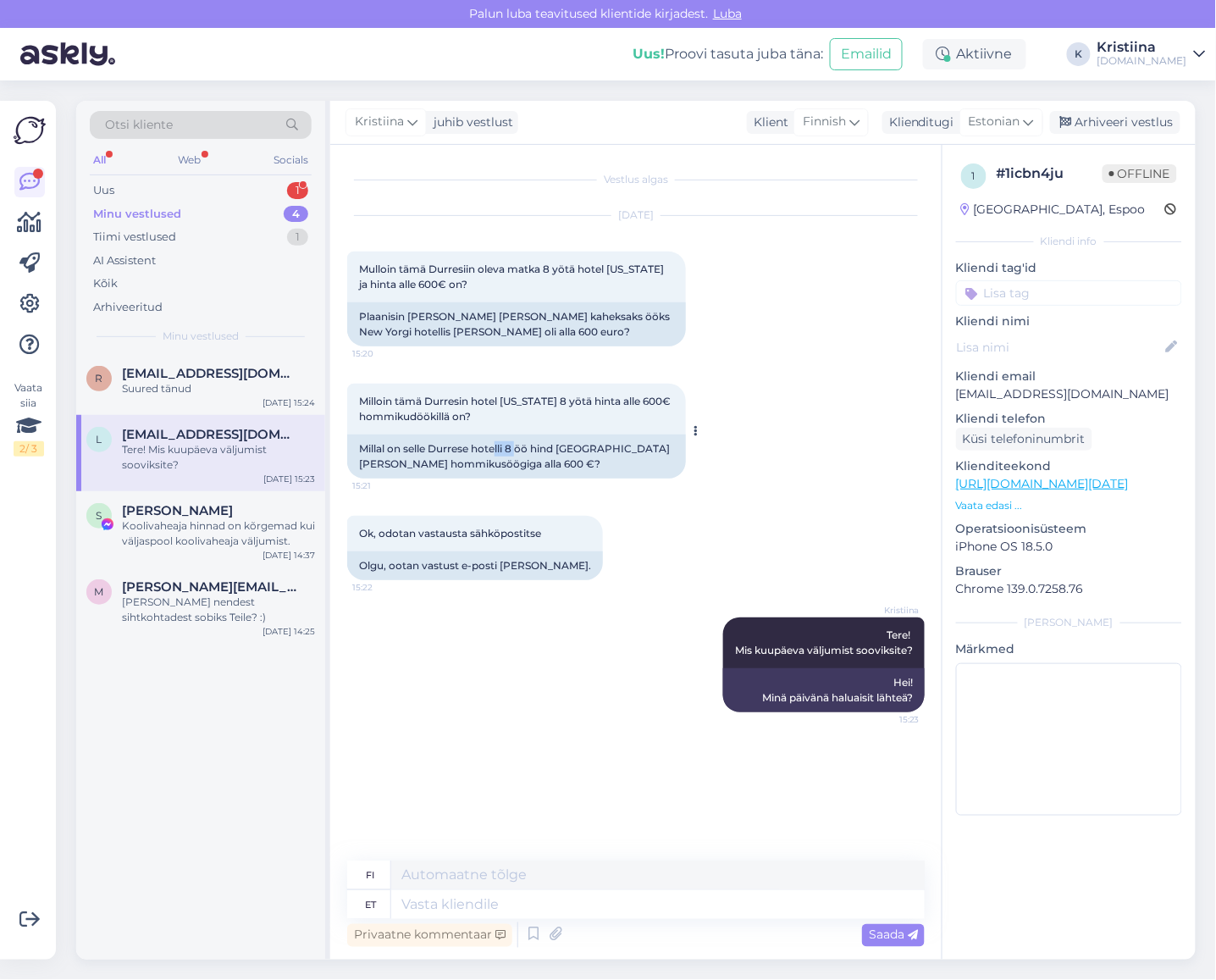
click at [544, 455] on div "Millal on selle Durrese hotelli 8 öö hind [GEOGRAPHIC_DATA][PERSON_NAME] hommik…" at bounding box center [516, 457] width 339 height 44
click at [564, 458] on div "Millal on selle Durrese hotelli 8 öö hind [GEOGRAPHIC_DATA][PERSON_NAME] hommik…" at bounding box center [516, 457] width 339 height 44
drag, startPoint x: 1127, startPoint y: 396, endPoint x: 951, endPoint y: 399, distance: 176.0
click at [951, 399] on div "1 # 1icbn4ju Offline [GEOGRAPHIC_DATA], Espoo Kliendi info Kliendi tag'id Klien…" at bounding box center [1068, 493] width 253 height 696
click at [453, 911] on textarea at bounding box center [658, 904] width 534 height 29
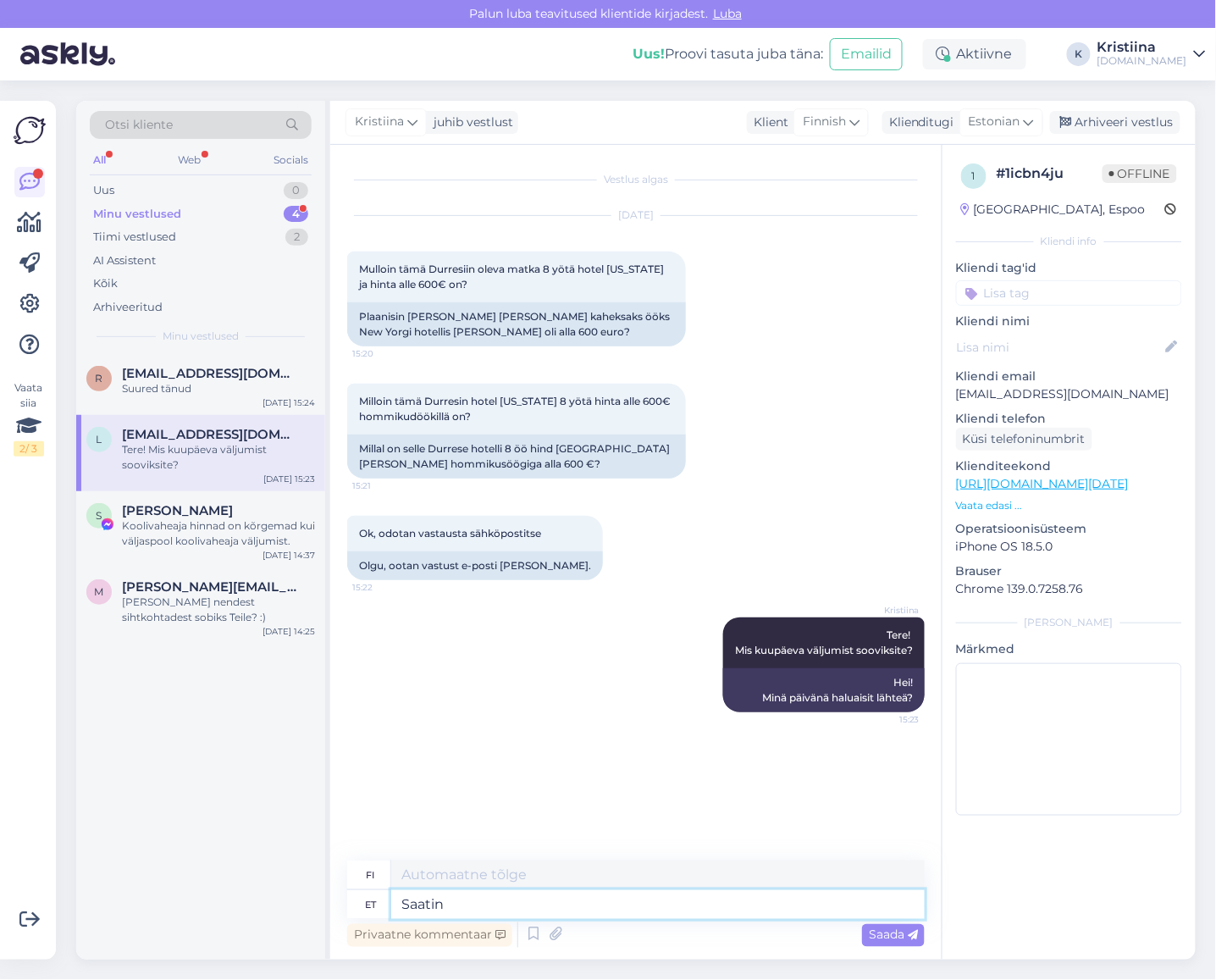
type textarea "Saatin"
type textarea "Lähetin"
type textarea "Saatsin Teile"
type textarea "Lähetin sinulle"
type textarea "Saatsin Teile info e-"
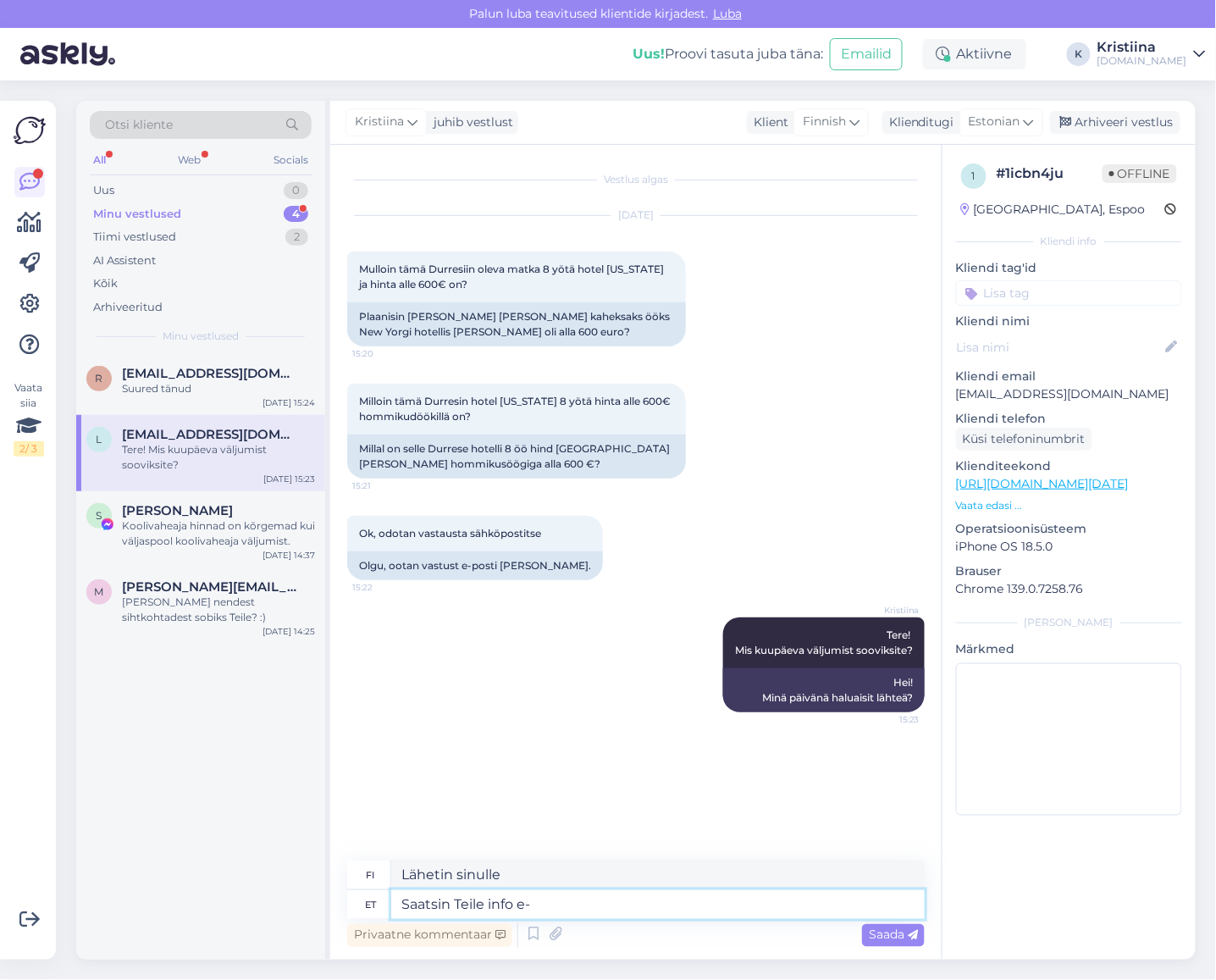
type textarea "Lähetin sinulle tiedot."
type textarea "Saatsin Teile info e-mailile."
type textarea "Lähetin tiedot sinulle sähköpostitse."
type textarea "Saatsin Teile info e-mailile."
click at [890, 932] on span "Saada" at bounding box center [893, 934] width 49 height 15
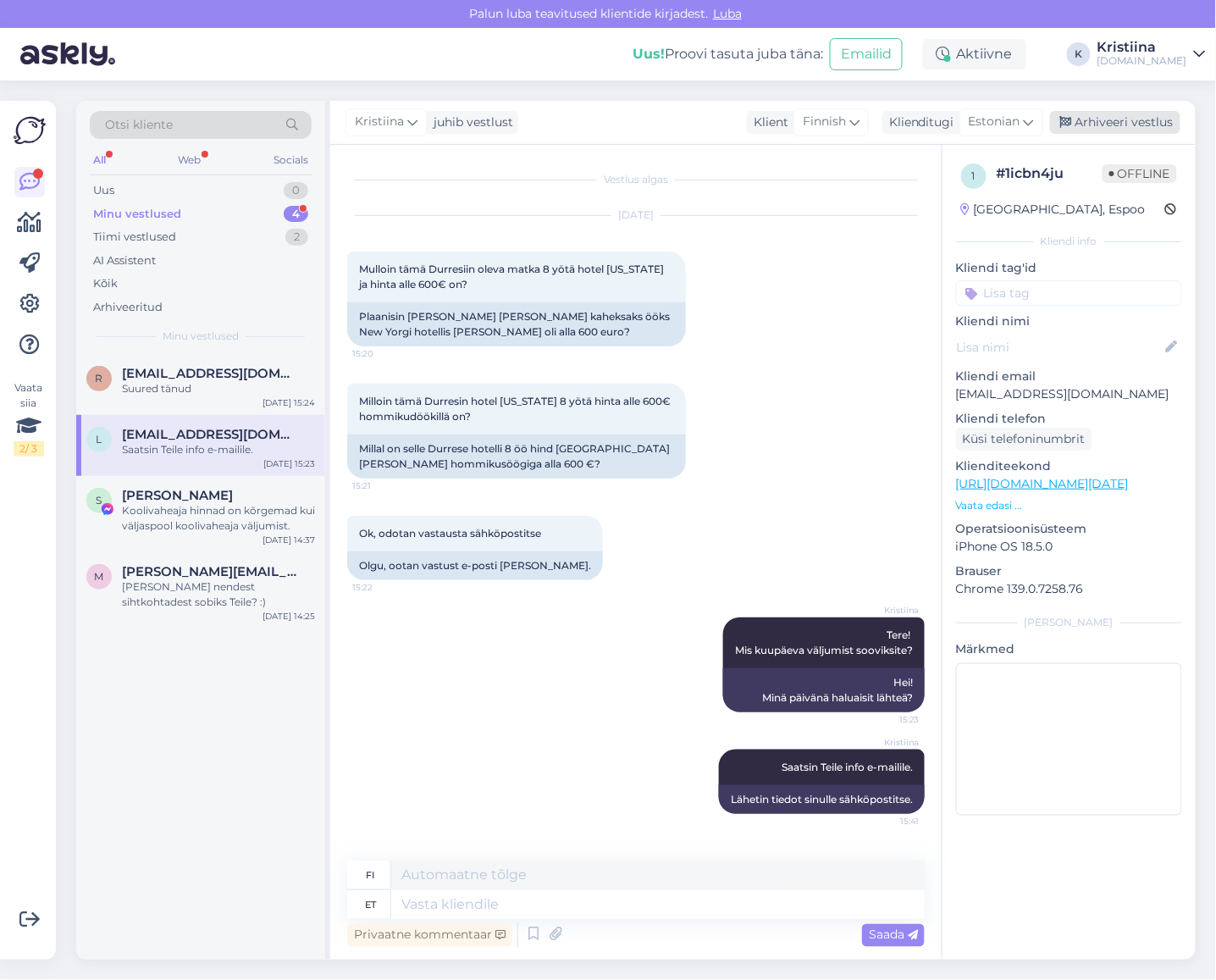
click at [1128, 122] on div "Arhiveeri vestlus" at bounding box center [1115, 122] width 131 height 23
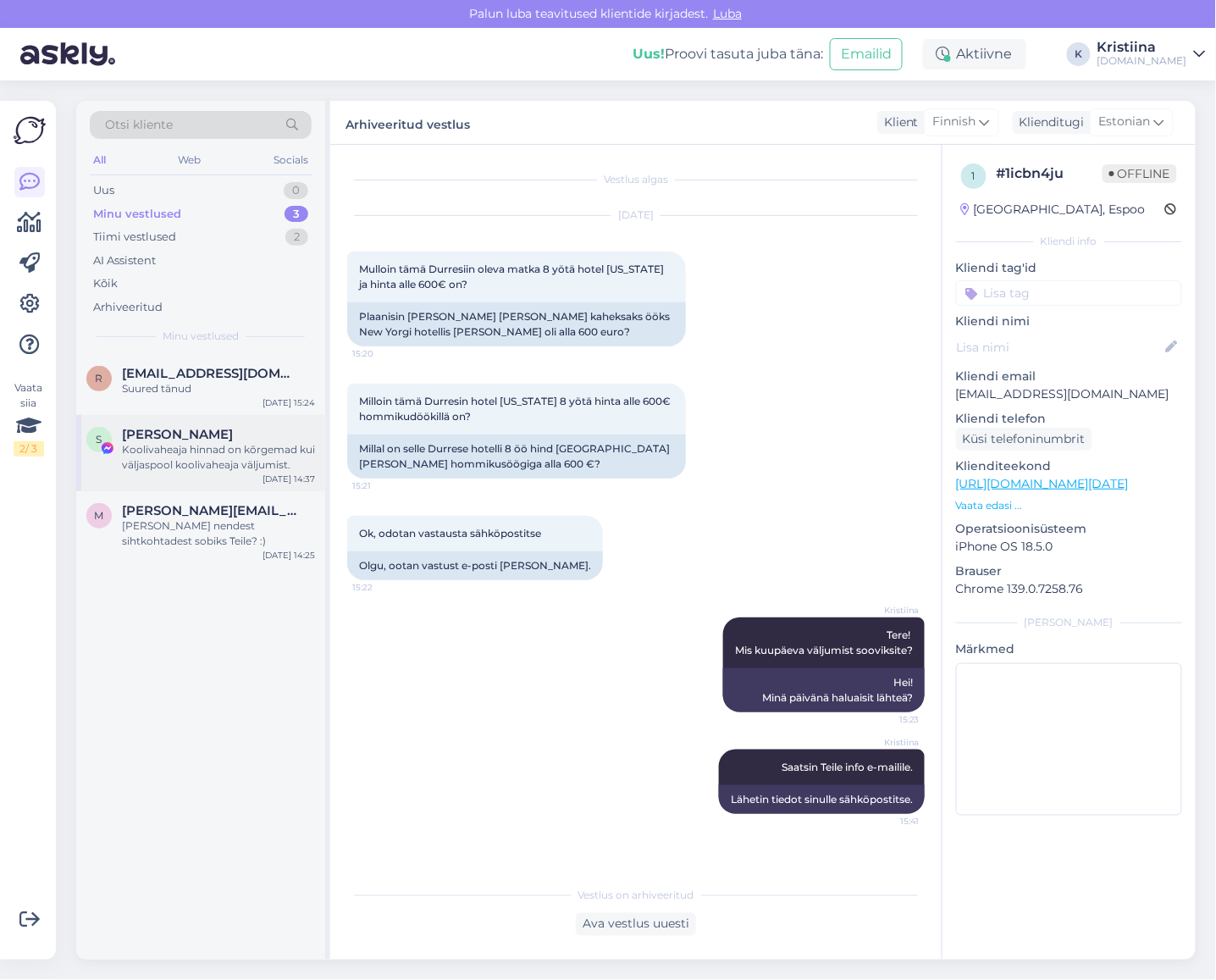
click at [123, 450] on div "Koolivaheaja hinnad on kõrgemad kui väljaspool koolivaheaja väljumist." at bounding box center [219, 457] width 193 height 31
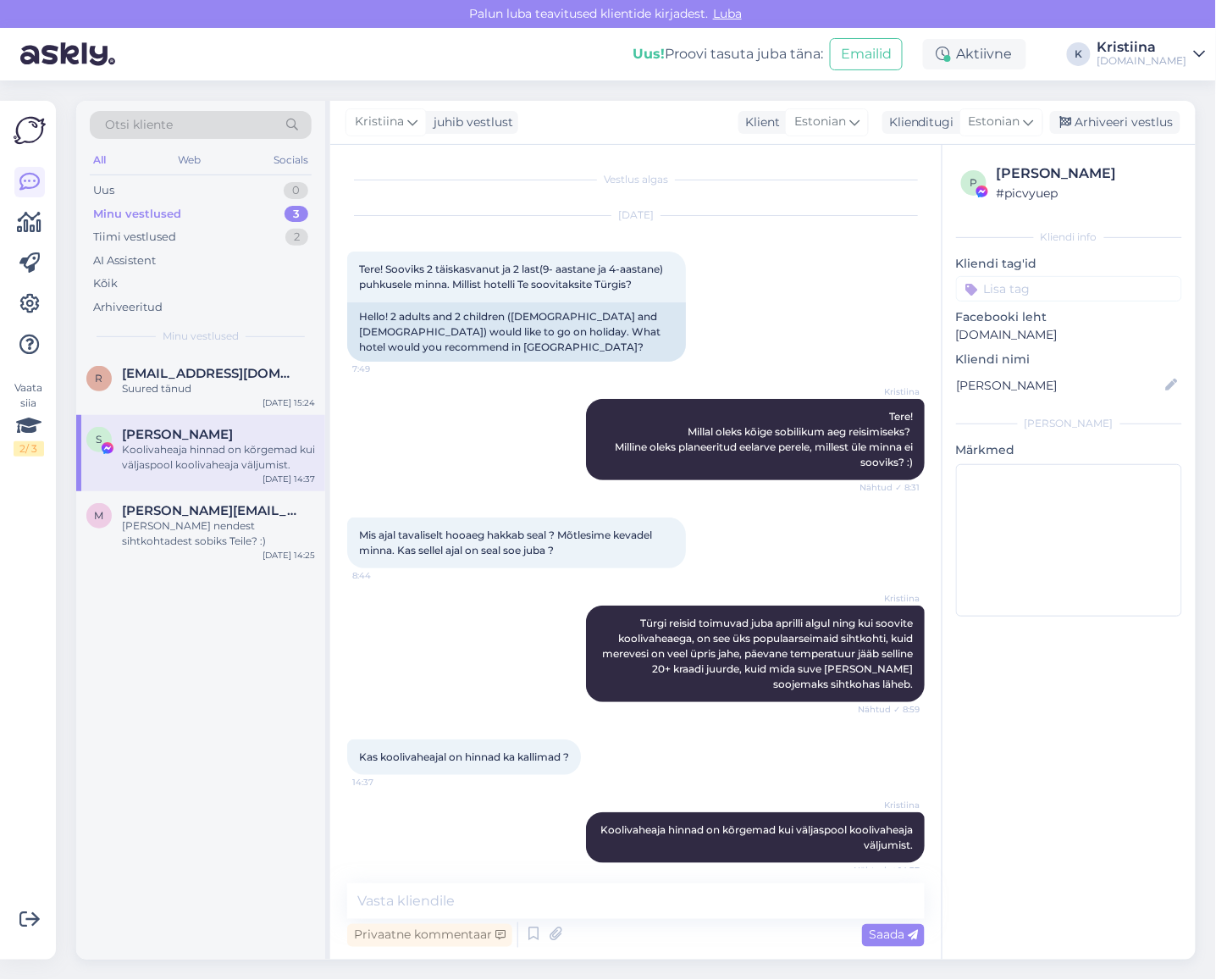
scroll to position [12, 0]
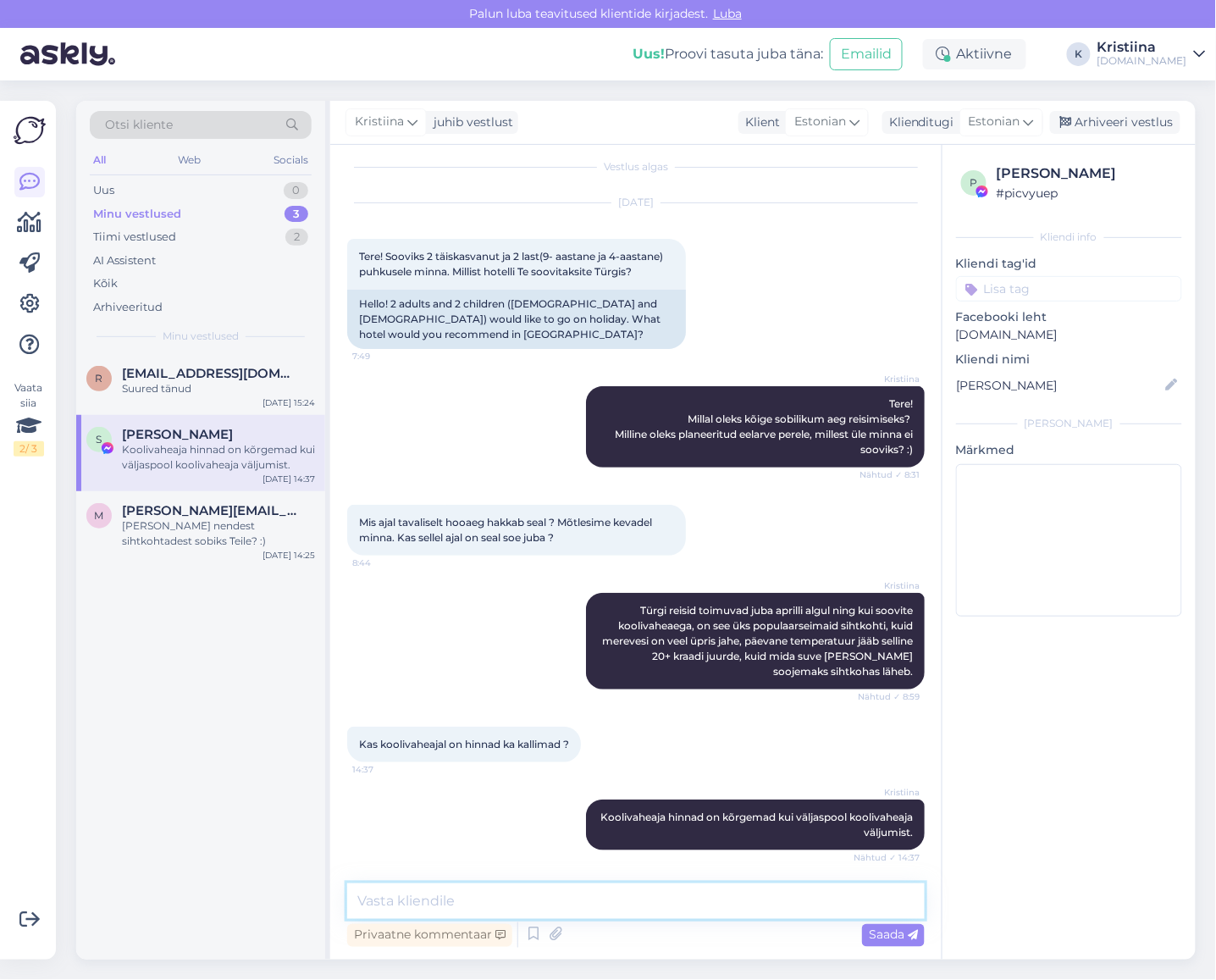
click at [546, 893] on textarea at bounding box center [636, 901] width 578 height 36
type textarea "Milline aeg Teile sobiks, et saaksime saata Teile hotelli valiku?"
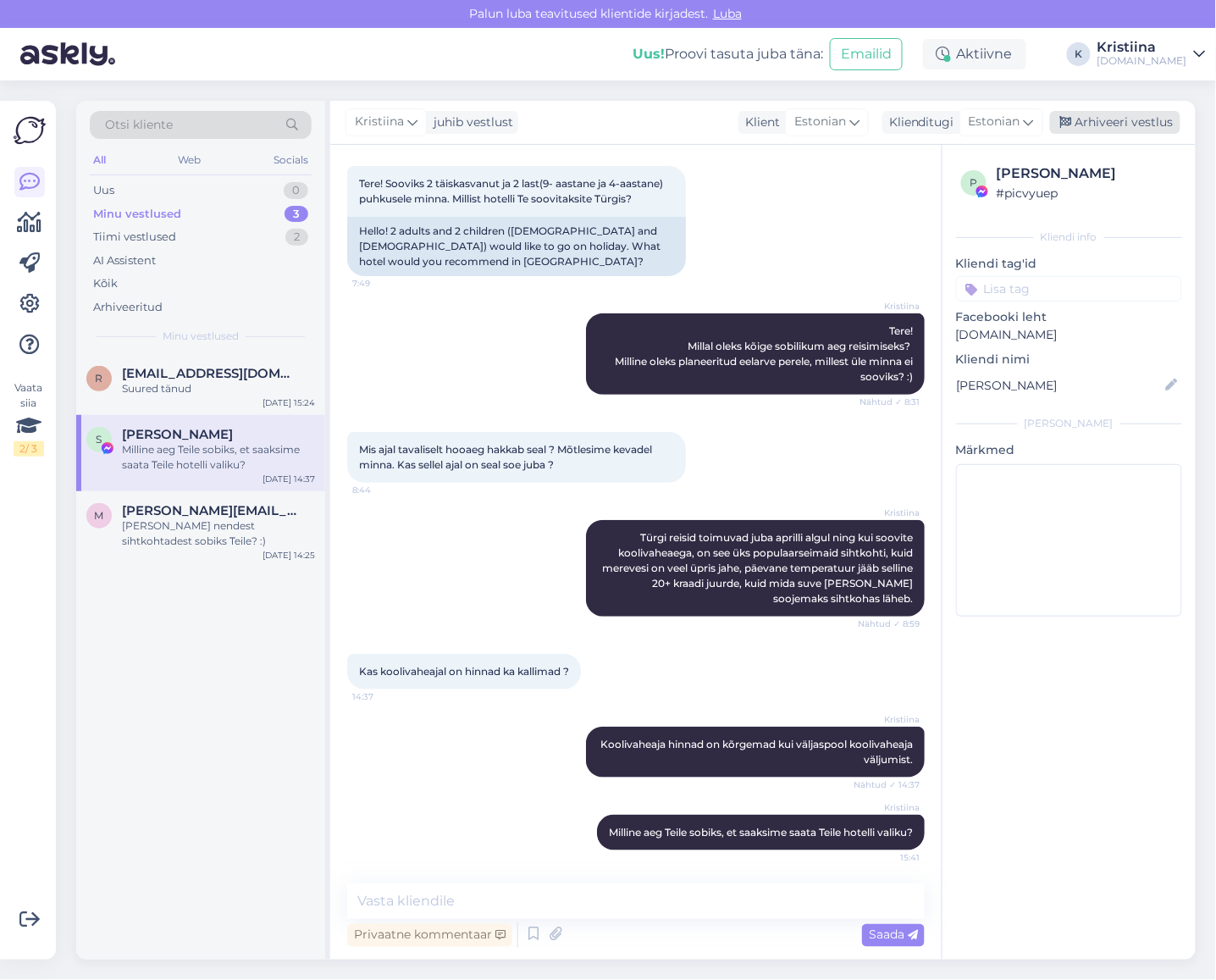
click at [1113, 120] on div "Arhiveeri vestlus" at bounding box center [1115, 122] width 131 height 23
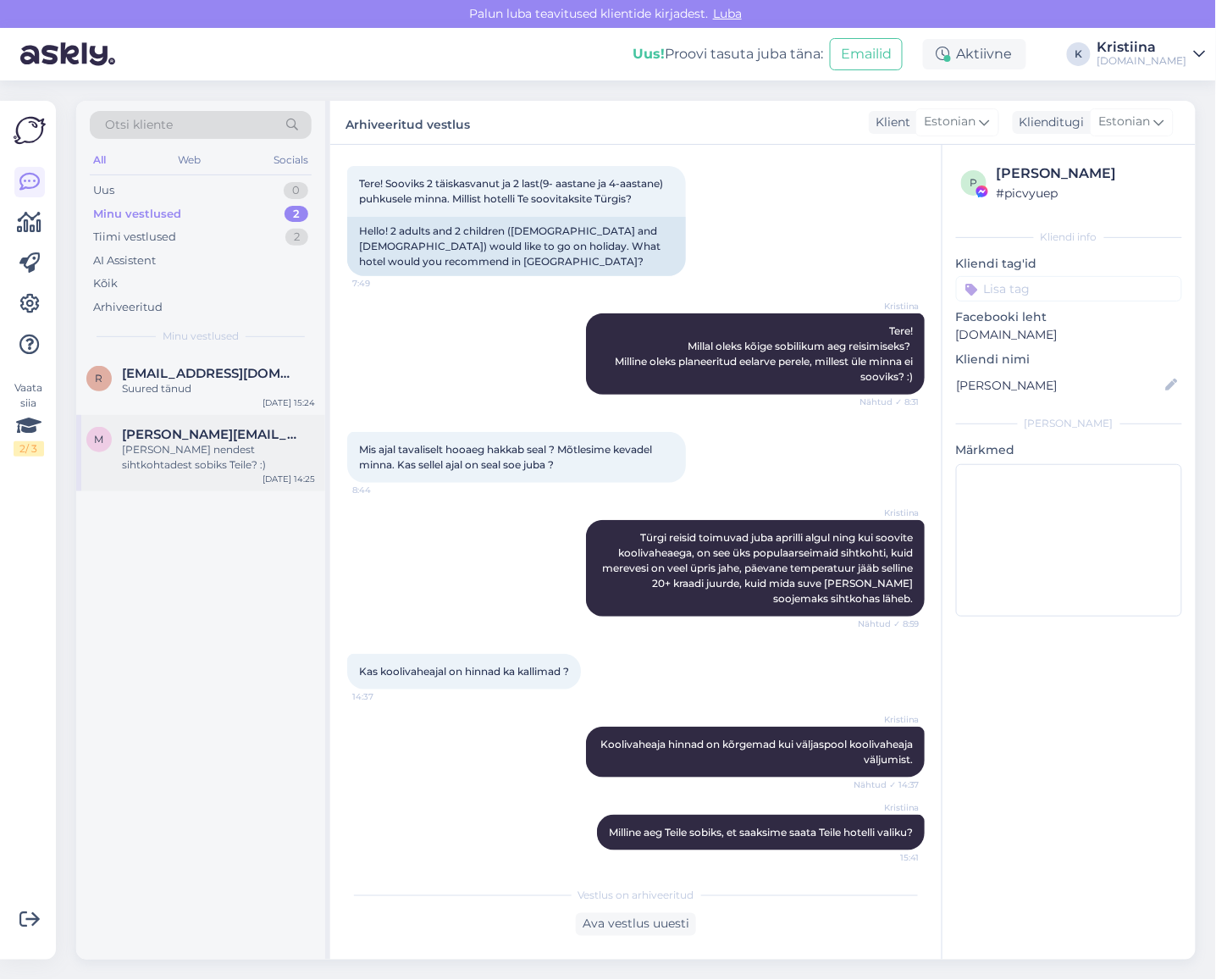
click at [228, 458] on div "[PERSON_NAME] nendest sihtkohtadest sobiks Teile? :)" at bounding box center [219, 457] width 193 height 31
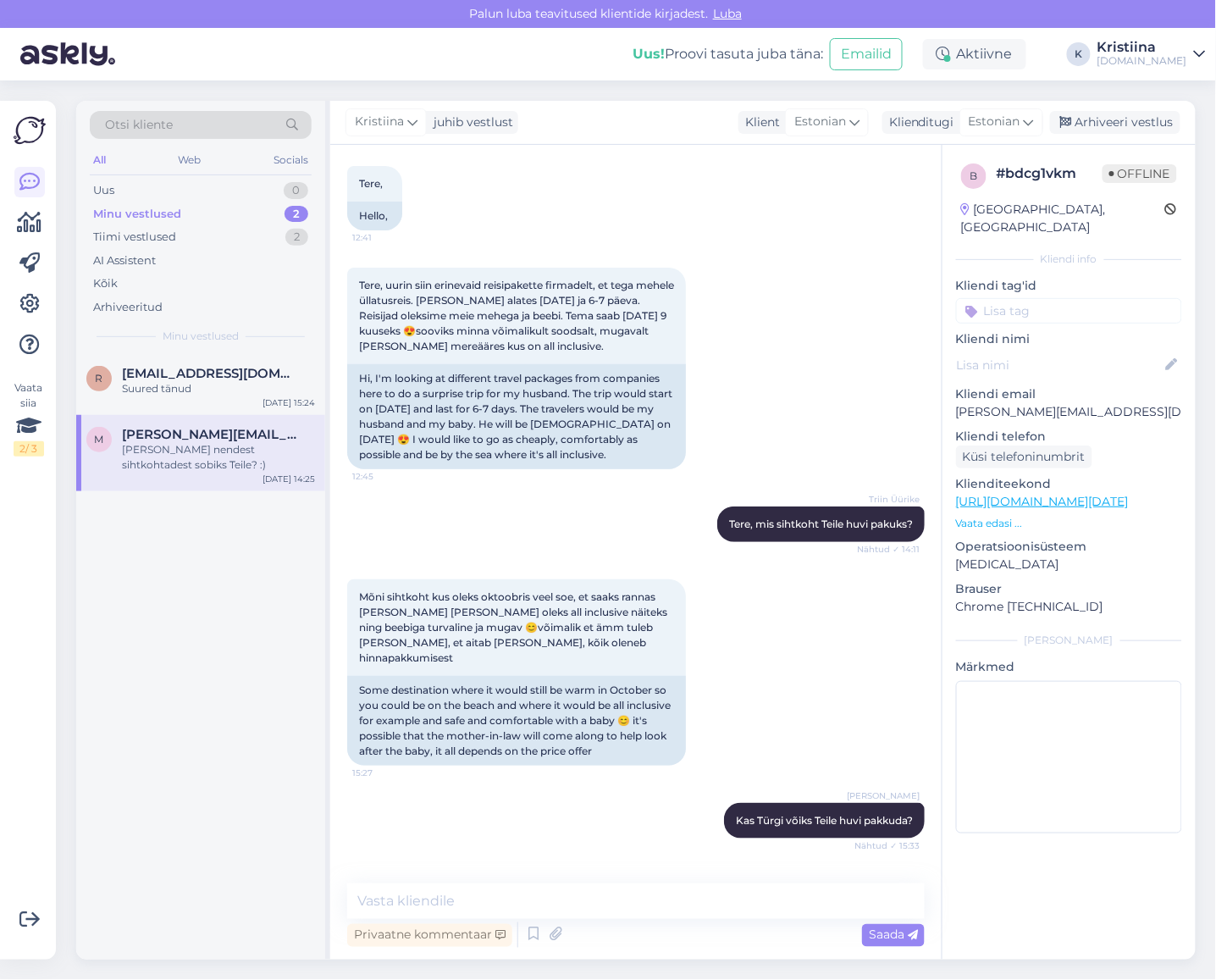
scroll to position [549, 0]
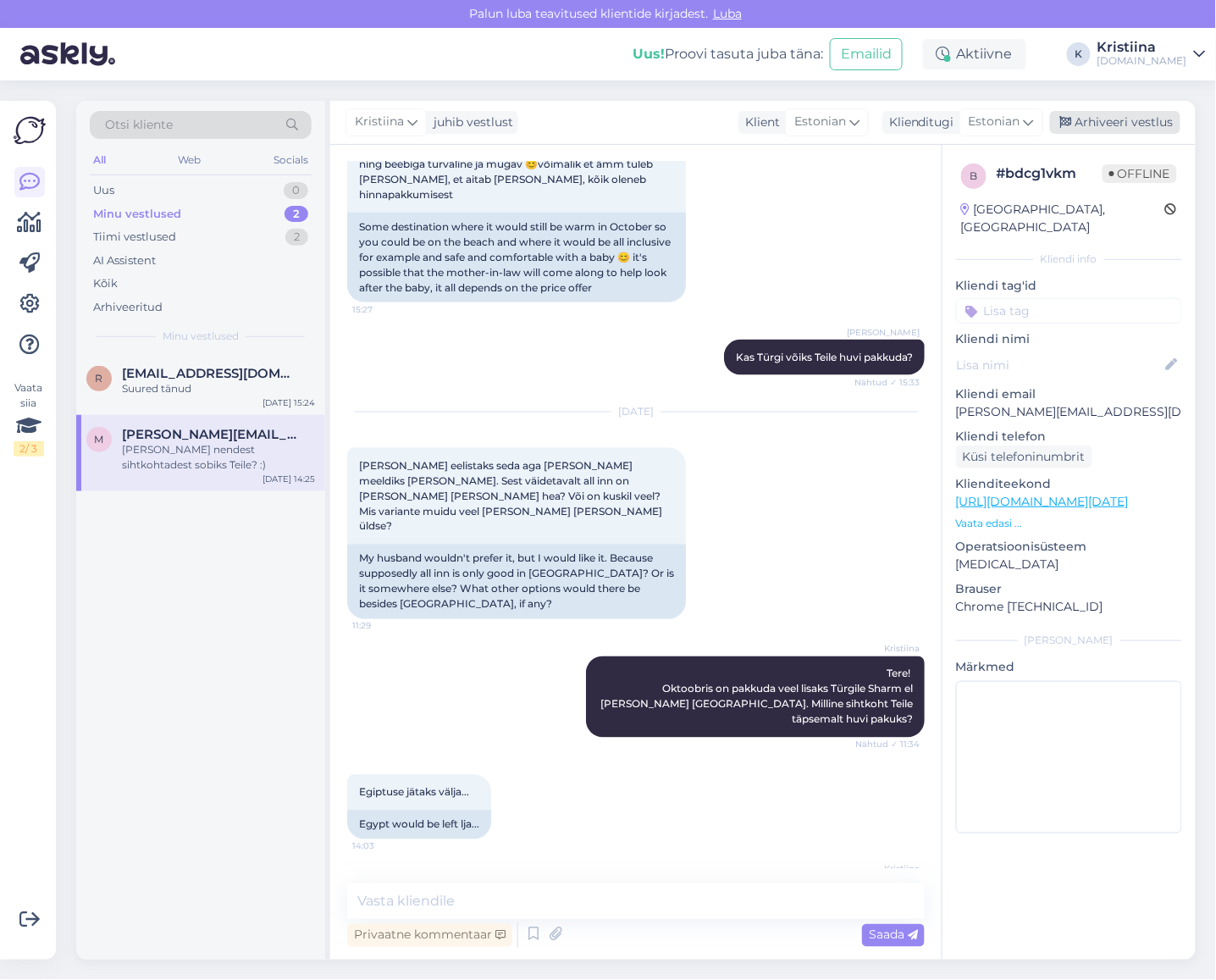
click at [1111, 117] on div "Arhiveeri vestlus" at bounding box center [1115, 122] width 131 height 23
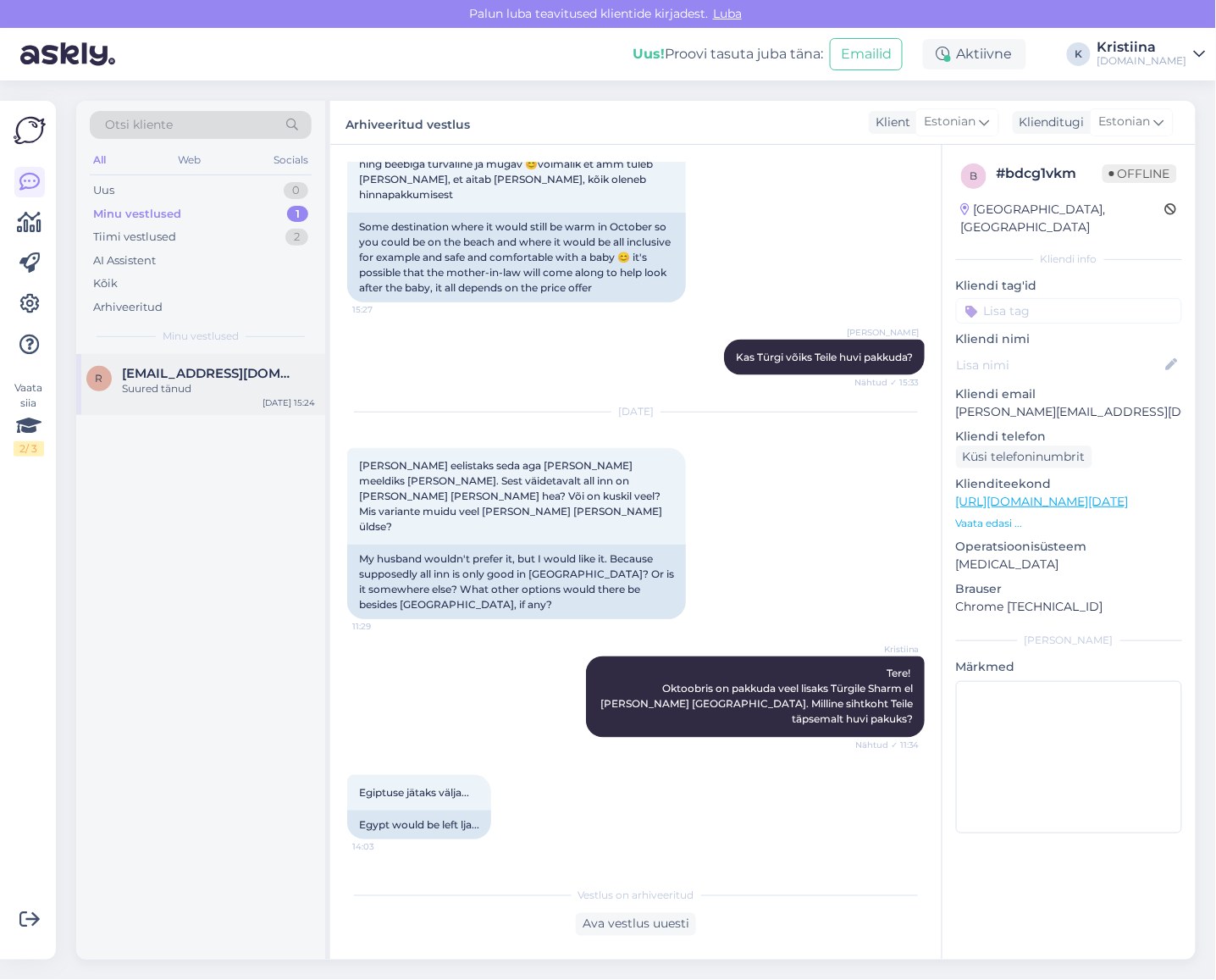
click at [189, 393] on div "Suured tänud" at bounding box center [219, 388] width 193 height 15
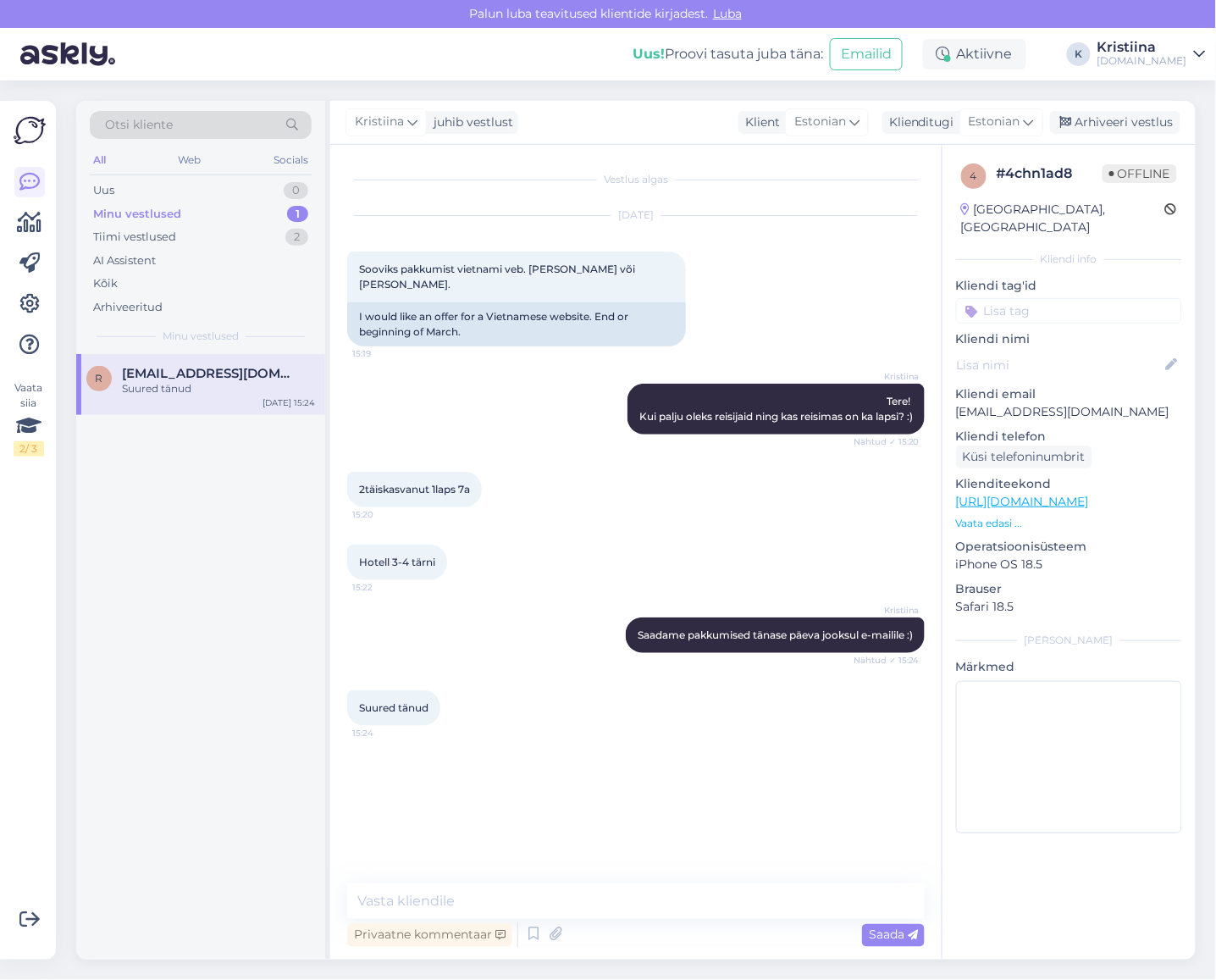
scroll to position [0, 0]
drag, startPoint x: 1115, startPoint y: 400, endPoint x: 958, endPoint y: 400, distance: 157.0
click at [958, 403] on p "[EMAIL_ADDRESS][DOMAIN_NAME]" at bounding box center [1068, 412] width 226 height 18
click at [508, 912] on textarea at bounding box center [636, 901] width 578 height 36
type textarea "Saatsin Teile pakkumised e-mailile :)"
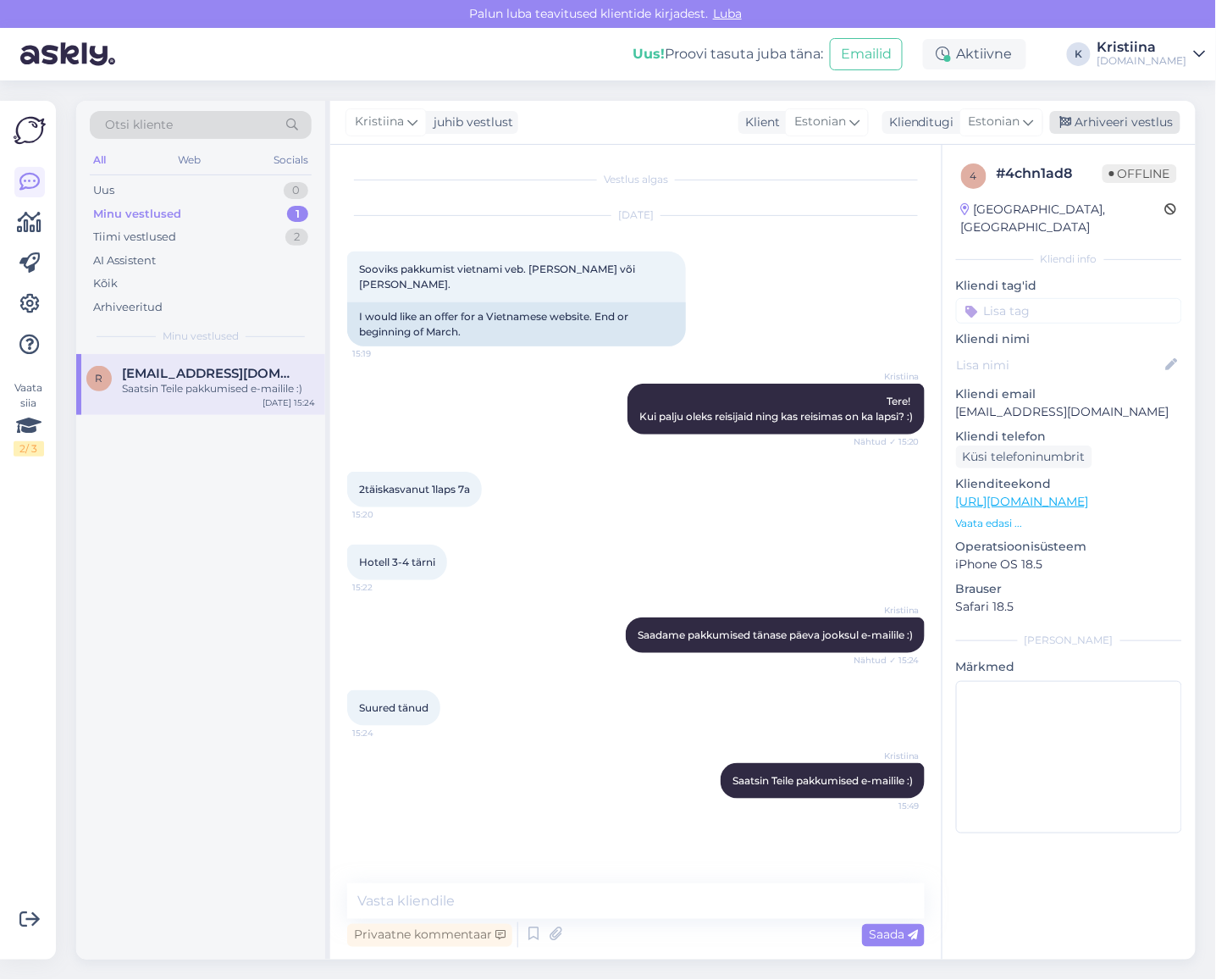
click at [1104, 121] on div "Arhiveeri vestlus" at bounding box center [1115, 122] width 131 height 23
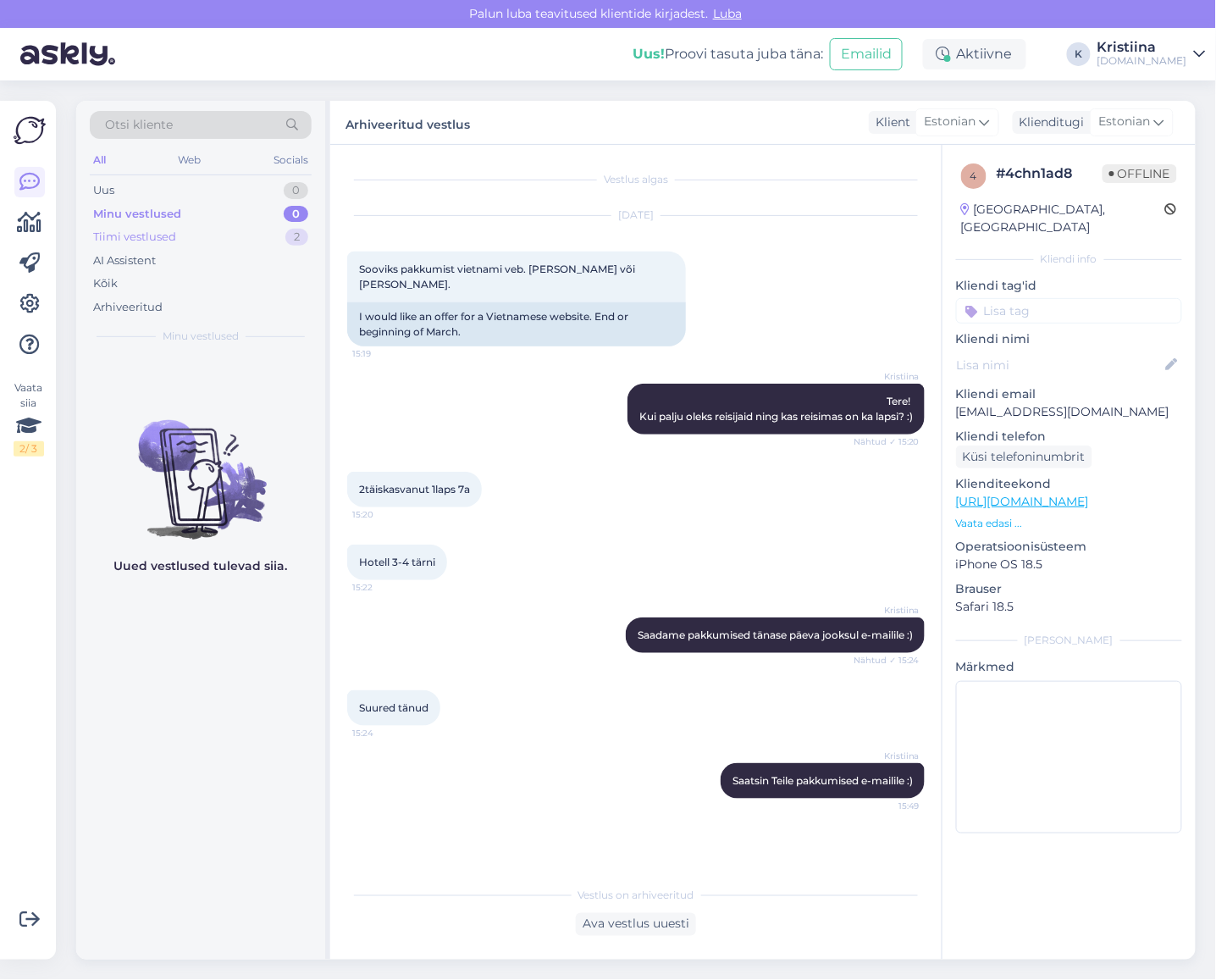
click at [237, 240] on div "Tiimi vestlused 2" at bounding box center [200, 237] width 222 height 24
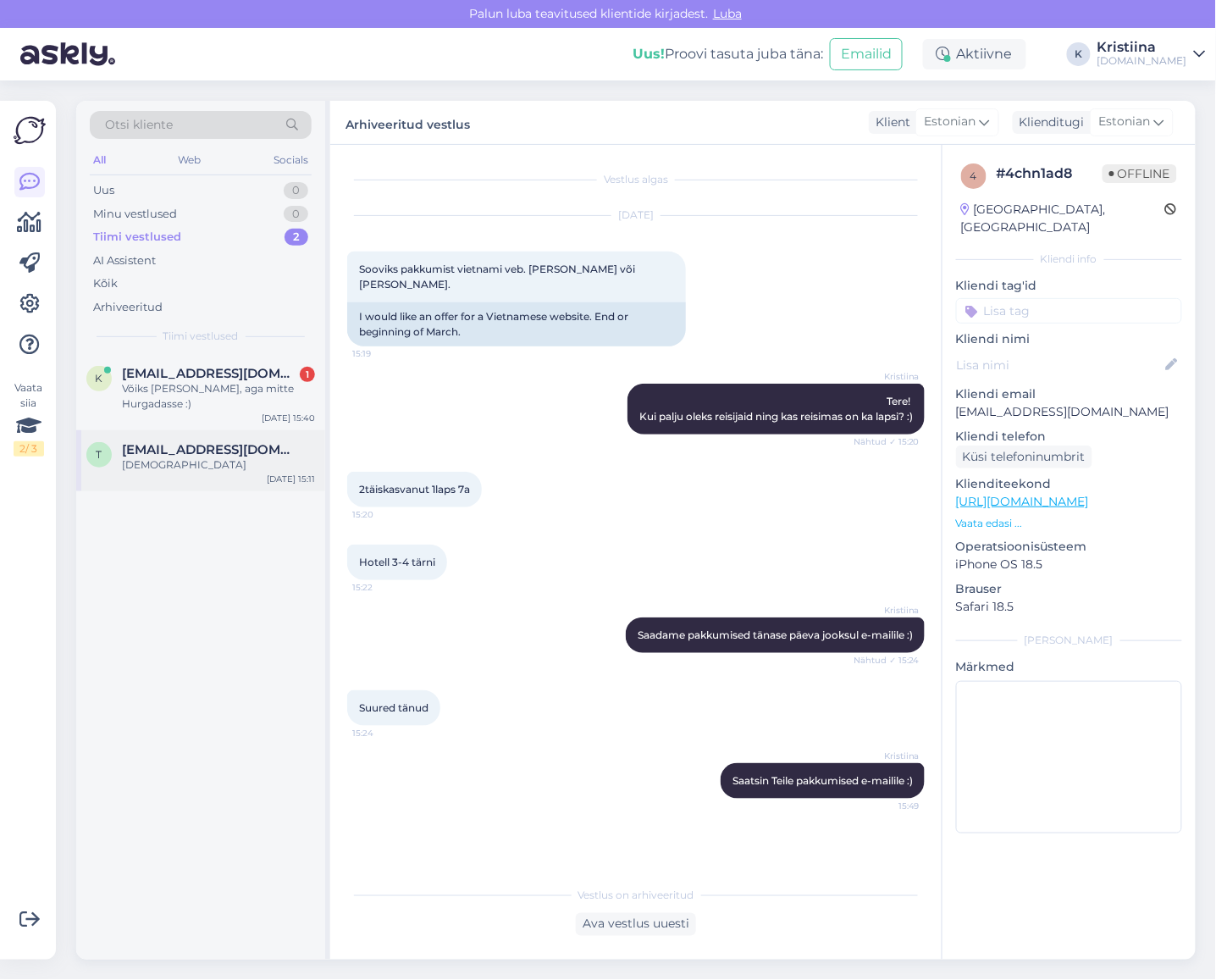
click at [192, 458] on div "[DEMOGRAPHIC_DATA]" at bounding box center [219, 465] width 193 height 15
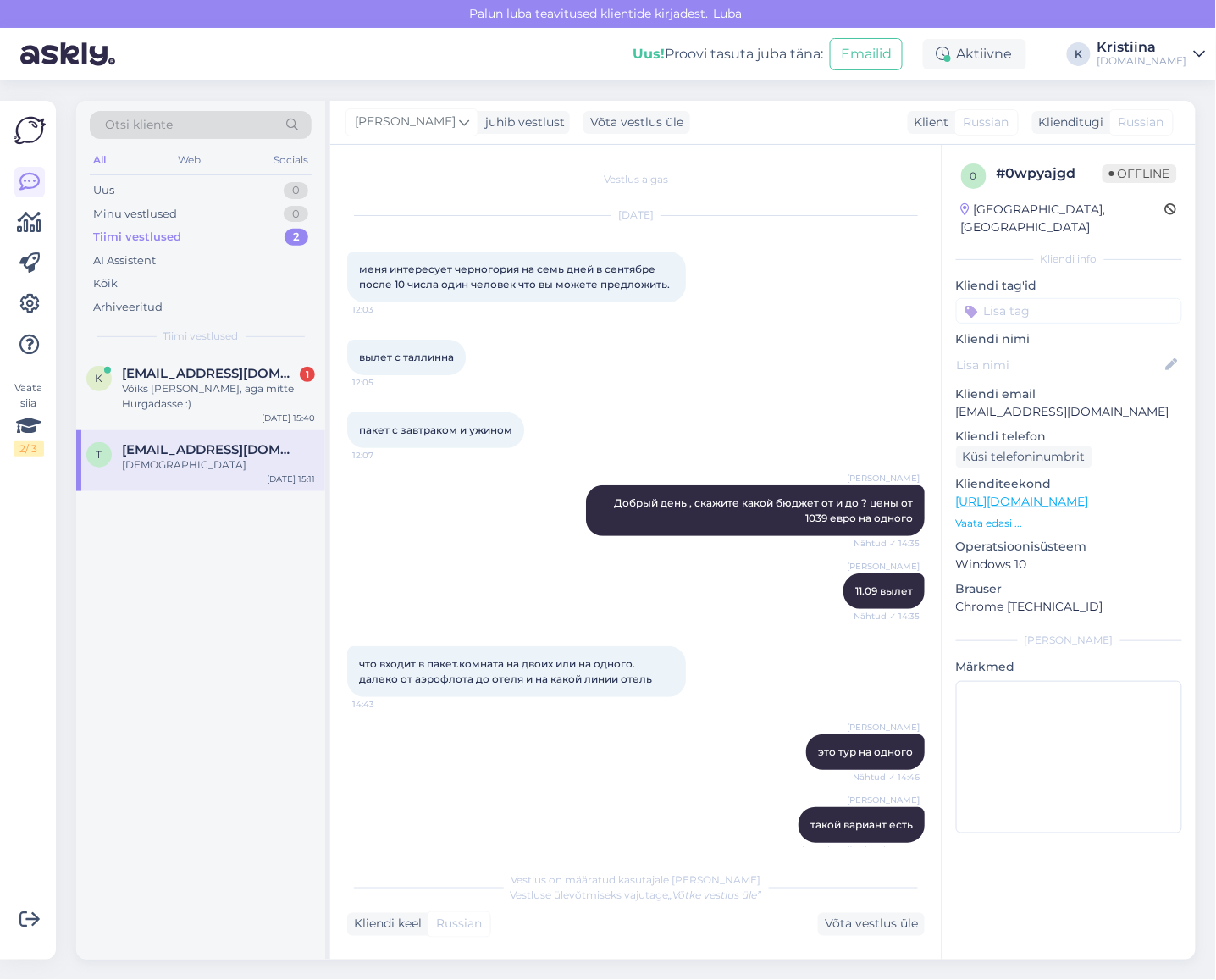
scroll to position [553, 0]
